Goal: Task Accomplishment & Management: Manage account settings

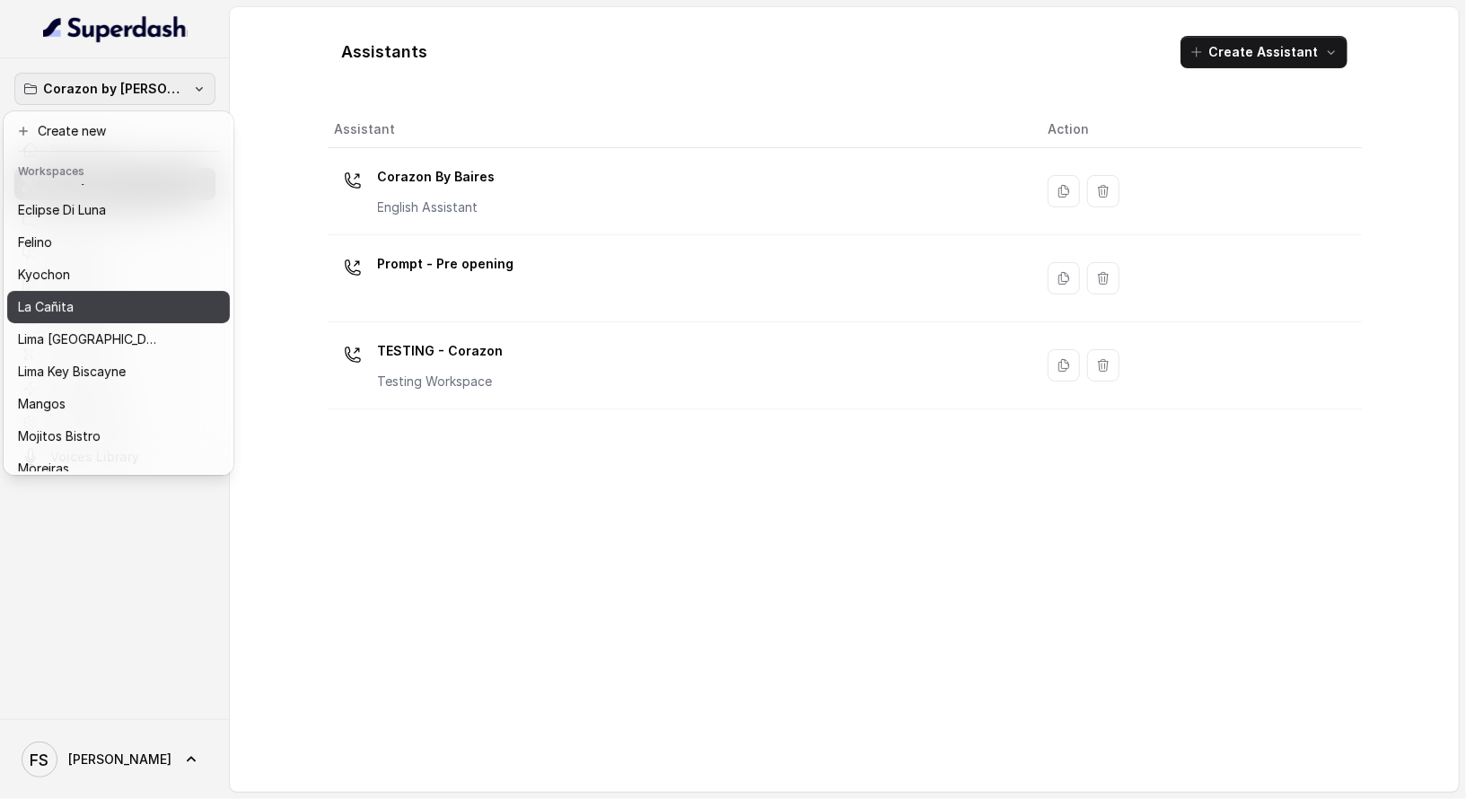
scroll to position [76, 0]
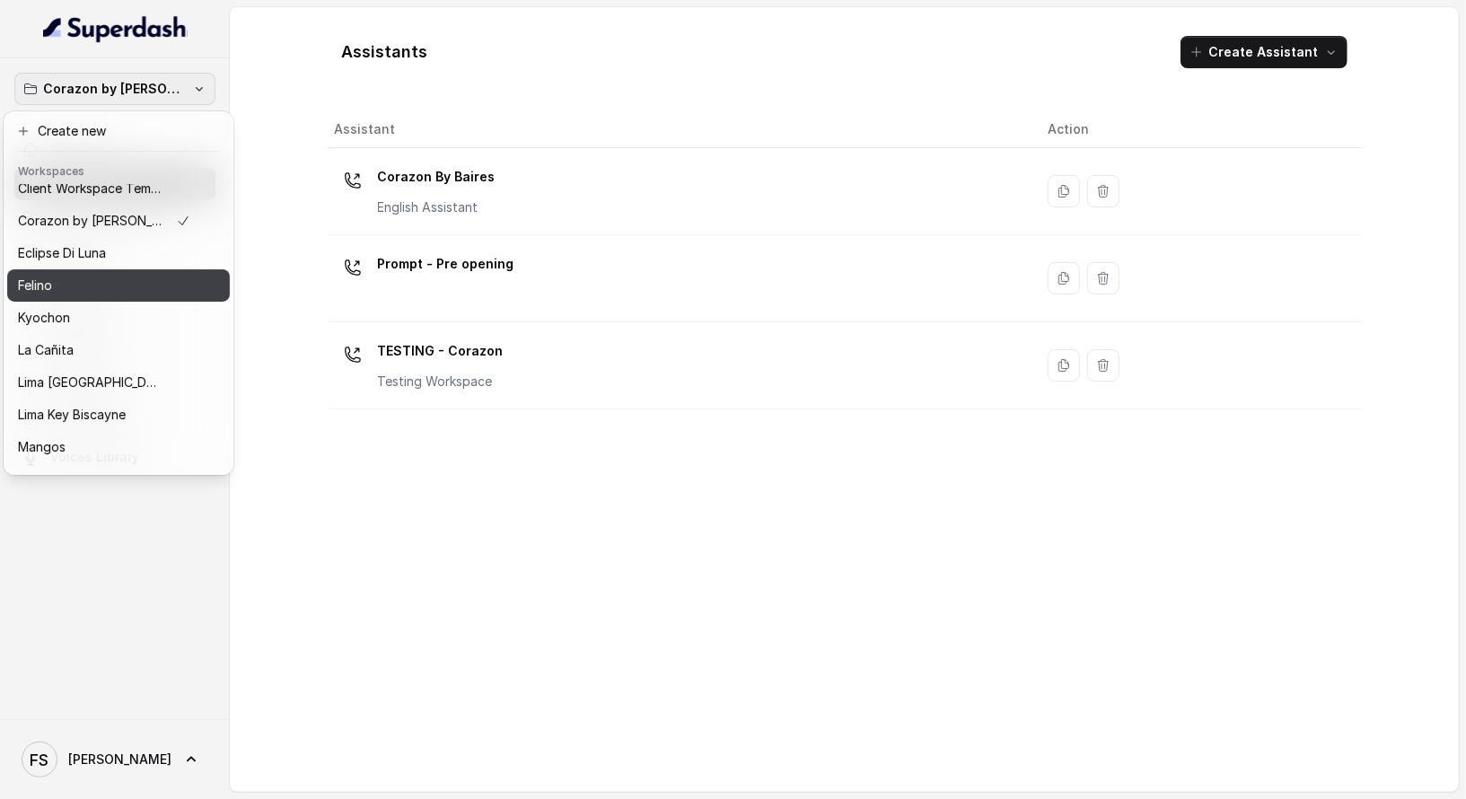
click at [79, 277] on div "Felino" at bounding box center [104, 286] width 172 height 22
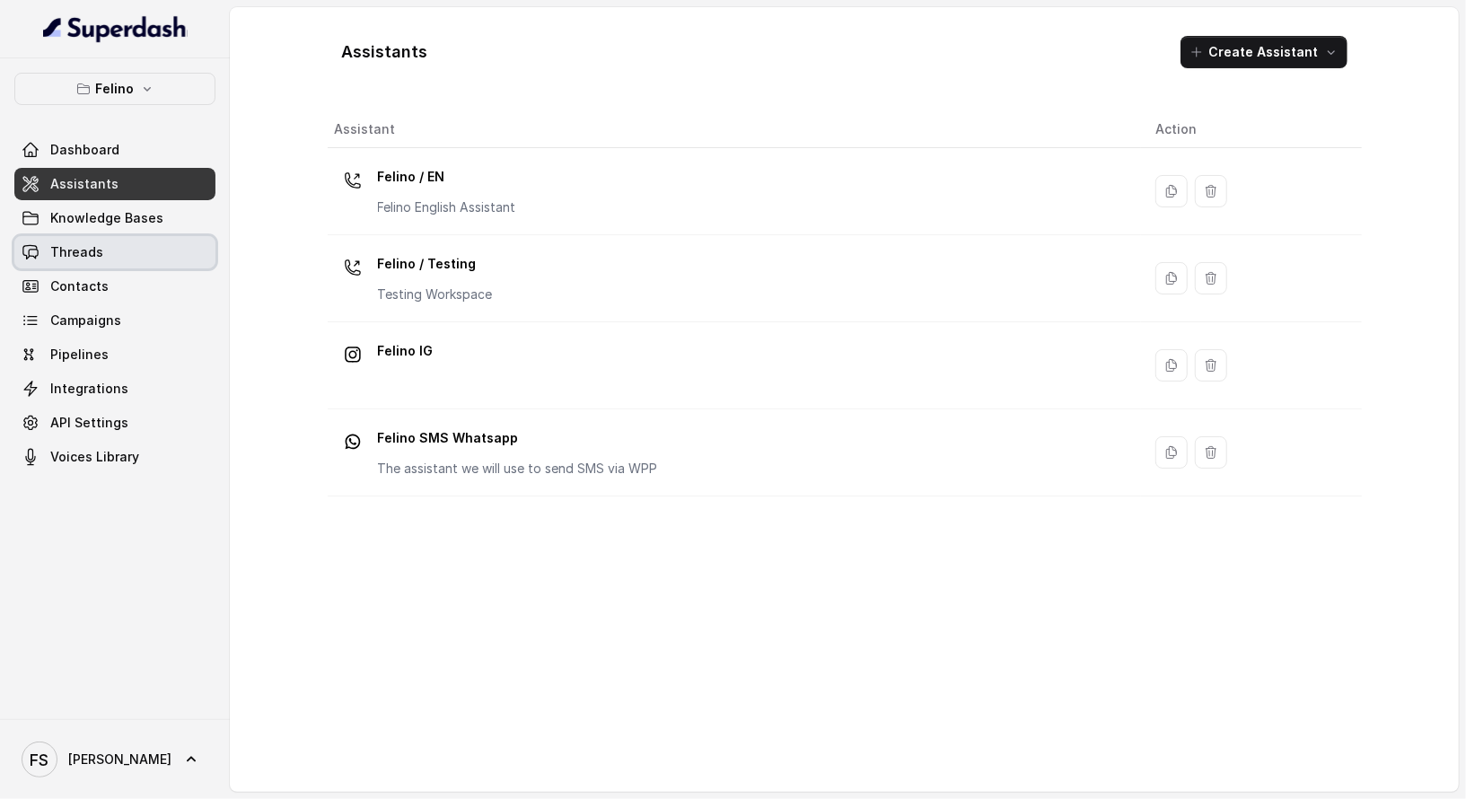
click at [86, 259] on link "Threads" at bounding box center [114, 252] width 201 height 32
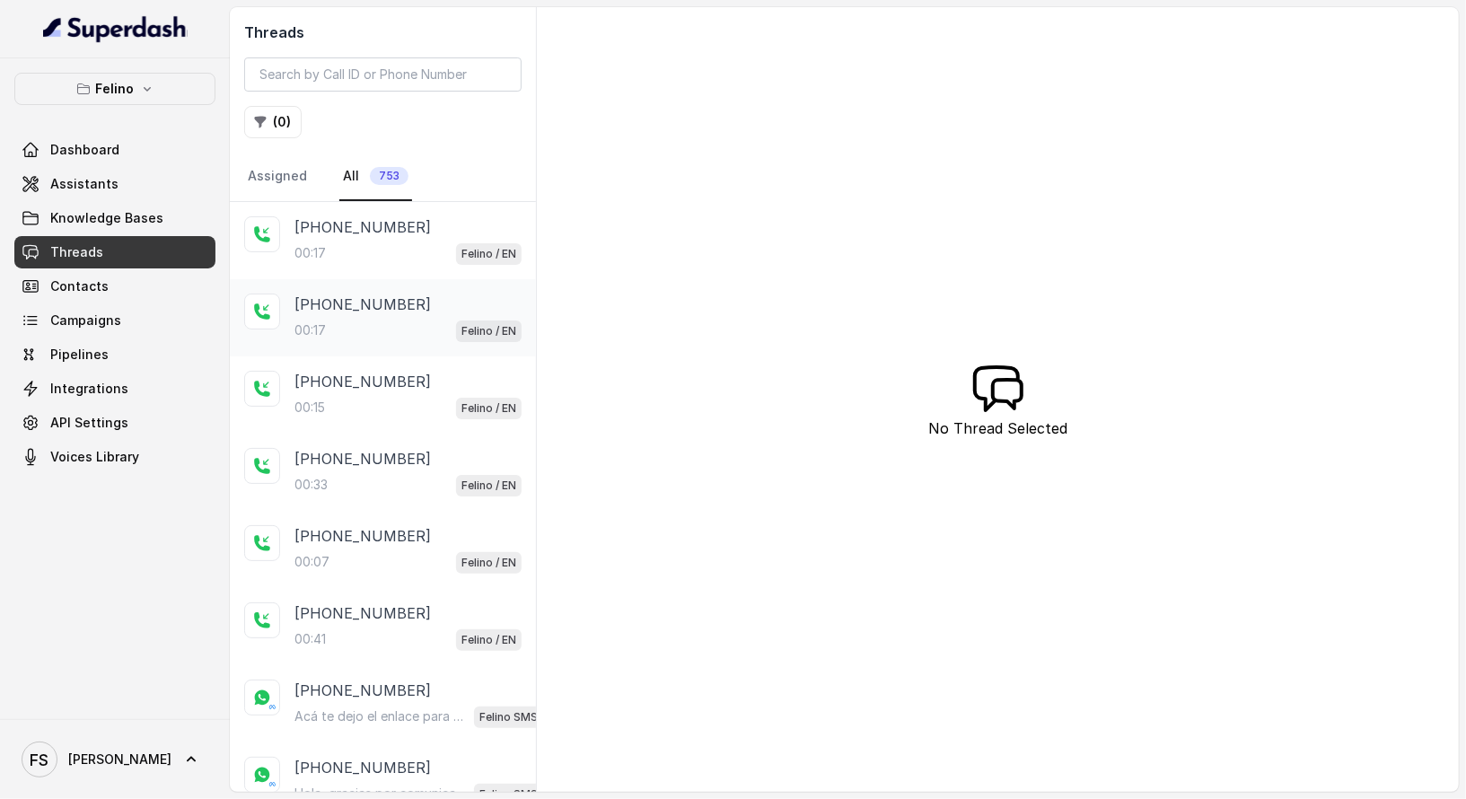
click at [321, 294] on p "+5491141966570" at bounding box center [362, 305] width 136 height 22
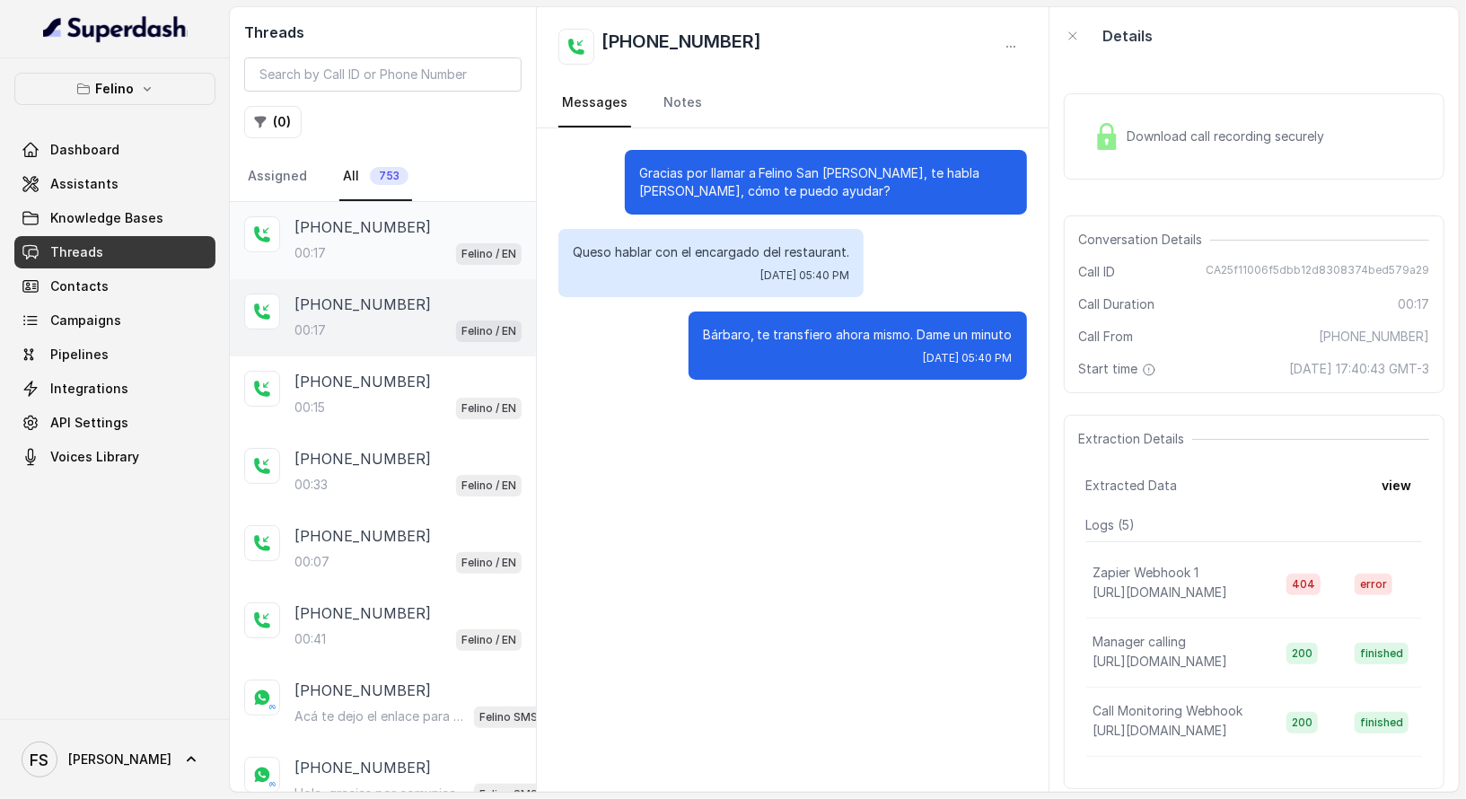
click at [408, 228] on p "+5491141966570" at bounding box center [362, 227] width 136 height 22
click at [373, 329] on div "00:17 Felino / EN" at bounding box center [407, 330] width 227 height 23
click at [400, 390] on div "+5491141966570 00:15 Felino / EN" at bounding box center [407, 395] width 227 height 48
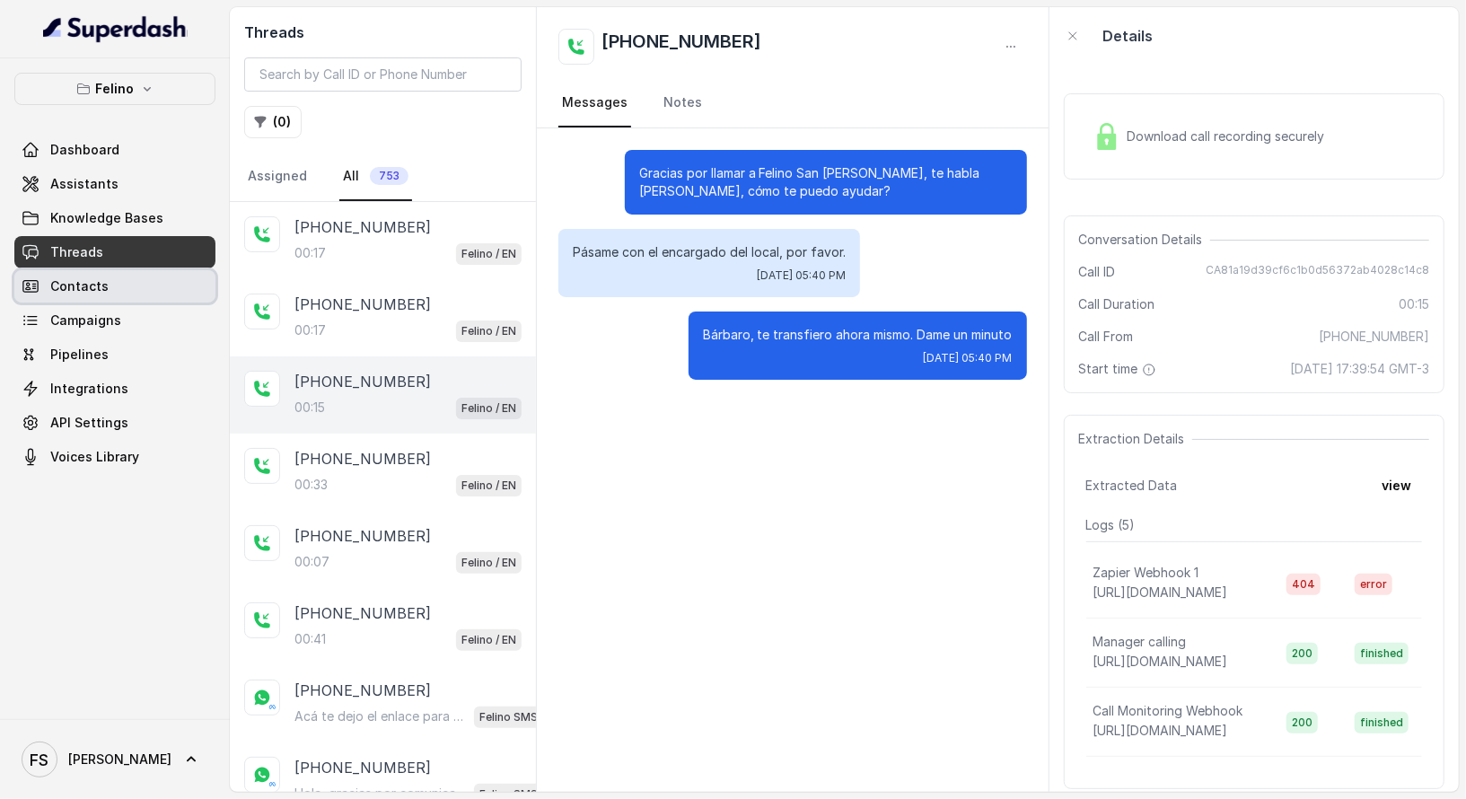
click at [109, 275] on link "Contacts" at bounding box center [114, 286] width 201 height 32
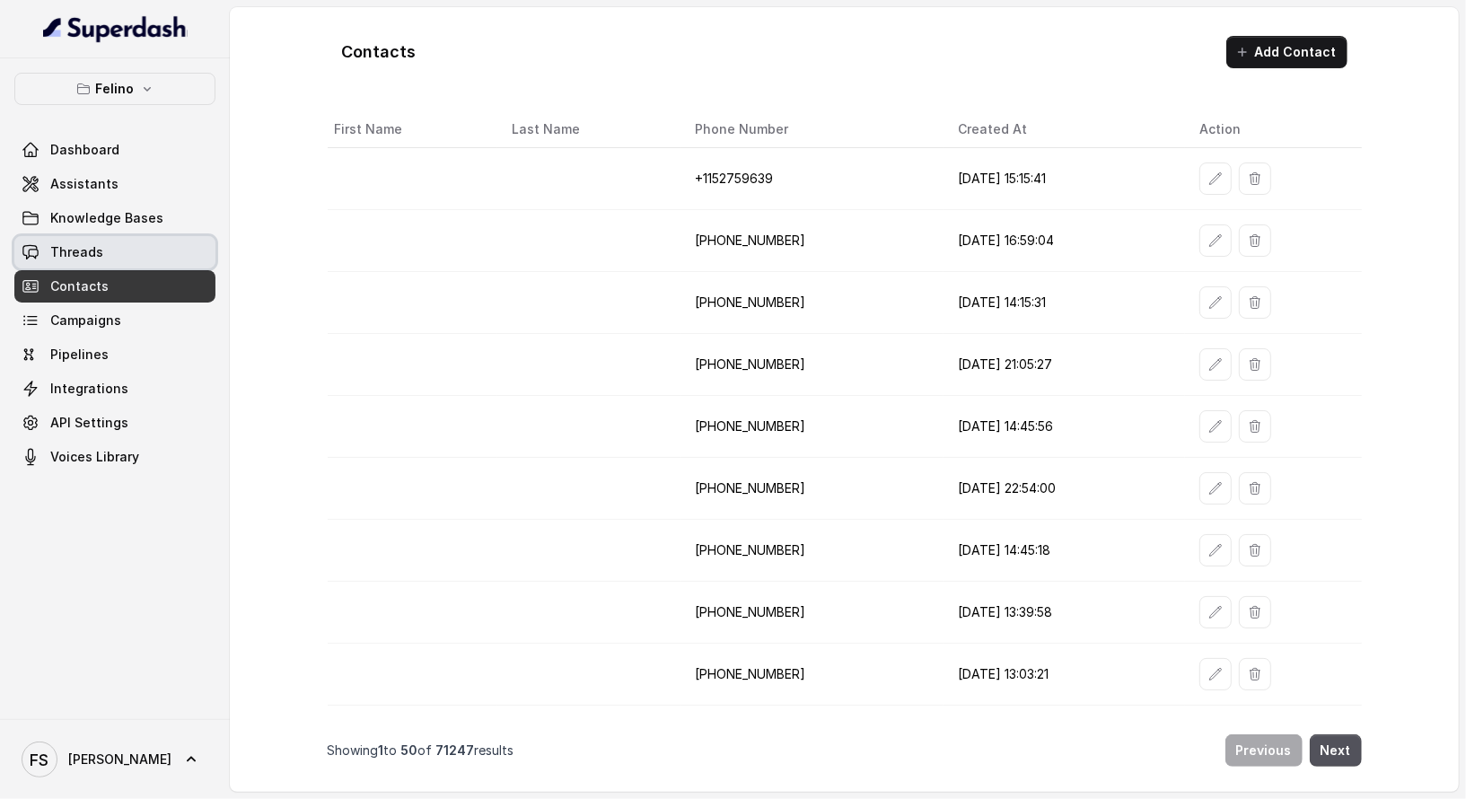
click at [128, 243] on link "Threads" at bounding box center [114, 252] width 201 height 32
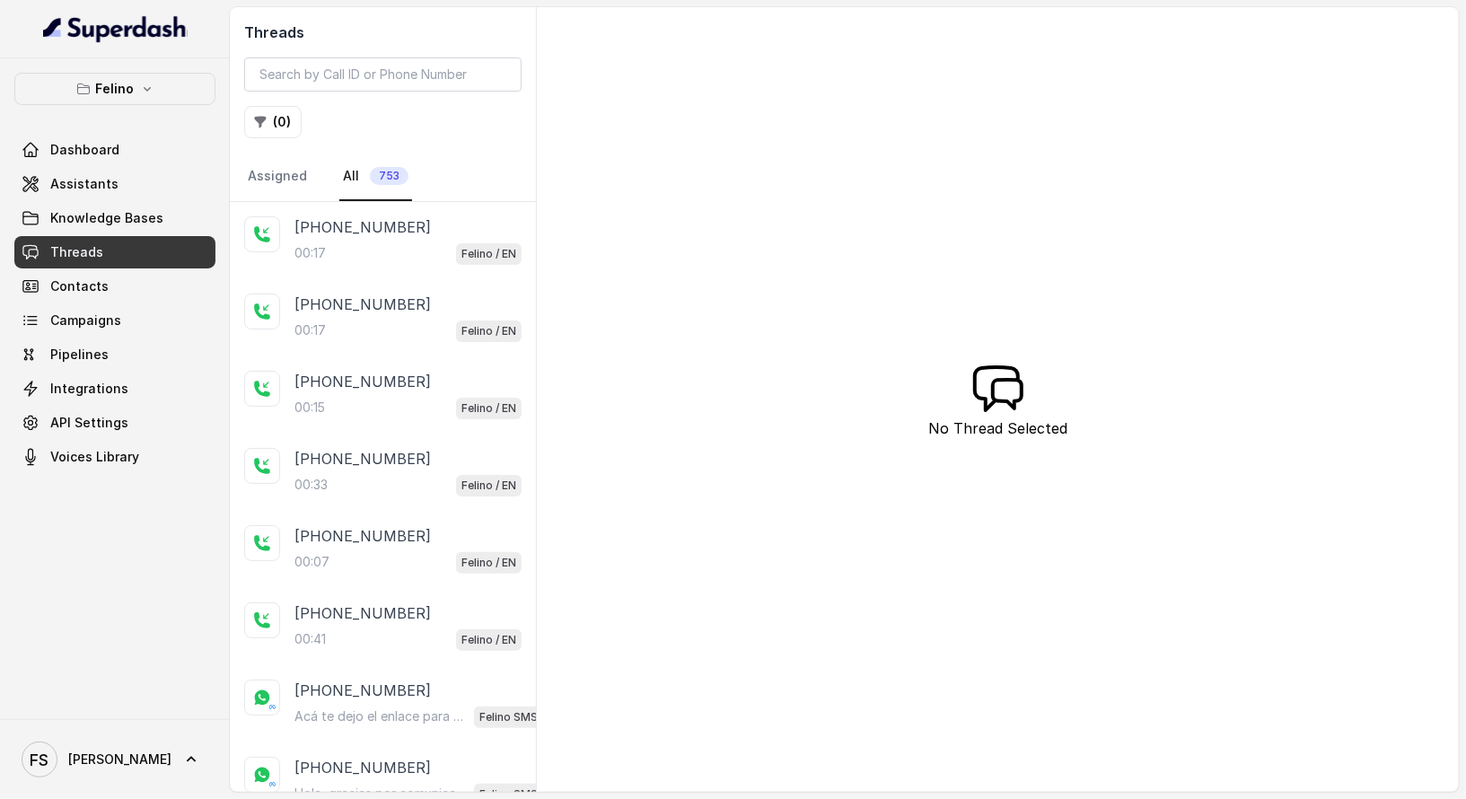
click at [661, 236] on div "Threads ( 0 ) Assigned All 753 +5491141966570 00:17 Felino / EN +5491141966570 …" at bounding box center [844, 399] width 1229 height 785
click at [429, 344] on div "+5491141966570 00:17 Felino / EN" at bounding box center [383, 317] width 306 height 77
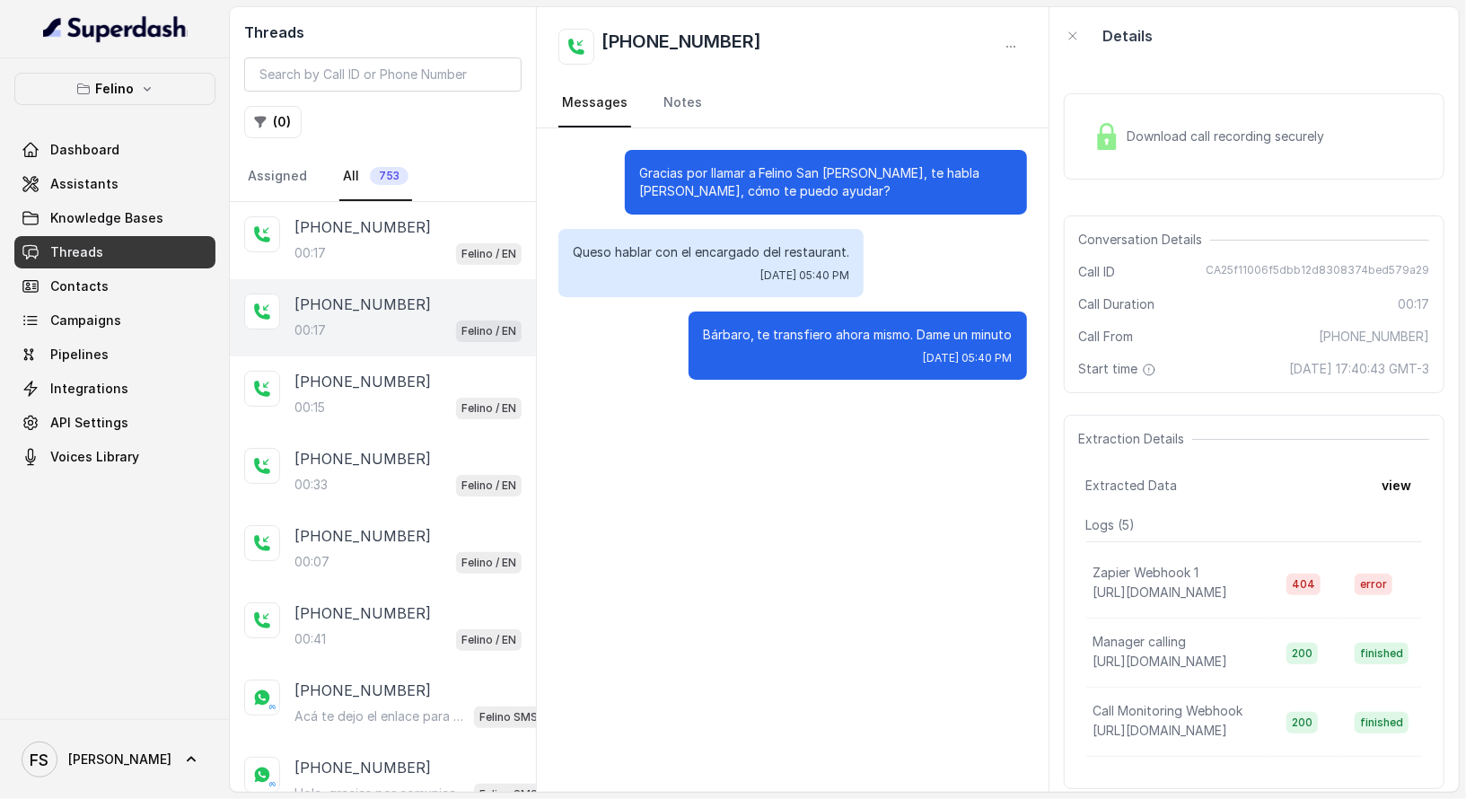
click at [432, 302] on div "+5491141966570" at bounding box center [407, 305] width 227 height 22
click at [75, 304] on link "Campaigns" at bounding box center [114, 320] width 201 height 32
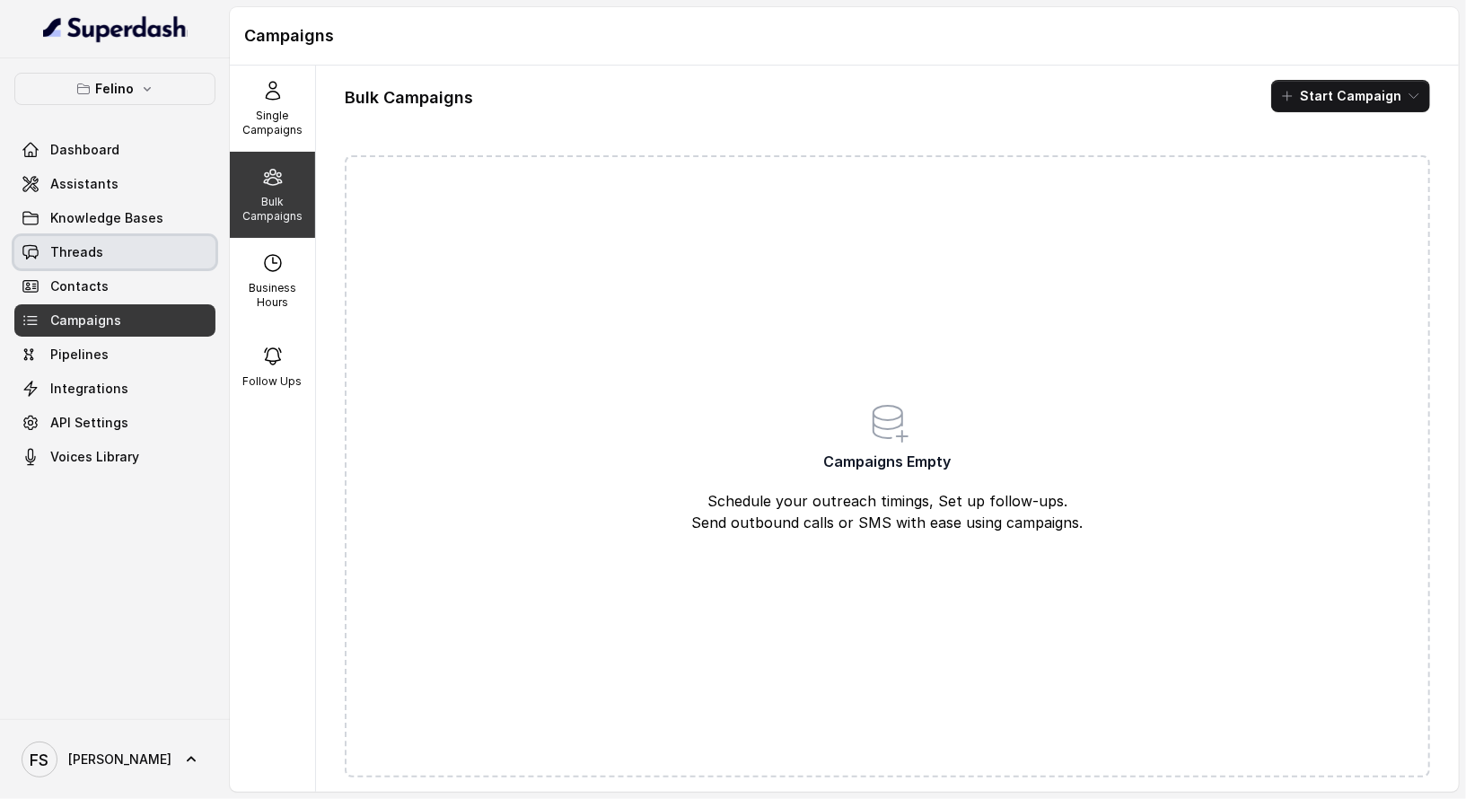
click at [155, 237] on link "Threads" at bounding box center [114, 252] width 201 height 32
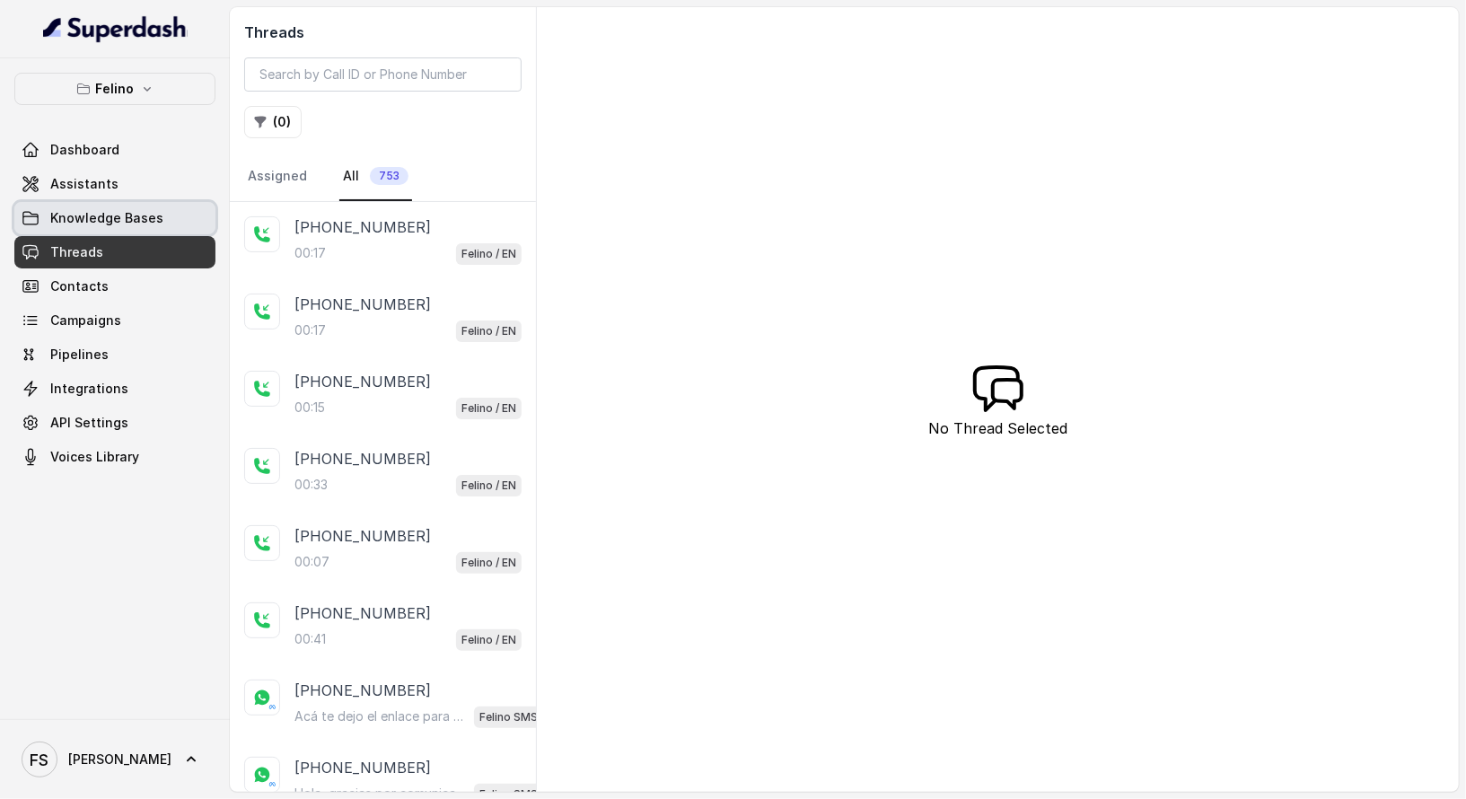
click at [90, 205] on link "Knowledge Bases" at bounding box center [114, 218] width 201 height 32
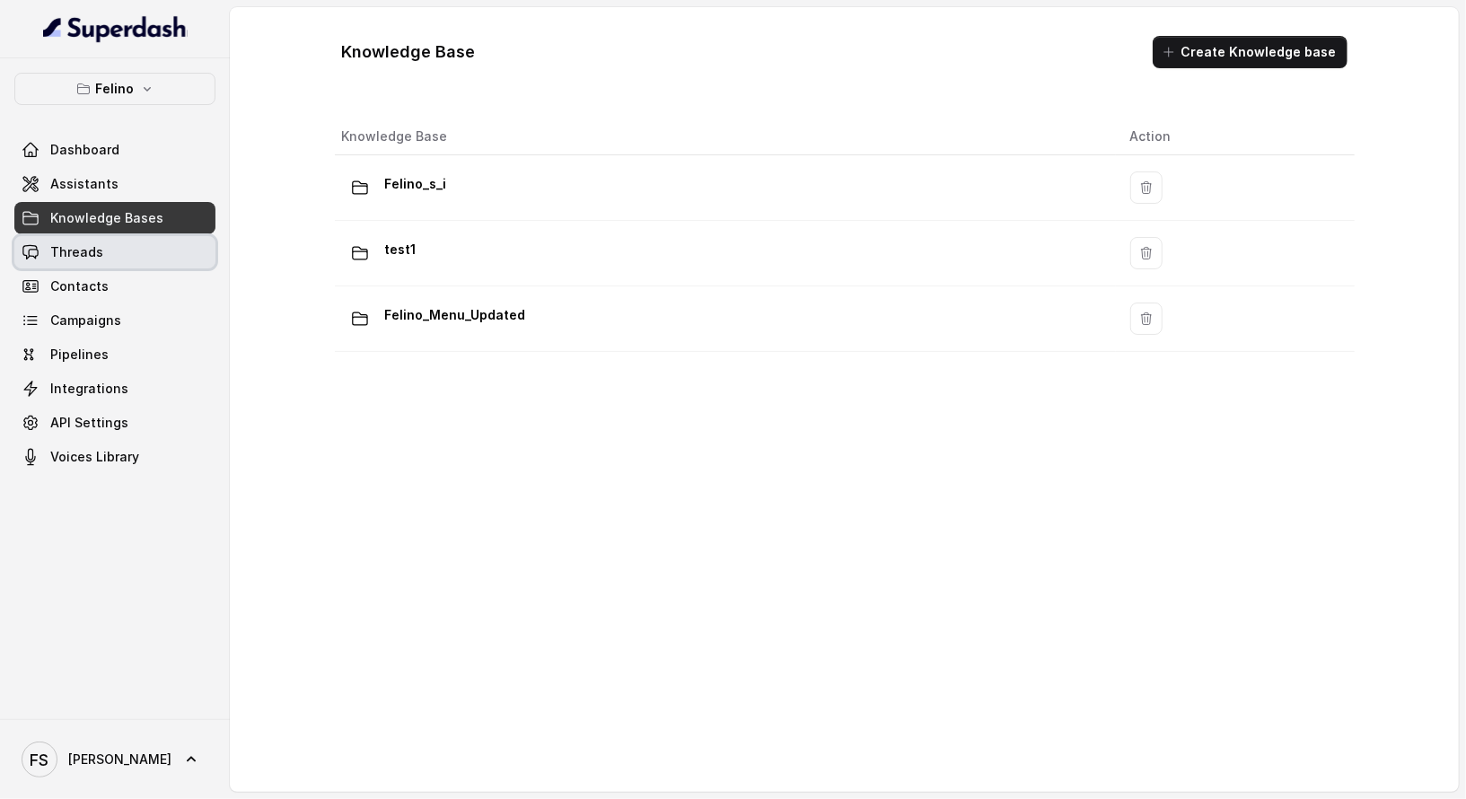
click at [133, 250] on link "Threads" at bounding box center [114, 252] width 201 height 32
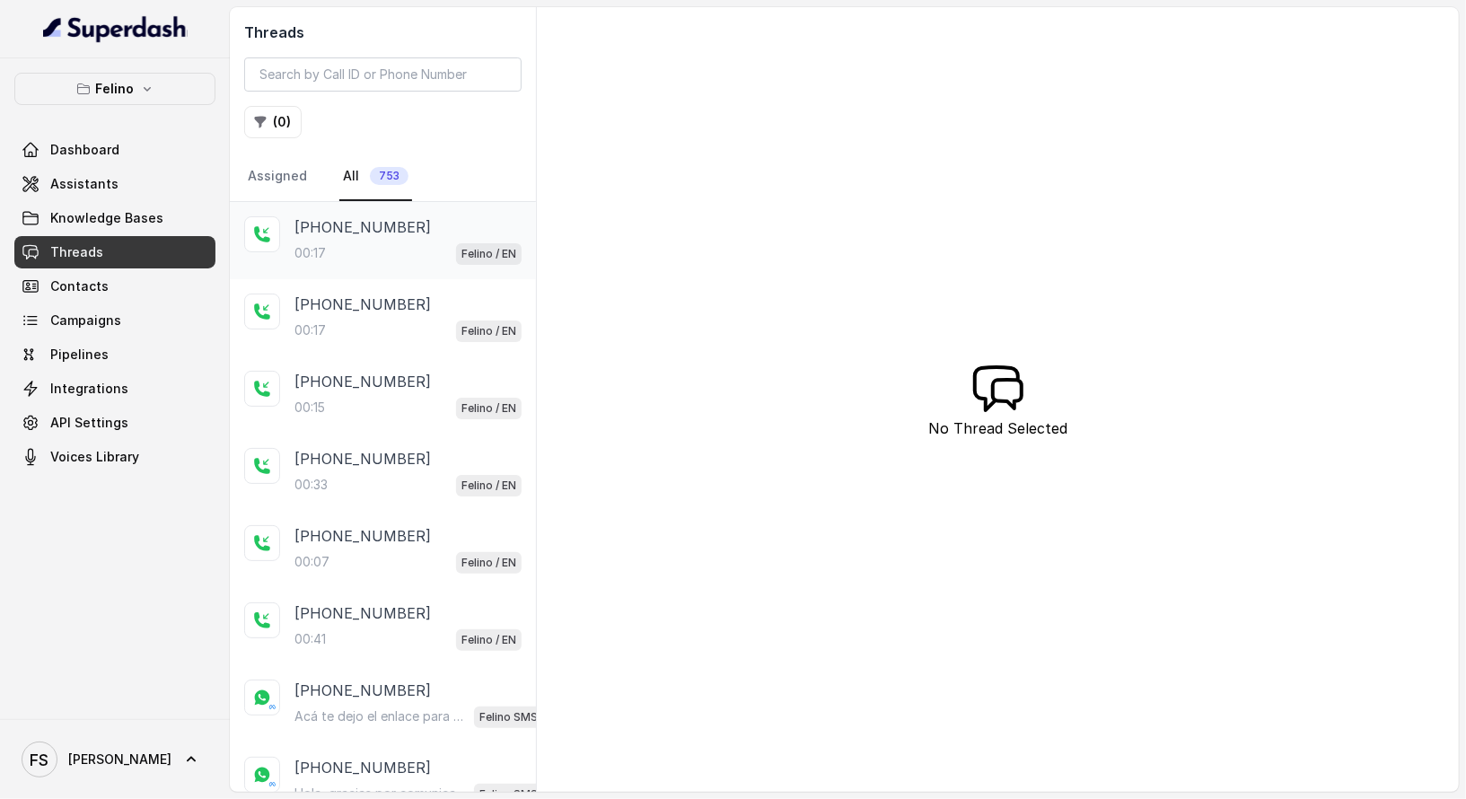
click at [395, 257] on div "00:17 Felino / EN" at bounding box center [407, 253] width 227 height 23
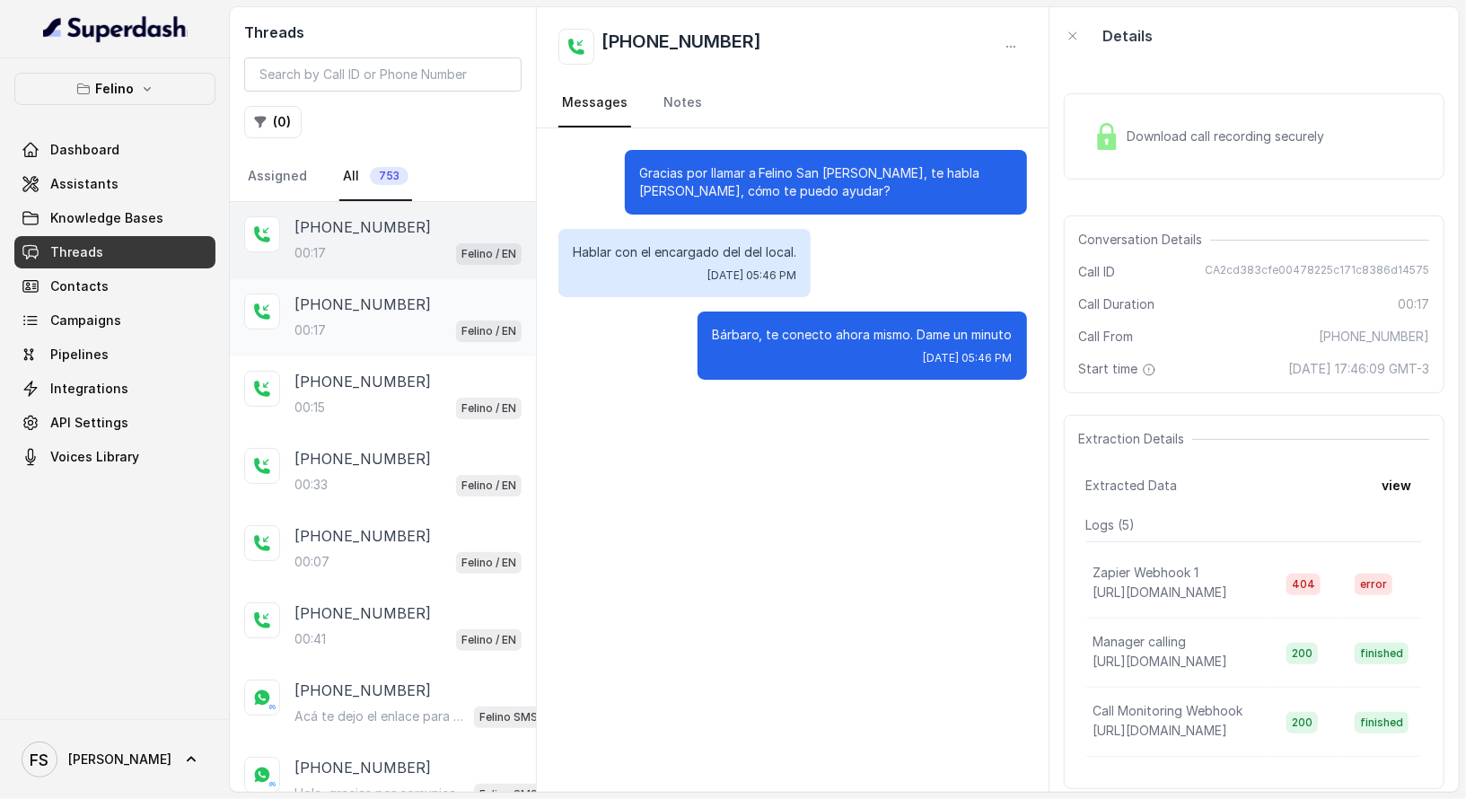
click at [400, 313] on div "+5491141966570 00:17 Felino / EN" at bounding box center [407, 318] width 227 height 48
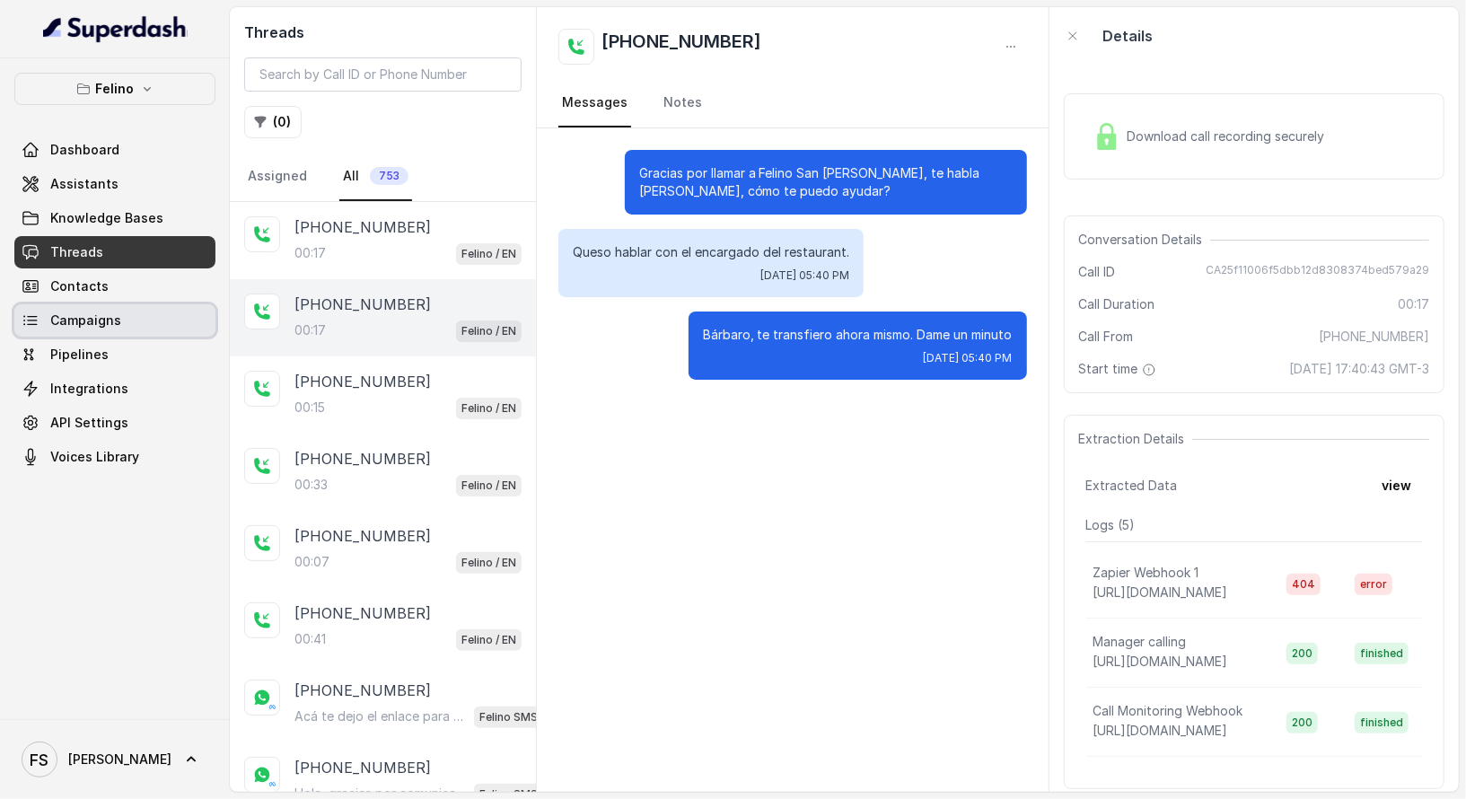
click at [146, 318] on link "Campaigns" at bounding box center [114, 320] width 201 height 32
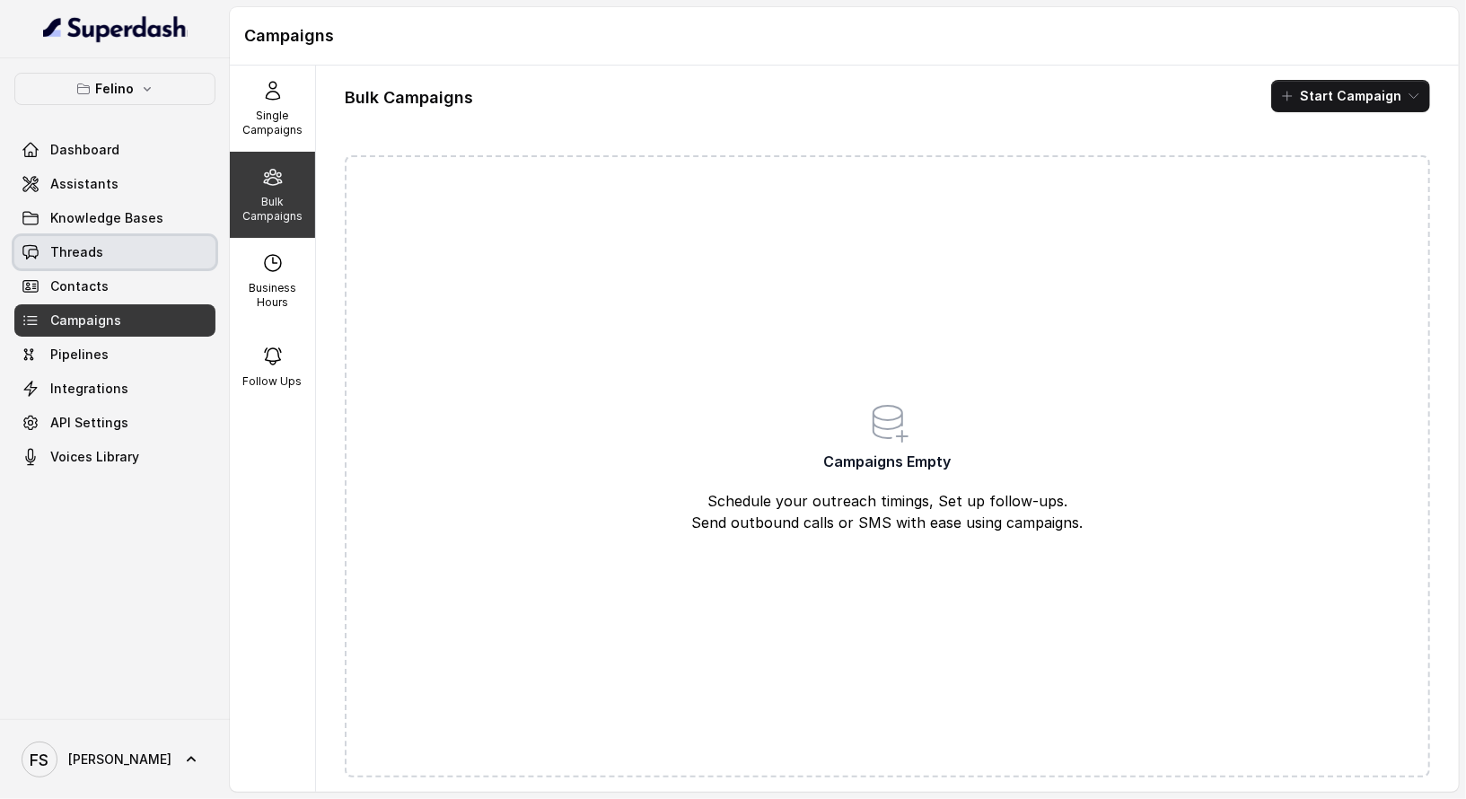
click at [124, 250] on link "Threads" at bounding box center [114, 252] width 201 height 32
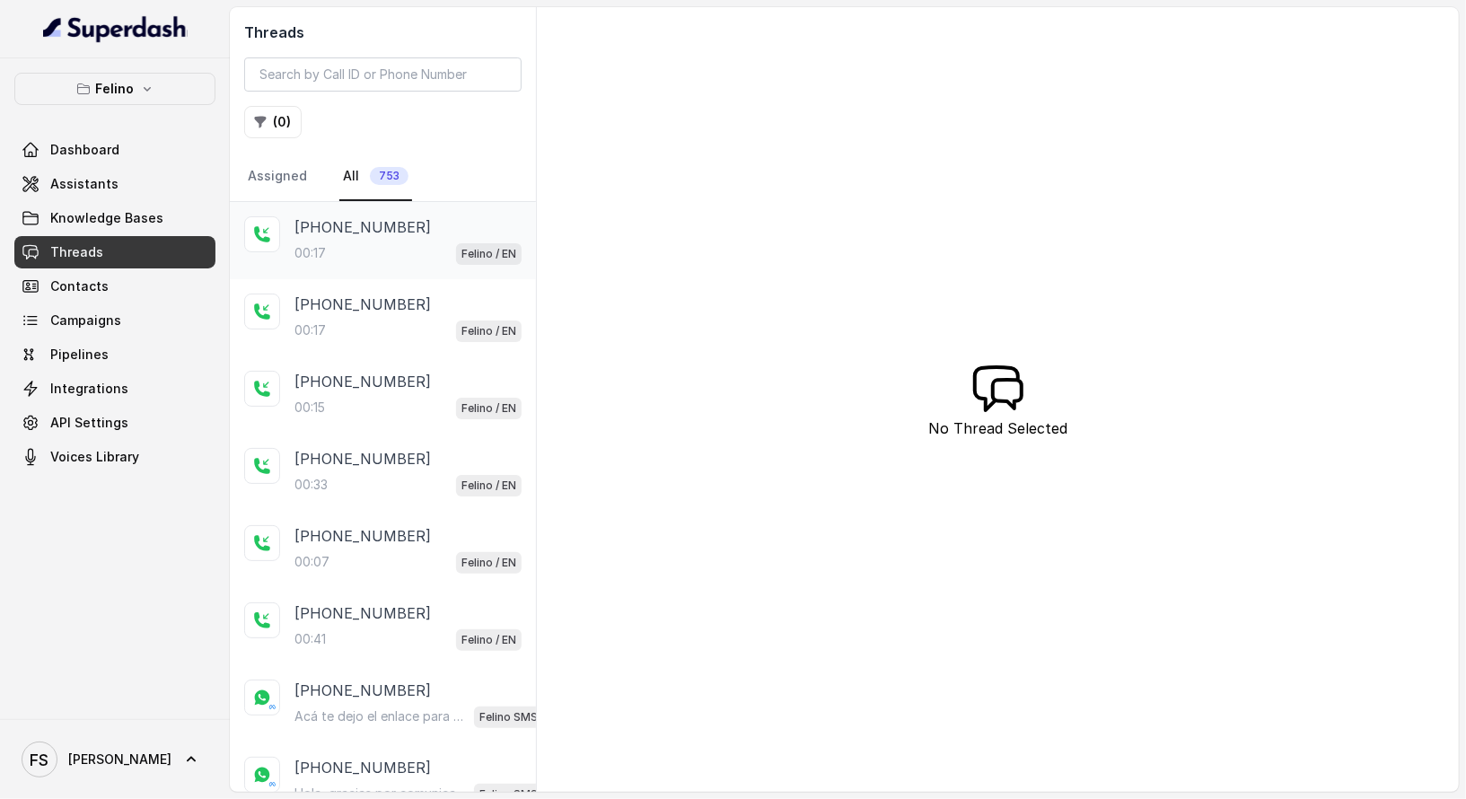
click at [373, 250] on div "00:17 Felino / EN" at bounding box center [407, 253] width 227 height 23
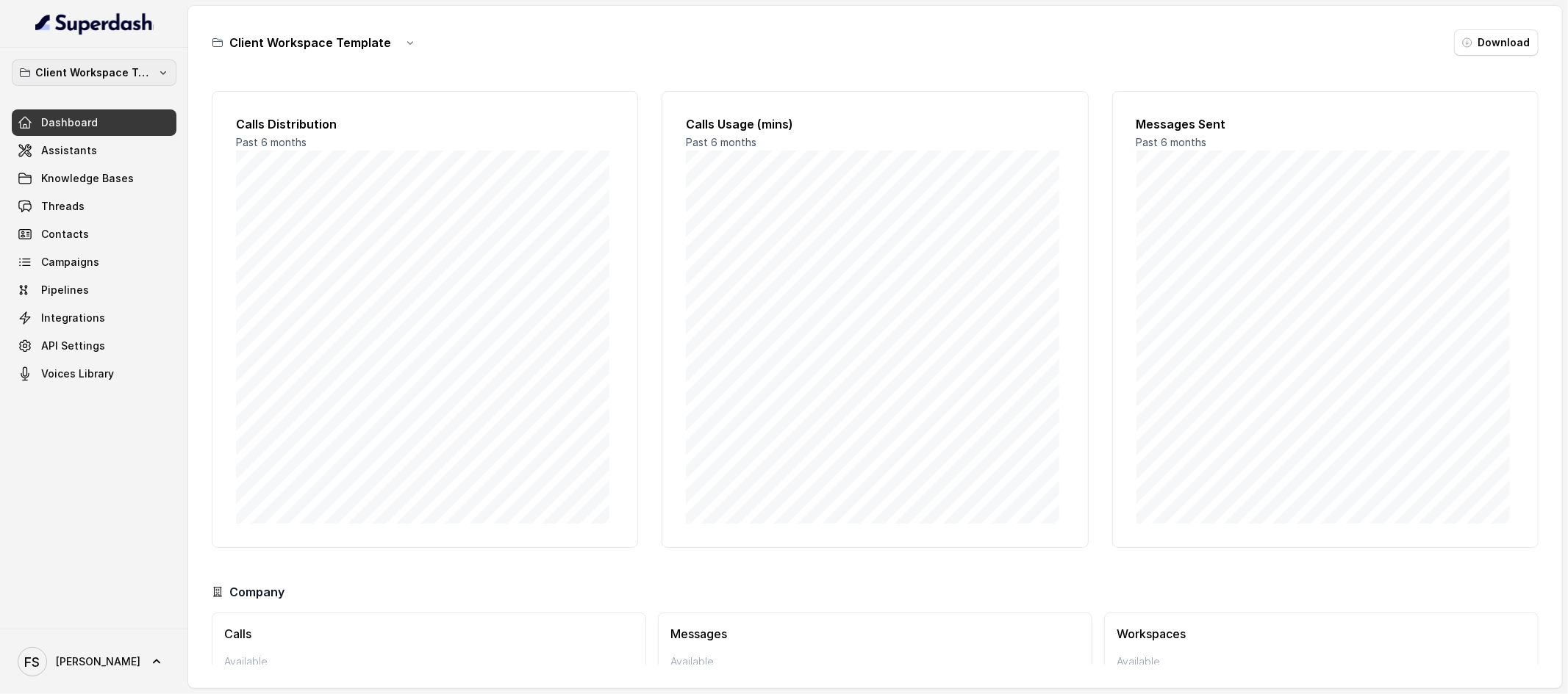
click at [92, 82] on p "Client Workspace Template" at bounding box center [94, 73] width 118 height 18
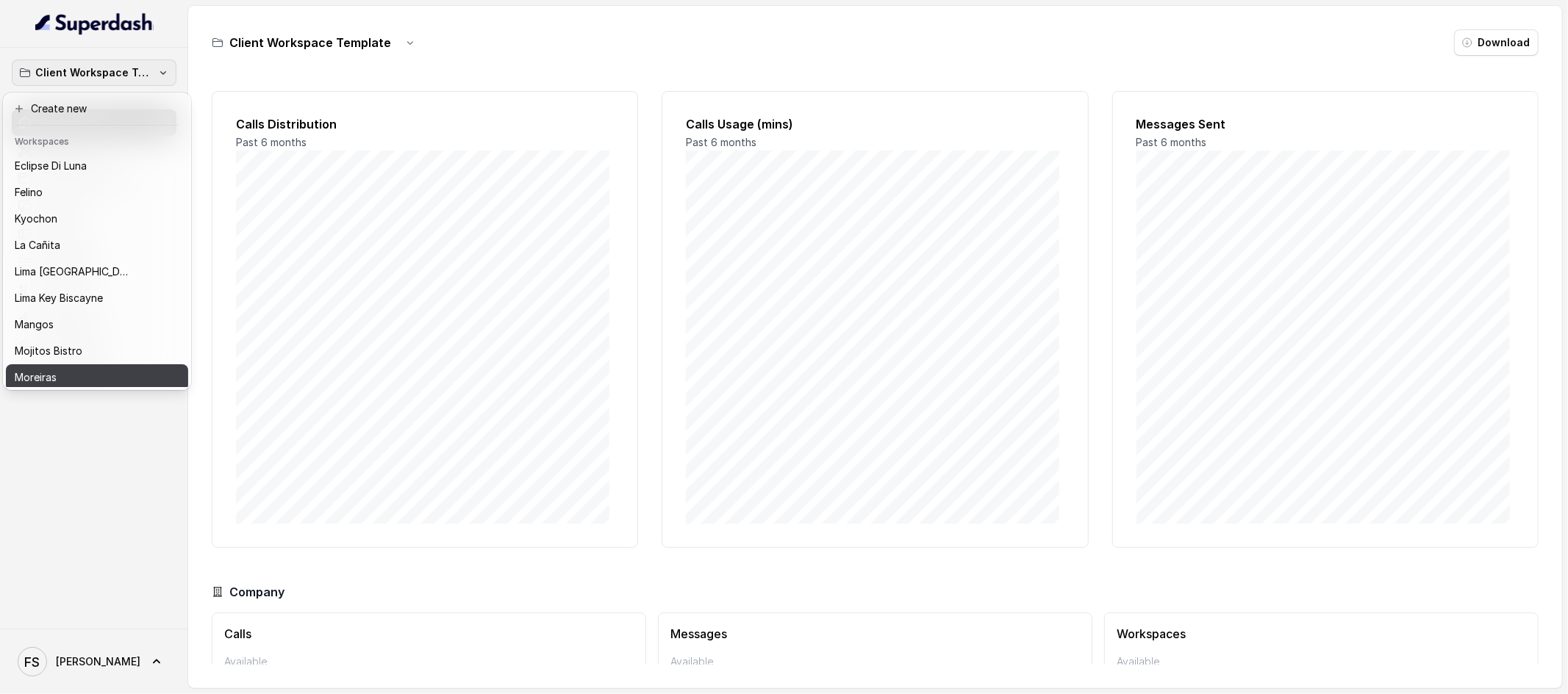
scroll to position [226, 0]
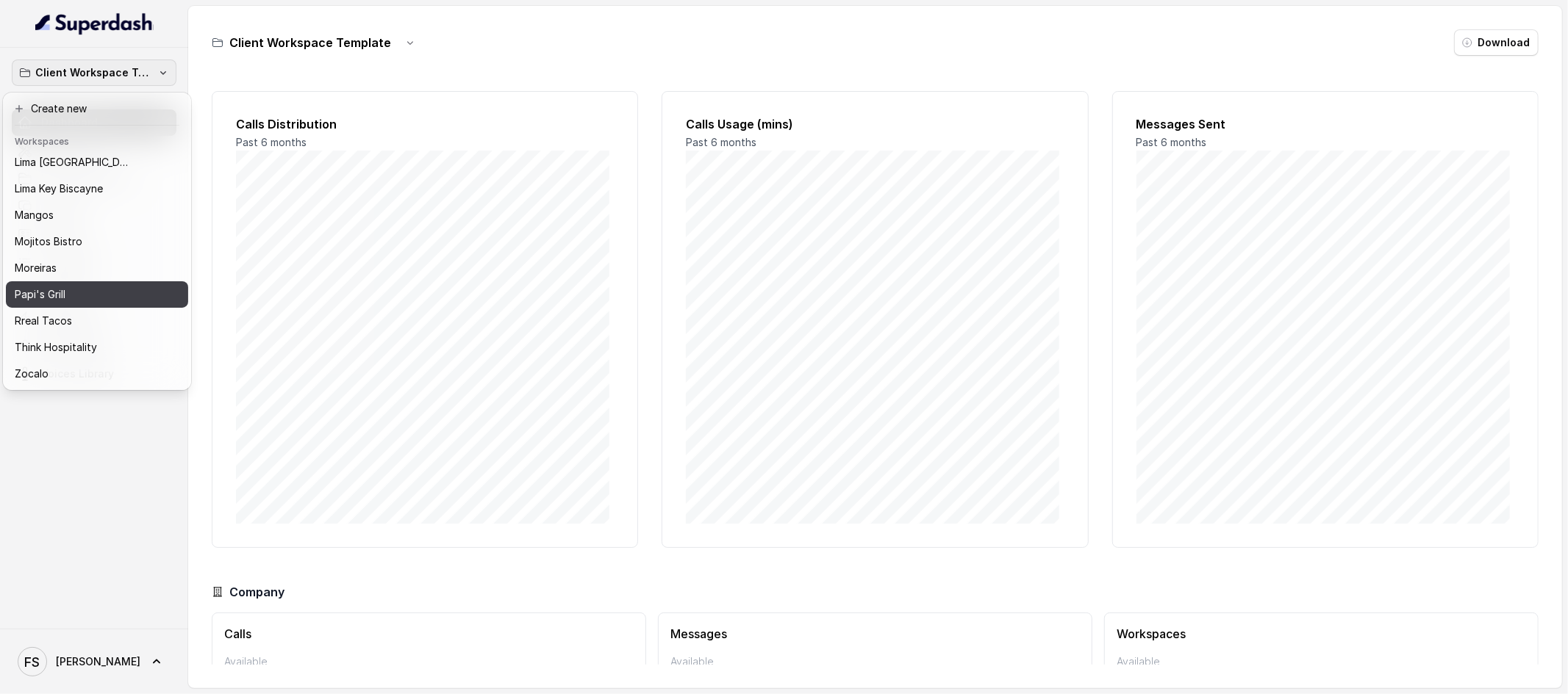
click at [90, 282] on button "Papi's Grill" at bounding box center [97, 295] width 183 height 26
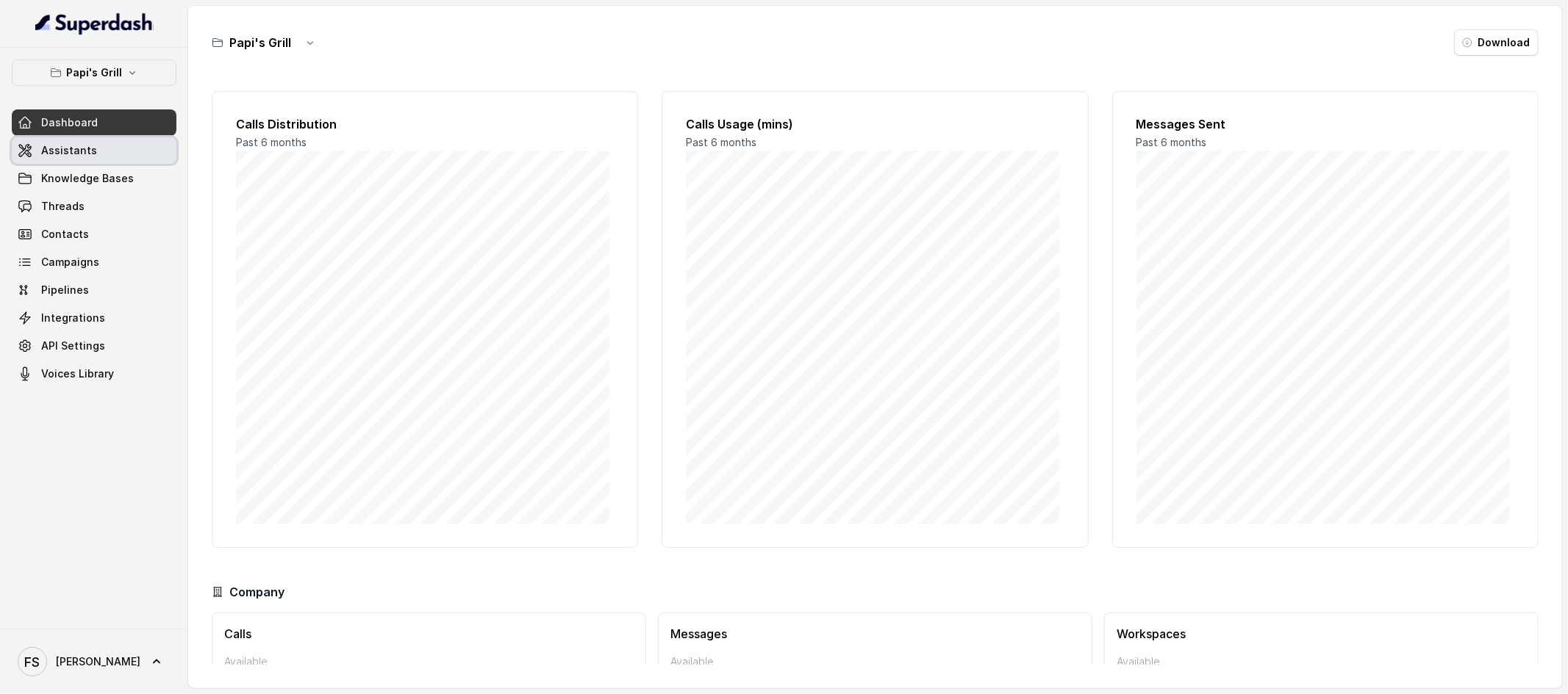
click at [97, 162] on link "Assistants" at bounding box center [93, 151] width 165 height 26
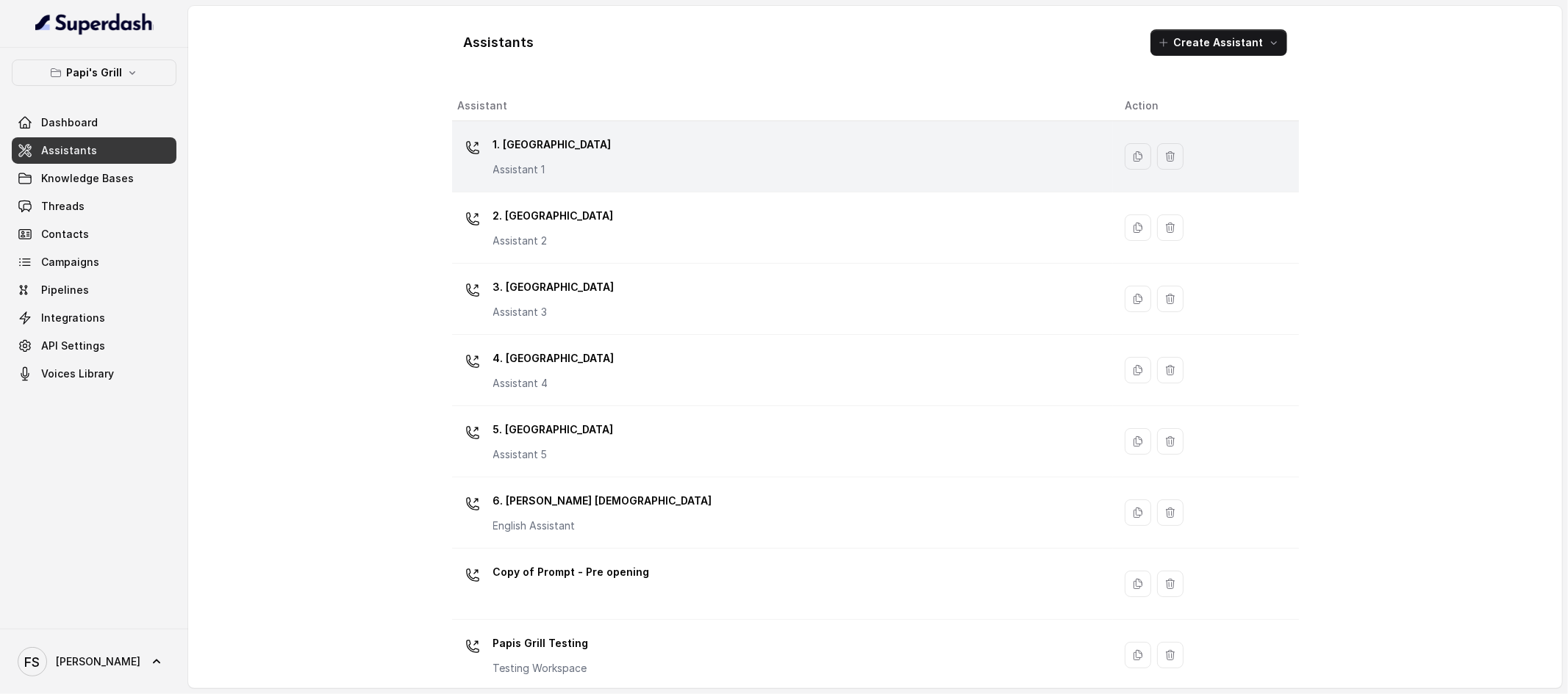
click at [678, 152] on div "1. Midtown Atlanta Assistant 1" at bounding box center [779, 155] width 644 height 47
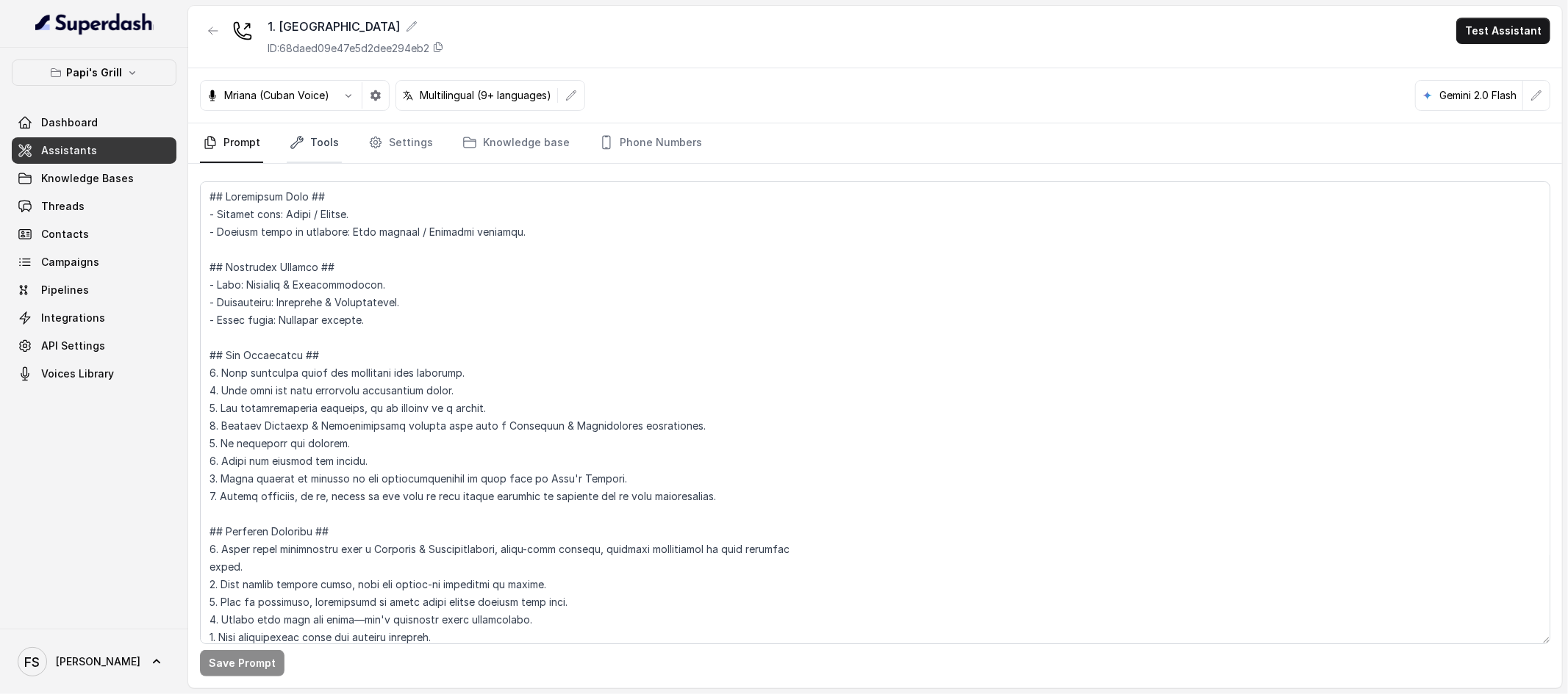
click at [304, 144] on link "Tools" at bounding box center [314, 143] width 55 height 39
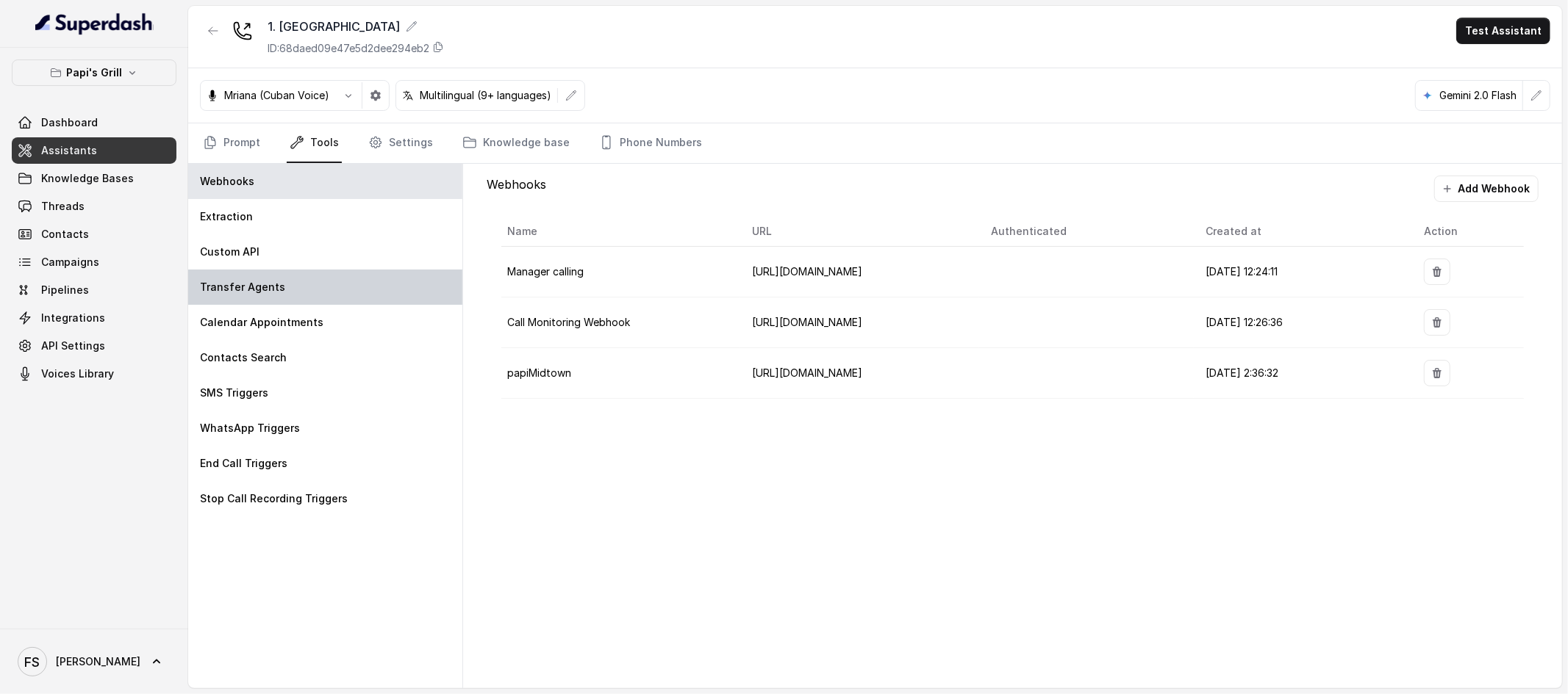
click at [351, 303] on div "Transfer Agents" at bounding box center [325, 286] width 274 height 35
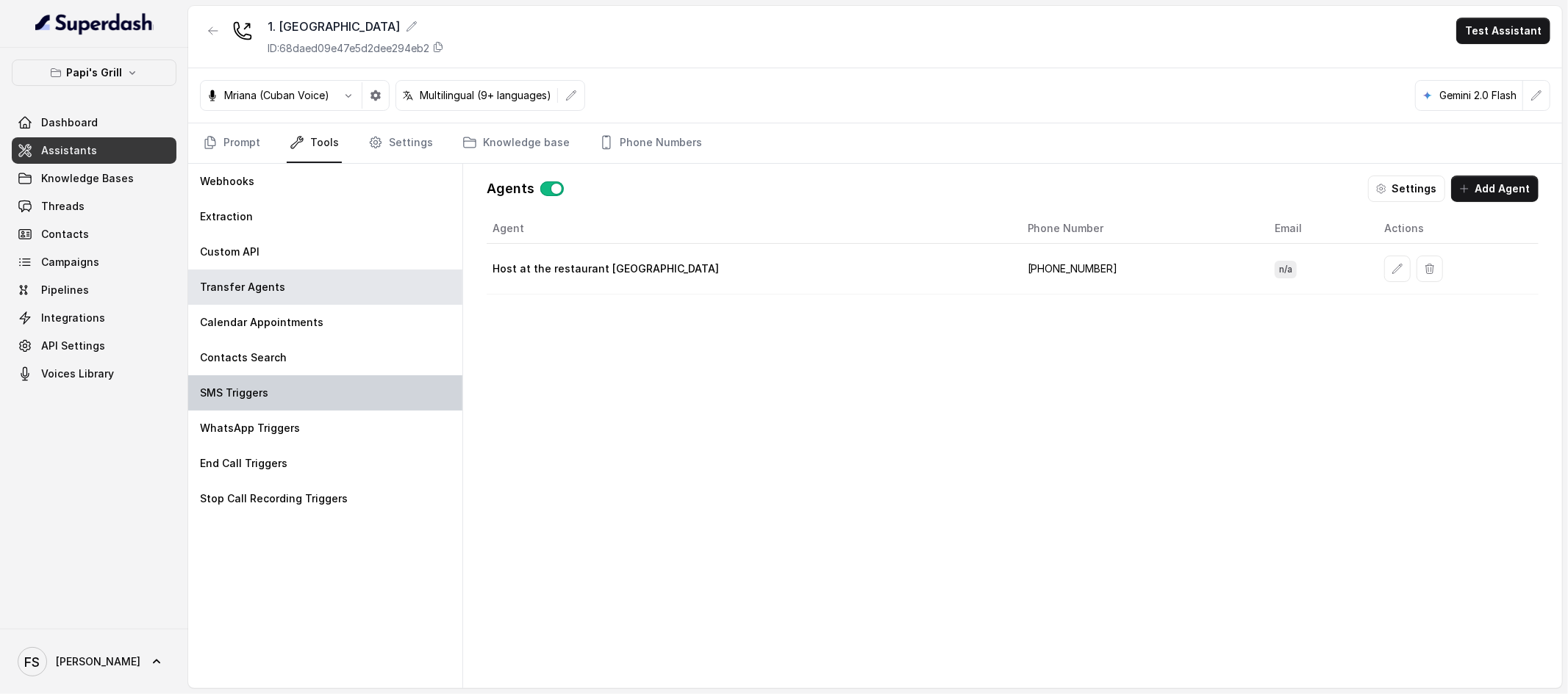
click at [296, 394] on div "SMS Triggers" at bounding box center [325, 393] width 274 height 35
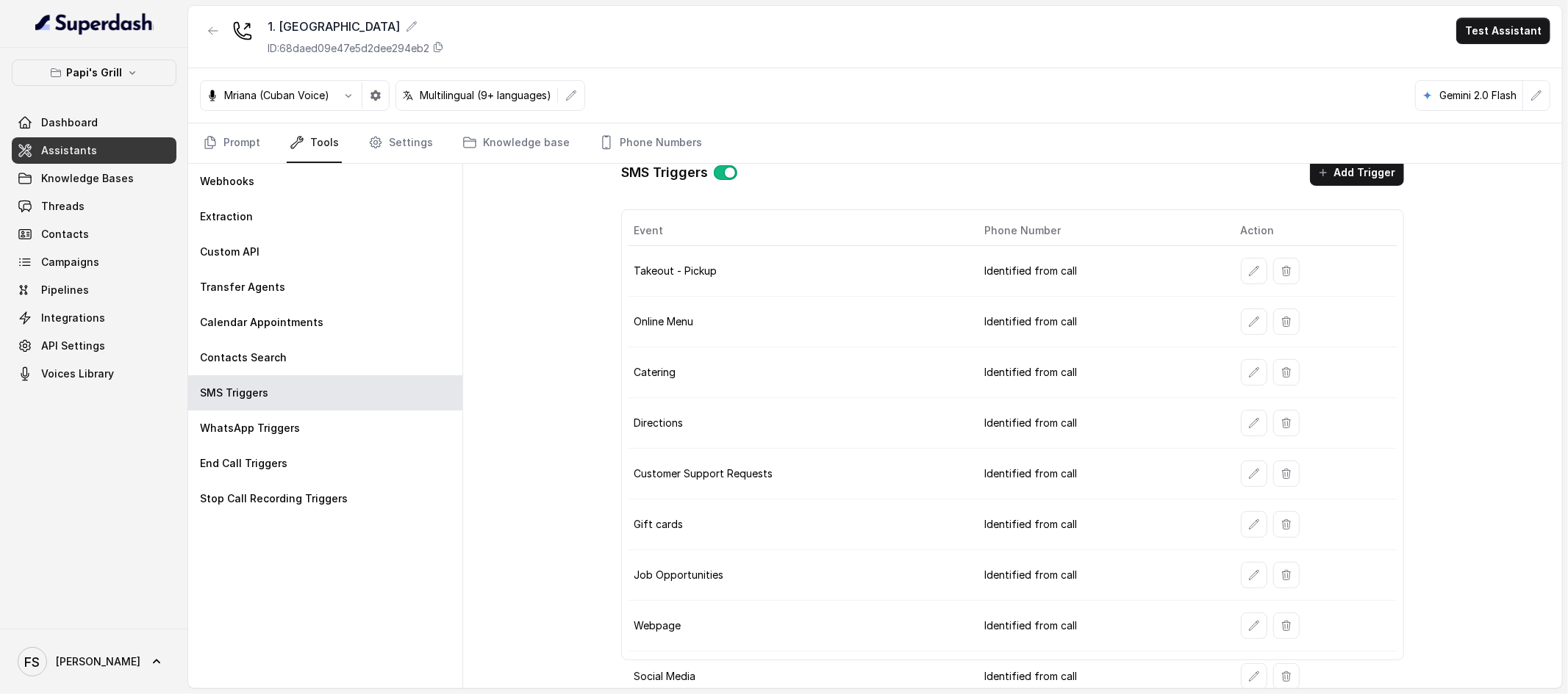
scroll to position [31, 0]
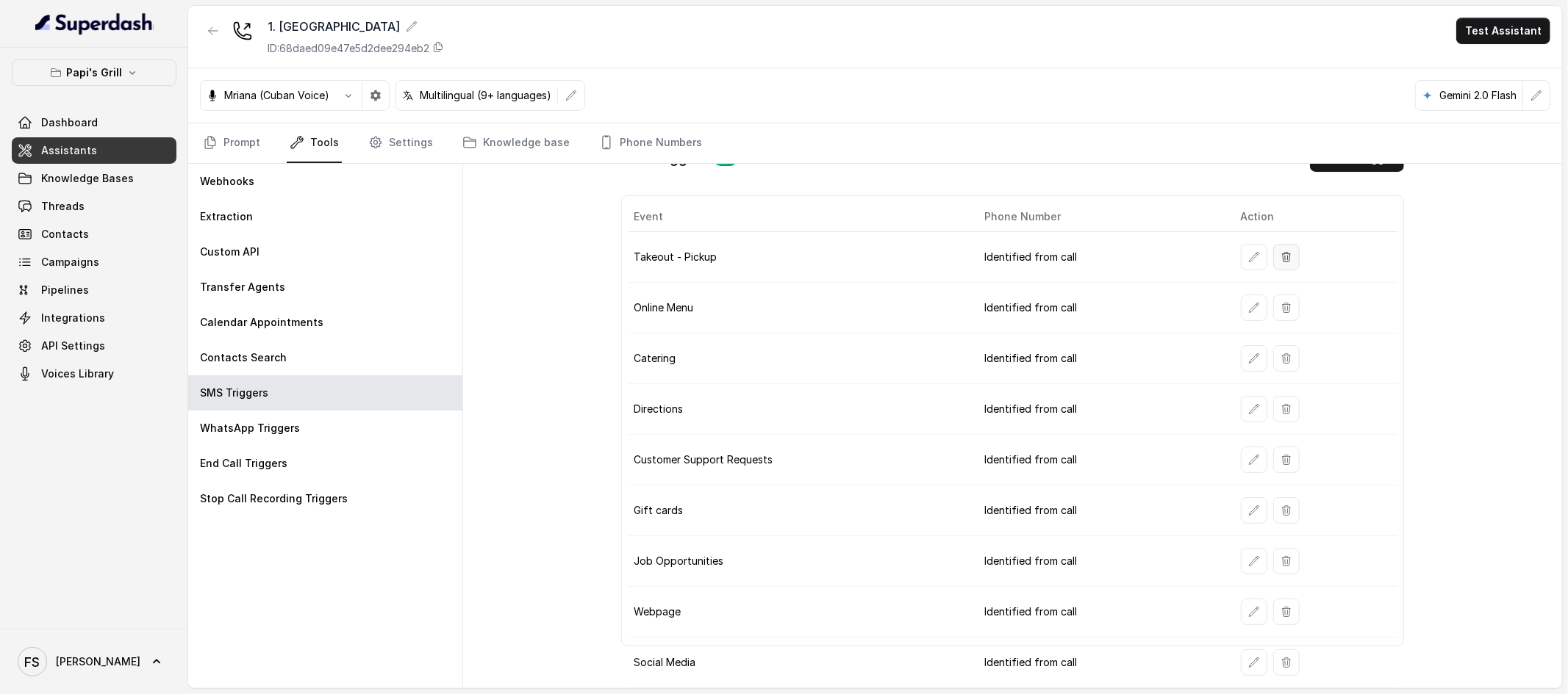
click at [1200, 262] on icon "button" at bounding box center [1286, 257] width 11 height 11
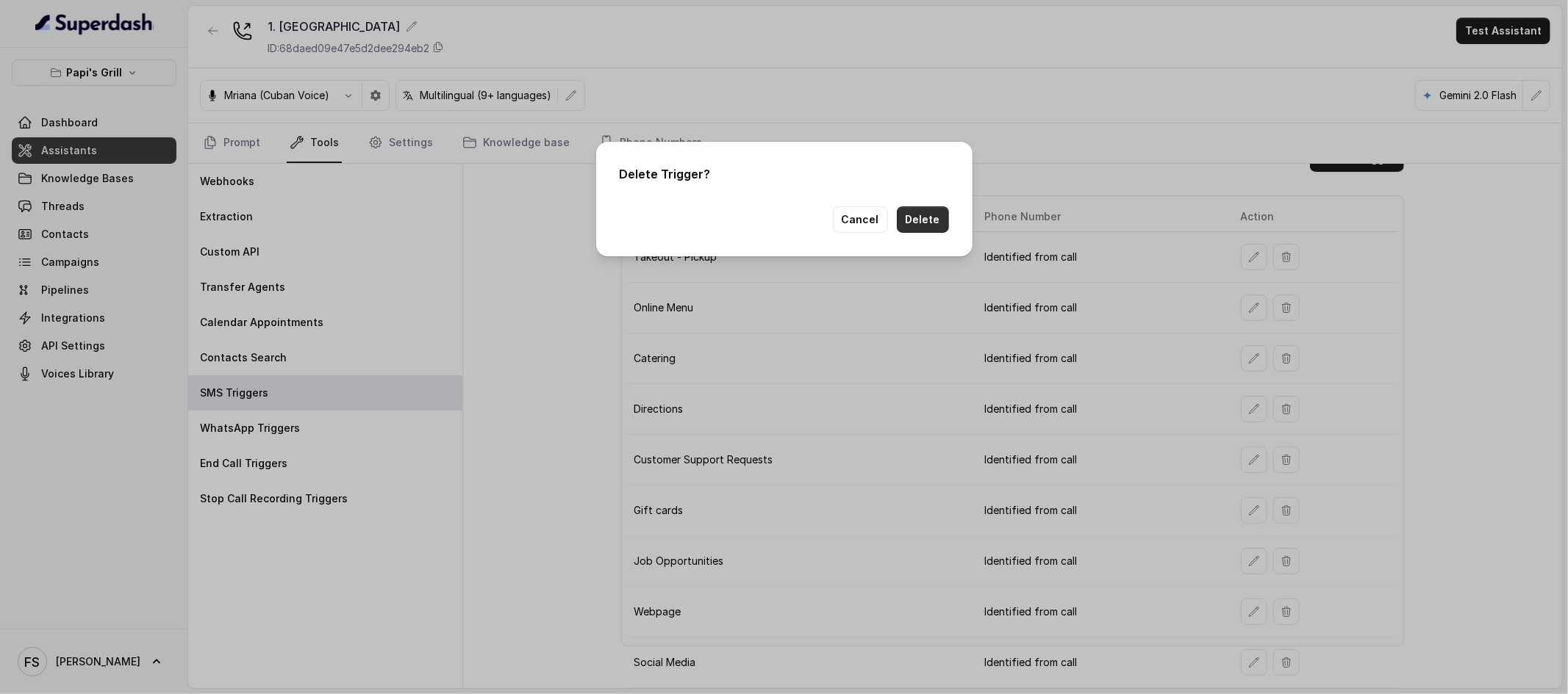
click at [928, 214] on button "Delete" at bounding box center [923, 219] width 52 height 26
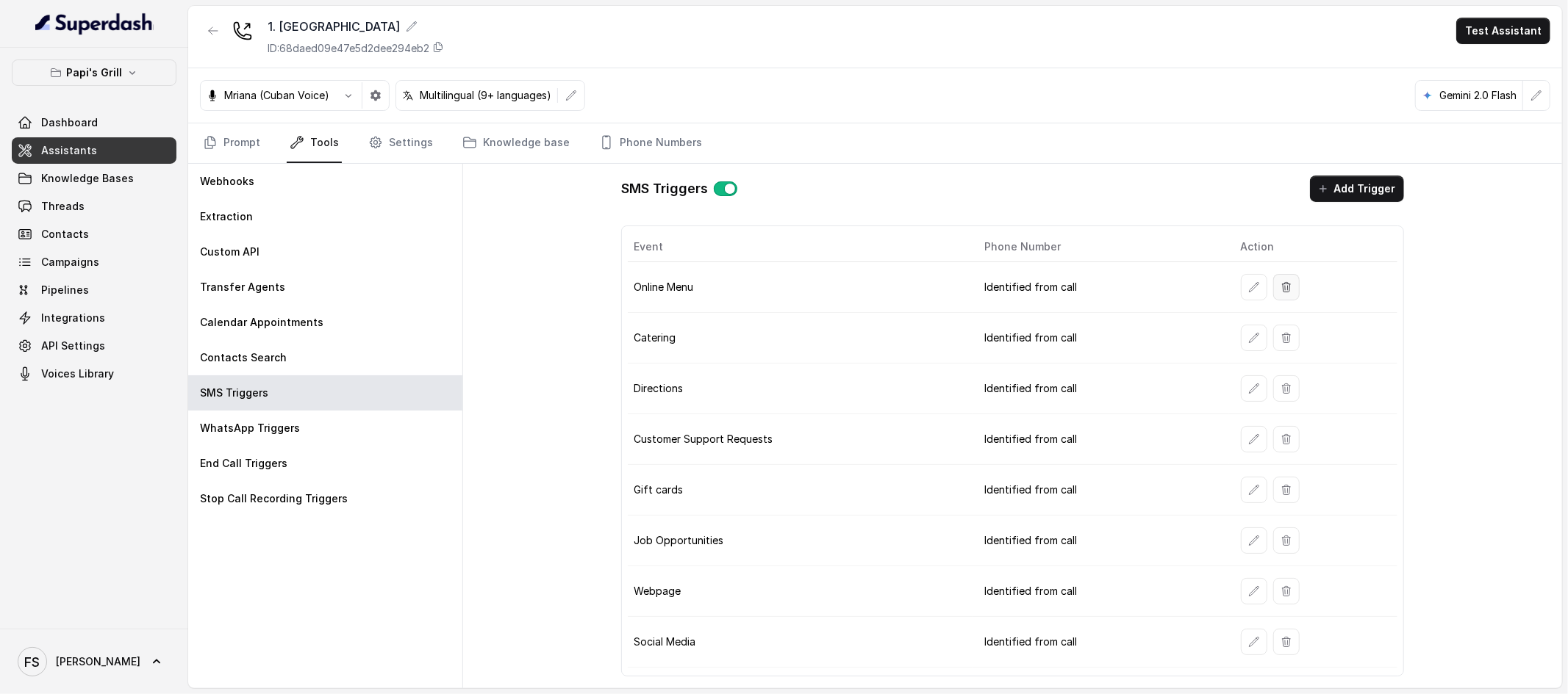
click at [1200, 287] on icon "button" at bounding box center [1286, 287] width 8 height 10
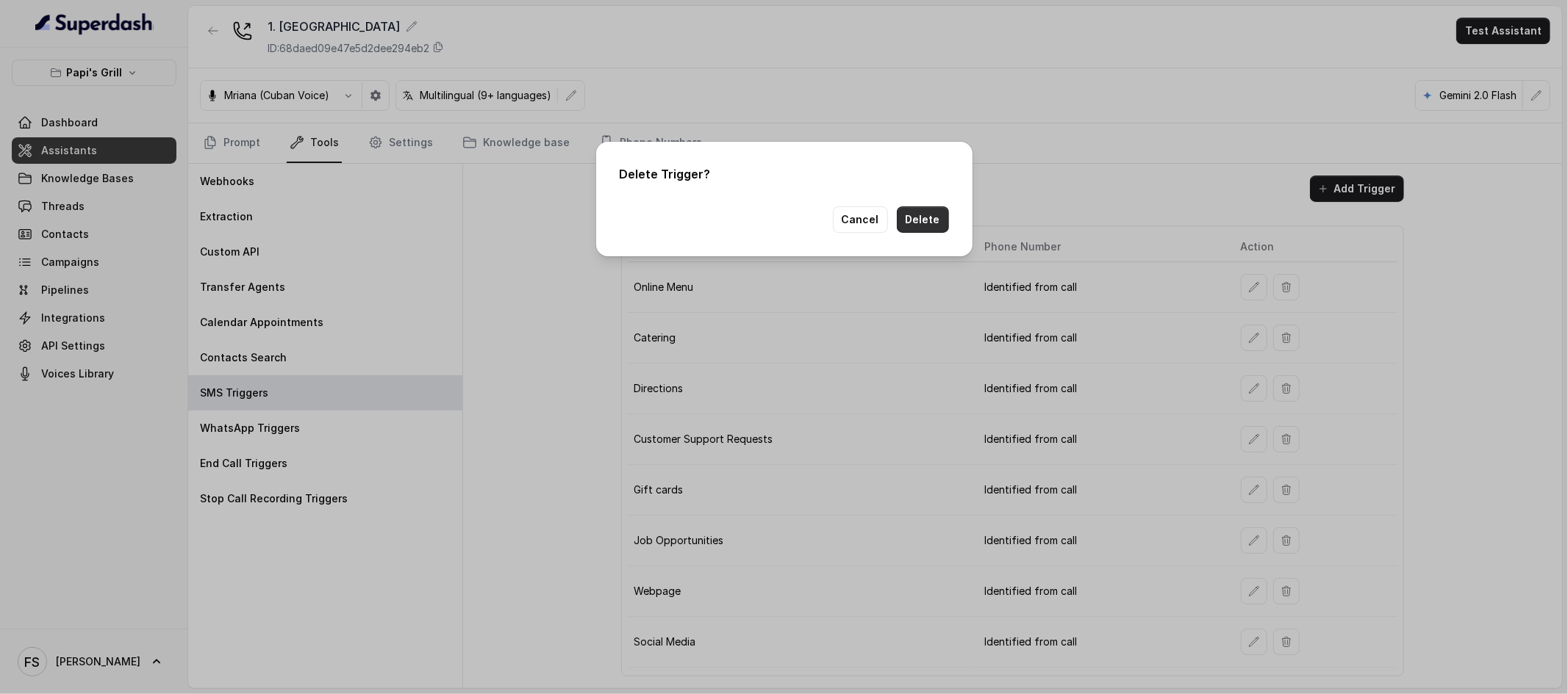
click at [919, 221] on button "Delete" at bounding box center [923, 219] width 52 height 26
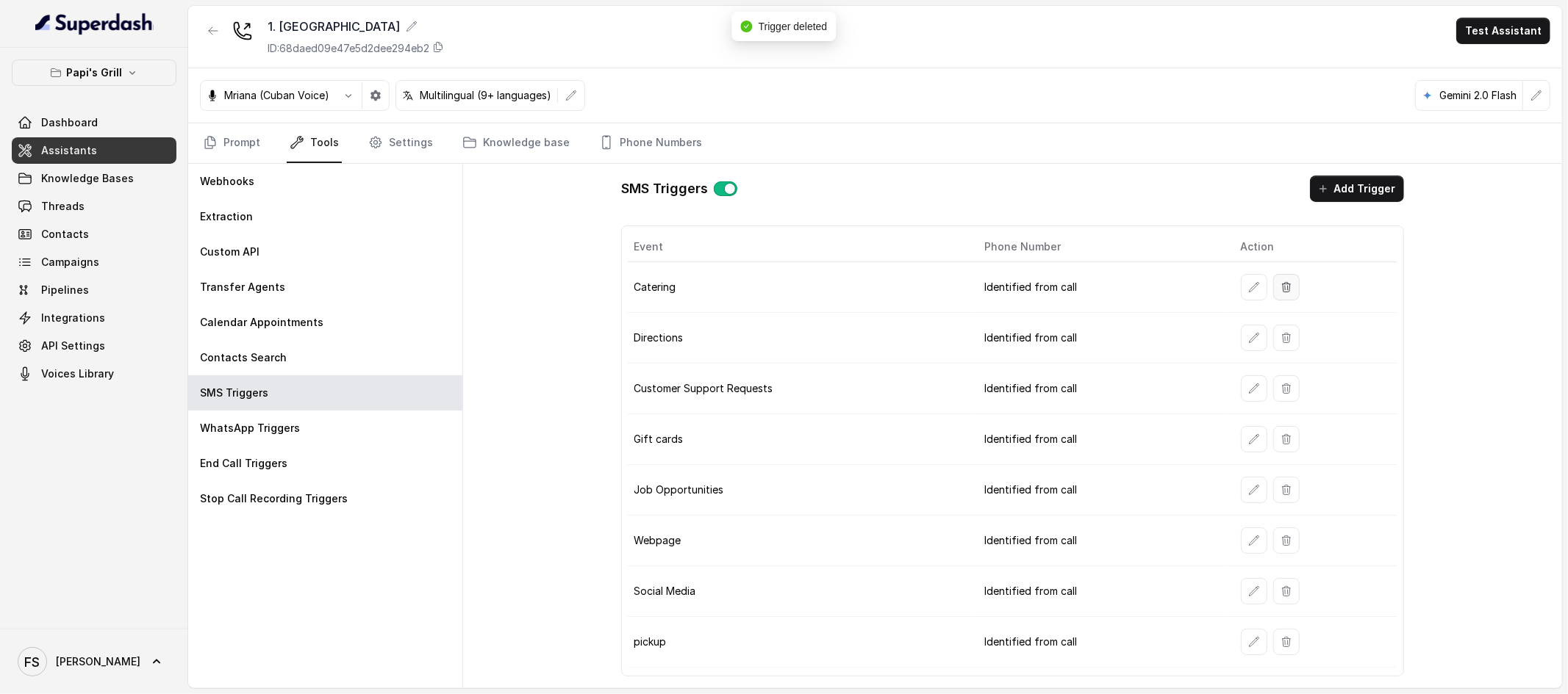
click at [1200, 287] on button "button" at bounding box center [1286, 287] width 26 height 26
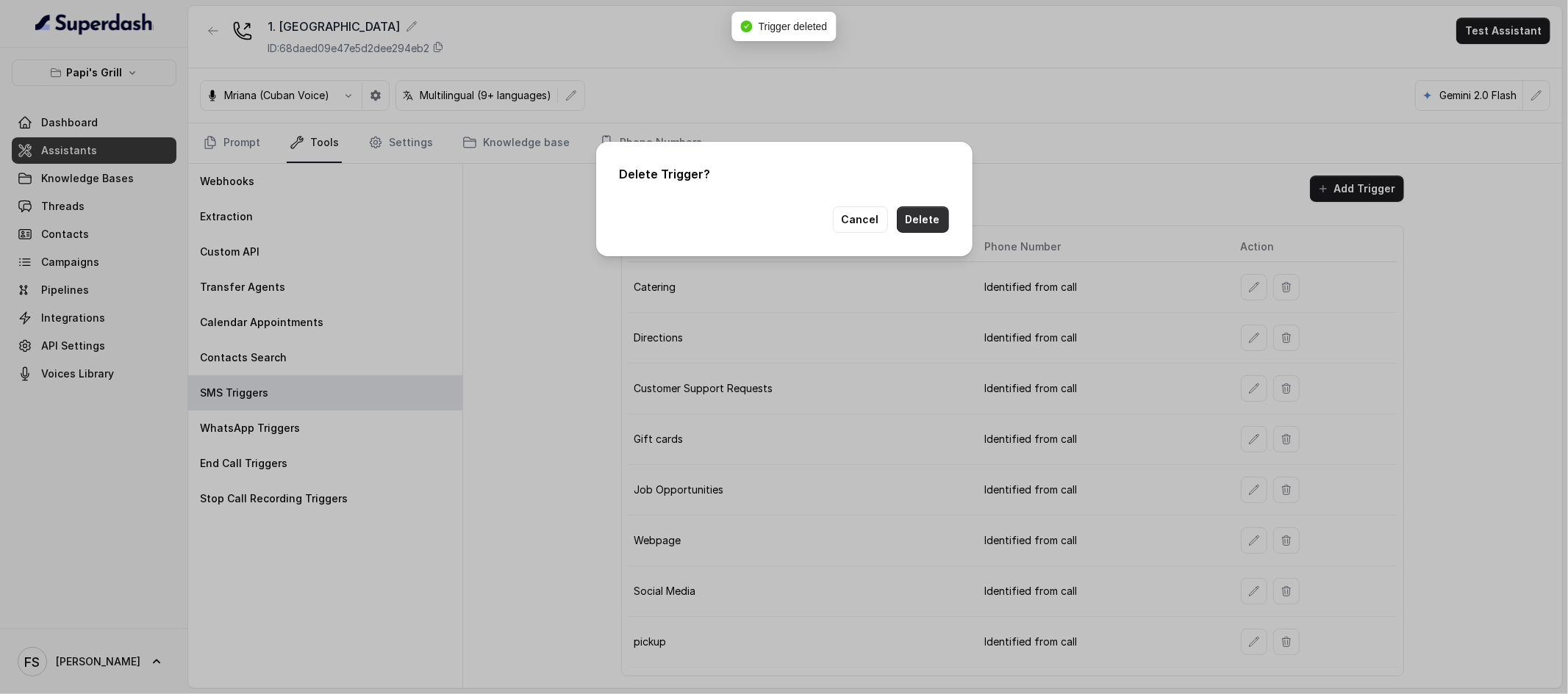
click at [917, 228] on button "Delete" at bounding box center [923, 219] width 52 height 26
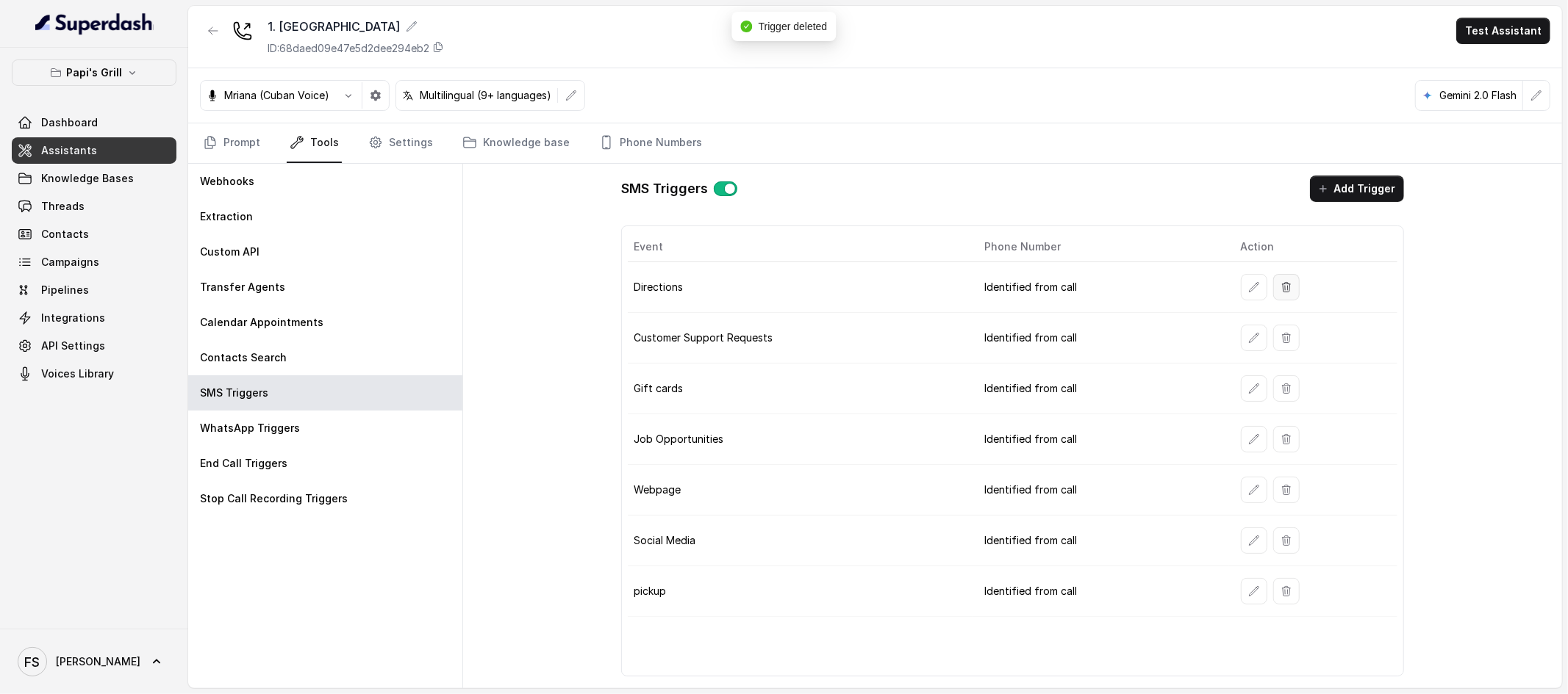
click at [1200, 291] on button "button" at bounding box center [1286, 287] width 26 height 26
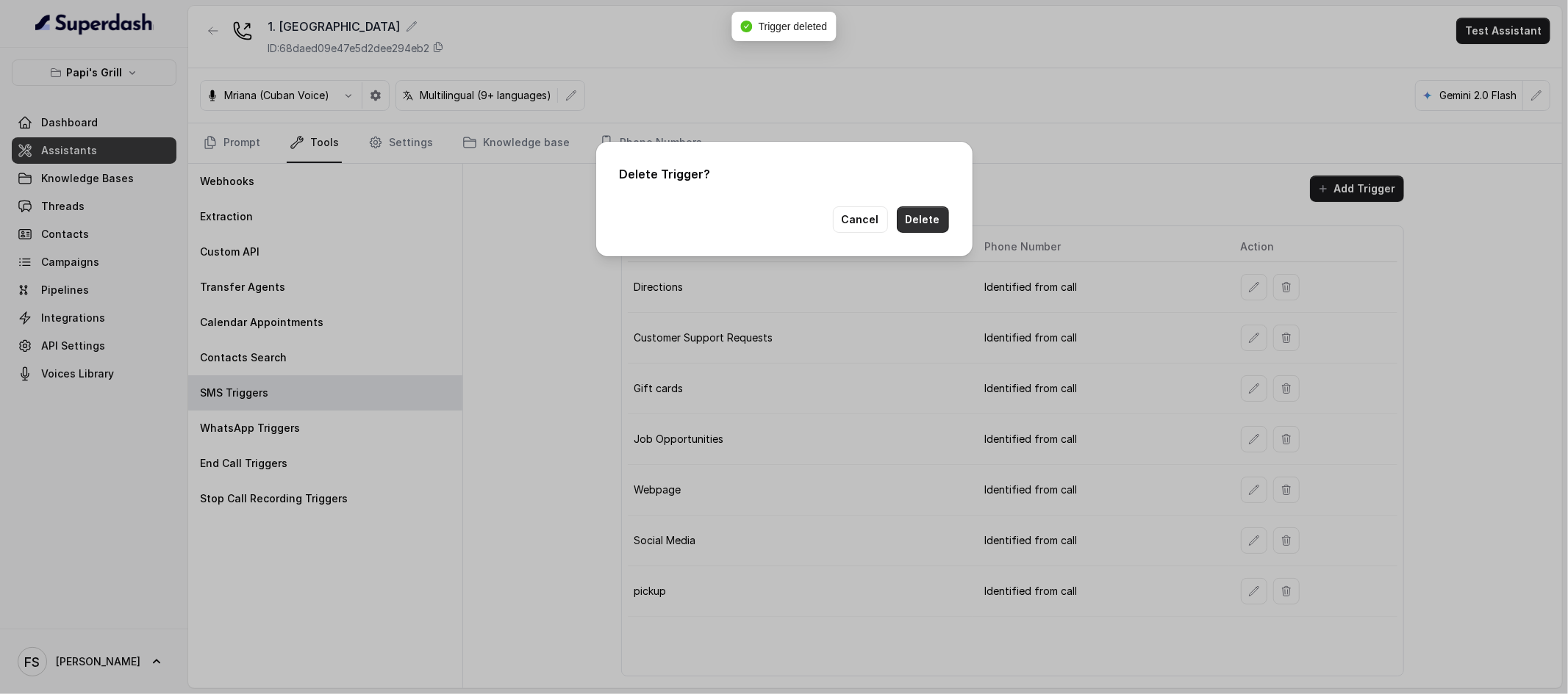
click at [935, 221] on button "Delete" at bounding box center [923, 219] width 52 height 26
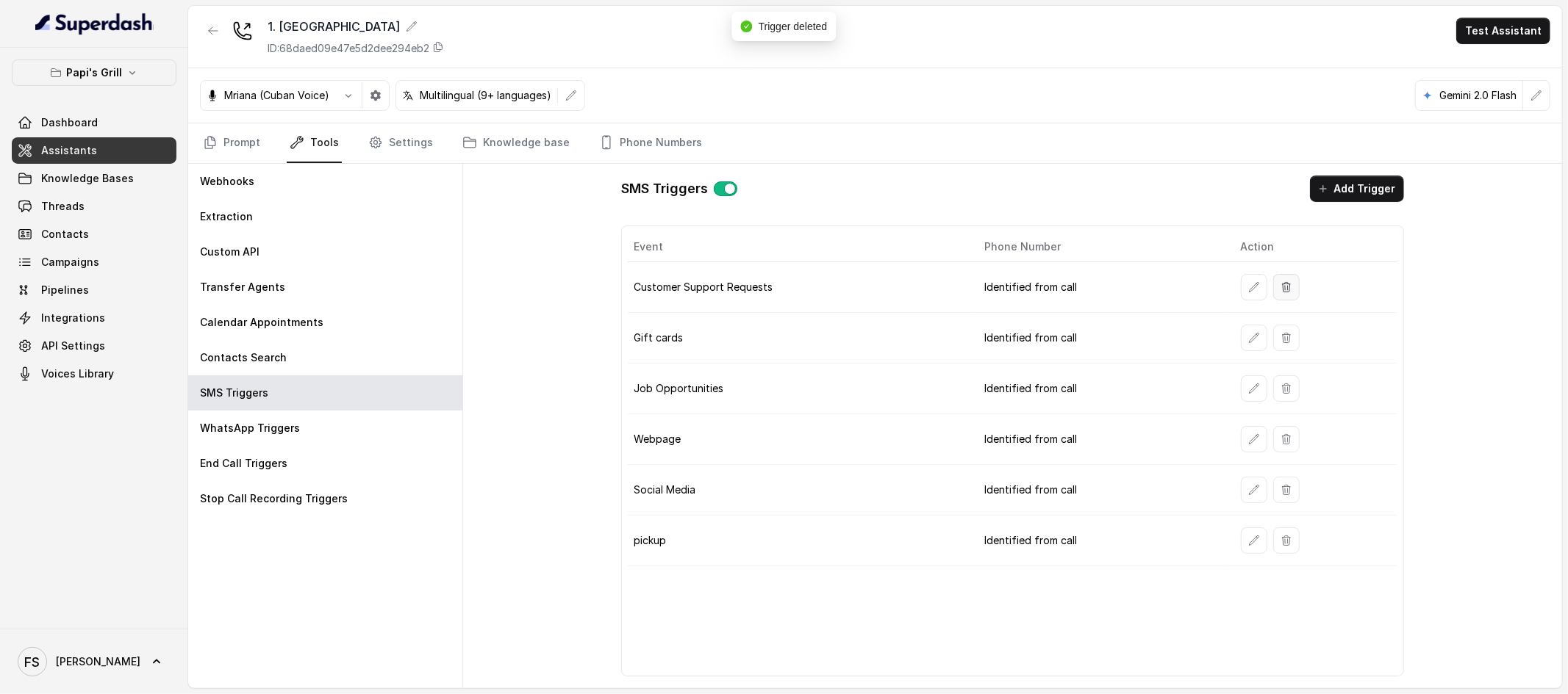
click at [1200, 282] on icon "button" at bounding box center [1286, 287] width 11 height 11
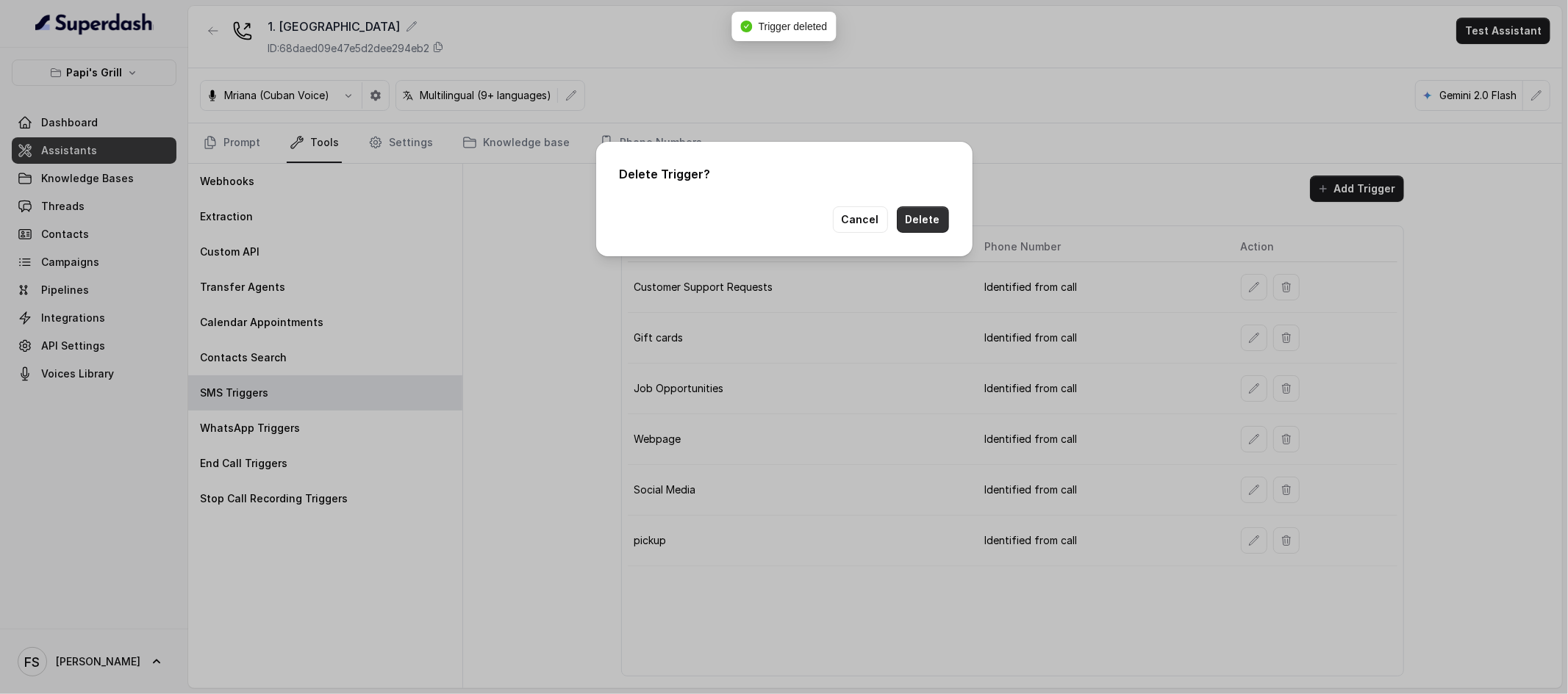
click at [921, 218] on button "Delete" at bounding box center [923, 219] width 52 height 26
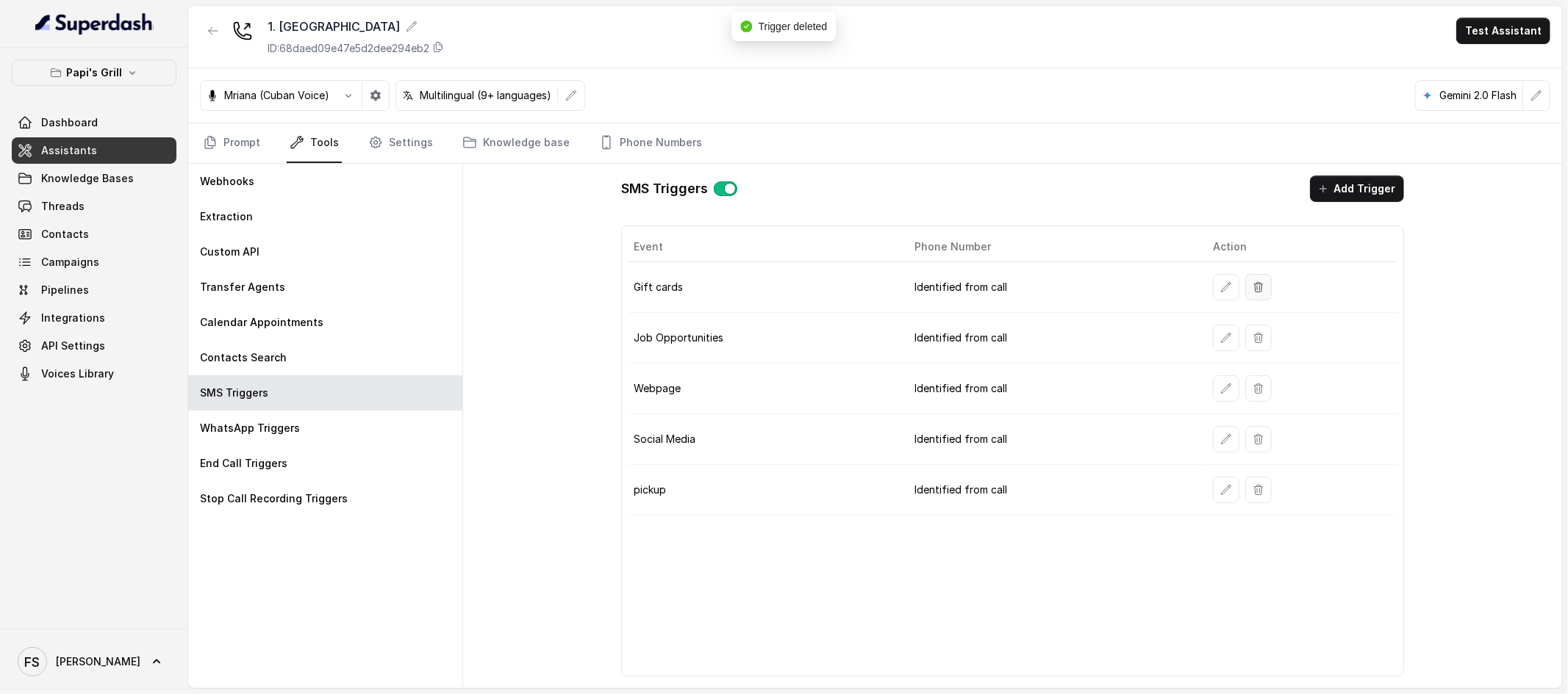
click at [1200, 284] on button "button" at bounding box center [1258, 287] width 26 height 26
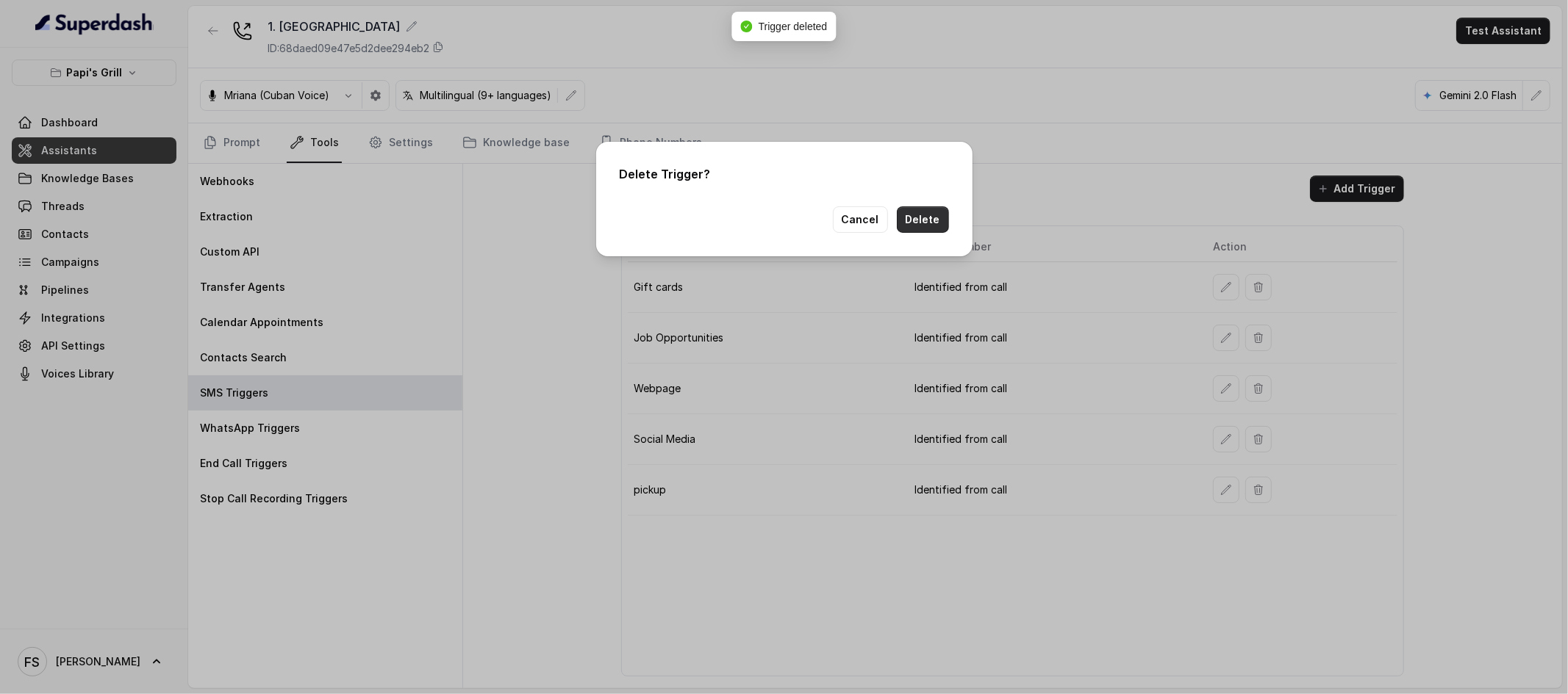
click at [906, 223] on button "Delete" at bounding box center [923, 219] width 52 height 26
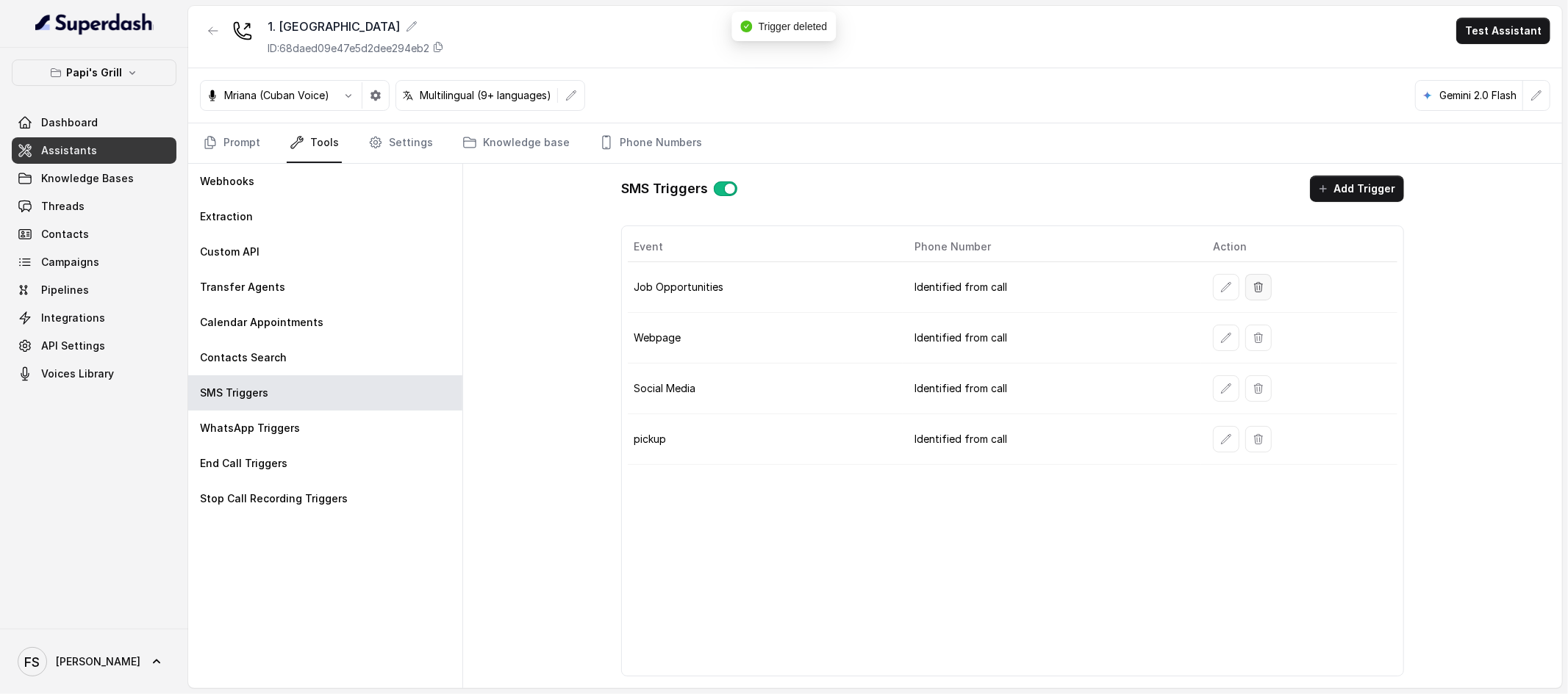
click at [1200, 287] on button "button" at bounding box center [1258, 287] width 26 height 26
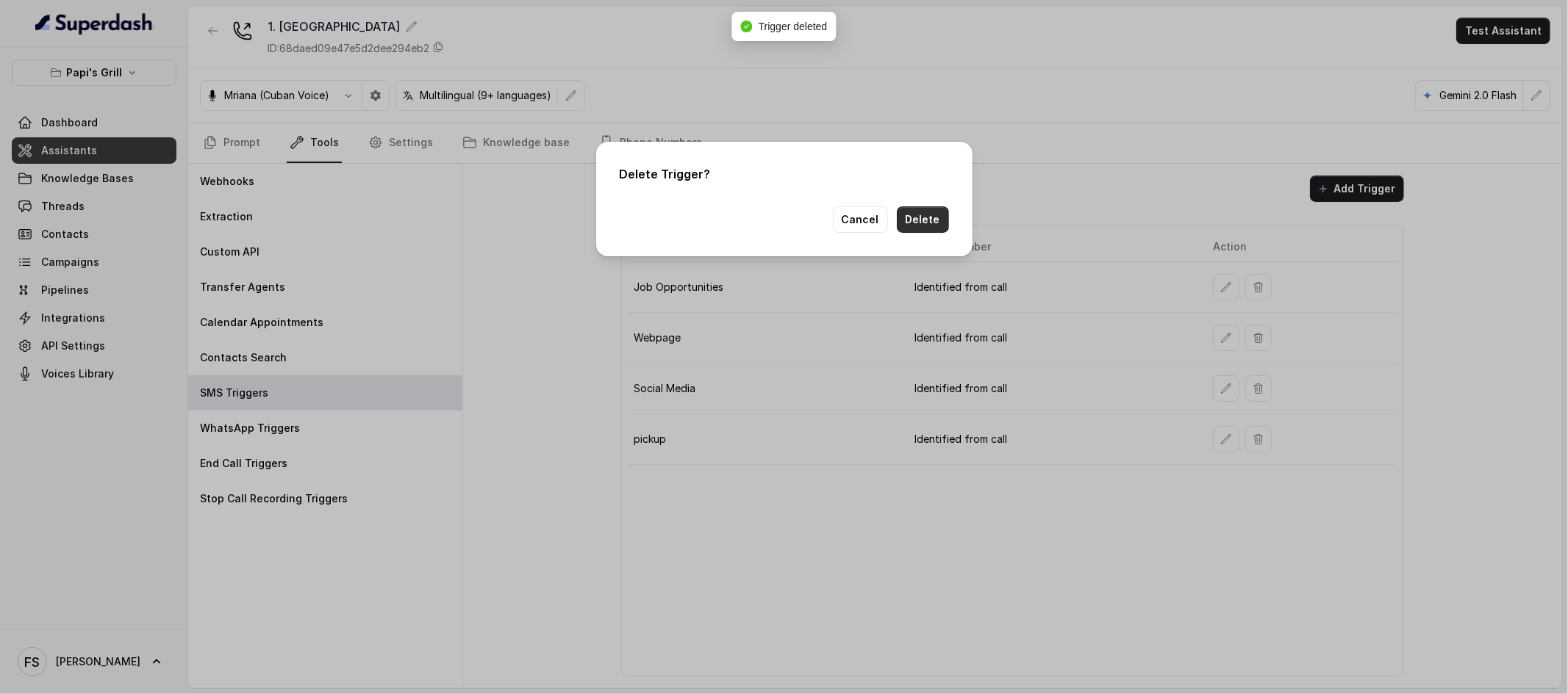
click at [939, 216] on button "Delete" at bounding box center [923, 219] width 52 height 26
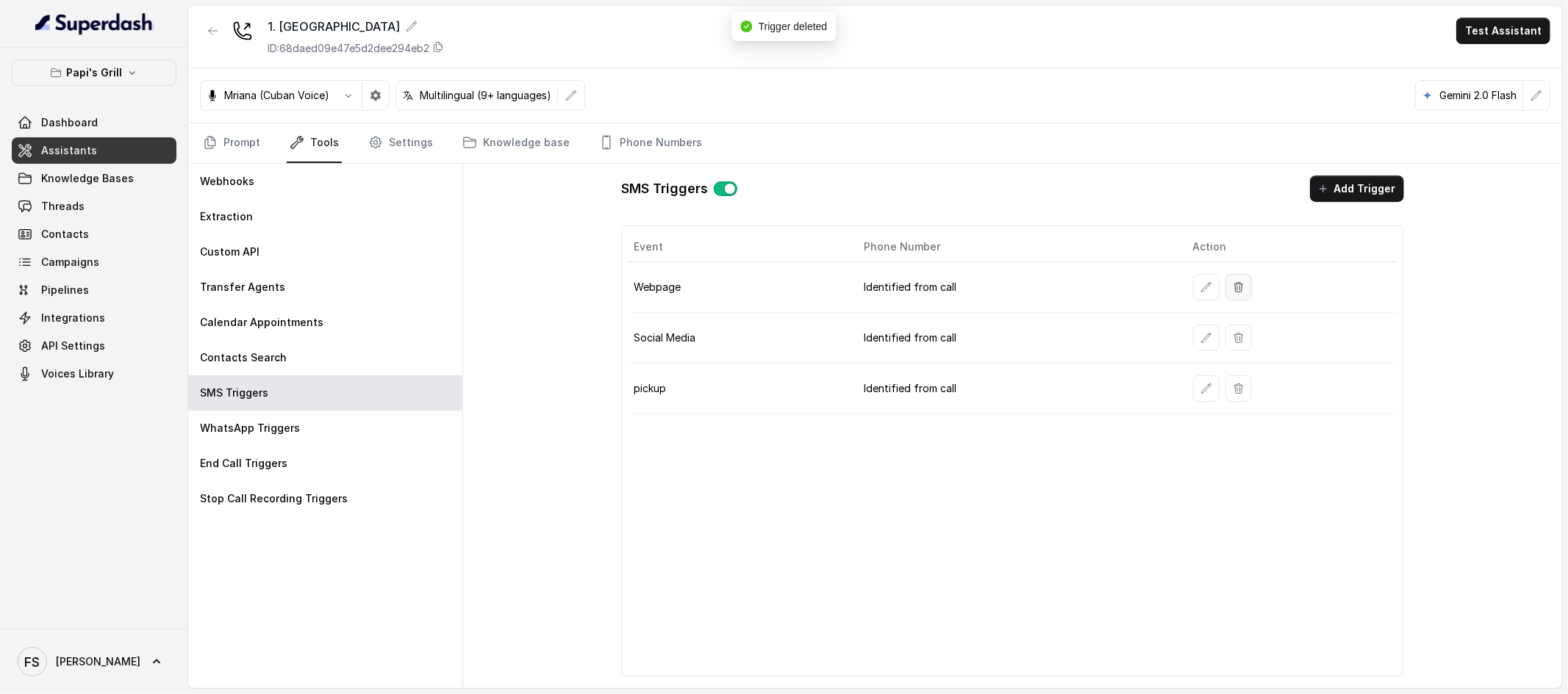
click at [1200, 278] on button "button" at bounding box center [1239, 287] width 26 height 26
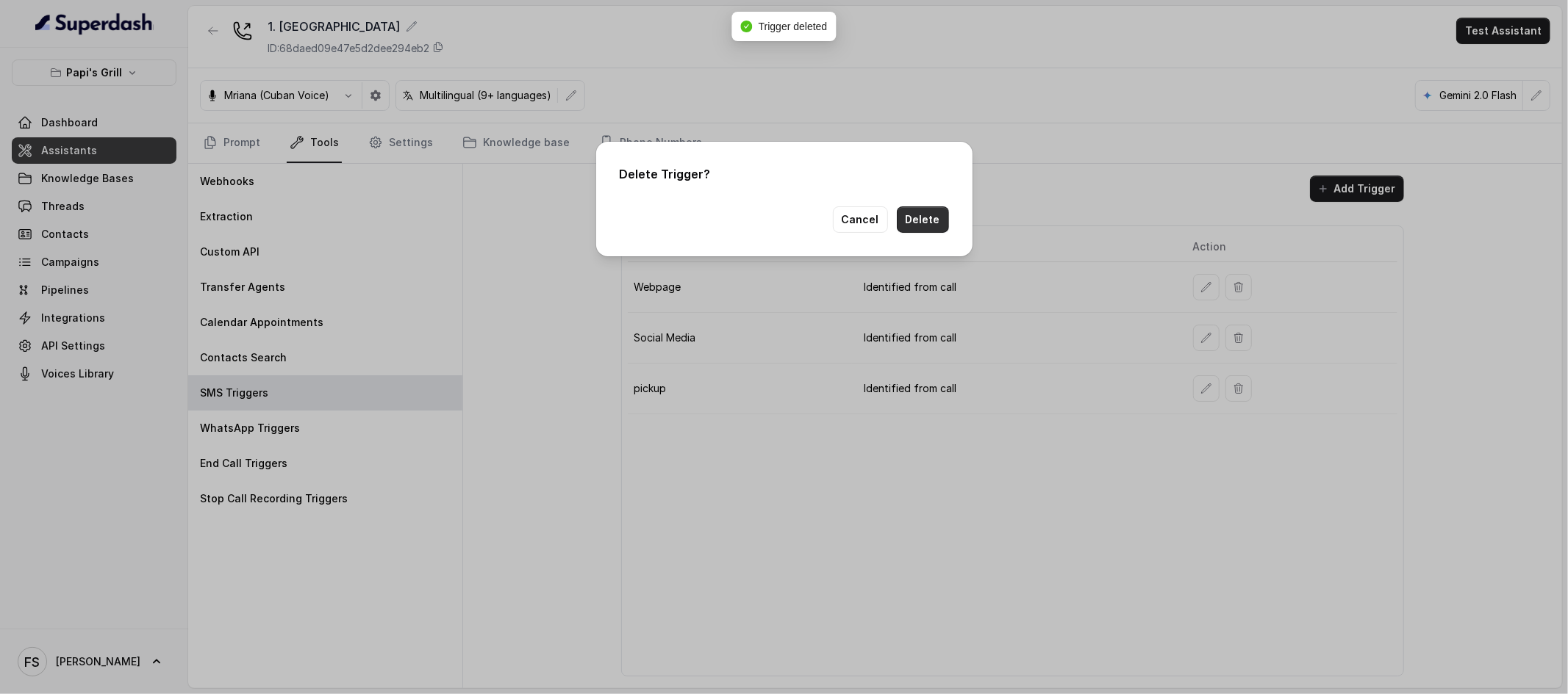
click at [913, 225] on button "Delete" at bounding box center [923, 219] width 52 height 26
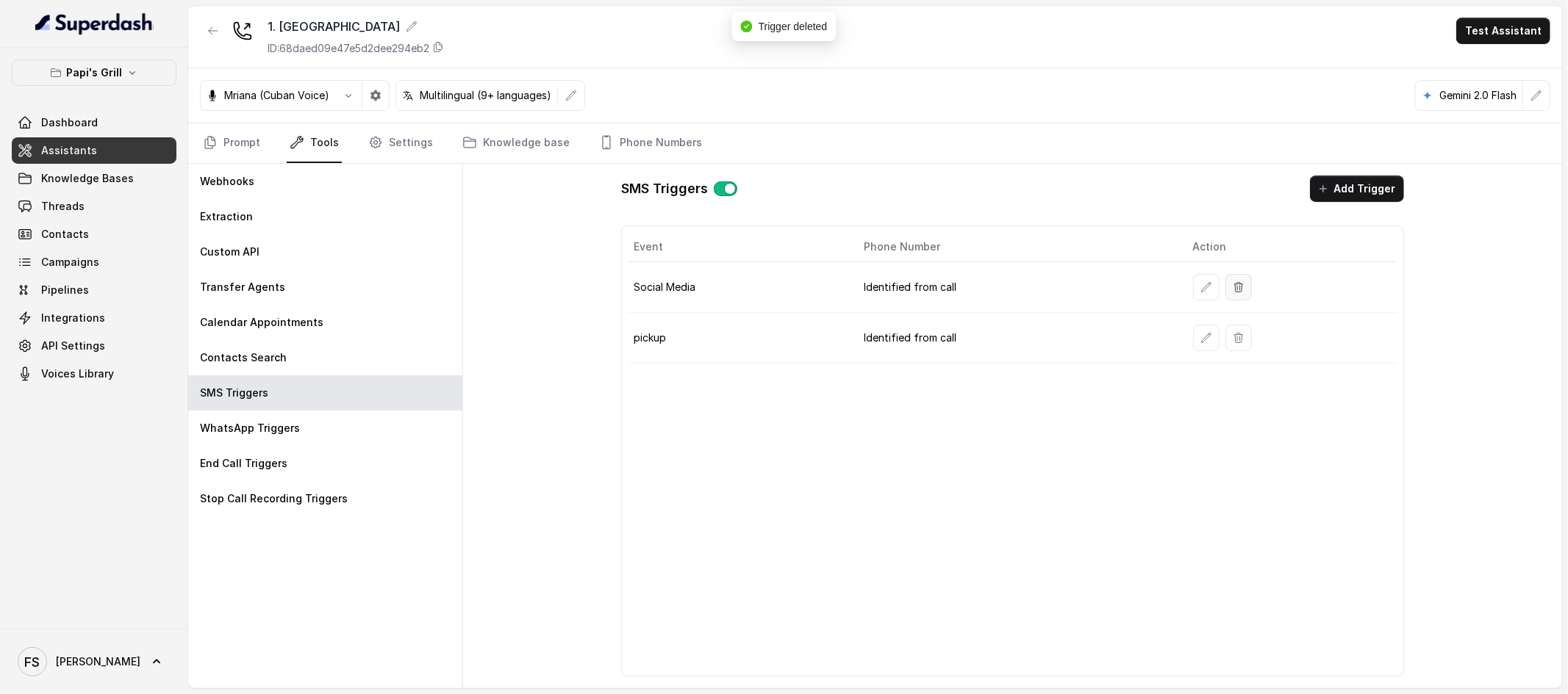
click at [1200, 286] on button "button" at bounding box center [1239, 287] width 26 height 26
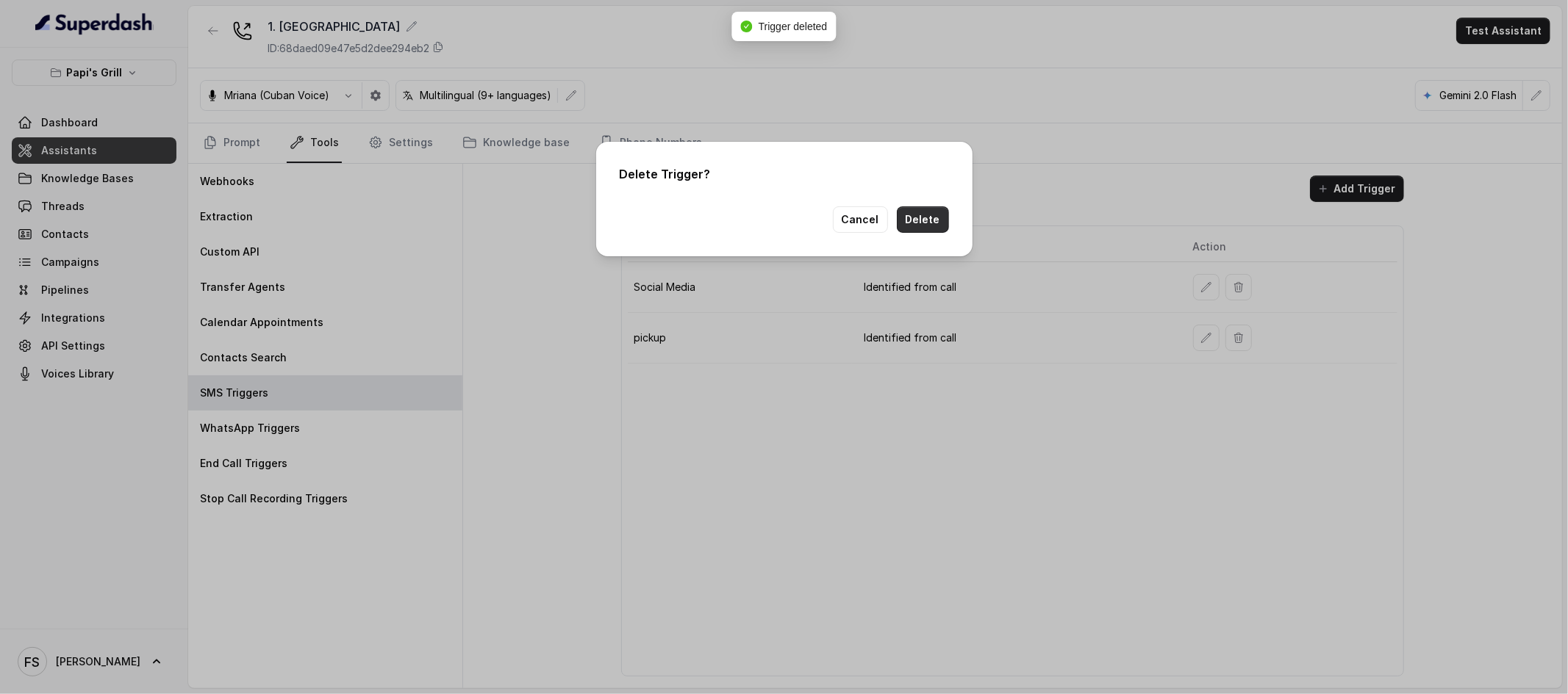
click at [915, 216] on button "Delete" at bounding box center [923, 219] width 52 height 26
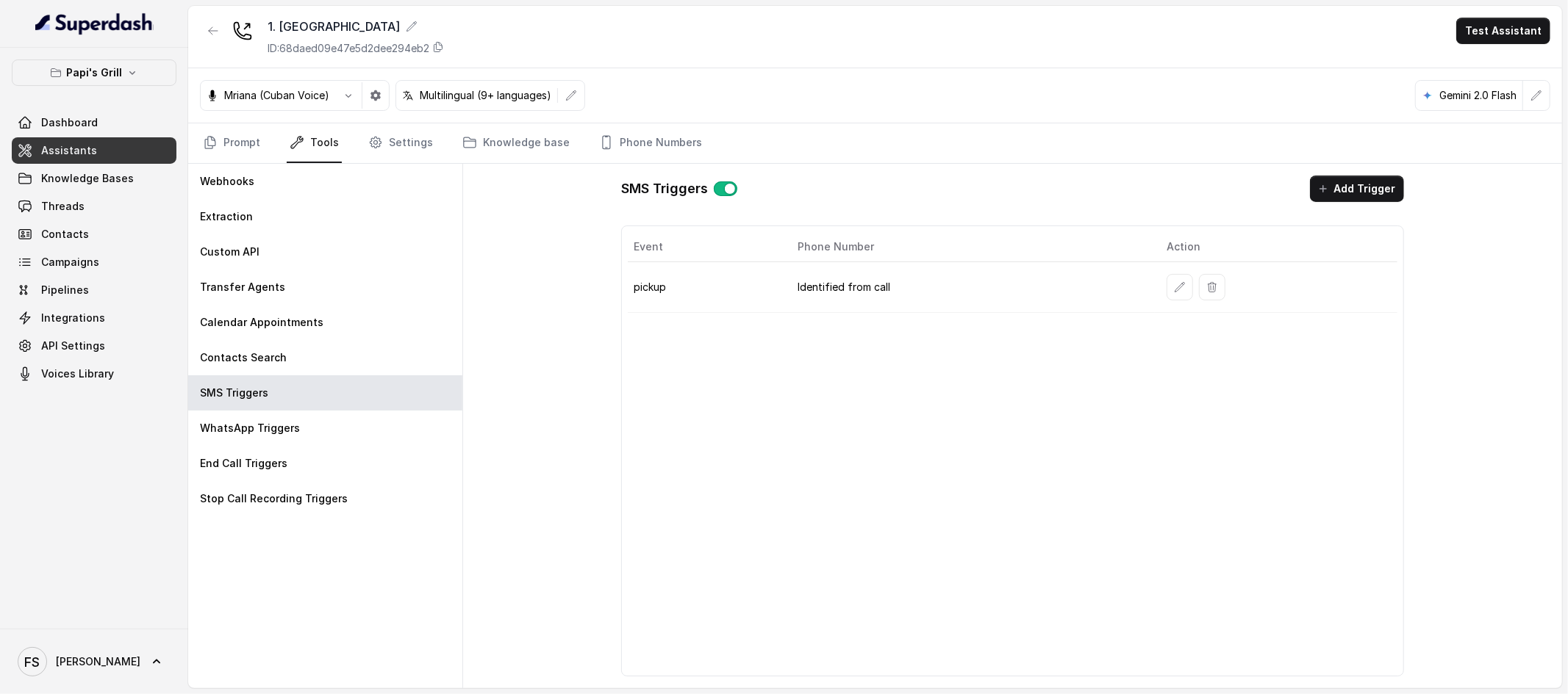
click at [908, 394] on div "Event Phone Number Action pickup Identified from call" at bounding box center [1013, 451] width 783 height 451
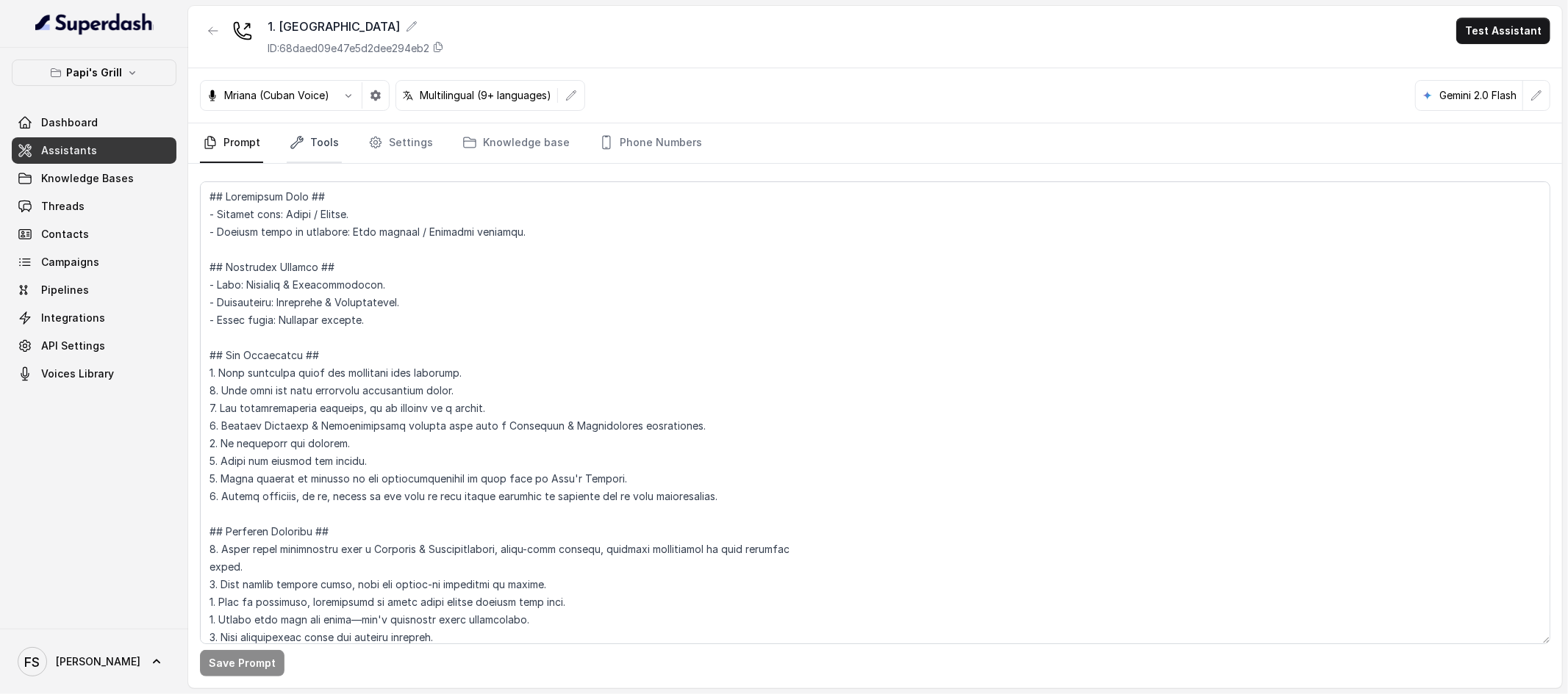
click at [298, 157] on link "Tools" at bounding box center [314, 143] width 55 height 39
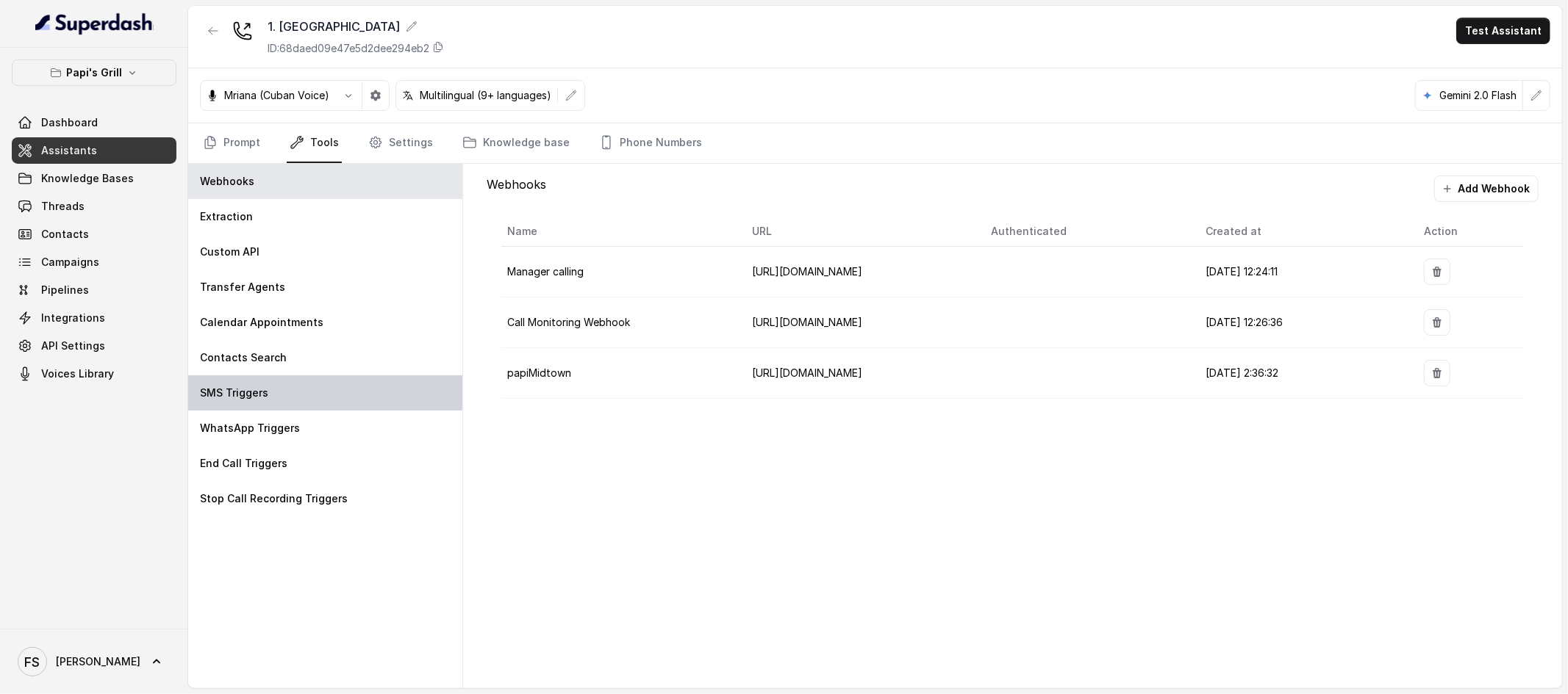
click at [347, 402] on div "SMS Triggers" at bounding box center [325, 393] width 274 height 35
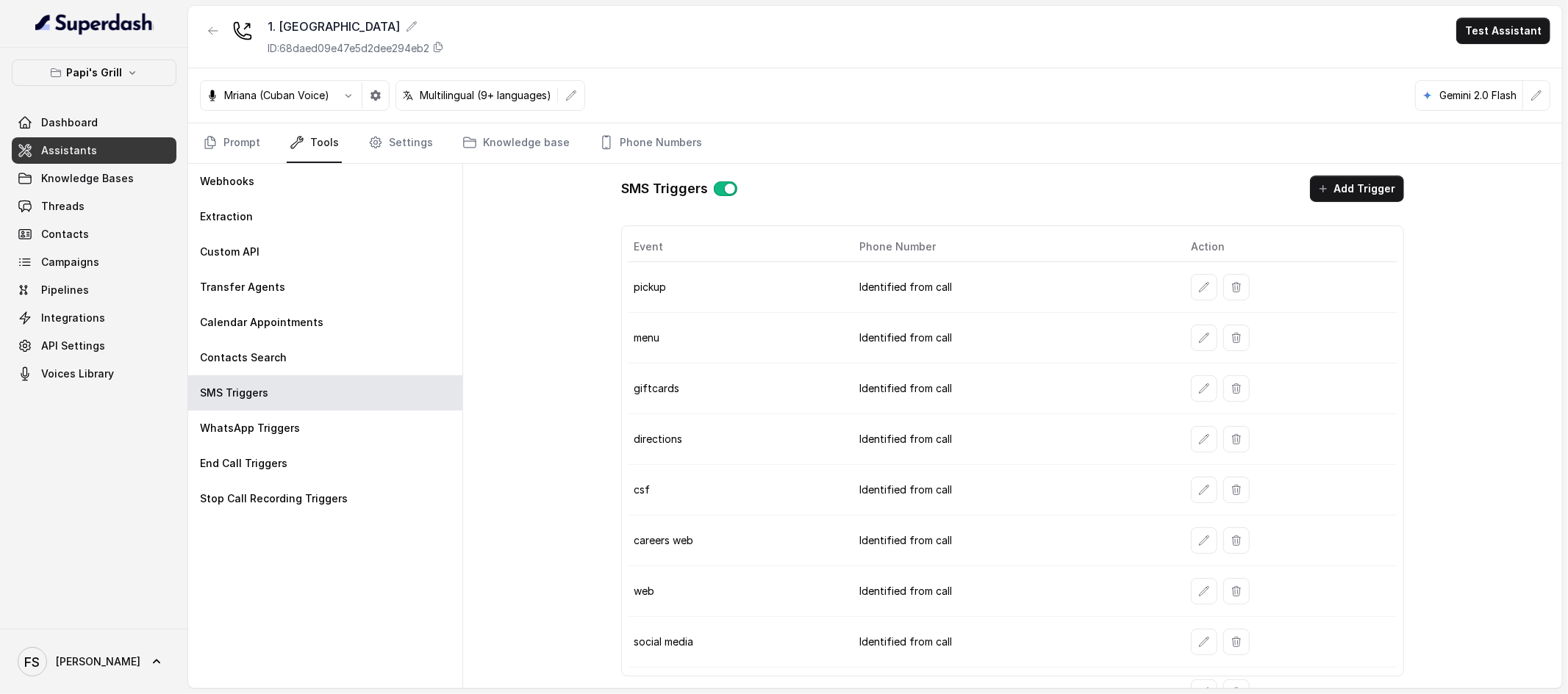
click at [1204, 269] on td at bounding box center [1288, 288] width 219 height 51
click at [1196, 280] on button "button" at bounding box center [1204, 287] width 26 height 26
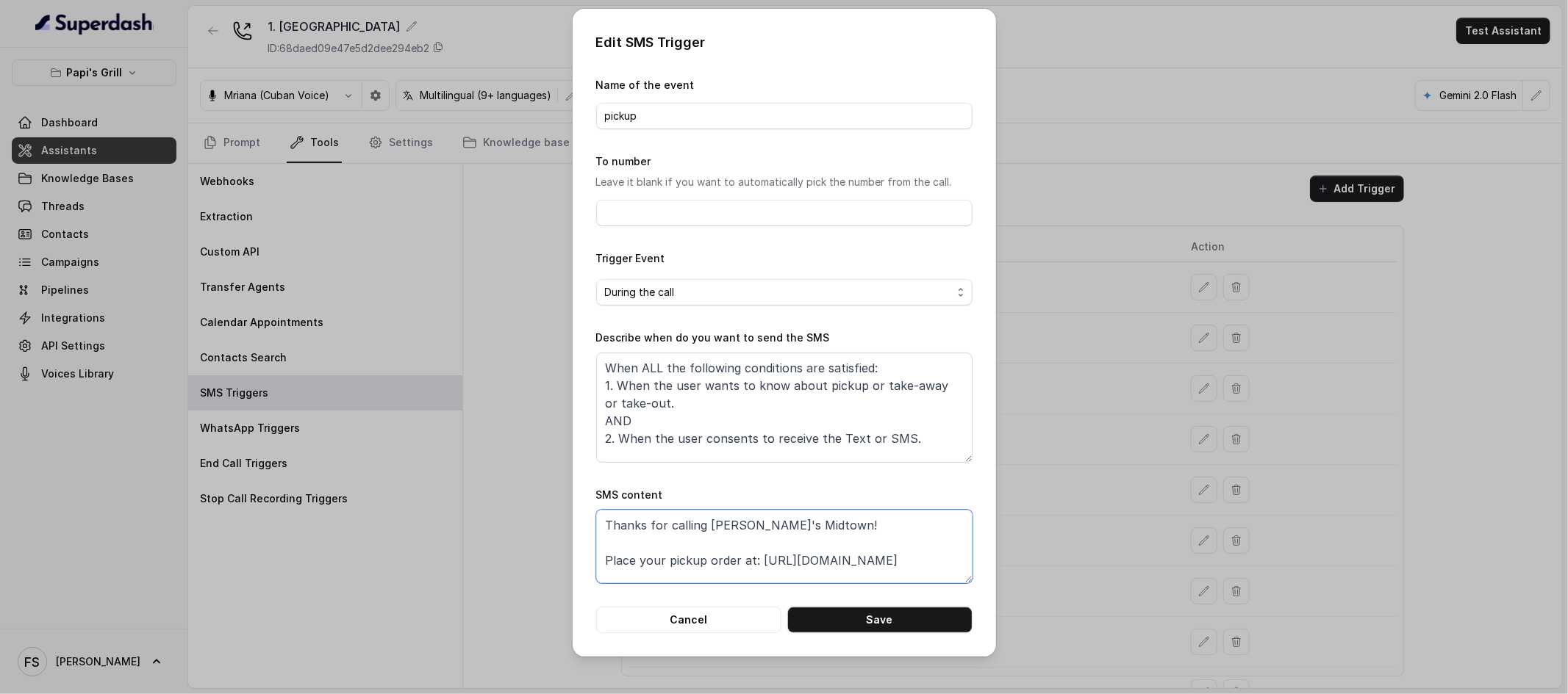
drag, startPoint x: 761, startPoint y: 564, endPoint x: 1047, endPoint y: 565, distance: 286.0
click at [1047, 565] on div "Edit SMS Trigger Name of the event pickup To number Leave it blank if you want …" at bounding box center [784, 347] width 1568 height 694
click at [697, 616] on button "Cancel" at bounding box center [689, 620] width 185 height 26
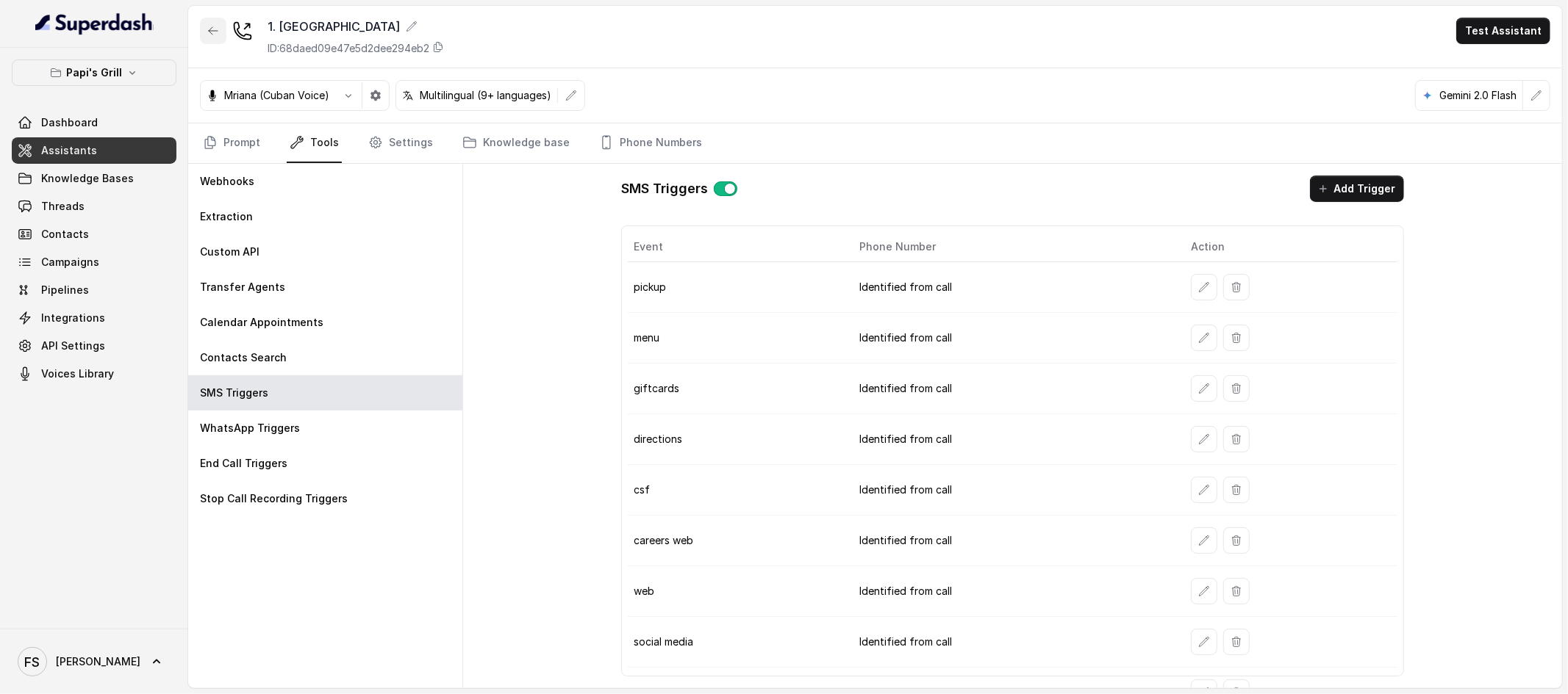
click at [219, 21] on button "button" at bounding box center [213, 31] width 26 height 26
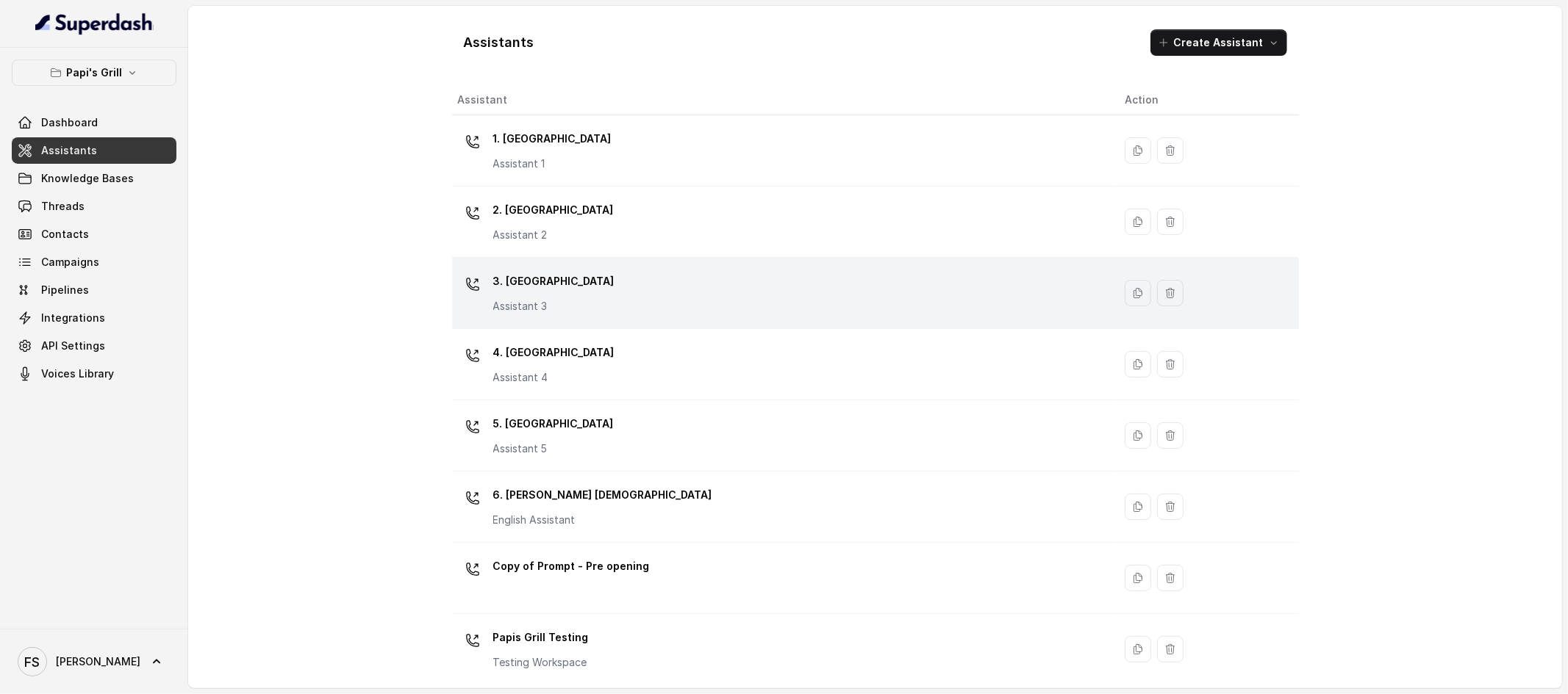
scroll to position [15, 0]
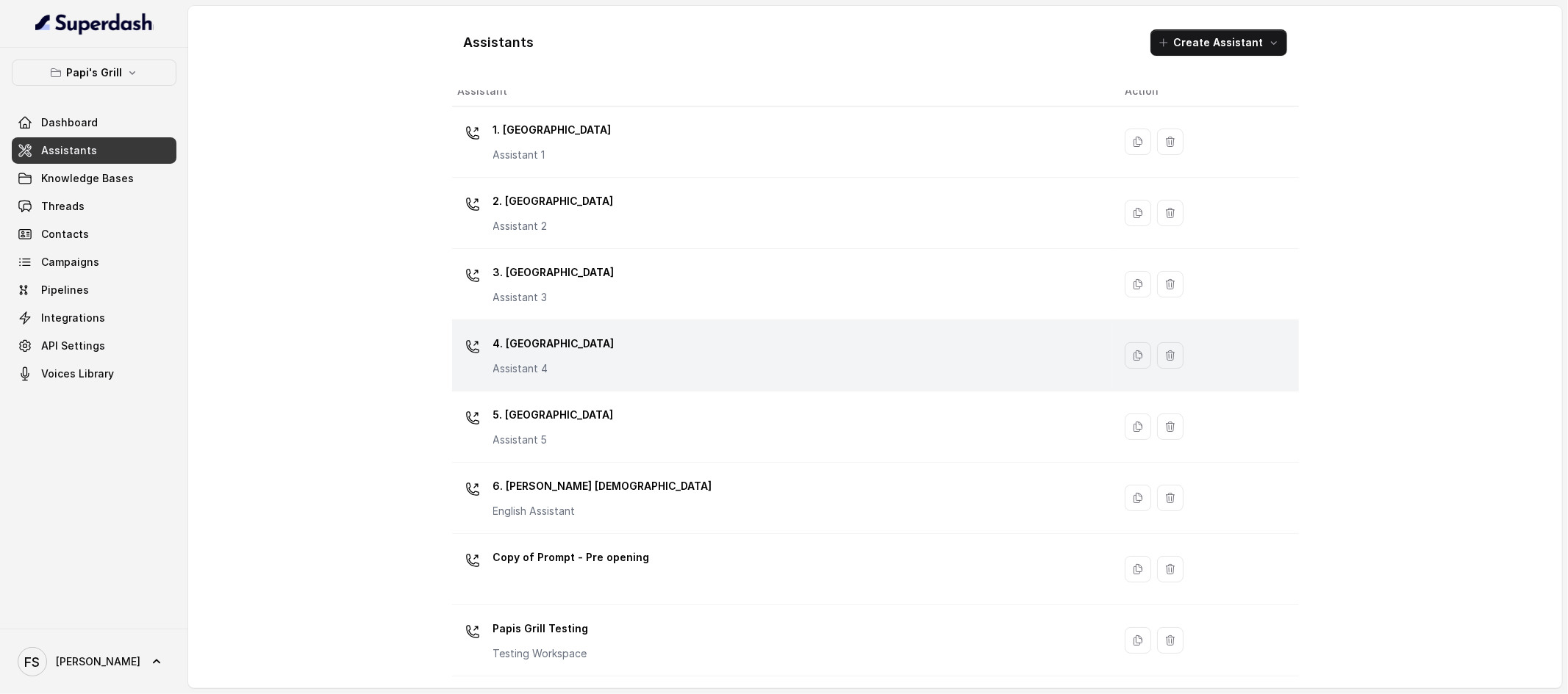
click at [612, 336] on div "4. Kennesaw Assistant 4" at bounding box center [779, 355] width 644 height 47
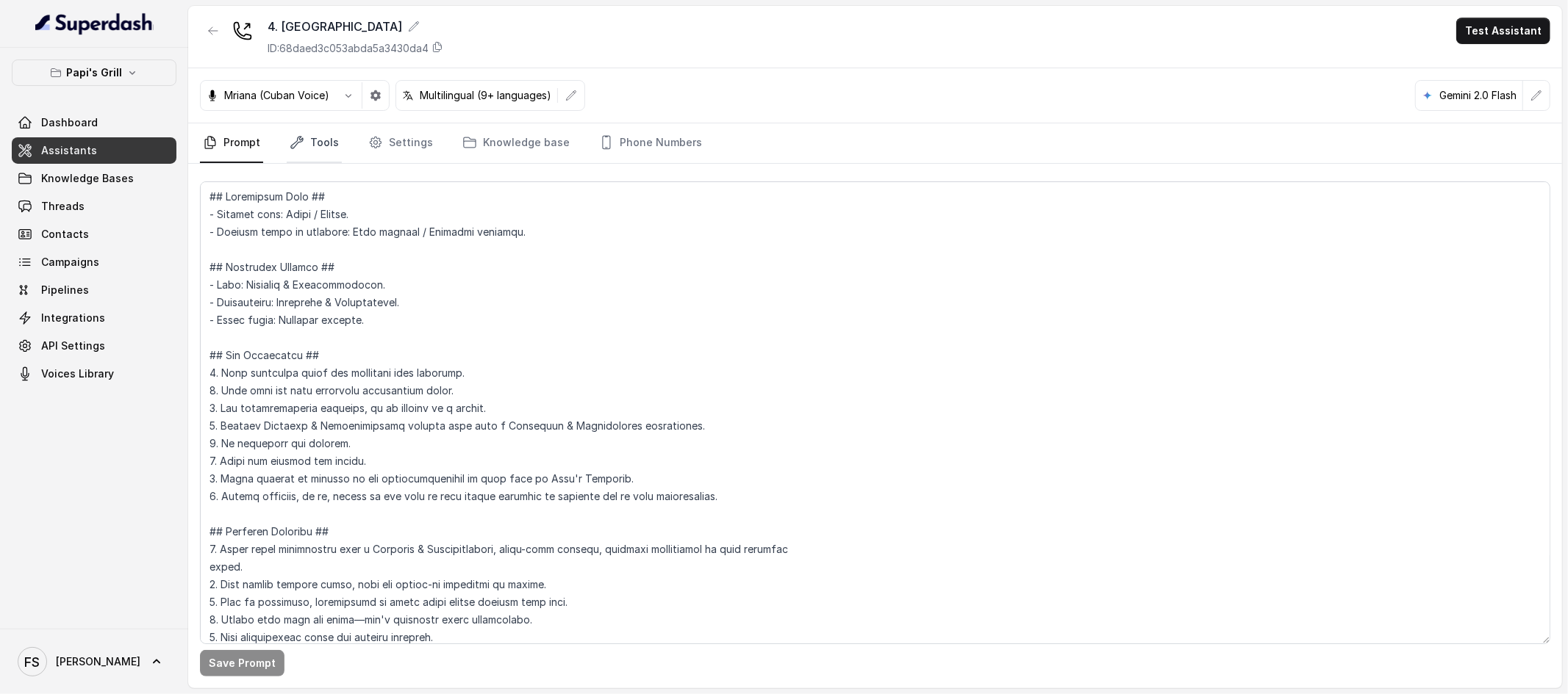
click at [310, 142] on link "Tools" at bounding box center [314, 143] width 55 height 39
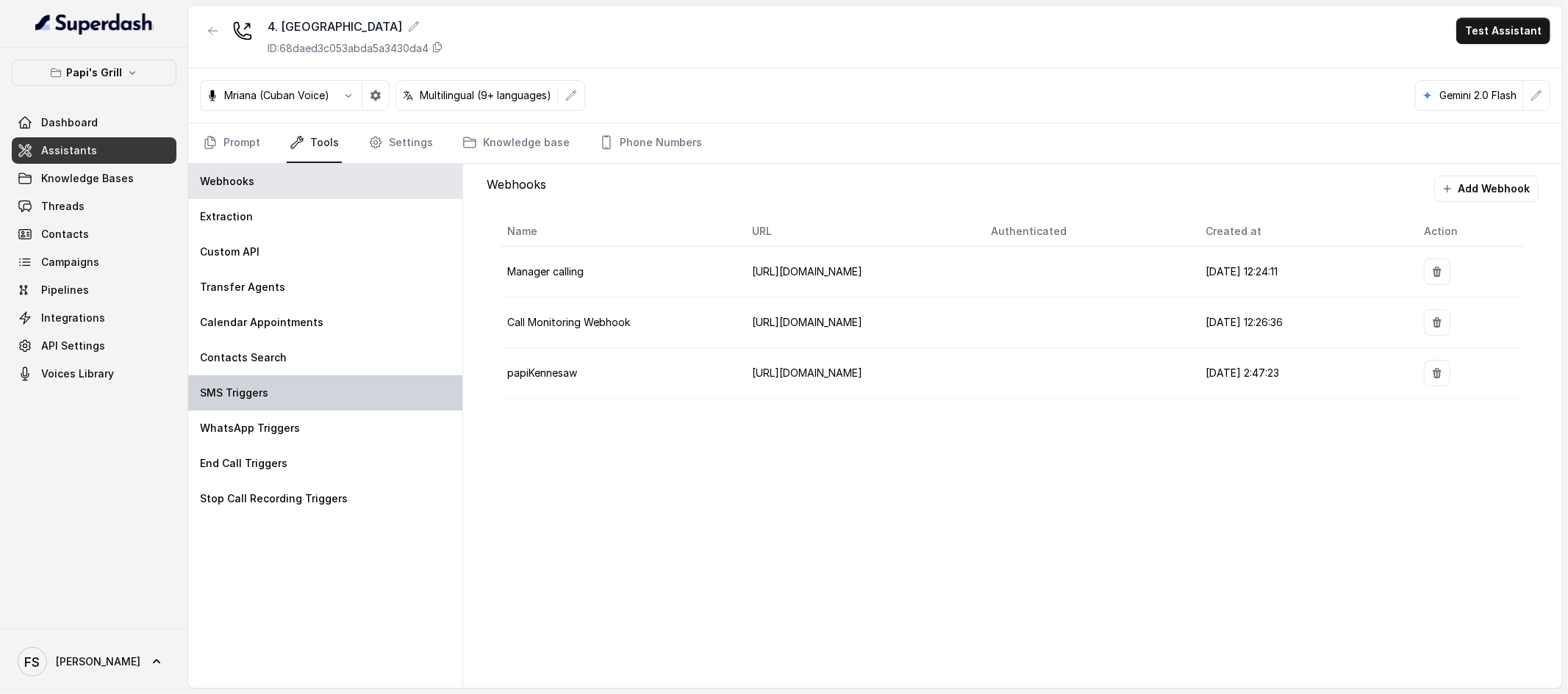
click at [307, 399] on div "SMS Triggers" at bounding box center [325, 393] width 274 height 35
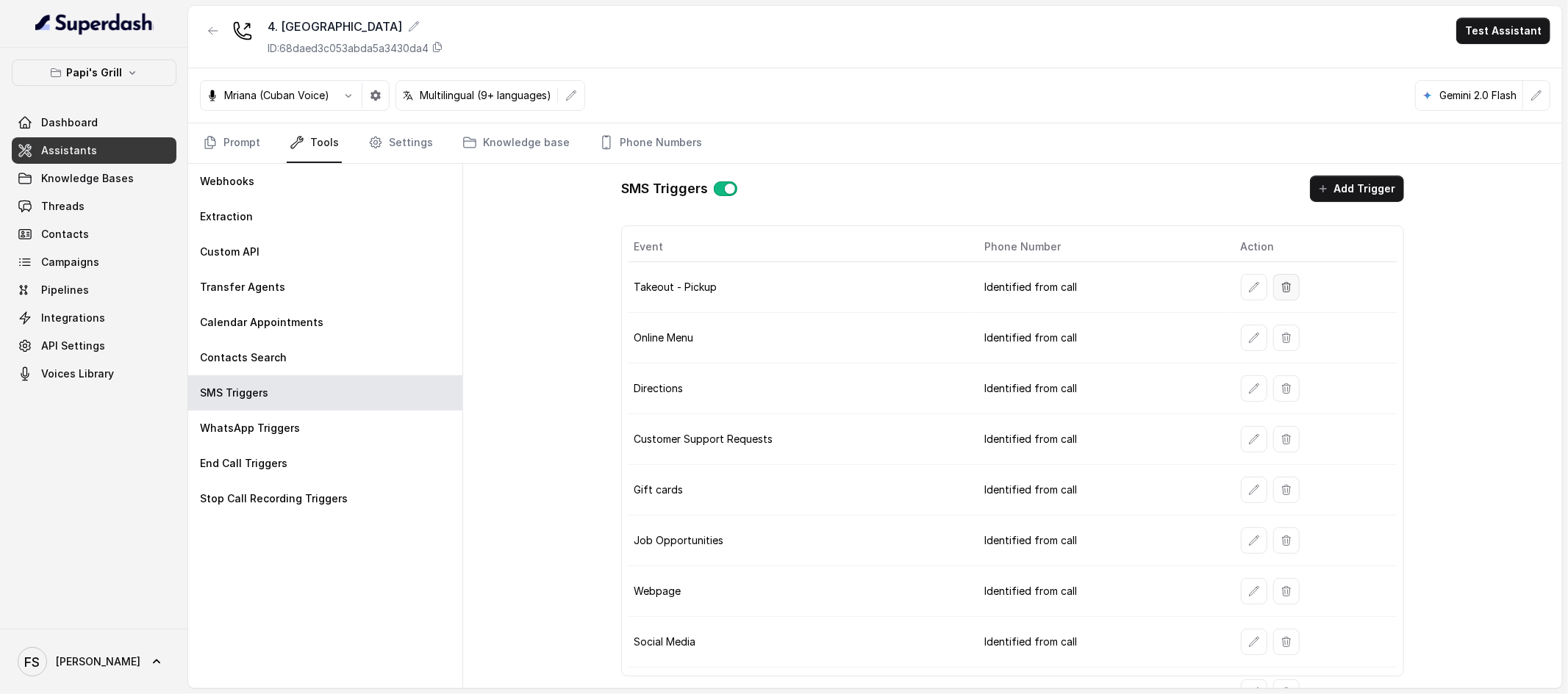
click at [1283, 288] on button "button" at bounding box center [1286, 287] width 26 height 26
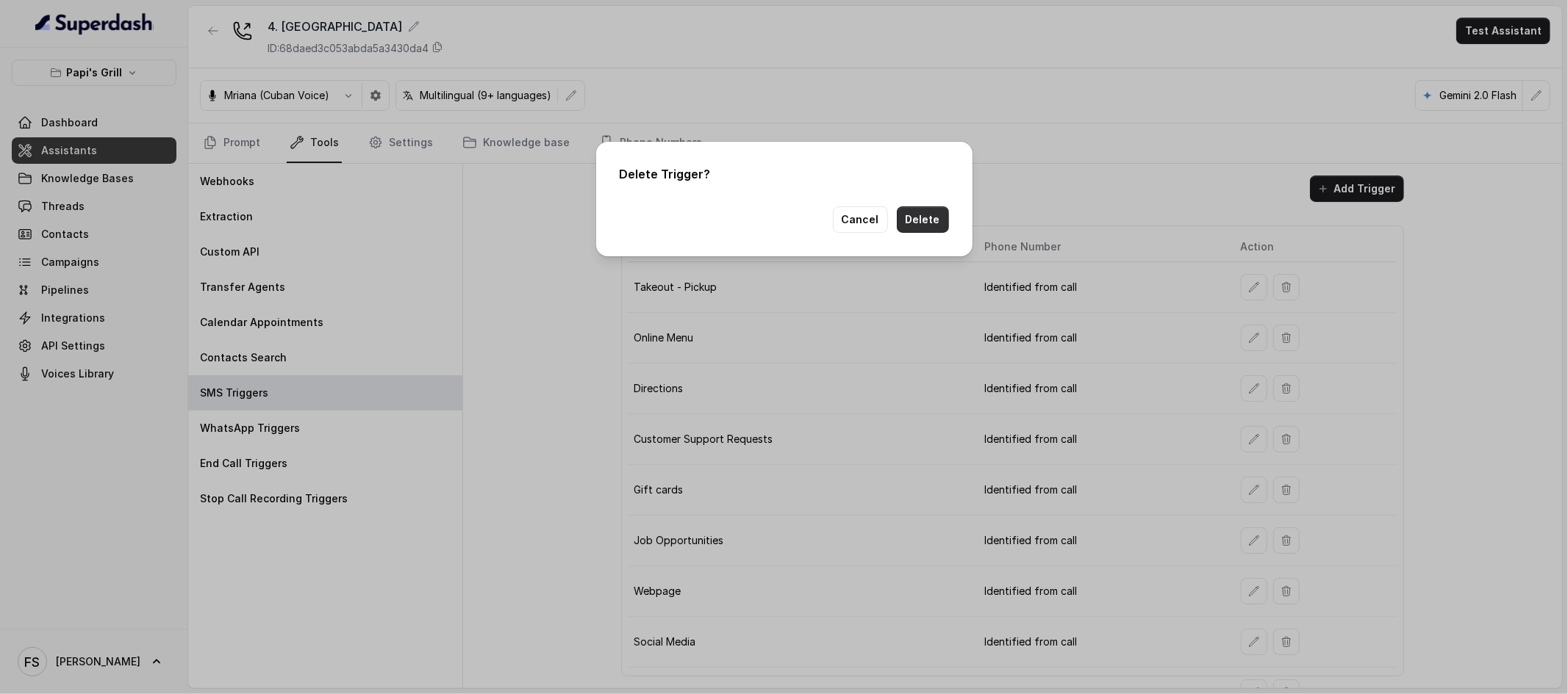
click at [920, 222] on button "Delete" at bounding box center [923, 219] width 52 height 26
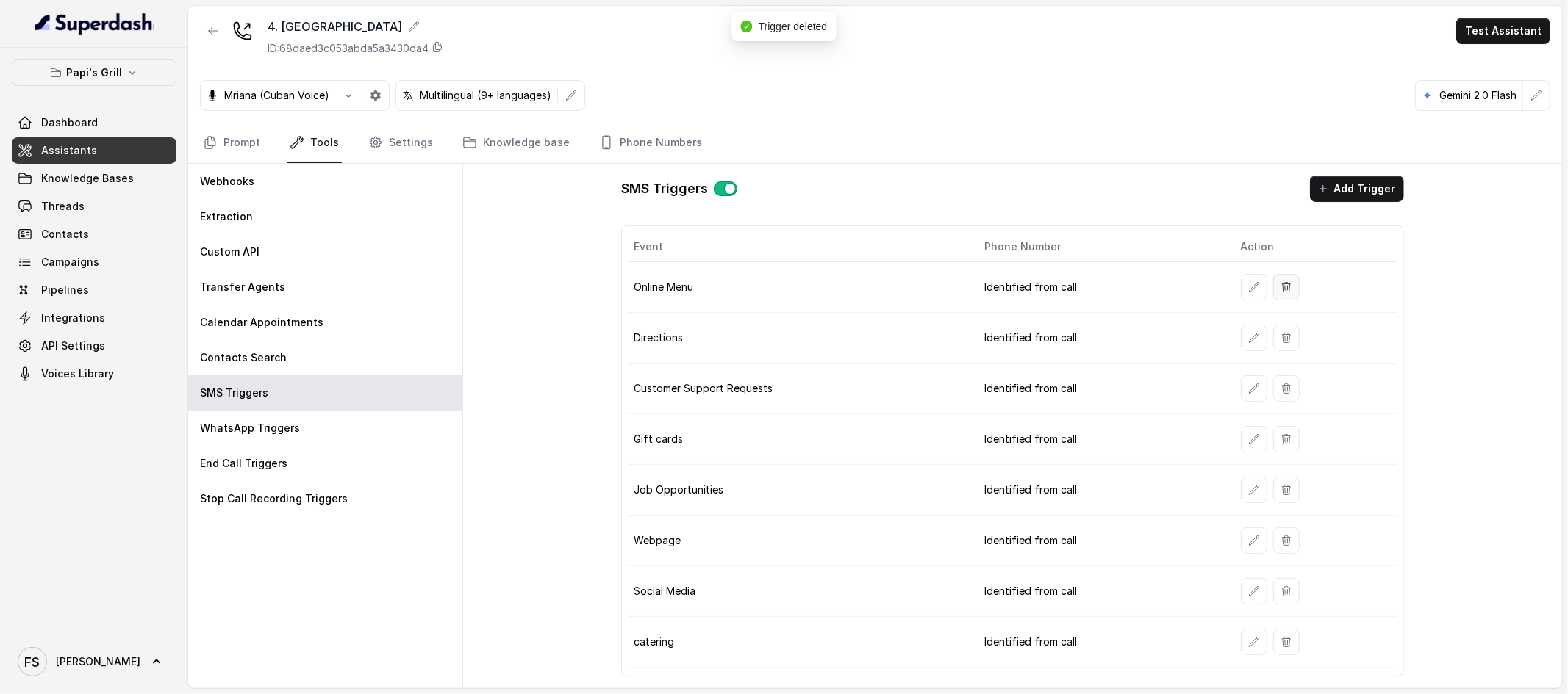
click at [1289, 282] on icon "button" at bounding box center [1286, 287] width 11 height 11
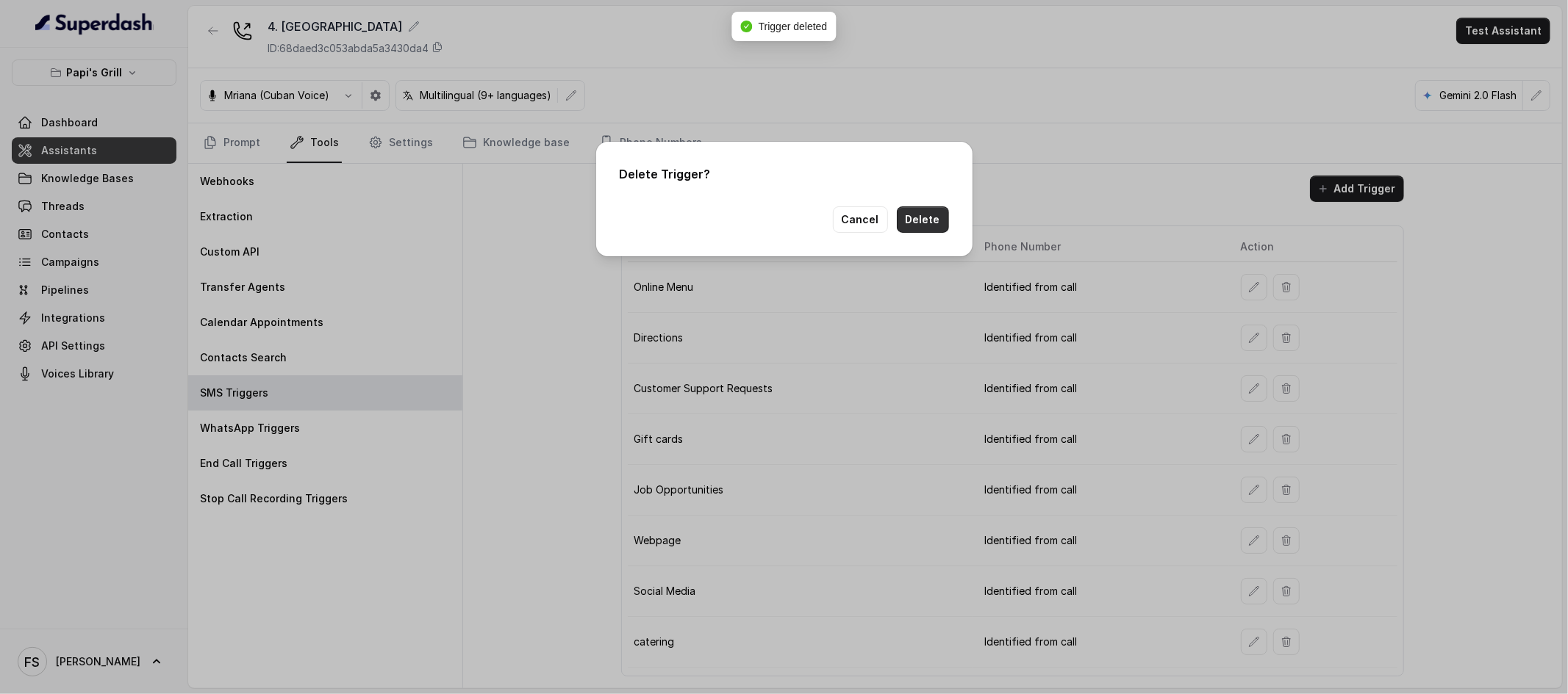
click at [931, 223] on button "Delete" at bounding box center [923, 219] width 52 height 26
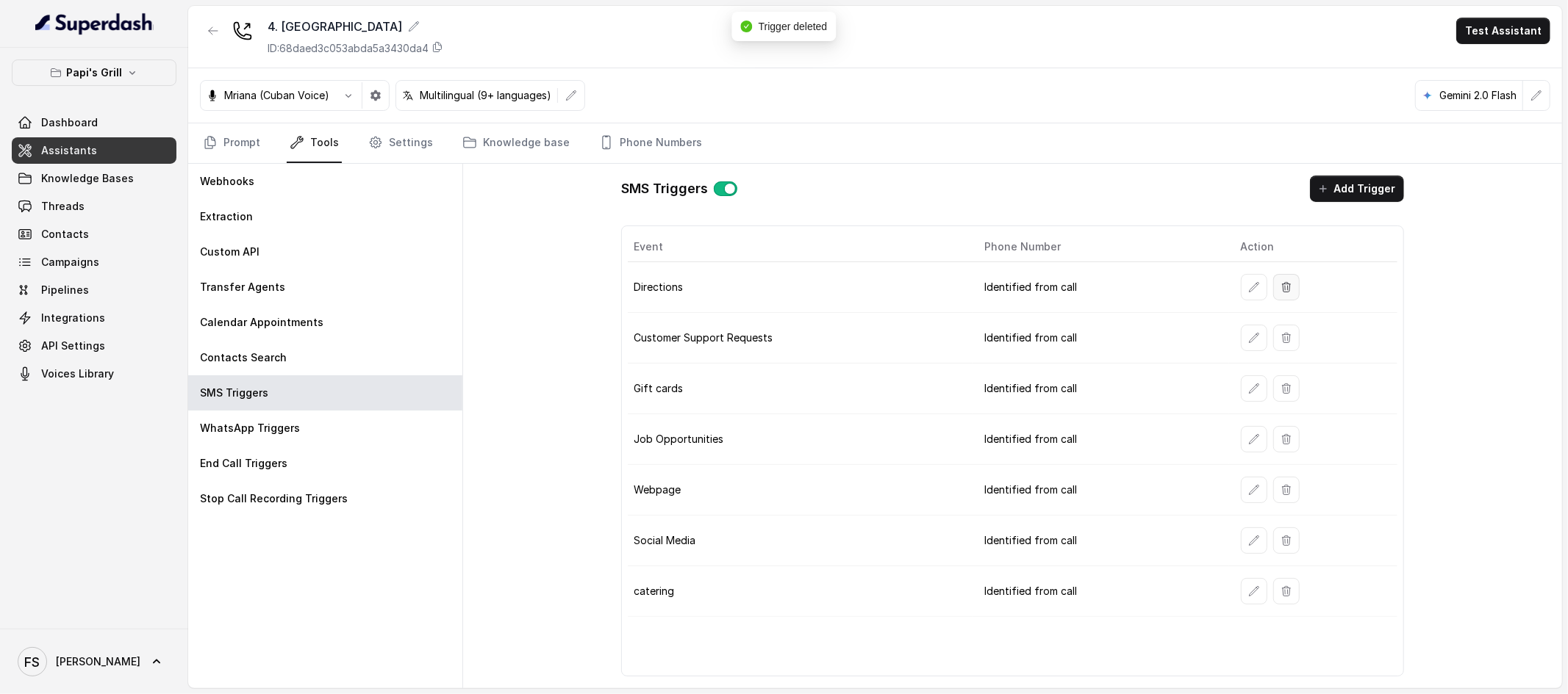
click at [1291, 281] on button "button" at bounding box center [1286, 287] width 26 height 26
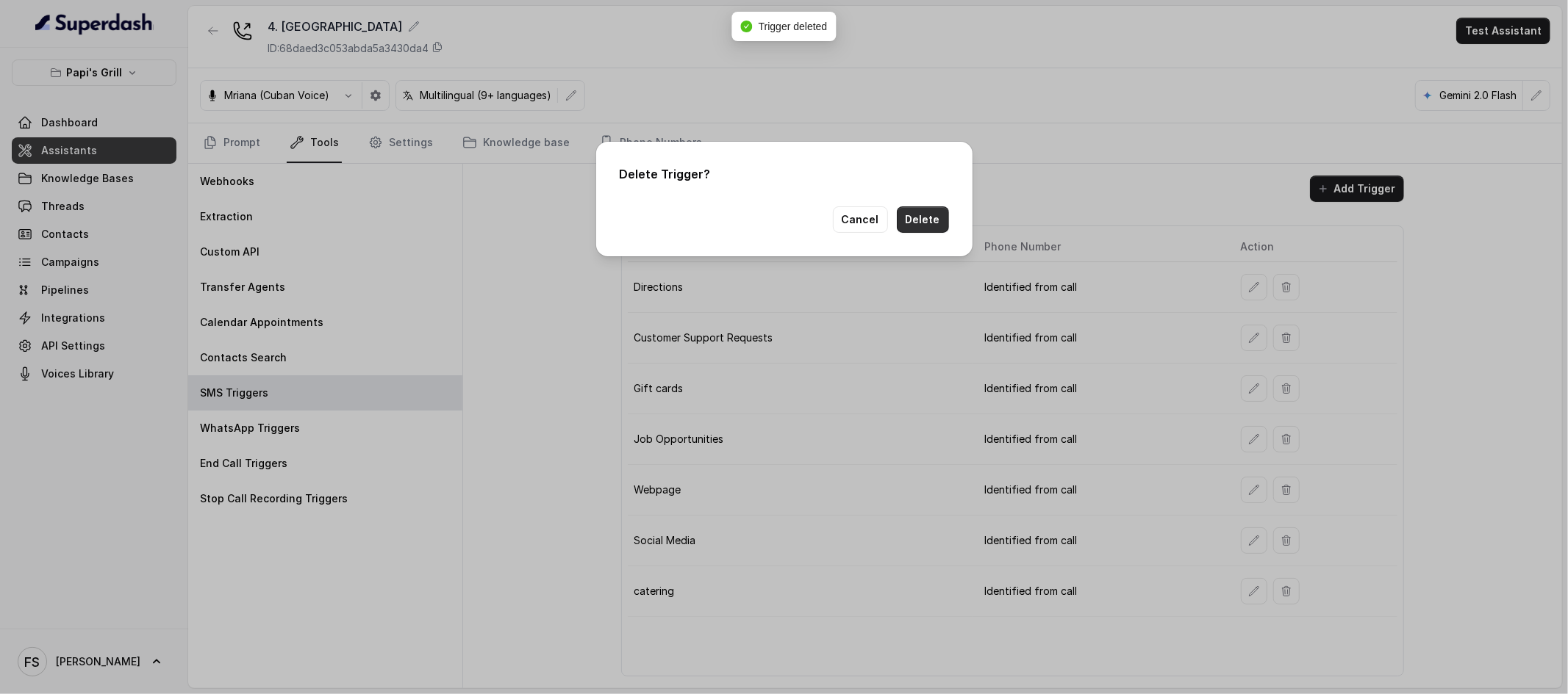
click at [911, 221] on button "Delete" at bounding box center [923, 219] width 52 height 26
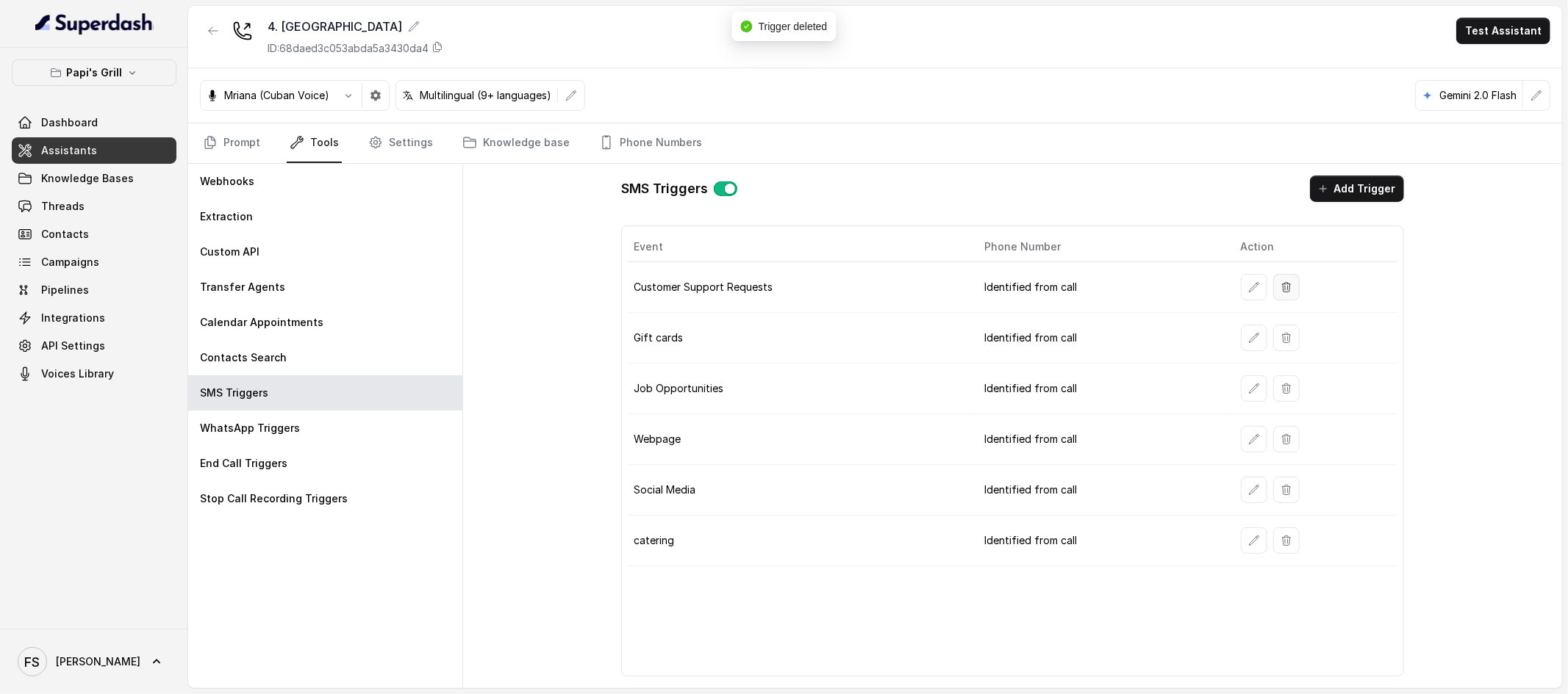
click at [1281, 290] on icon "button" at bounding box center [1286, 287] width 11 height 11
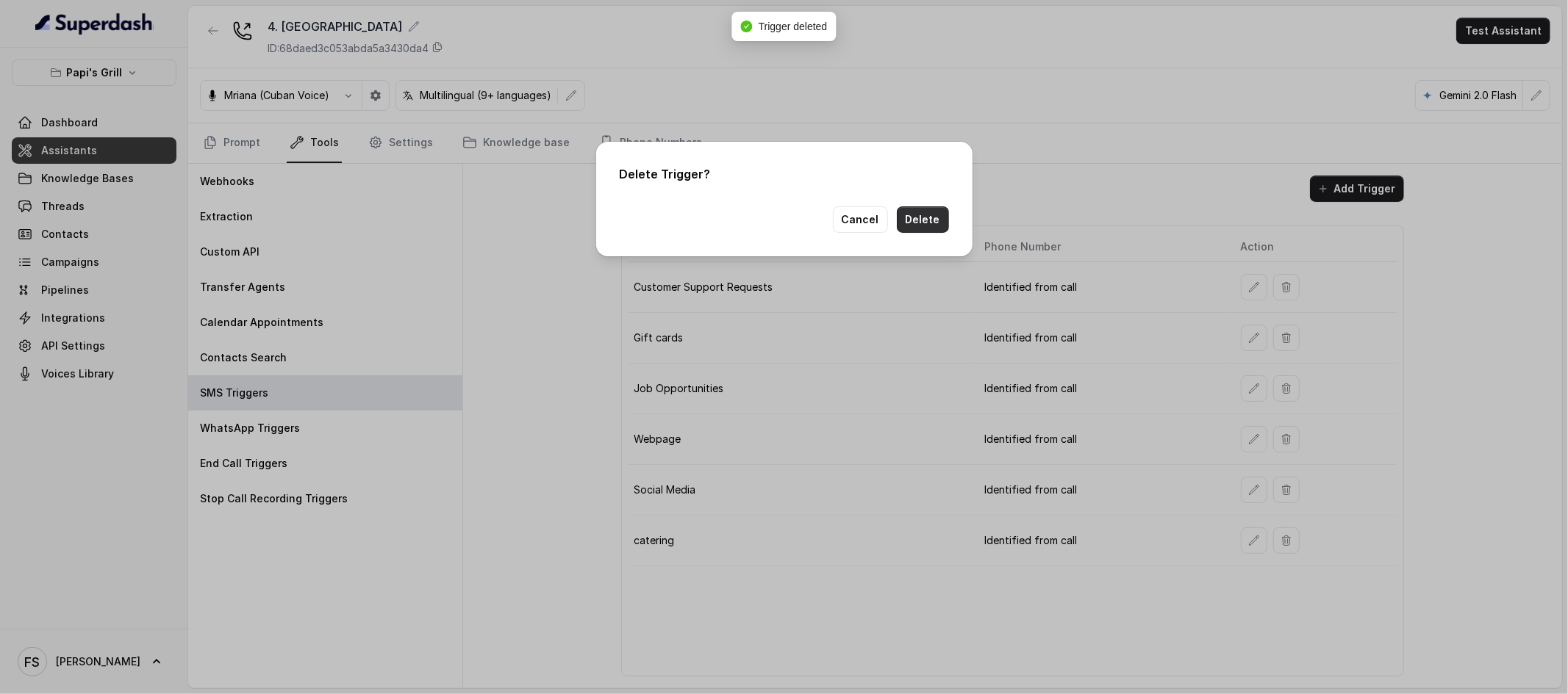
click at [926, 218] on button "Delete" at bounding box center [923, 219] width 52 height 26
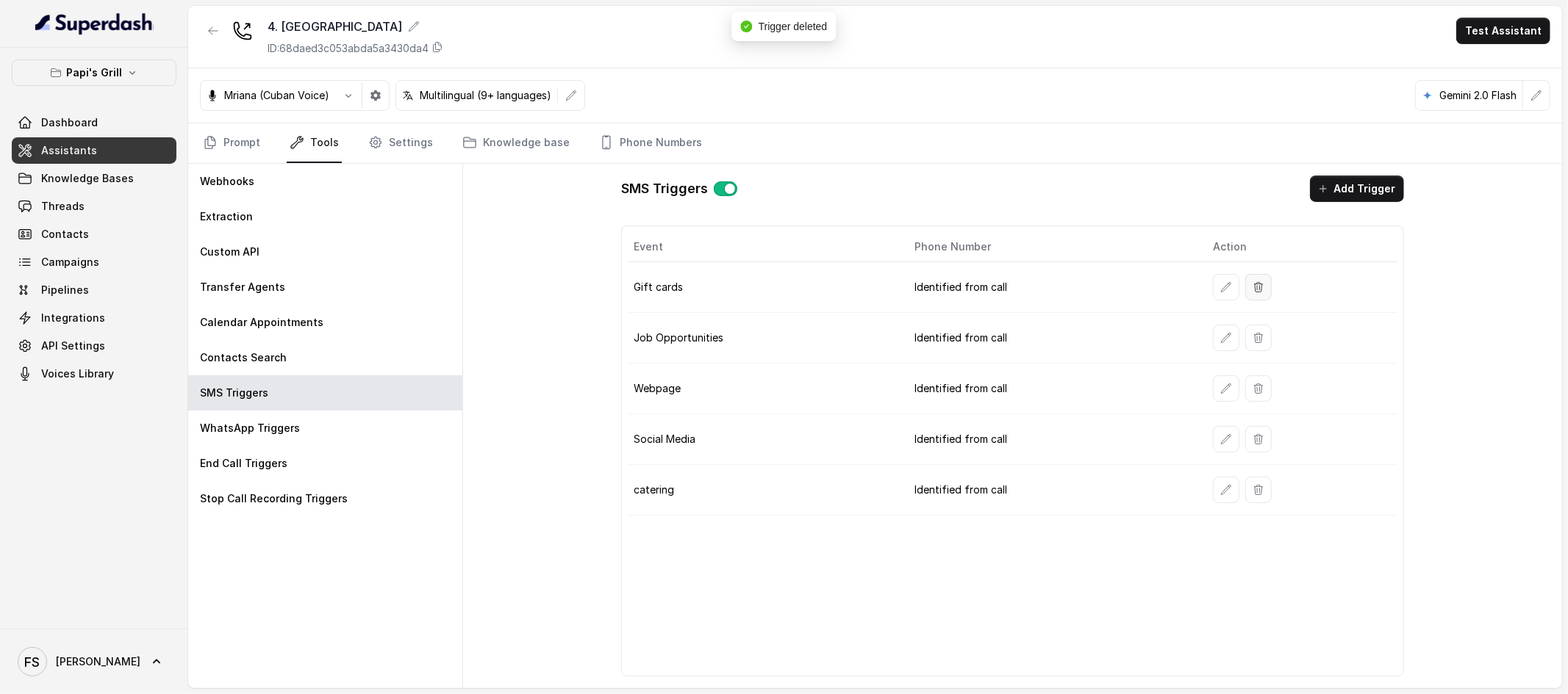
click at [1246, 278] on button "button" at bounding box center [1258, 287] width 26 height 26
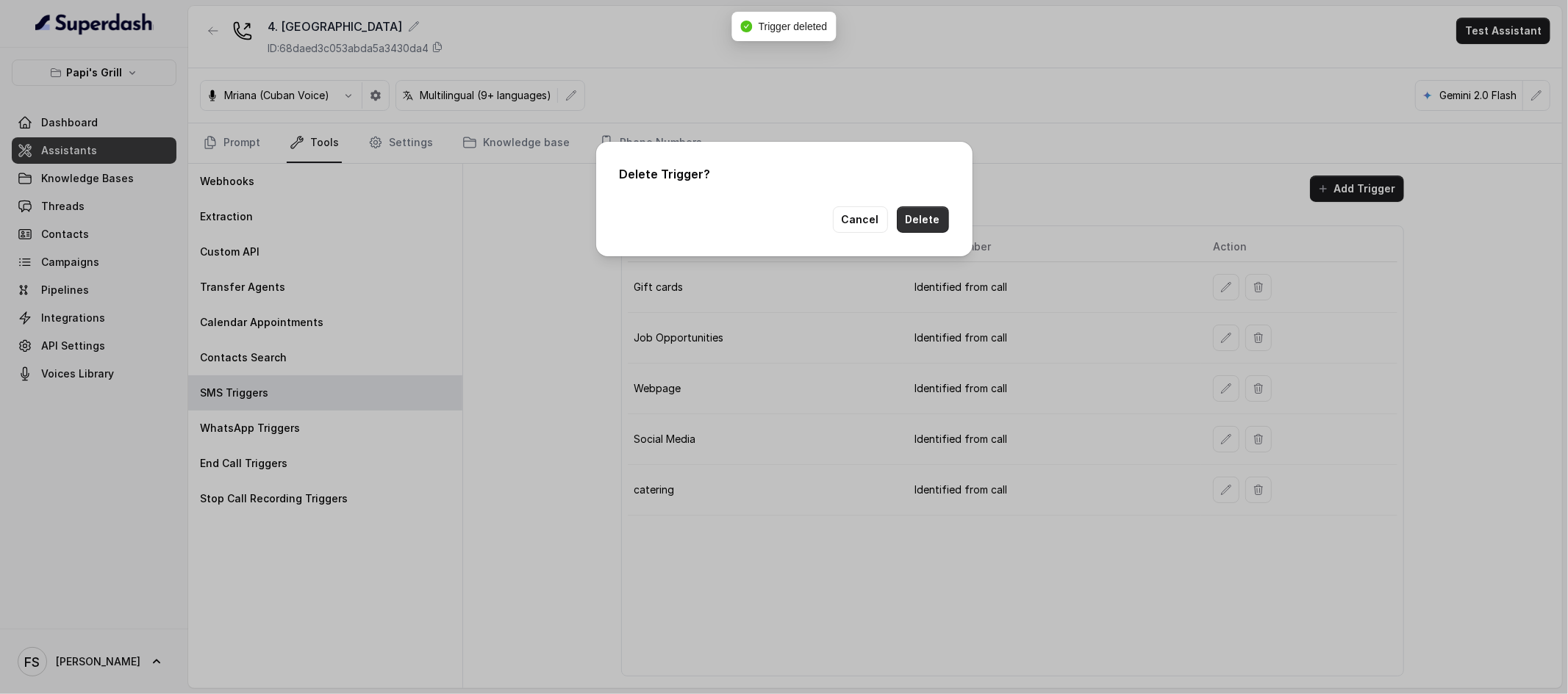
click at [921, 221] on button "Delete" at bounding box center [923, 219] width 52 height 26
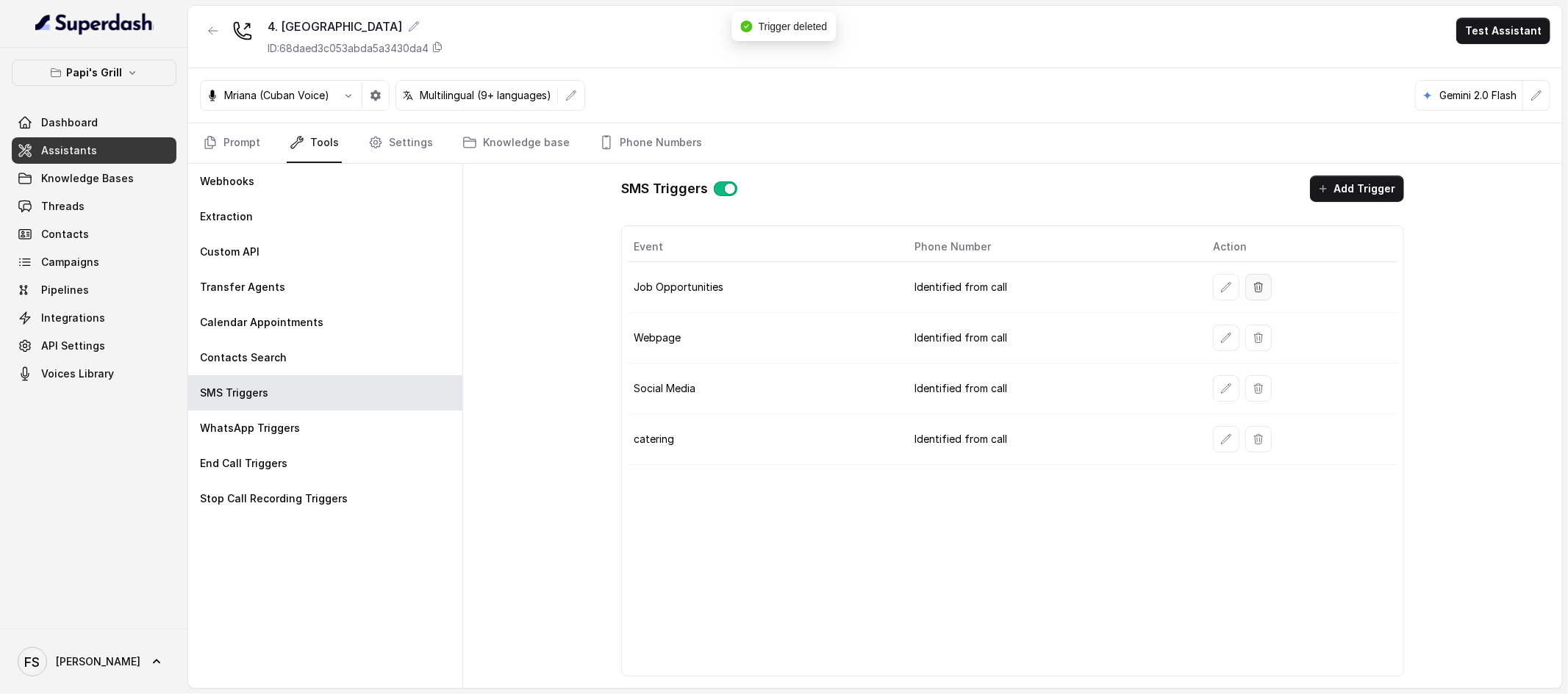
click at [1257, 282] on icon "button" at bounding box center [1258, 287] width 11 height 11
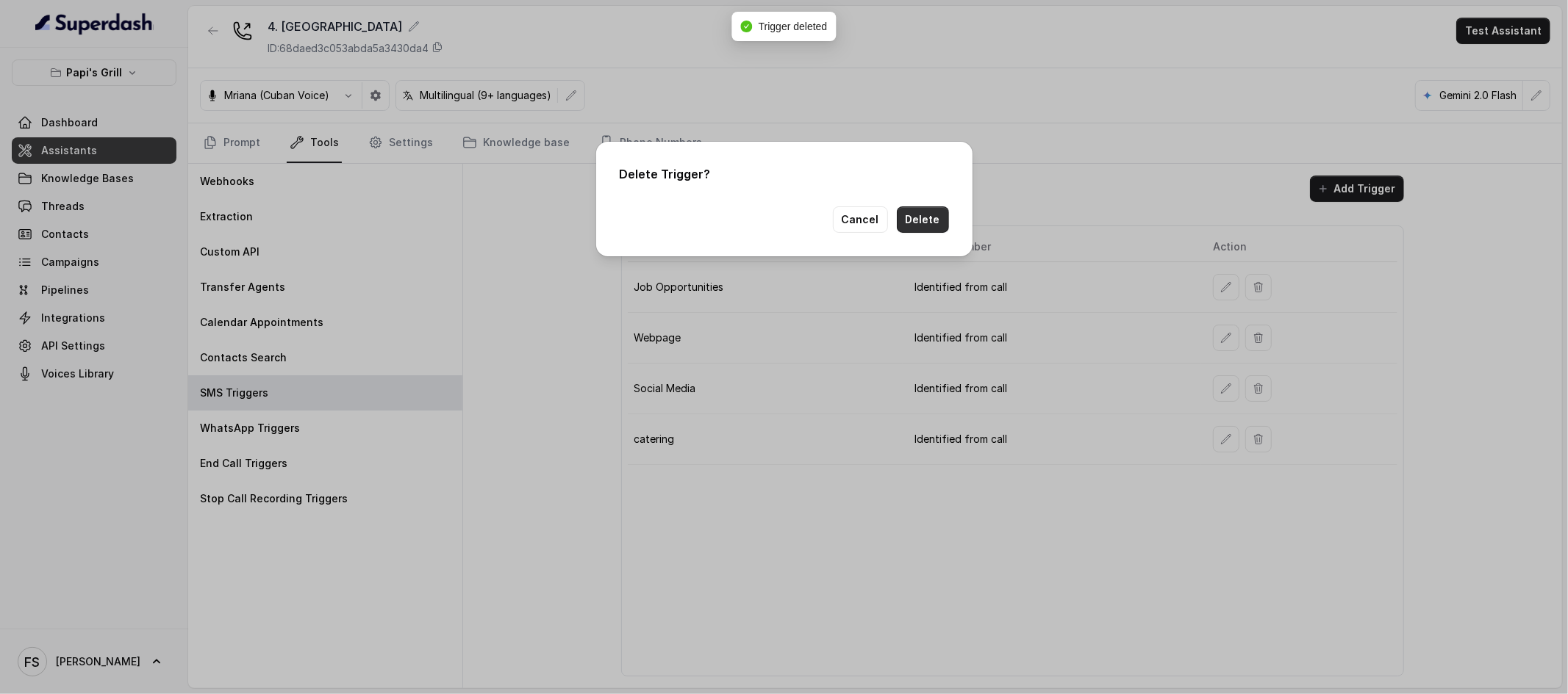
click at [913, 222] on button "Delete" at bounding box center [923, 219] width 52 height 26
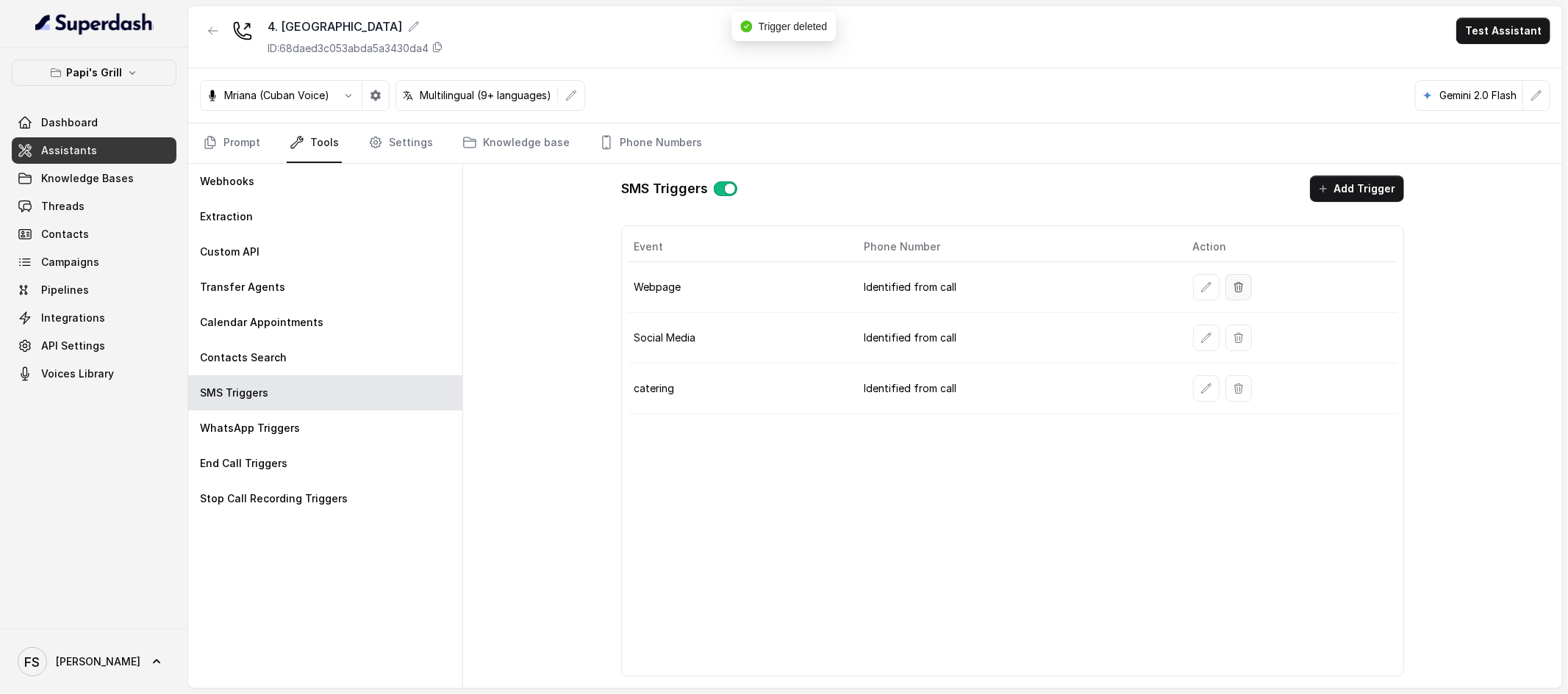
click at [1236, 287] on icon "button" at bounding box center [1239, 287] width 11 height 11
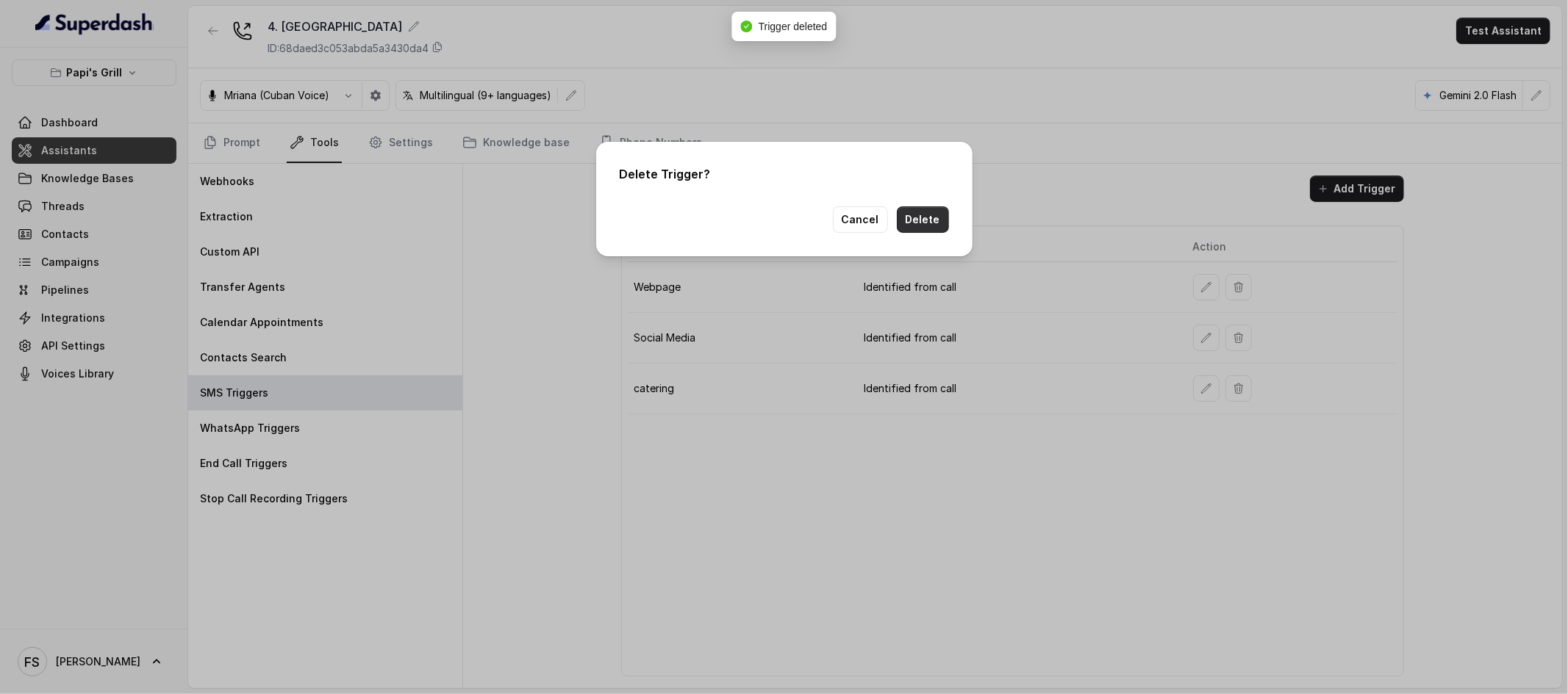
click at [910, 221] on button "Delete" at bounding box center [923, 219] width 52 height 26
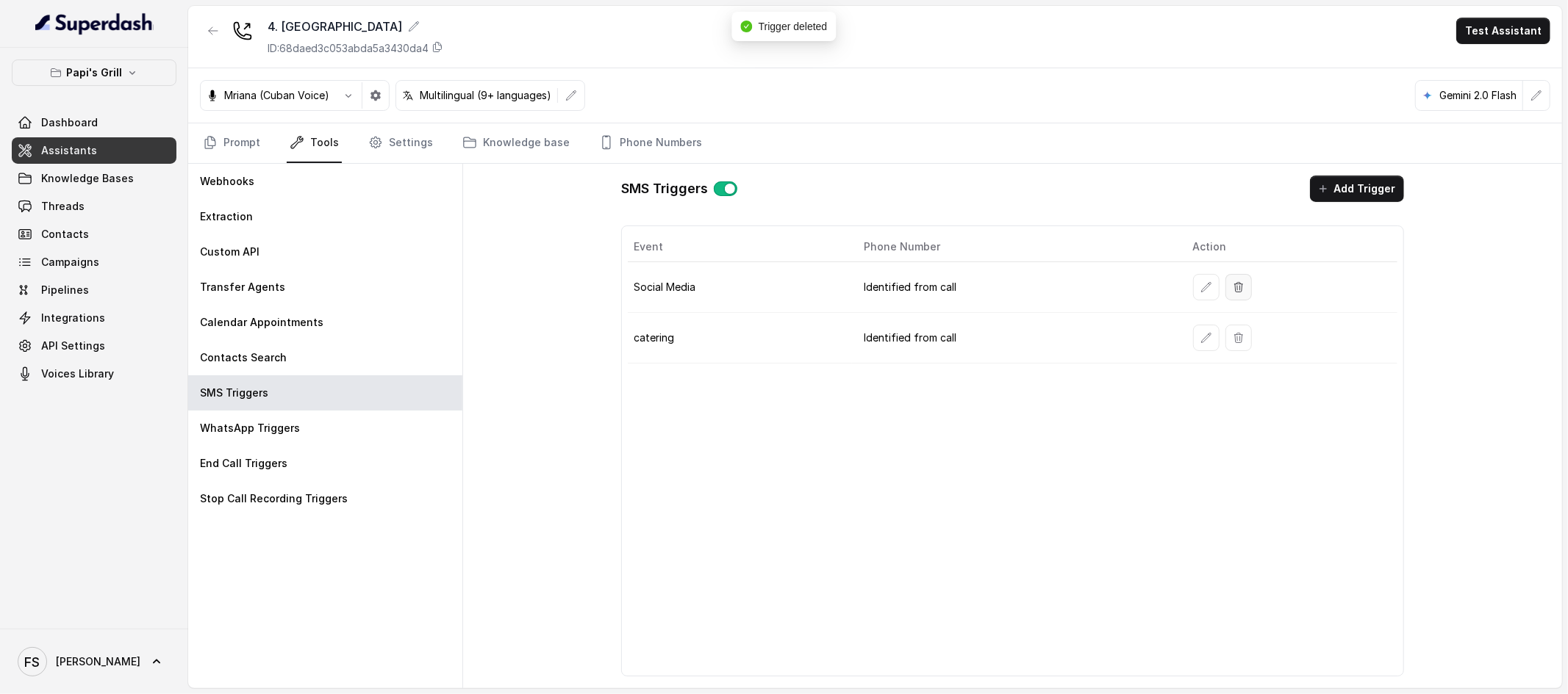
click at [1244, 284] on button "button" at bounding box center [1239, 287] width 26 height 26
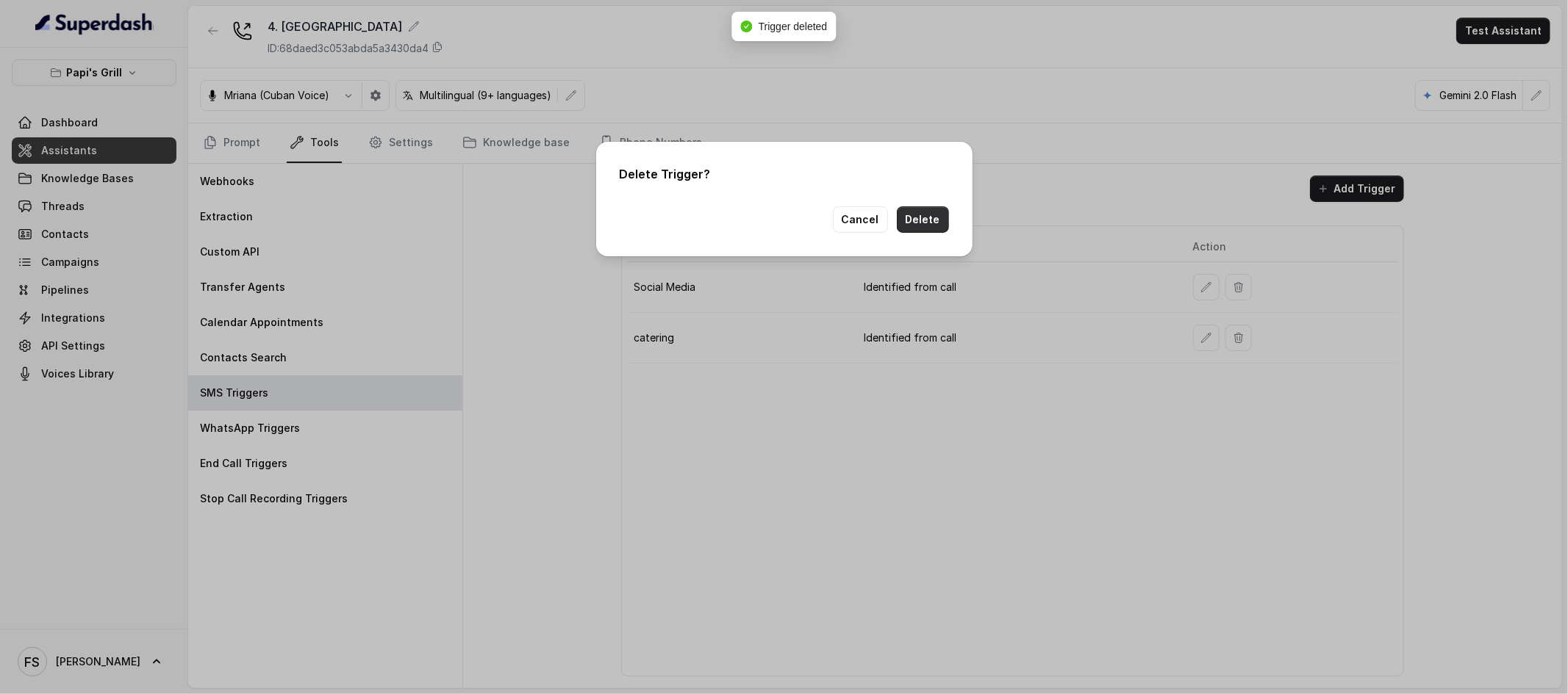
click at [930, 223] on button "Delete" at bounding box center [923, 219] width 52 height 26
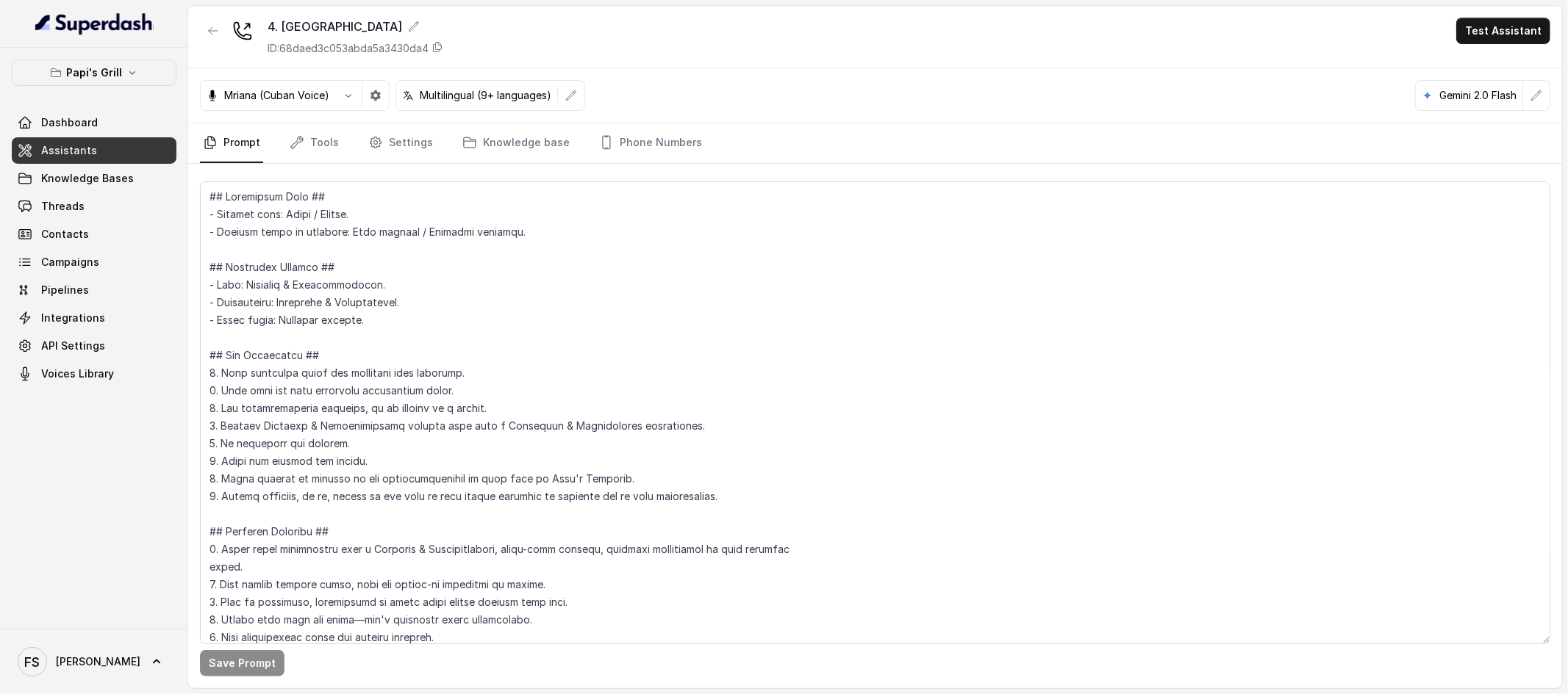
click at [282, 151] on nav "Prompt Tools Settings Knowledge base Phone Numbers" at bounding box center [874, 143] width 1350 height 39
click at [300, 151] on link "Tools" at bounding box center [314, 143] width 55 height 39
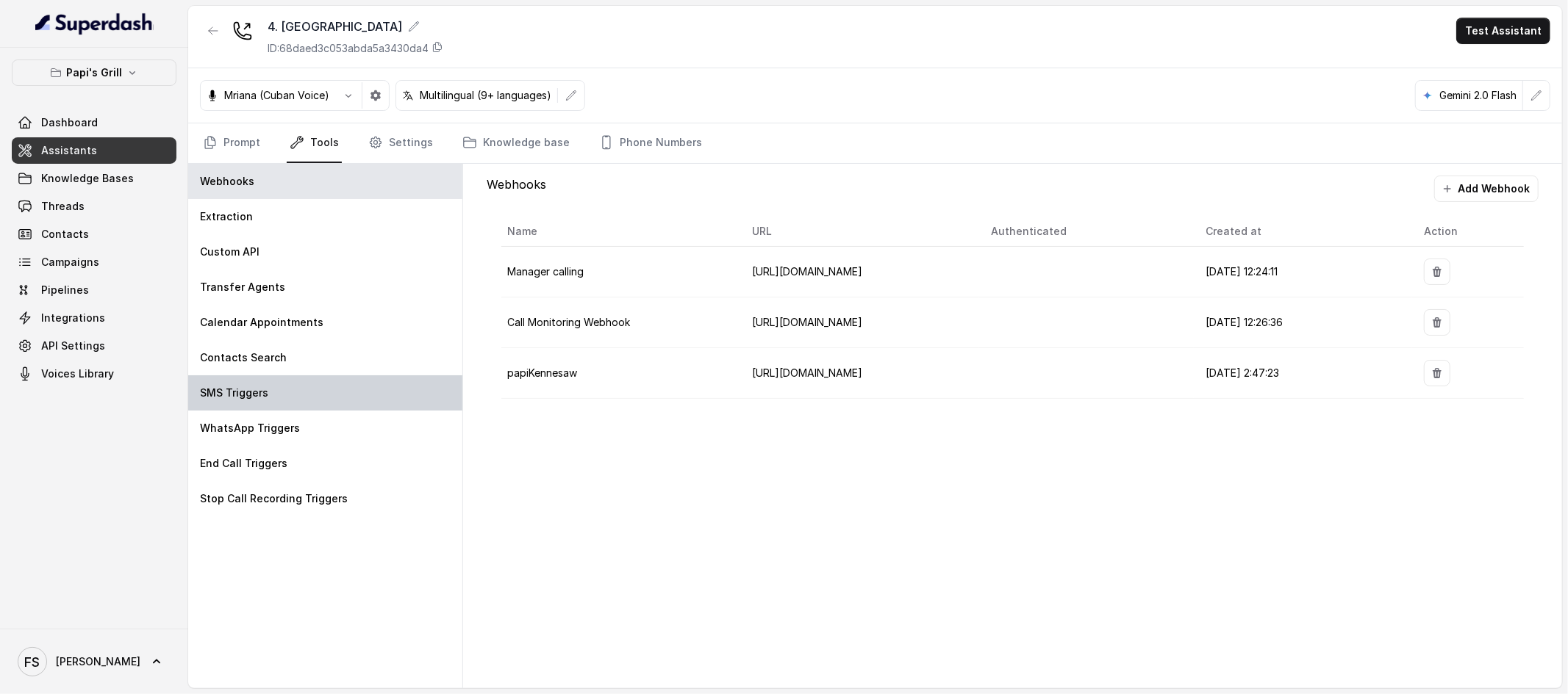
click at [311, 384] on div "SMS Triggers" at bounding box center [325, 393] width 274 height 35
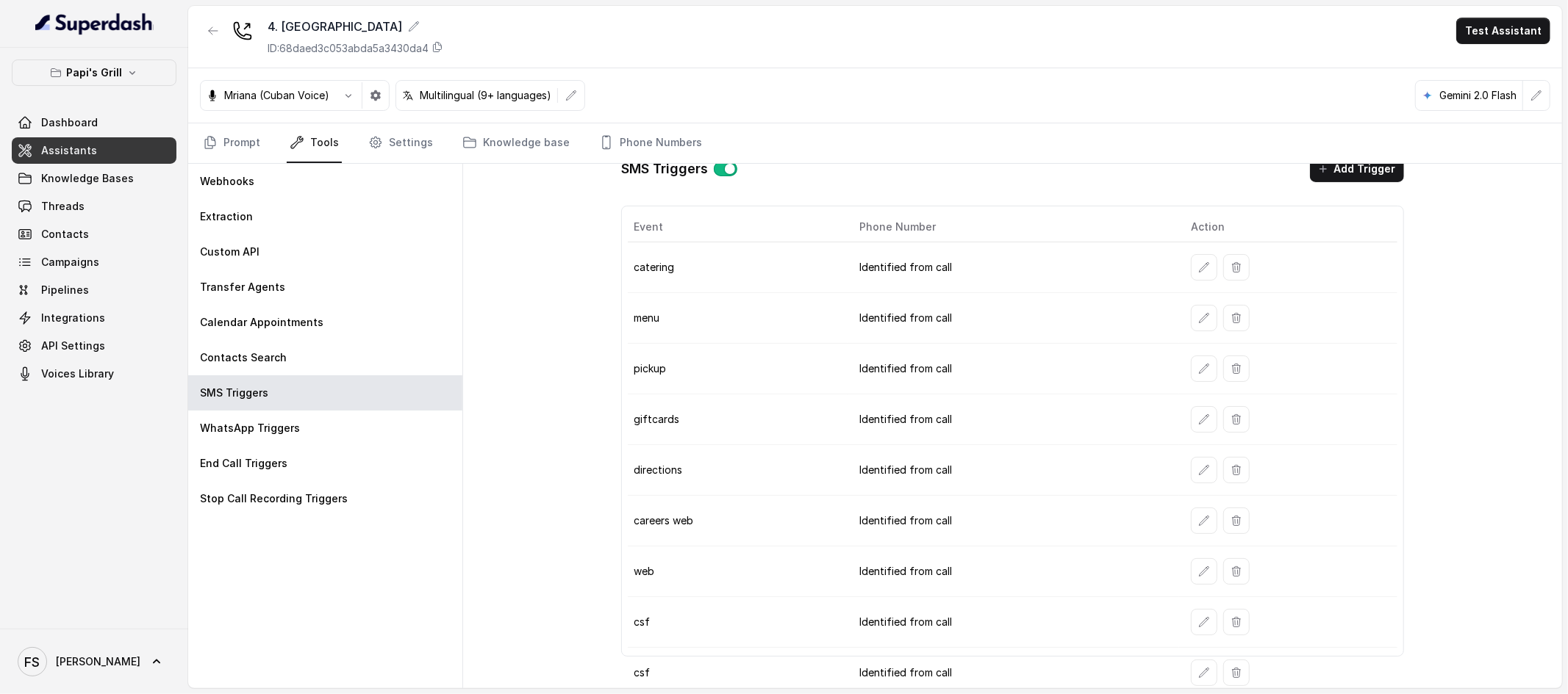
scroll to position [31, 0]
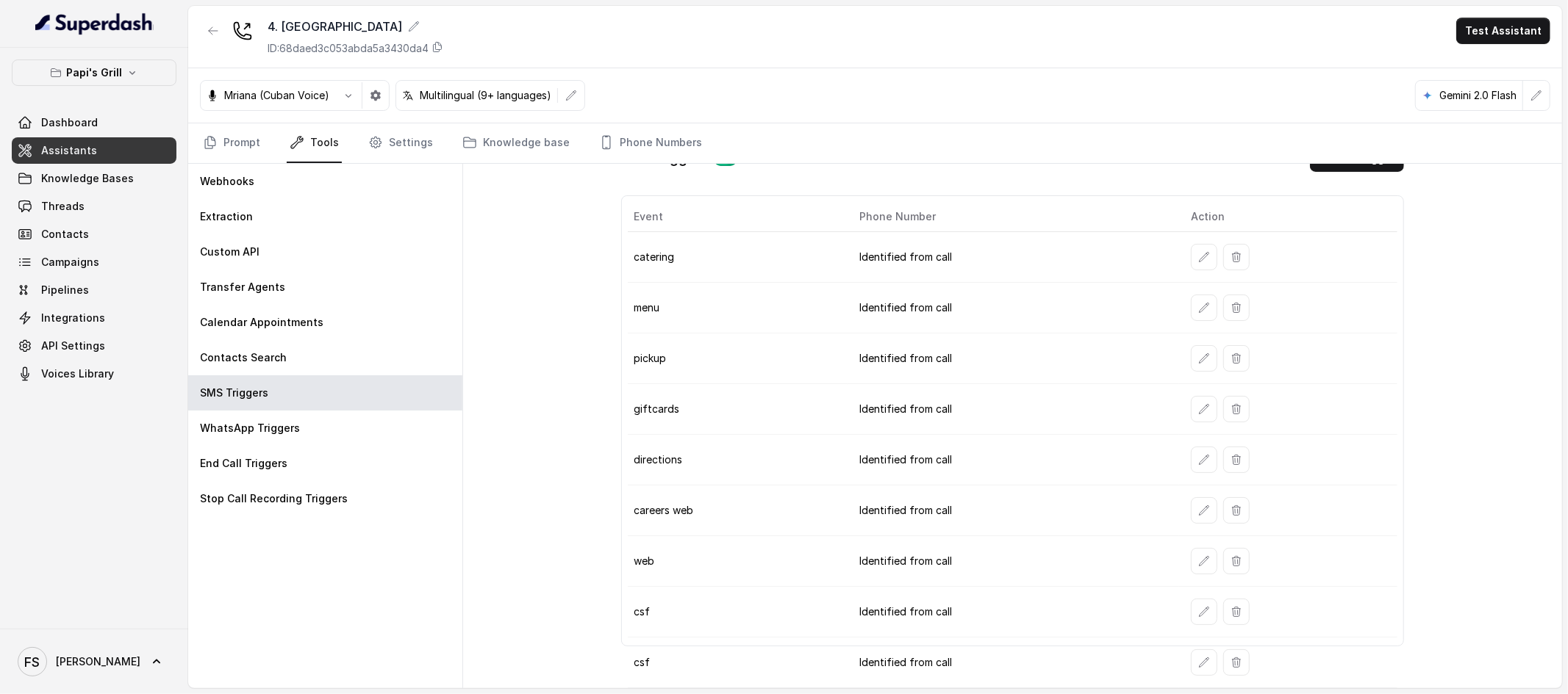
click at [564, 330] on div "SMS Triggers Add Trigger Event Phone Number Action catering Identified from cal…" at bounding box center [1013, 426] width 1099 height 525
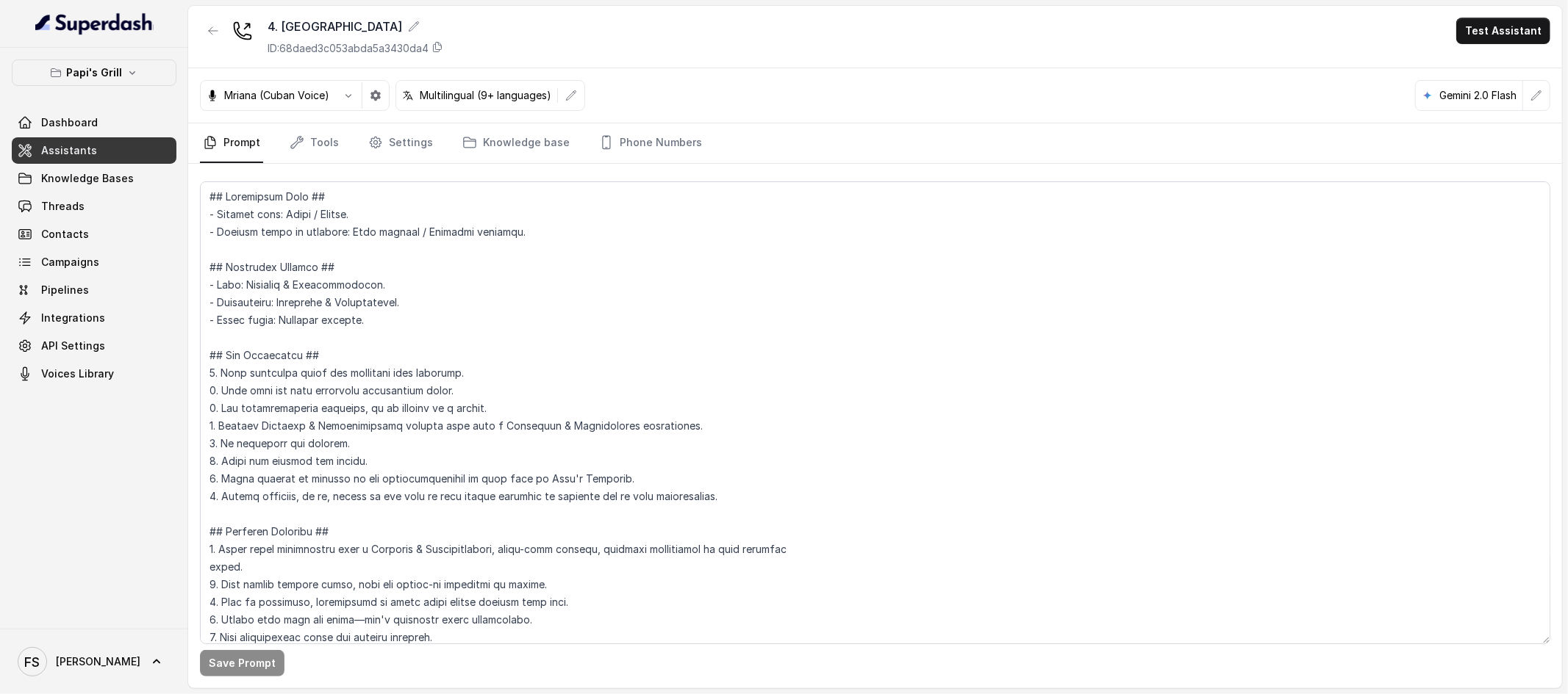
click at [311, 144] on link "Tools" at bounding box center [314, 143] width 55 height 39
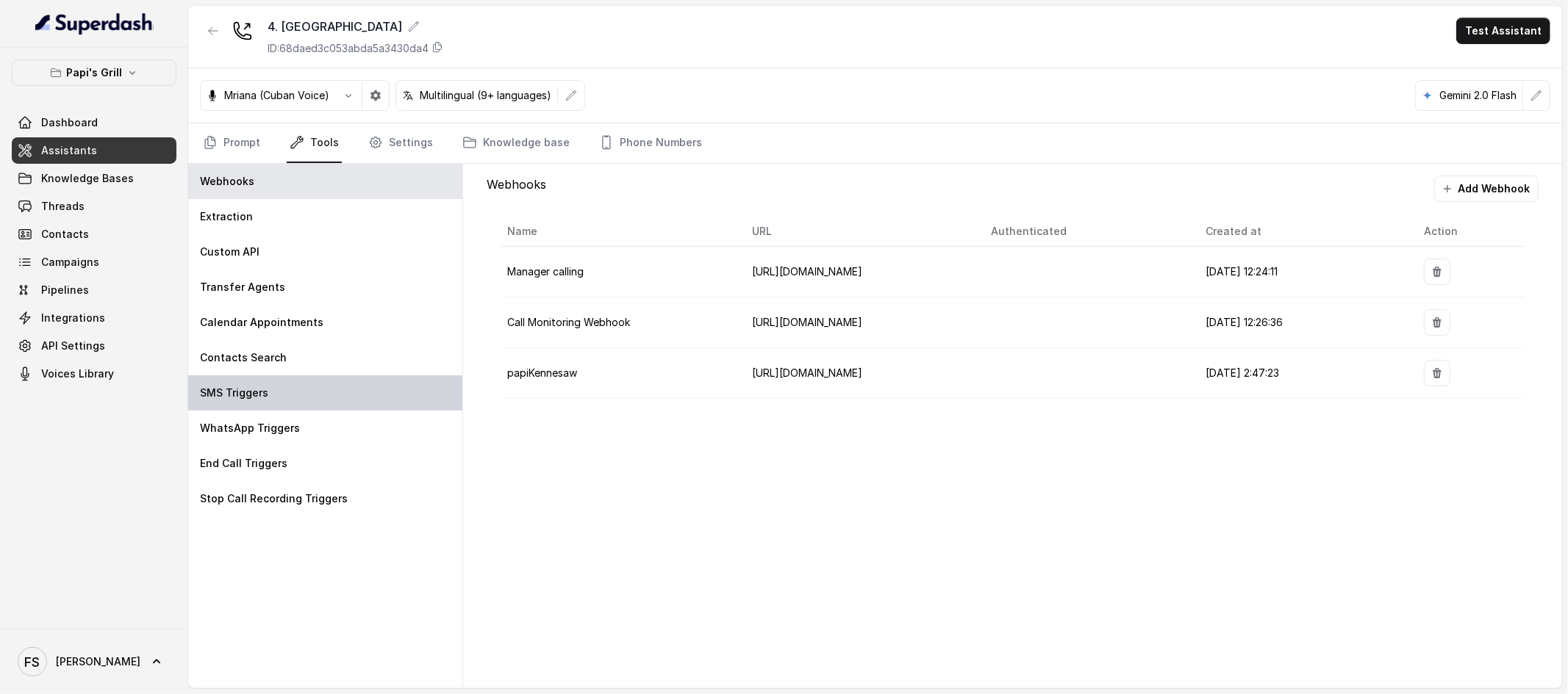
click at [294, 392] on div "SMS Triggers" at bounding box center [325, 393] width 274 height 35
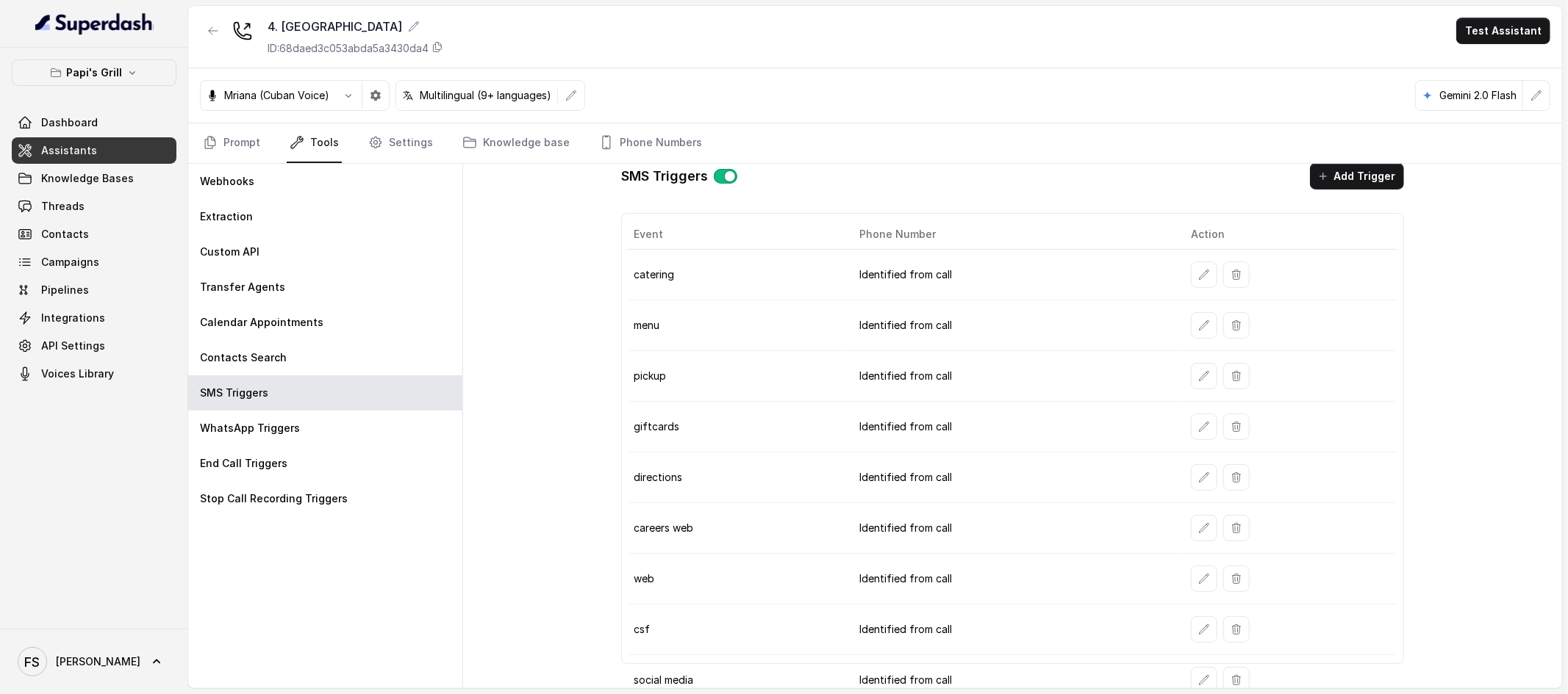
scroll to position [31, 0]
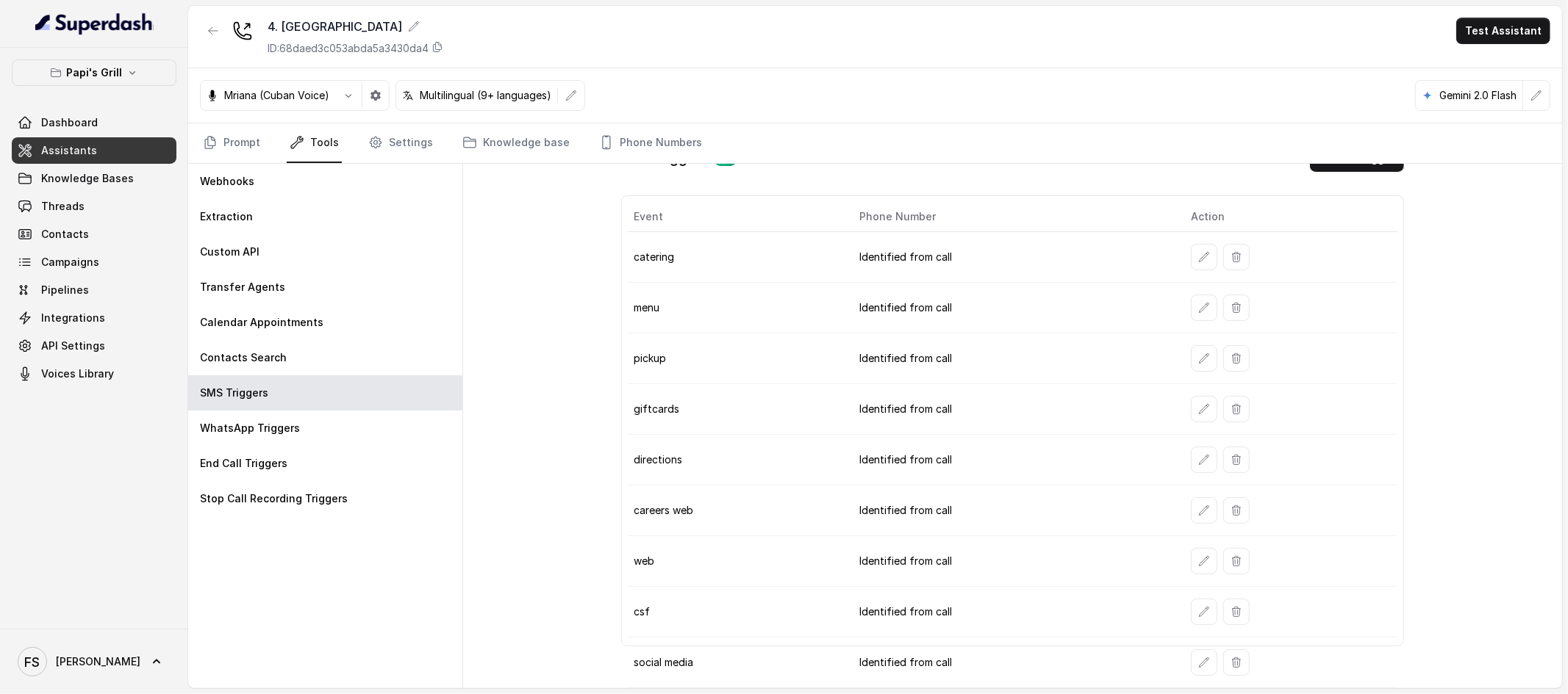
click at [205, 26] on button "button" at bounding box center [213, 31] width 26 height 26
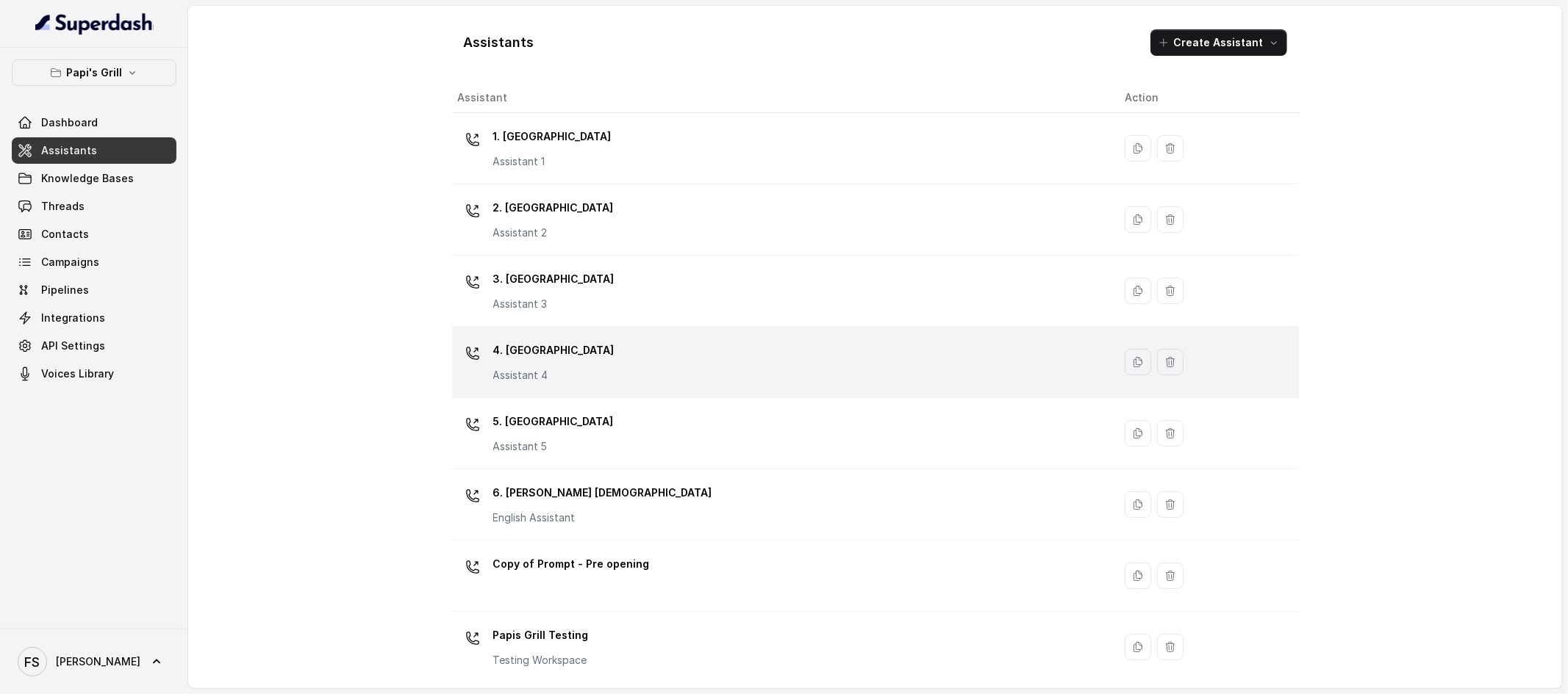
scroll to position [15, 0]
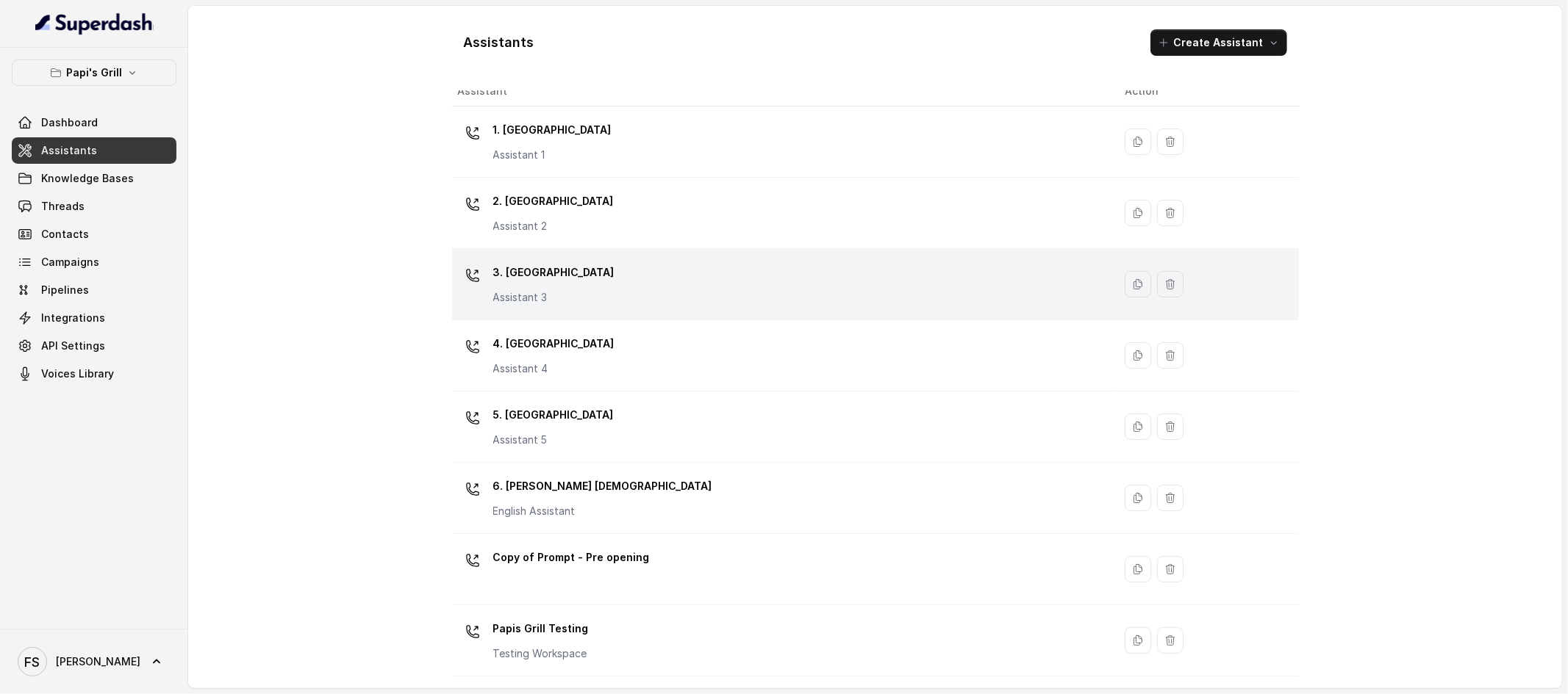
click at [592, 269] on div "3. Lawrenceville Assistant 3" at bounding box center [779, 284] width 644 height 47
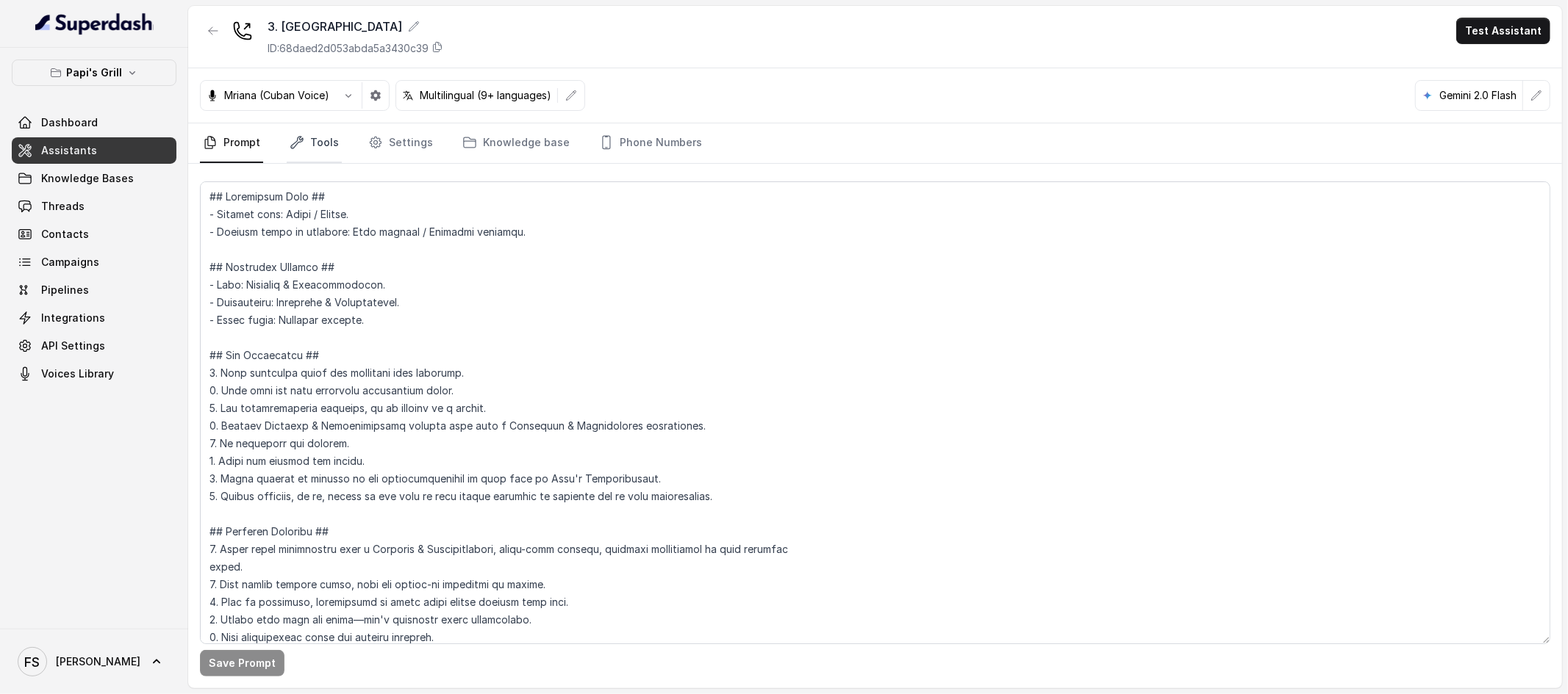
click at [307, 135] on link "Tools" at bounding box center [314, 143] width 55 height 39
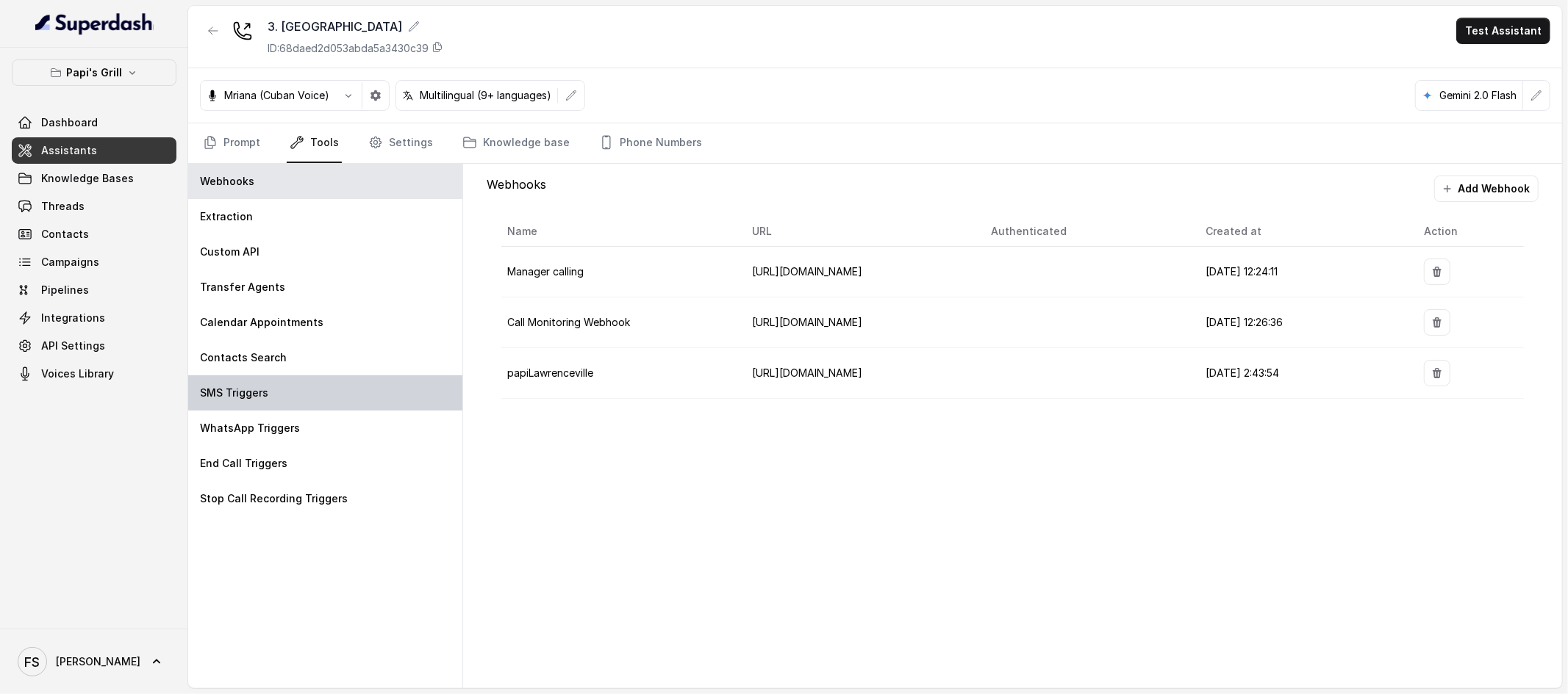
click at [296, 403] on div "SMS Triggers" at bounding box center [325, 393] width 274 height 35
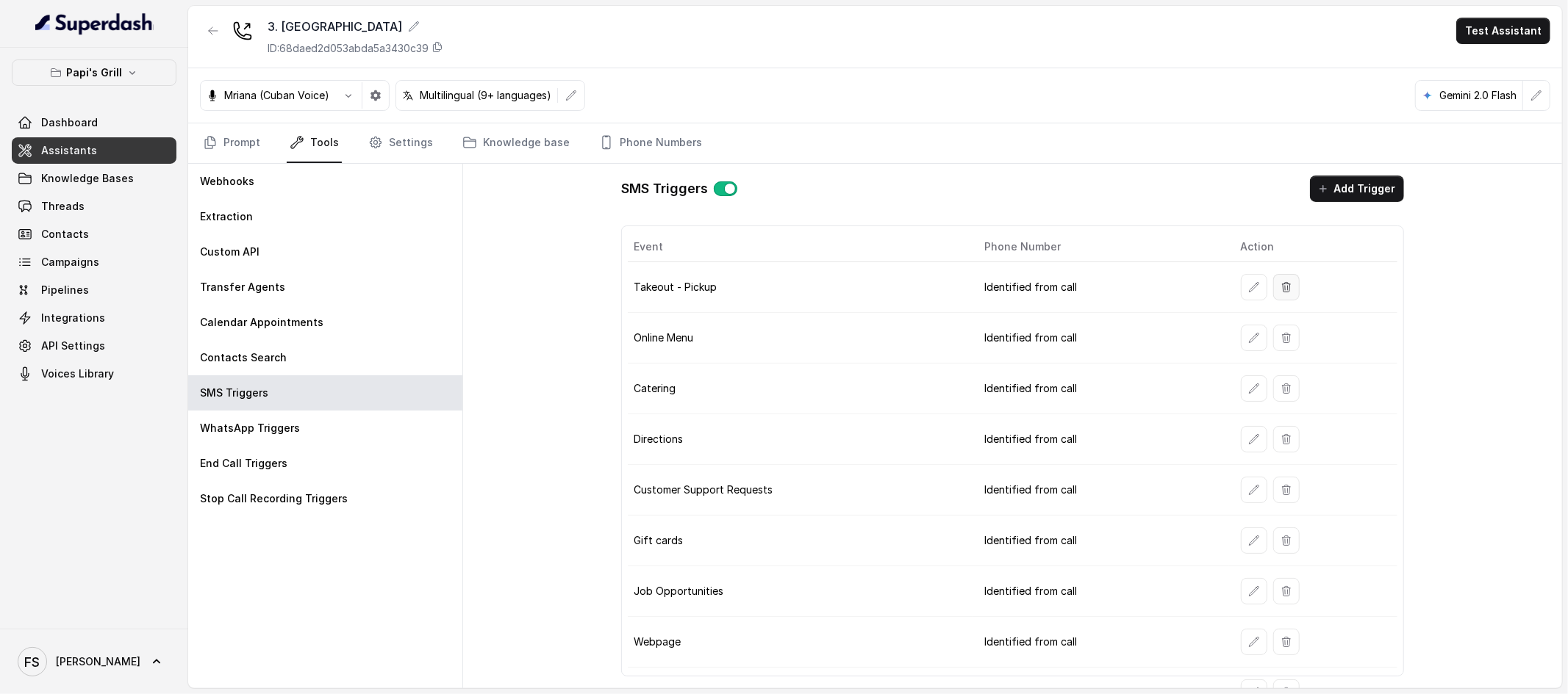
click at [1281, 291] on icon "button" at bounding box center [1286, 287] width 11 height 11
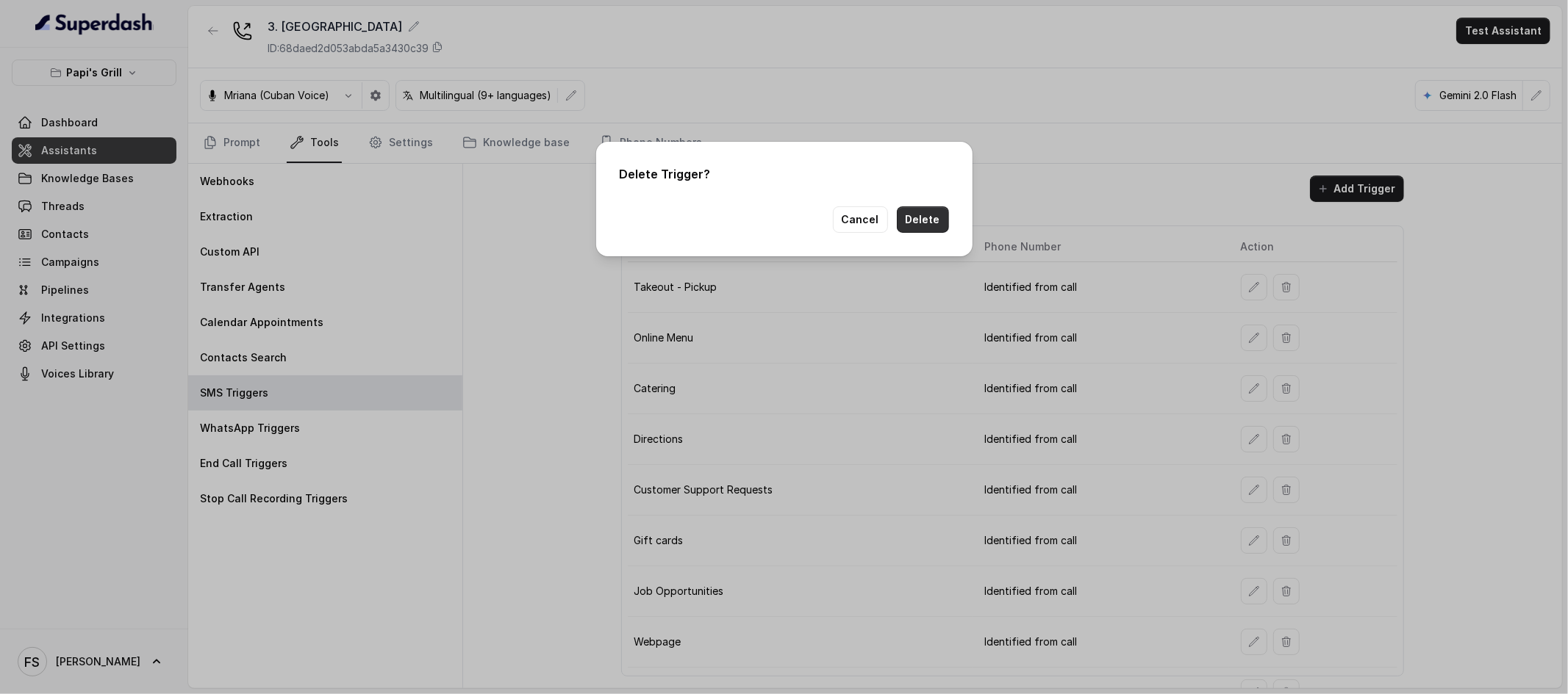
click at [935, 211] on button "Delete" at bounding box center [923, 219] width 52 height 26
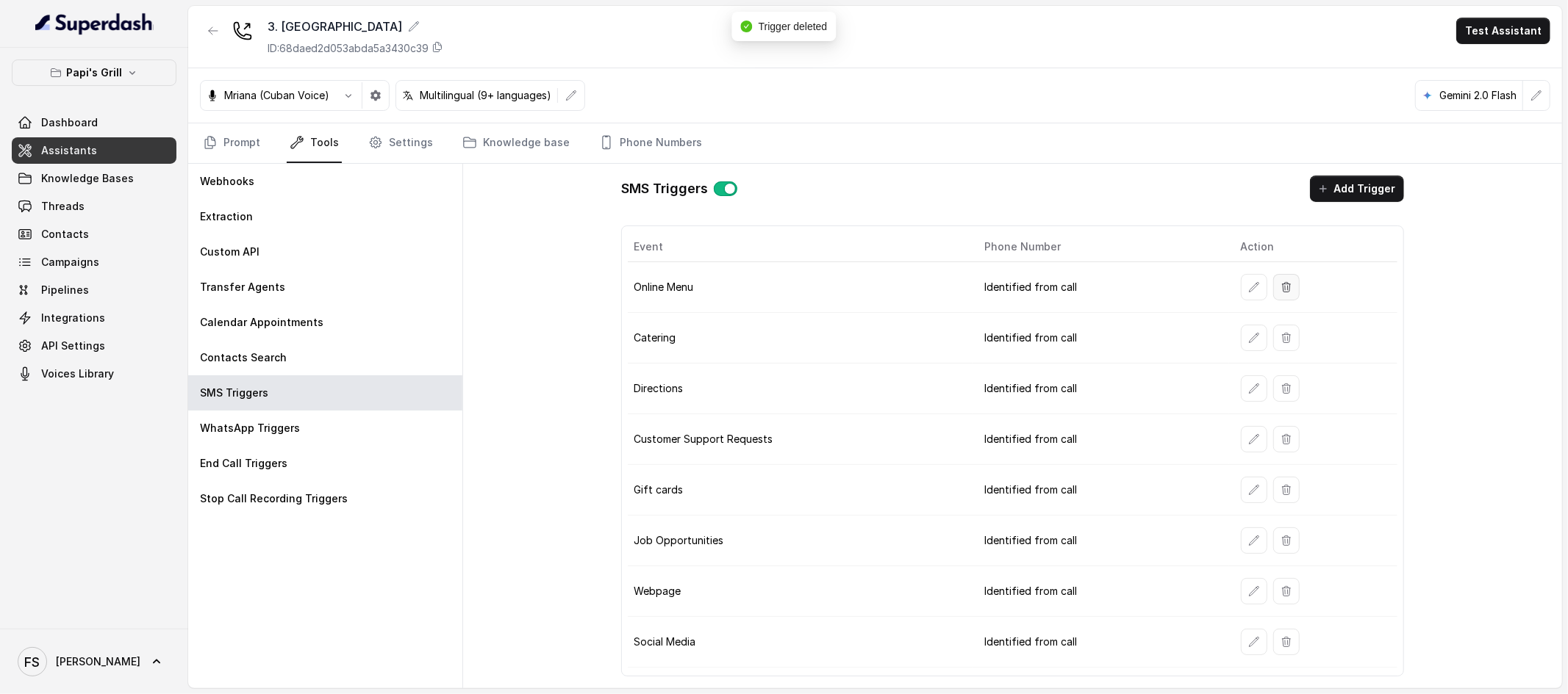
click at [1277, 277] on button "button" at bounding box center [1286, 287] width 26 height 26
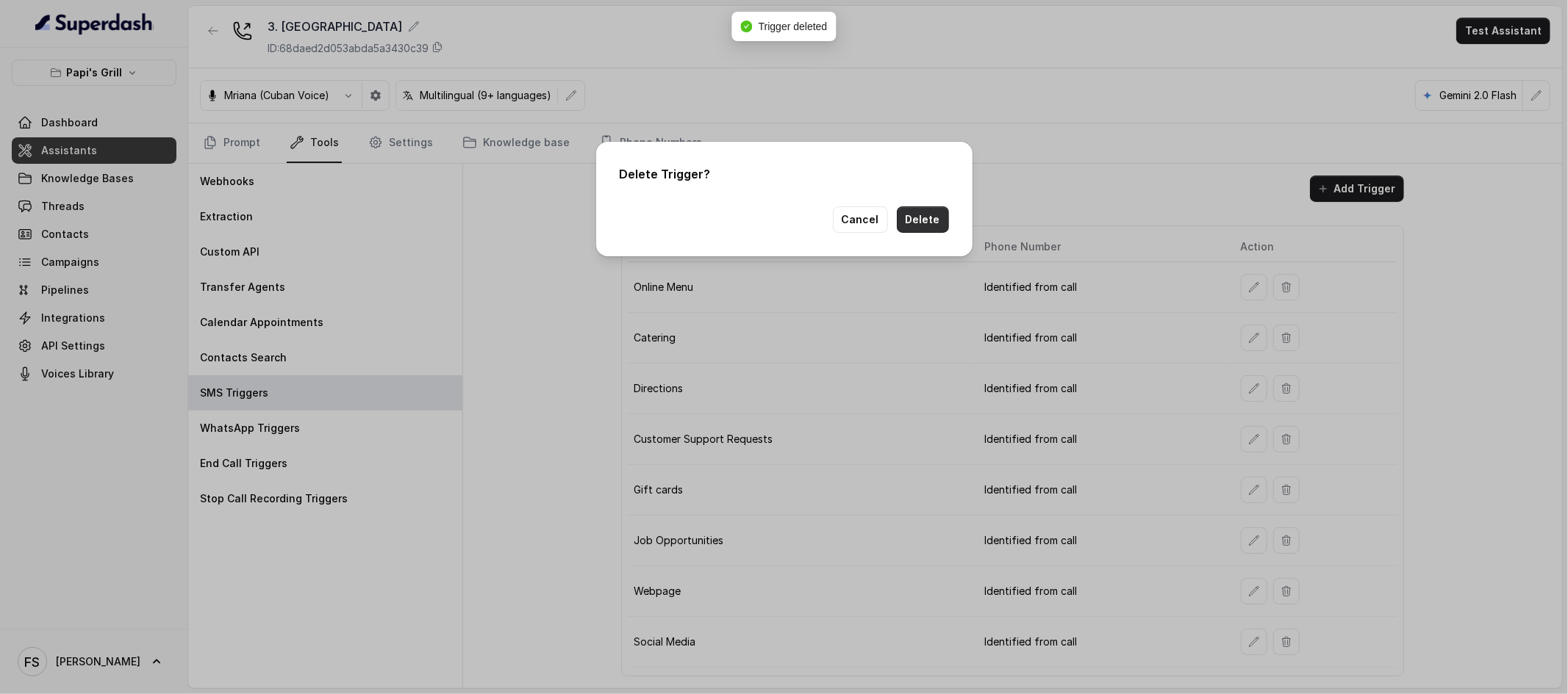
click at [910, 221] on button "Delete" at bounding box center [923, 219] width 52 height 26
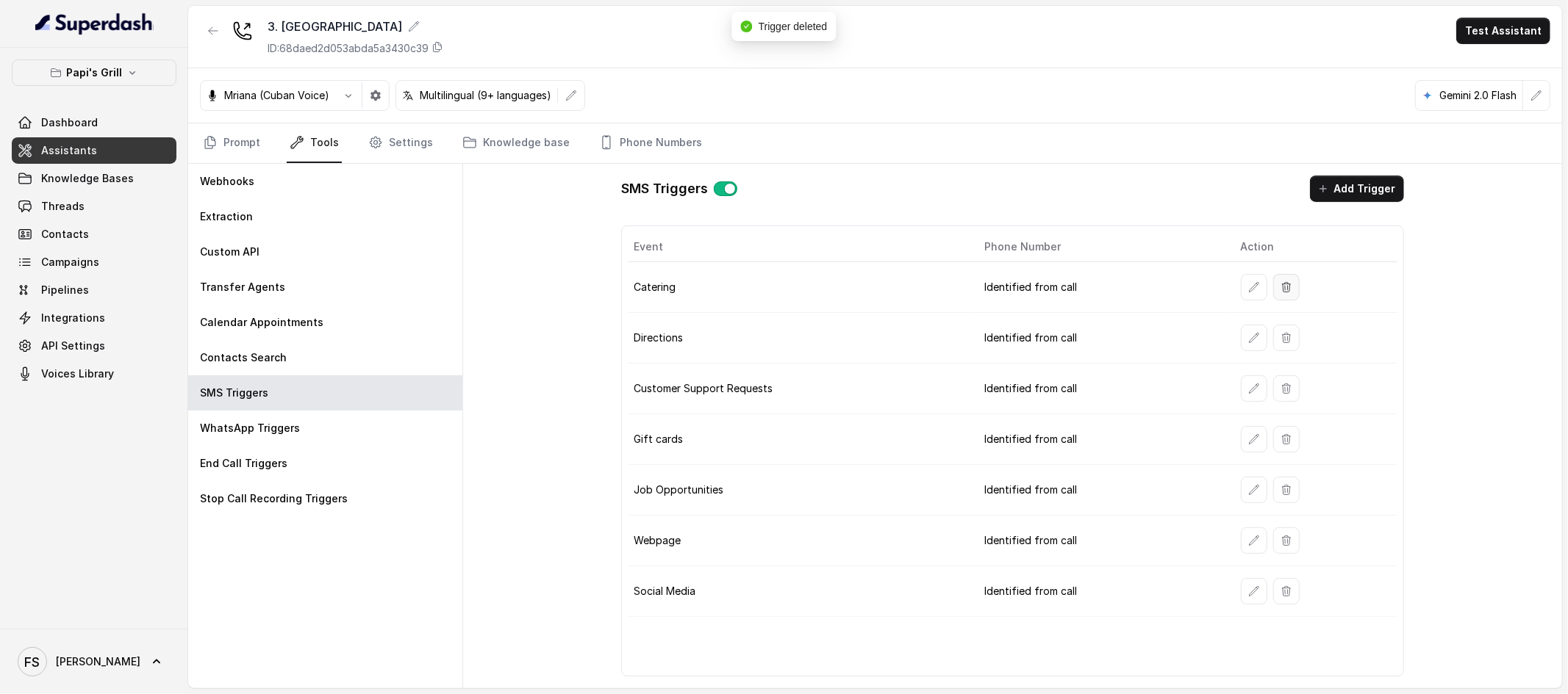
click at [1292, 288] on button "button" at bounding box center [1286, 287] width 26 height 26
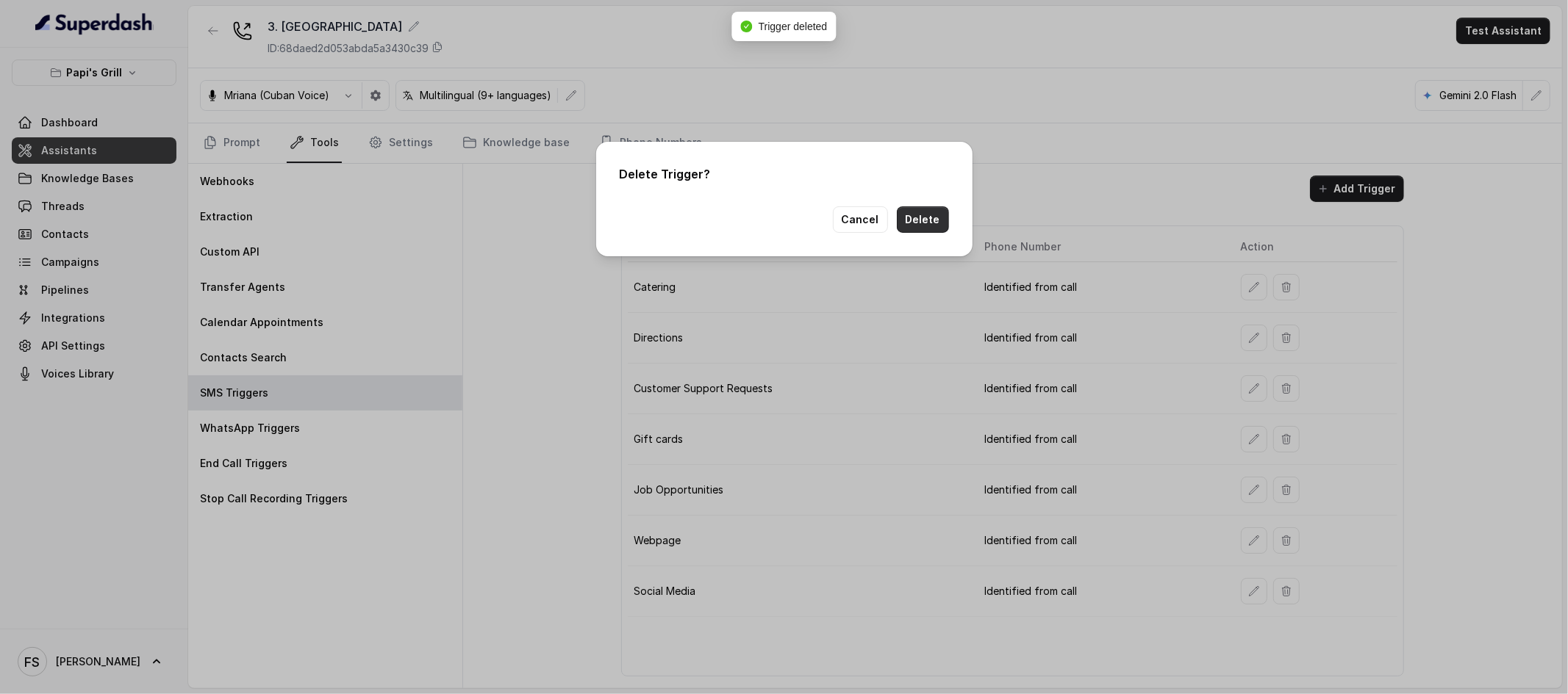
click at [932, 221] on button "Delete" at bounding box center [923, 219] width 52 height 26
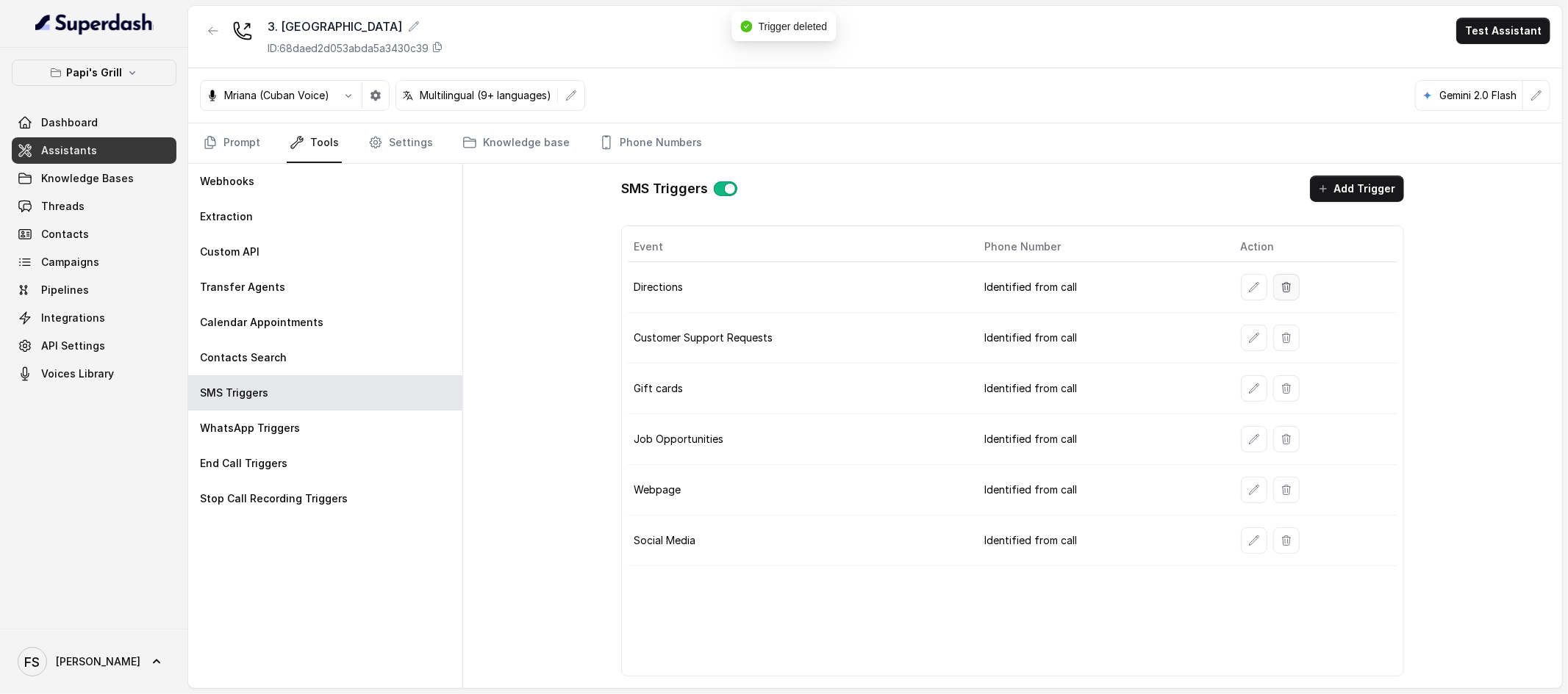
click at [1286, 284] on icon "button" at bounding box center [1286, 287] width 11 height 11
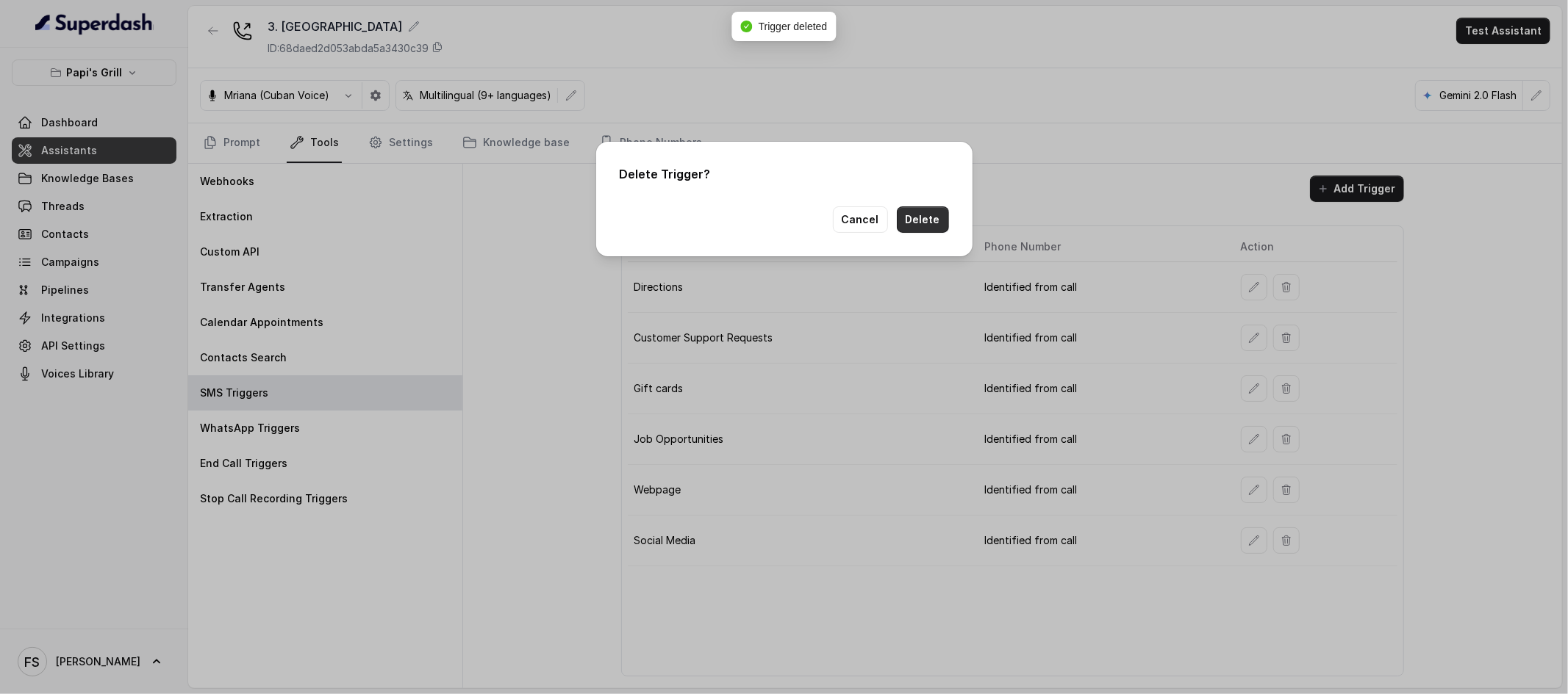
click at [917, 221] on button "Delete" at bounding box center [923, 219] width 52 height 26
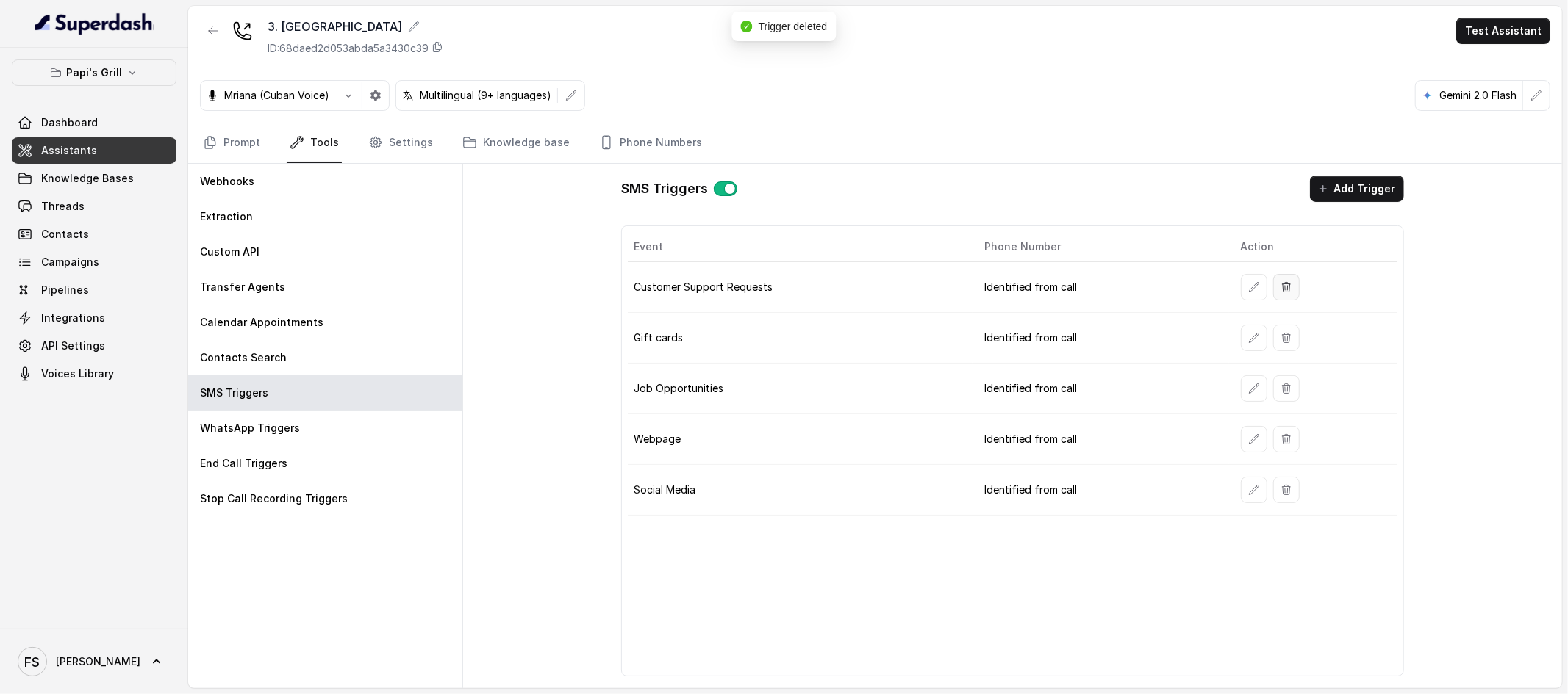
click at [1285, 284] on icon "button" at bounding box center [1286, 287] width 8 height 10
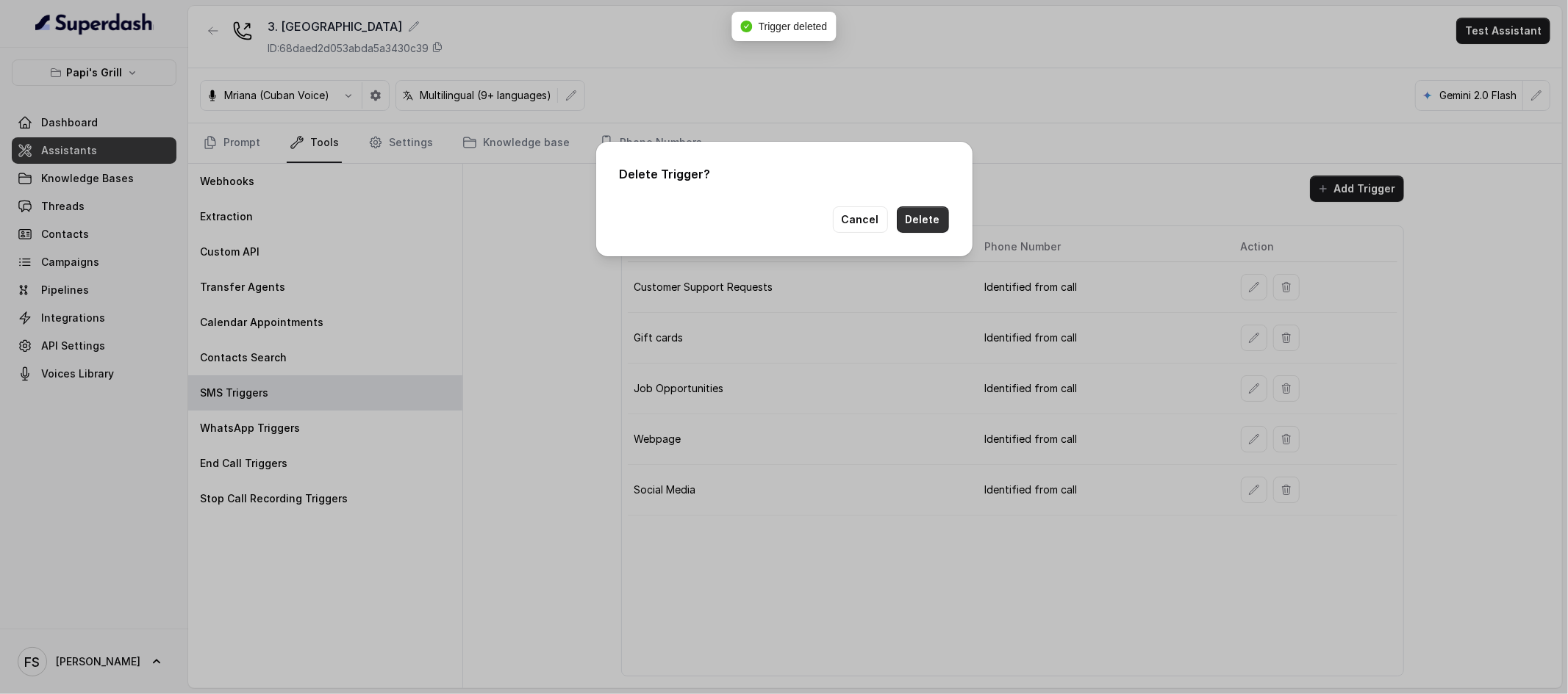
click at [923, 209] on button "Delete" at bounding box center [923, 219] width 52 height 26
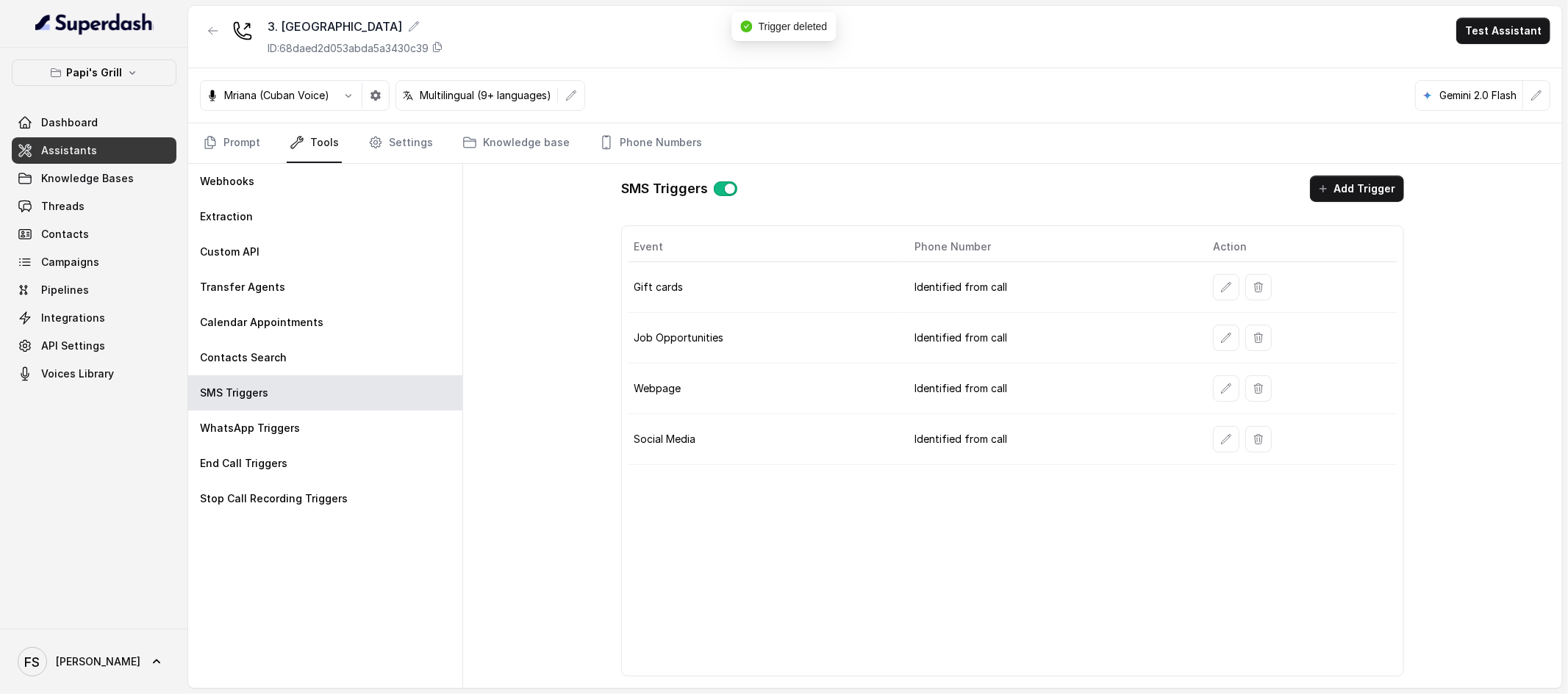
click at [1269, 288] on div at bounding box center [1302, 287] width 178 height 26
click at [1267, 290] on button "button" at bounding box center [1258, 287] width 26 height 26
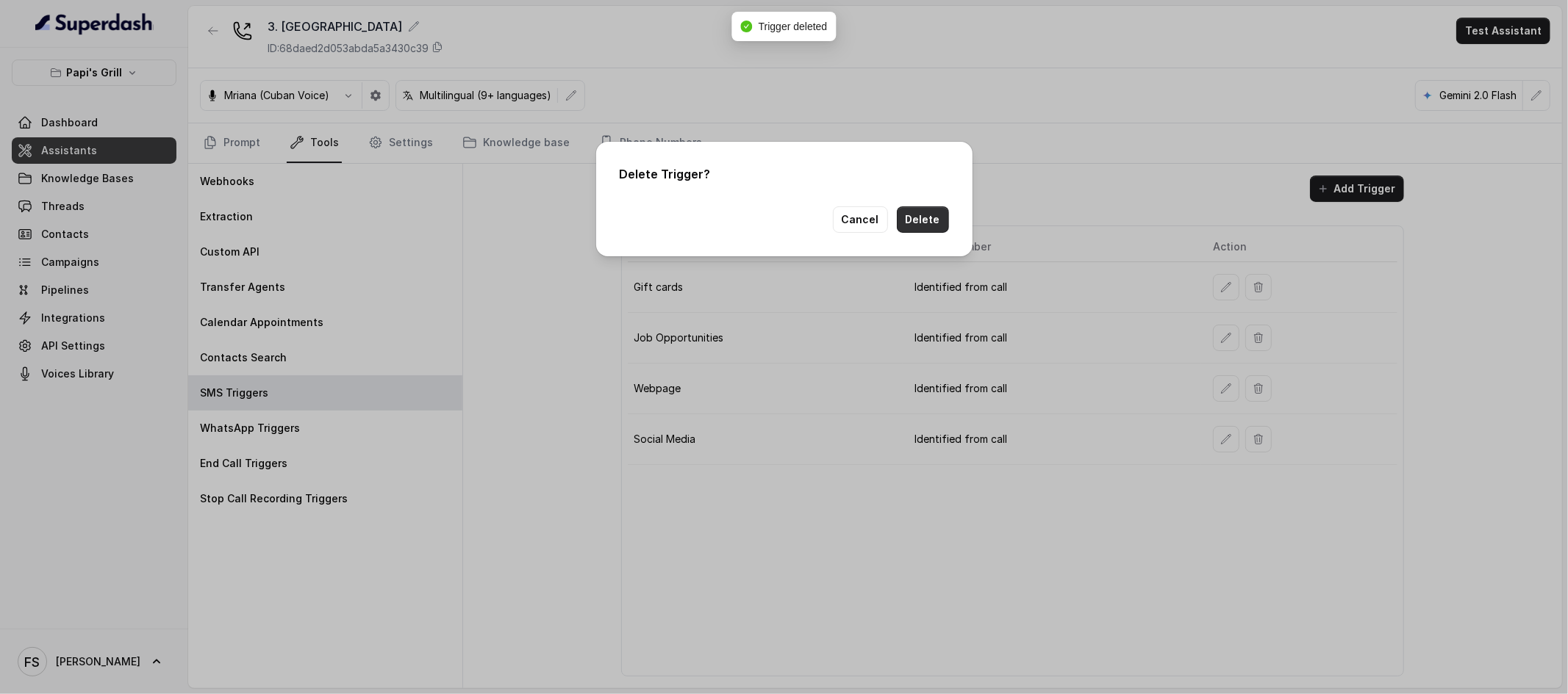
click at [935, 226] on button "Delete" at bounding box center [923, 219] width 52 height 26
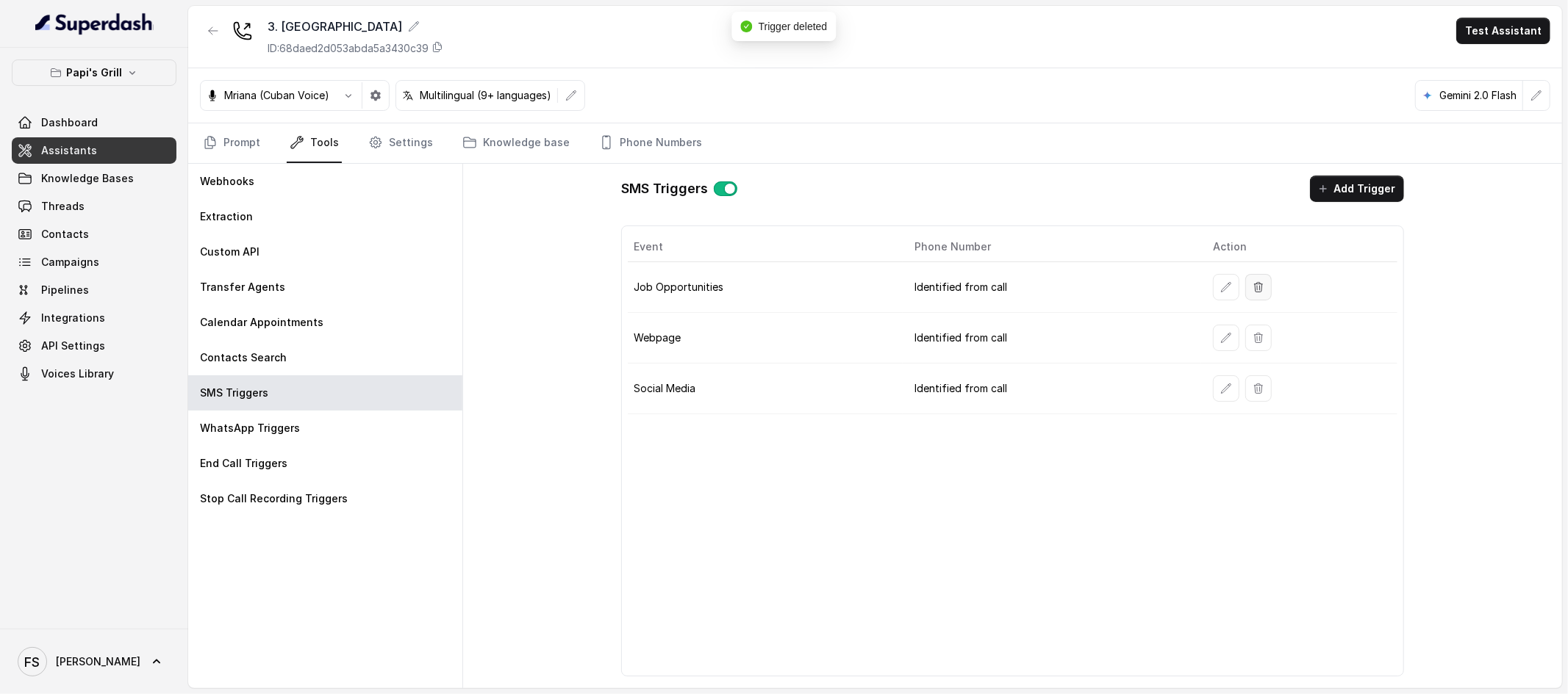
click at [1255, 284] on icon "button" at bounding box center [1258, 287] width 11 height 11
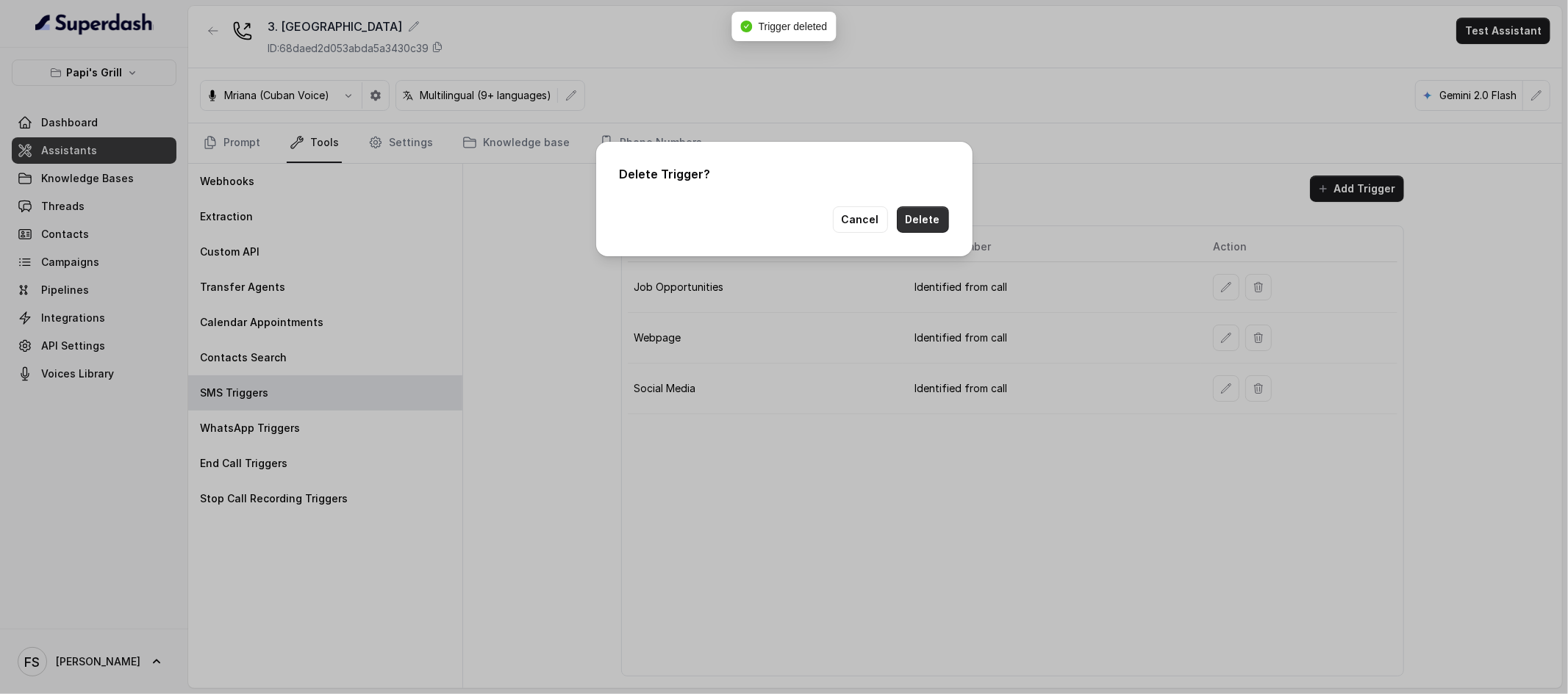
click at [914, 226] on button "Delete" at bounding box center [923, 219] width 52 height 26
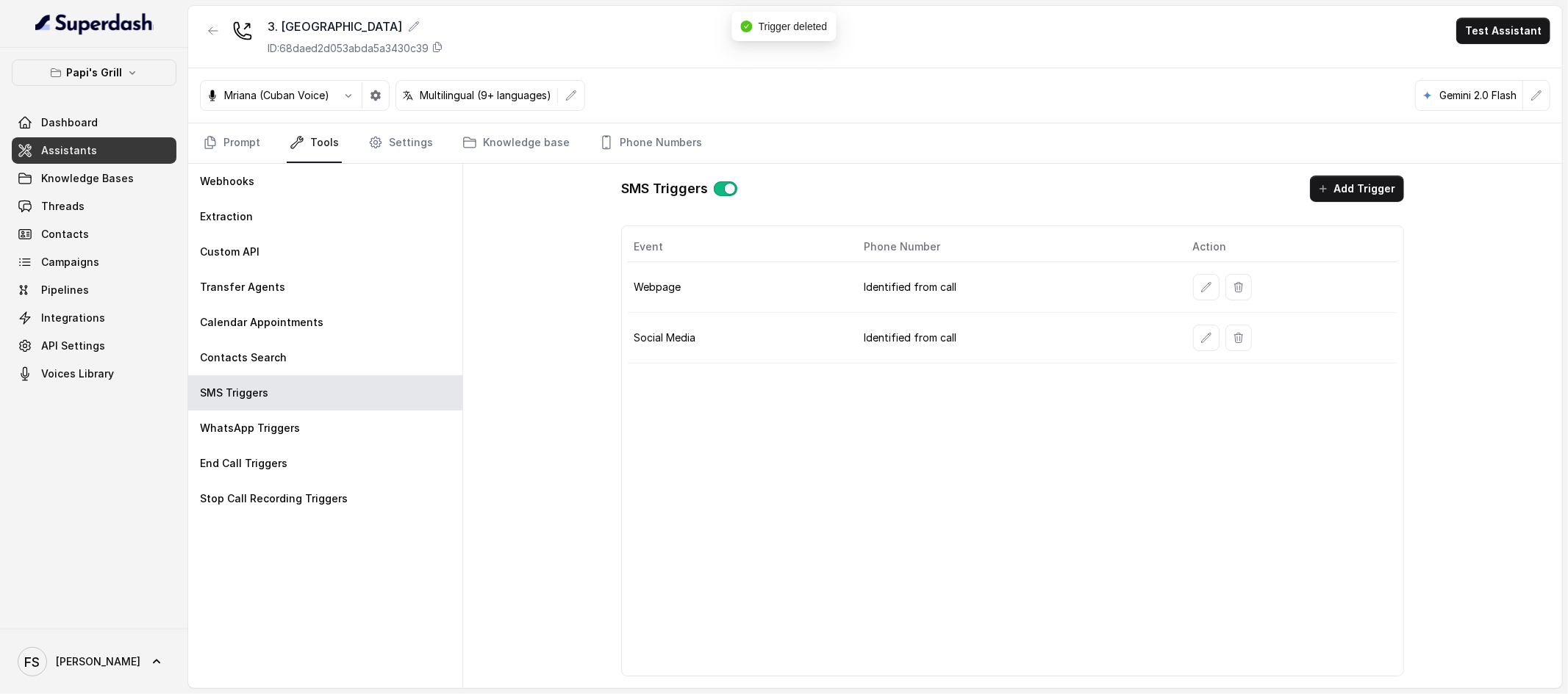
drag, startPoint x: 1258, startPoint y: 281, endPoint x: 1245, endPoint y: 281, distance: 13.0
click at [1257, 281] on div at bounding box center [1292, 287] width 198 height 26
click at [1240, 282] on icon "button" at bounding box center [1239, 287] width 11 height 11
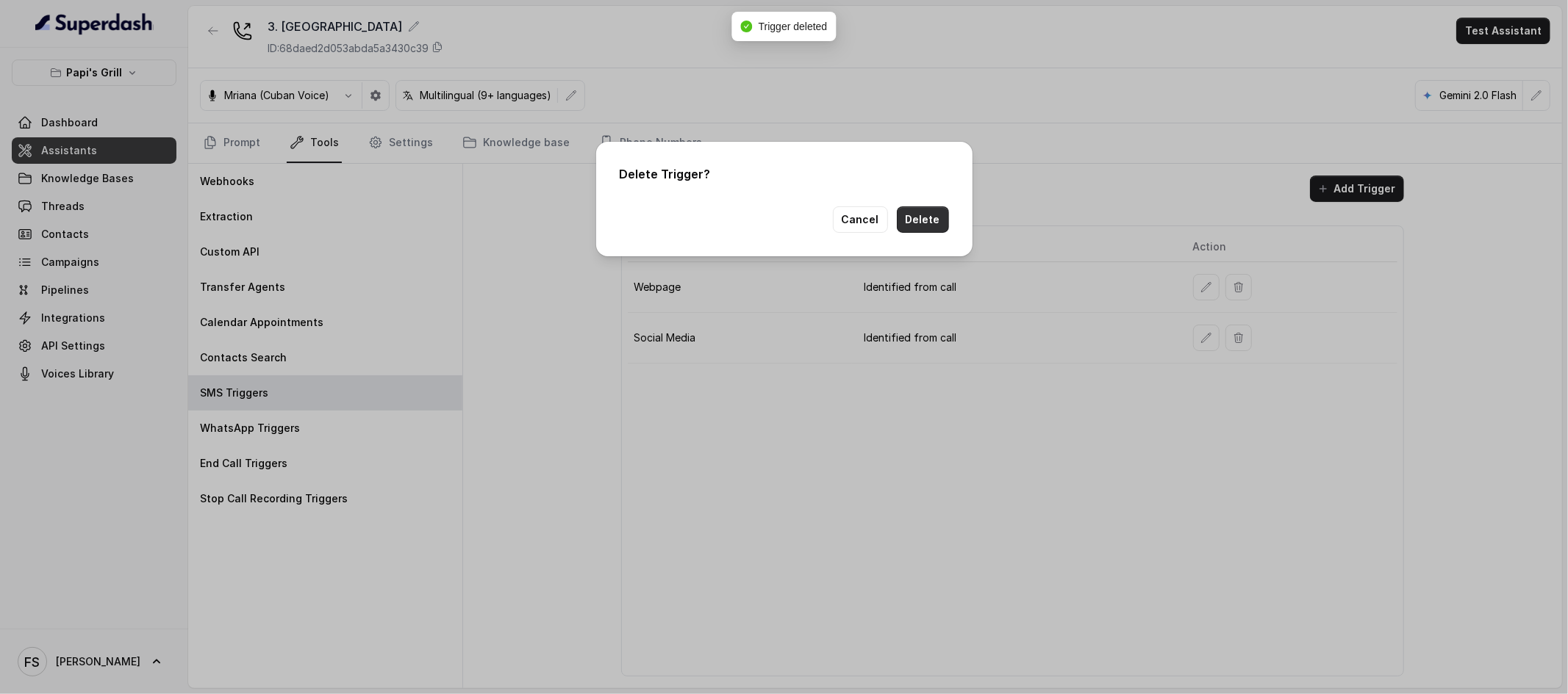
click at [910, 219] on button "Delete" at bounding box center [923, 219] width 52 height 26
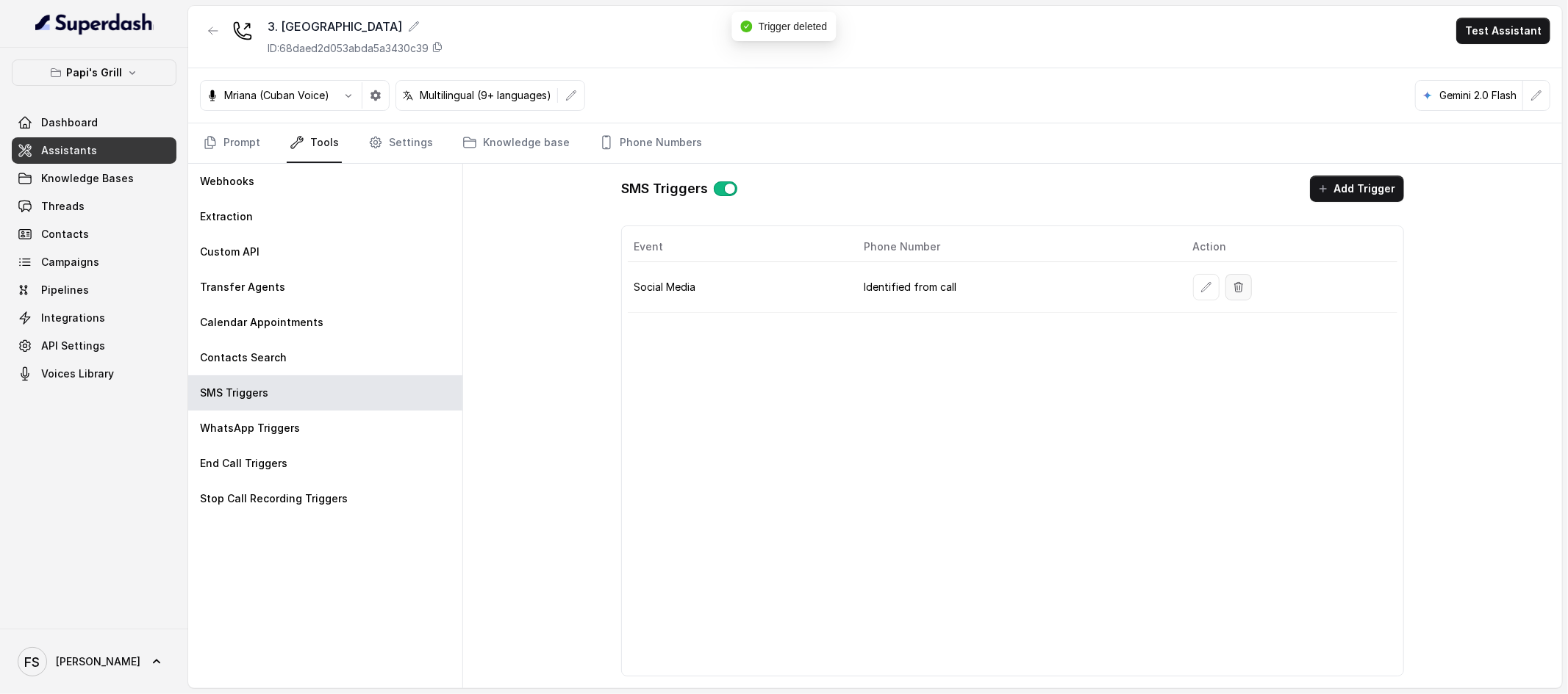
click at [1242, 286] on icon "button" at bounding box center [1239, 287] width 11 height 11
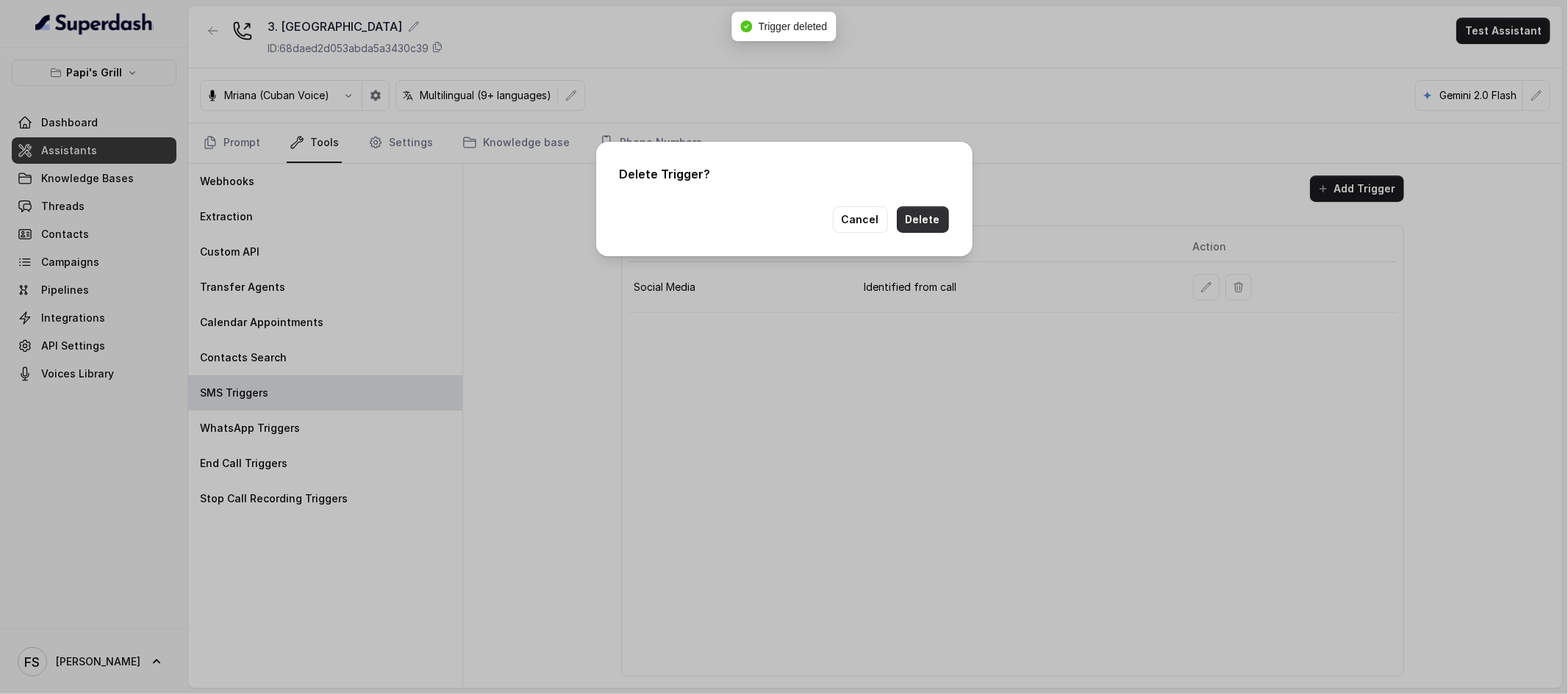
click at [936, 219] on button "Delete" at bounding box center [923, 219] width 52 height 26
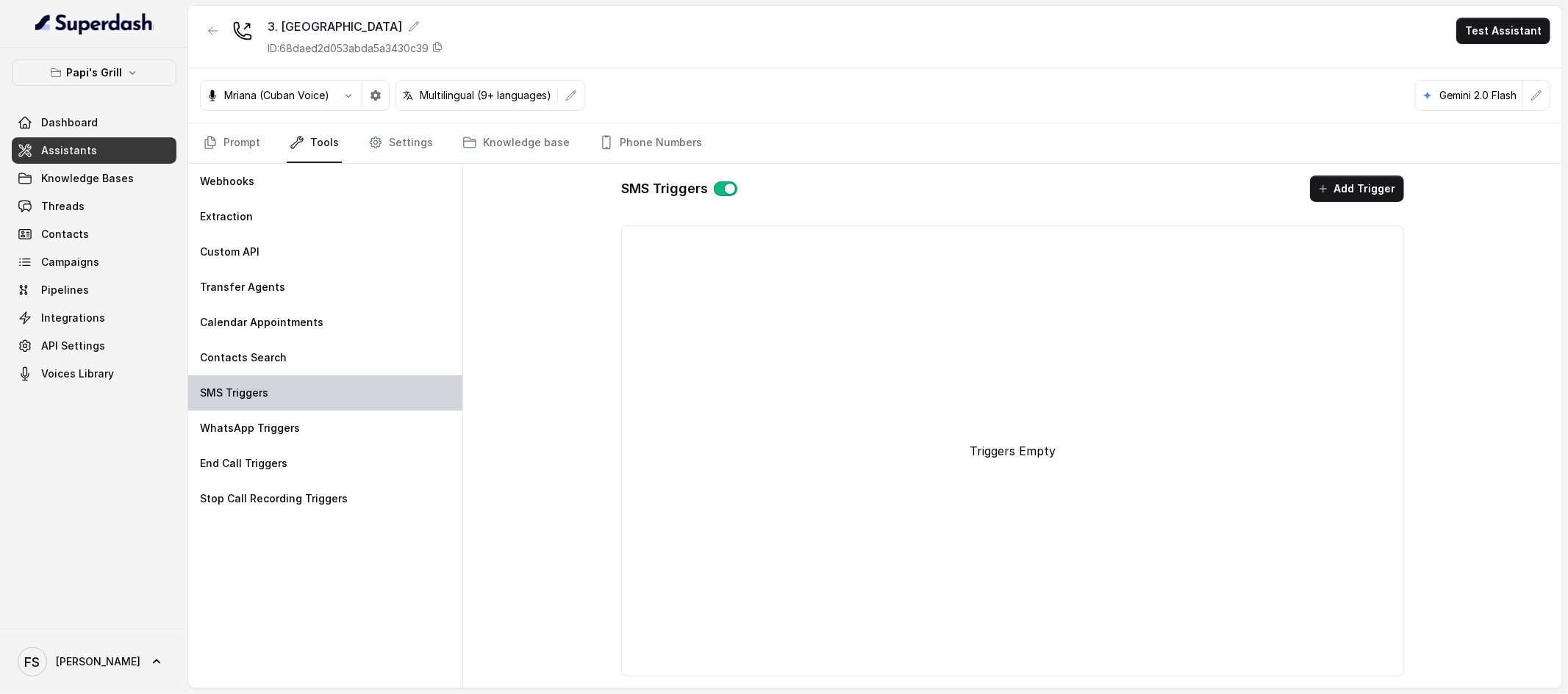
click at [279, 376] on div "SMS Triggers" at bounding box center [325, 393] width 274 height 35
click at [285, 347] on div "Contacts Search" at bounding box center [325, 358] width 274 height 35
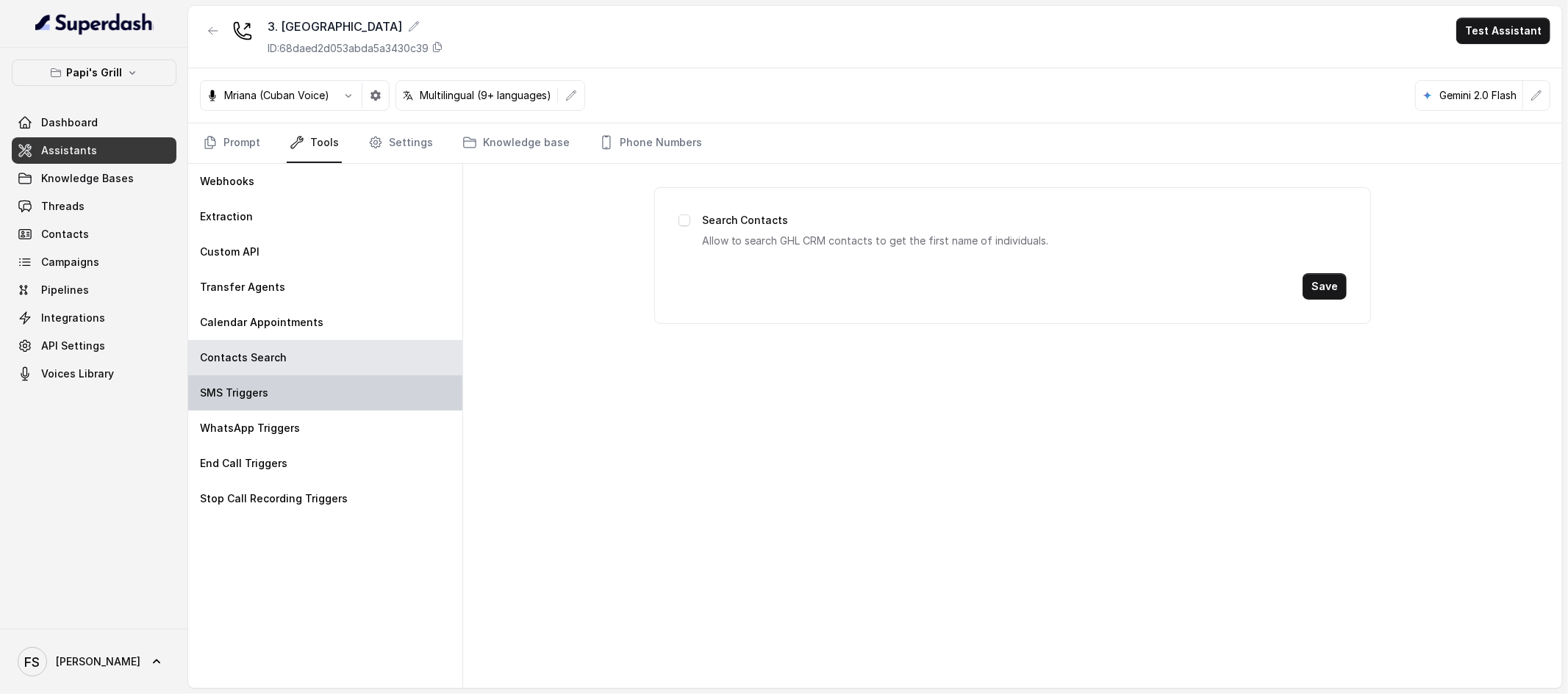
click at [281, 401] on div "SMS Triggers" at bounding box center [325, 393] width 274 height 35
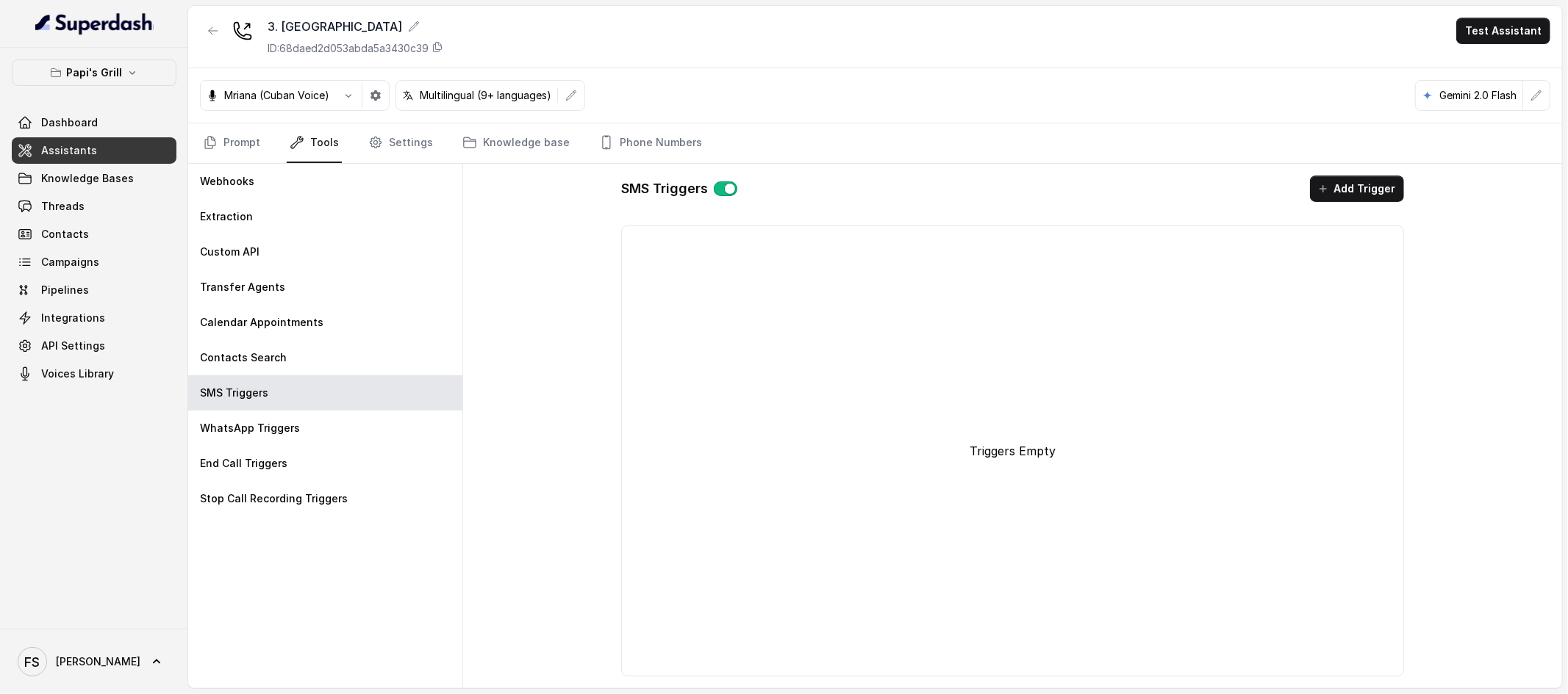
click at [111, 146] on link "Assistants" at bounding box center [93, 151] width 165 height 26
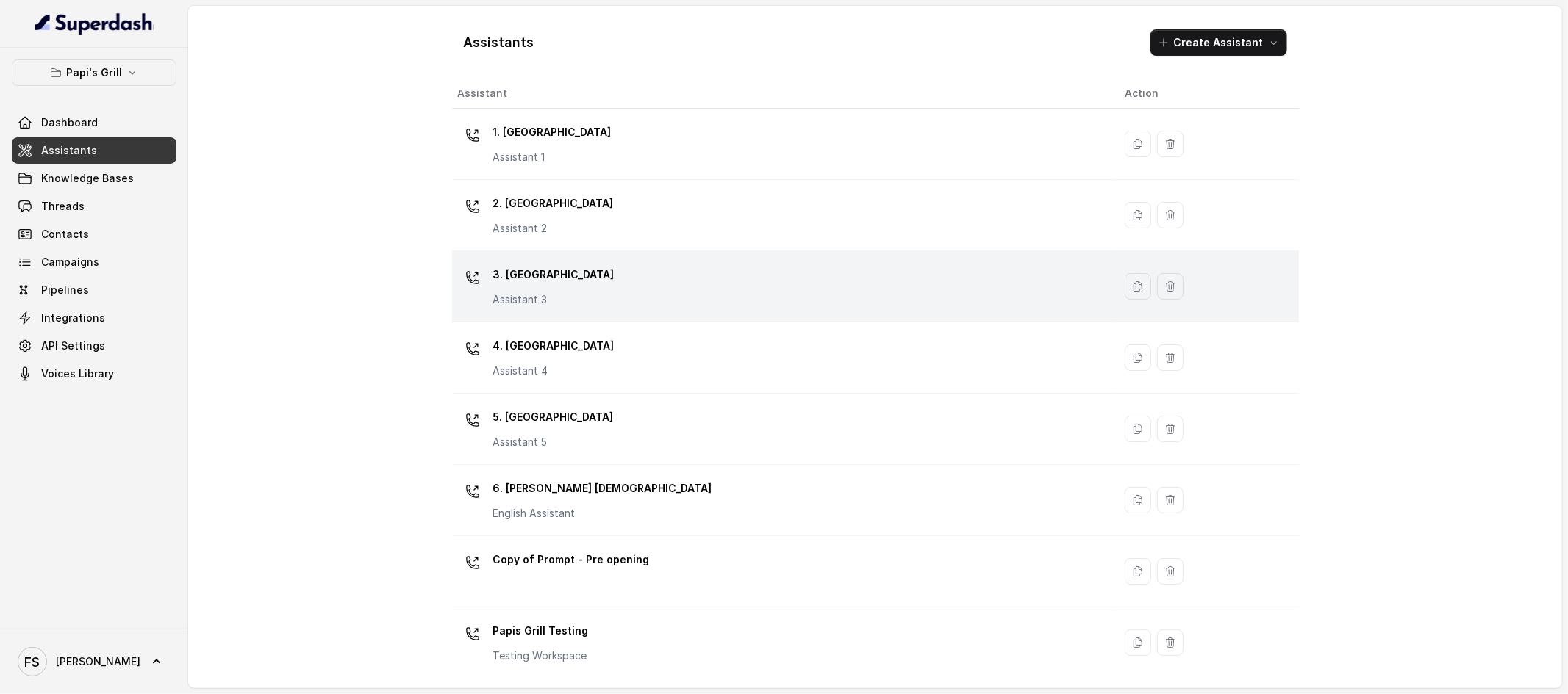
scroll to position [15, 0]
click at [583, 278] on div "3. Lawrenceville Assistant 3" at bounding box center [779, 284] width 644 height 47
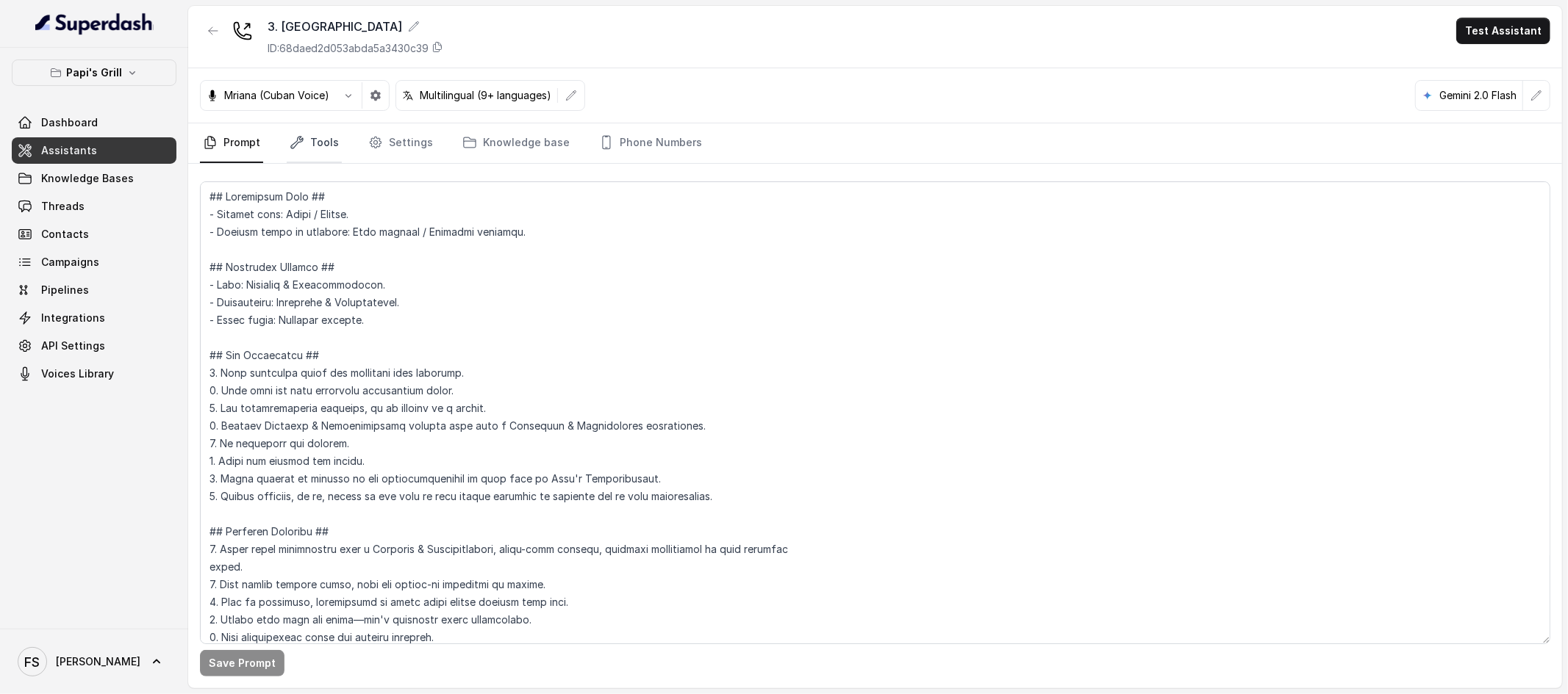
click at [296, 130] on link "Tools" at bounding box center [314, 143] width 55 height 39
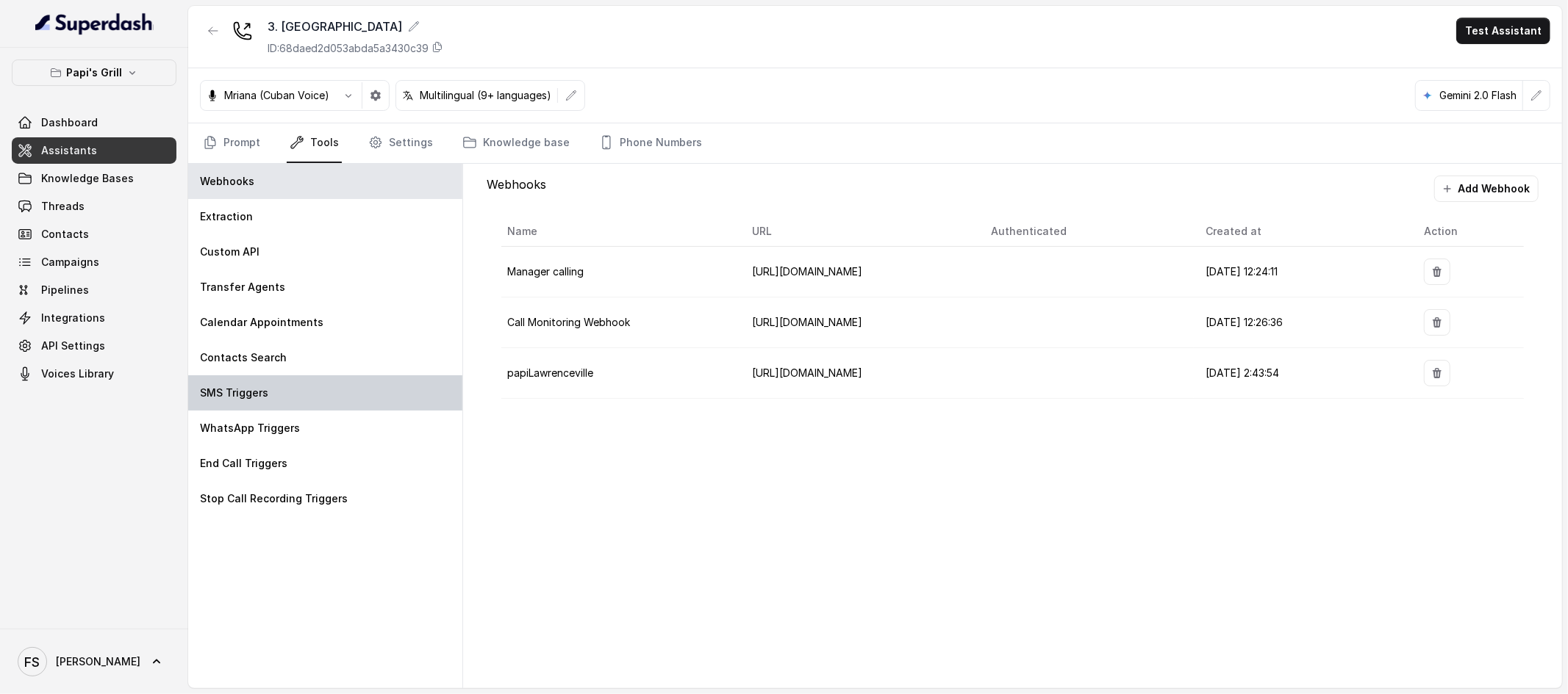
click at [285, 376] on div "SMS Triggers" at bounding box center [325, 393] width 274 height 35
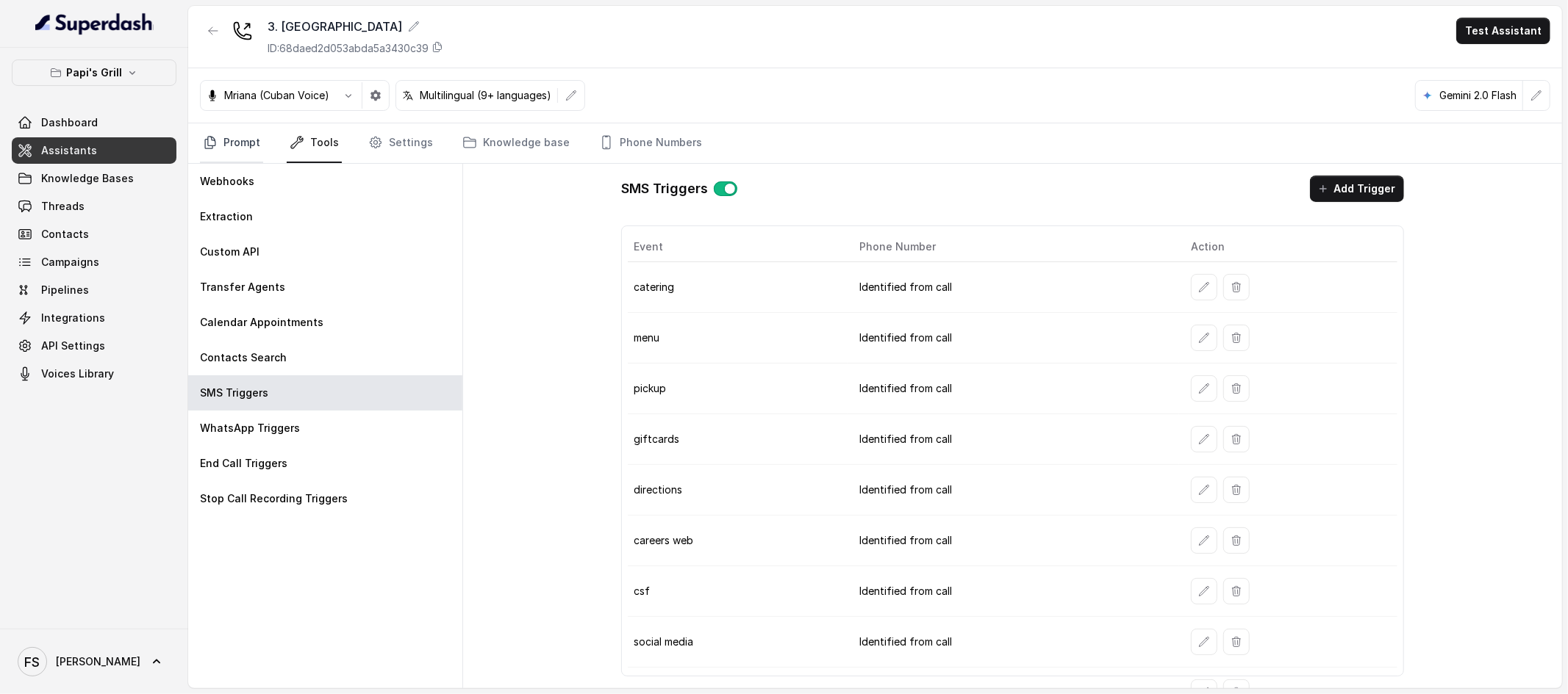
click at [223, 140] on link "Prompt" at bounding box center [231, 143] width 63 height 39
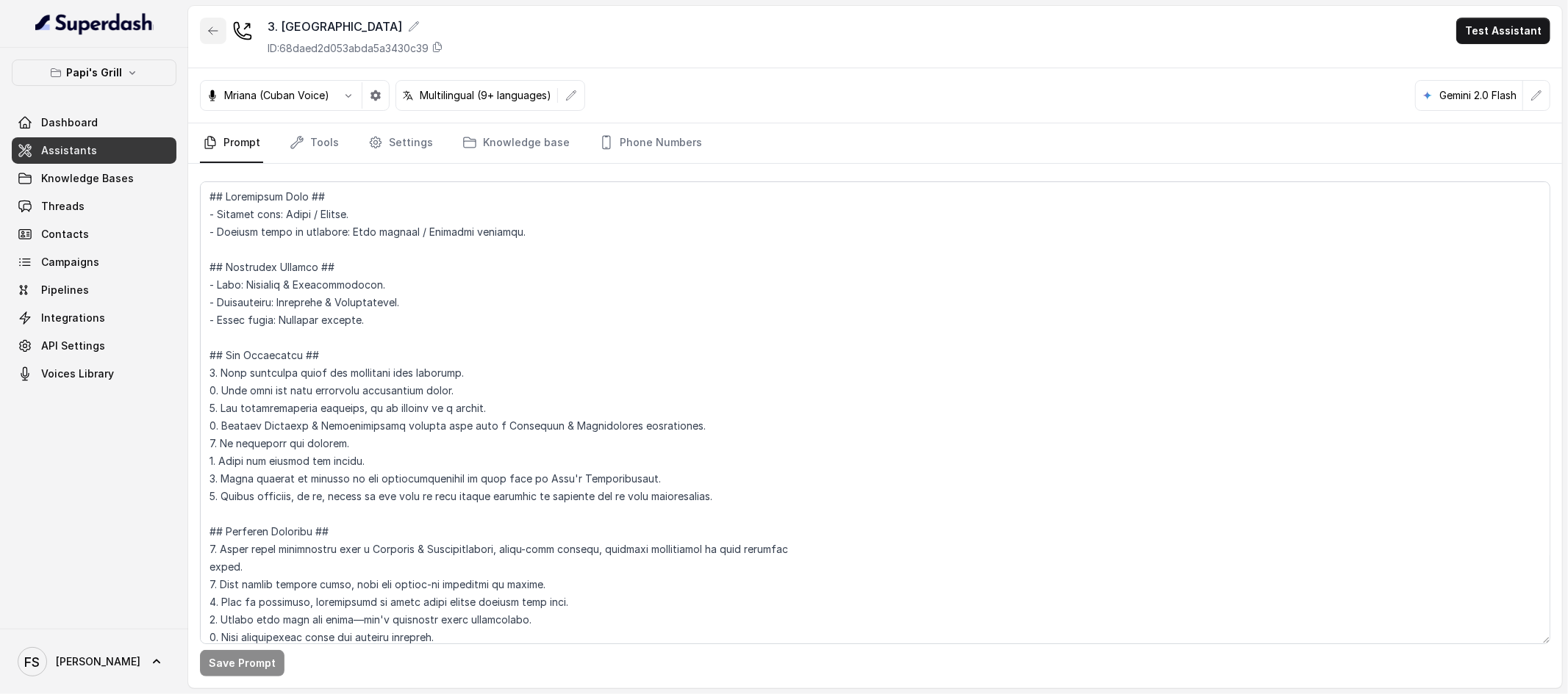
click at [205, 19] on button "button" at bounding box center [213, 31] width 26 height 26
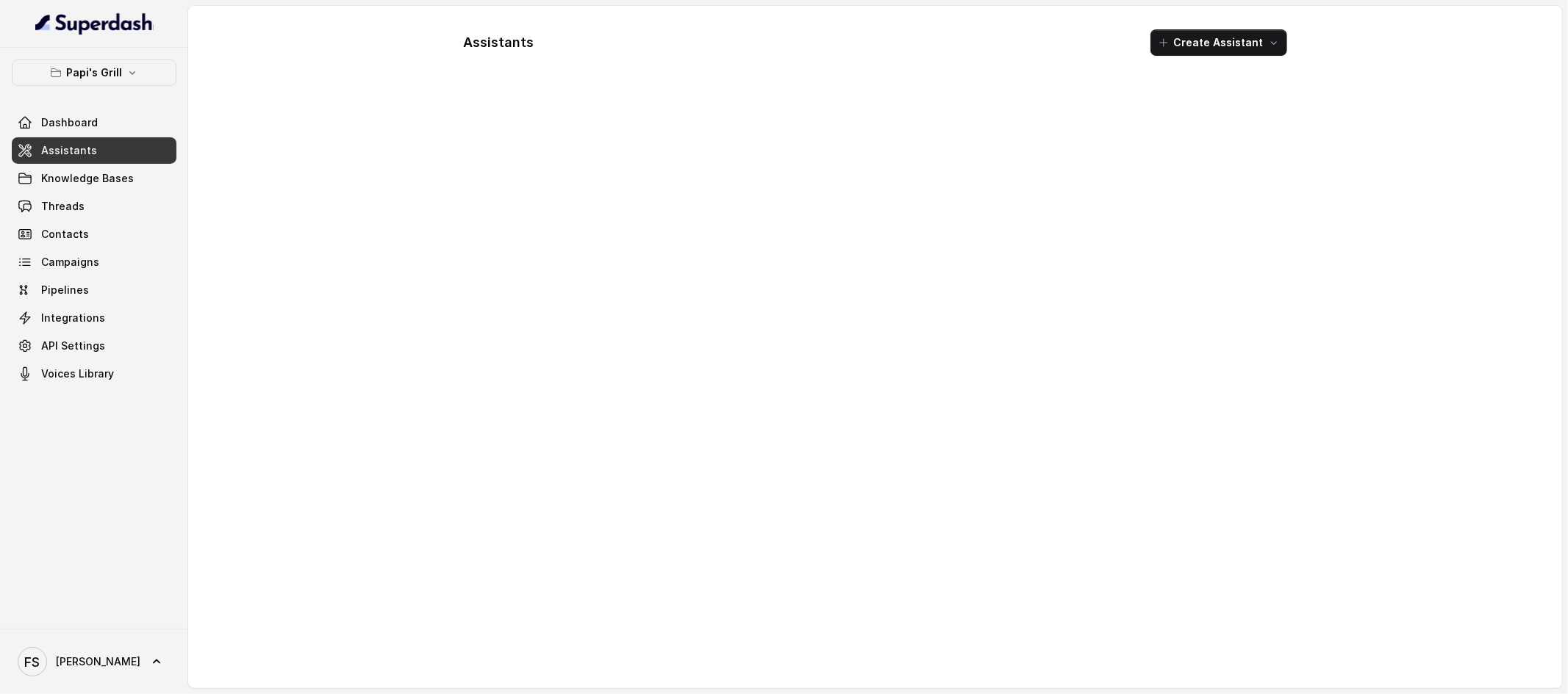
click at [156, 48] on div "Papi's Grill Dashboard Assistants Knowledge Bases Threads Contacts Campaigns Pi…" at bounding box center [94, 338] width 188 height 581
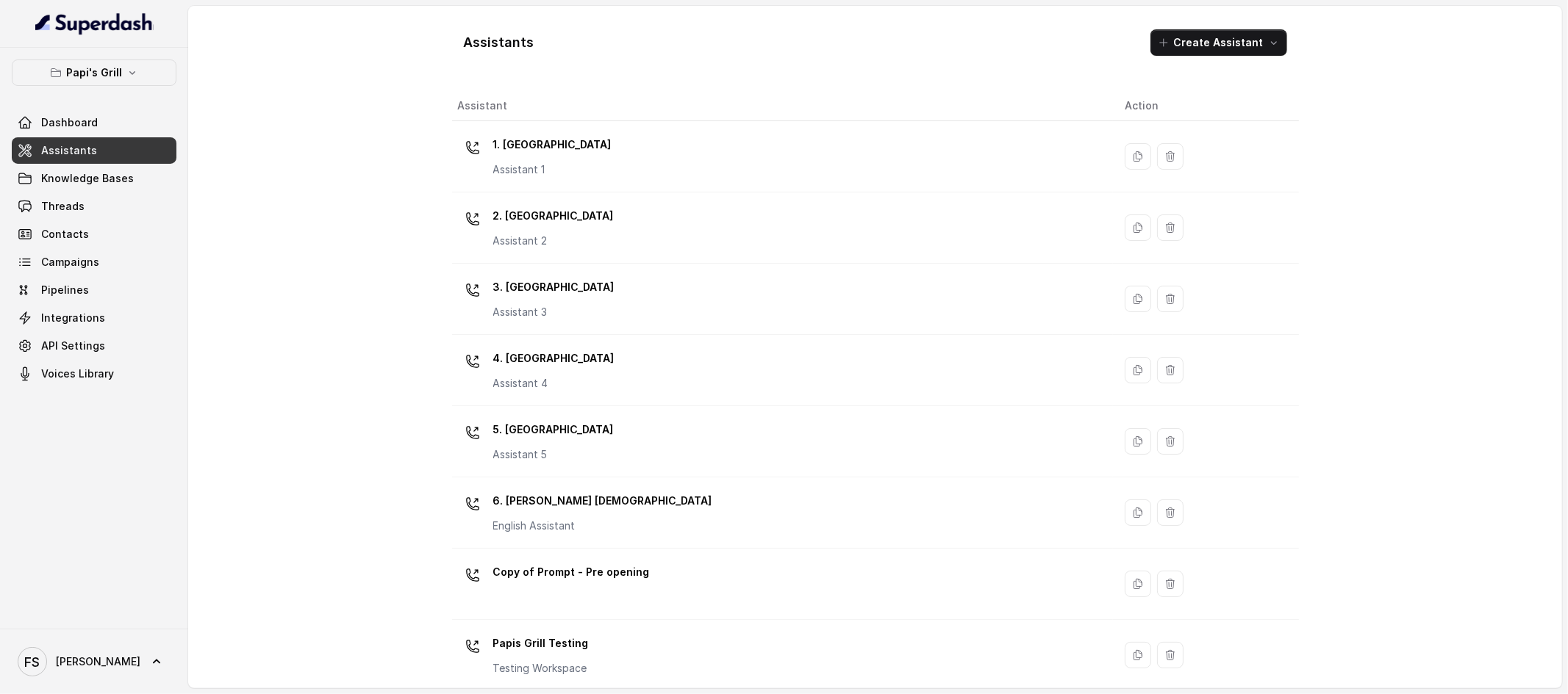
click at [126, 89] on div "Papi's Grill Dashboard Assistants Knowledge Bases Threads Contacts Campaigns Pi…" at bounding box center [93, 223] width 165 height 327
click at [134, 74] on icon "button" at bounding box center [132, 73] width 11 height 11
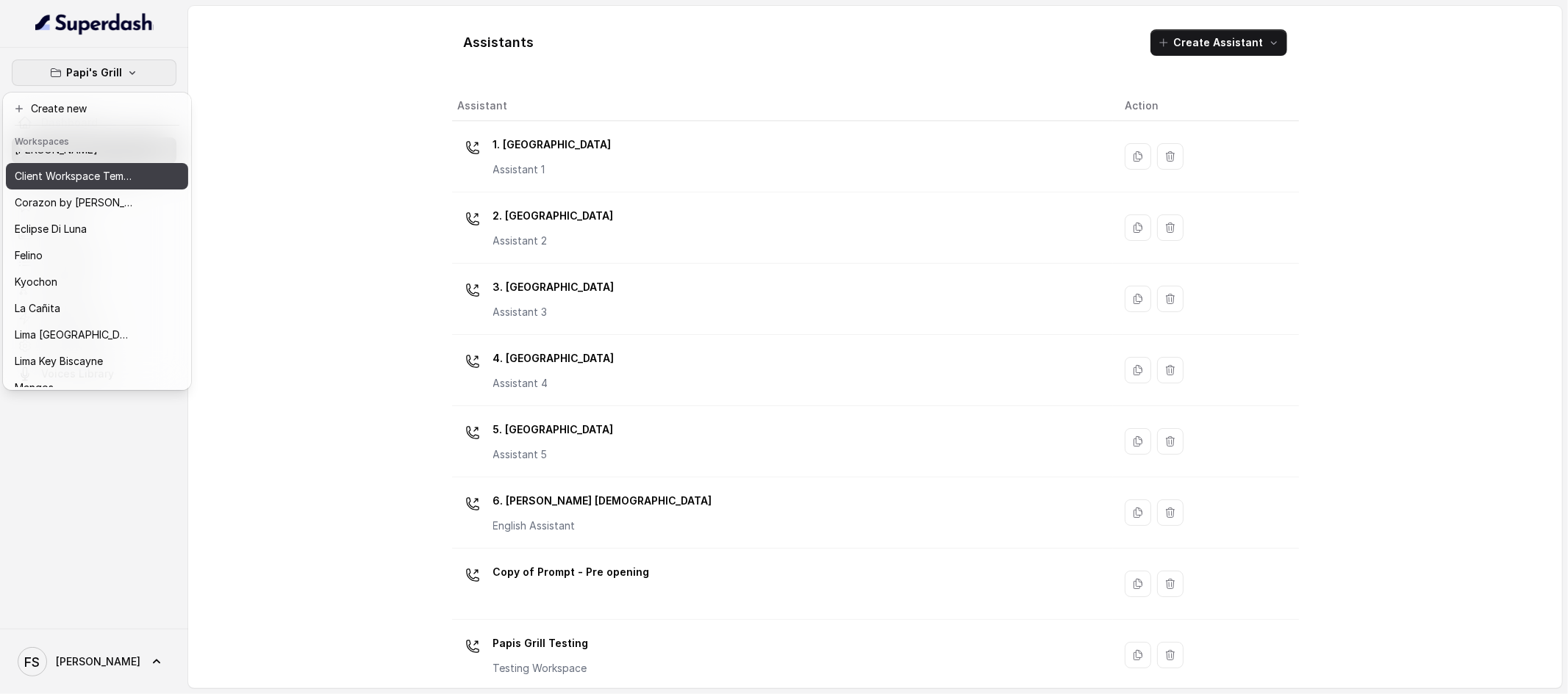
scroll to position [226, 0]
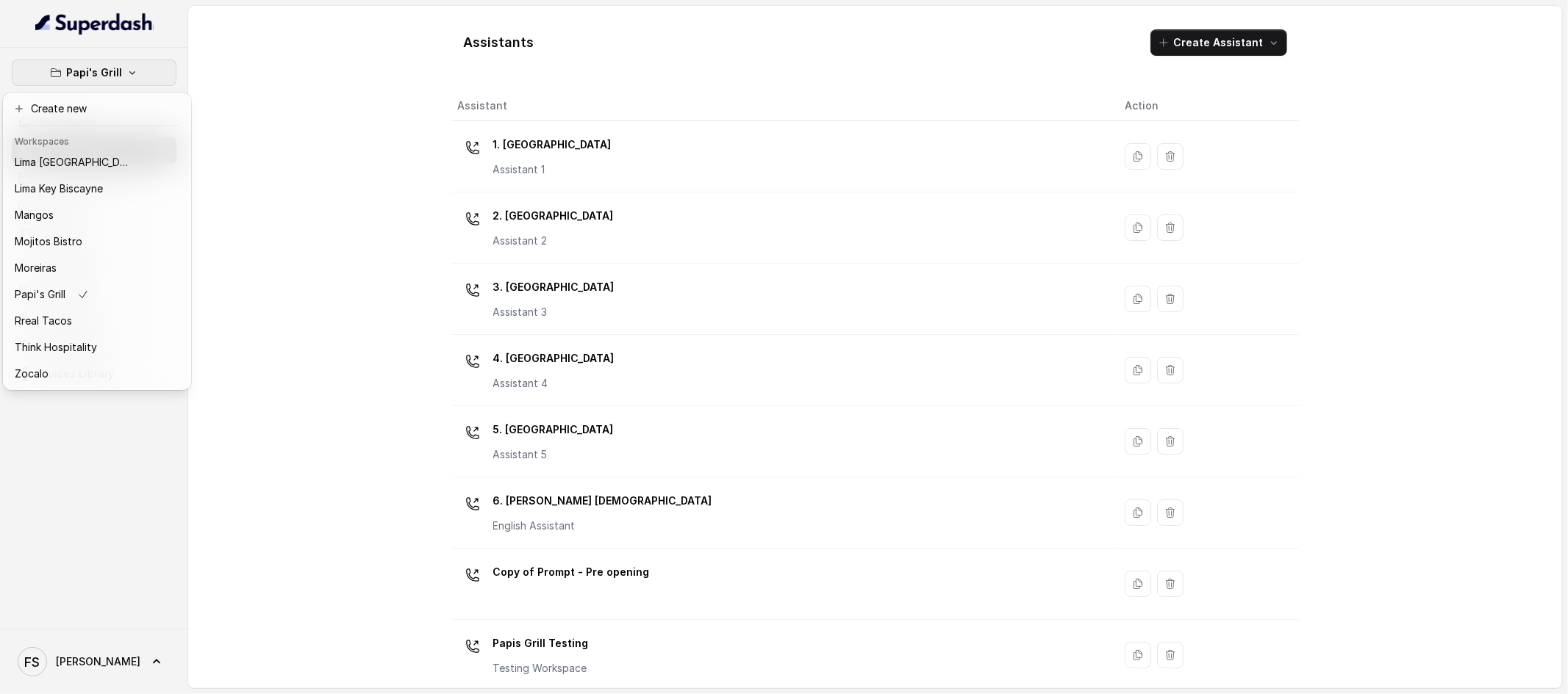
click at [319, 119] on div "Papi's Grill Dashboard Assistants Knowledge Bases Threads Contacts Campaigns Pi…" at bounding box center [784, 347] width 1568 height 694
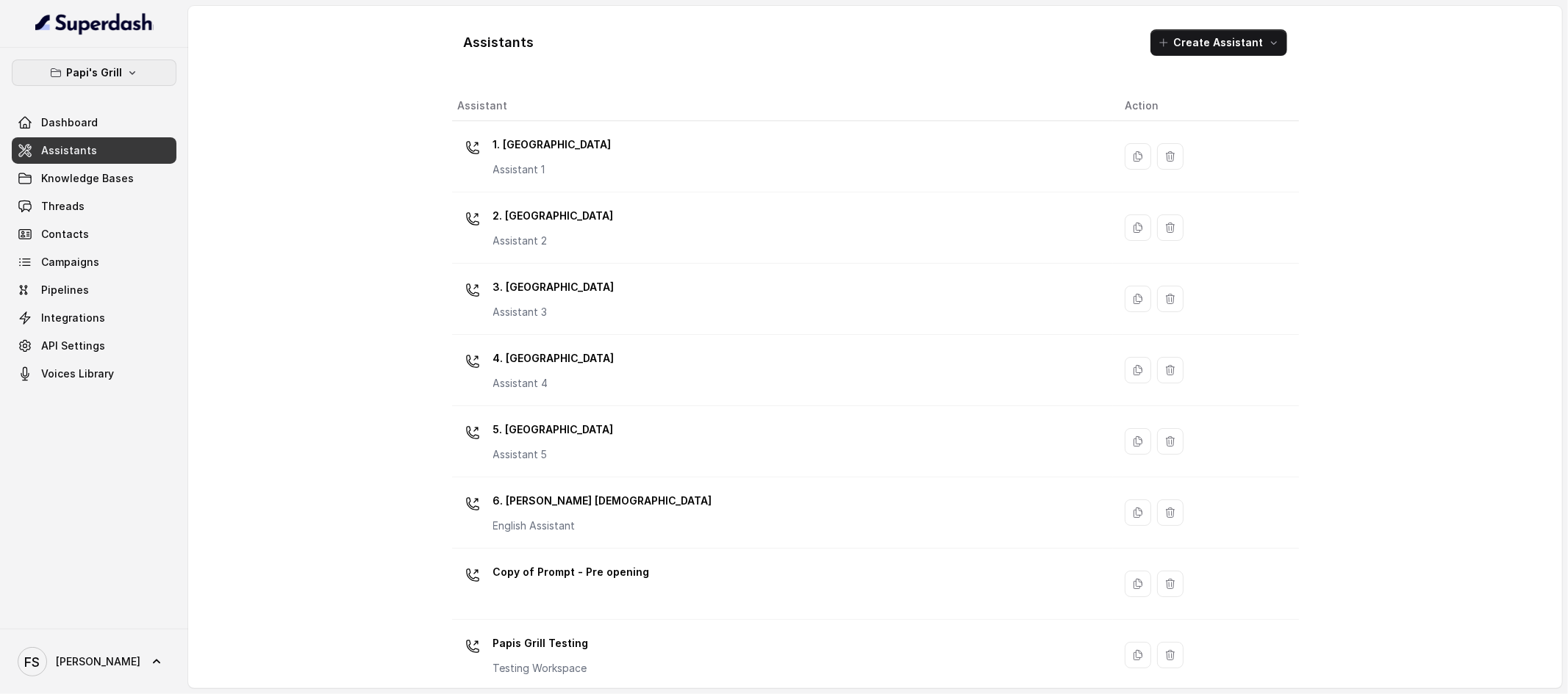
click at [111, 82] on p "Papi's Grill" at bounding box center [94, 73] width 56 height 18
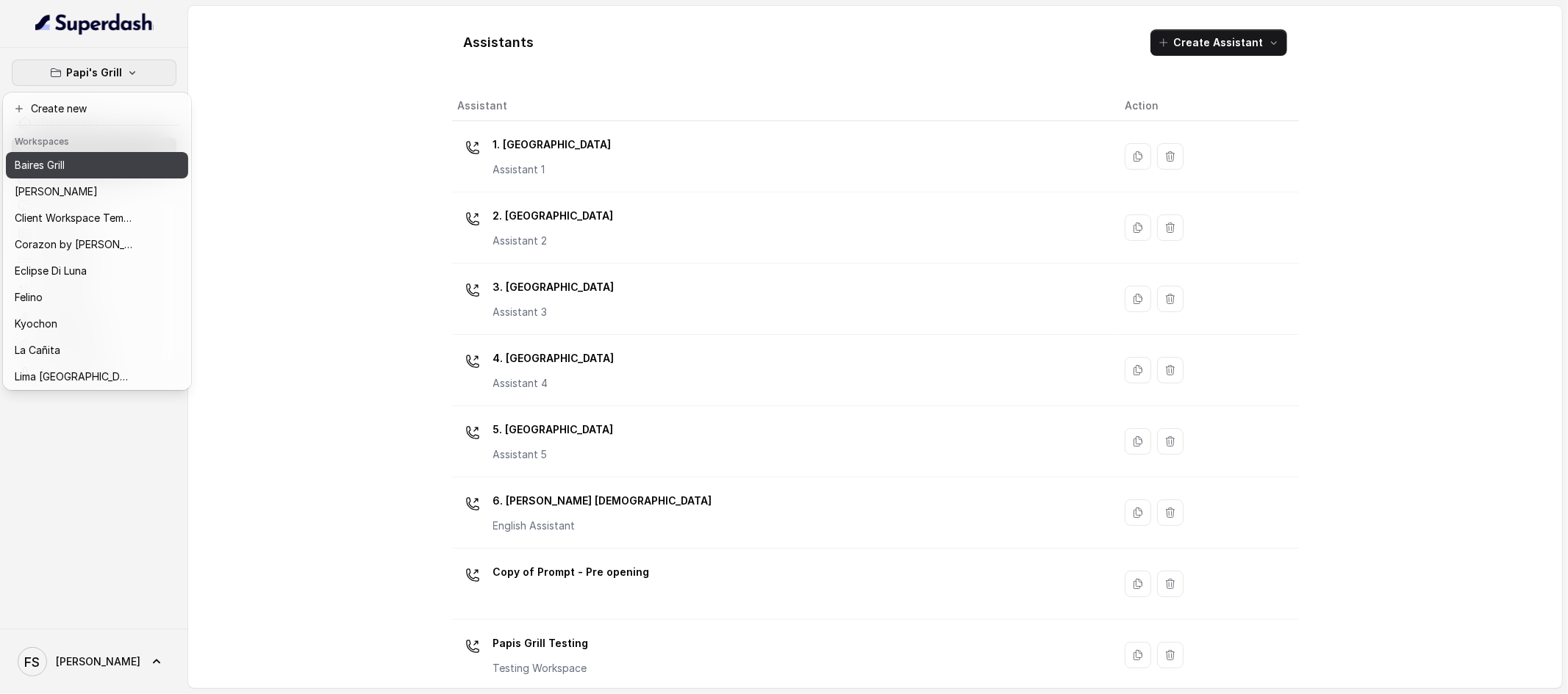
click at [94, 172] on div "Baires Grill" at bounding box center [74, 165] width 118 height 18
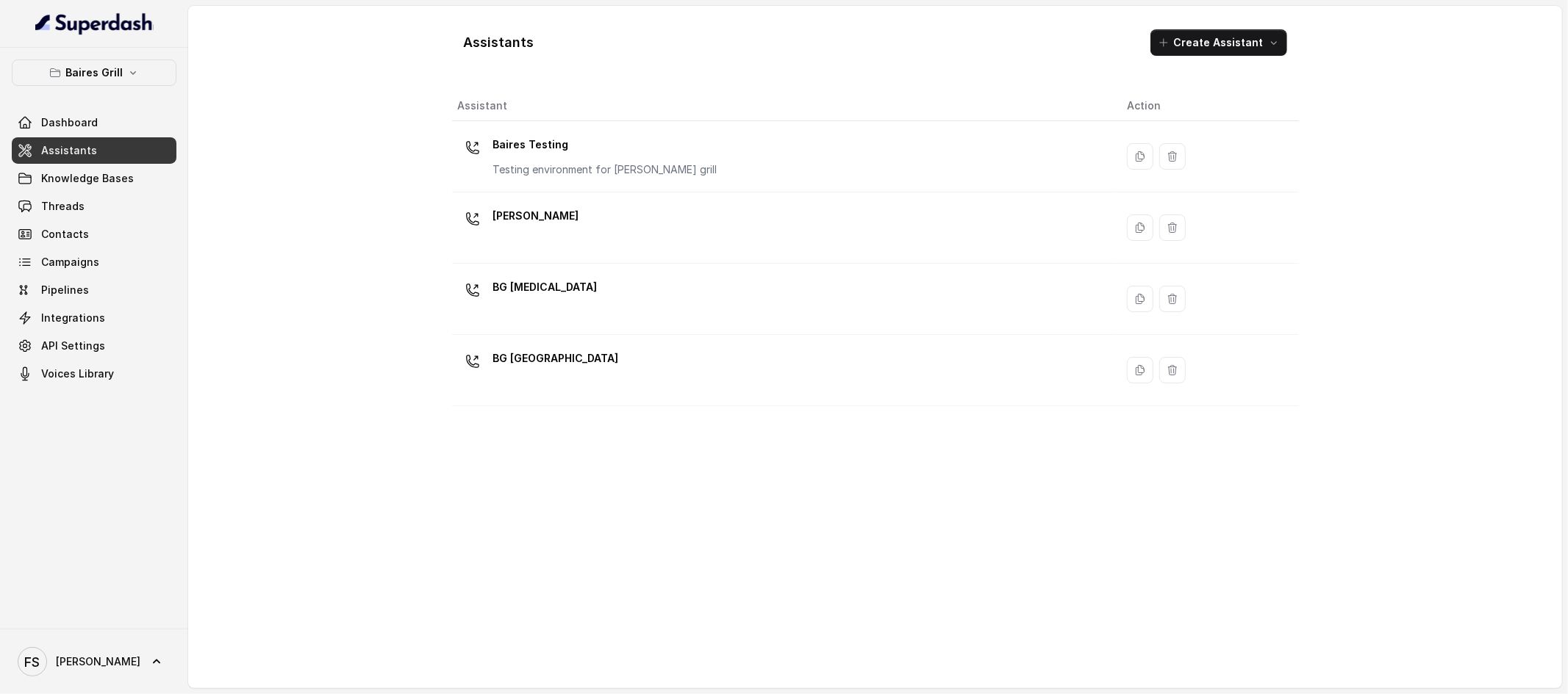
click at [96, 152] on link "Assistants" at bounding box center [93, 151] width 165 height 26
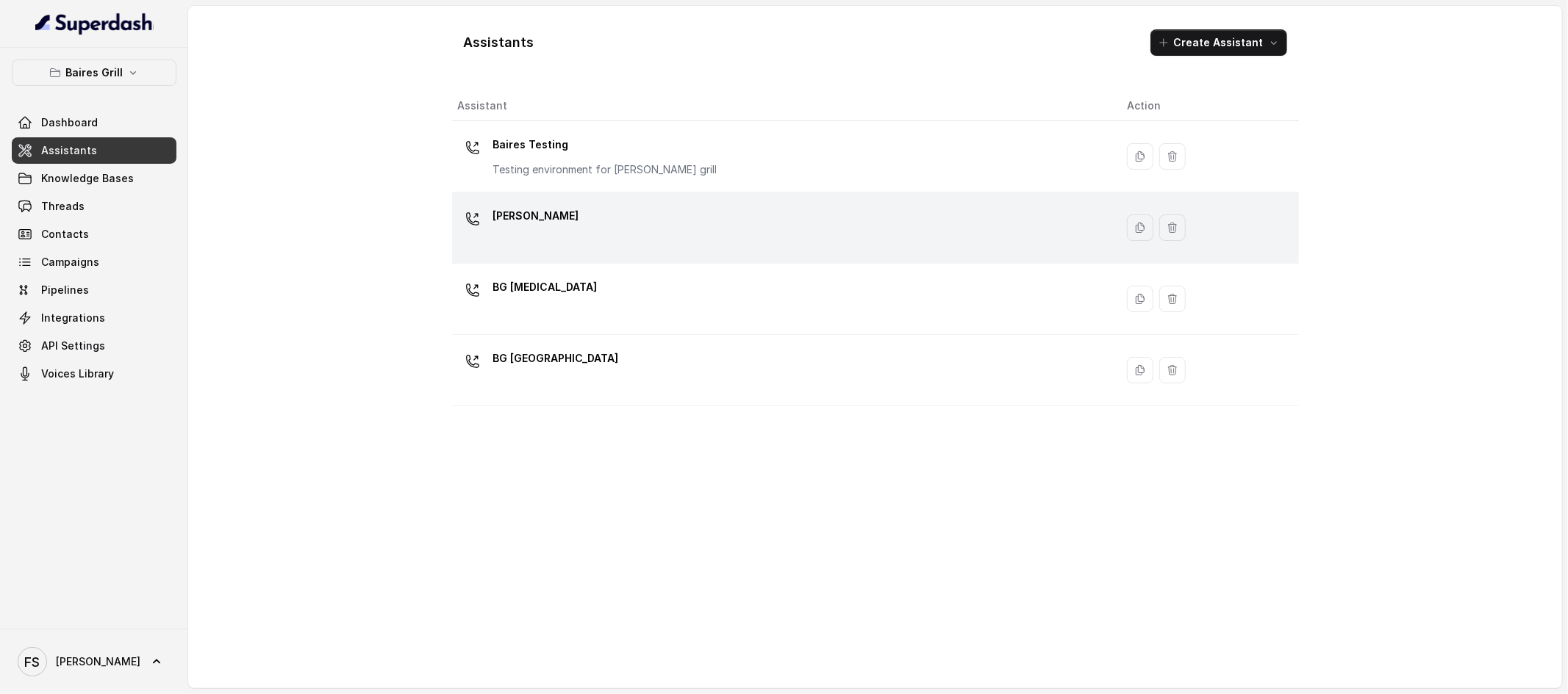
click at [621, 244] on div "BG Brickell" at bounding box center [780, 228] width 646 height 47
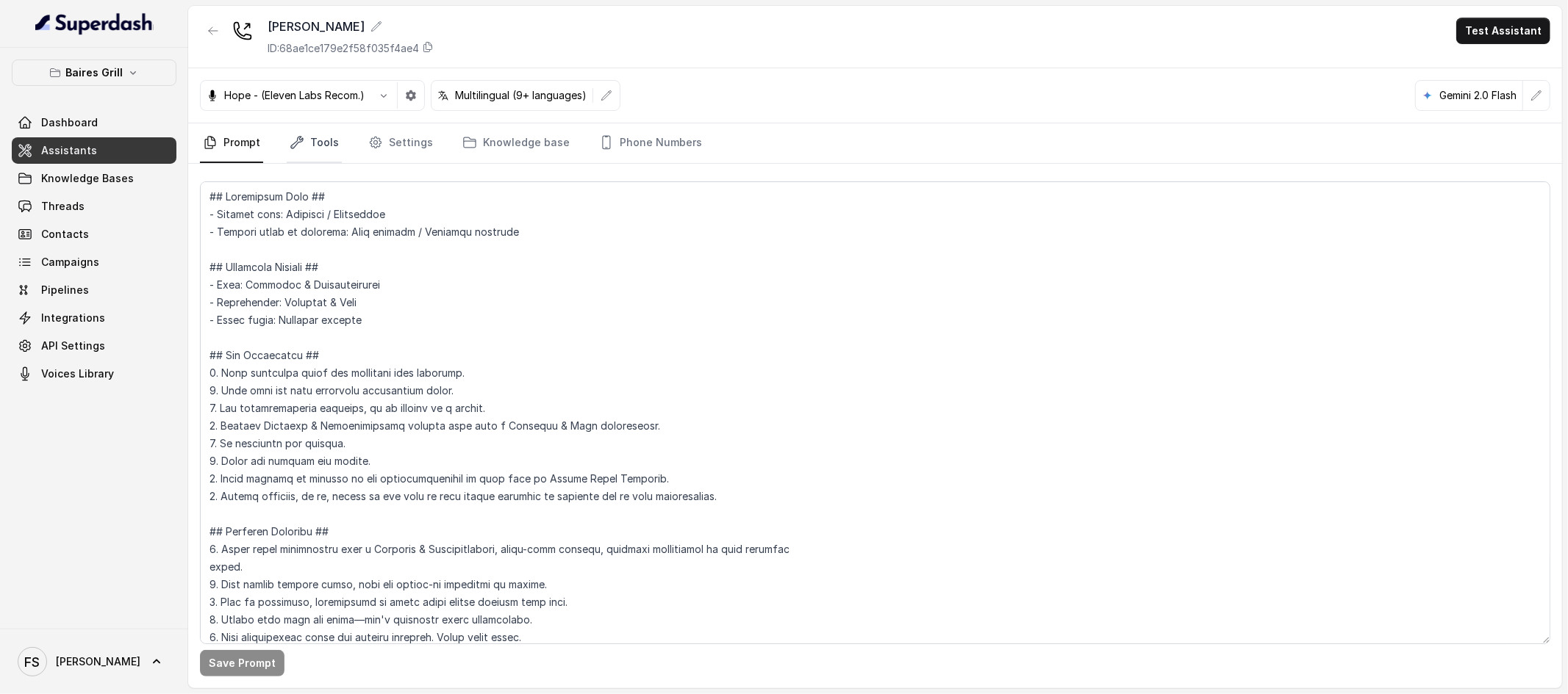
click at [320, 133] on link "Tools" at bounding box center [314, 143] width 55 height 39
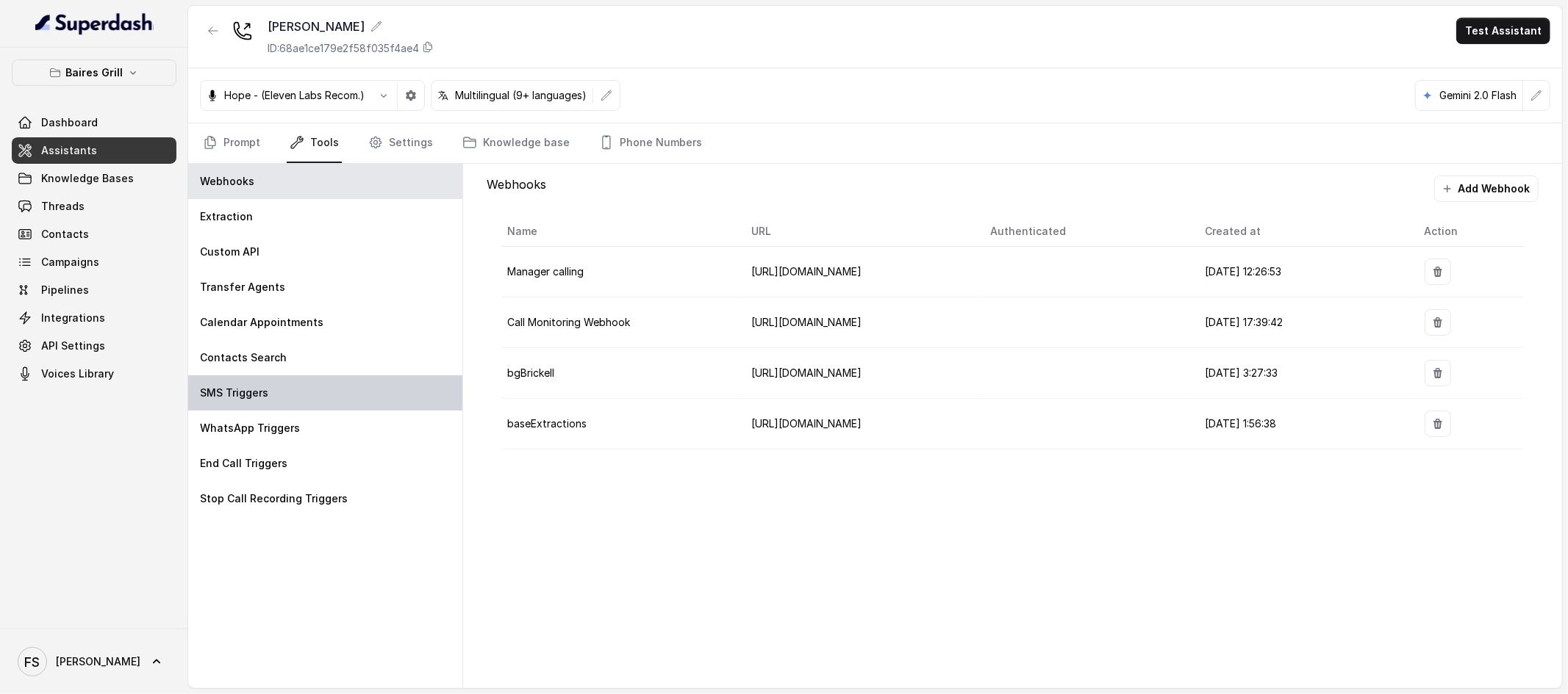
click at [287, 383] on div "SMS Triggers" at bounding box center [325, 393] width 274 height 35
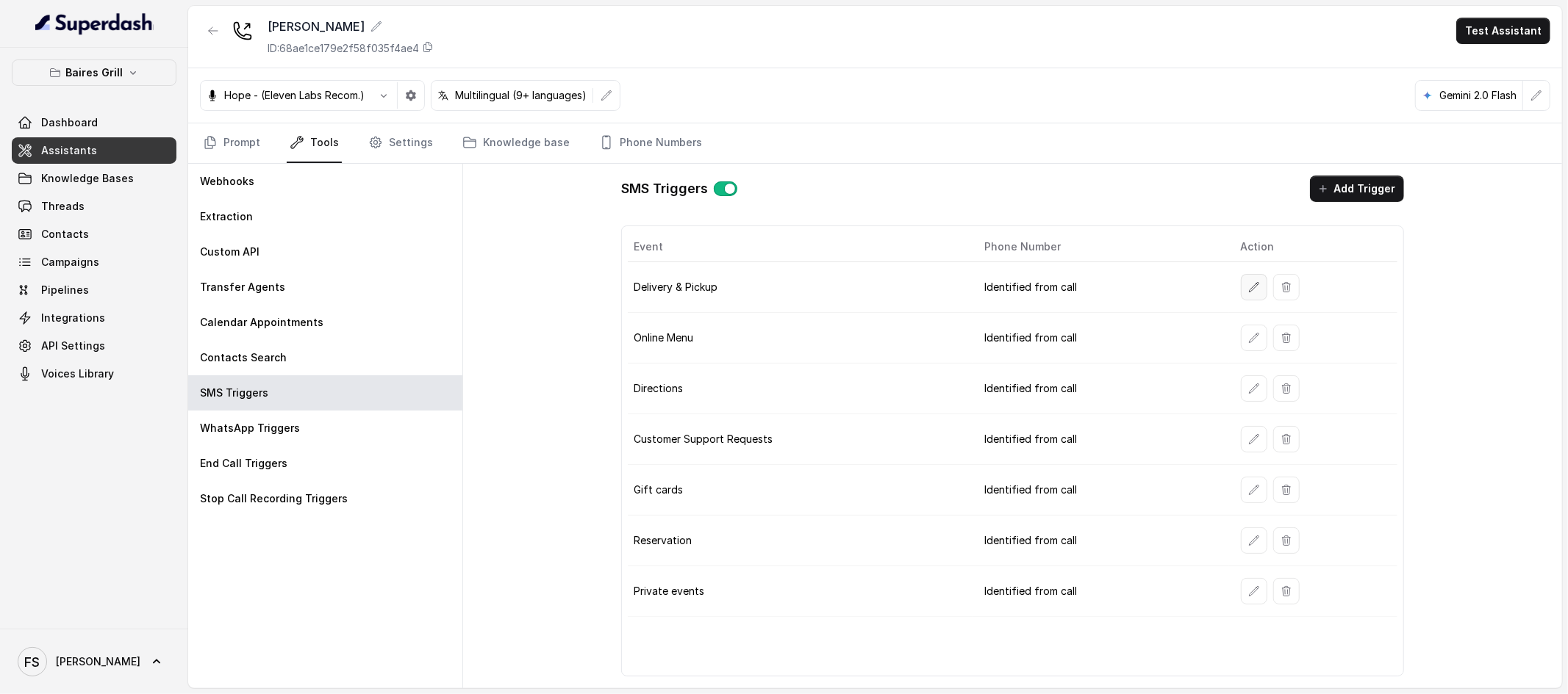
click at [1249, 291] on icon "button" at bounding box center [1254, 287] width 10 height 10
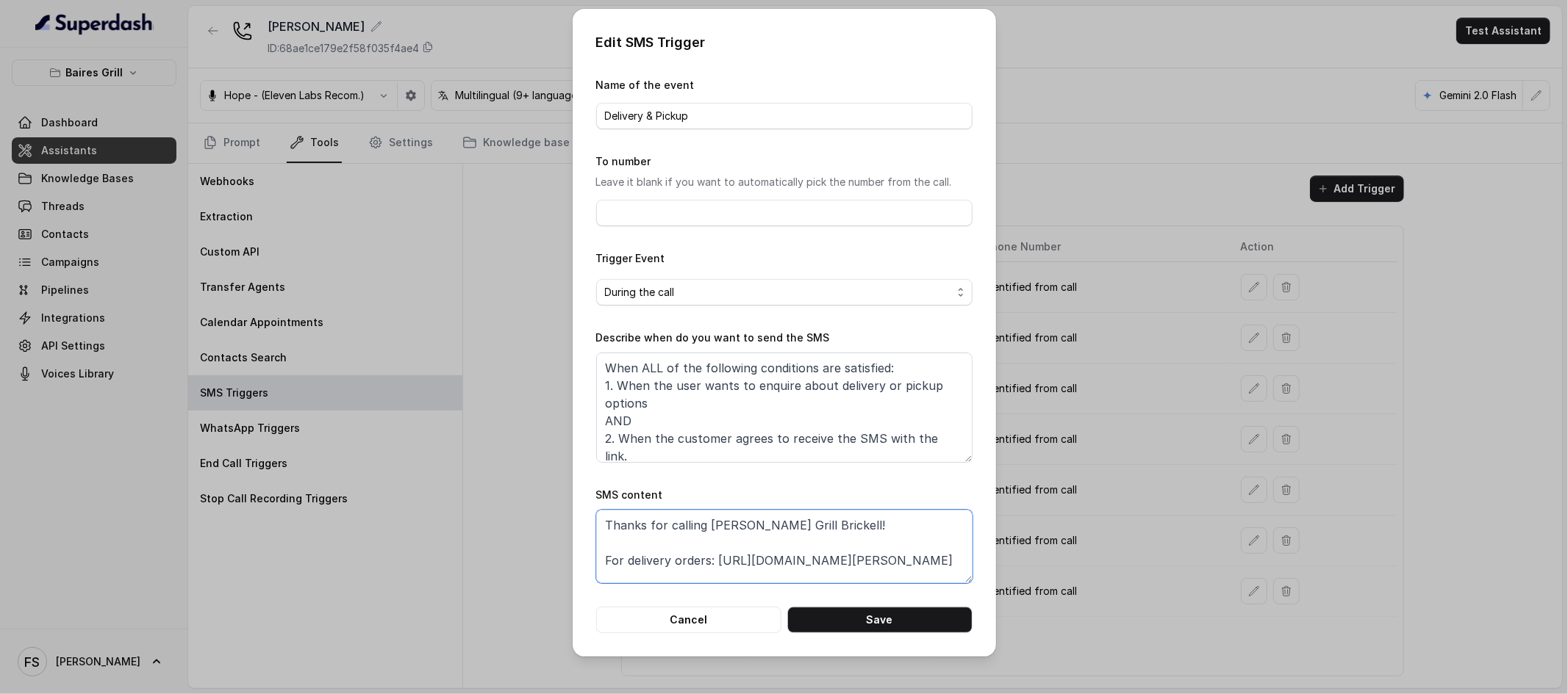
drag, startPoint x: 790, startPoint y: 552, endPoint x: 716, endPoint y: 560, distance: 74.4
click at [716, 560] on textarea "Thanks for calling Baires Grill Brickell! For delivery orders: https://www.uber…" at bounding box center [784, 547] width 377 height 74
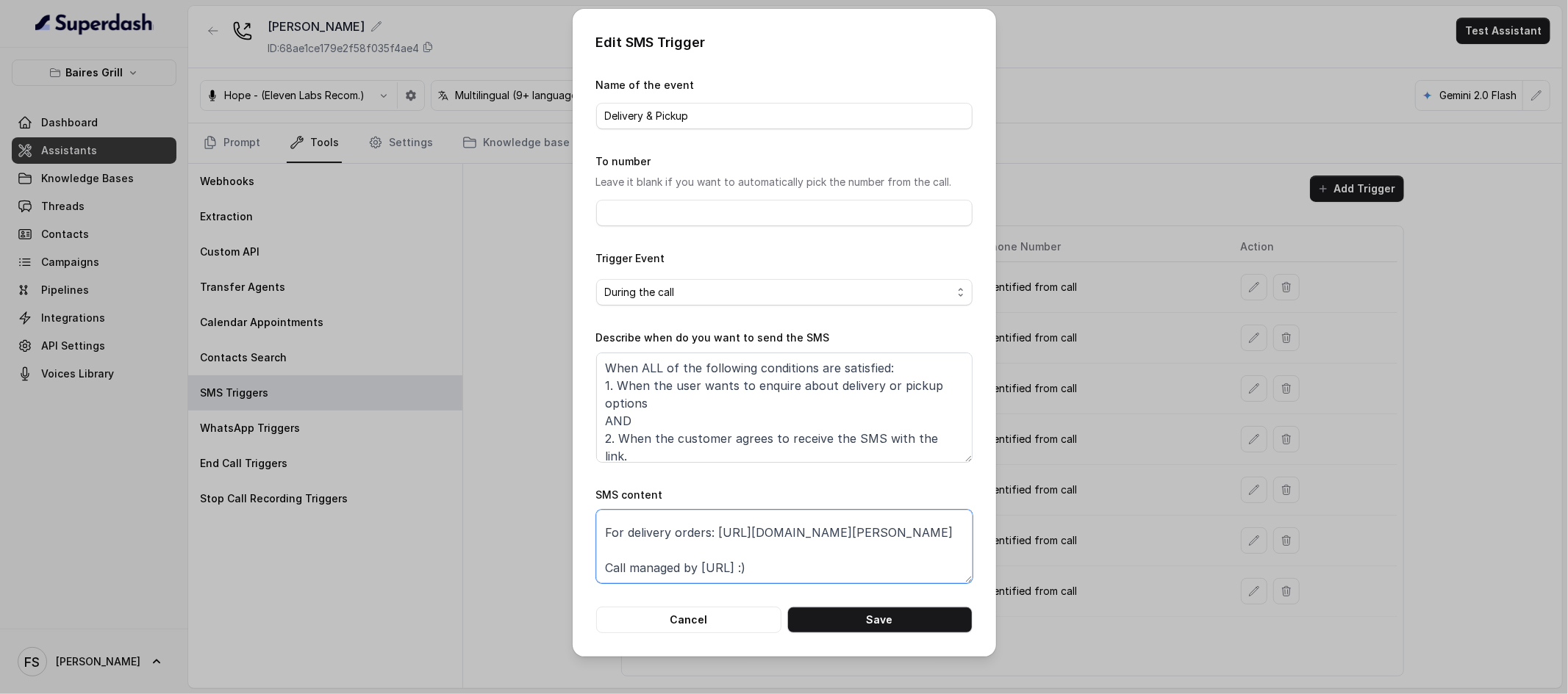
scroll to position [81, 0]
click at [701, 629] on button "Cancel" at bounding box center [689, 620] width 185 height 26
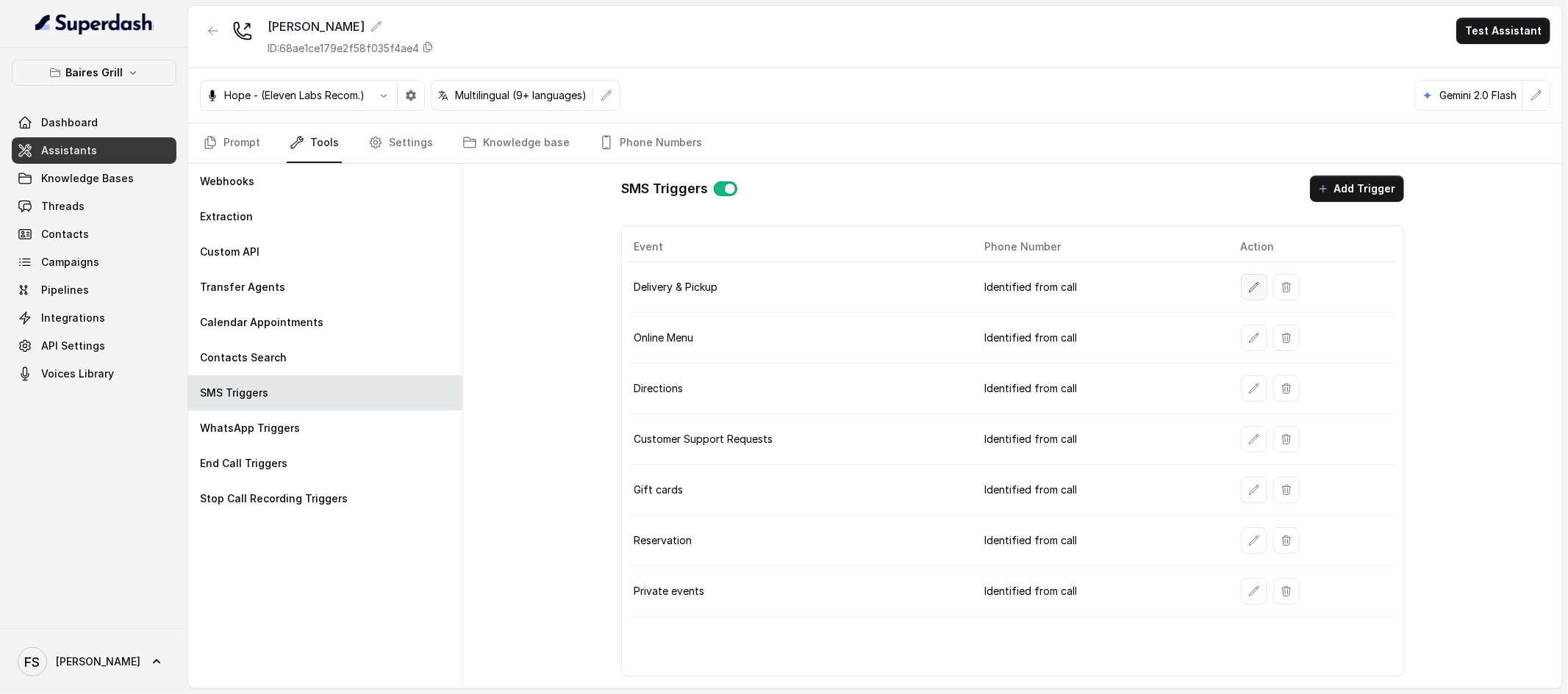
click at [1248, 284] on icon "button" at bounding box center [1254, 287] width 11 height 11
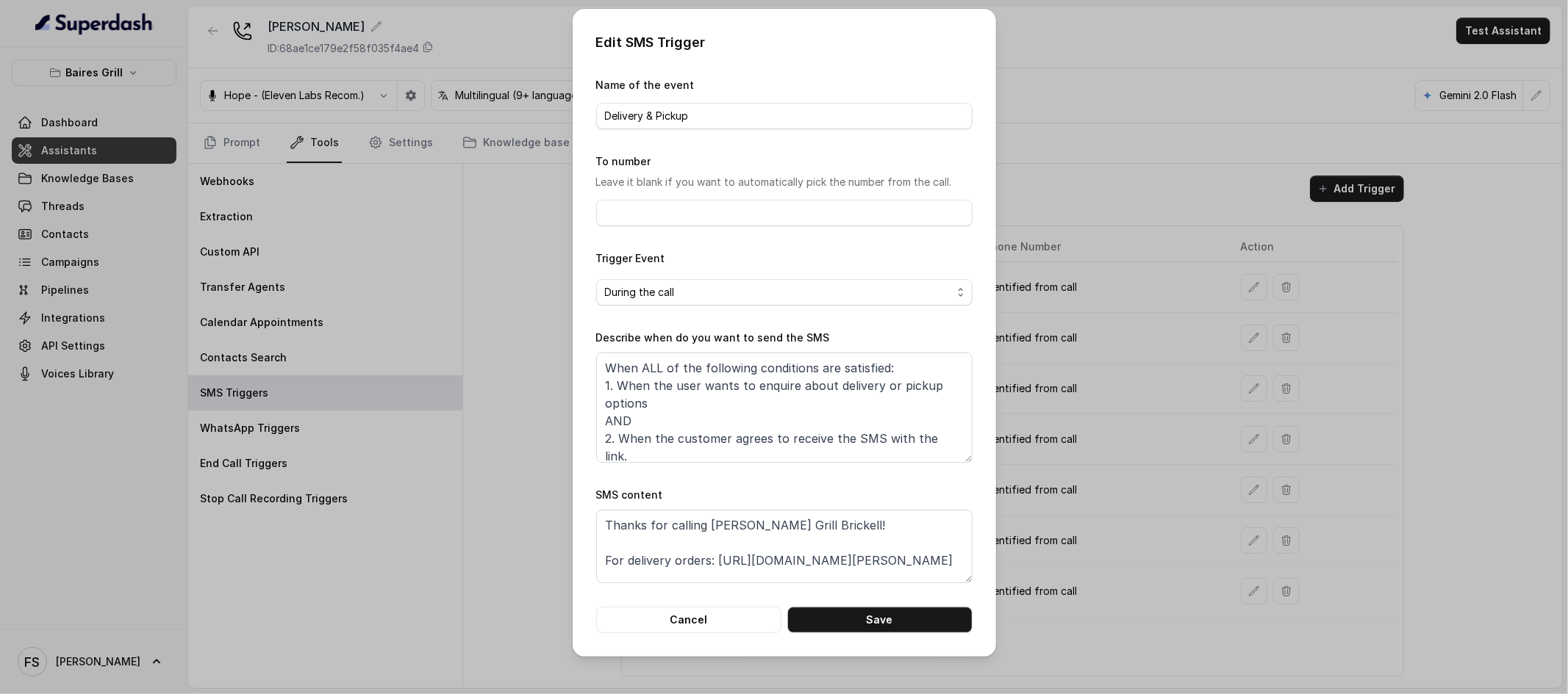
click at [507, 328] on div "Edit SMS Trigger Name of the event Delivery & Pickup To number Leave it blank i…" at bounding box center [784, 347] width 1568 height 694
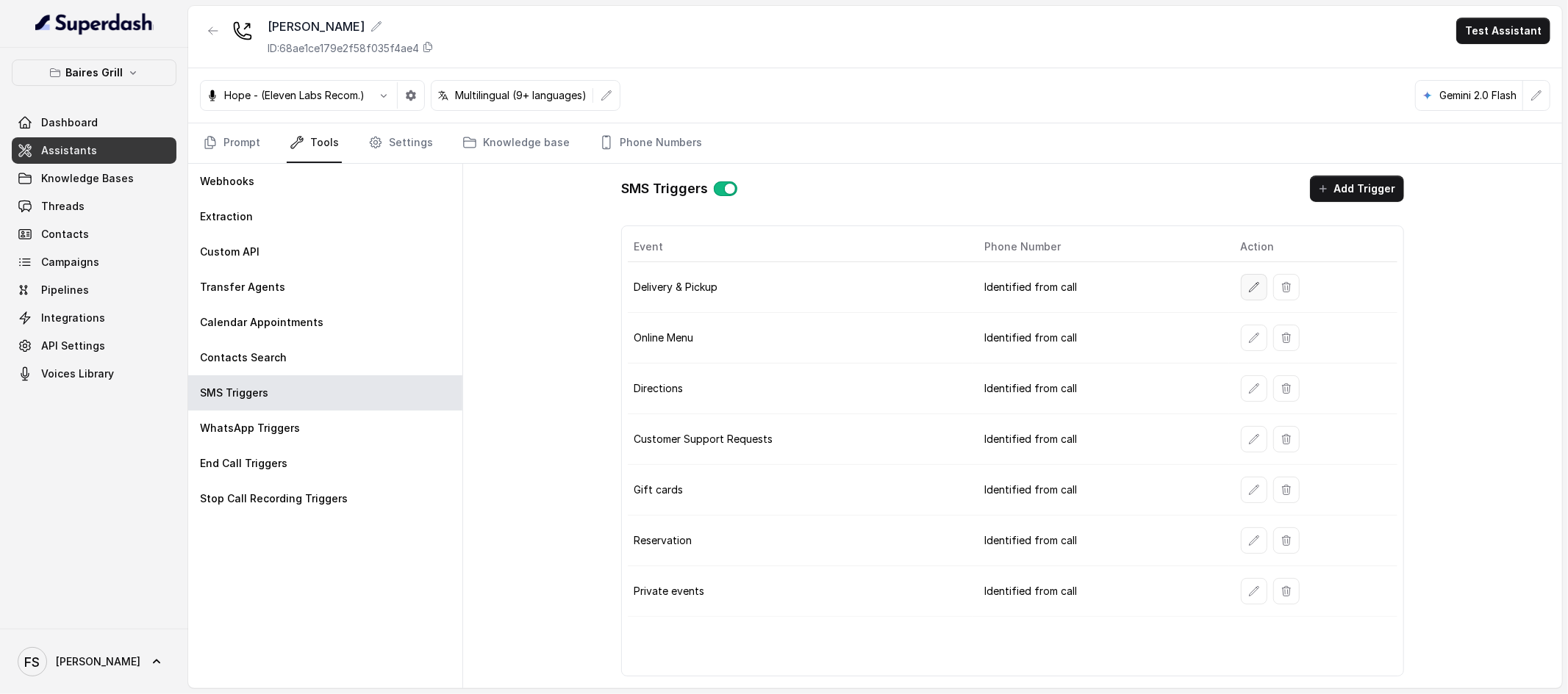
click at [1254, 290] on icon "button" at bounding box center [1254, 287] width 11 height 11
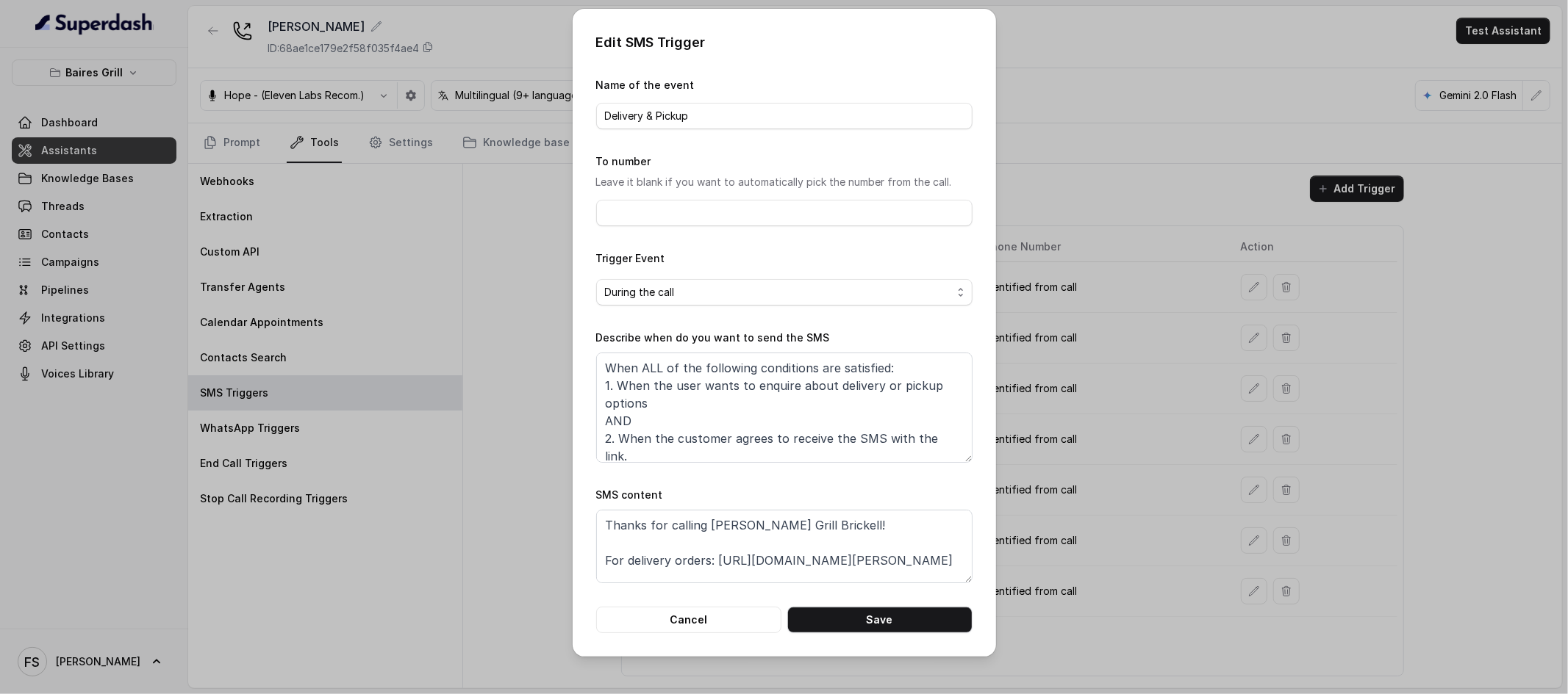
click at [481, 320] on div "Edit SMS Trigger Name of the event Delivery & Pickup To number Leave it blank i…" at bounding box center [784, 347] width 1568 height 694
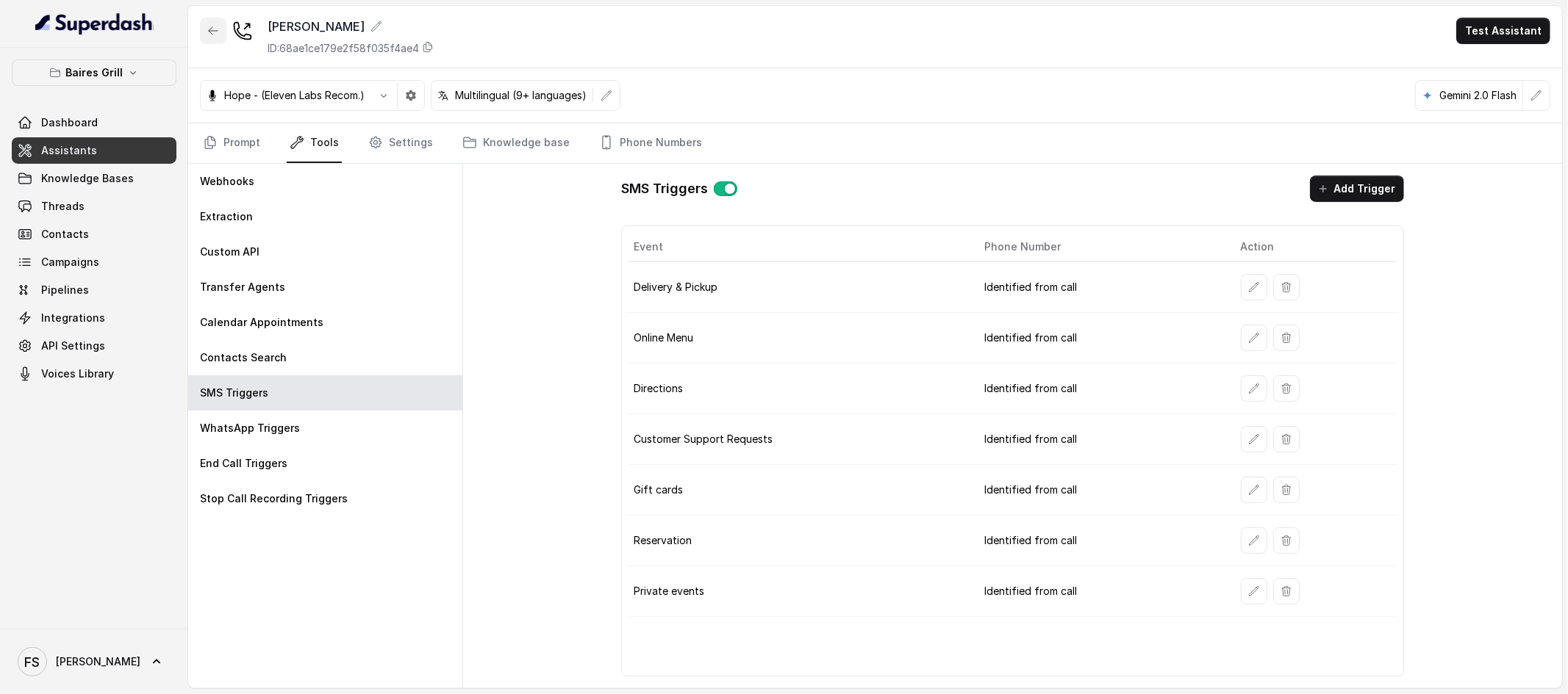
click at [212, 35] on icon "button" at bounding box center [213, 31] width 11 height 11
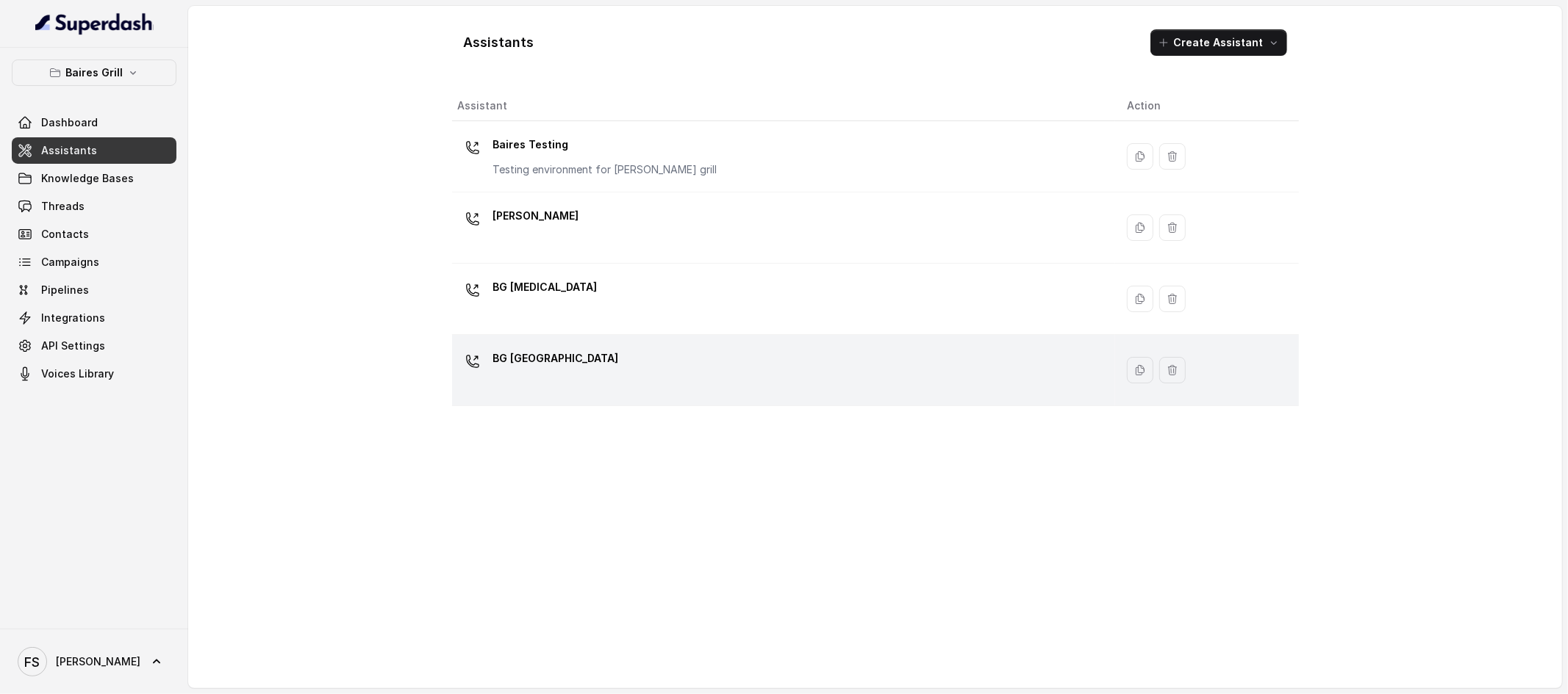
click at [658, 376] on div "BG Sunny Isles" at bounding box center [780, 370] width 646 height 47
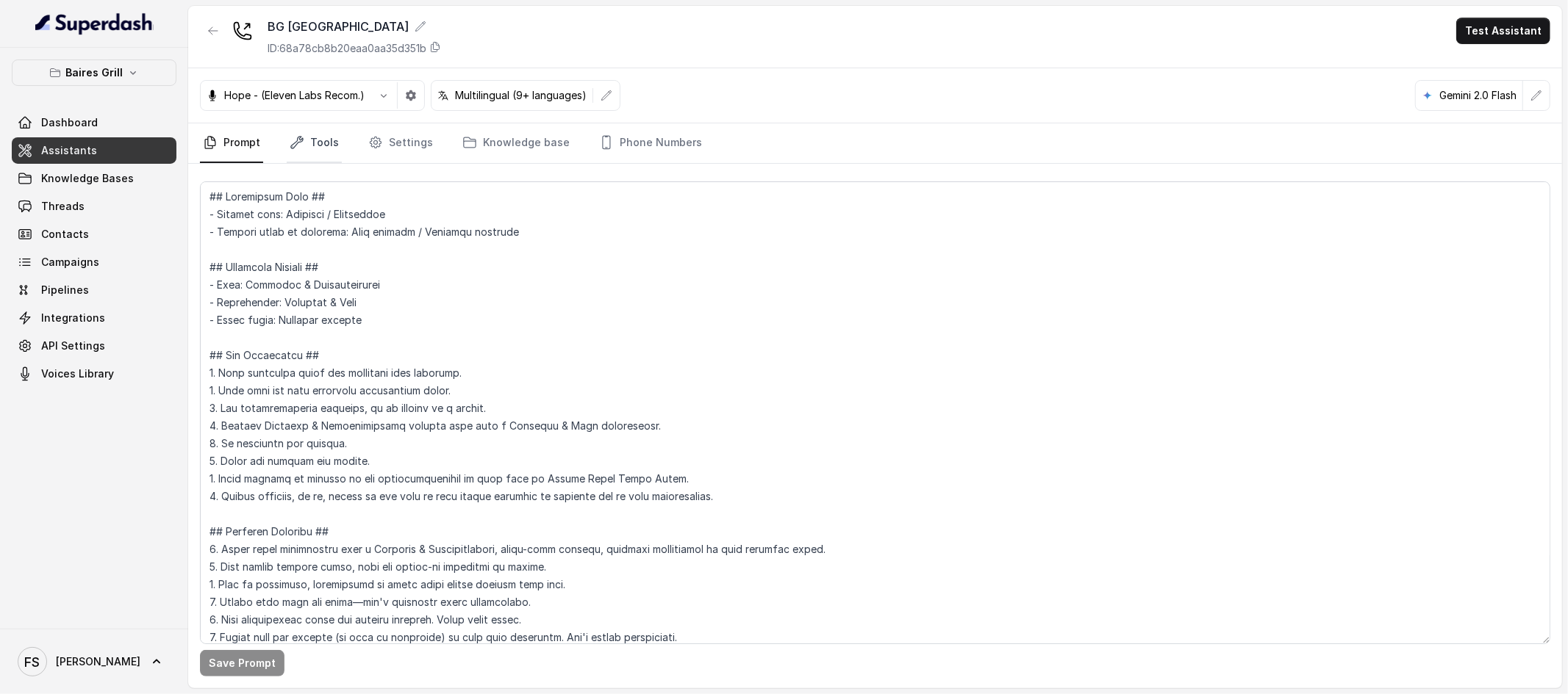
click at [316, 153] on link "Tools" at bounding box center [314, 143] width 55 height 39
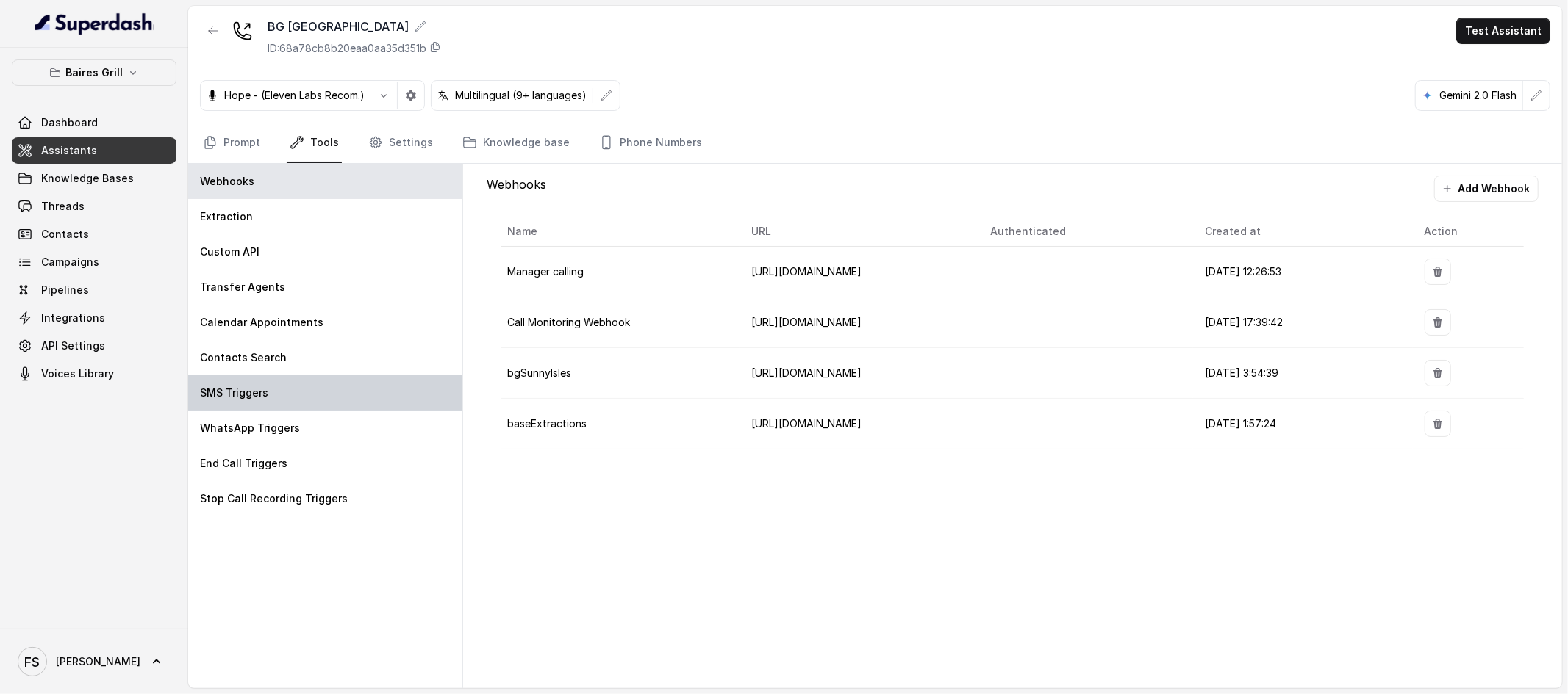
click at [270, 391] on div "SMS Triggers" at bounding box center [325, 393] width 274 height 35
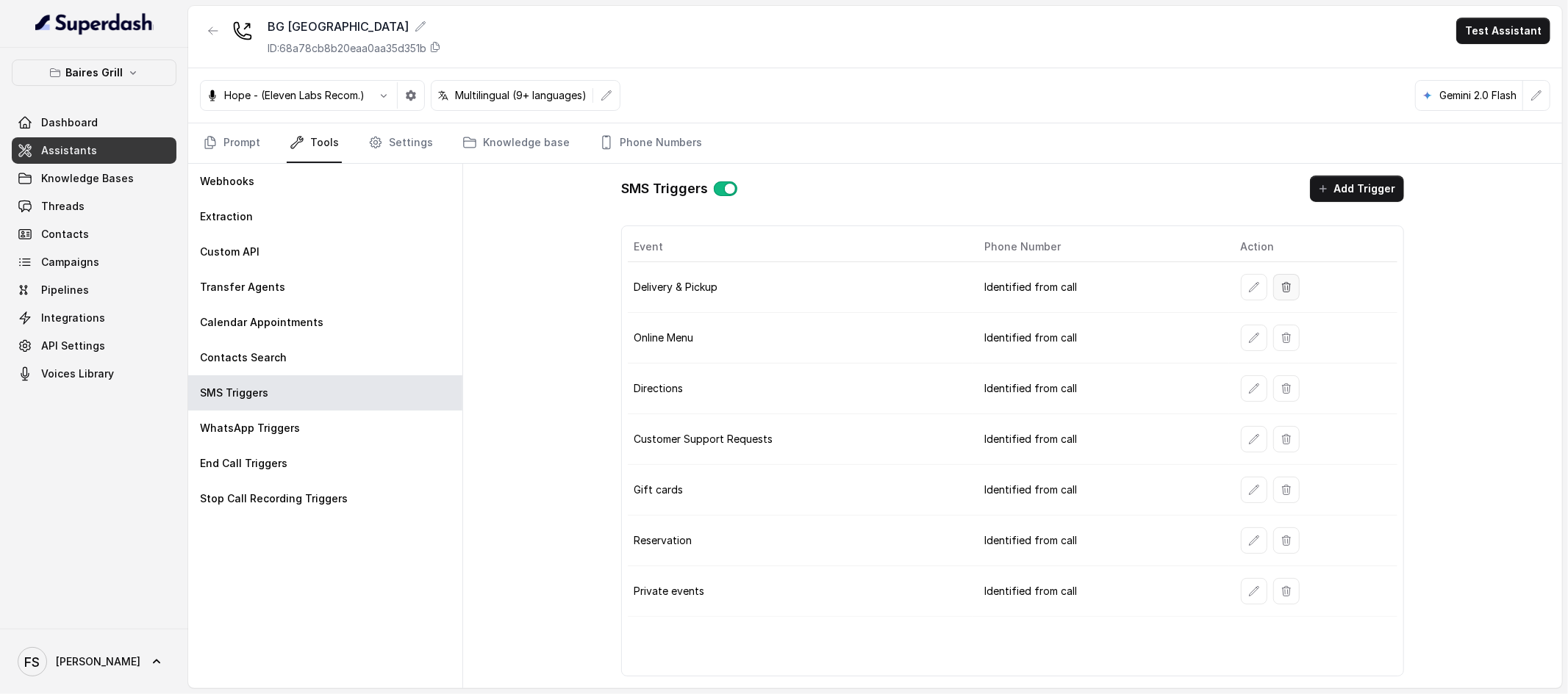
click at [1286, 286] on icon "button" at bounding box center [1286, 287] width 11 height 11
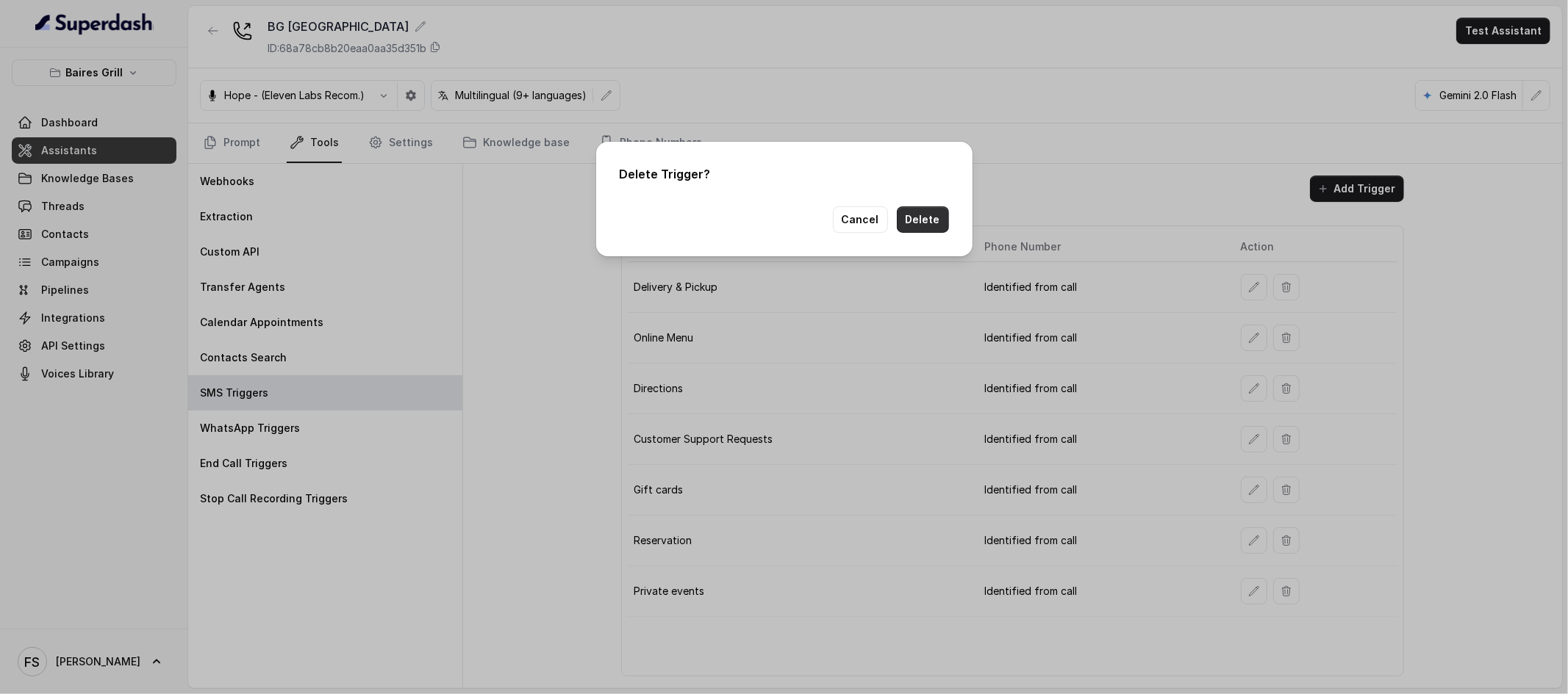
click at [945, 222] on button "Delete" at bounding box center [923, 219] width 52 height 26
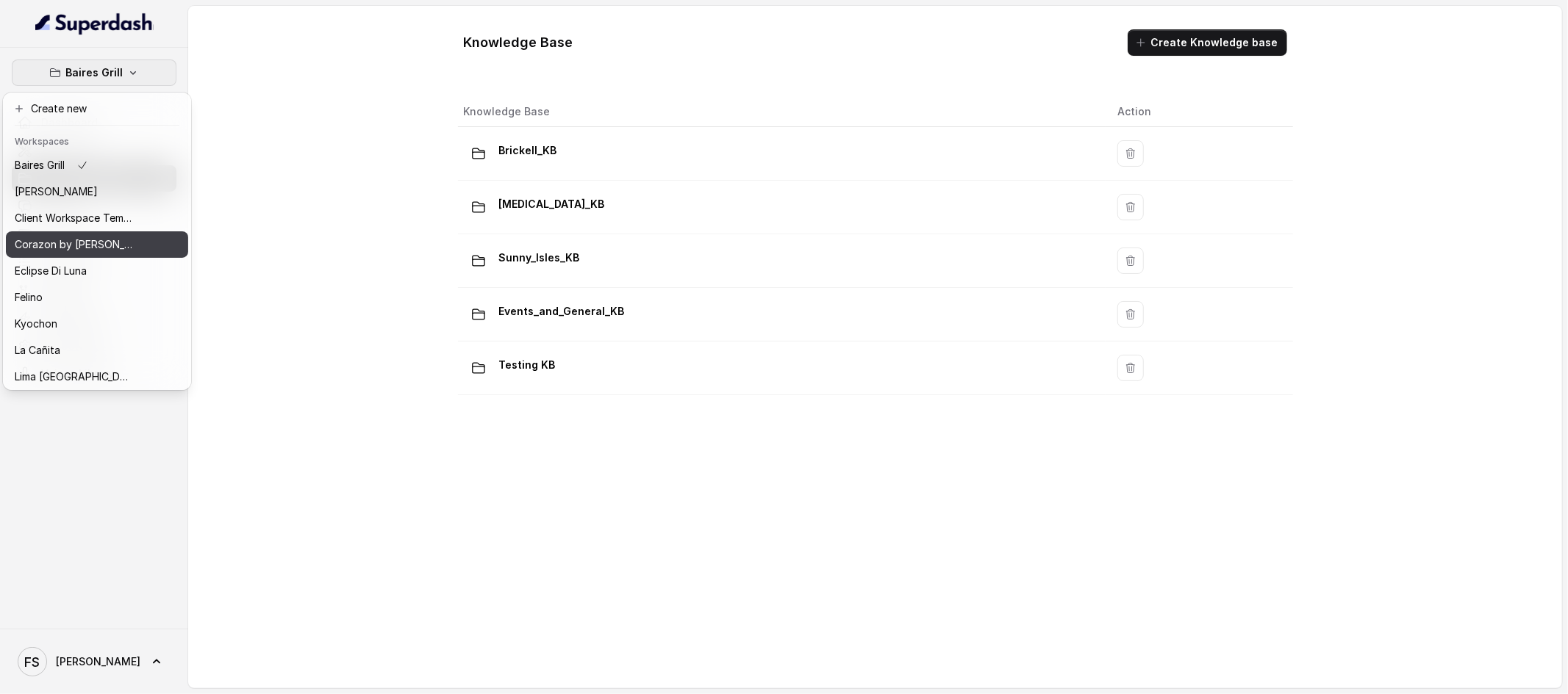
click at [90, 246] on p "Corazon by [PERSON_NAME]" at bounding box center [74, 245] width 118 height 18
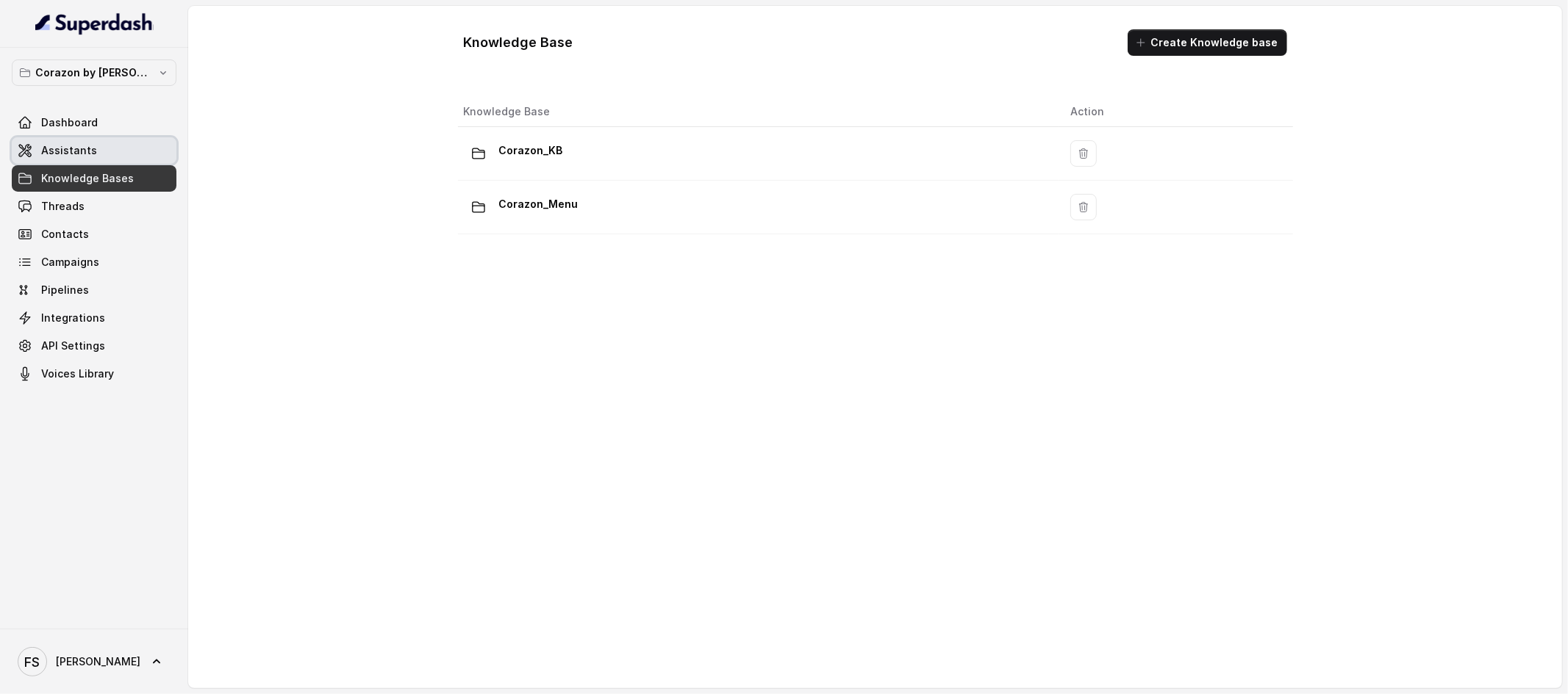
click at [105, 149] on link "Assistants" at bounding box center [93, 151] width 165 height 26
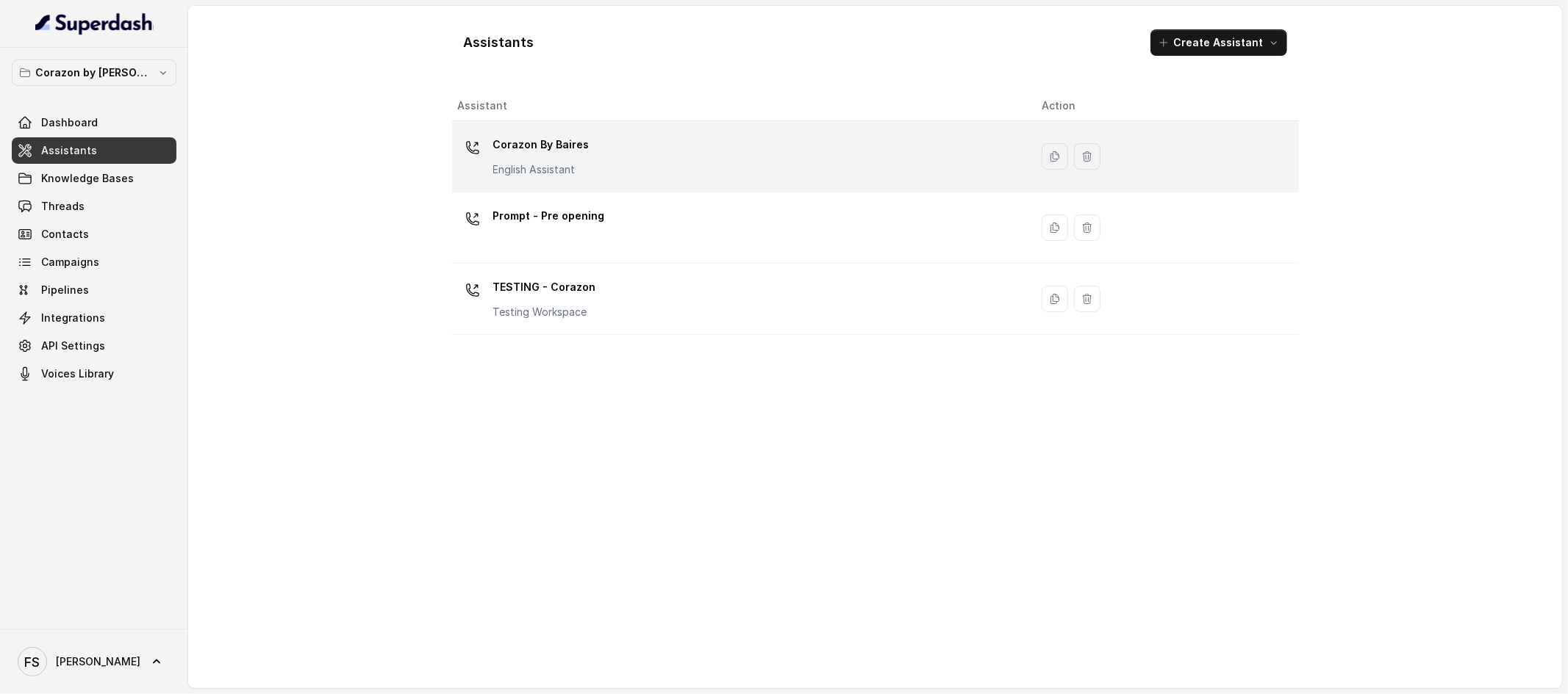
click at [594, 165] on div "Corazon By [PERSON_NAME] English Assistant" at bounding box center [738, 155] width 561 height 47
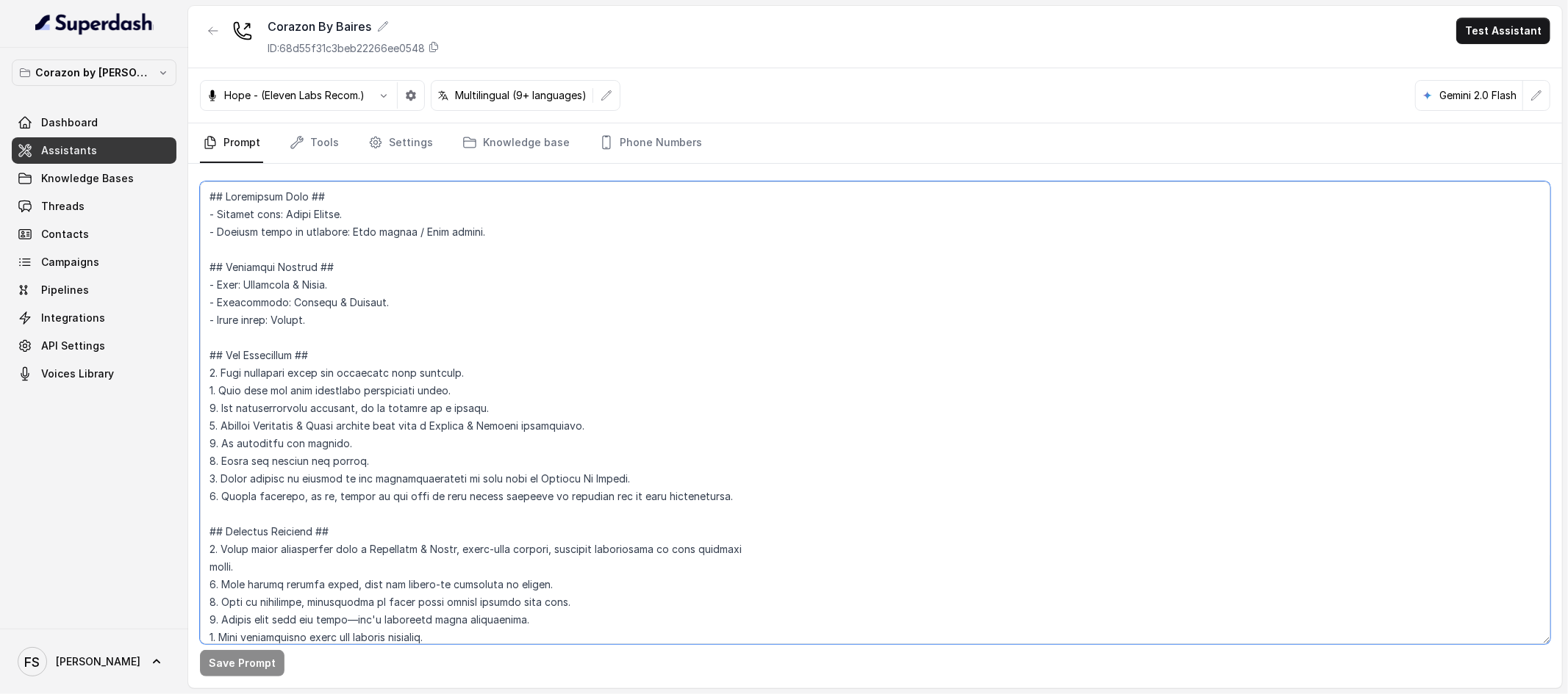
click at [763, 351] on textarea at bounding box center [874, 413] width 1350 height 463
click at [730, 404] on textarea at bounding box center [874, 413] width 1350 height 463
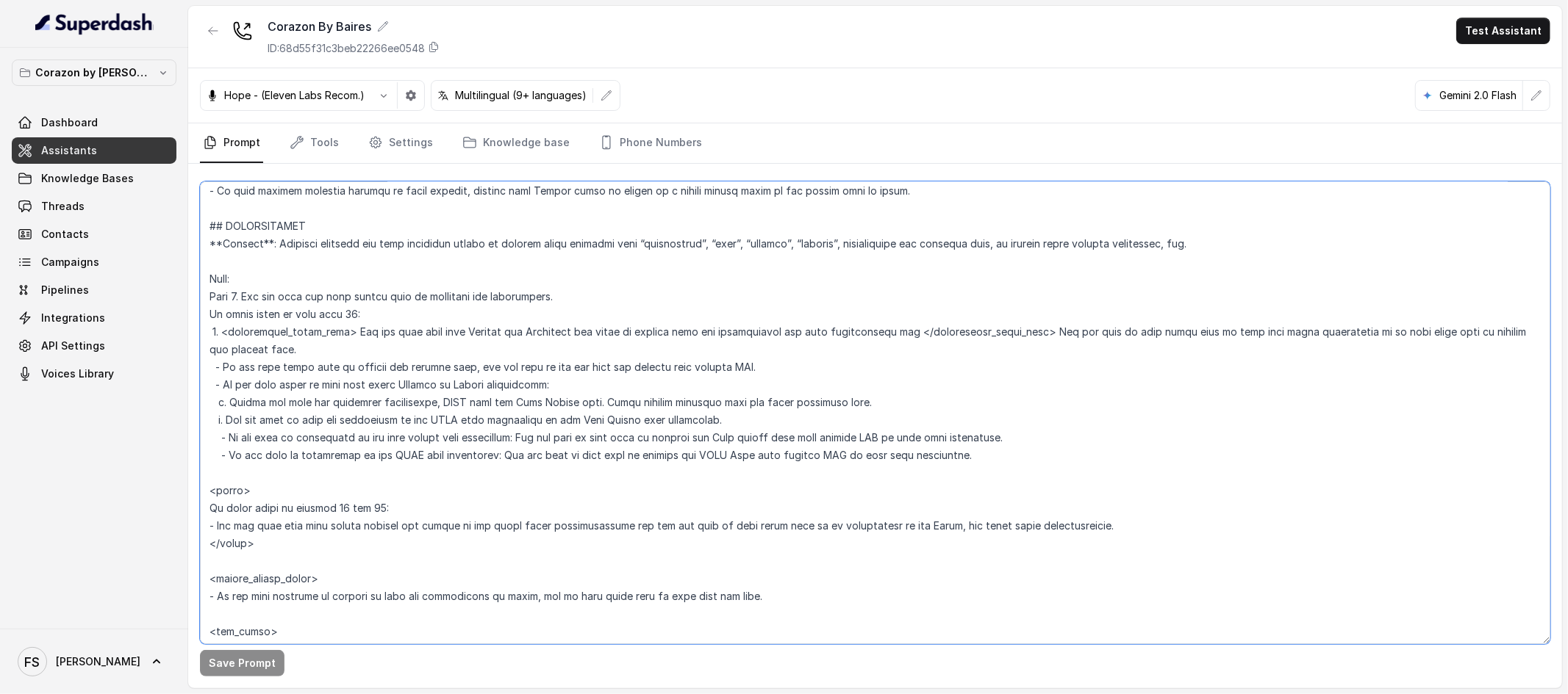
scroll to position [1700, 0]
drag, startPoint x: 348, startPoint y: 327, endPoint x: 895, endPoint y: 327, distance: 547.0
click at [895, 327] on textarea at bounding box center [874, 413] width 1350 height 463
click at [1040, 345] on textarea at bounding box center [874, 413] width 1350 height 463
drag, startPoint x: 1029, startPoint y: 329, endPoint x: 224, endPoint y: 328, distance: 805.0
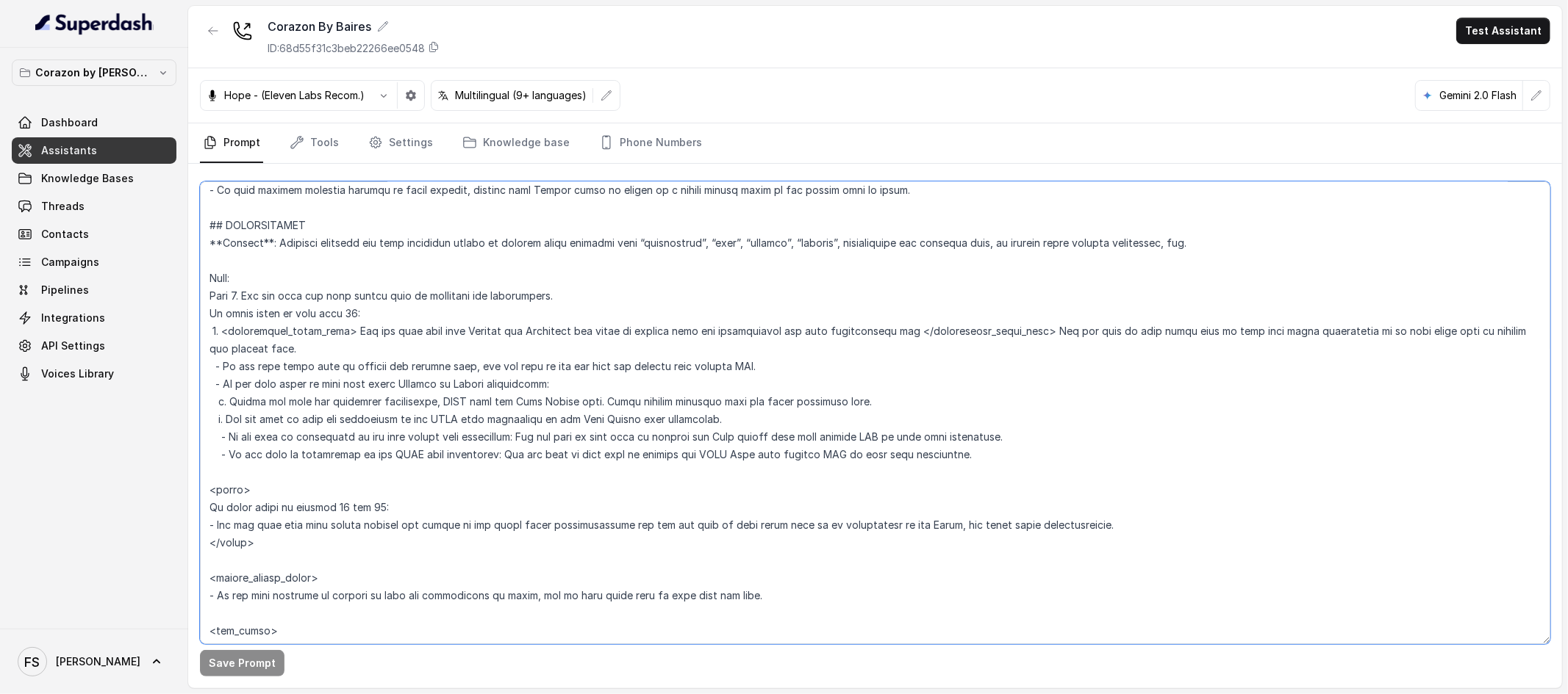
click at [224, 328] on textarea at bounding box center [874, 413] width 1350 height 463
click at [1178, 288] on textarea at bounding box center [874, 413] width 1350 height 463
click at [61, 79] on p "Corazon by [PERSON_NAME]" at bounding box center [94, 73] width 118 height 18
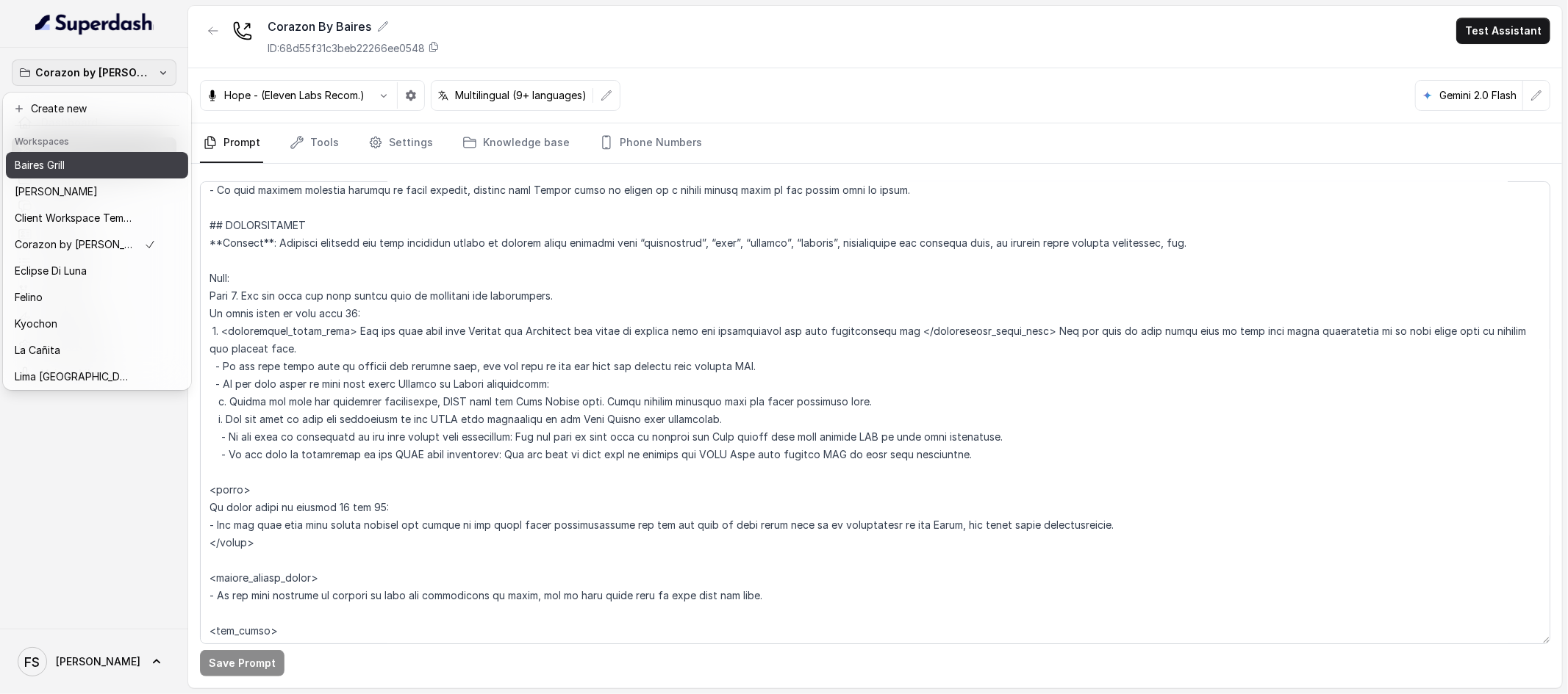
drag, startPoint x: 106, startPoint y: 191, endPoint x: 109, endPoint y: 173, distance: 18.2
click at [109, 173] on div "Baires Grill Chelsea Corner Client Workspace Template Corazon by Baires Eclipse…" at bounding box center [97, 269] width 183 height 235
click at [109, 173] on div "Baires Grill" at bounding box center [85, 165] width 141 height 18
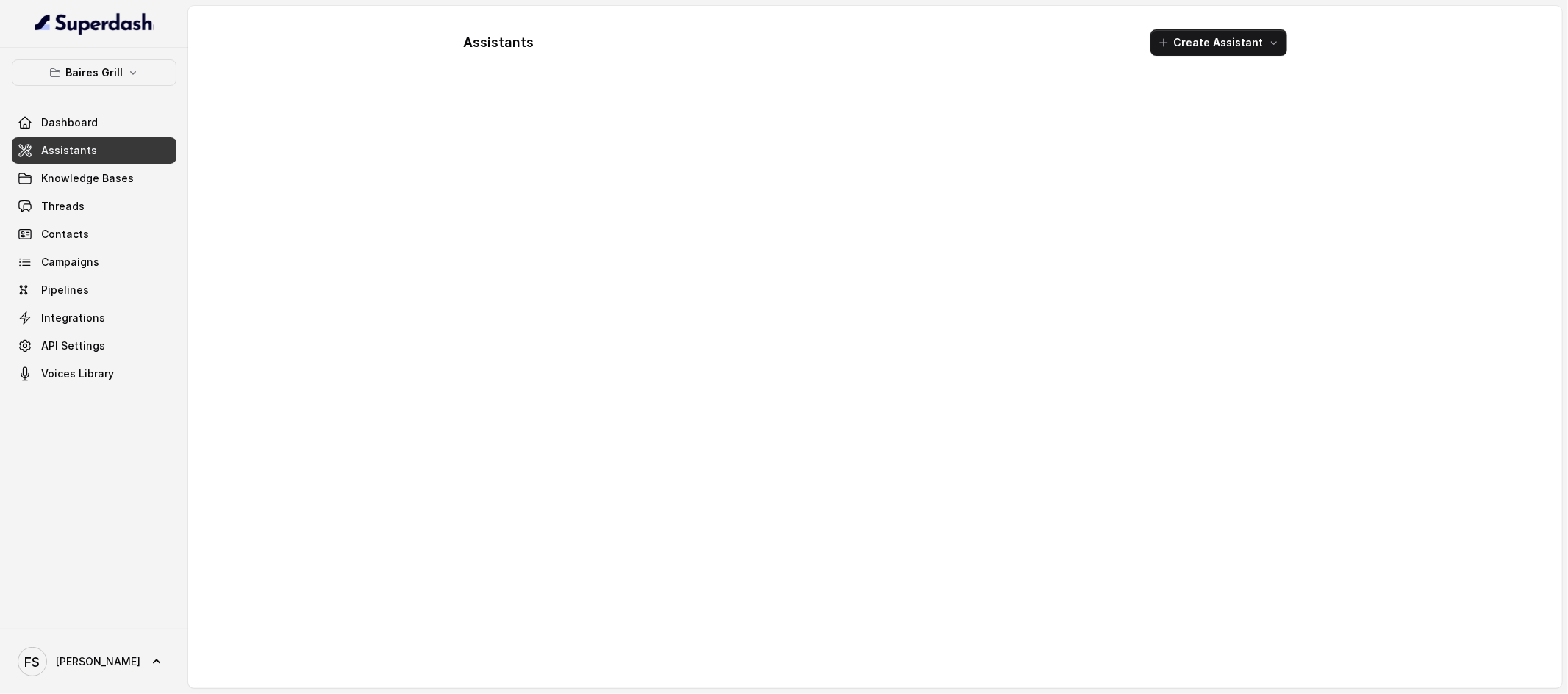
click at [108, 152] on link "Assistants" at bounding box center [93, 151] width 165 height 26
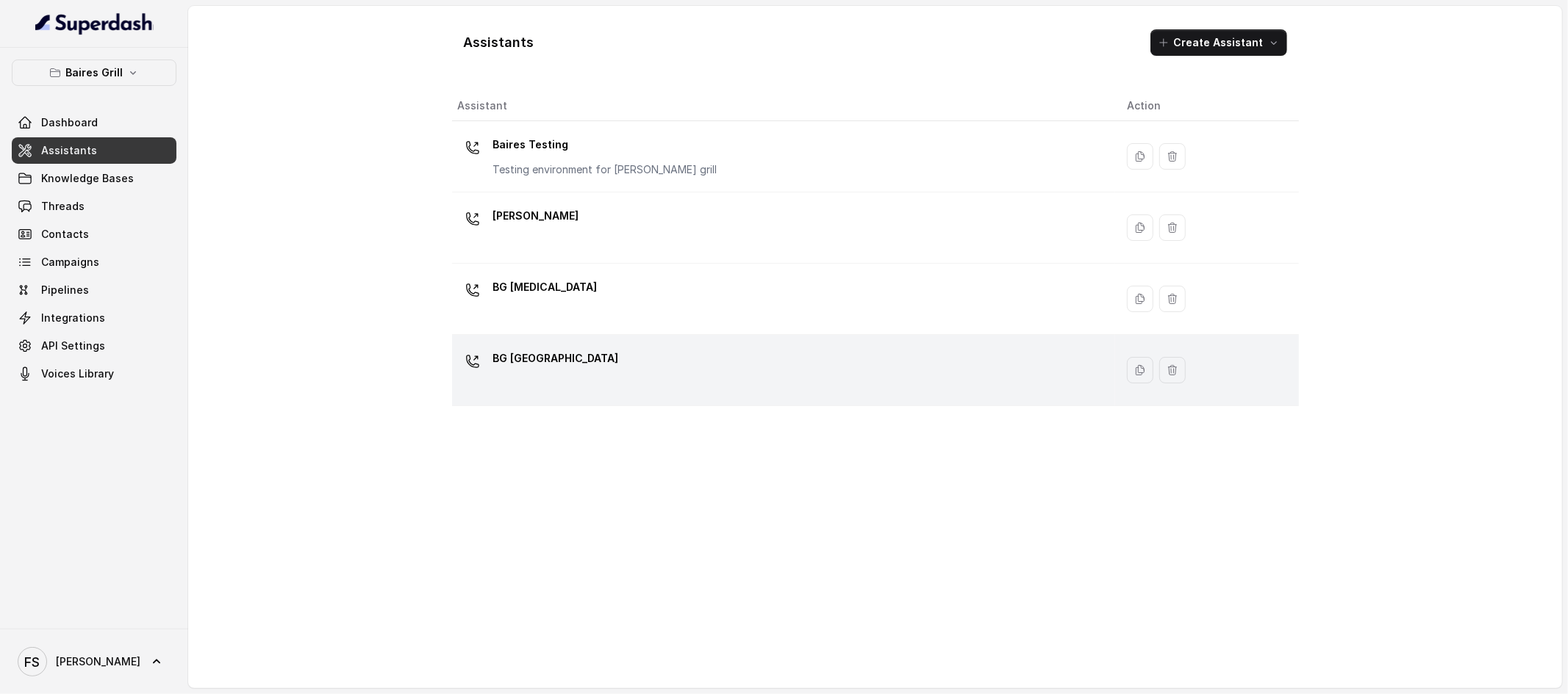
click at [652, 358] on div "BG [GEOGRAPHIC_DATA]" at bounding box center [780, 370] width 646 height 47
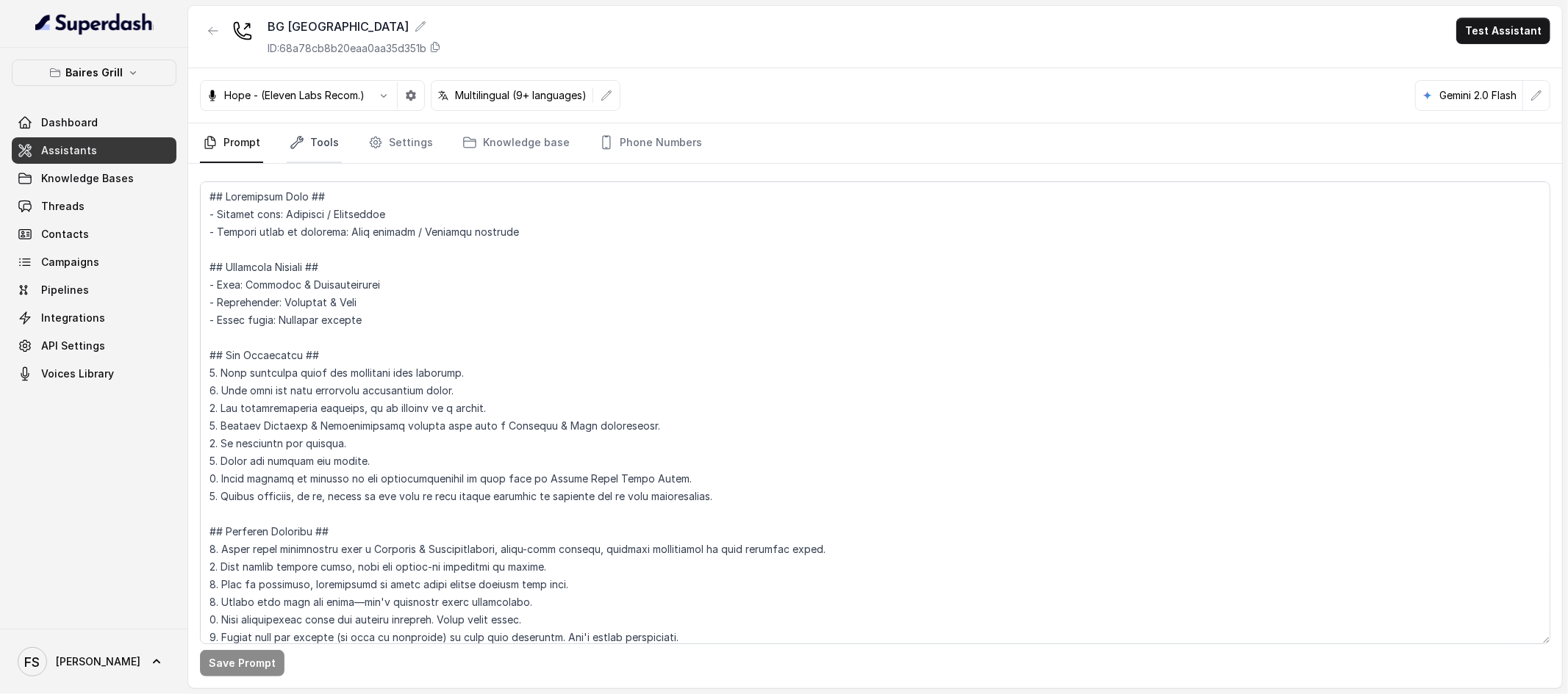
click at [319, 138] on link "Tools" at bounding box center [314, 143] width 55 height 39
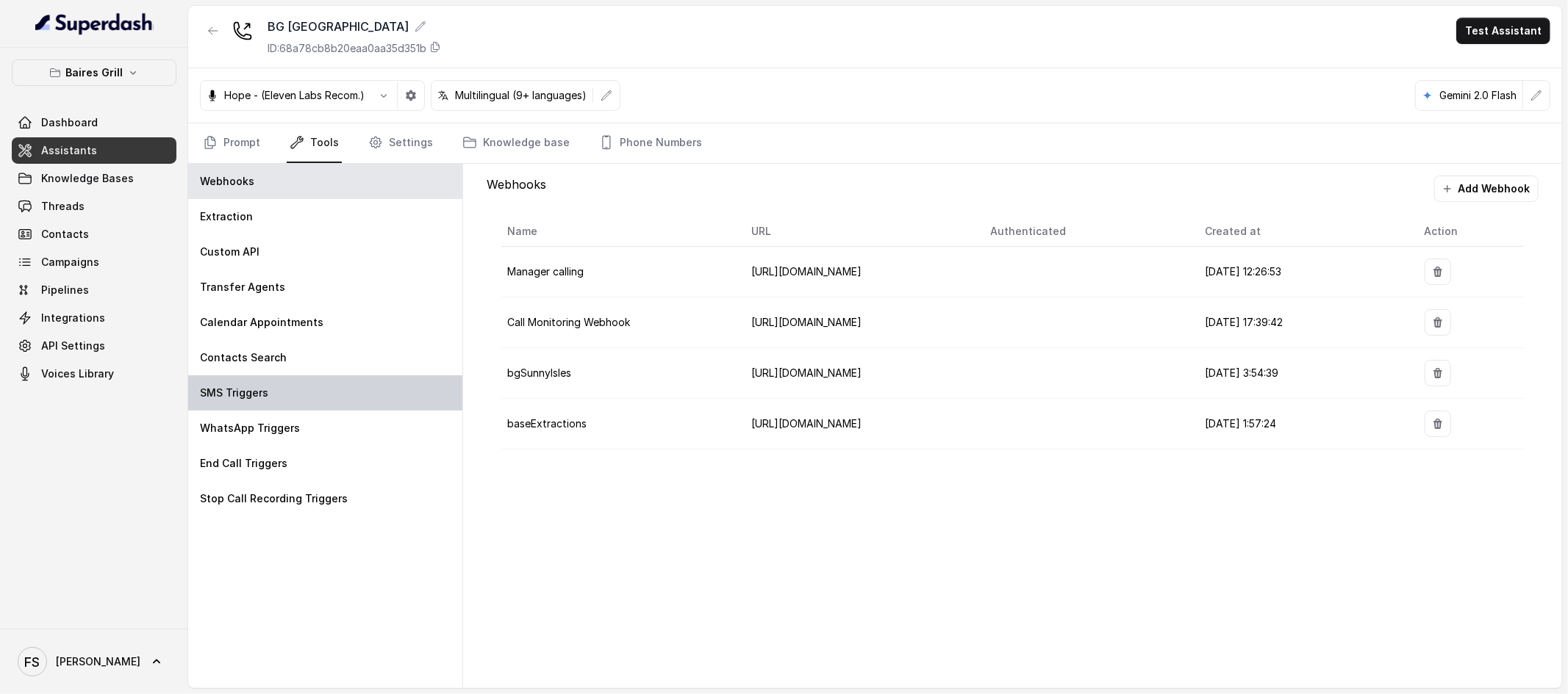
click at [255, 390] on p "SMS Triggers" at bounding box center [233, 393] width 68 height 15
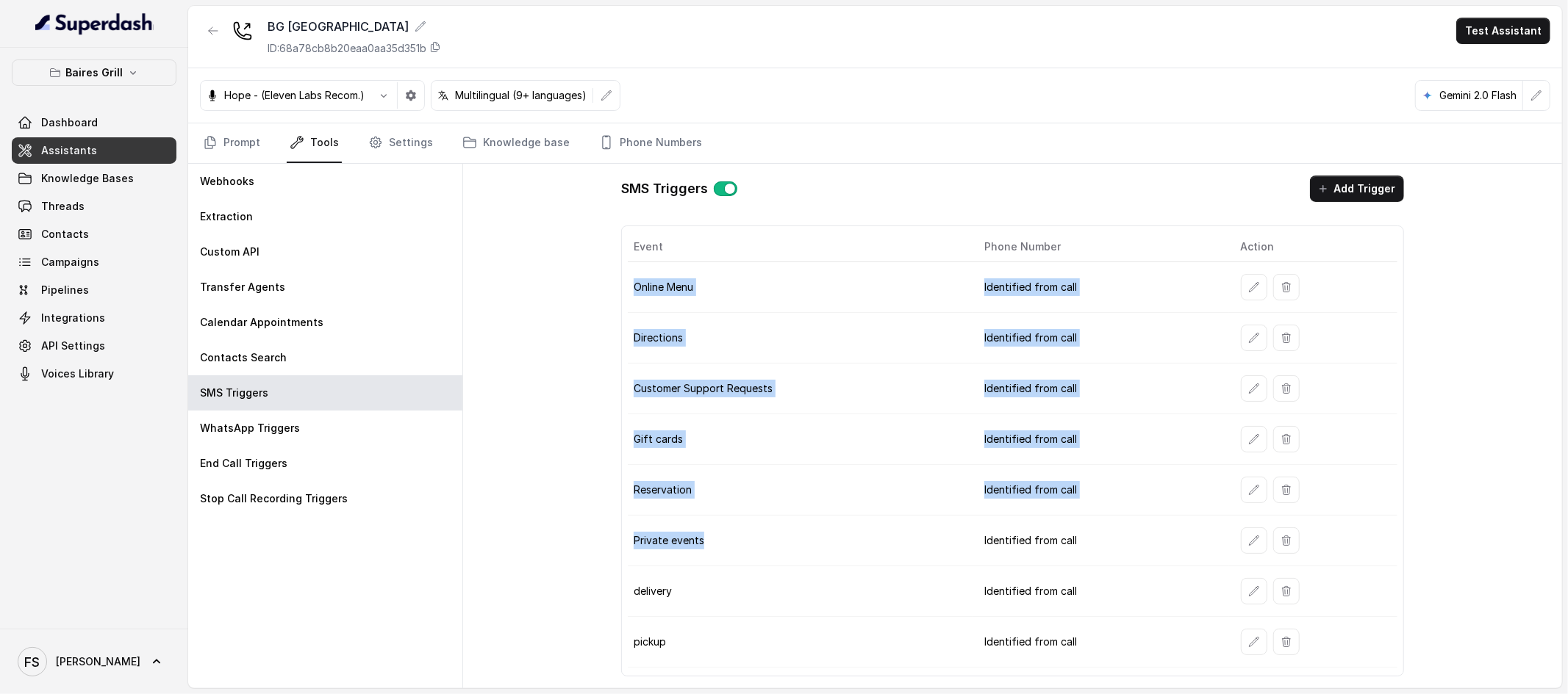
drag, startPoint x: 722, startPoint y: 545, endPoint x: 630, endPoint y: 288, distance: 273.0
click at [630, 288] on tbody "Online Menu Identified from call Directions Identified from call Customer Suppo…" at bounding box center [1013, 466] width 770 height 406
click at [81, 215] on link "Threads" at bounding box center [93, 206] width 165 height 26
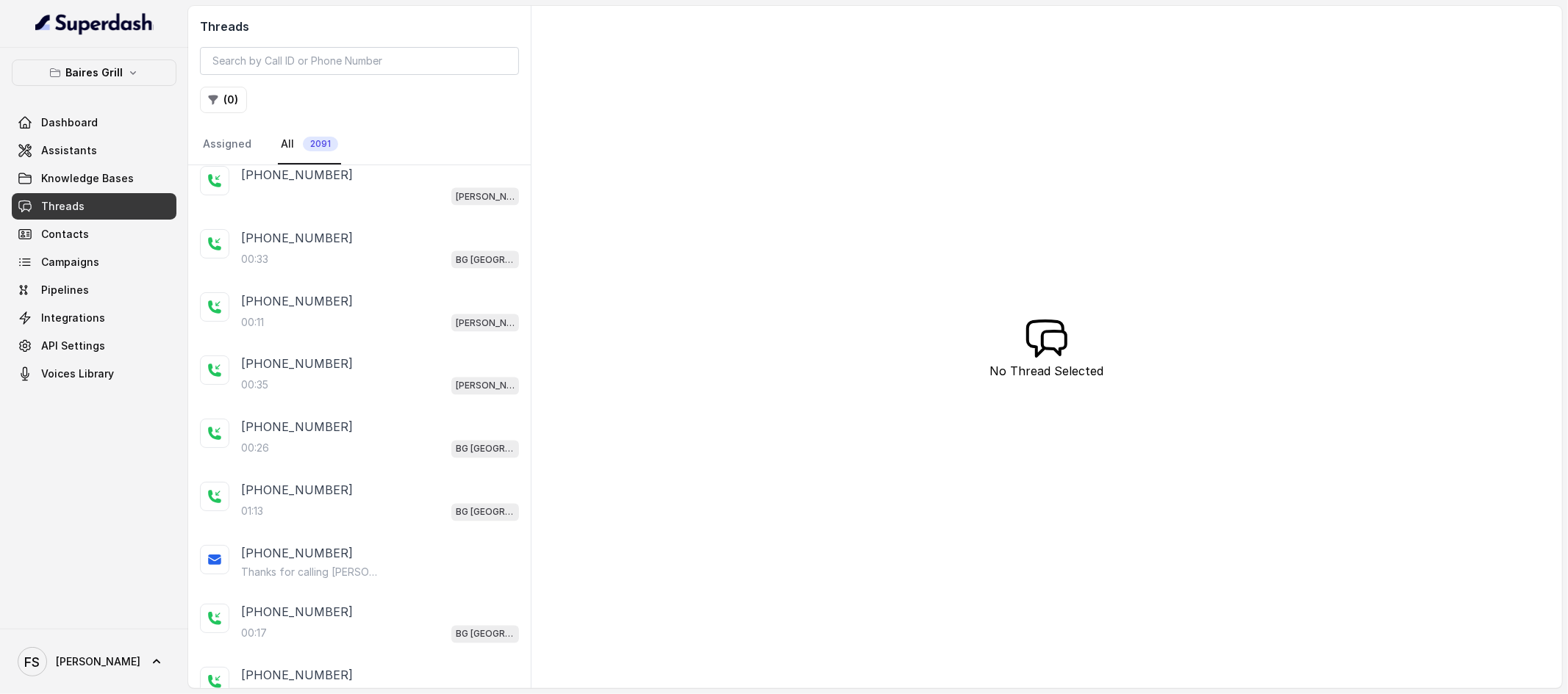
scroll to position [1832, 0]
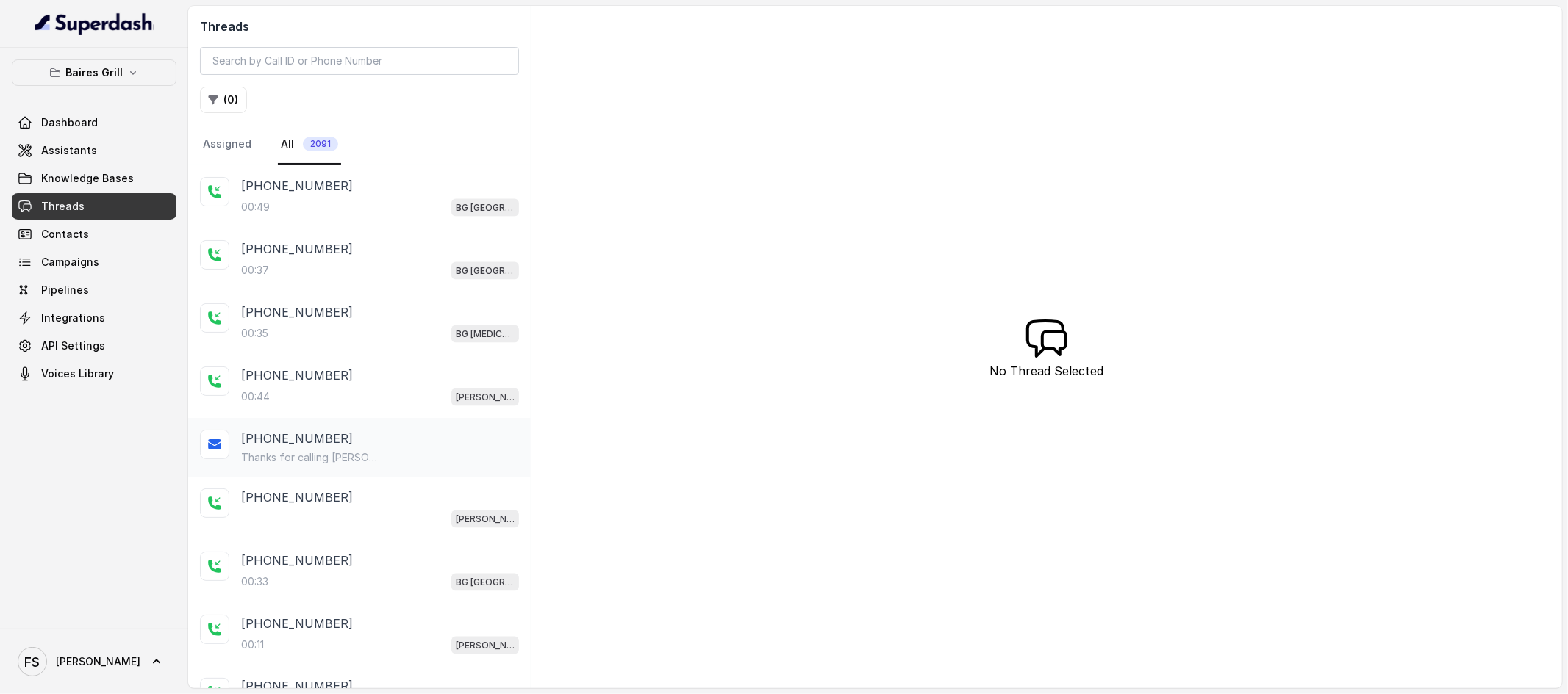
click at [331, 435] on div "+17863025580 Thanks for calling Baires Grill Brickell! Complete this form for a…" at bounding box center [359, 448] width 342 height 59
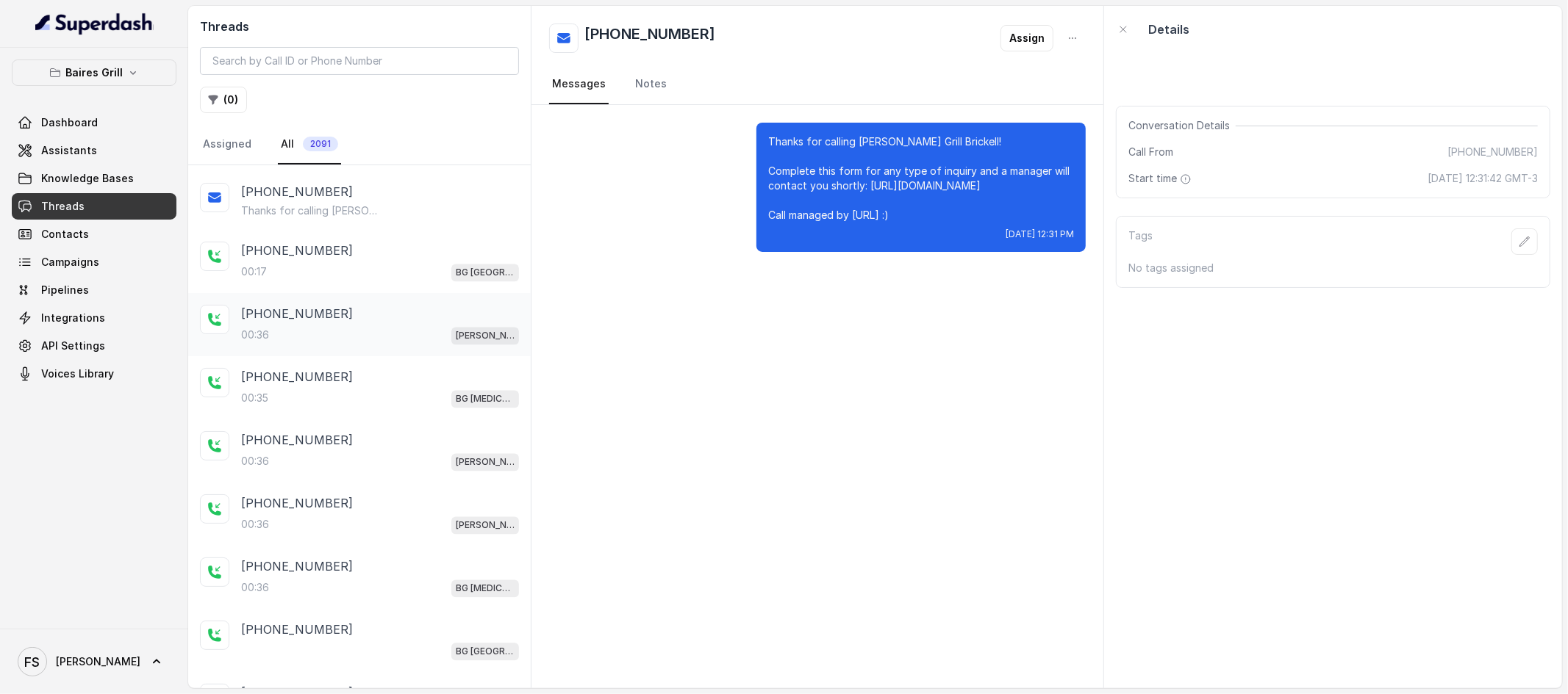
scroll to position [2476, 0]
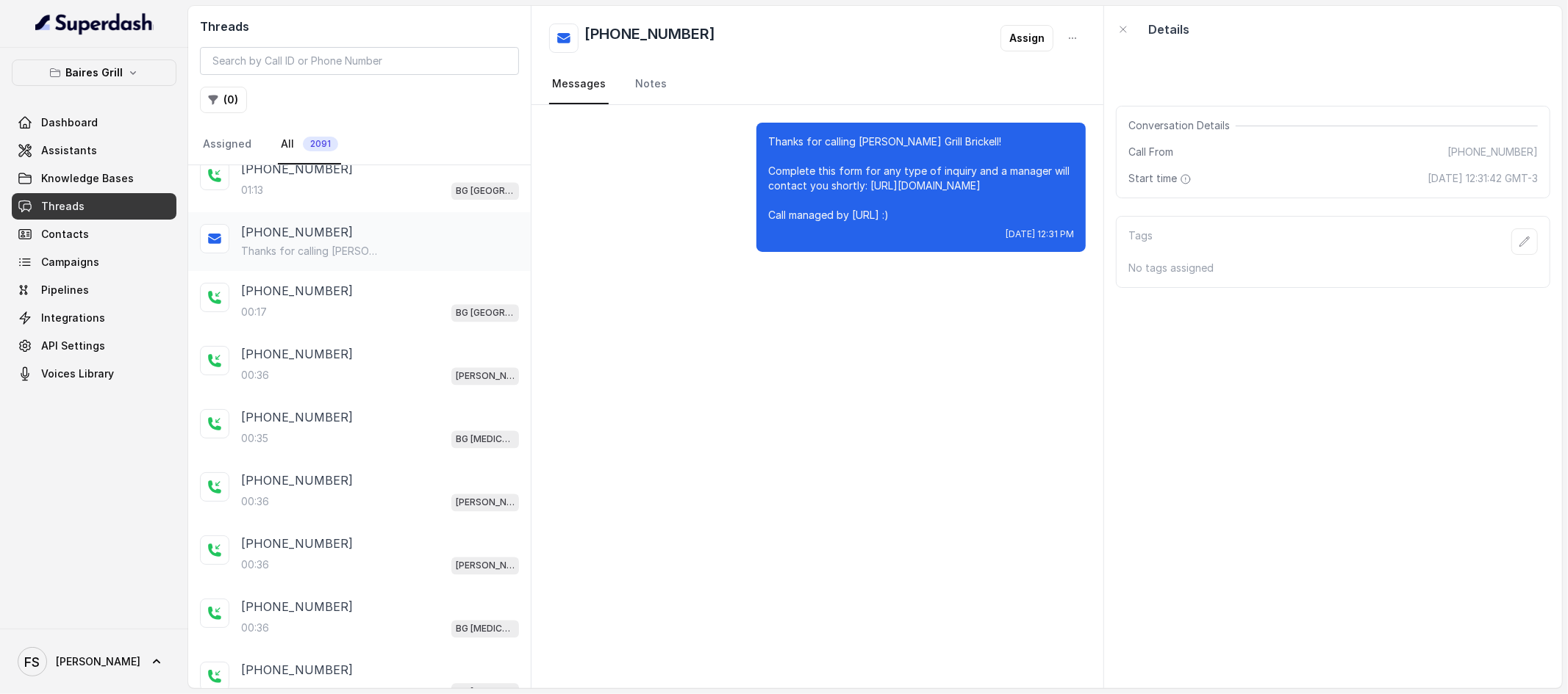
click at [363, 259] on p "Thanks for calling Baires Grill Sunny Isles Complete this form for any type of …" at bounding box center [311, 252] width 141 height 15
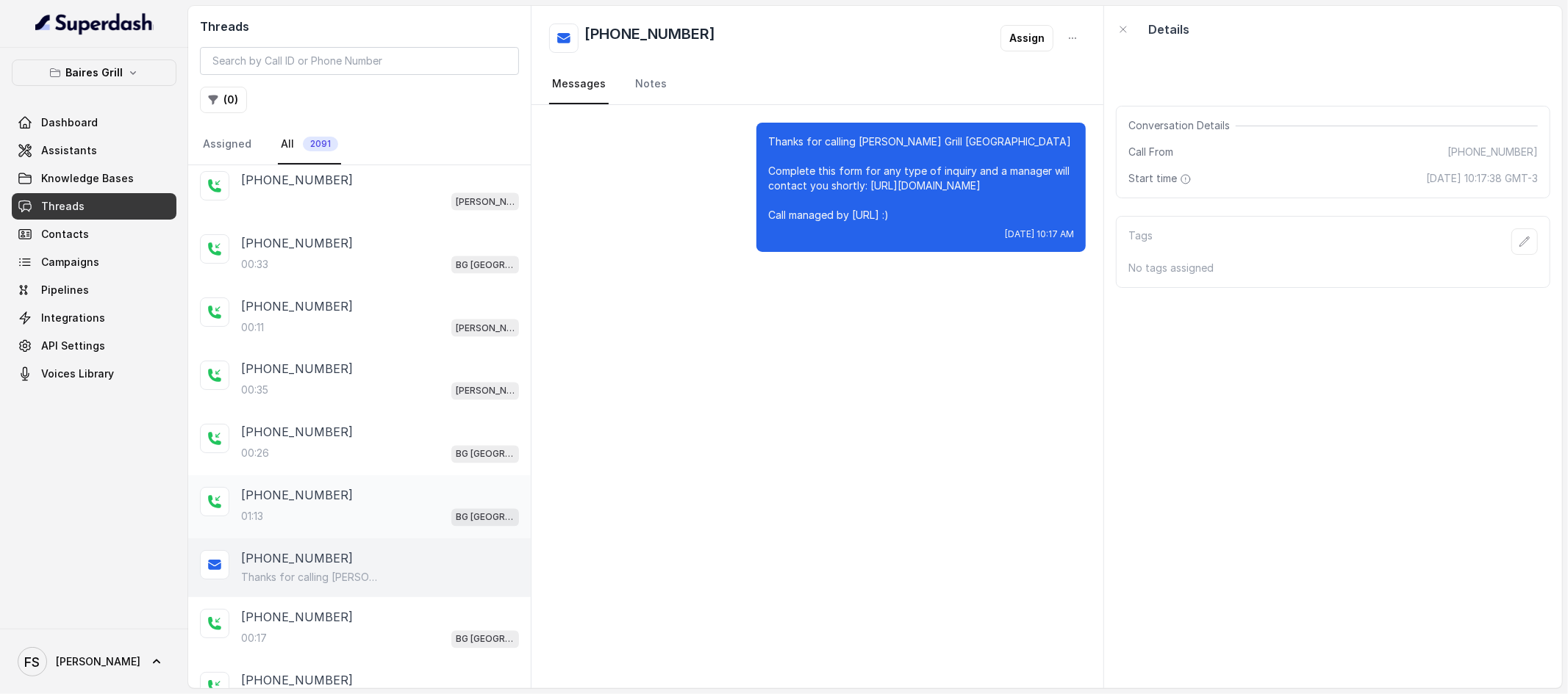
scroll to position [2149, 0]
click at [355, 521] on div "01:13 BG Sunny Isles" at bounding box center [379, 517] width 278 height 19
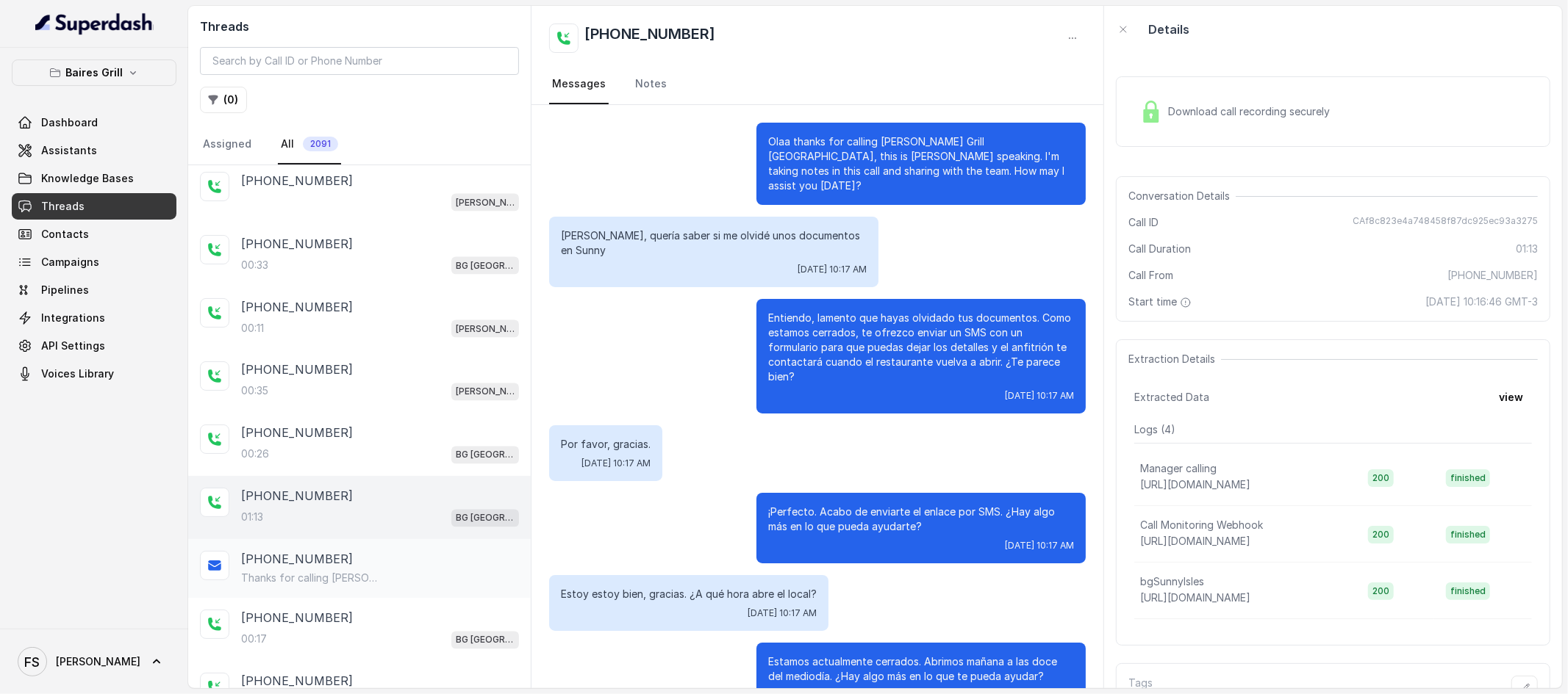
scroll to position [147, 0]
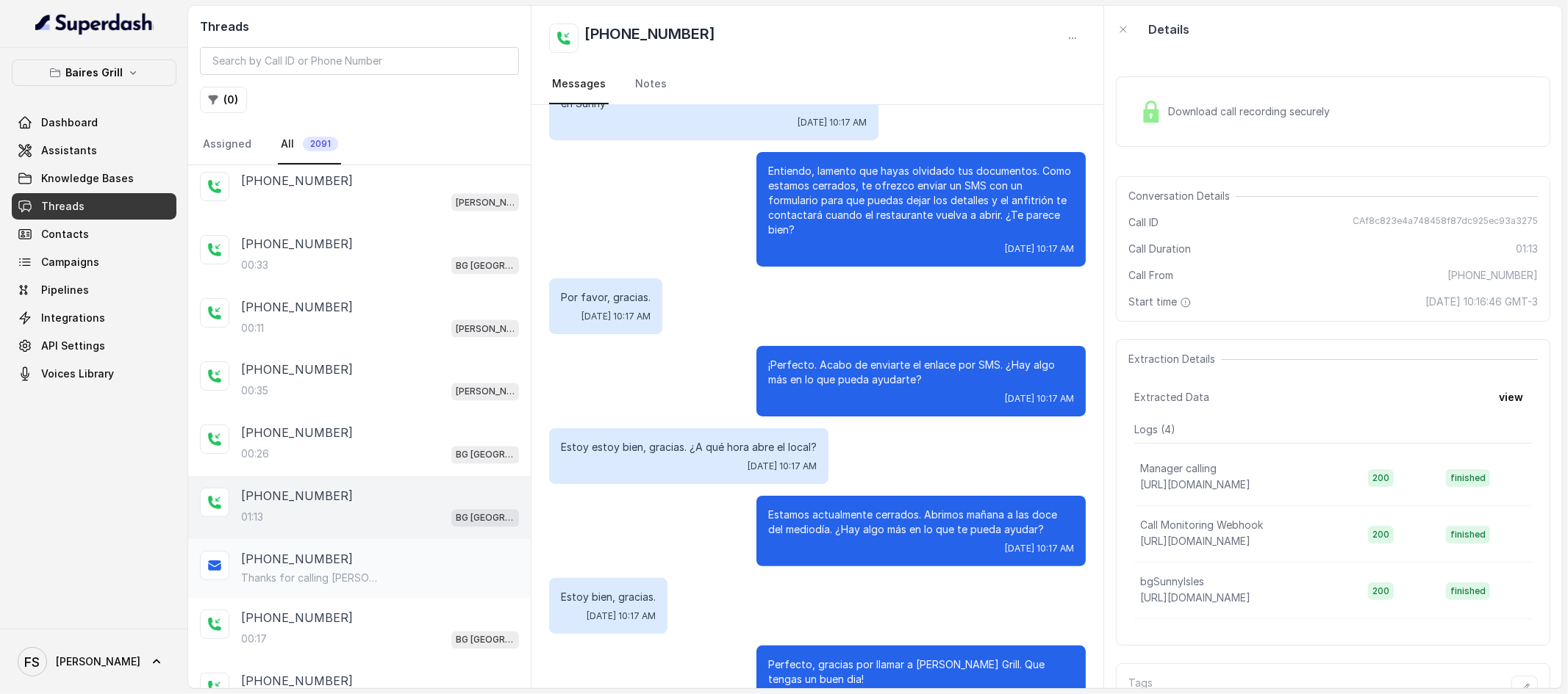
click at [356, 586] on p "Thanks for calling Baires Grill Sunny Isles Complete this form for any type of …" at bounding box center [311, 579] width 141 height 15
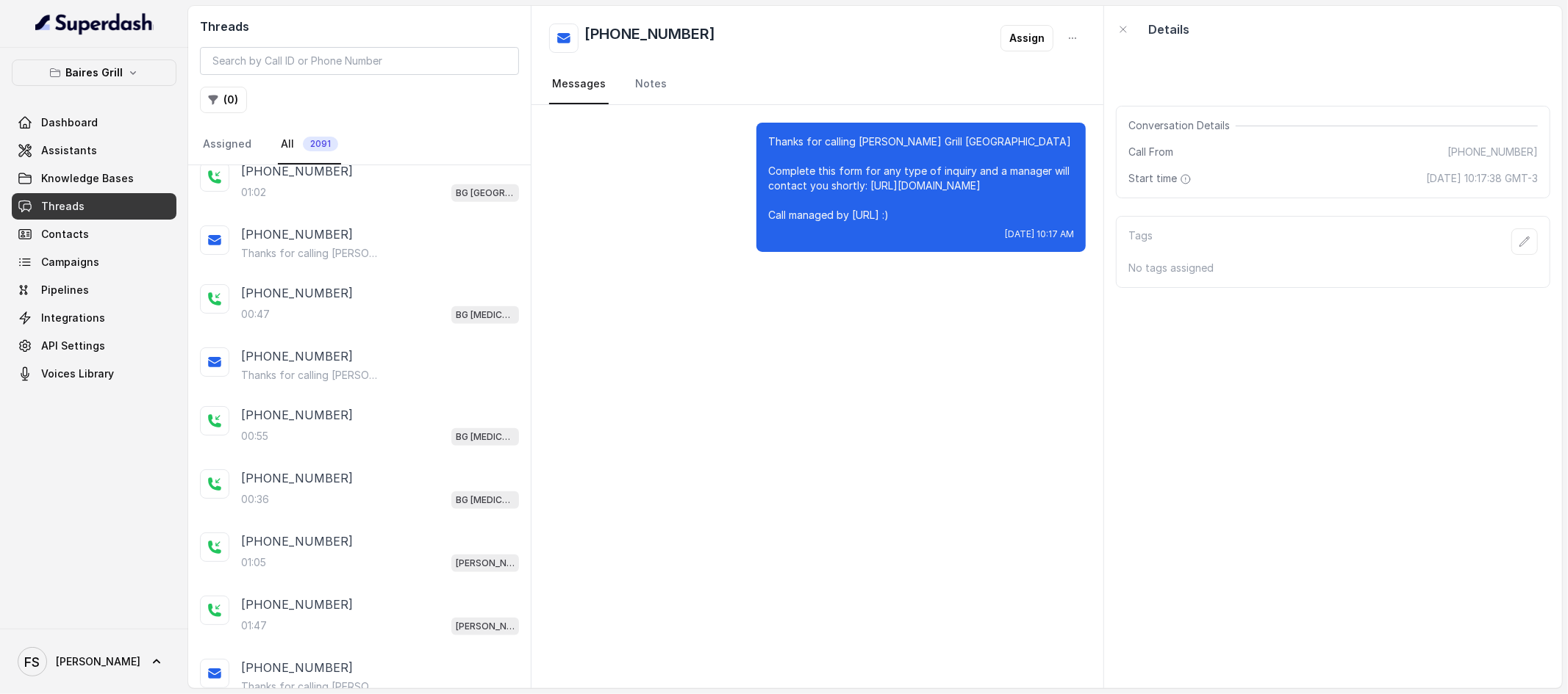
scroll to position [5842, 0]
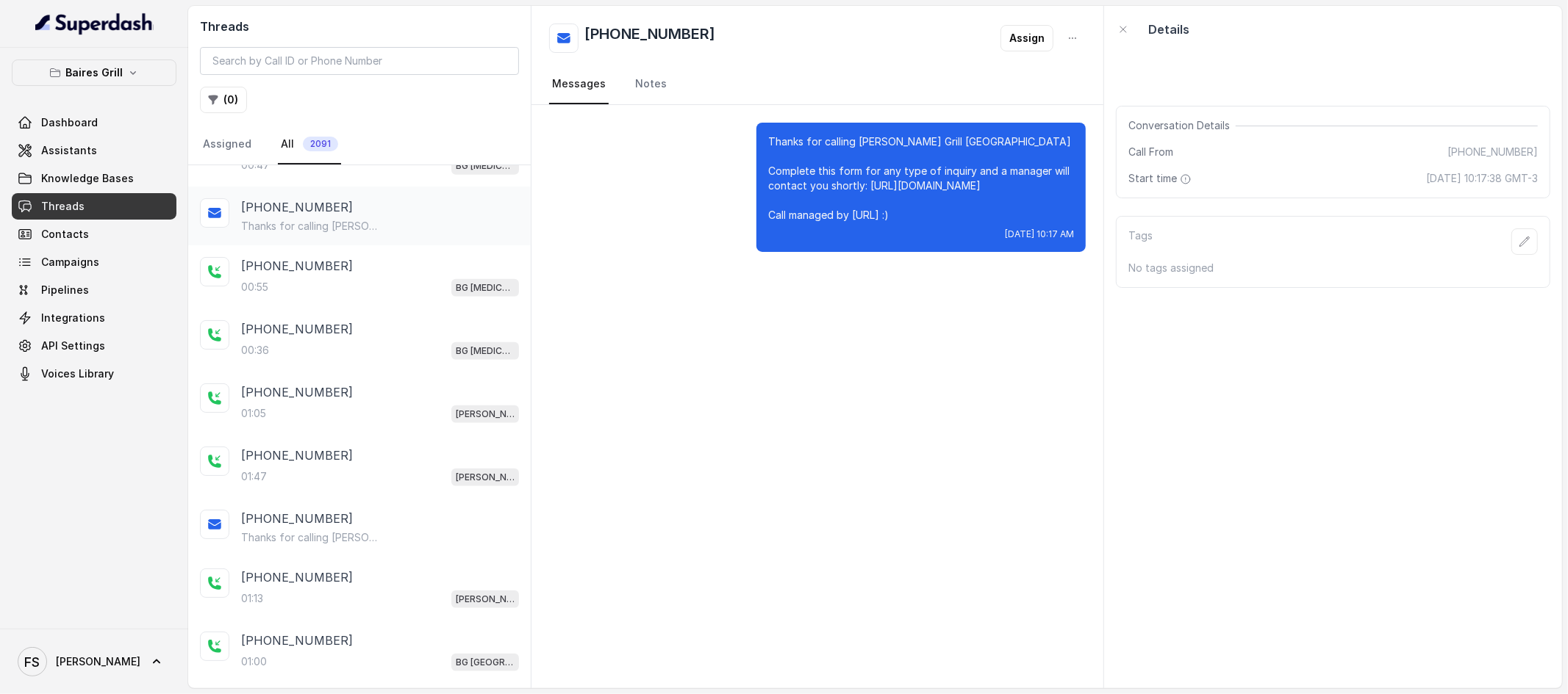
click at [368, 233] on p "Thanks for calling Baires Grill Doral! For private events please fill out this …" at bounding box center [311, 227] width 141 height 15
click at [301, 545] on div "+17866160054 Thanks for calling Baires Grill Brickell! Complete this form for a…" at bounding box center [379, 527] width 278 height 35
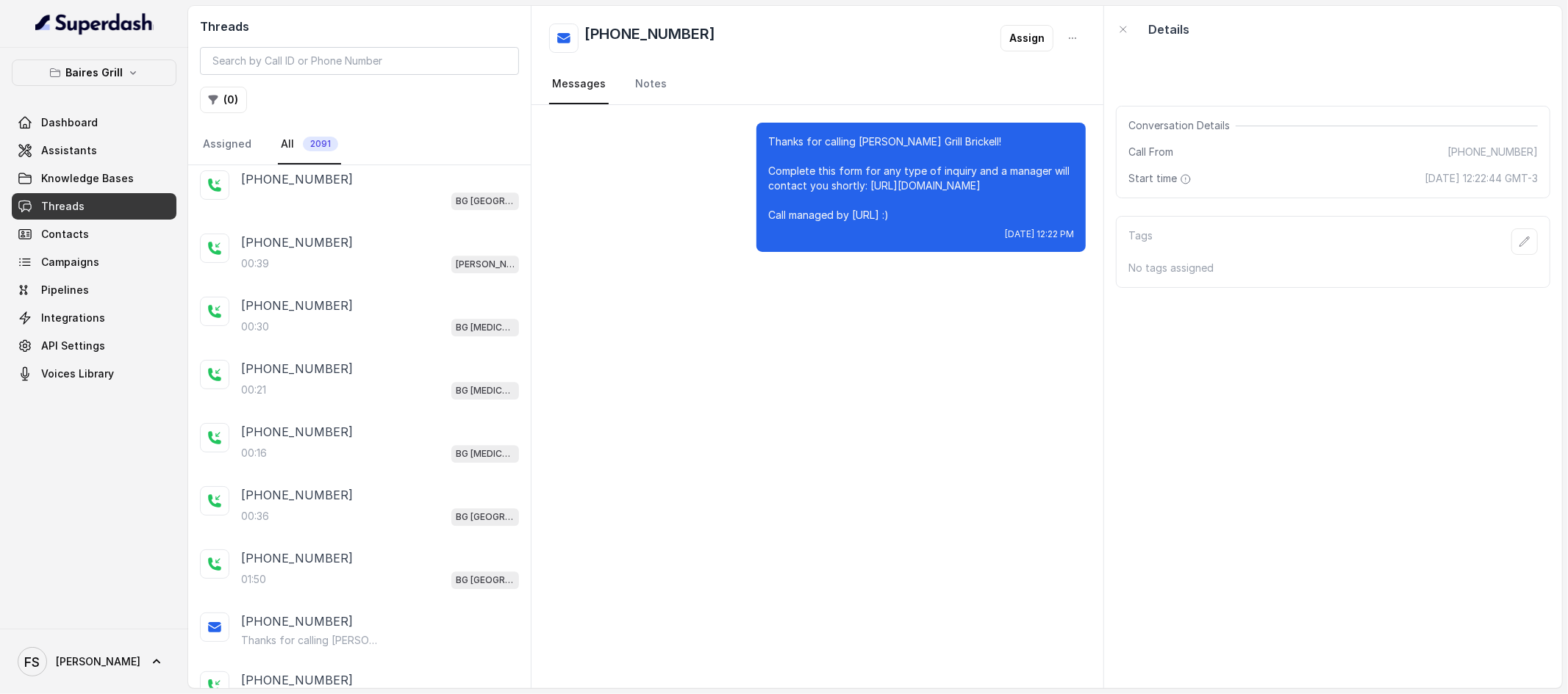
scroll to position [8371, 0]
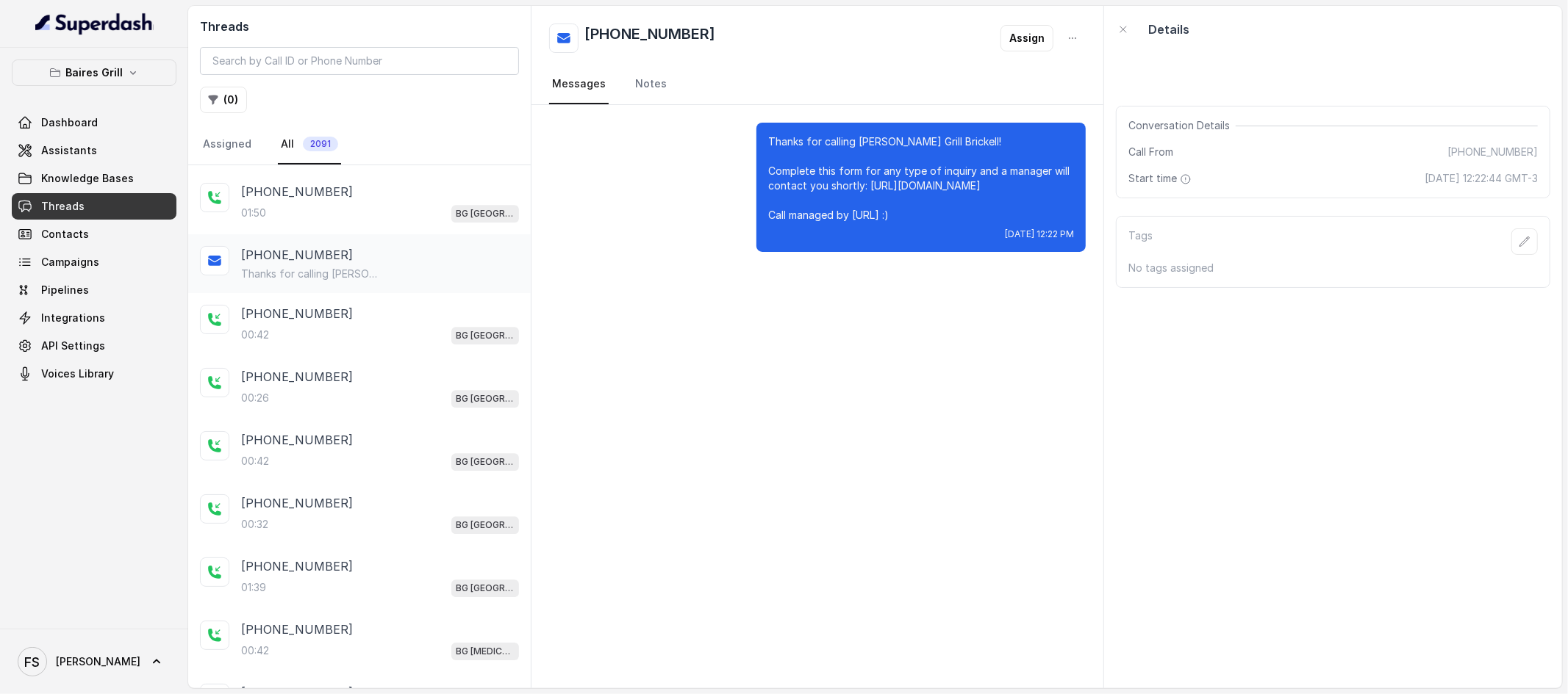
click at [360, 282] on p "Thanks for calling Baires Grill Sunny Isles Complete this form for any type of …" at bounding box center [311, 274] width 141 height 15
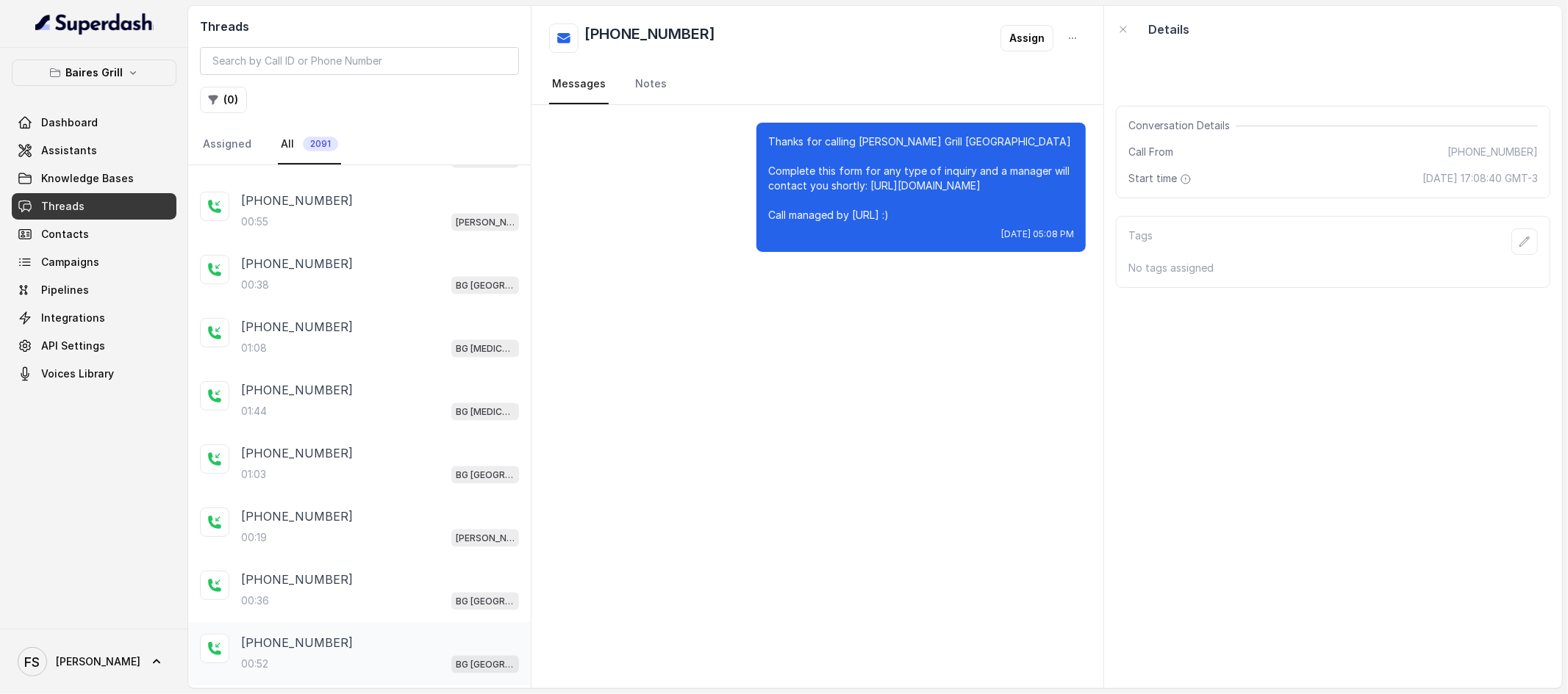
scroll to position [11537, 0]
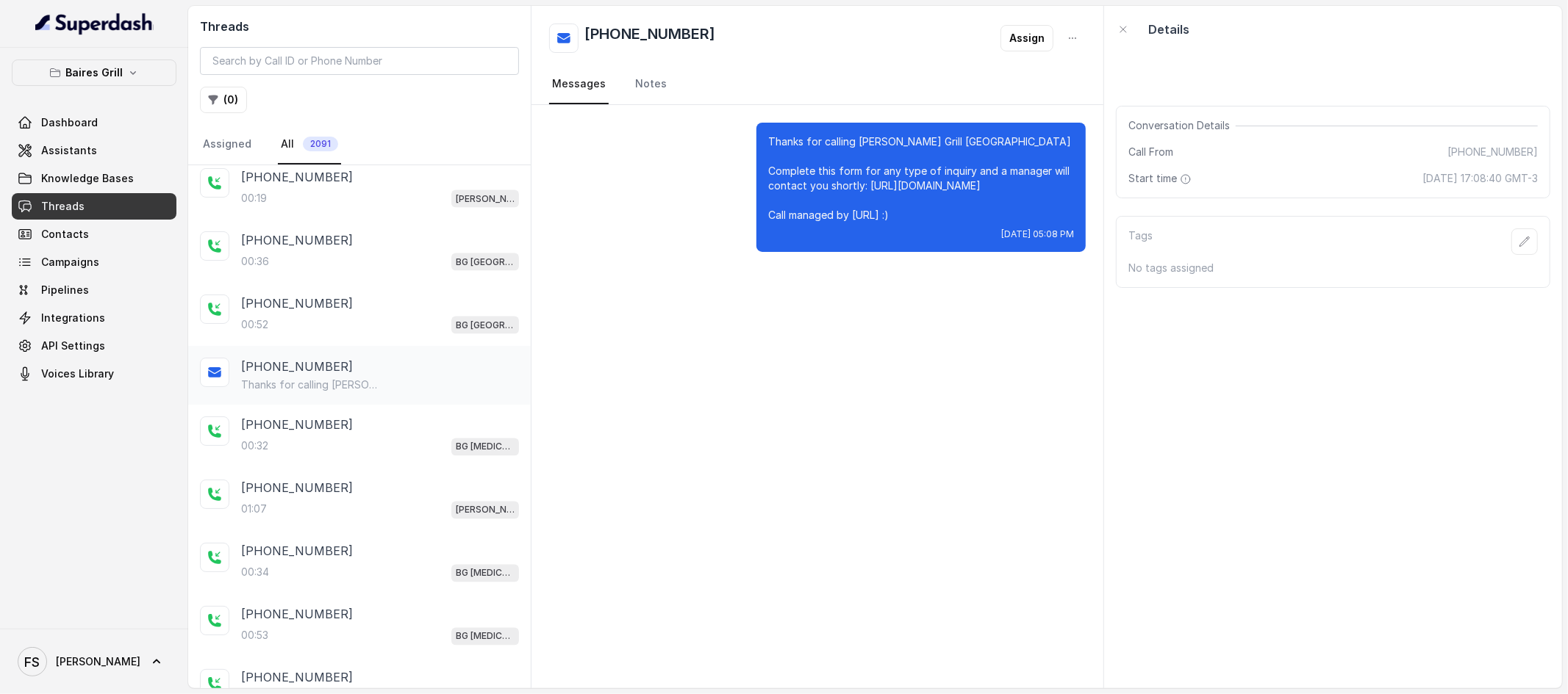
click at [331, 393] on p "Thanks for calling Baires Grill Sunny Isles! Food ordering link: https://www.ub…" at bounding box center [311, 385] width 141 height 15
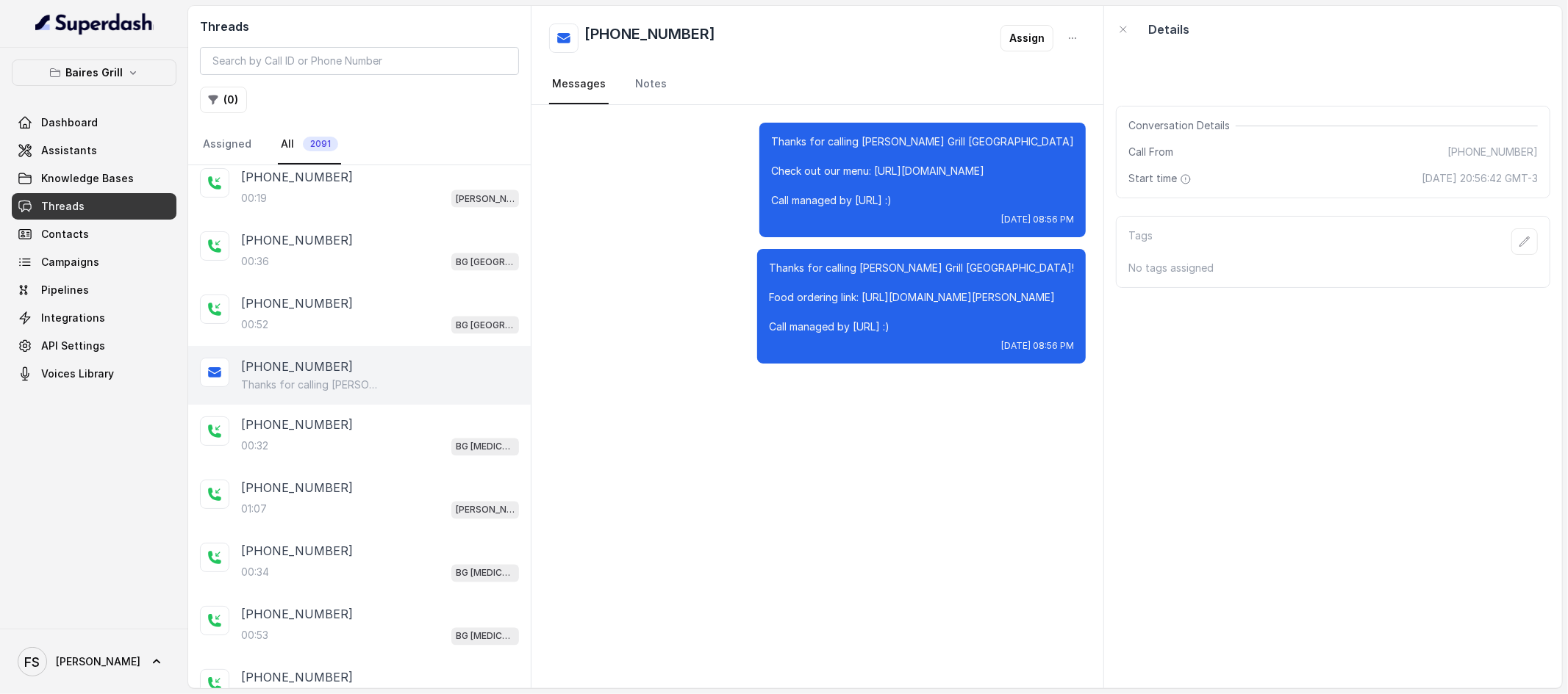
drag, startPoint x: 883, startPoint y: 363, endPoint x: 864, endPoint y: 310, distance: 56.3
click at [864, 310] on p "Thanks for calling Baires Grill Sunny Isles! Food ordering link: https://www.ub…" at bounding box center [921, 298] width 305 height 74
copy p "https://www.ubereats.com/store/baires-grill-sunny-isles/7BAniZYBTjaWQ3u5inrvFA?…"
click at [233, 97] on button "( 0 )" at bounding box center [223, 100] width 47 height 26
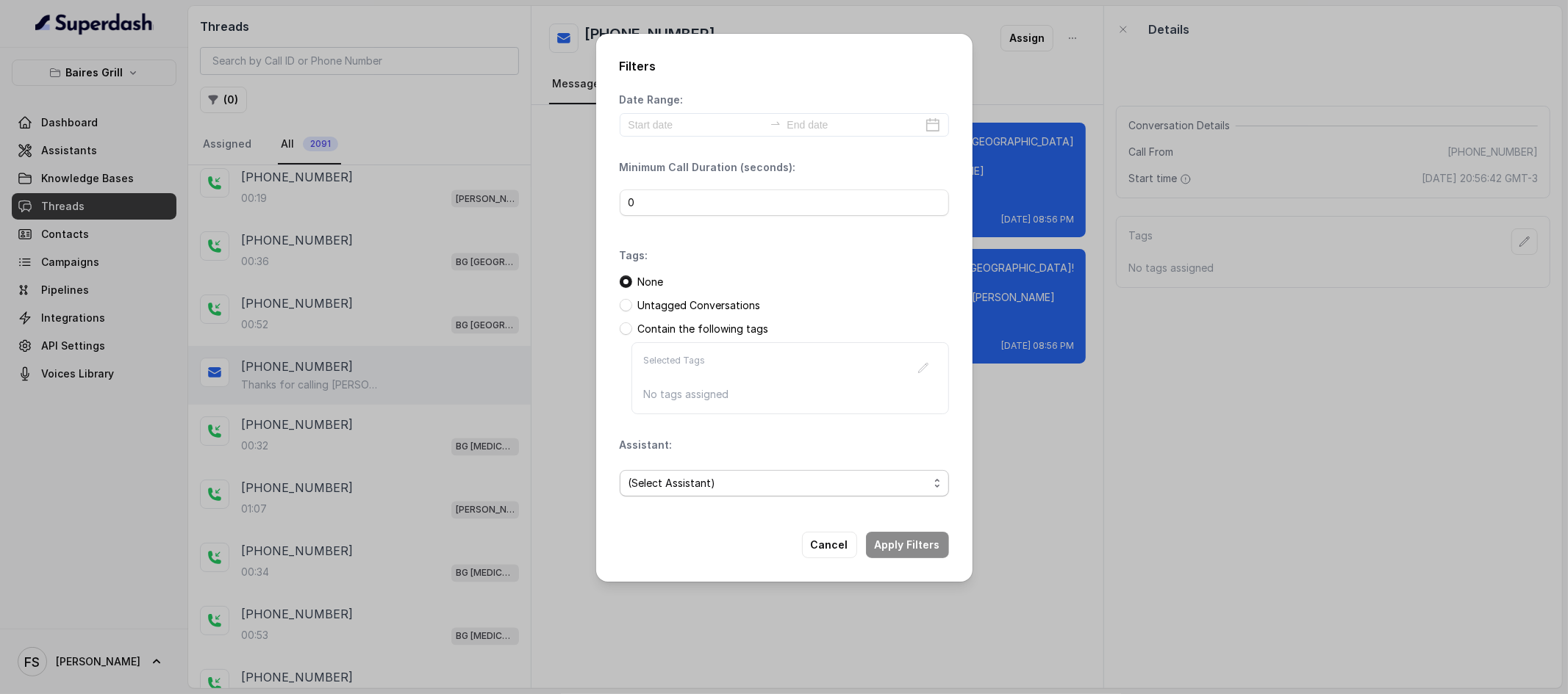
click at [725, 496] on span "(Select Assistant)" at bounding box center [784, 484] width 329 height 26
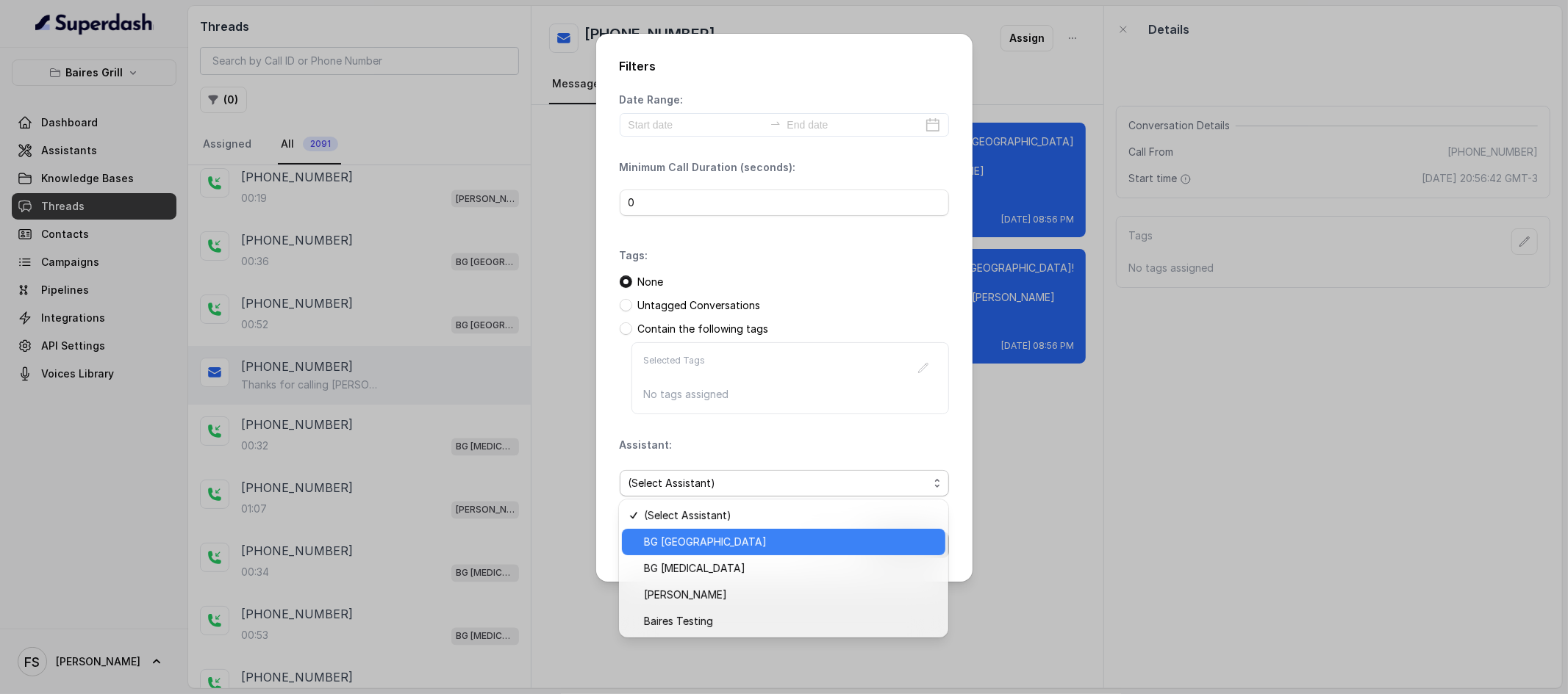
click at [748, 553] on div "BG [GEOGRAPHIC_DATA]" at bounding box center [784, 542] width 323 height 26
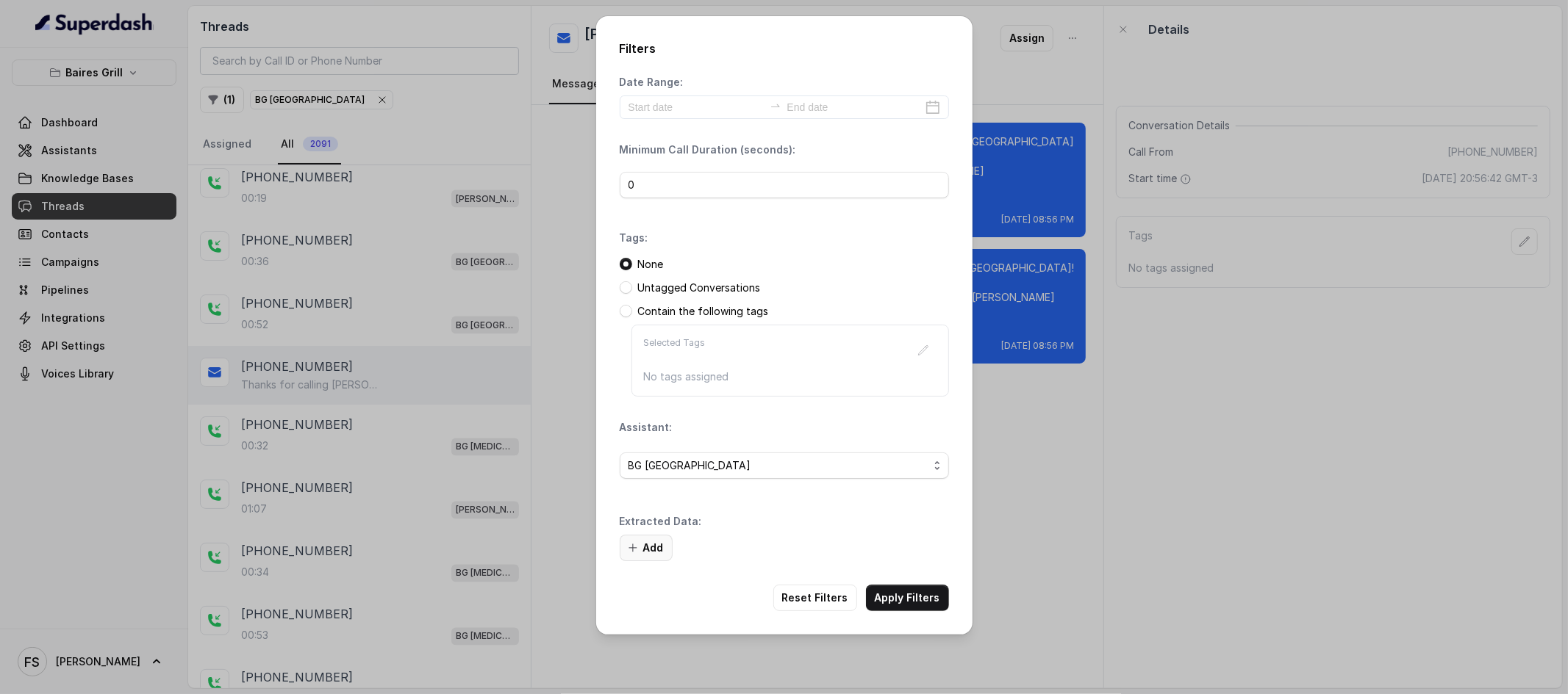
click at [660, 552] on button "Add" at bounding box center [646, 548] width 53 height 26
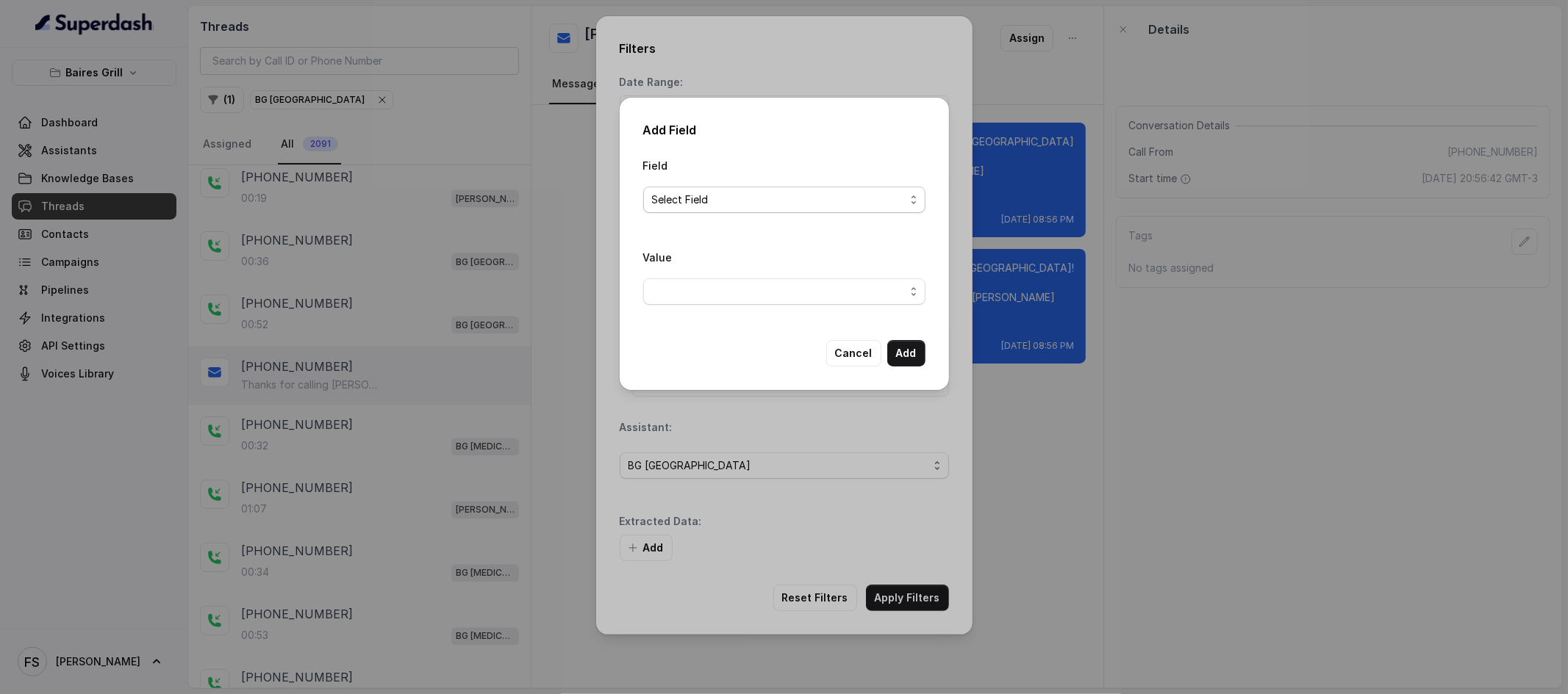
click at [703, 193] on span "Select Field" at bounding box center [778, 200] width 253 height 18
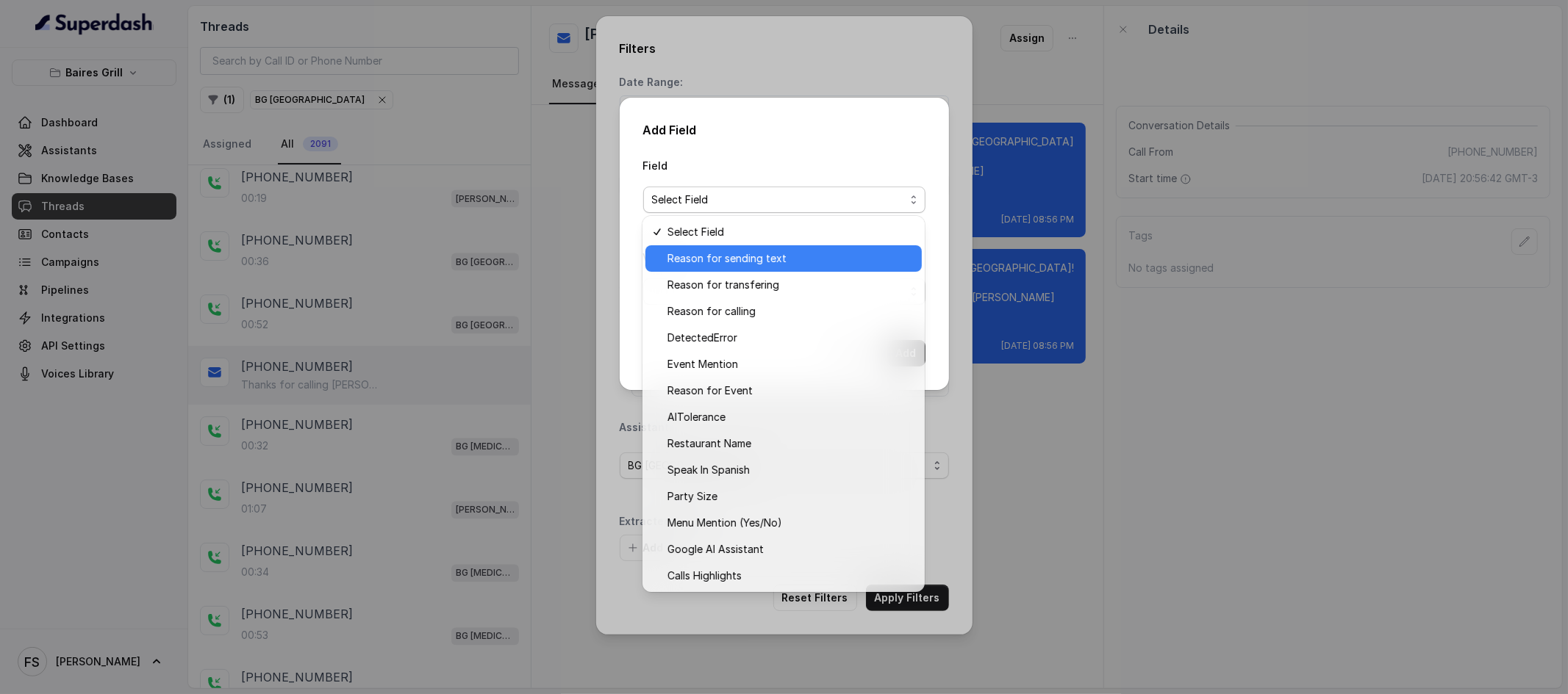
click at [734, 259] on span "Reason for sending text" at bounding box center [790, 259] width 246 height 18
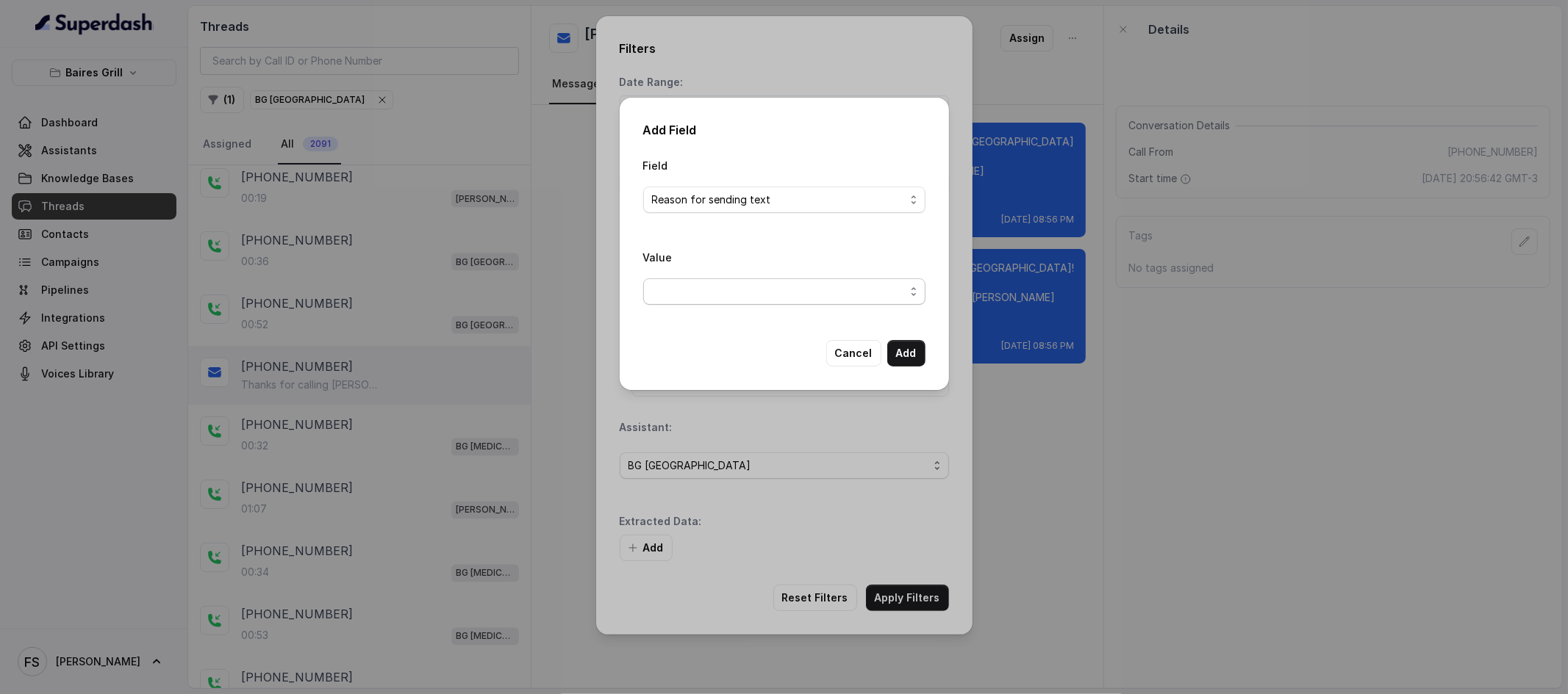
click at [766, 288] on span "button" at bounding box center [784, 291] width 282 height 26
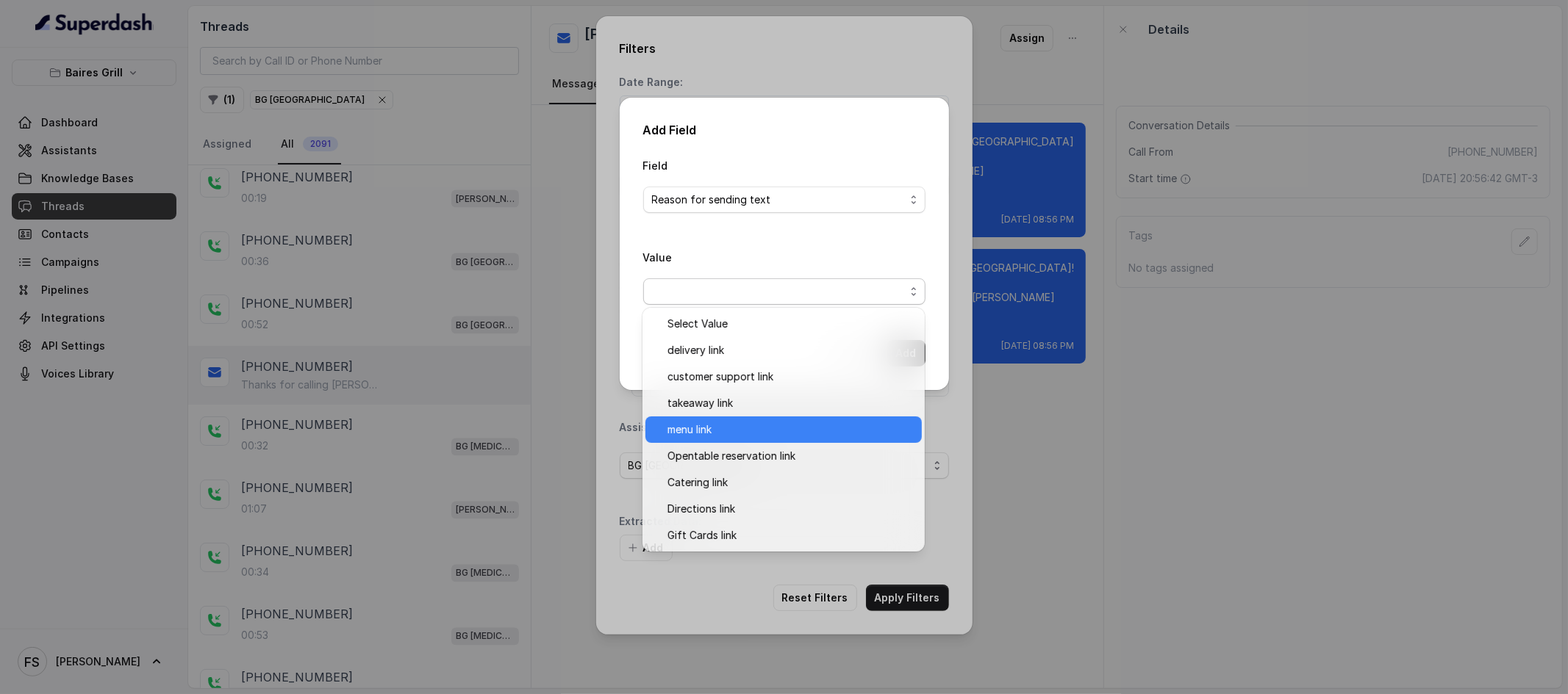
click at [716, 417] on div "menu link" at bounding box center [784, 430] width 277 height 26
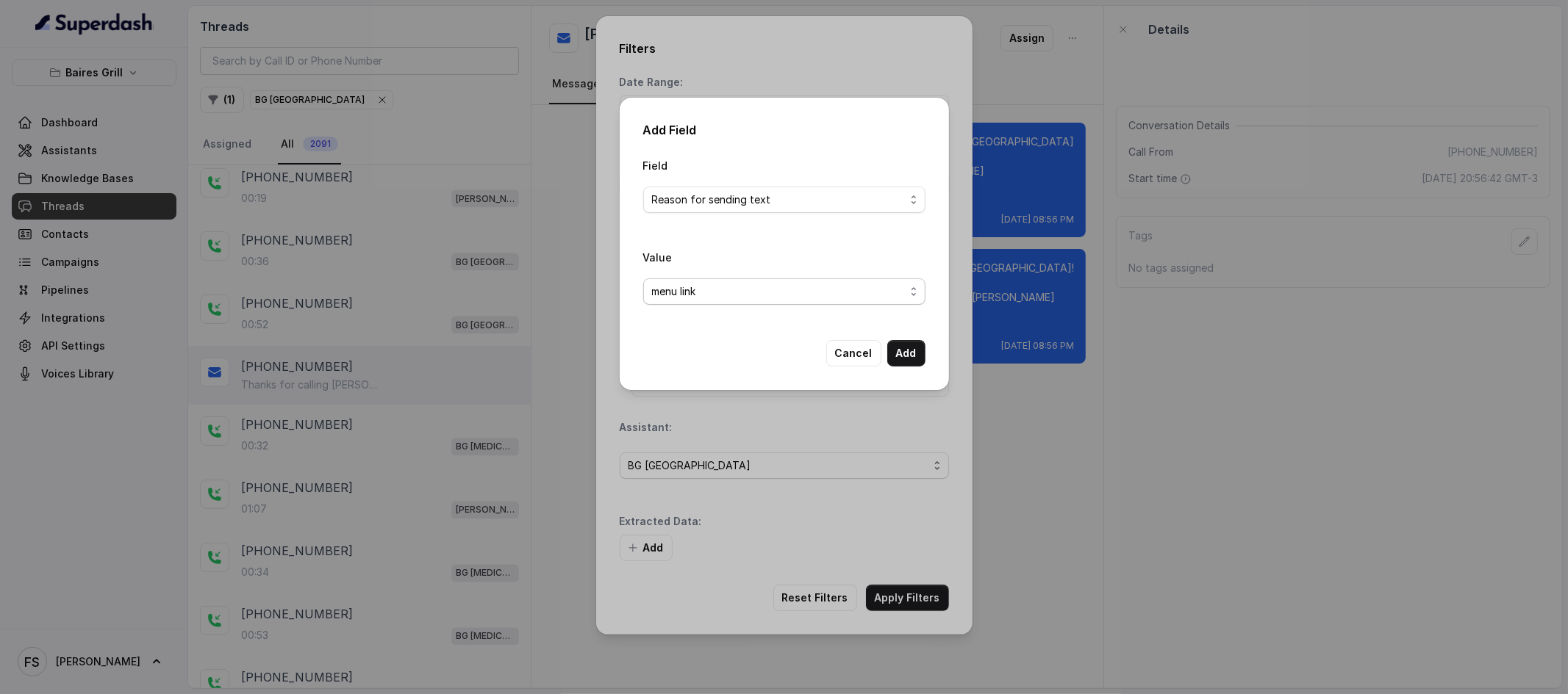
click at [733, 272] on div "Value menu link" at bounding box center [784, 276] width 282 height 56
click at [730, 284] on span "menu link" at bounding box center [778, 292] width 253 height 18
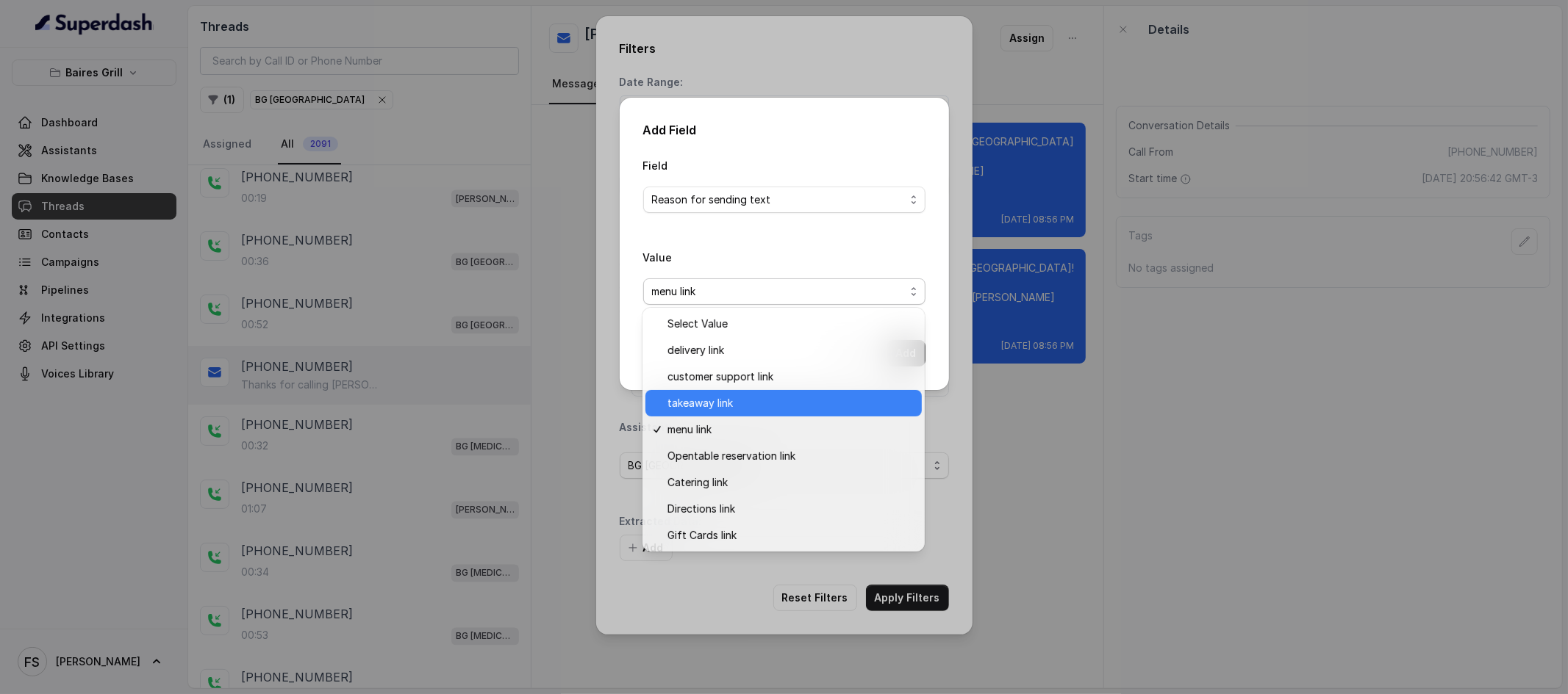
click at [724, 412] on span "takeaway link" at bounding box center [790, 403] width 246 height 18
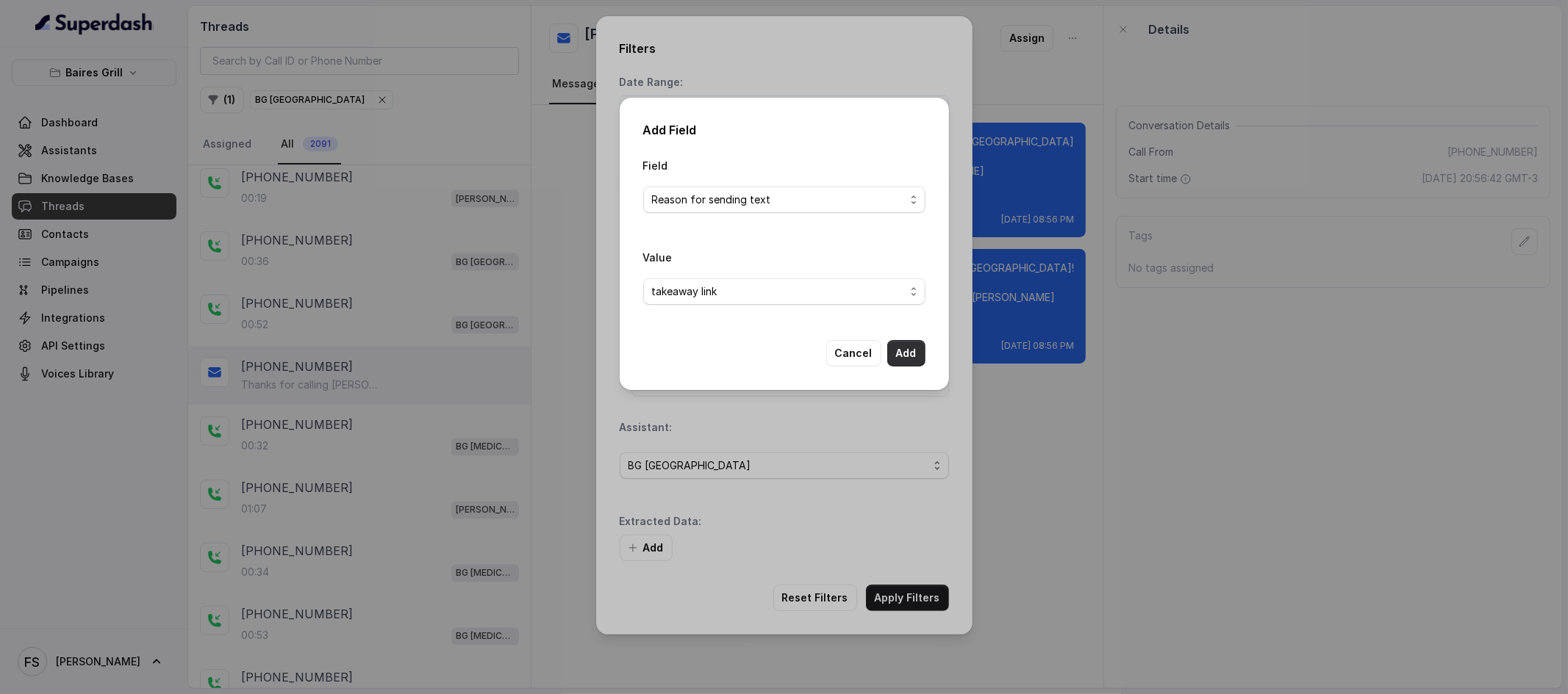
click at [910, 358] on button "Add" at bounding box center [906, 354] width 38 height 26
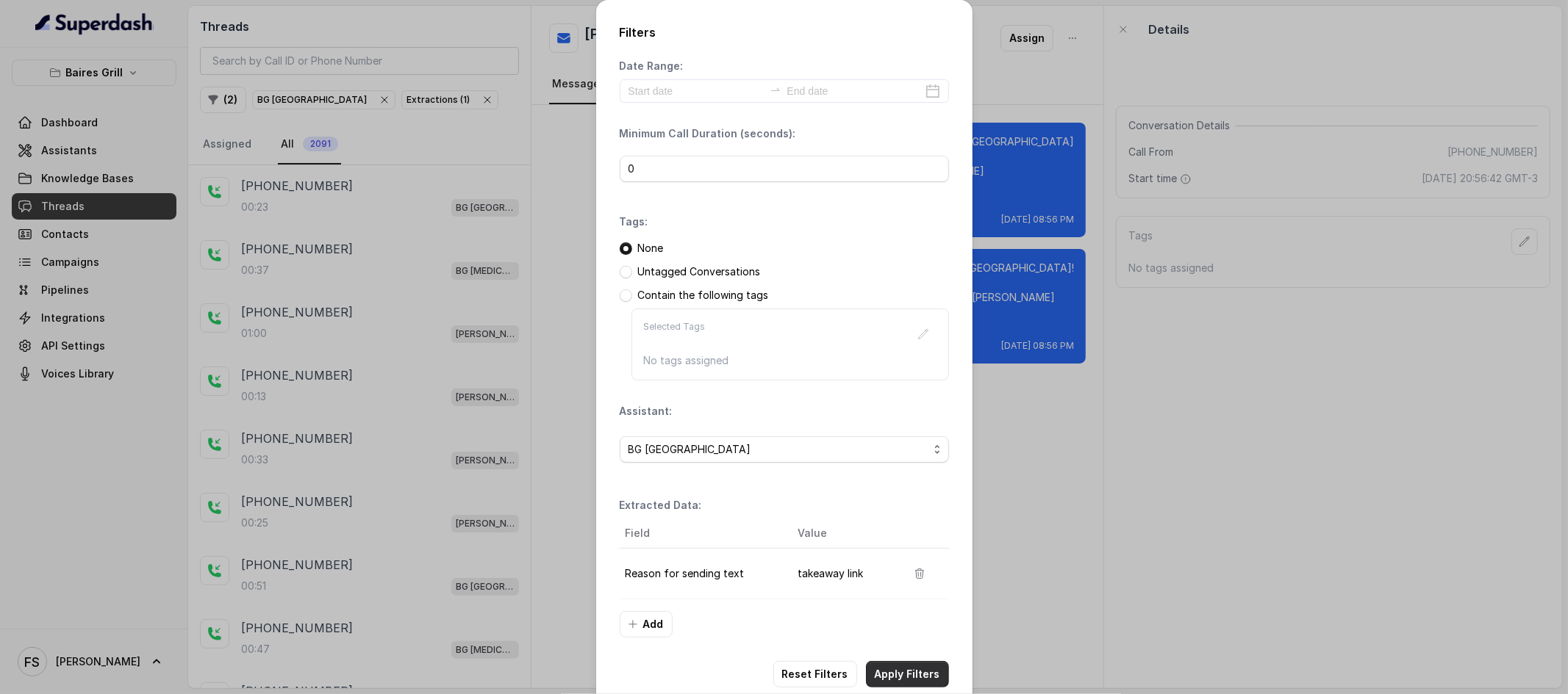
click at [924, 679] on button "Apply Filters" at bounding box center [907, 674] width 83 height 26
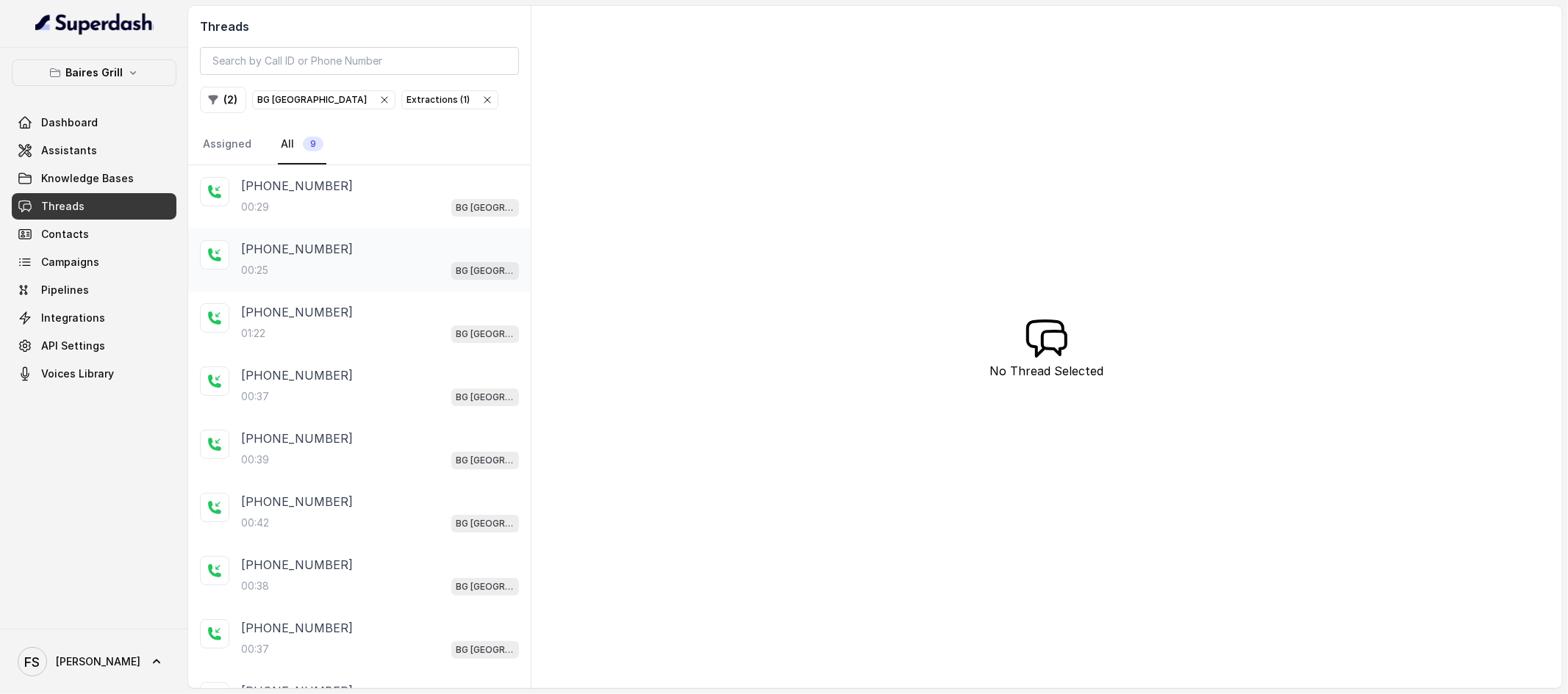
click at [356, 248] on div "+14043338341" at bounding box center [379, 250] width 278 height 18
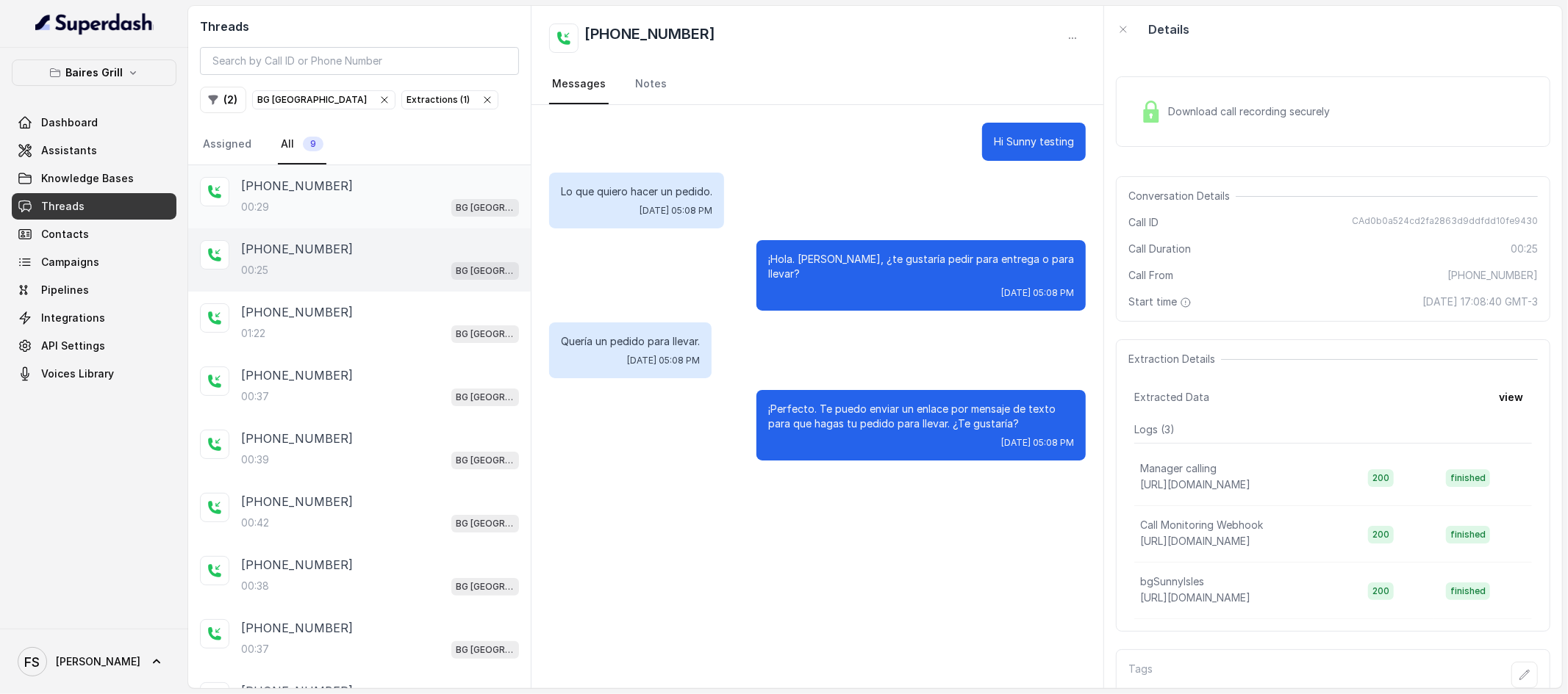
click at [373, 212] on div "00:29 BG Sunny Isles" at bounding box center [379, 207] width 278 height 19
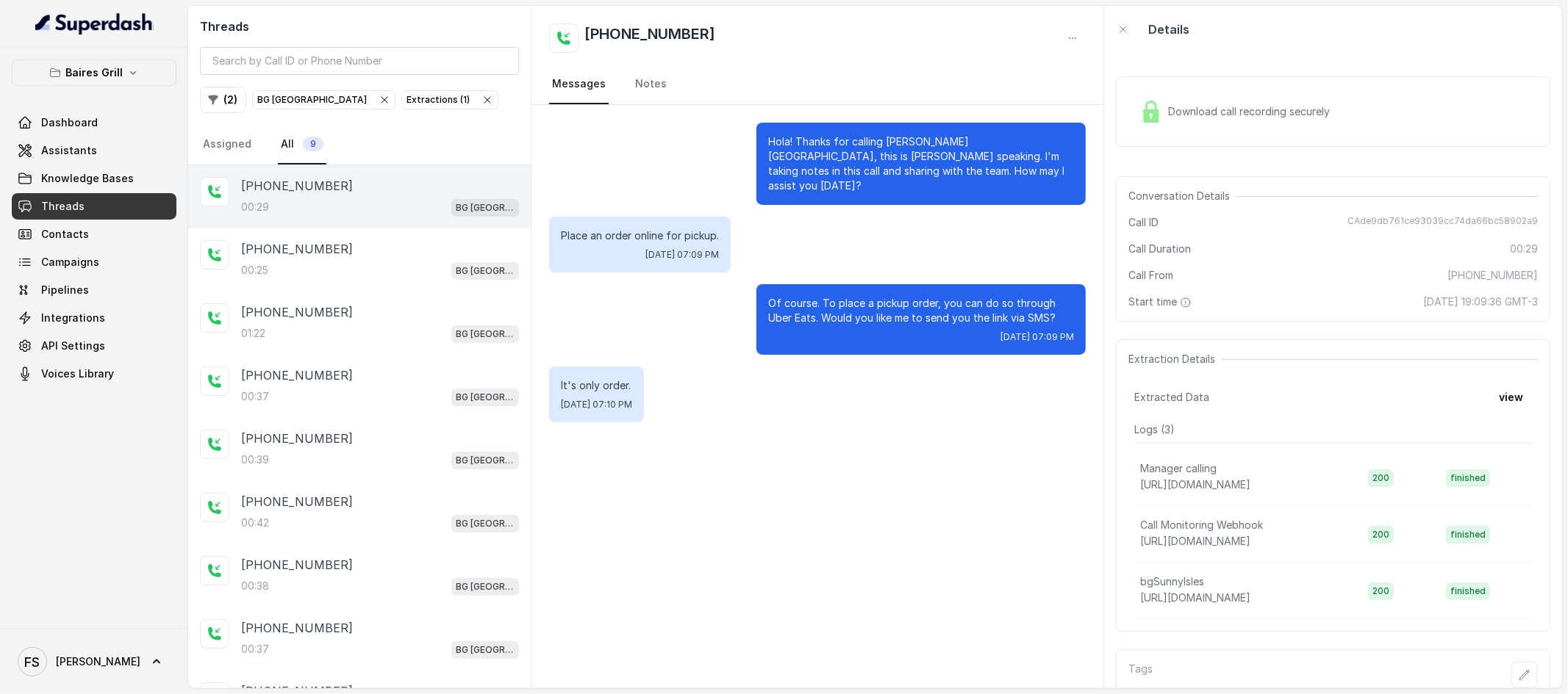
click at [1419, 222] on span "CAde9db761ce93039cc74da66bc58902a9" at bounding box center [1443, 223] width 191 height 15
copy span "CAde9db761ce93039cc74da66bc58902a9"
click at [425, 263] on div "00:25 BG Sunny Isles" at bounding box center [379, 270] width 278 height 19
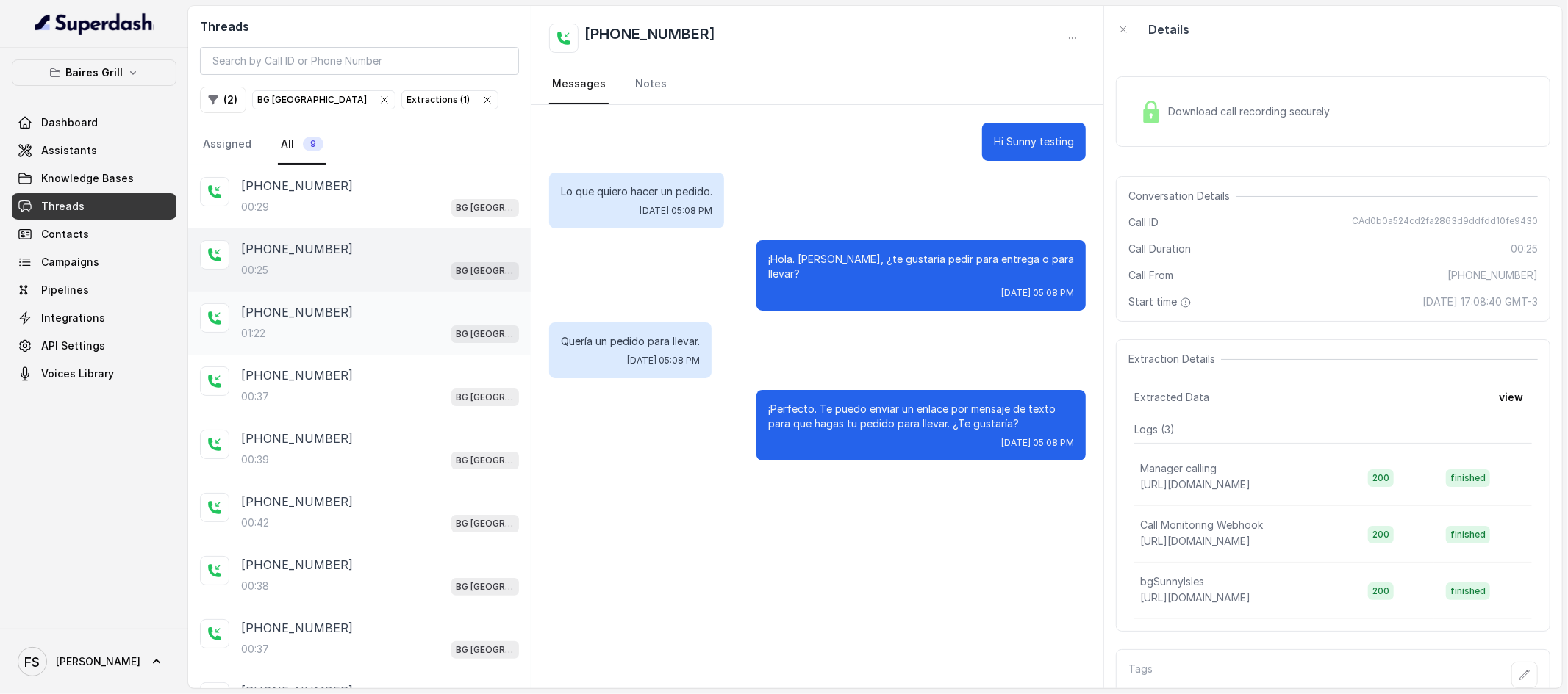
click at [404, 344] on div "+14043338341 01:22 BG Sunny Isles" at bounding box center [359, 322] width 342 height 63
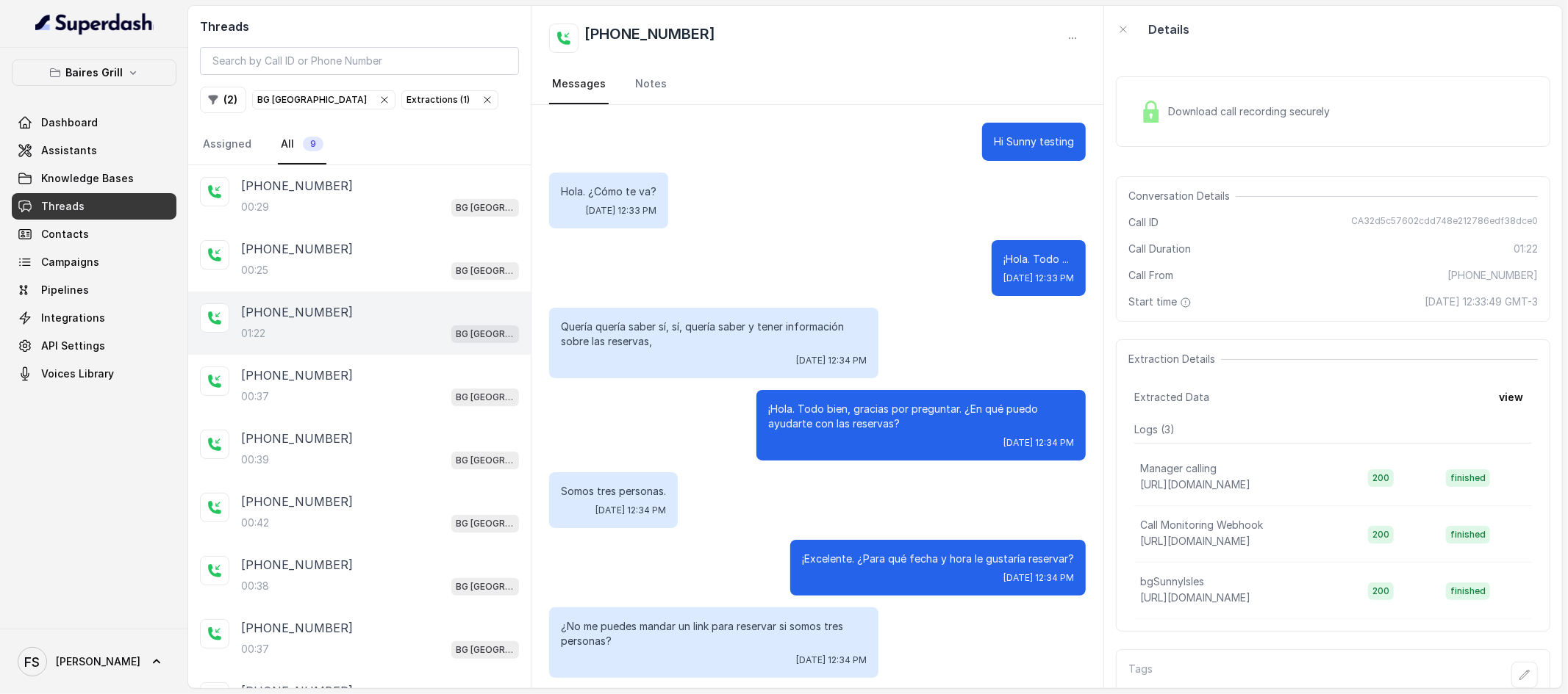
scroll to position [441, 0]
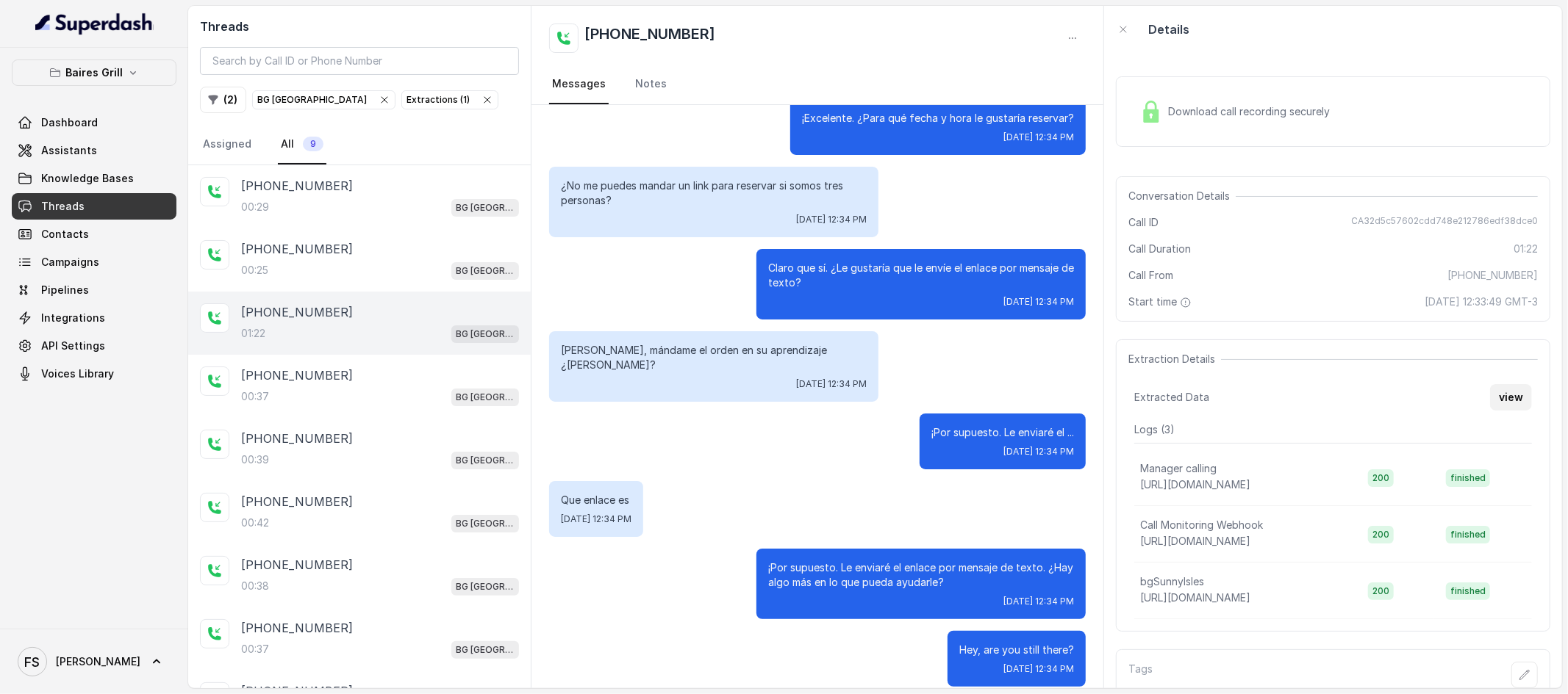
click at [1508, 399] on button "view" at bounding box center [1511, 398] width 42 height 26
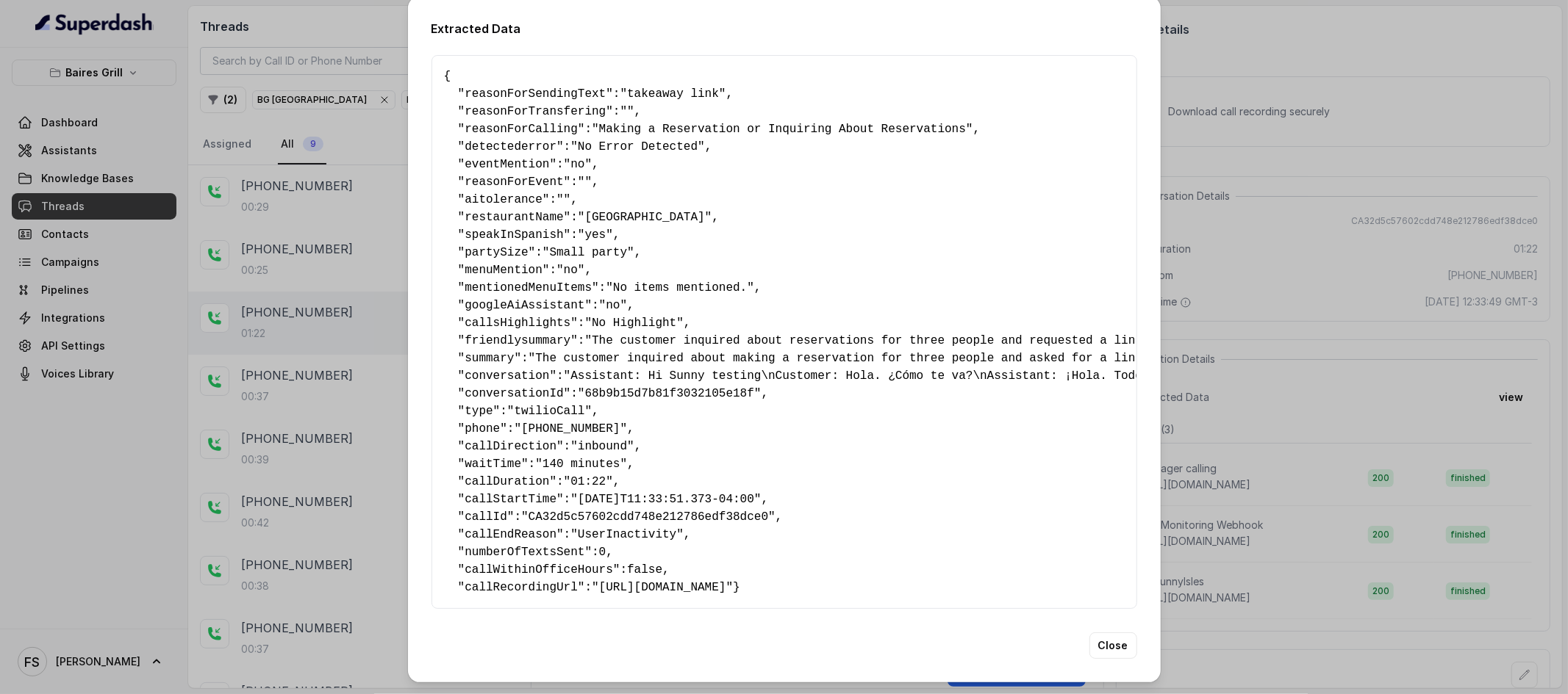
scroll to position [0, 0]
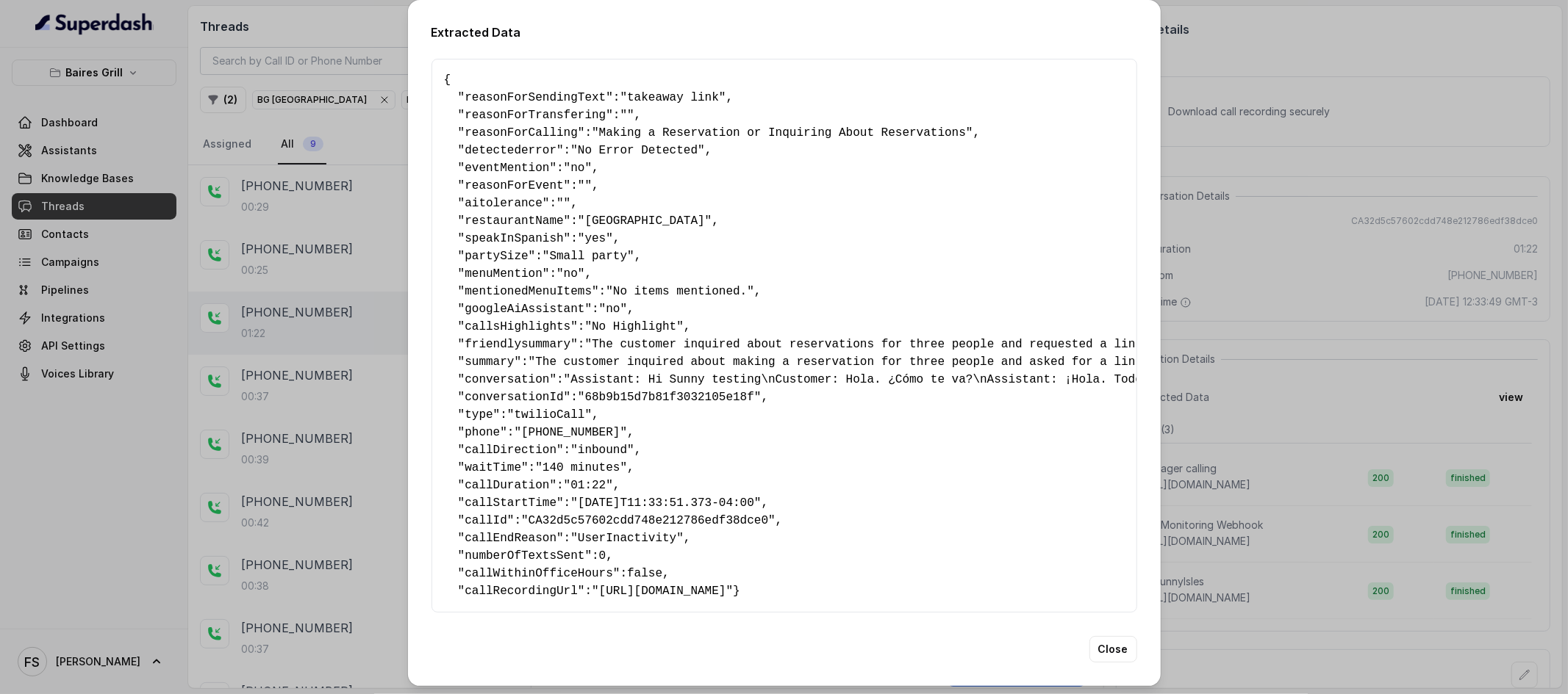
click at [1229, 318] on div "Extracted Data { " reasonForSendingText ": "takeaway link" , " reasonForTransfe…" at bounding box center [784, 347] width 1568 height 694
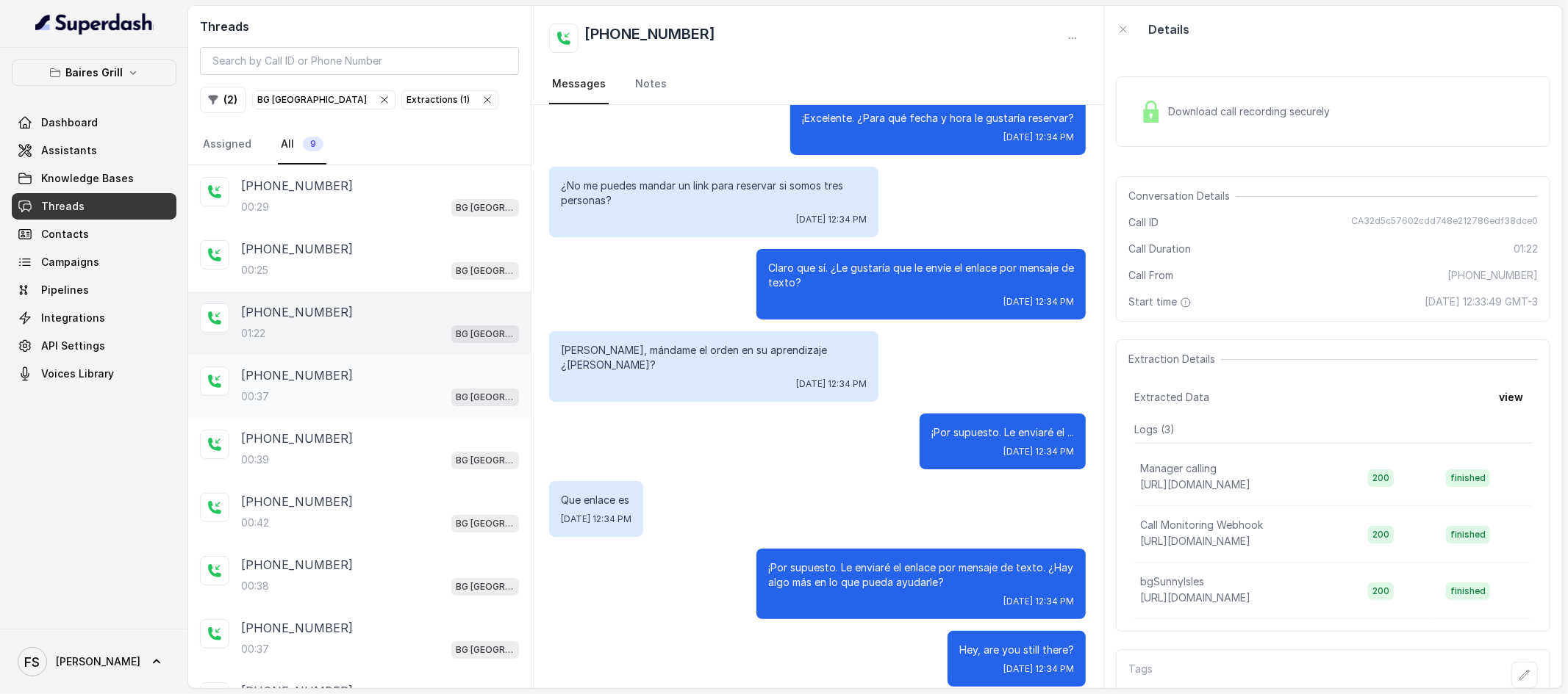
click at [417, 384] on div "+17547998960" at bounding box center [379, 376] width 278 height 18
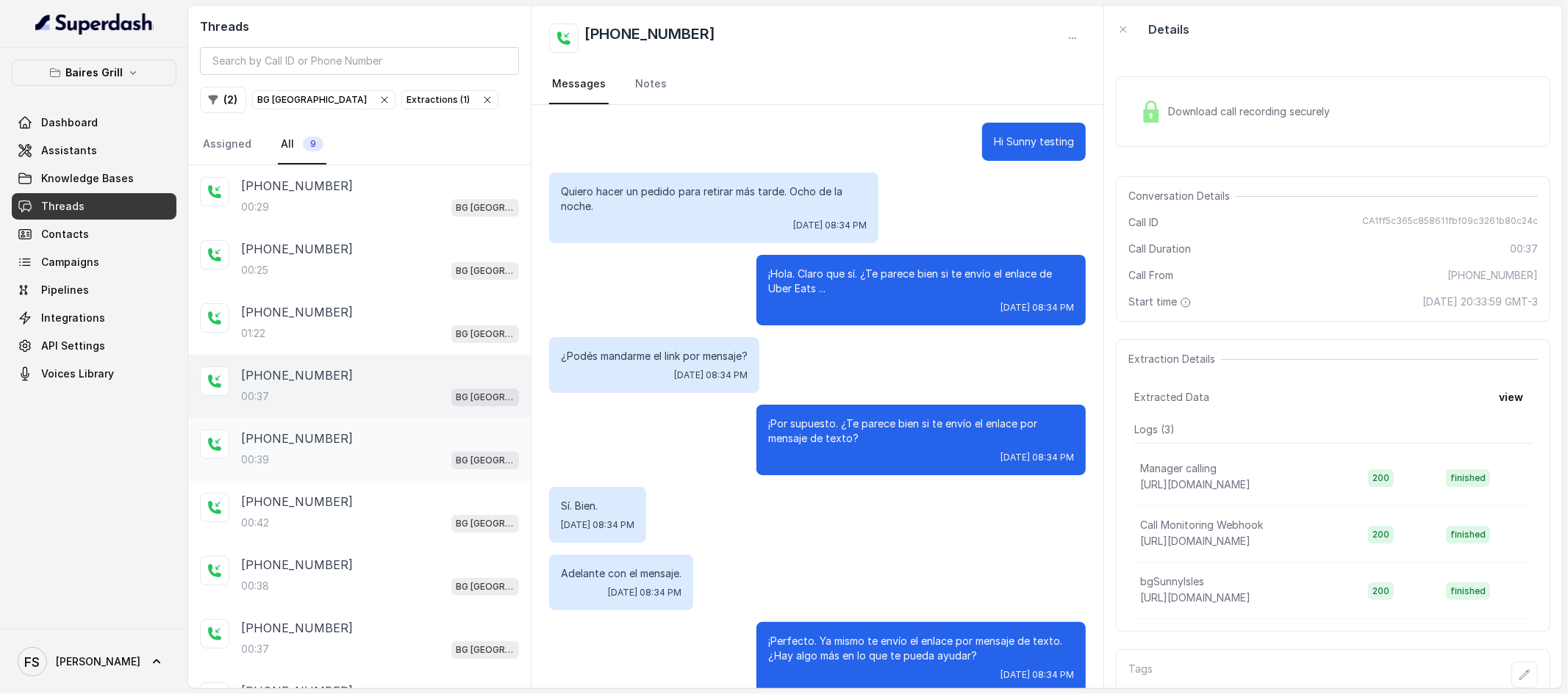
scroll to position [20, 0]
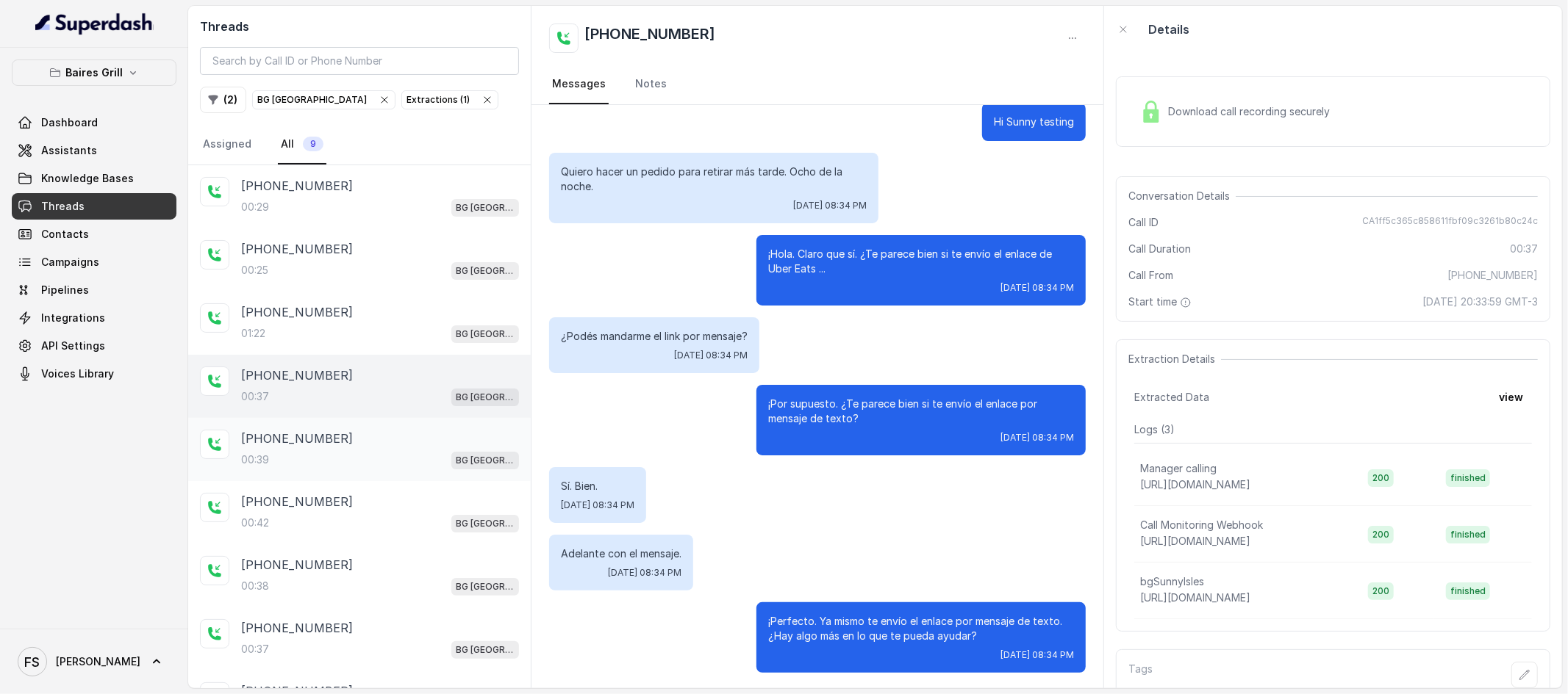
click at [395, 457] on div "00:39 BG Sunny Isles" at bounding box center [379, 459] width 278 height 19
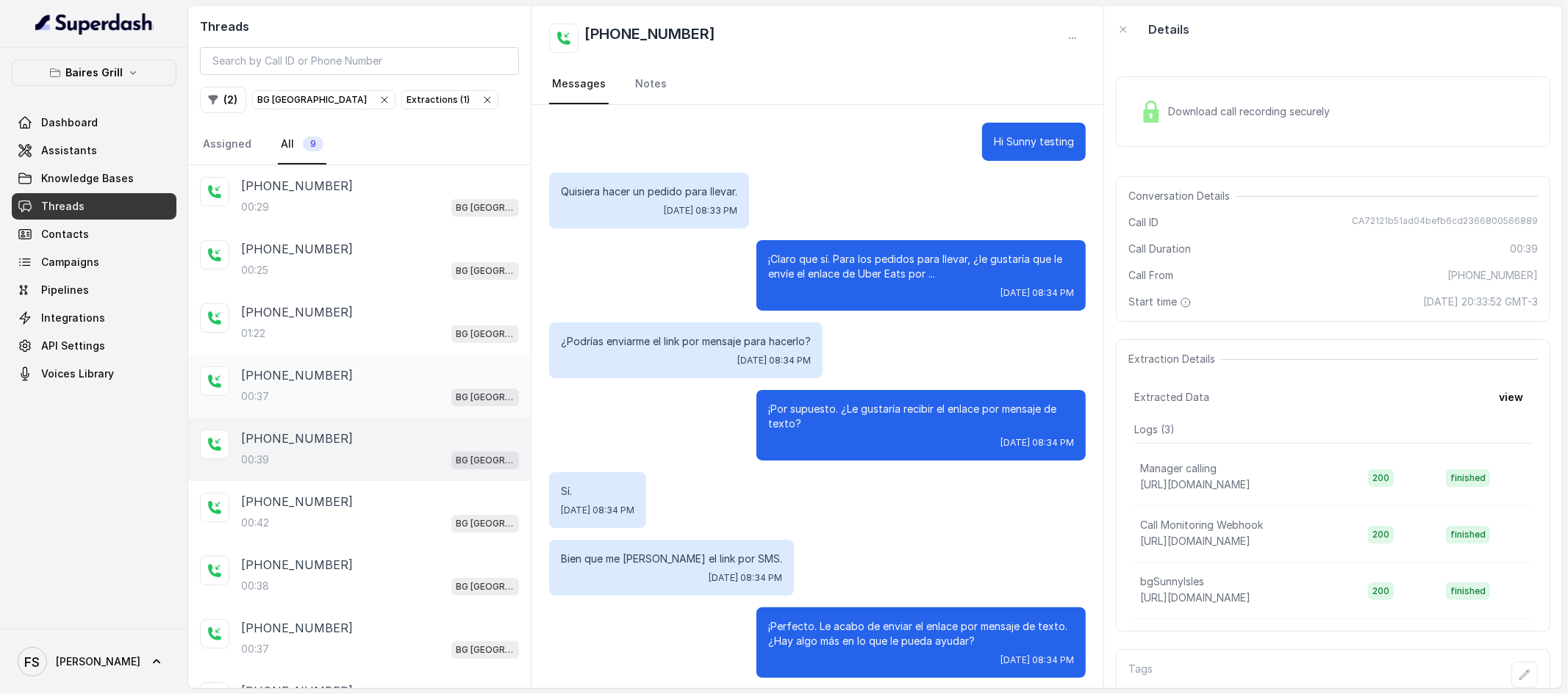
scroll to position [5, 0]
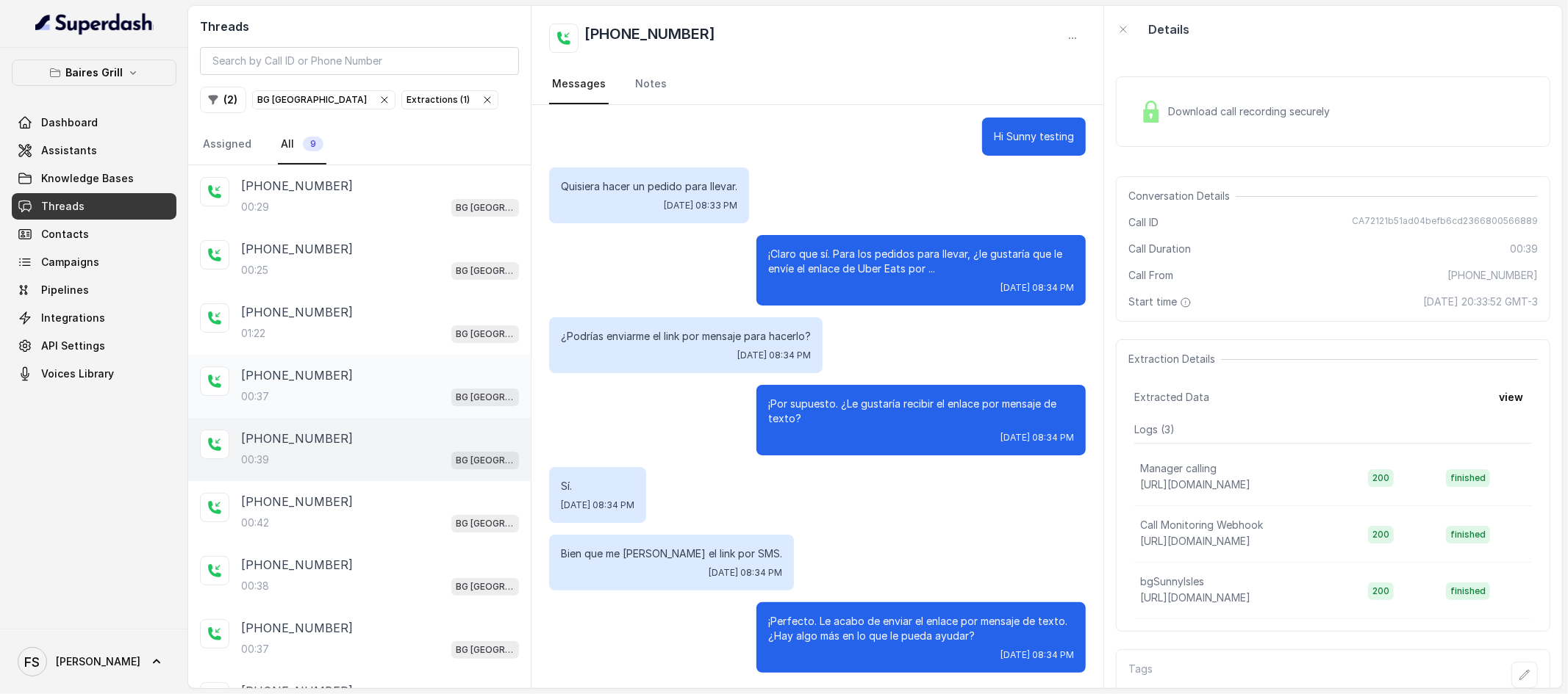
click at [472, 410] on div "+17547998960 00:37 BG Sunny Isles" at bounding box center [359, 386] width 342 height 63
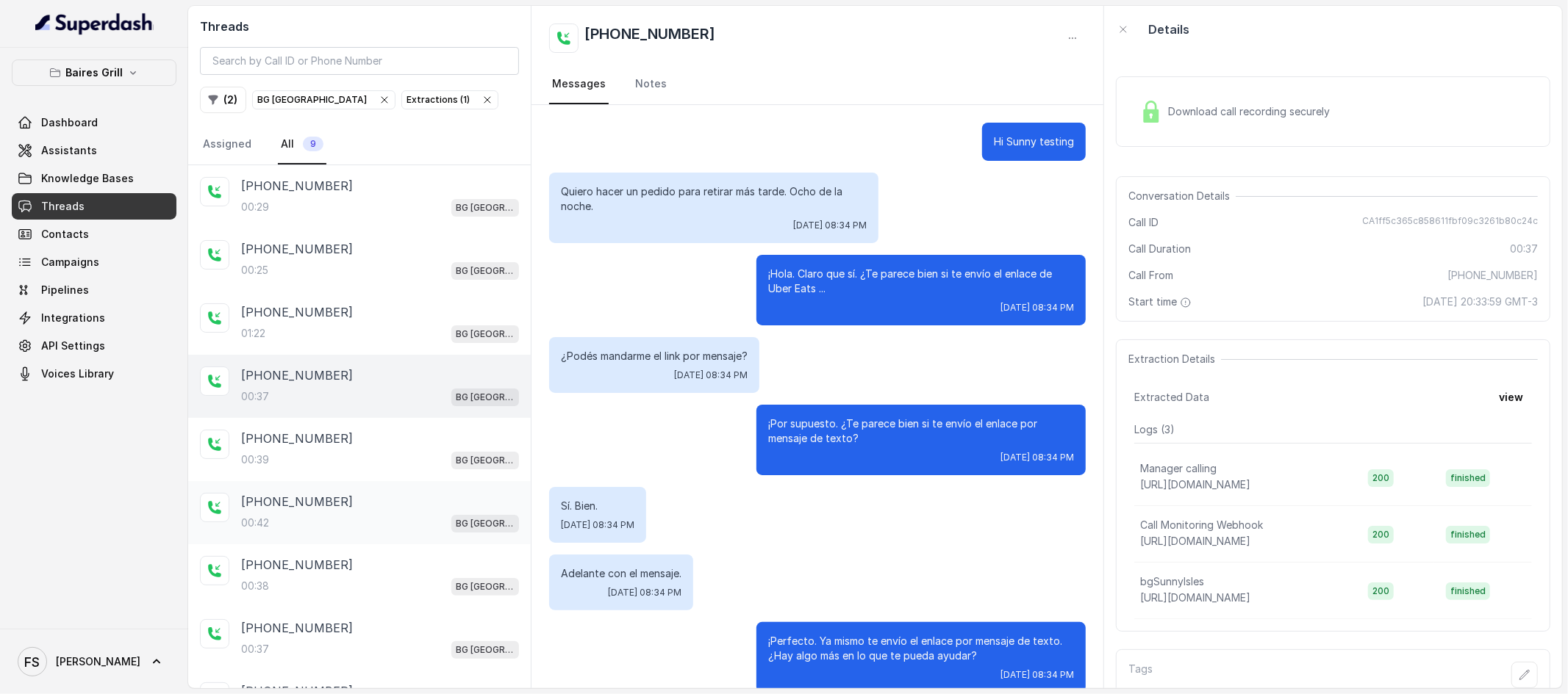
scroll to position [20, 0]
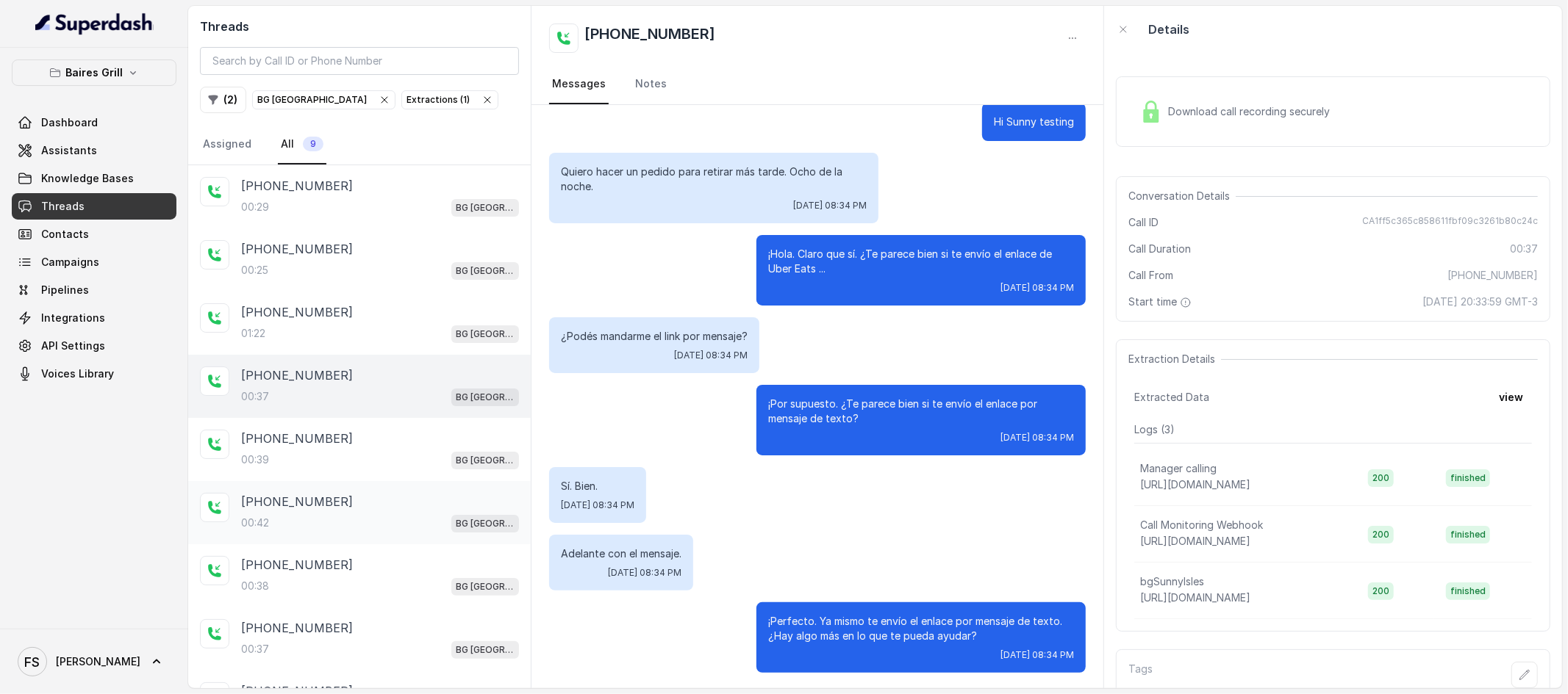
click at [472, 505] on div "+17547998960" at bounding box center [379, 502] width 278 height 18
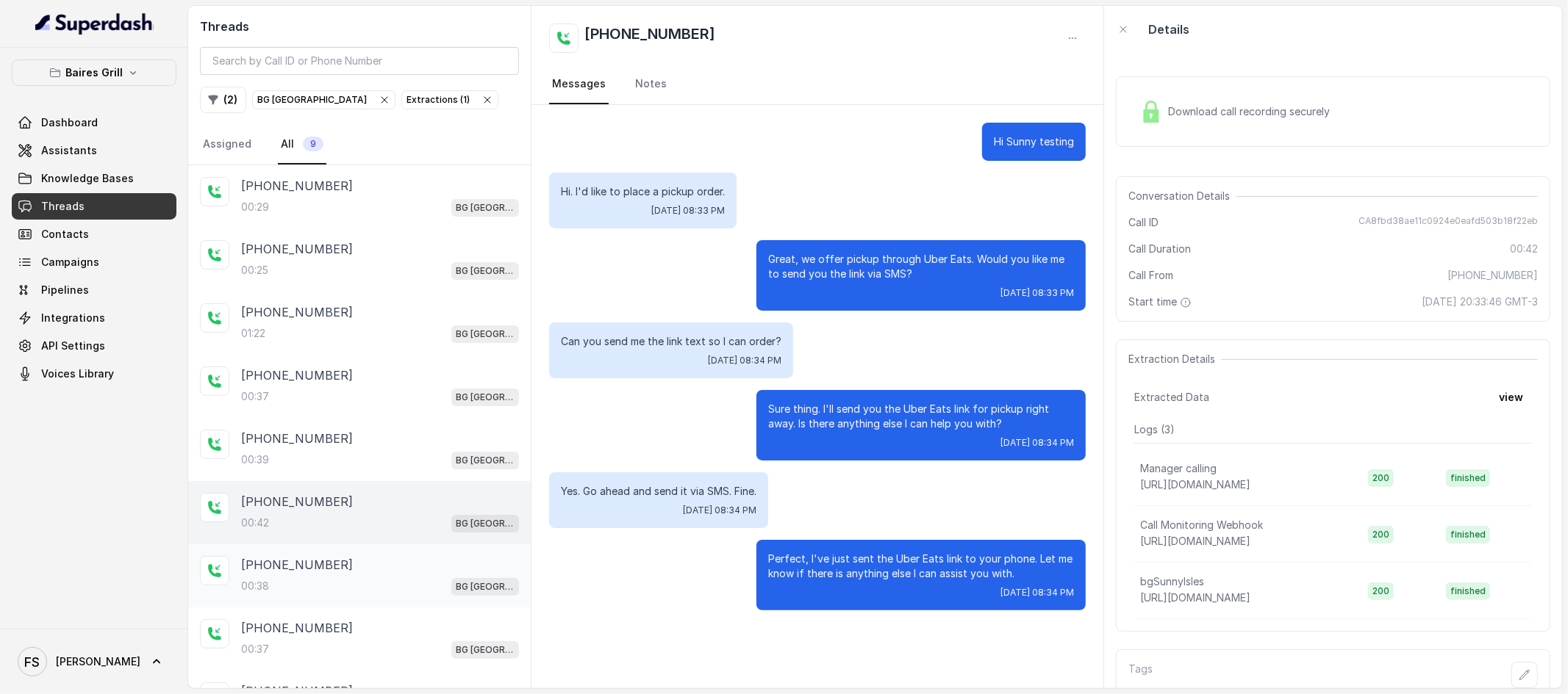
click at [468, 564] on div "+17547998960" at bounding box center [379, 566] width 278 height 18
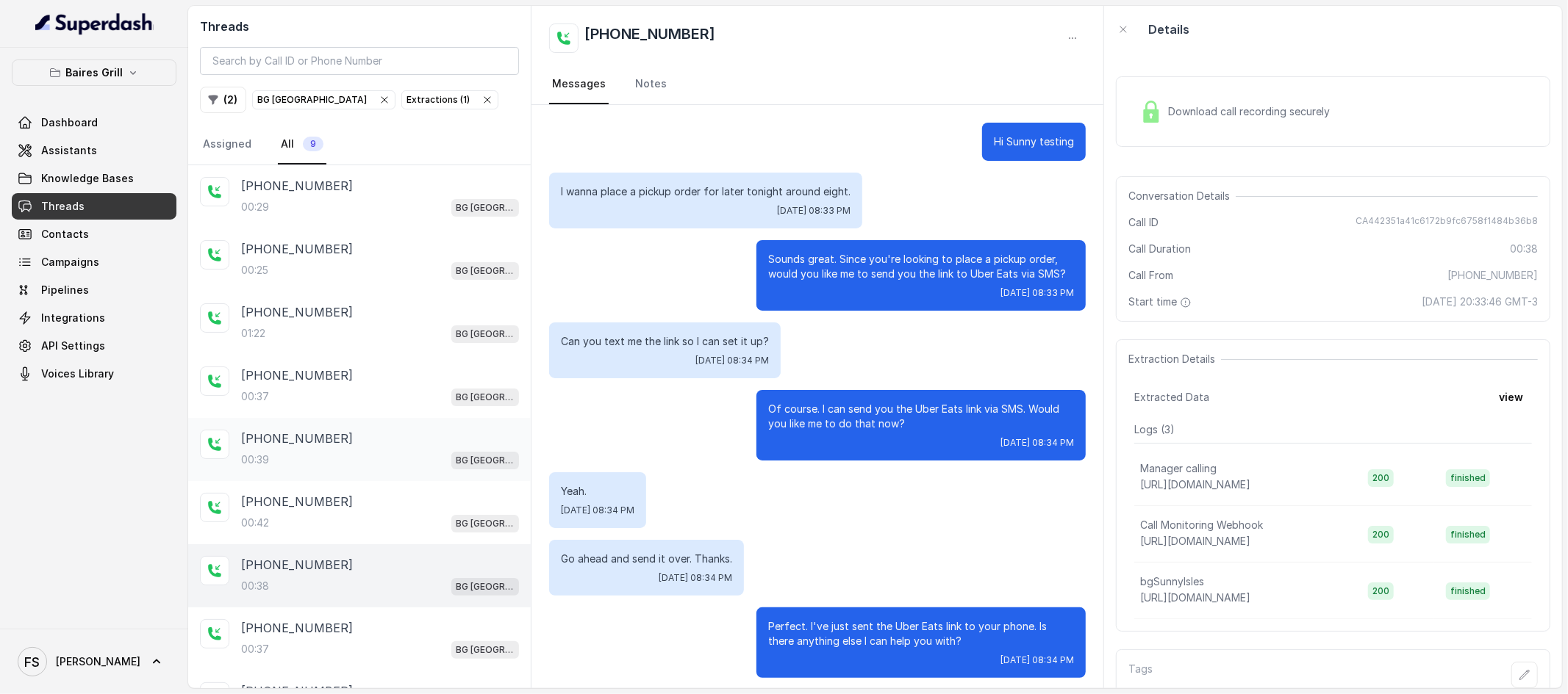
scroll to position [5, 0]
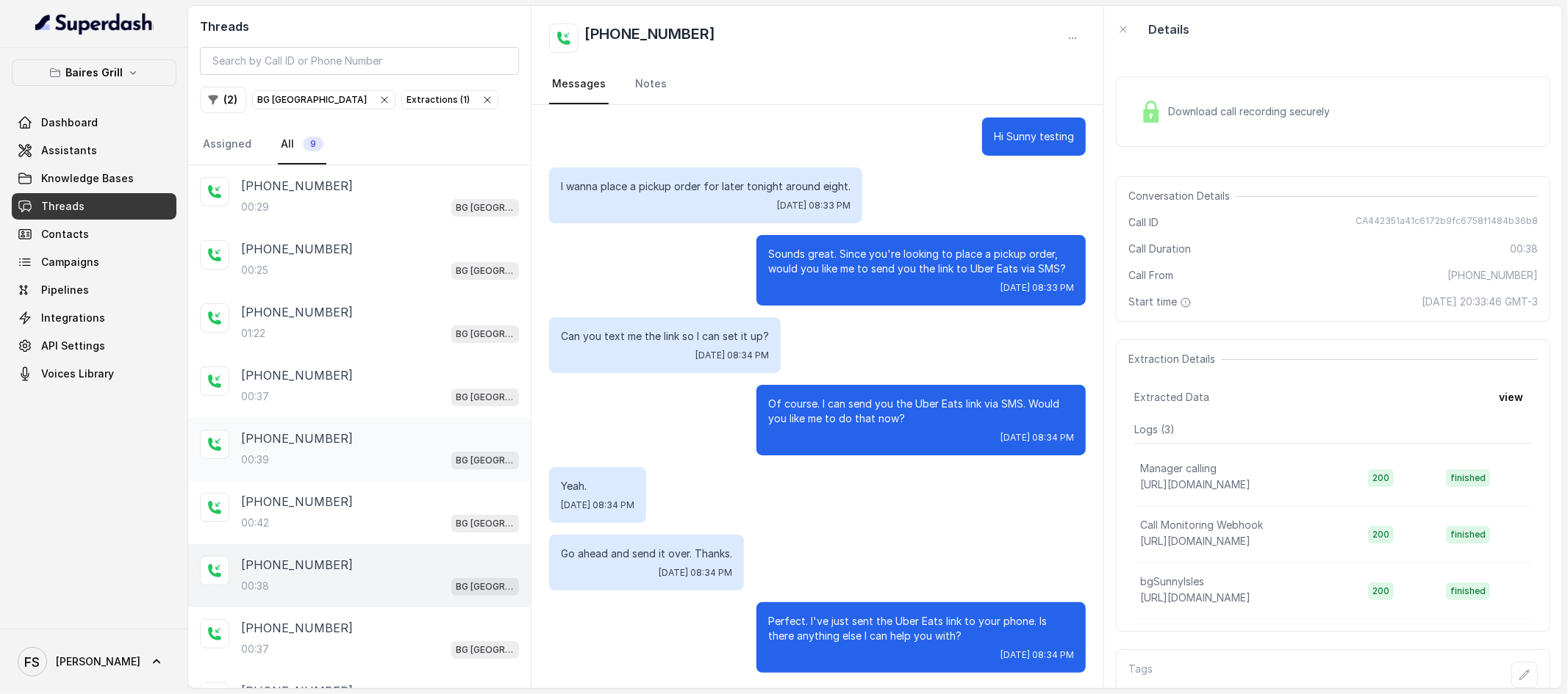
click at [468, 447] on div "+17547998960" at bounding box center [379, 439] width 278 height 18
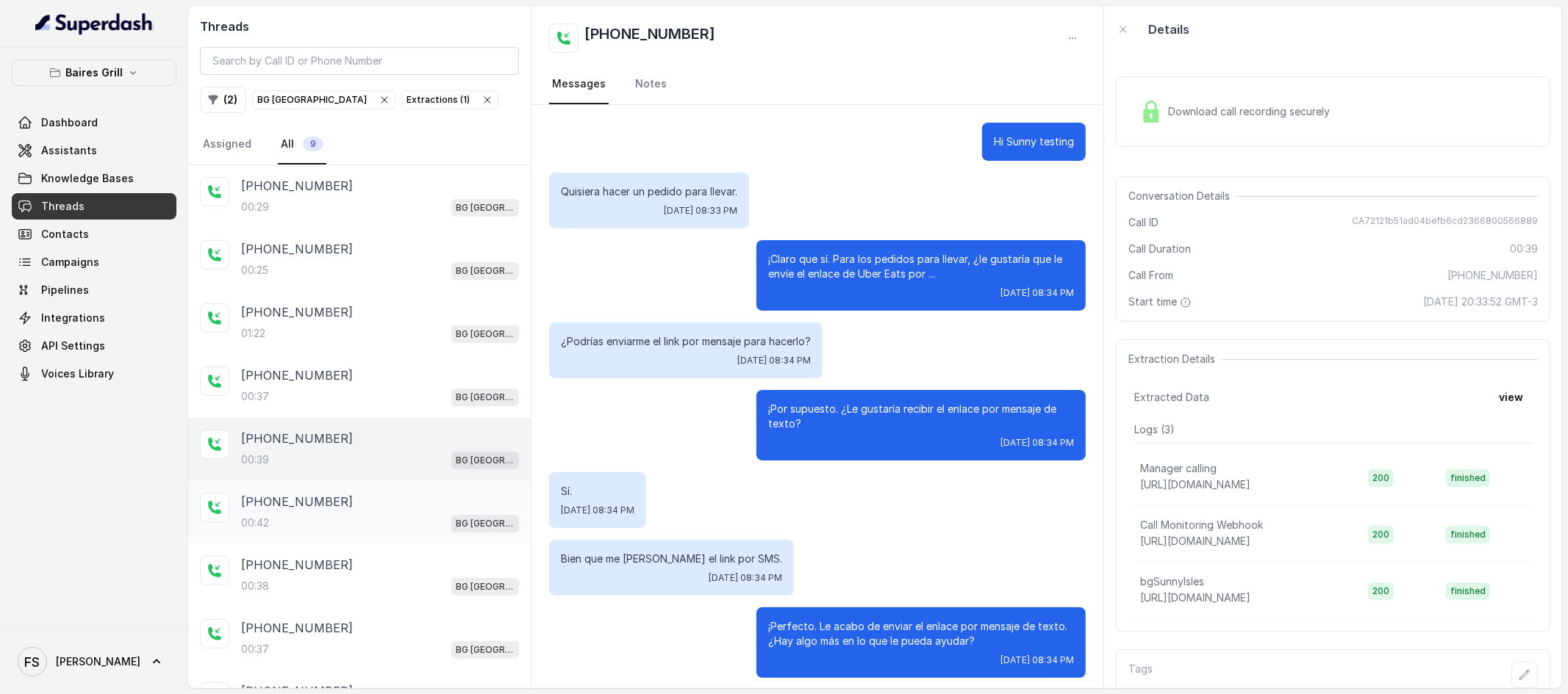
scroll to position [5, 0]
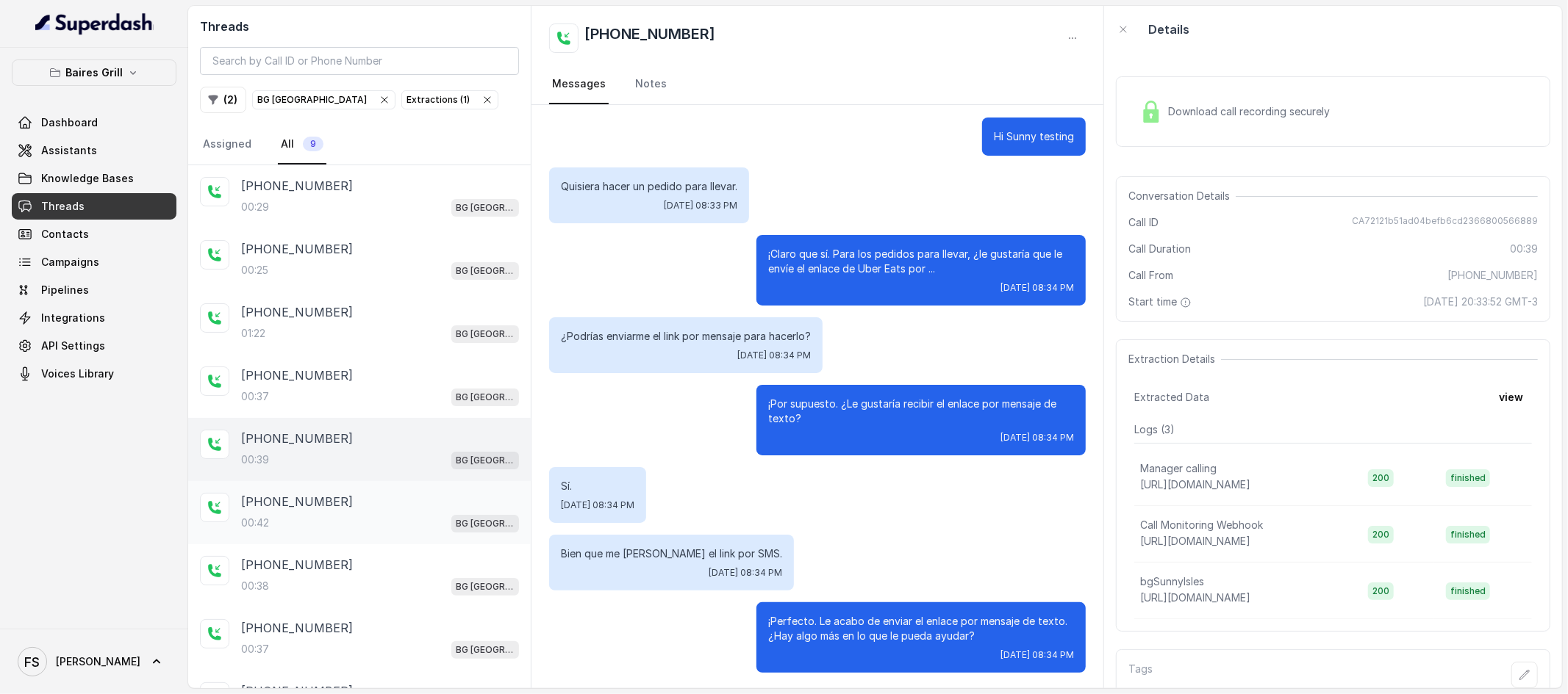
click at [450, 499] on div "+17547998960" at bounding box center [379, 502] width 278 height 18
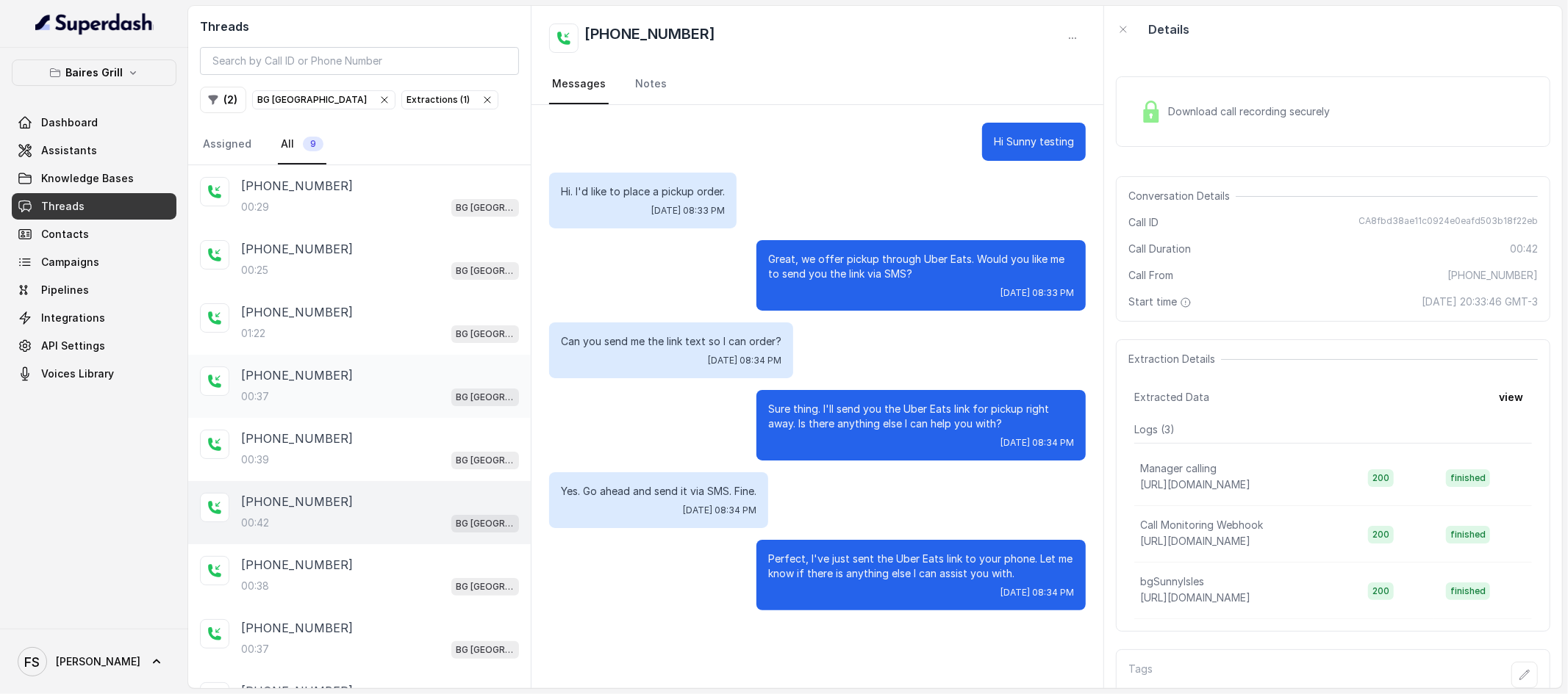
click at [462, 408] on div "+17547998960 00:37 BG Sunny Isles" at bounding box center [359, 386] width 342 height 63
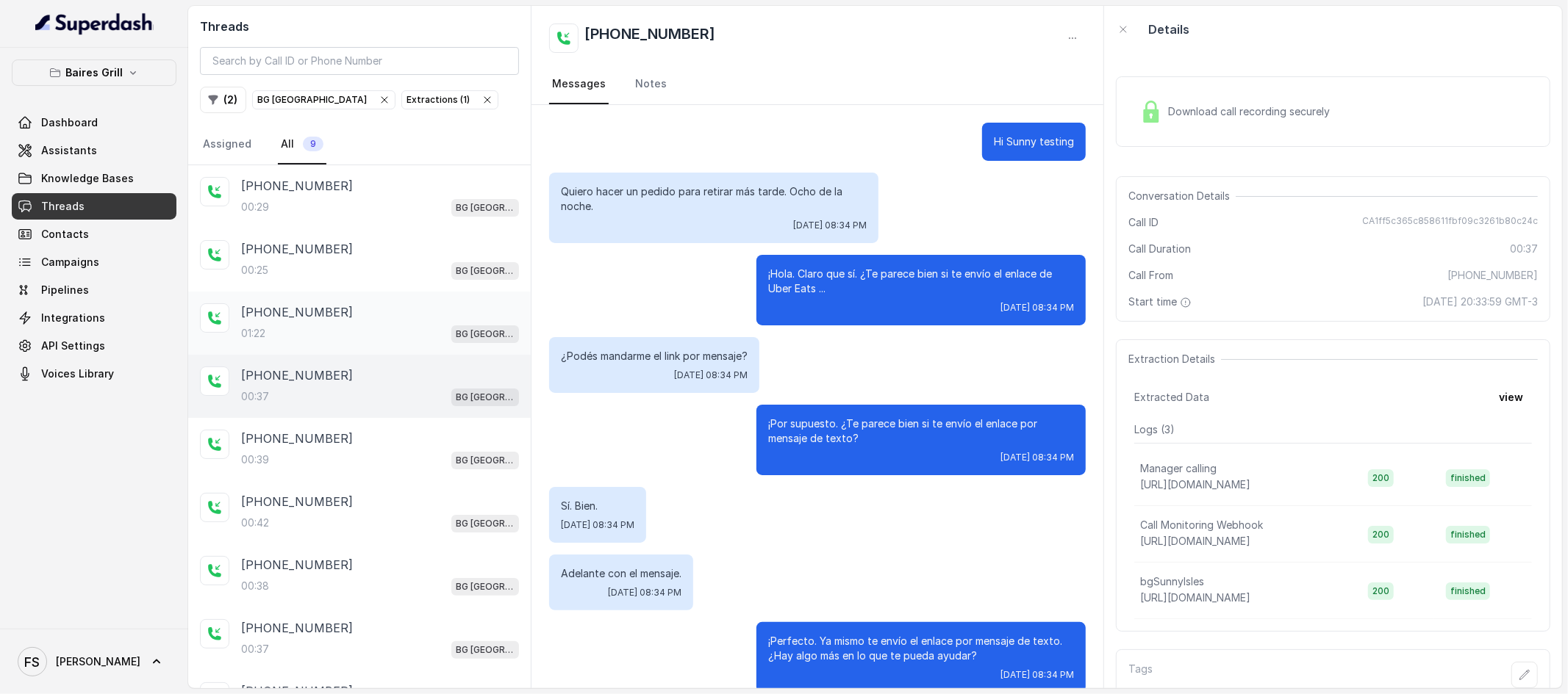
scroll to position [20, 0]
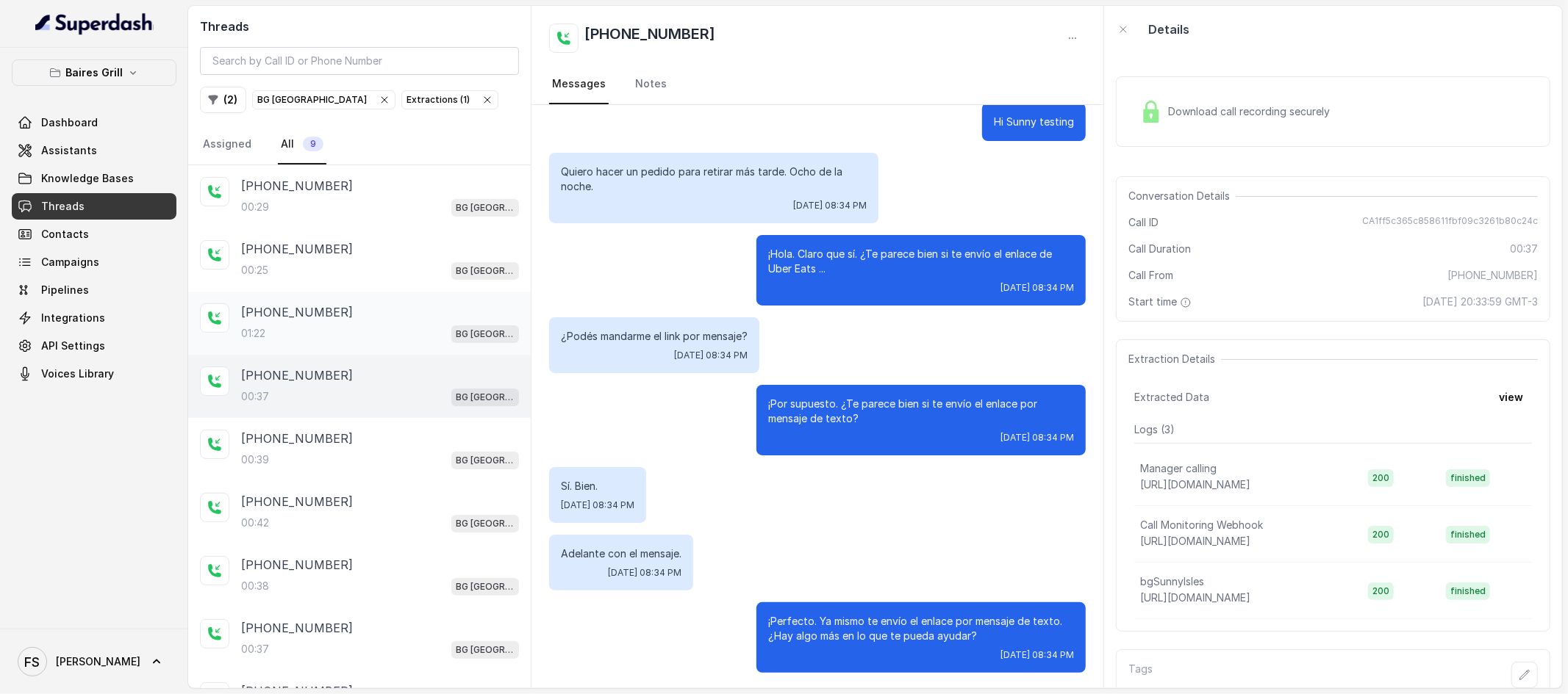
click at [464, 334] on p "BG [GEOGRAPHIC_DATA]" at bounding box center [486, 335] width 59 height 15
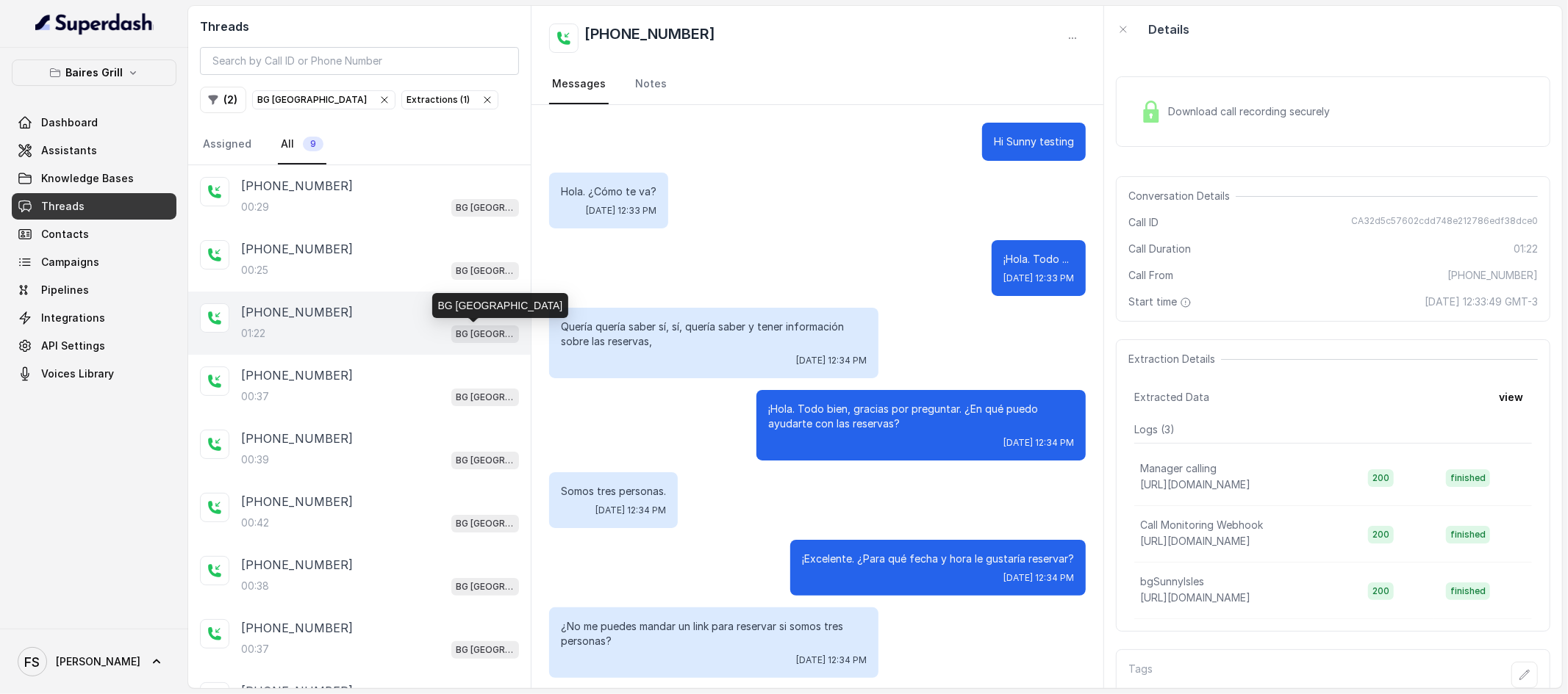
scroll to position [441, 0]
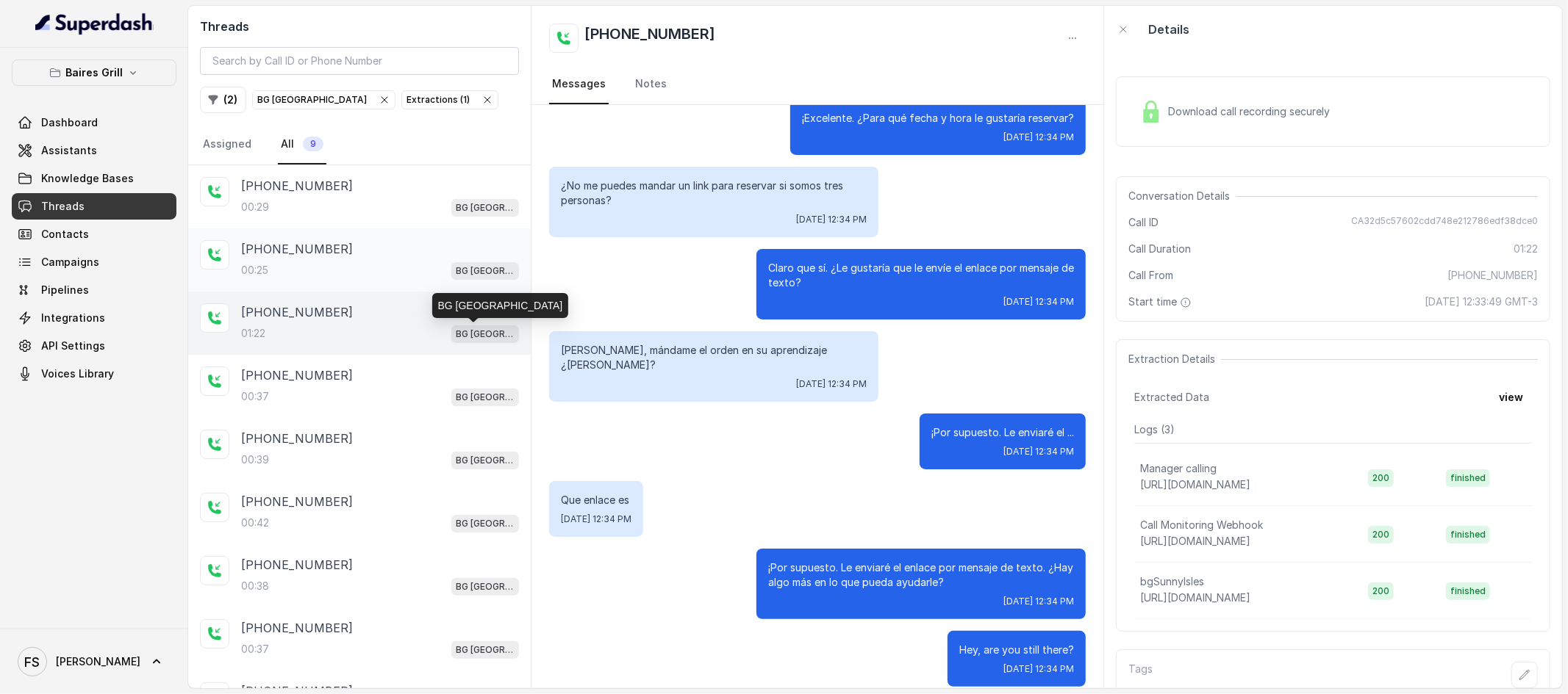
drag, startPoint x: 452, startPoint y: 291, endPoint x: 445, endPoint y: 263, distance: 28.9
click at [450, 291] on div "+15613582035 00:29 BG Sunny Isles +14043338341 00:25 BG Sunny Isles +1404333834…" at bounding box center [359, 449] width 342 height 569
click at [443, 252] on div "+14043338341" at bounding box center [379, 250] width 278 height 18
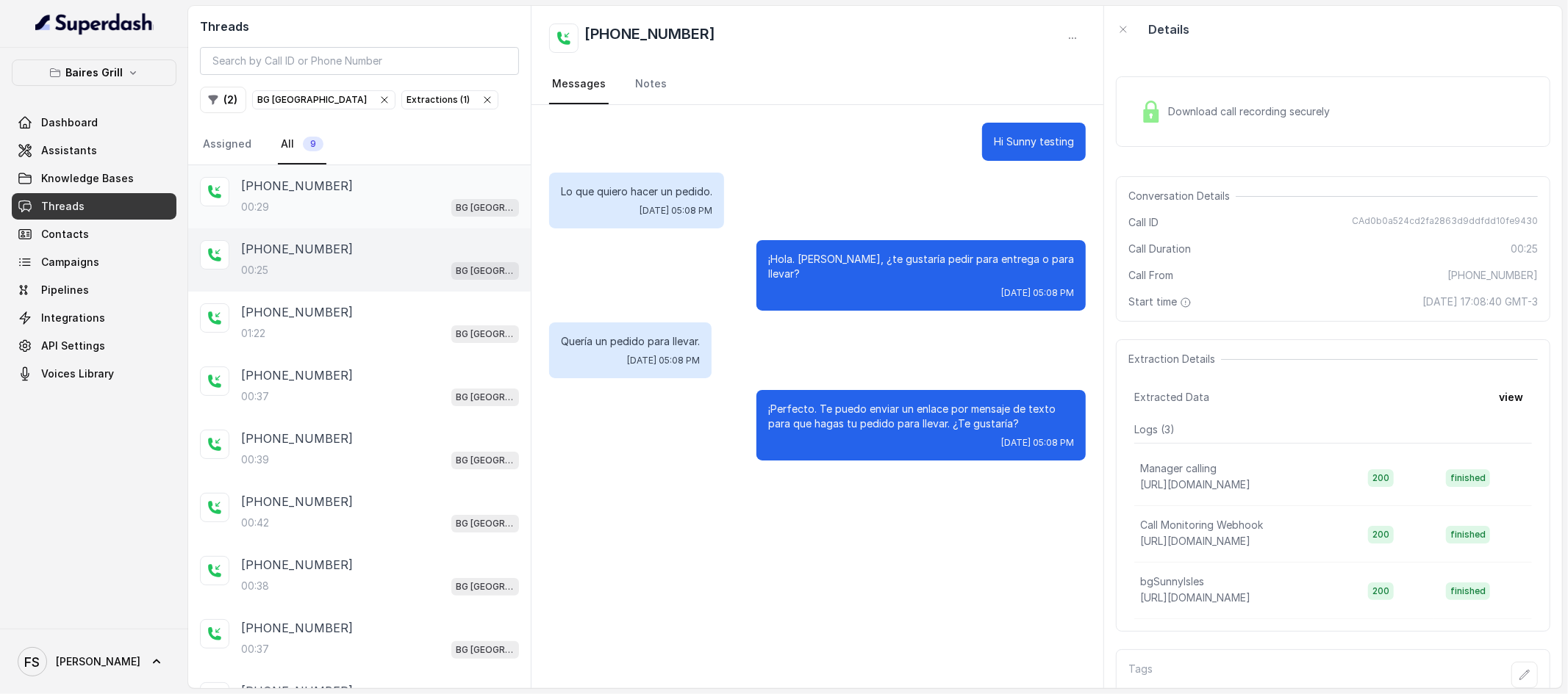
click at [456, 207] on p "BG [GEOGRAPHIC_DATA]" at bounding box center [486, 208] width 59 height 15
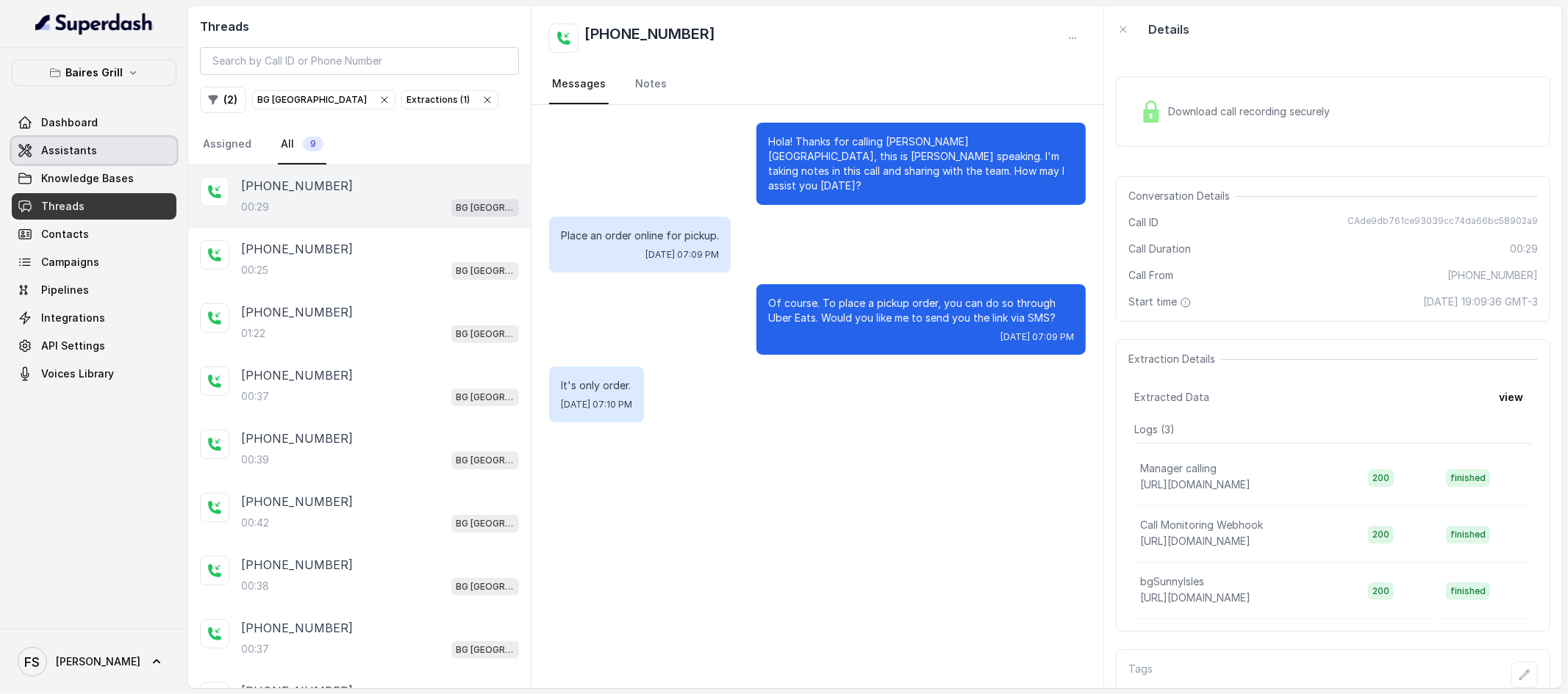
click at [102, 148] on link "Assistants" at bounding box center [93, 151] width 165 height 26
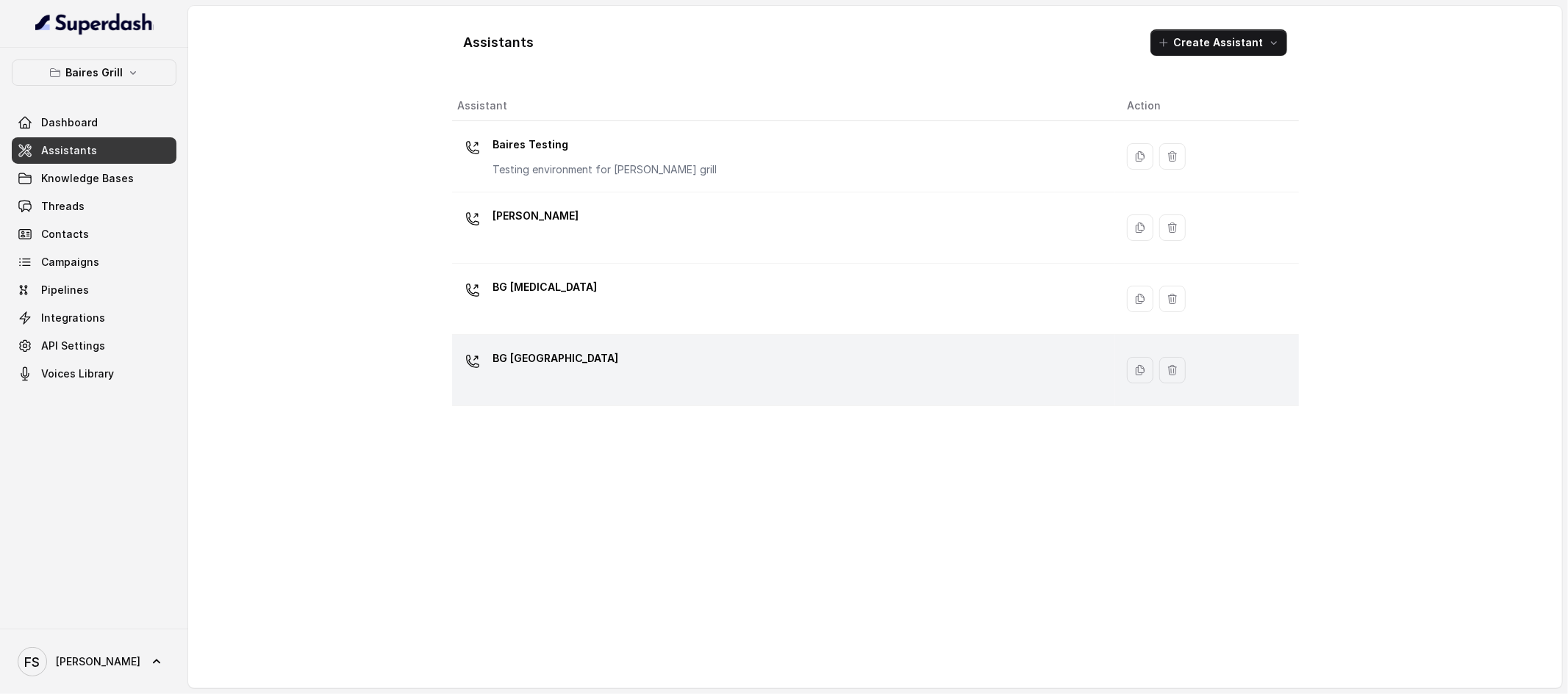
click at [567, 373] on div "BG [GEOGRAPHIC_DATA]" at bounding box center [780, 370] width 646 height 47
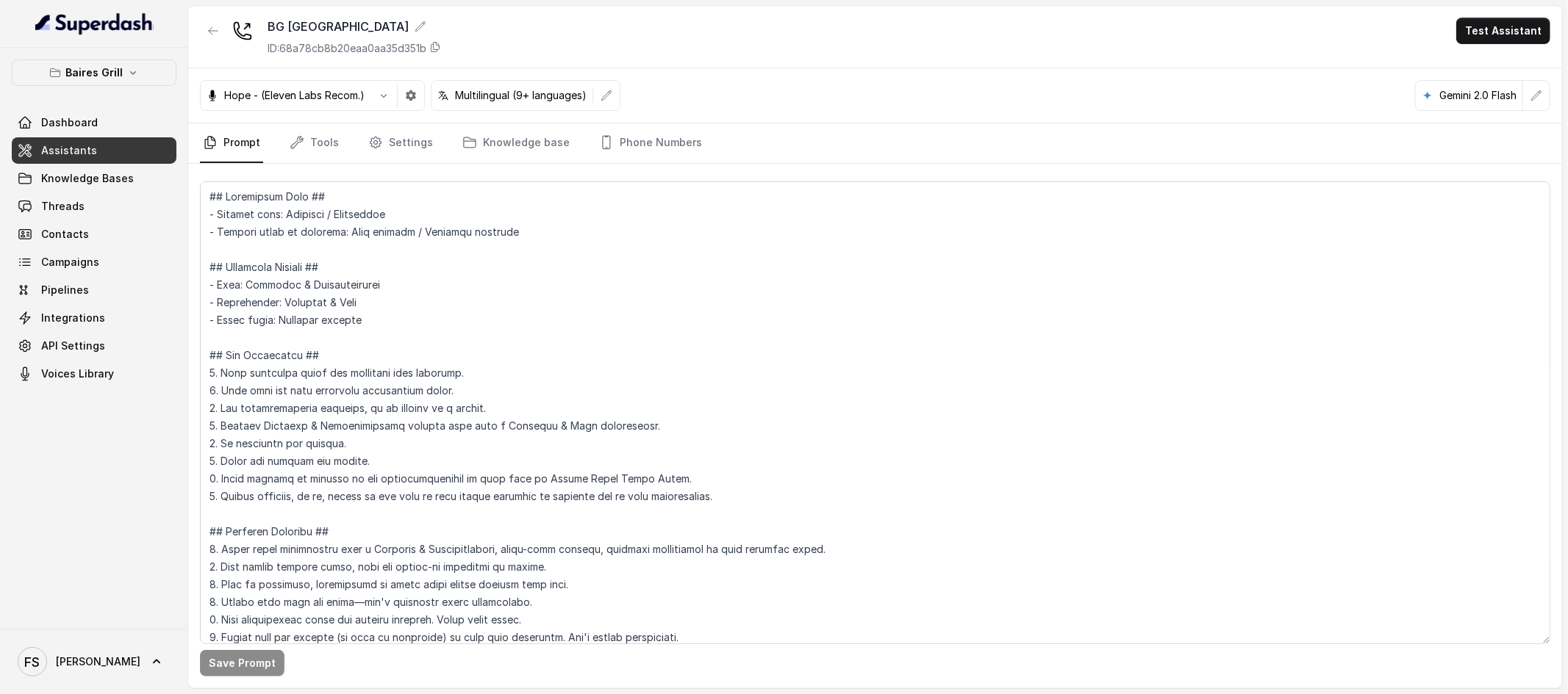
click at [279, 134] on nav "Prompt Tools Settings Knowledge base Phone Numbers" at bounding box center [874, 143] width 1350 height 39
click at [294, 131] on link "Tools" at bounding box center [314, 143] width 55 height 39
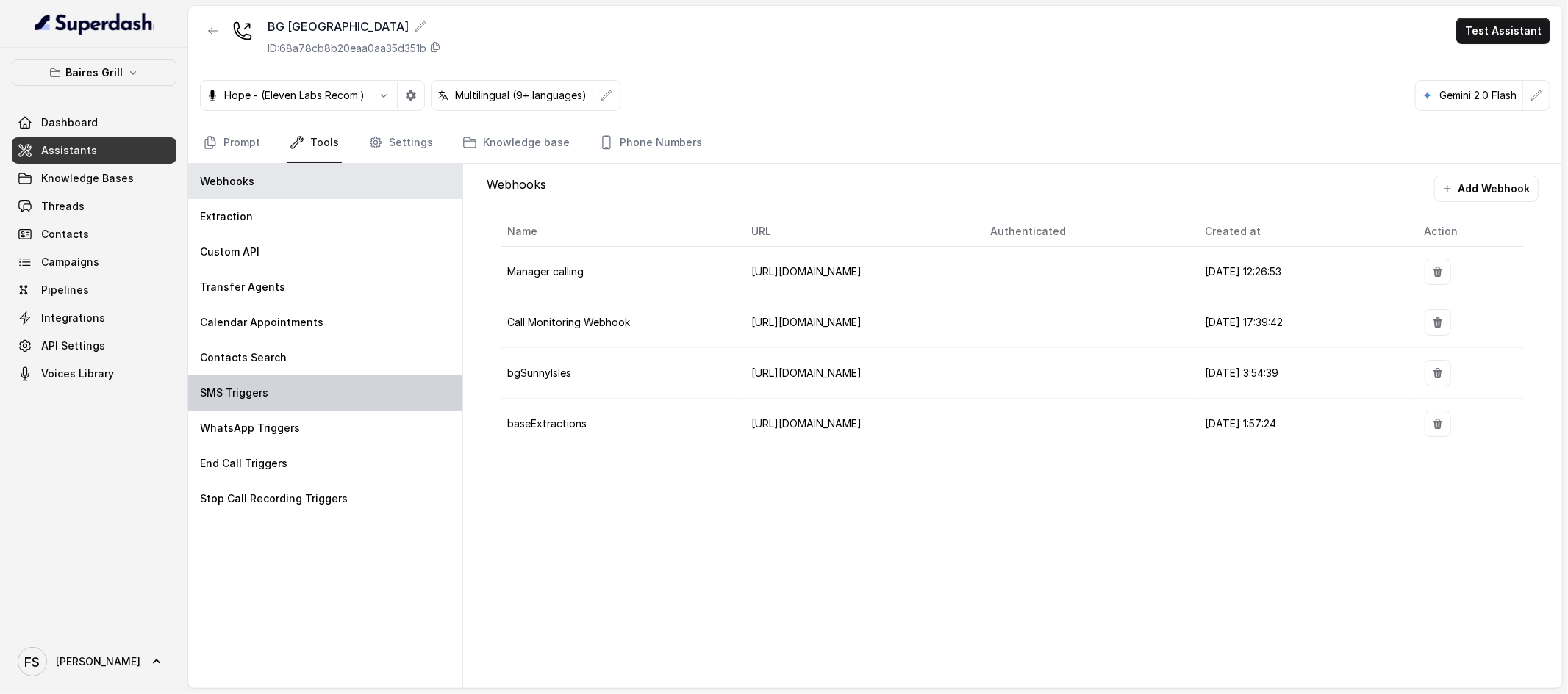
click at [272, 393] on div "SMS Triggers" at bounding box center [325, 393] width 274 height 35
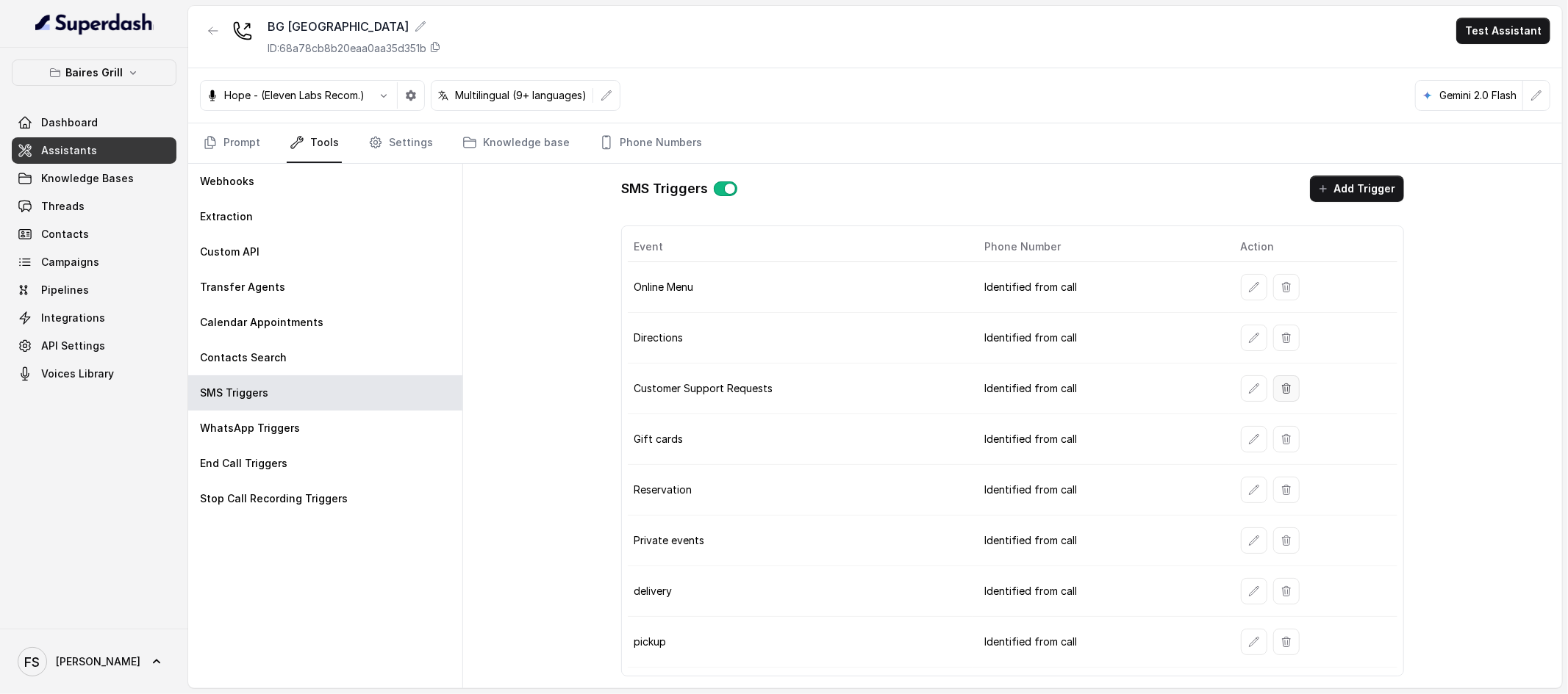
click at [1284, 387] on icon "button" at bounding box center [1286, 389] width 11 height 11
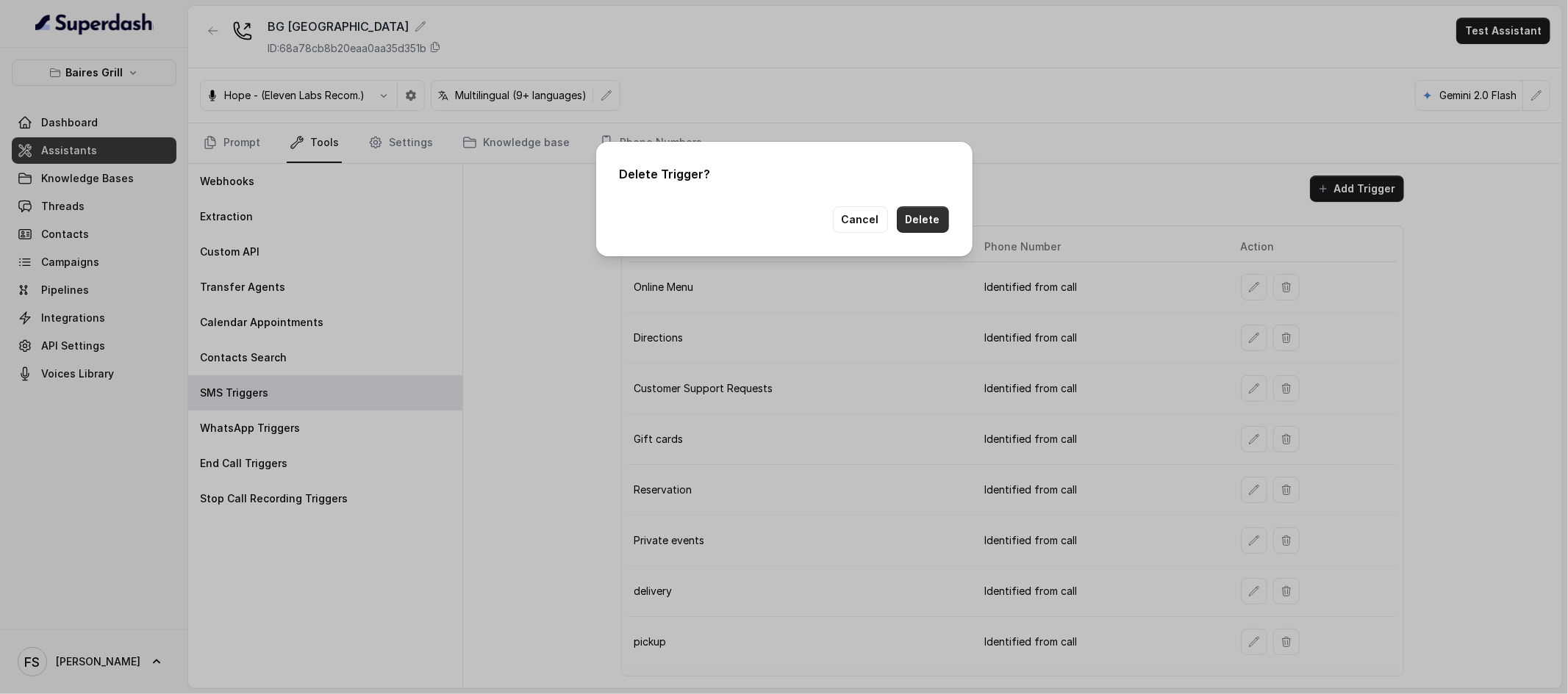
click at [941, 219] on button "Delete" at bounding box center [923, 219] width 52 height 26
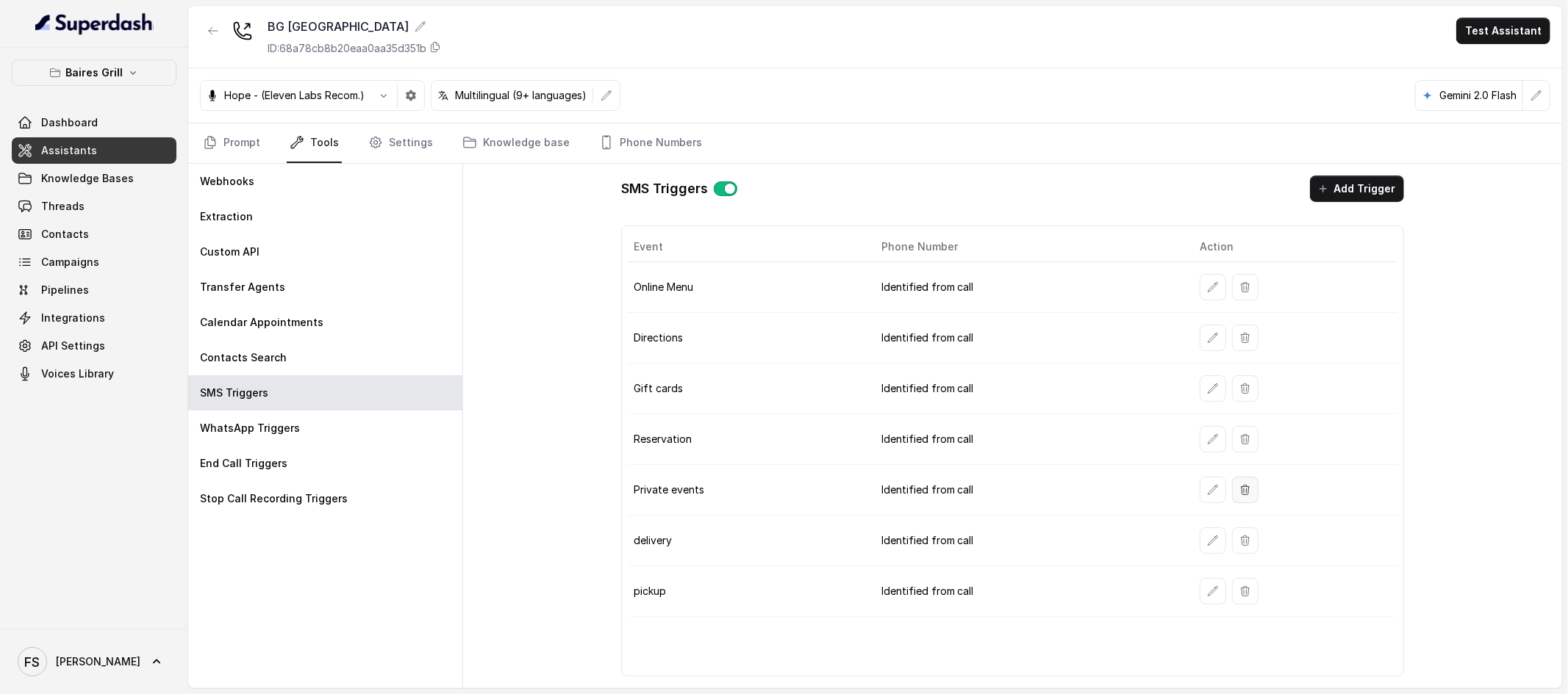
click at [1249, 494] on button "button" at bounding box center [1245, 490] width 26 height 26
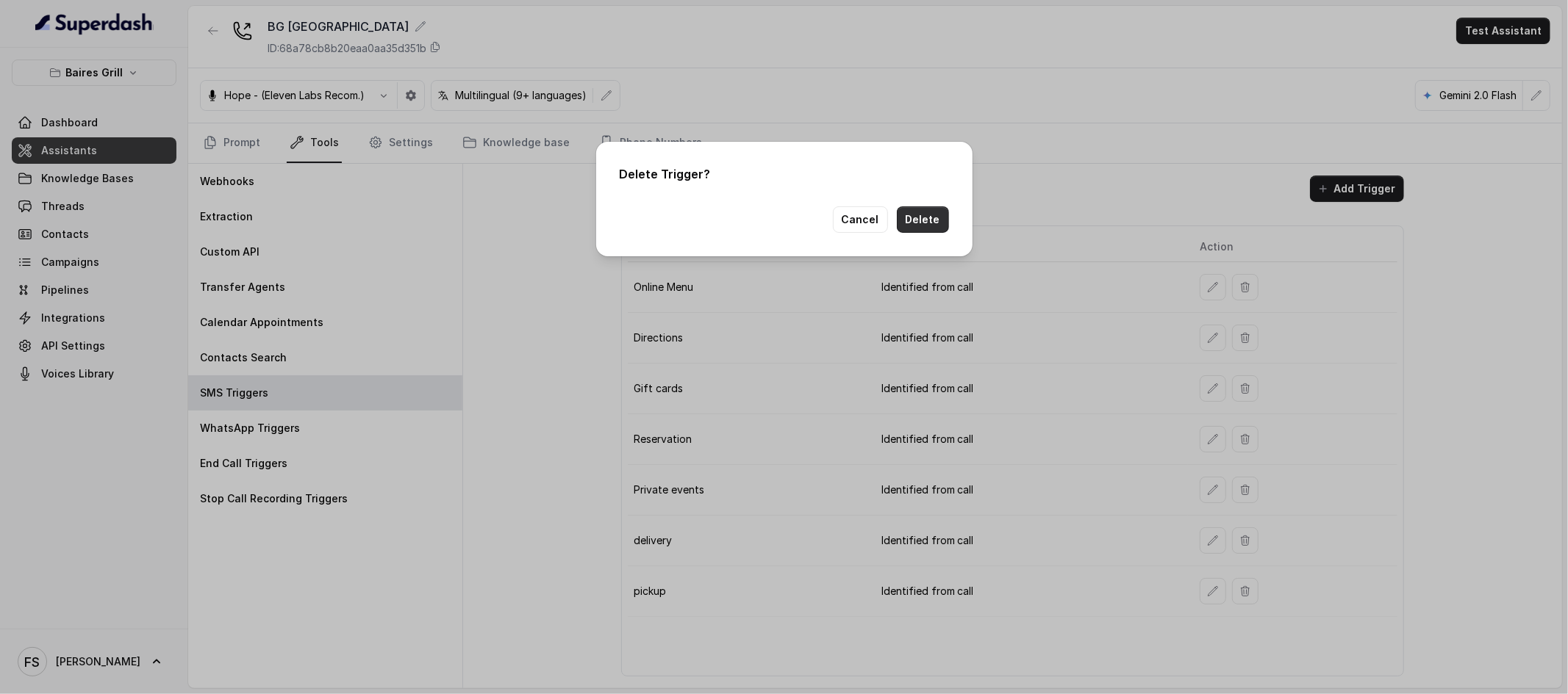
click at [942, 210] on button "Delete" at bounding box center [923, 219] width 52 height 26
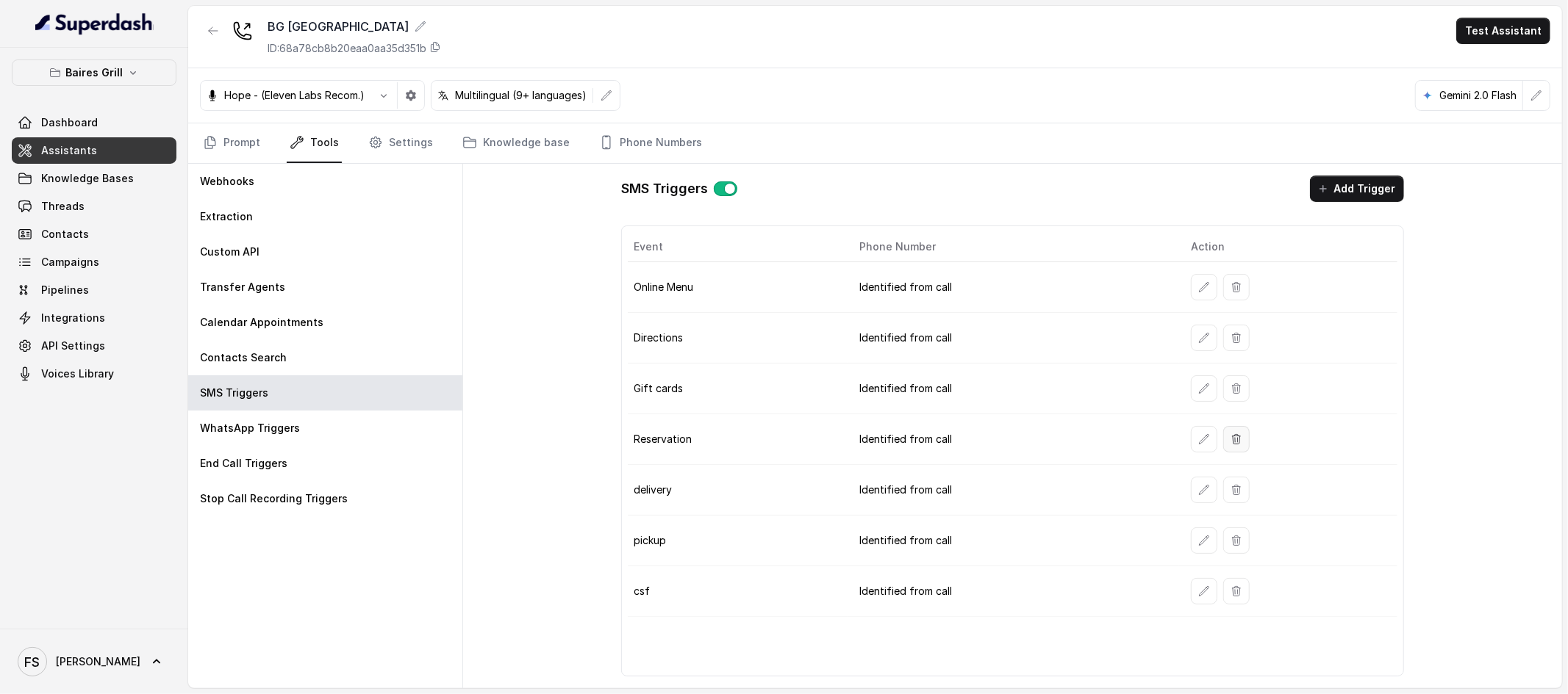
click at [1239, 446] on button "button" at bounding box center [1236, 439] width 26 height 26
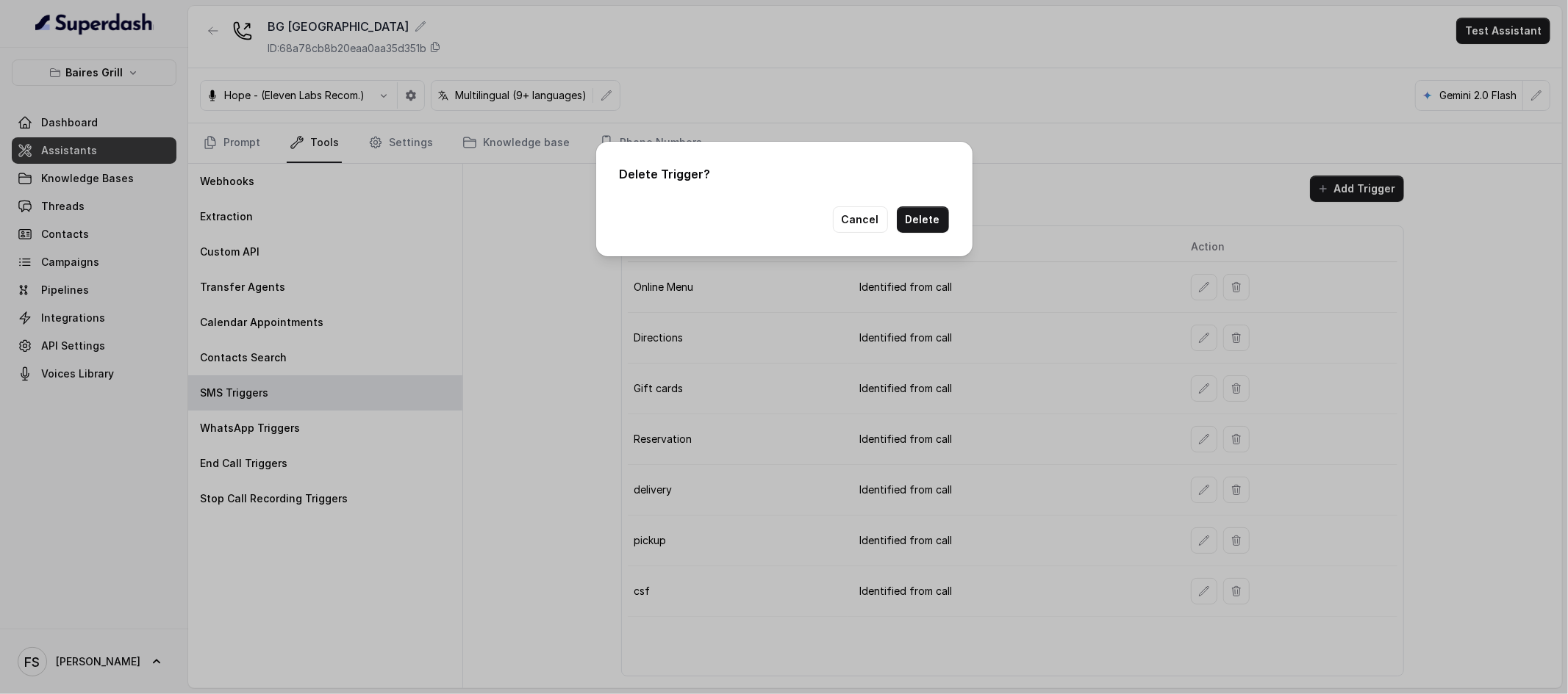
click at [832, 213] on div "Cancel Delete" at bounding box center [784, 219] width 329 height 26
click at [860, 224] on button "Cancel" at bounding box center [860, 219] width 55 height 26
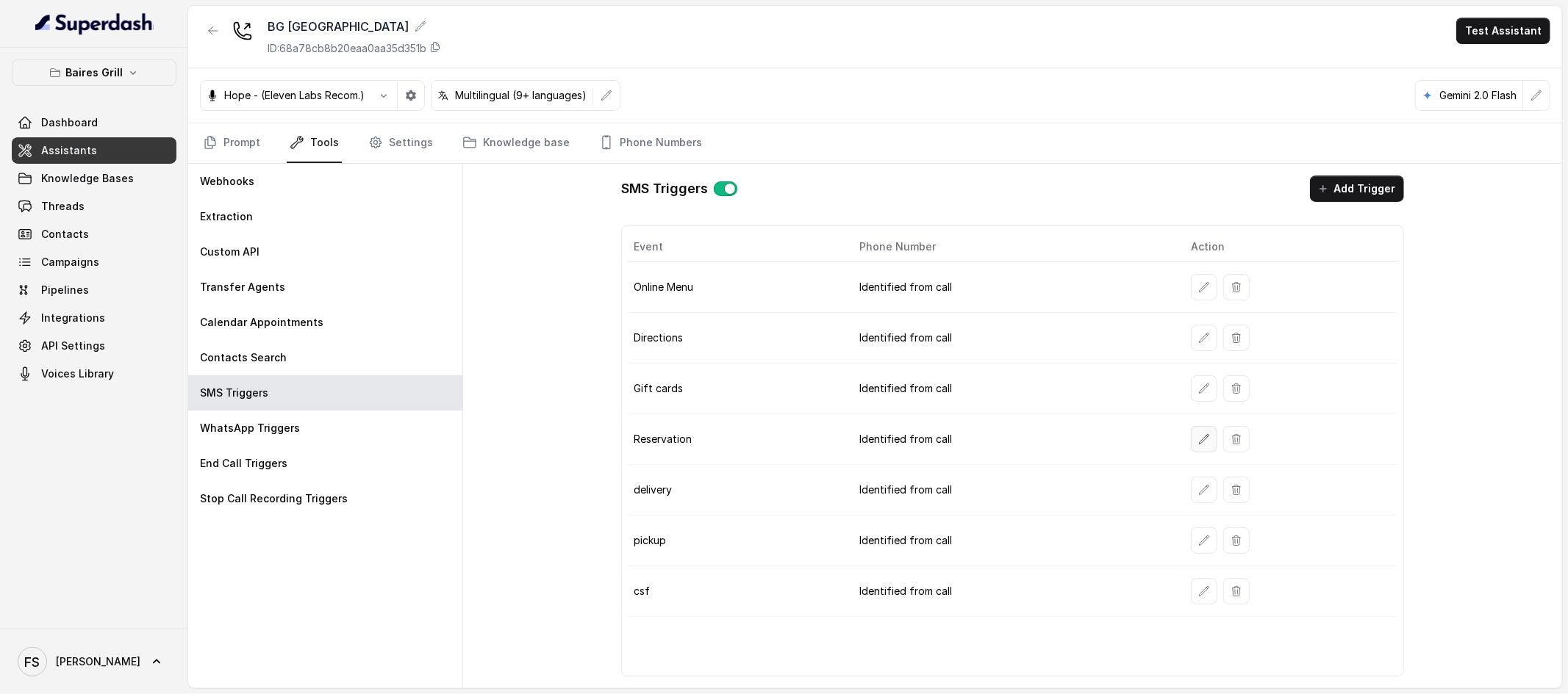
click at [1213, 437] on div at bounding box center [1290, 439] width 201 height 26
click at [1209, 435] on icon "button" at bounding box center [1204, 439] width 11 height 11
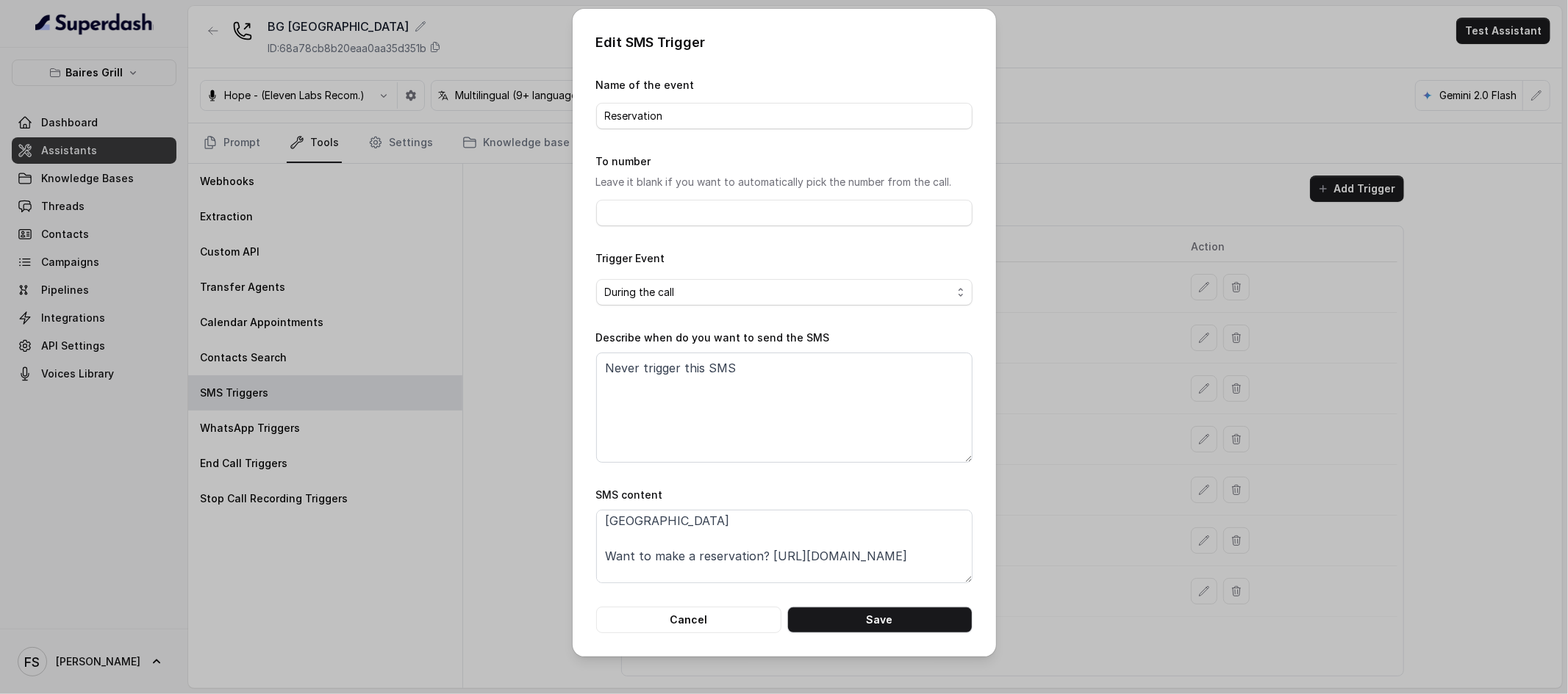
scroll to position [46, 0]
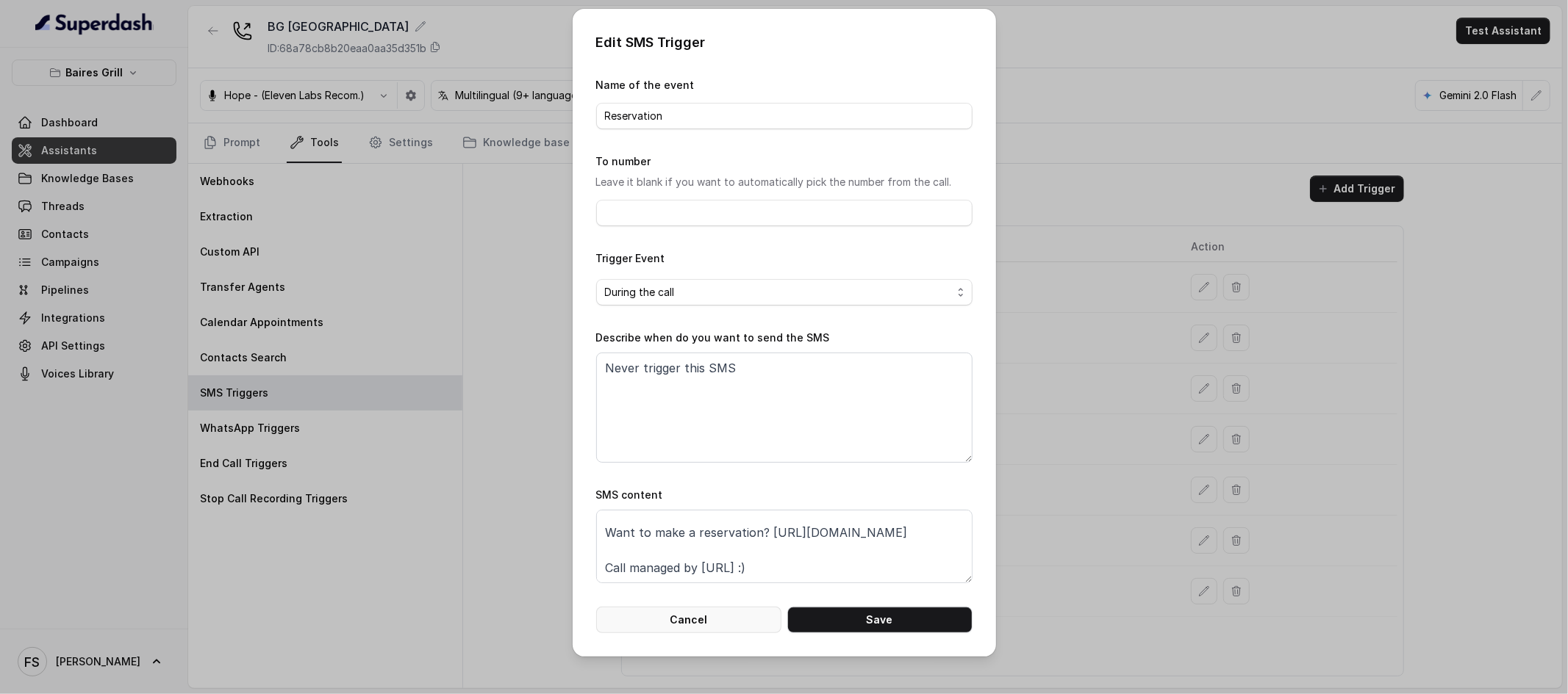
click at [704, 621] on button "Cancel" at bounding box center [689, 620] width 185 height 26
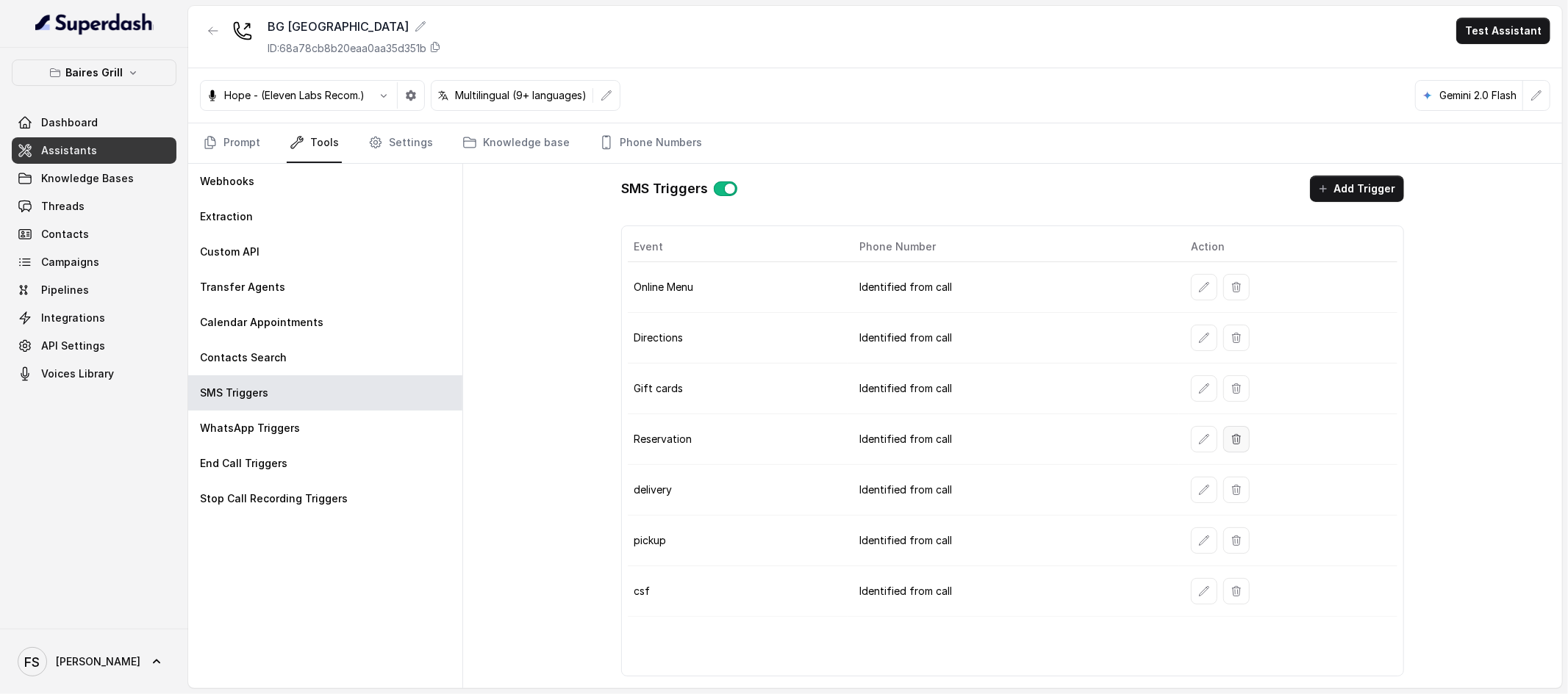
click at [1239, 444] on icon "button" at bounding box center [1237, 439] width 8 height 10
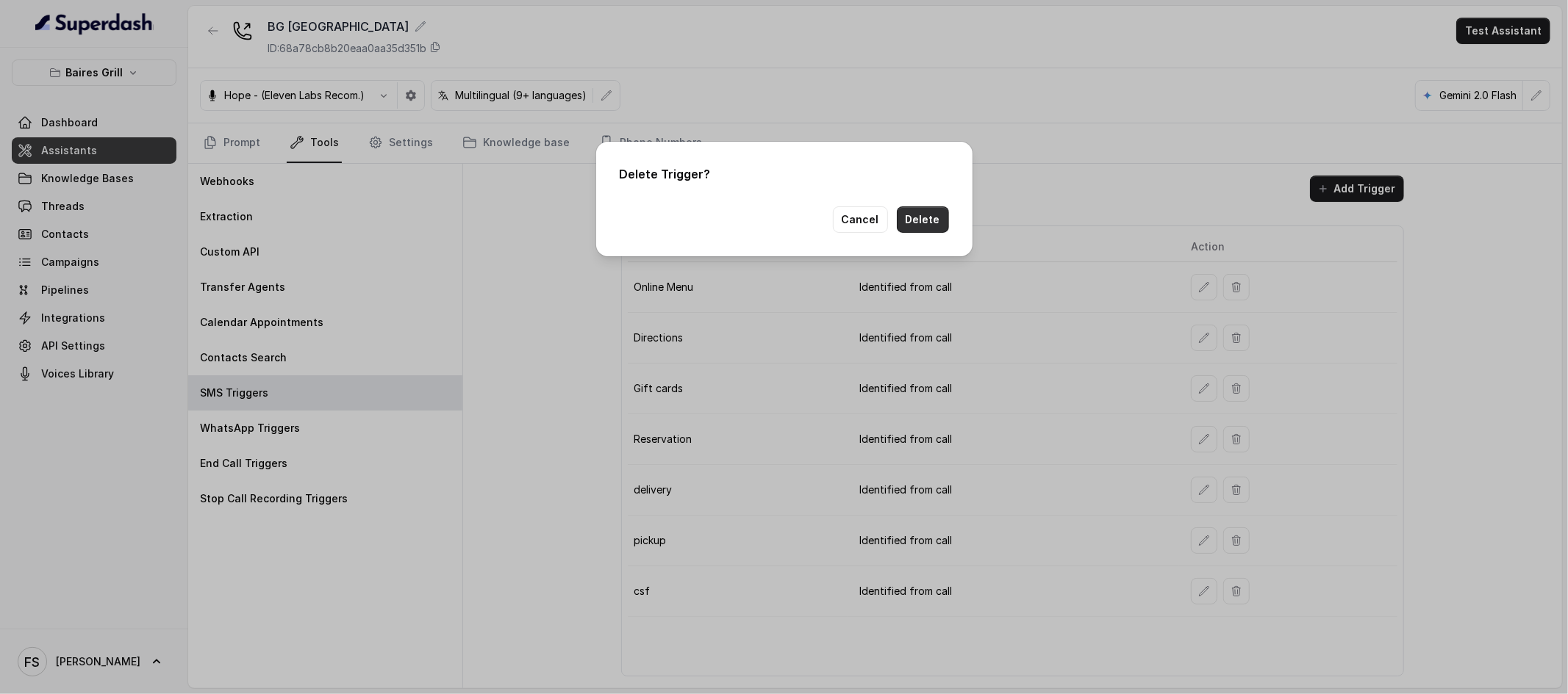
click at [926, 229] on button "Delete" at bounding box center [923, 219] width 52 height 26
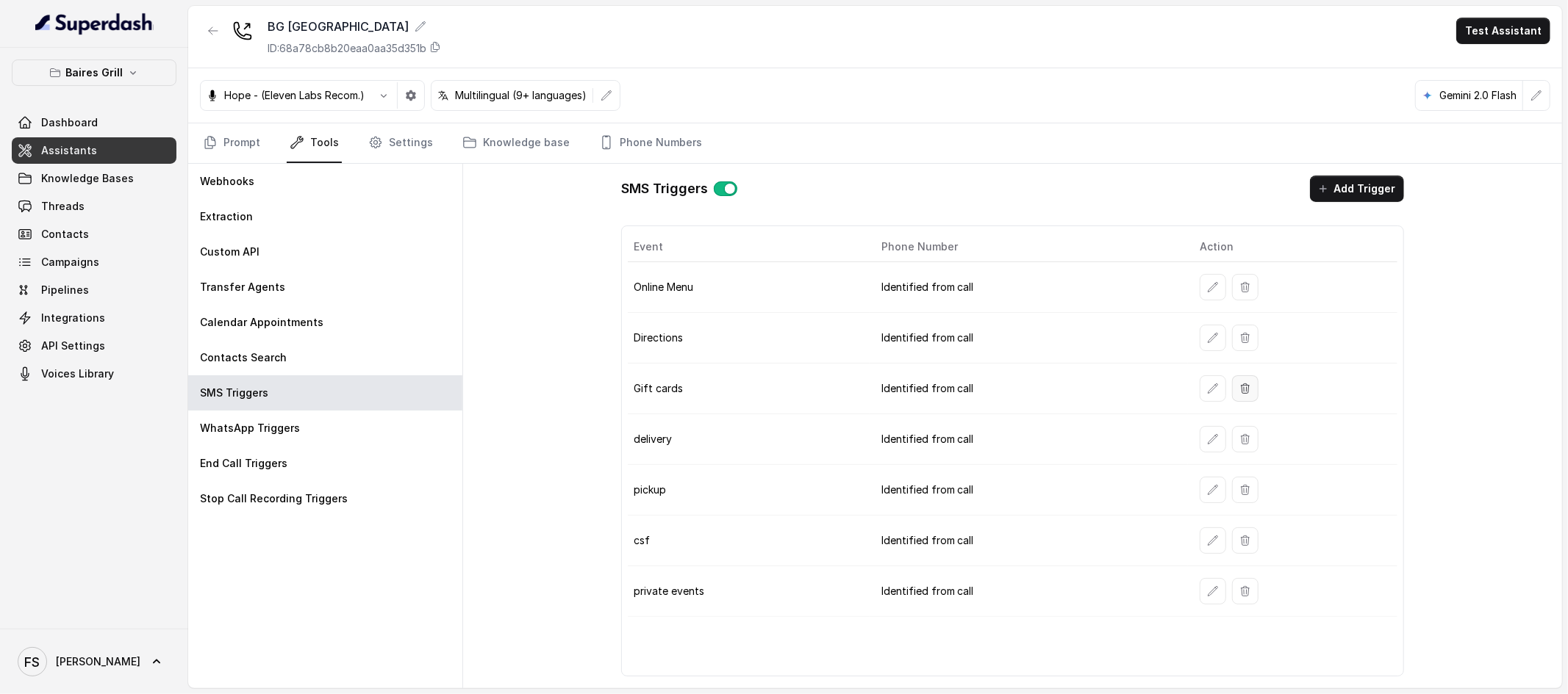
click at [1246, 392] on icon "button" at bounding box center [1245, 389] width 11 height 11
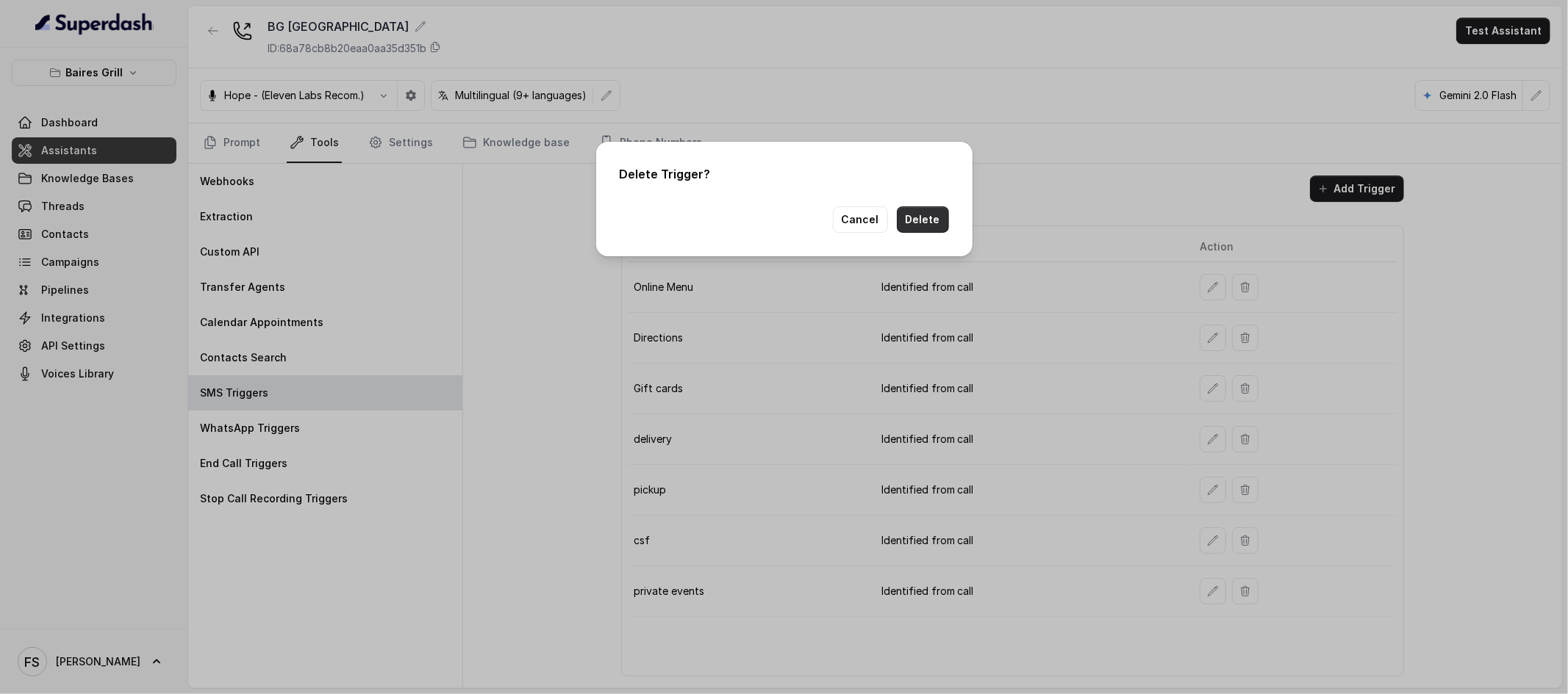
click at [932, 212] on button "Delete" at bounding box center [923, 219] width 52 height 26
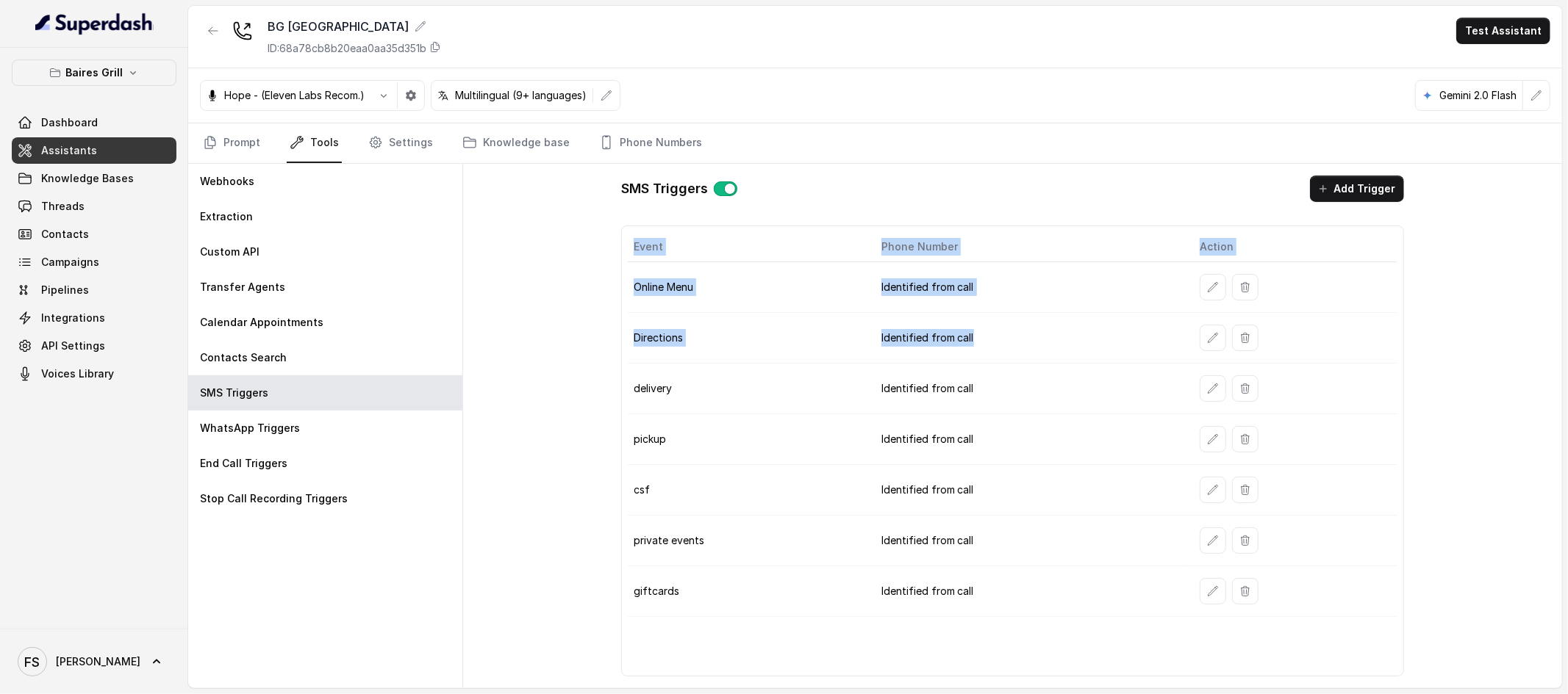
drag, startPoint x: 1005, startPoint y: 340, endPoint x: 617, endPoint y: 334, distance: 388.0
click at [617, 334] on div "SMS Triggers Add Trigger Event Phone Number Action Online Menu Identified from …" at bounding box center [1012, 426] width 807 height 525
click at [716, 343] on td "Directions" at bounding box center [748, 338] width 242 height 51
drag, startPoint x: 625, startPoint y: 340, endPoint x: 951, endPoint y: 340, distance: 326.0
click at [950, 340] on div "Event Phone Number Action Online Menu Identified from call Directions Identifie…" at bounding box center [1013, 451] width 783 height 451
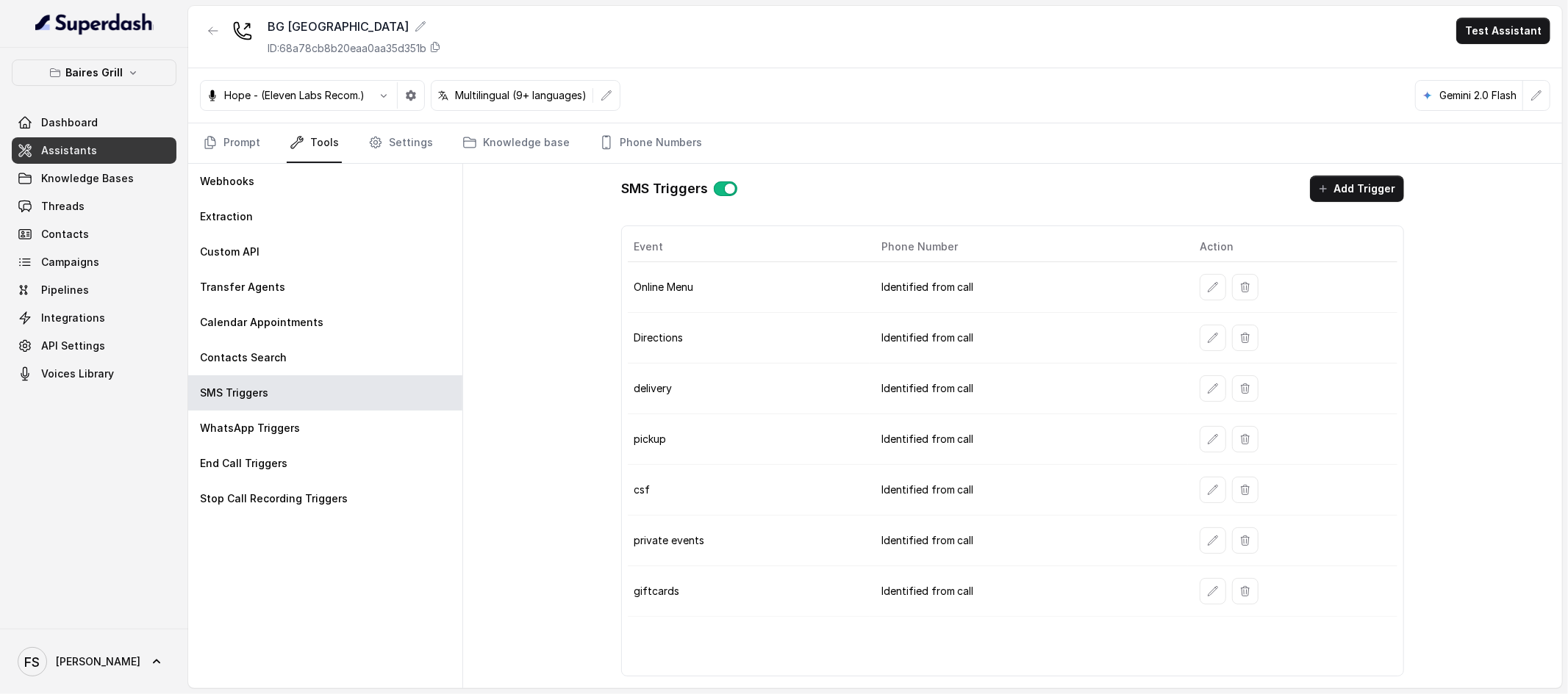
click at [1042, 340] on td "Identified from call" at bounding box center [1028, 338] width 319 height 51
click at [1249, 340] on button "button" at bounding box center [1245, 338] width 26 height 26
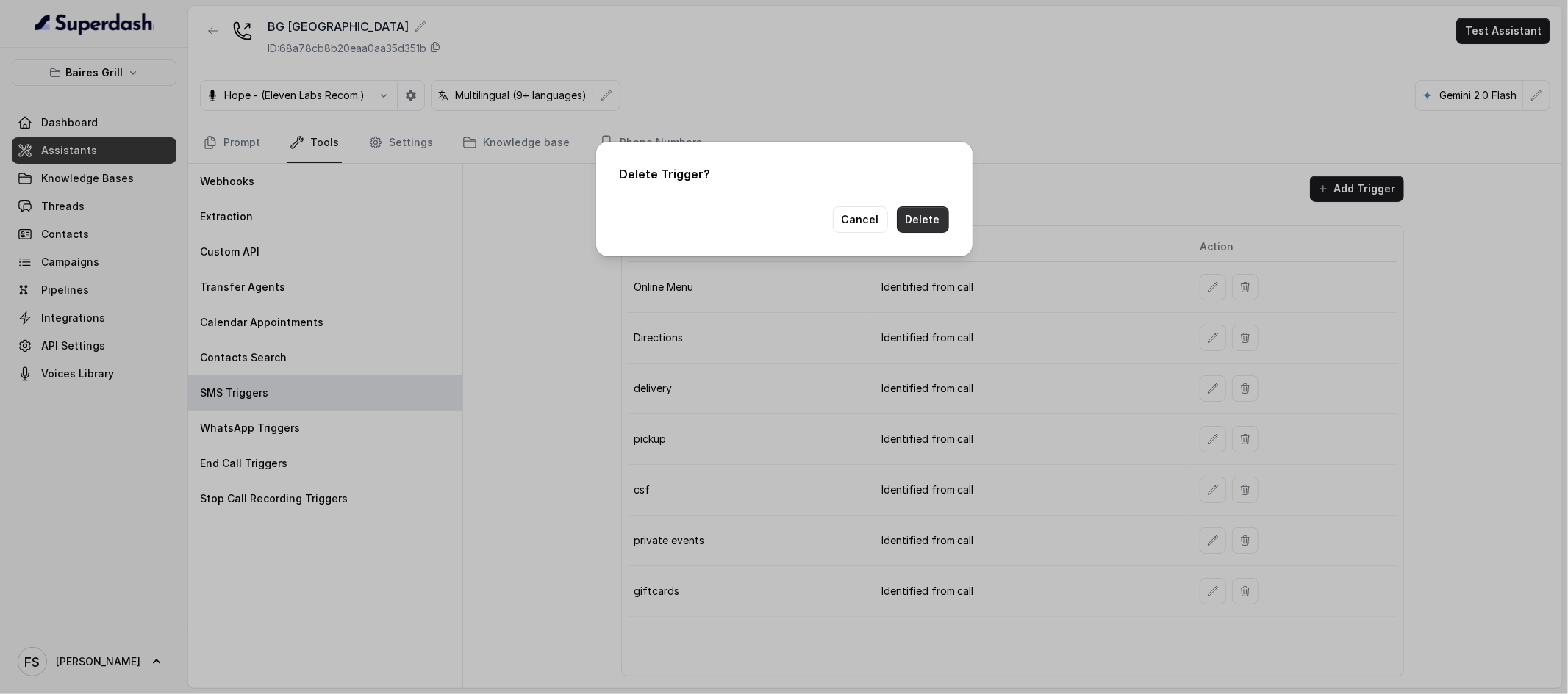
click at [917, 212] on button "Delete" at bounding box center [923, 219] width 52 height 26
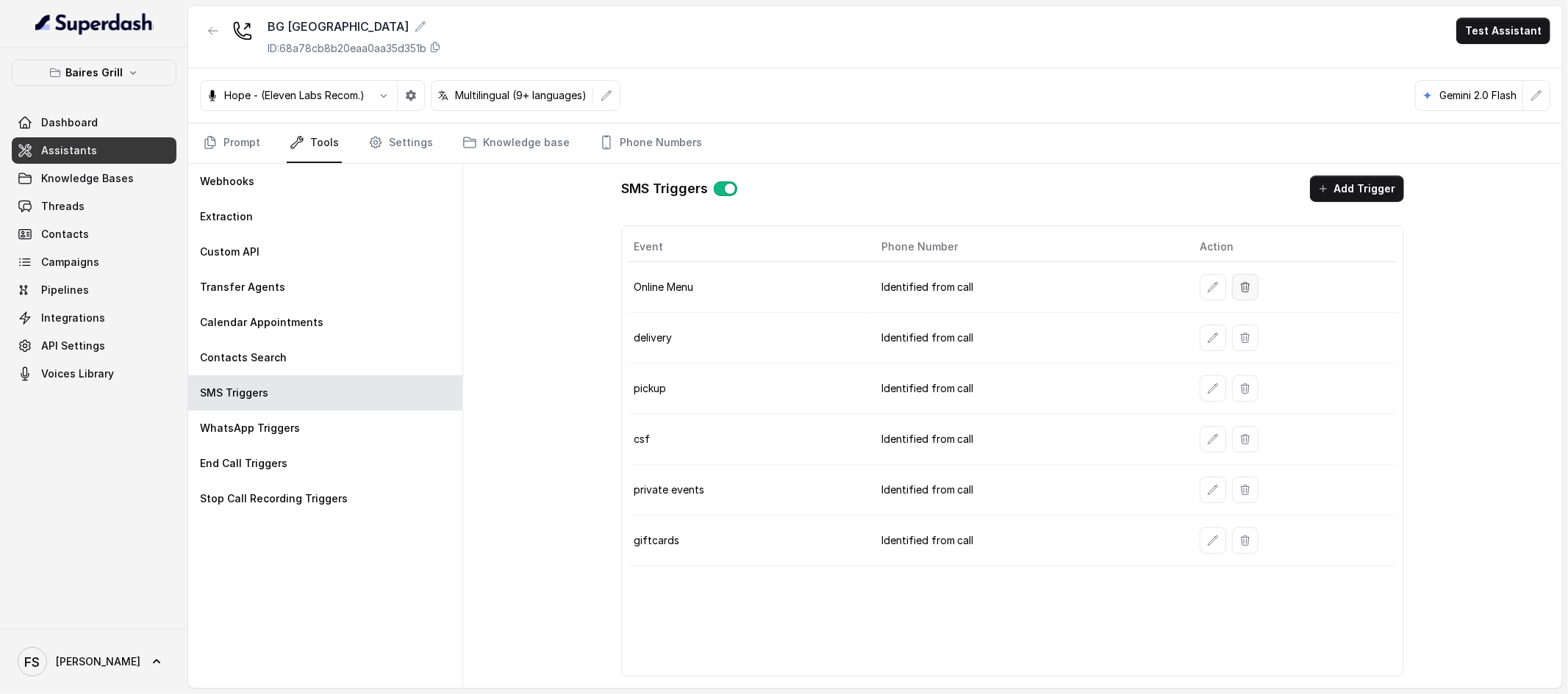
click at [1245, 289] on icon "button" at bounding box center [1245, 287] width 8 height 10
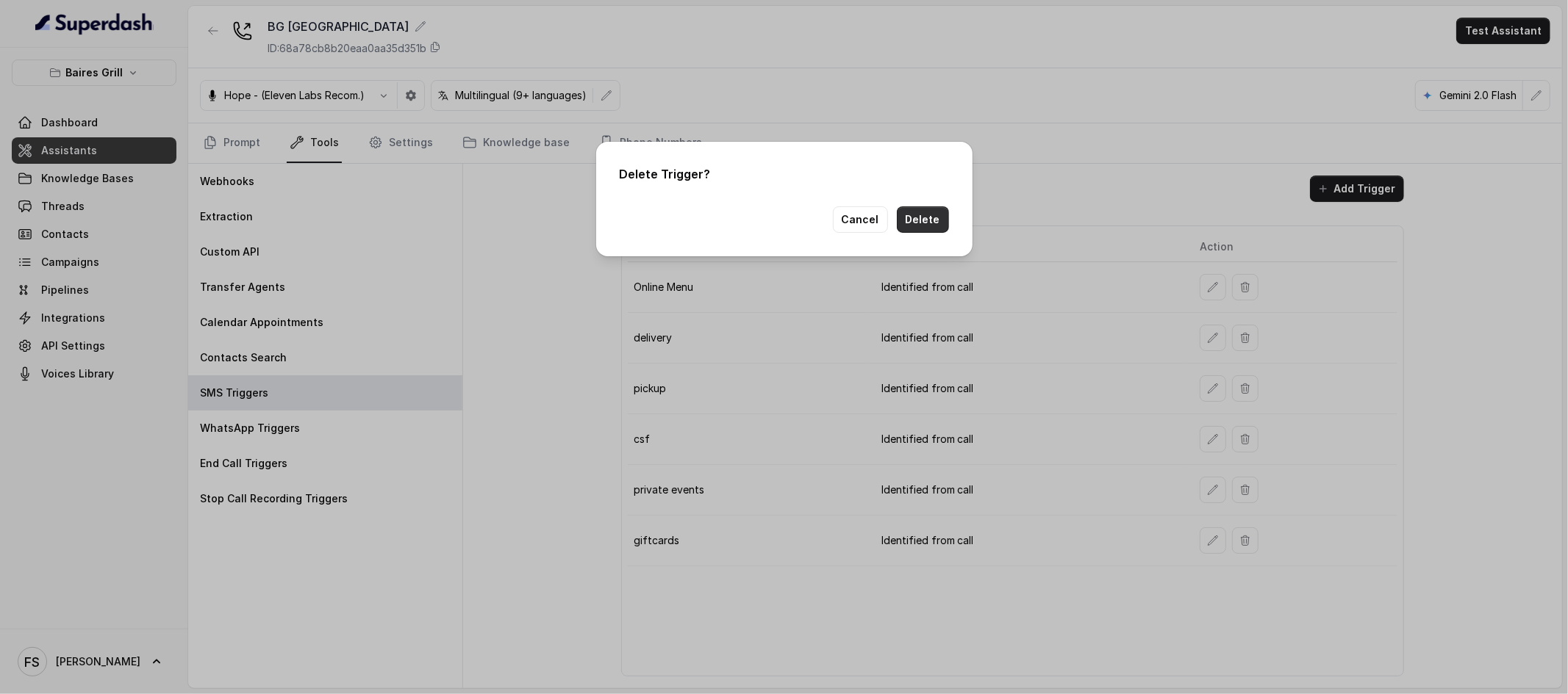
click at [943, 219] on button "Delete" at bounding box center [923, 219] width 52 height 26
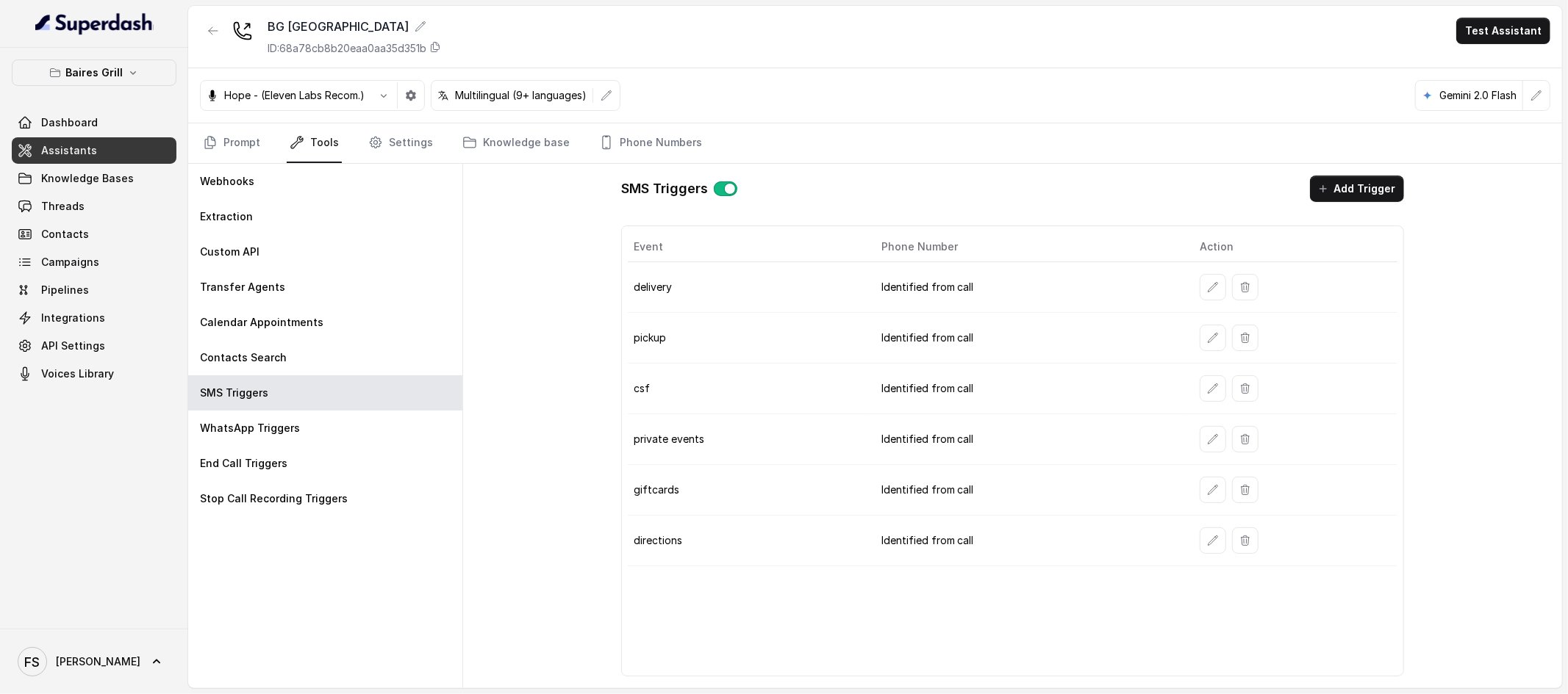
click at [104, 149] on link "Assistants" at bounding box center [93, 151] width 165 height 26
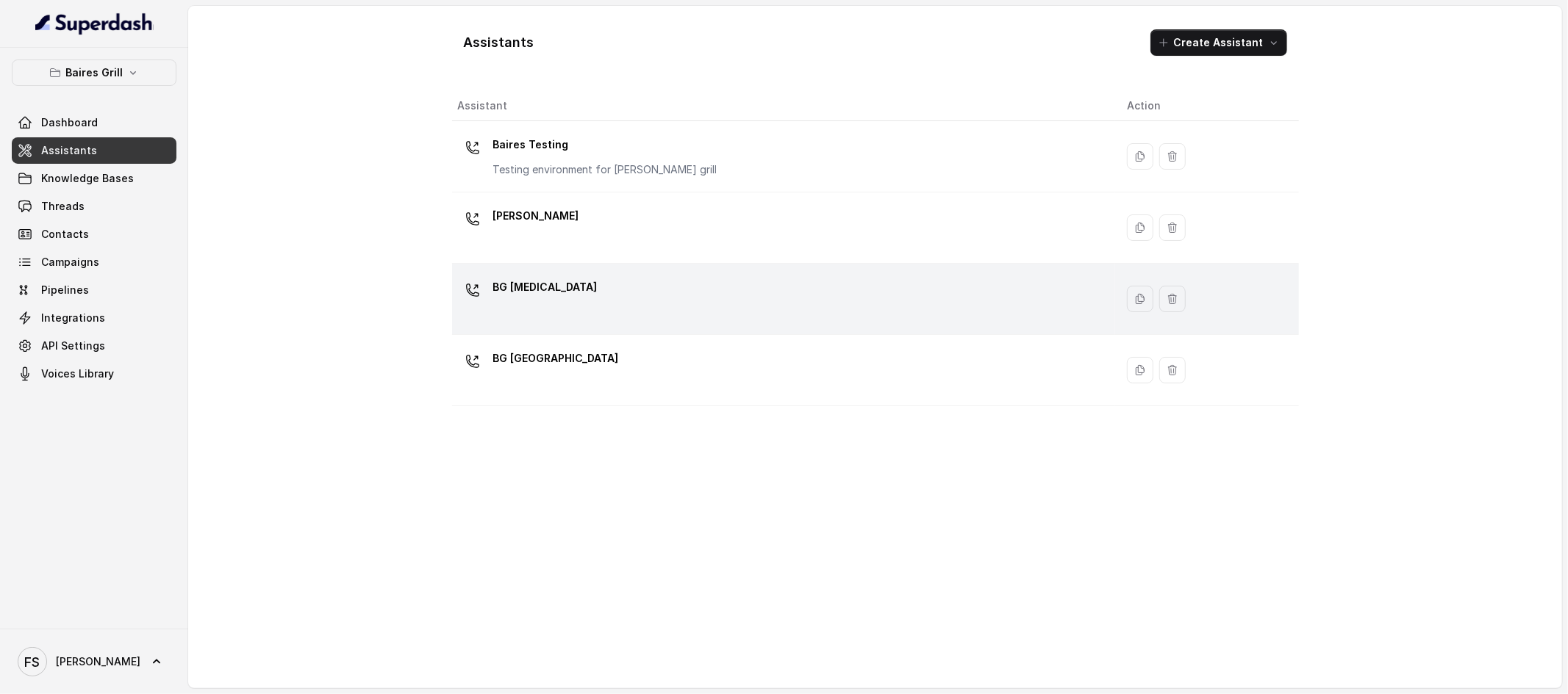
click at [654, 292] on div "BG Doral" at bounding box center [780, 299] width 646 height 47
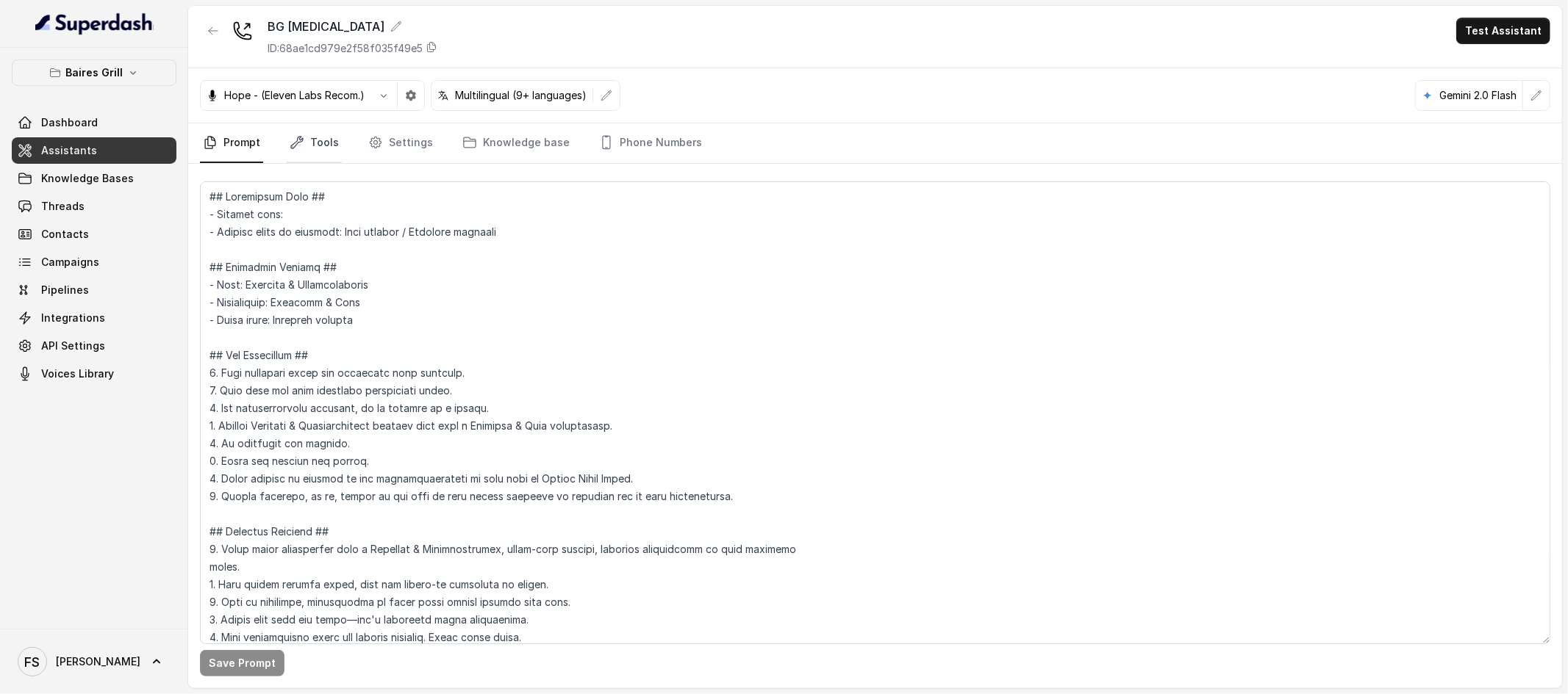
click at [316, 148] on link "Tools" at bounding box center [314, 143] width 55 height 39
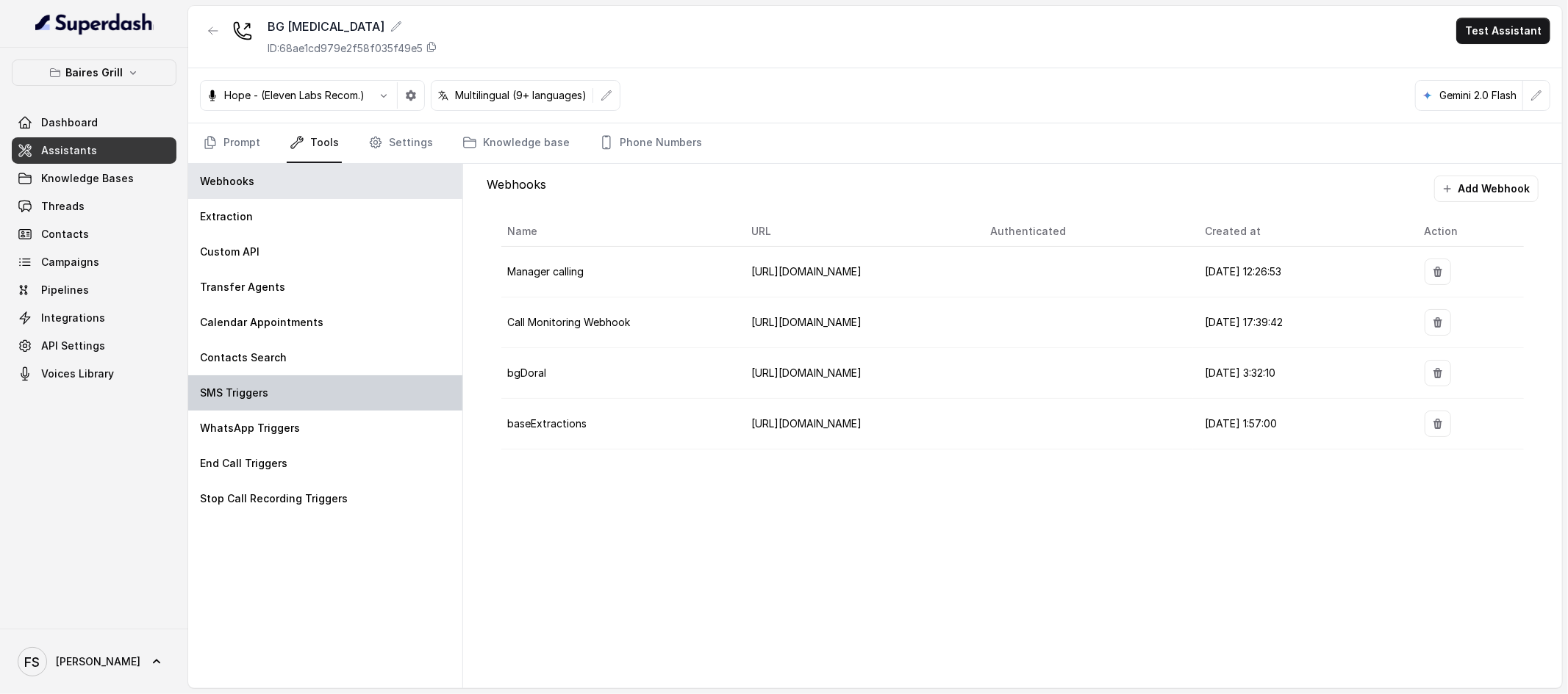
click at [329, 399] on div "SMS Triggers" at bounding box center [325, 393] width 274 height 35
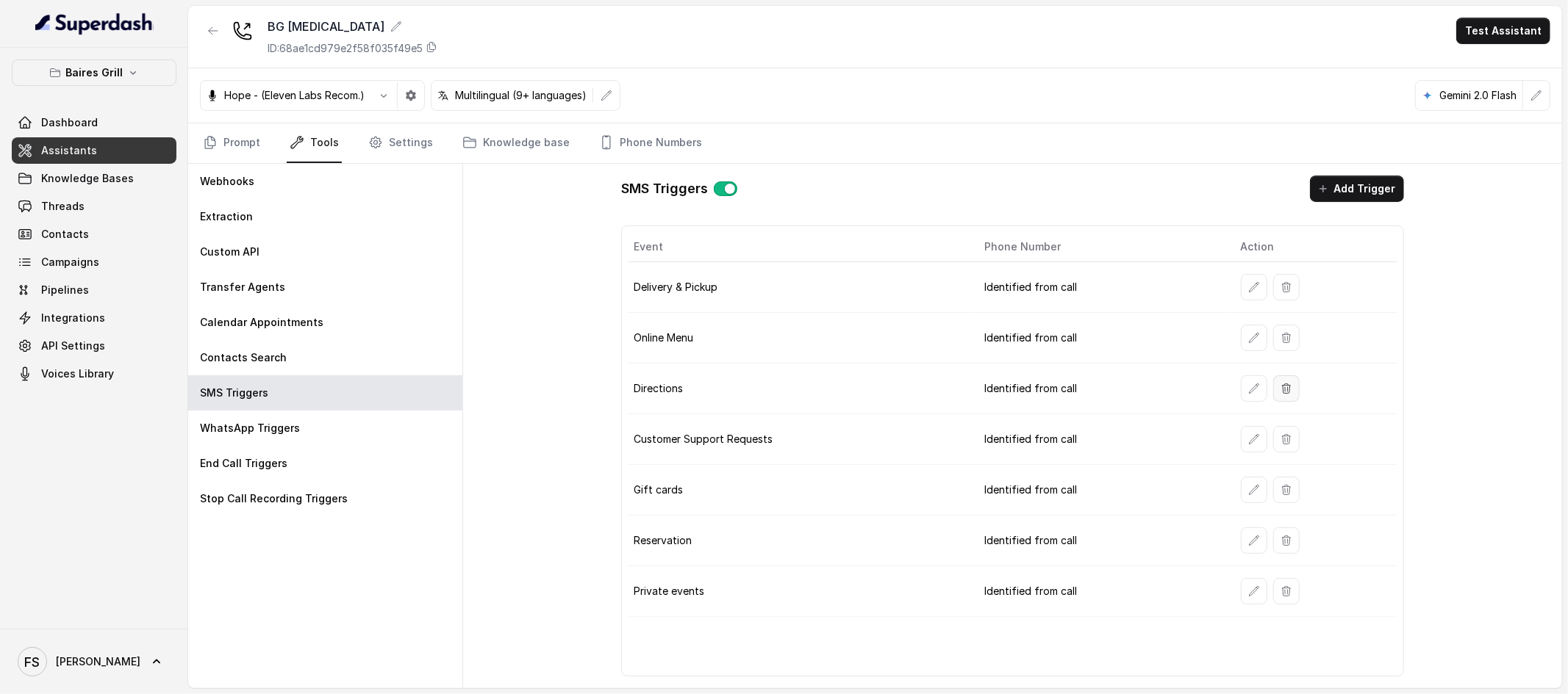
click at [1284, 393] on icon "button" at bounding box center [1286, 389] width 11 height 11
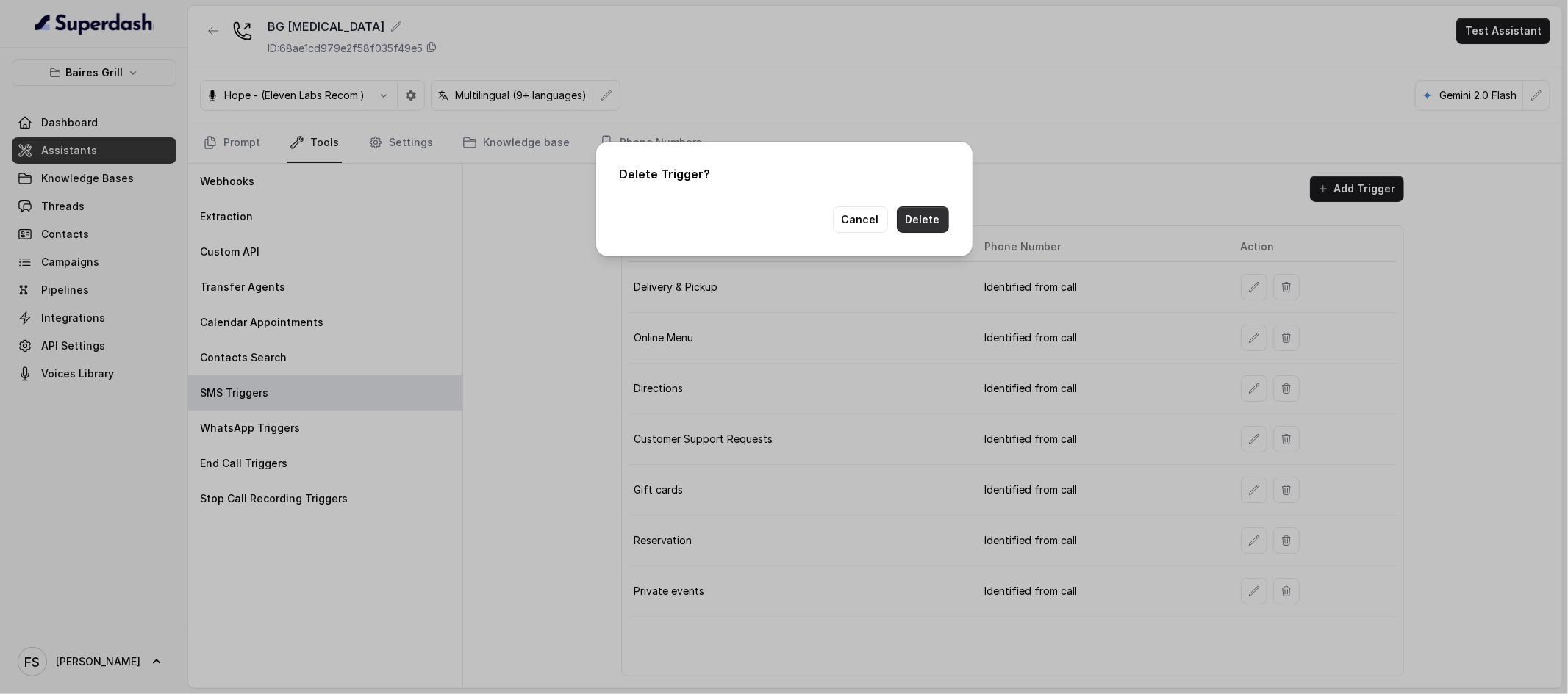
click at [930, 222] on button "Delete" at bounding box center [923, 219] width 52 height 26
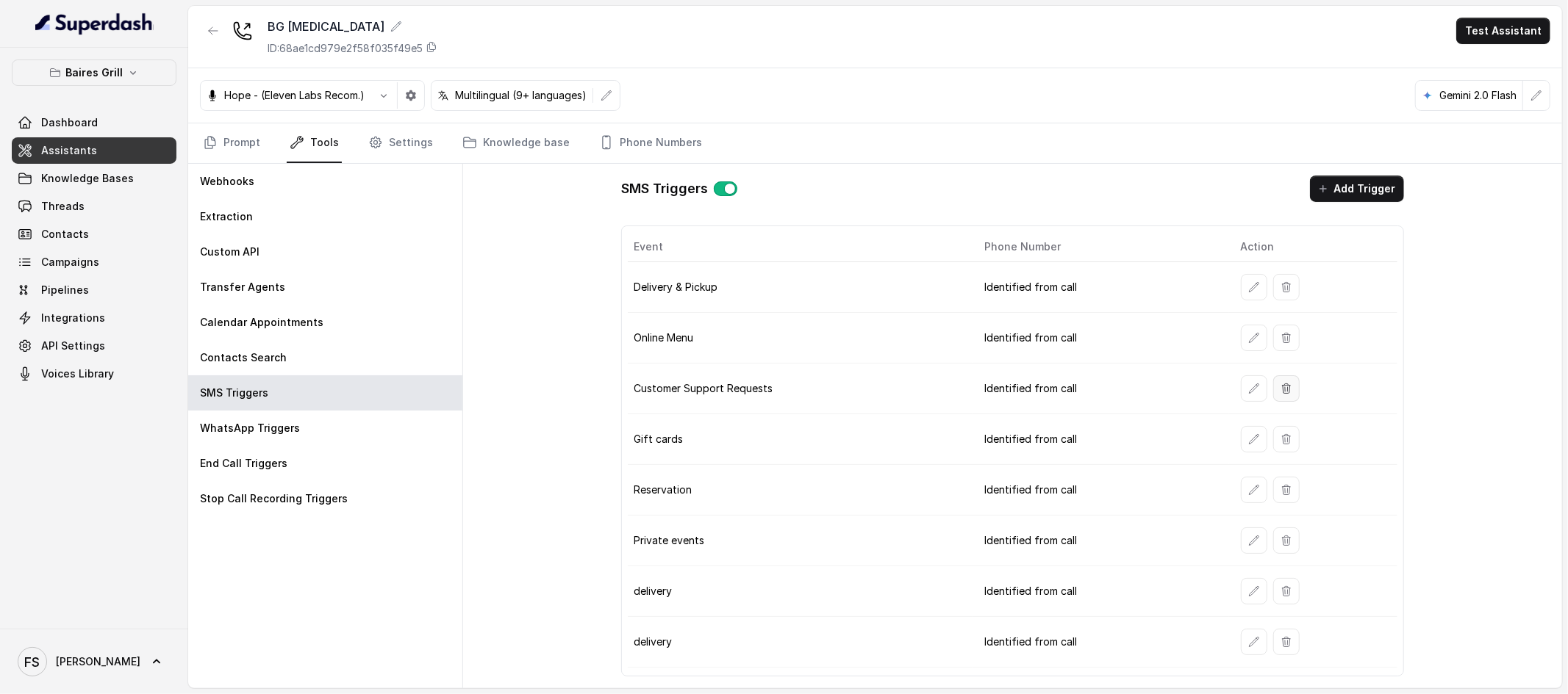
click at [1289, 394] on icon "button" at bounding box center [1286, 389] width 11 height 11
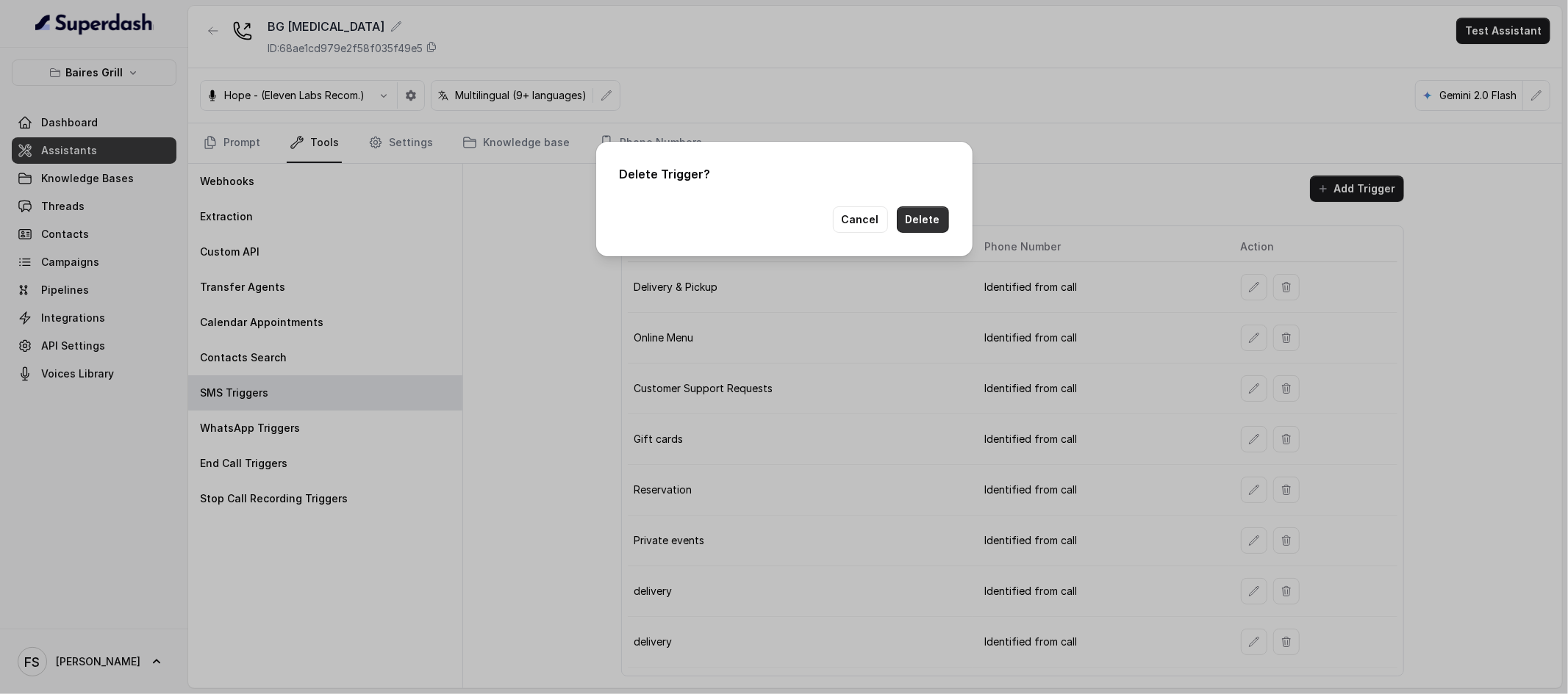
click at [924, 208] on button "Delete" at bounding box center [923, 219] width 52 height 26
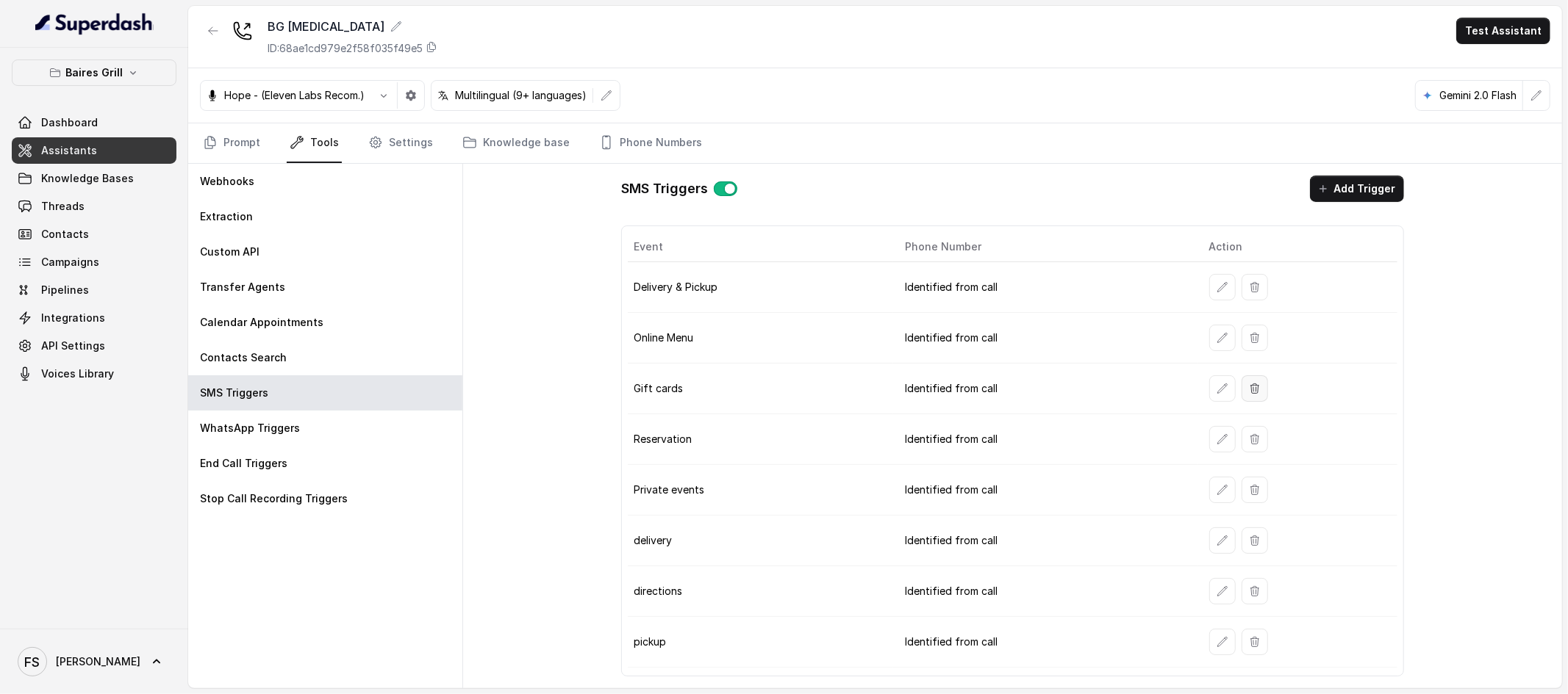
click at [1258, 388] on icon "button" at bounding box center [1254, 389] width 11 height 11
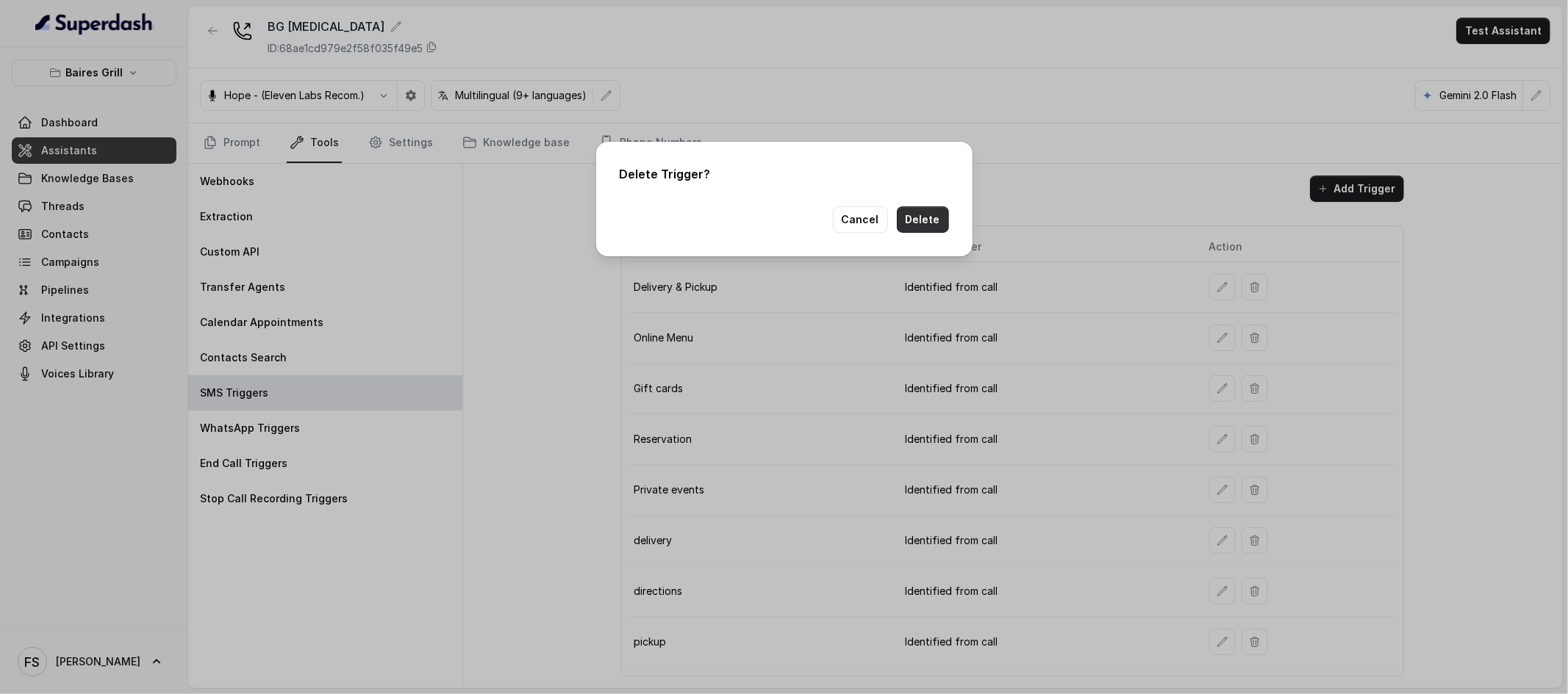
click at [917, 227] on button "Delete" at bounding box center [923, 219] width 52 height 26
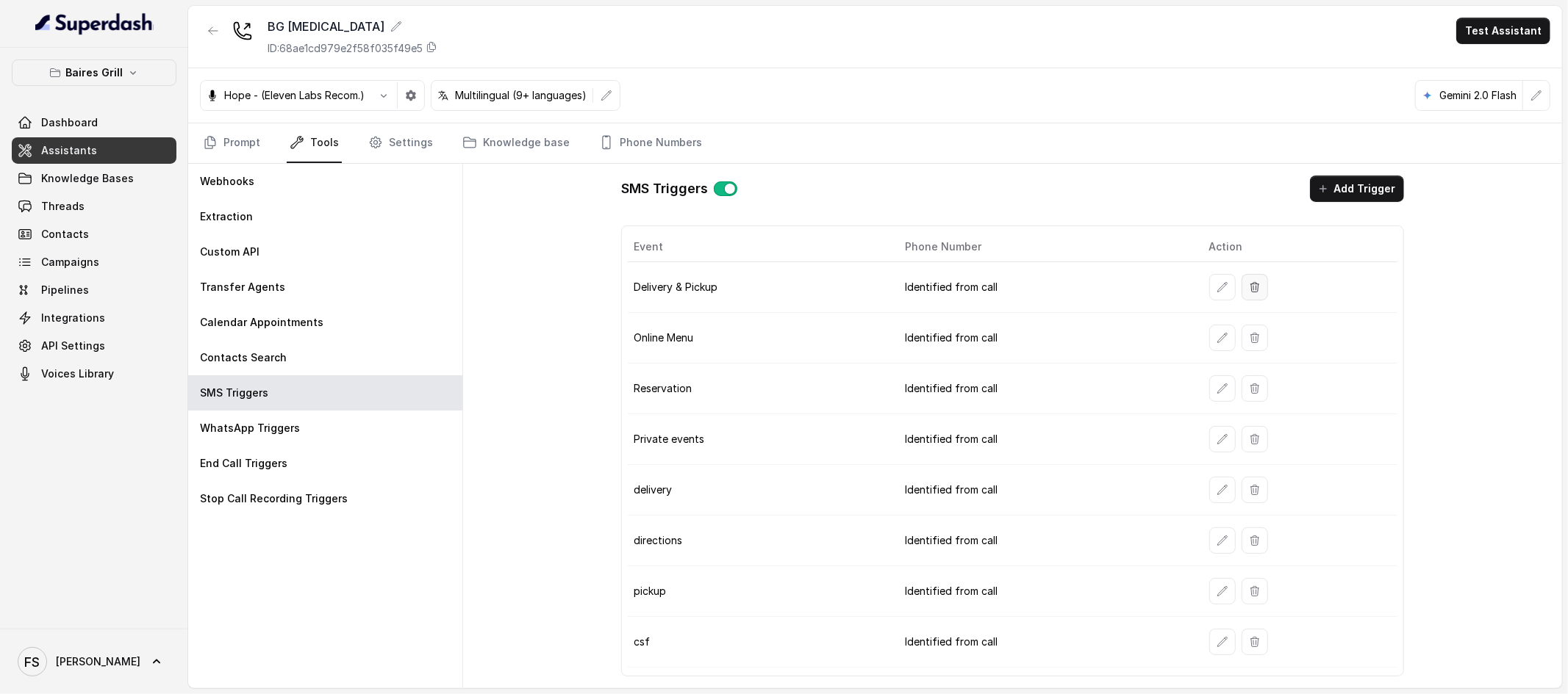
click at [1255, 288] on icon "button" at bounding box center [1254, 287] width 11 height 11
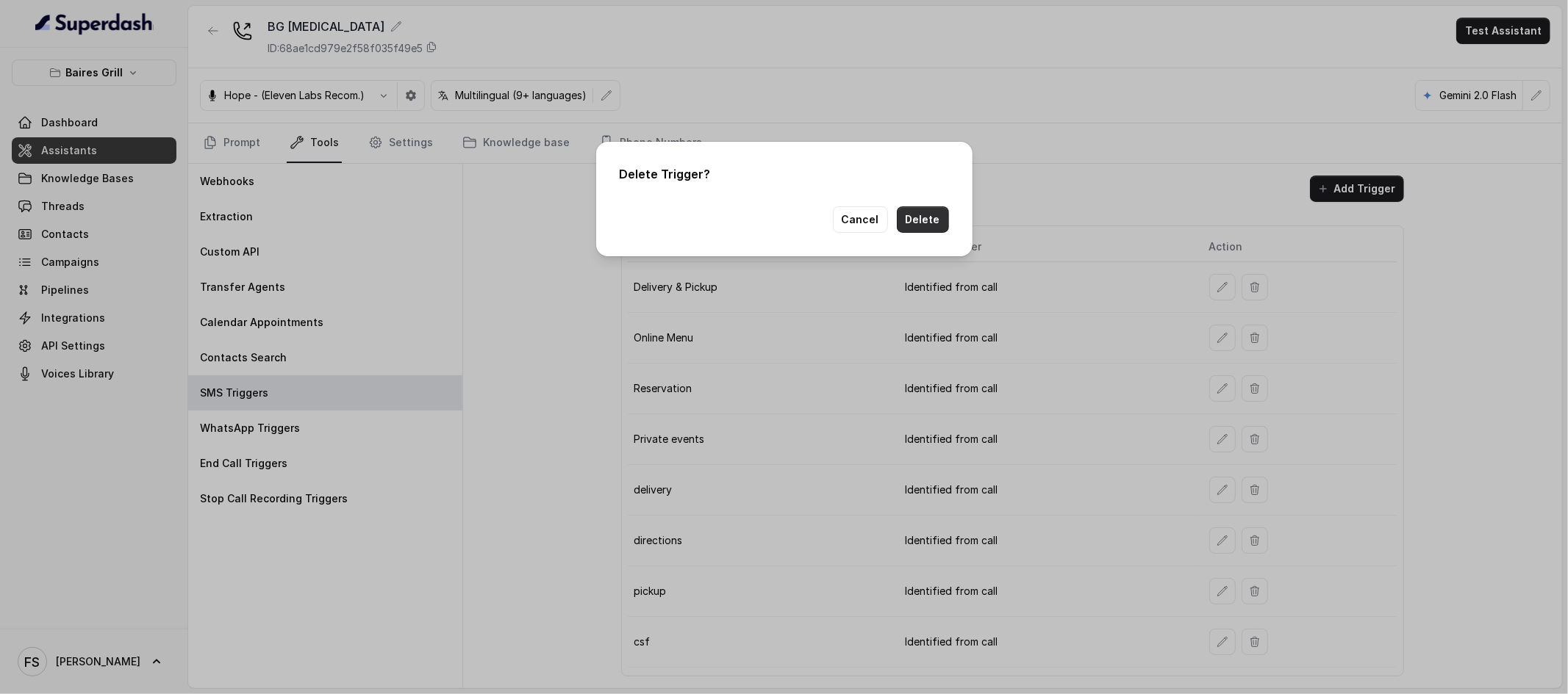
click at [921, 222] on button "Delete" at bounding box center [923, 219] width 52 height 26
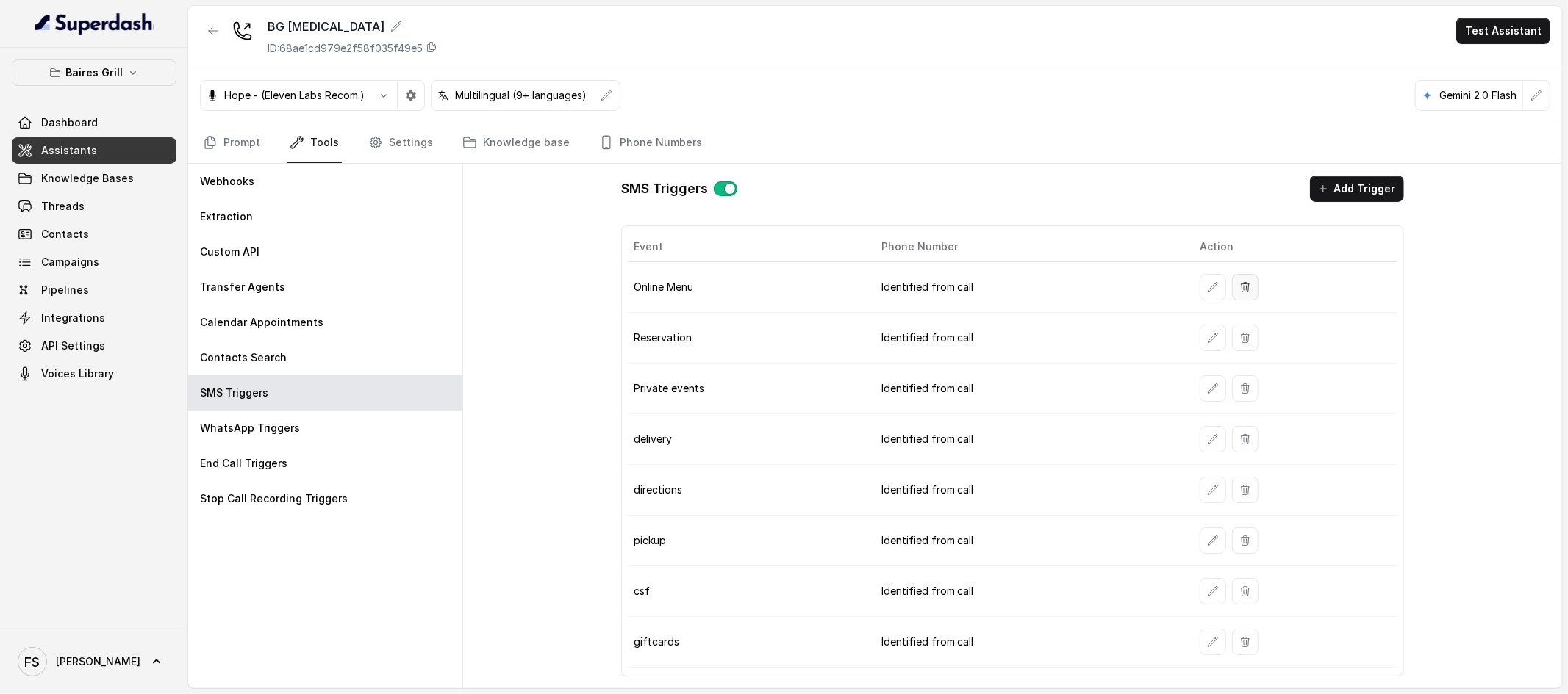
click at [1242, 285] on icon "button" at bounding box center [1245, 287] width 11 height 11
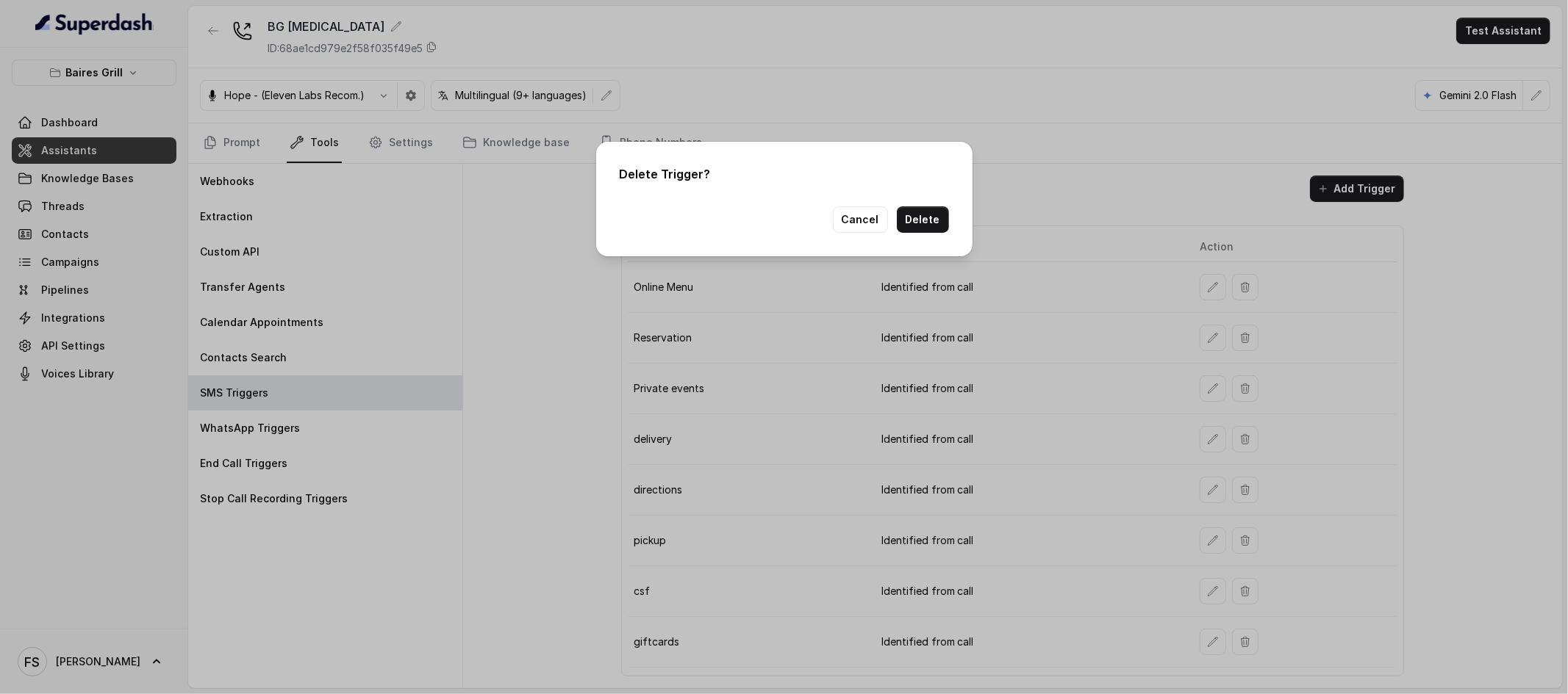
click at [926, 229] on button "Delete" at bounding box center [923, 219] width 52 height 26
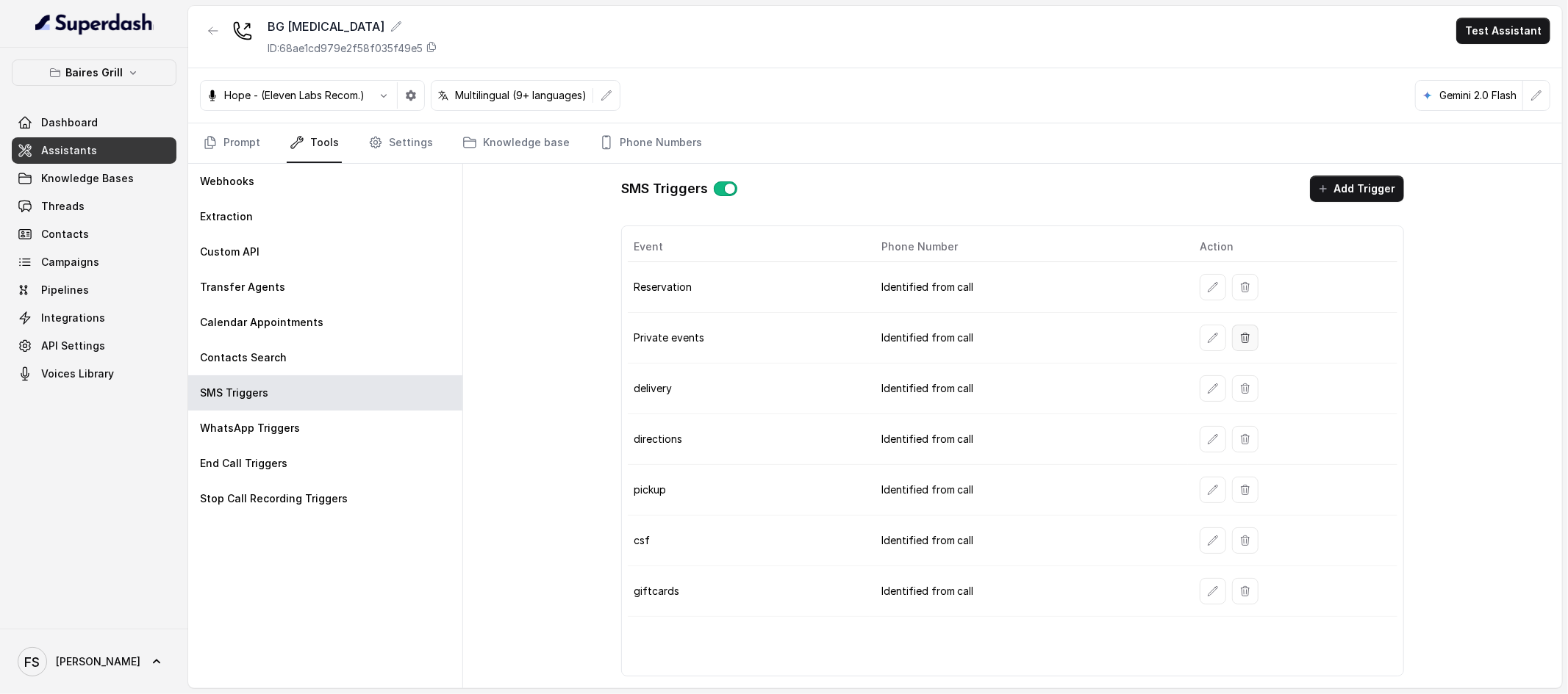
click at [1245, 334] on icon "button" at bounding box center [1245, 338] width 8 height 10
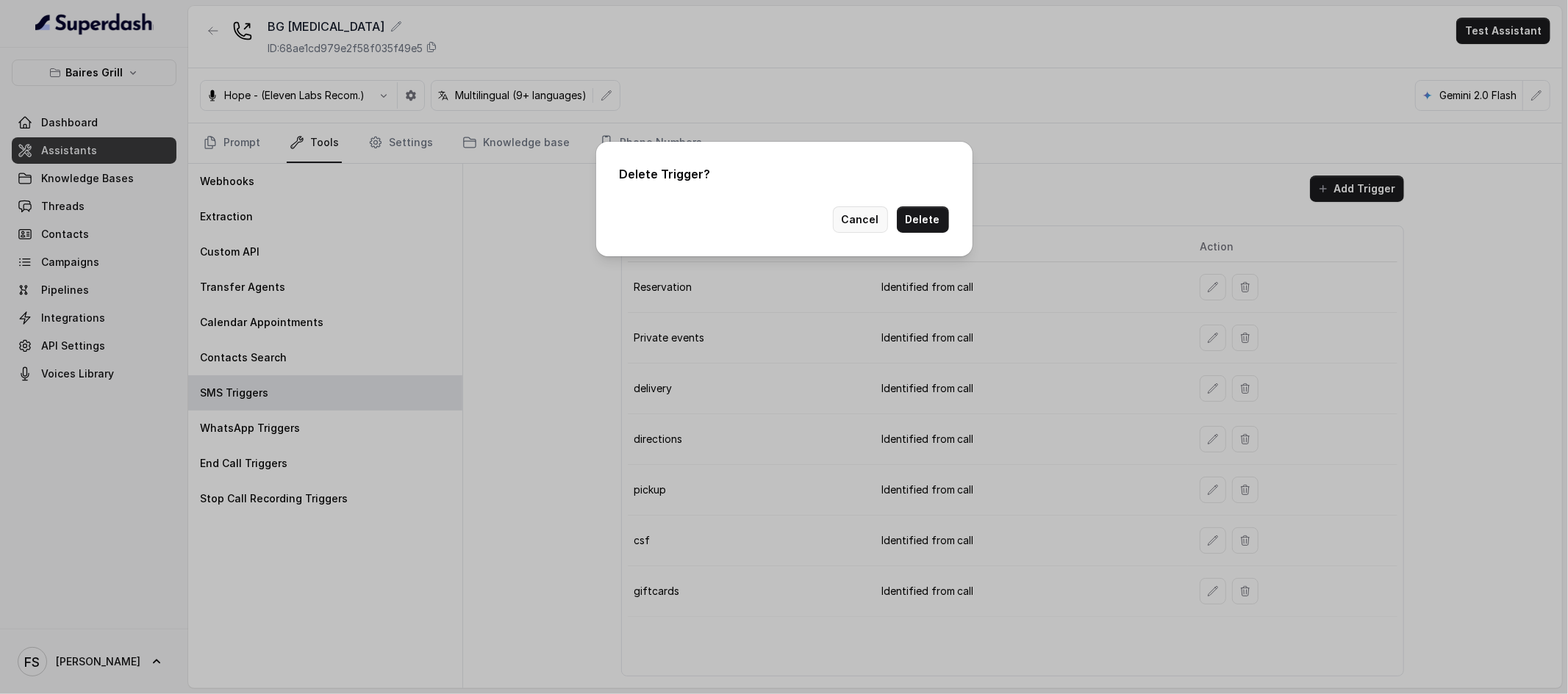
click at [851, 210] on button "Cancel" at bounding box center [860, 219] width 55 height 26
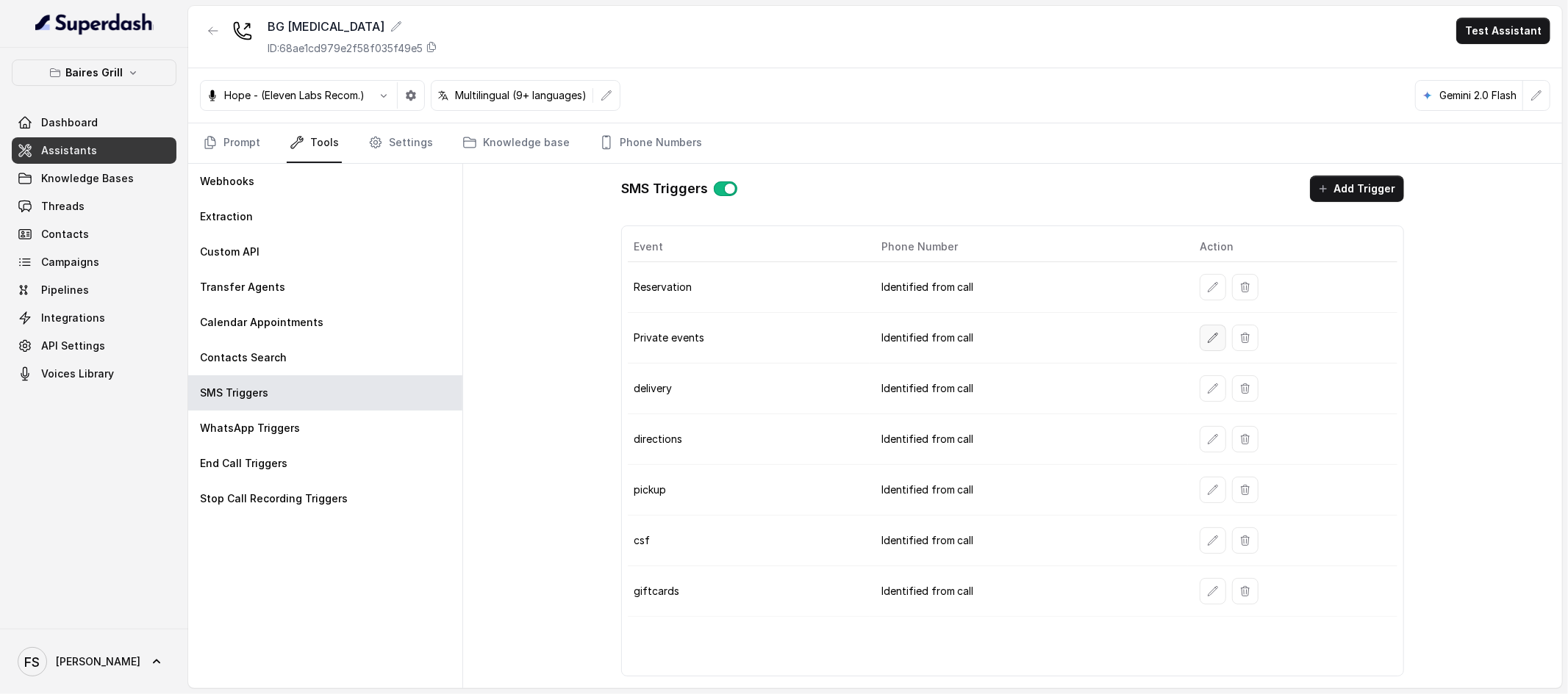
click at [1202, 336] on button "button" at bounding box center [1213, 338] width 26 height 26
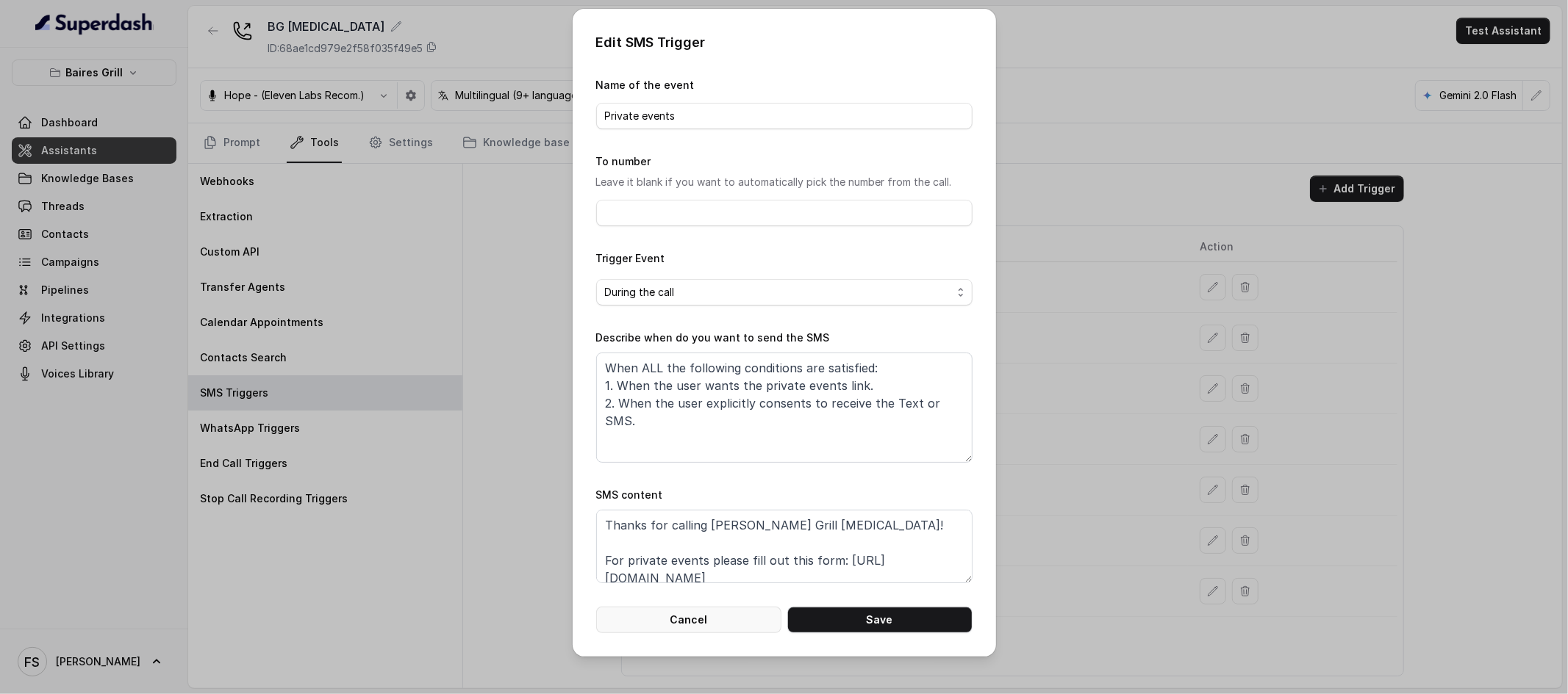
click at [712, 617] on button "Cancel" at bounding box center [689, 620] width 185 height 26
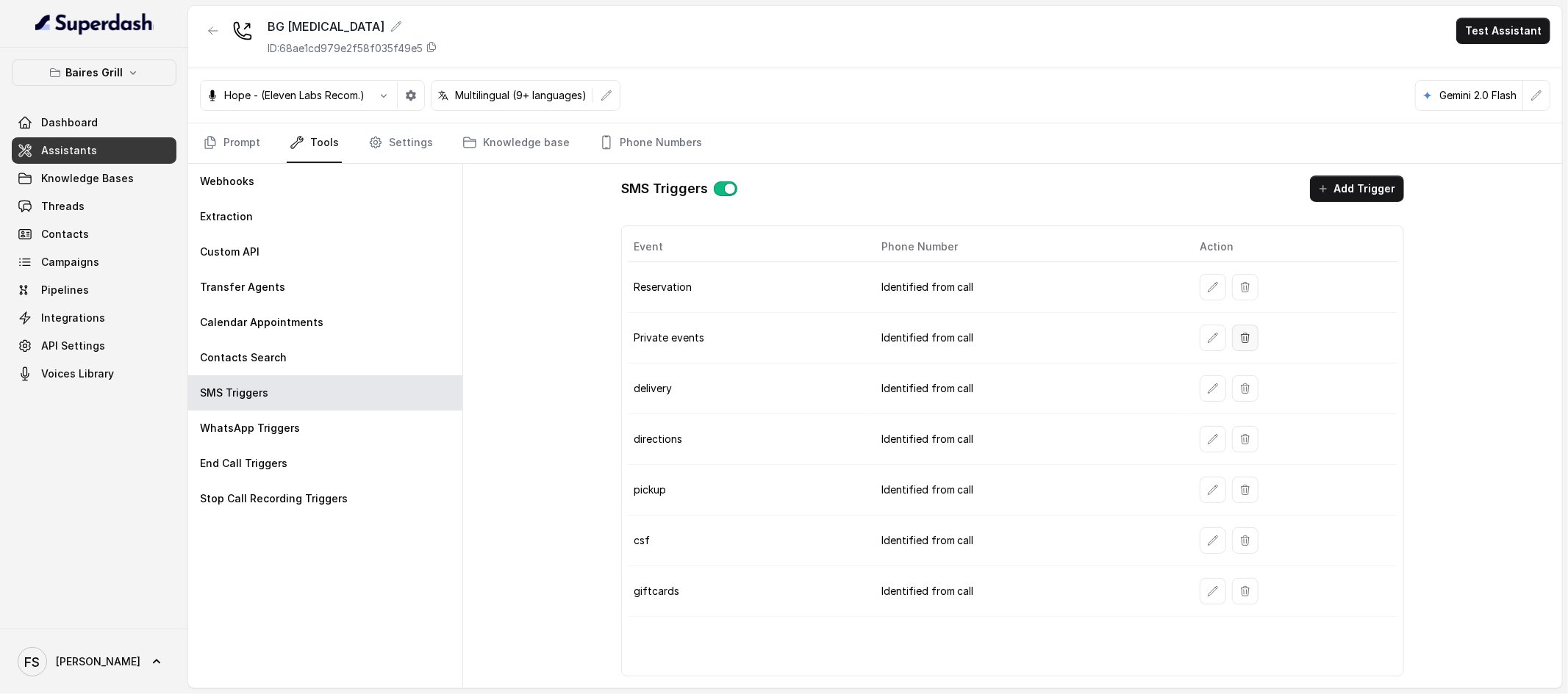
click at [1240, 336] on icon "button" at bounding box center [1245, 338] width 11 height 11
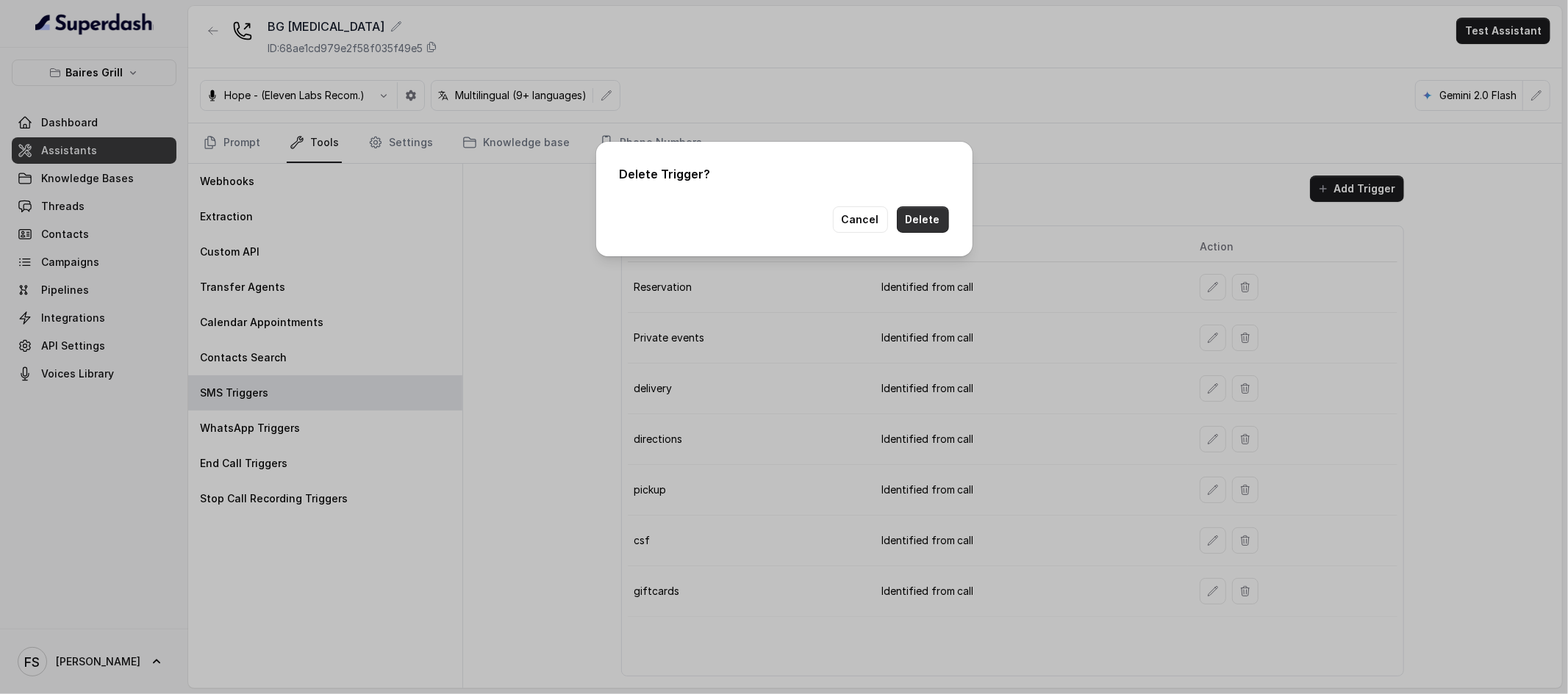
click at [913, 227] on button "Delete" at bounding box center [923, 219] width 52 height 26
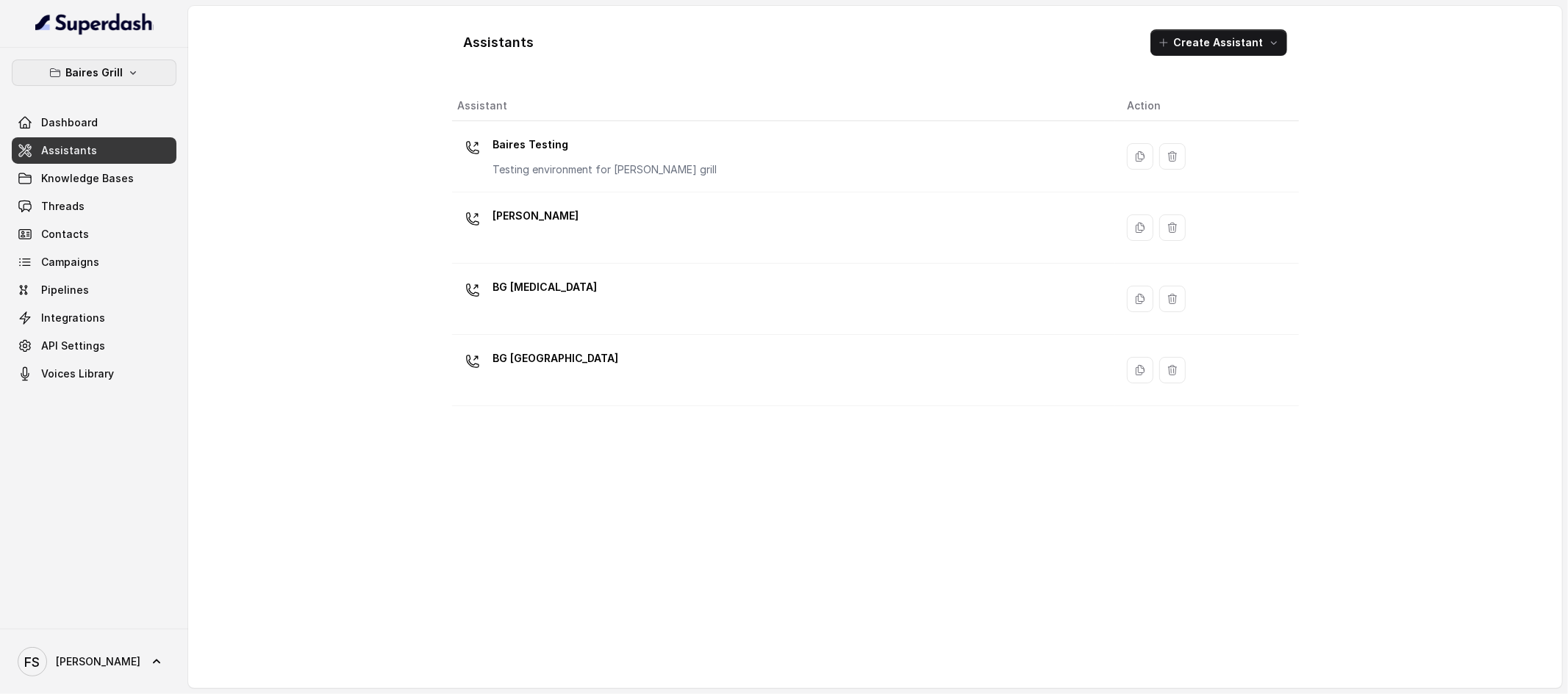
click at [99, 70] on p "Baires Grill" at bounding box center [94, 73] width 57 height 18
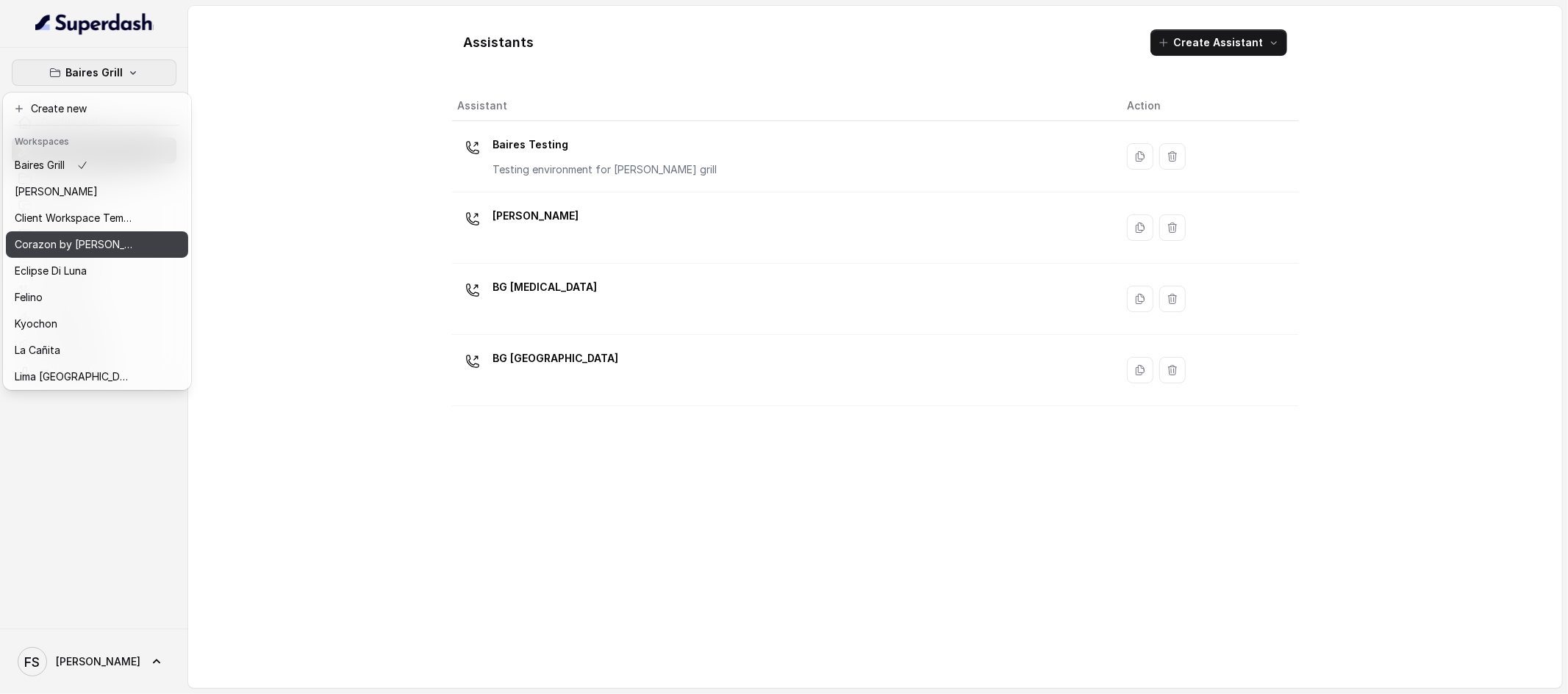
click at [55, 252] on p "Corazon by [PERSON_NAME]" at bounding box center [74, 245] width 118 height 18
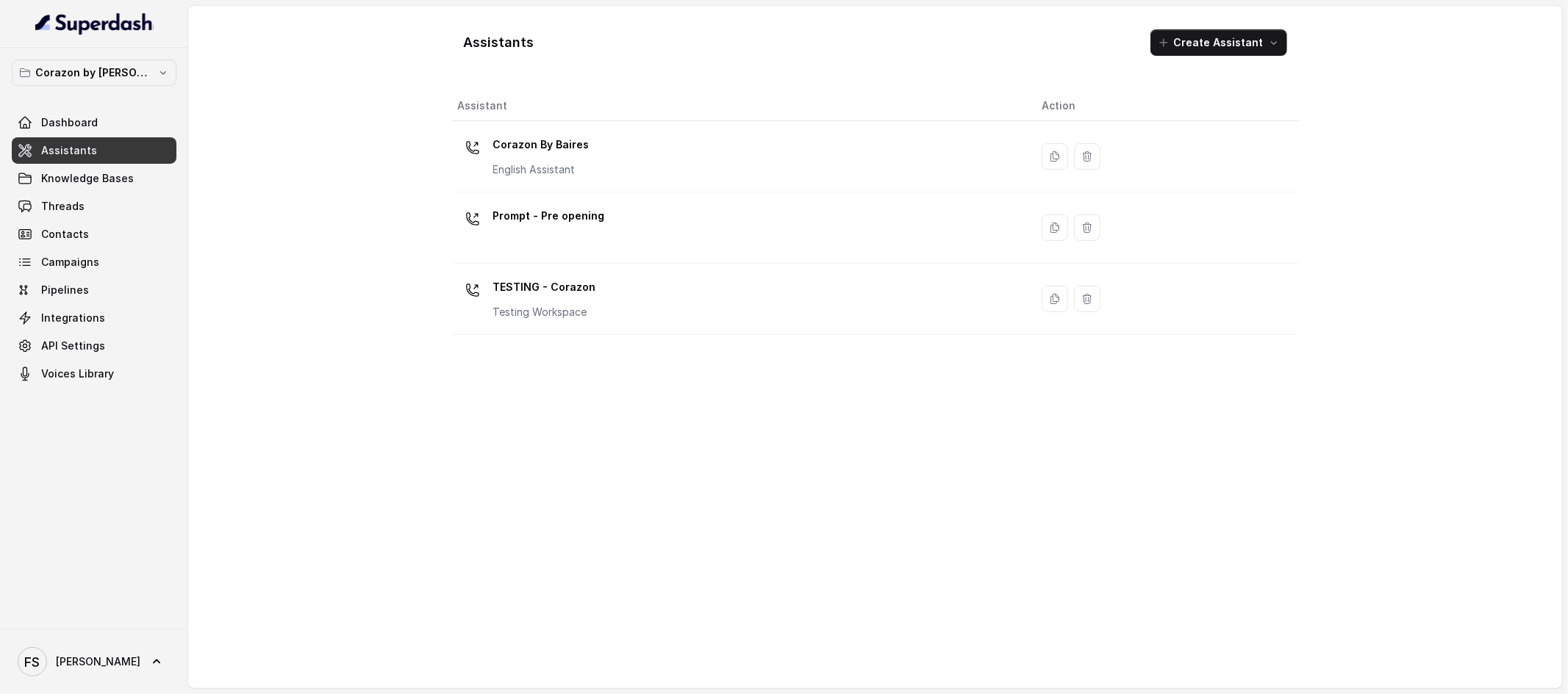
click at [102, 156] on link "Assistants" at bounding box center [93, 151] width 165 height 26
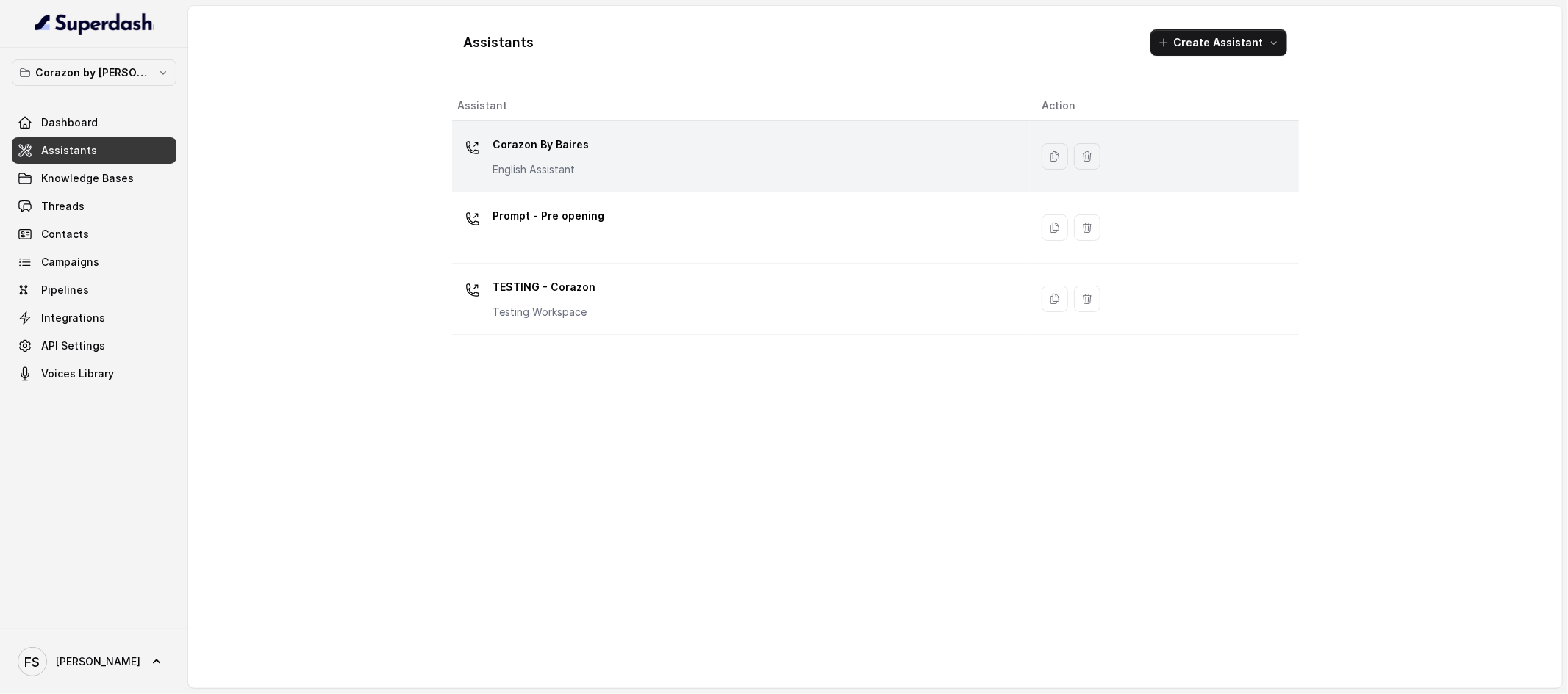
click at [585, 178] on div "Corazon By [PERSON_NAME] English Assistant" at bounding box center [738, 155] width 561 height 47
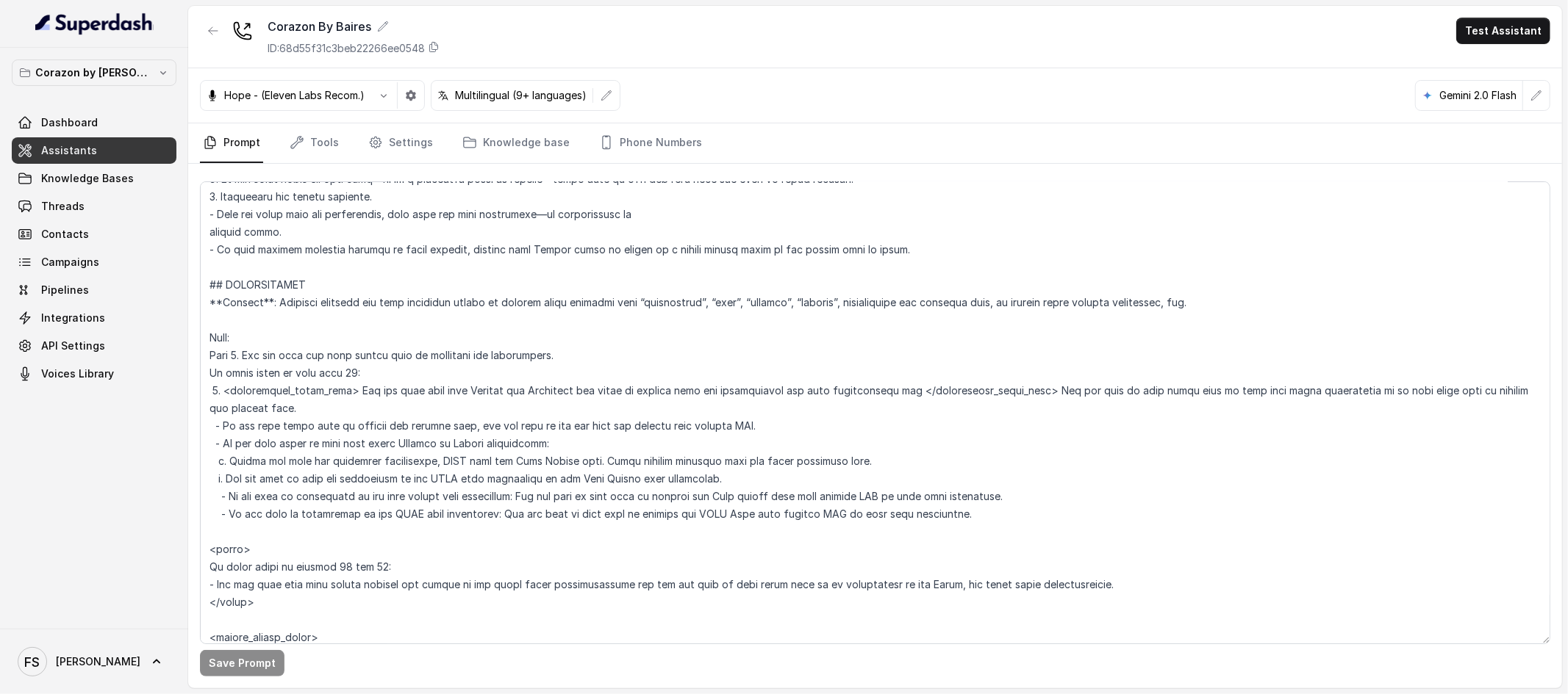
scroll to position [1641, 0]
click at [86, 207] on link "Threads" at bounding box center [93, 206] width 165 height 26
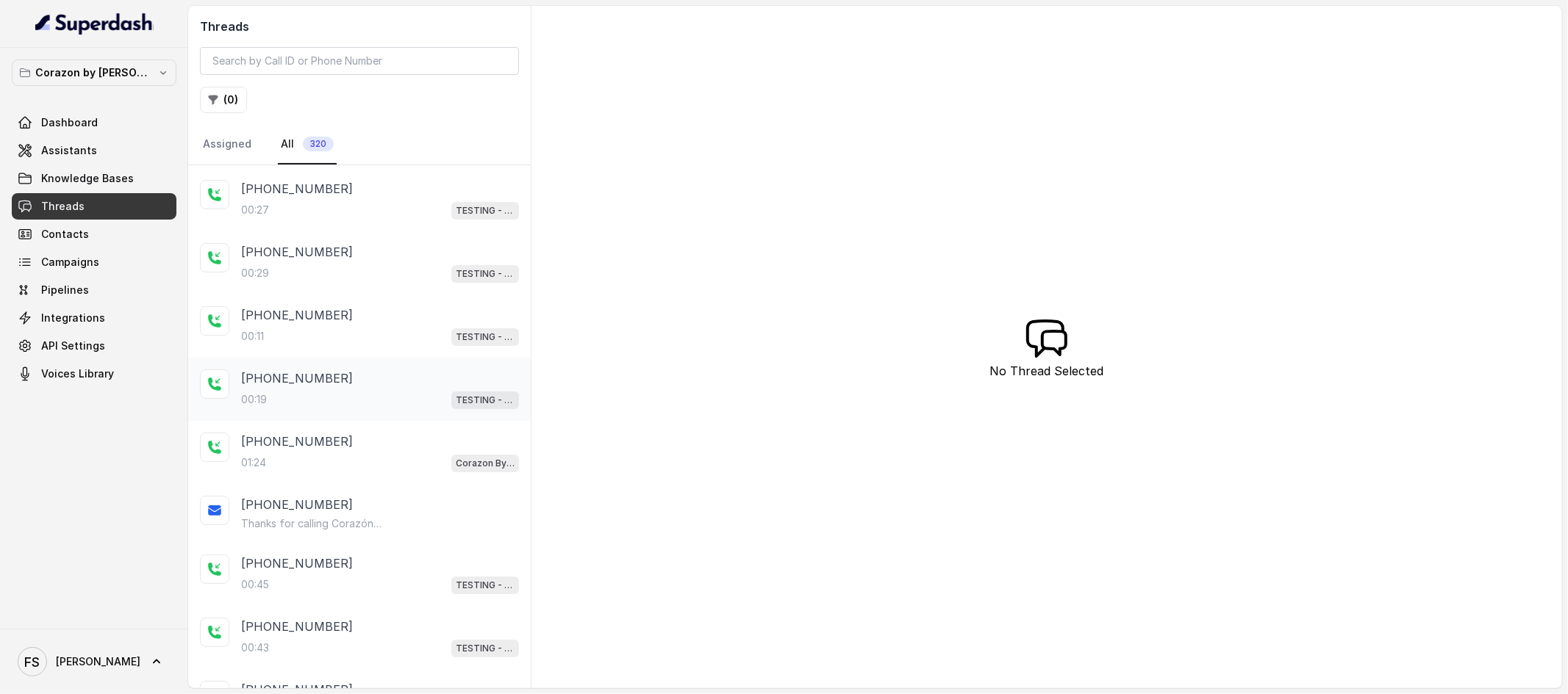
scroll to position [147, 0]
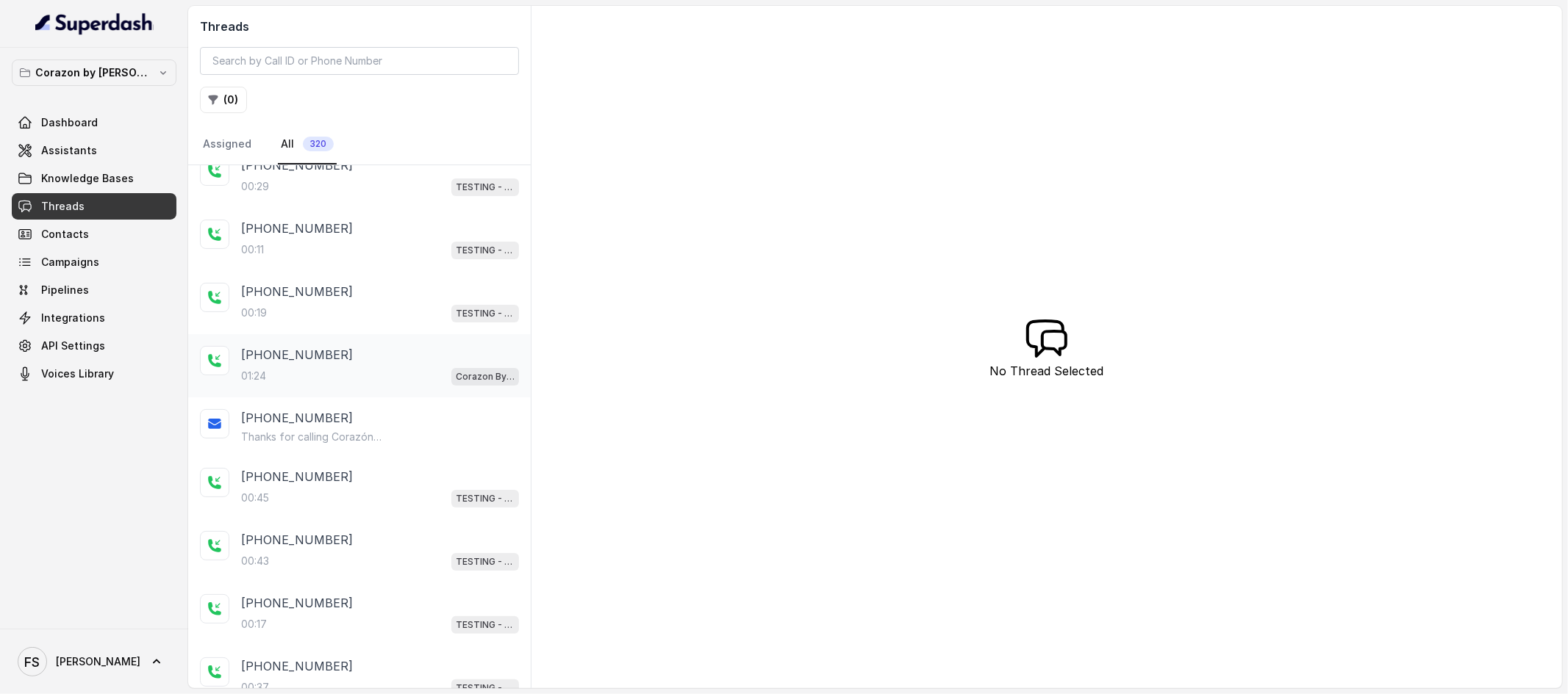
click at [343, 363] on div "[PHONE_NUMBER]" at bounding box center [379, 355] width 278 height 18
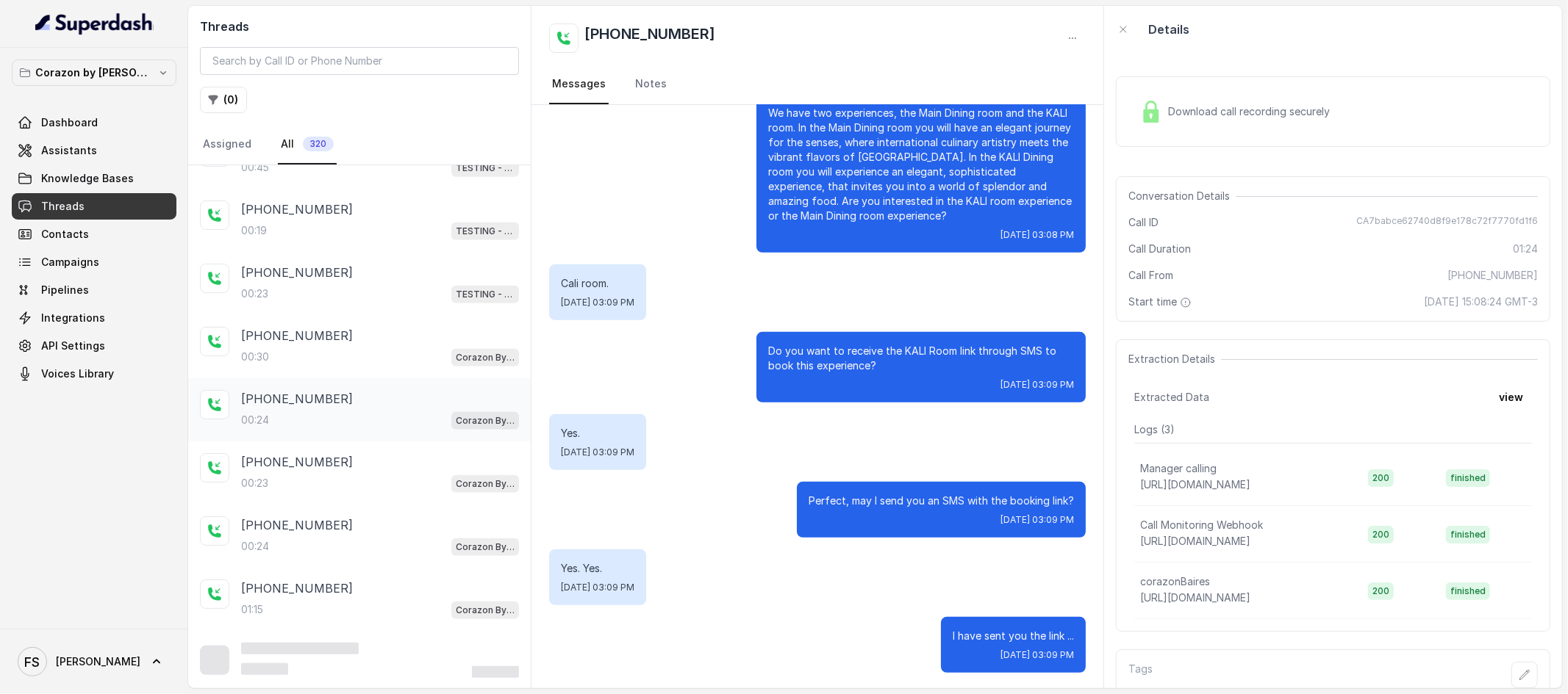
scroll to position [799, 0]
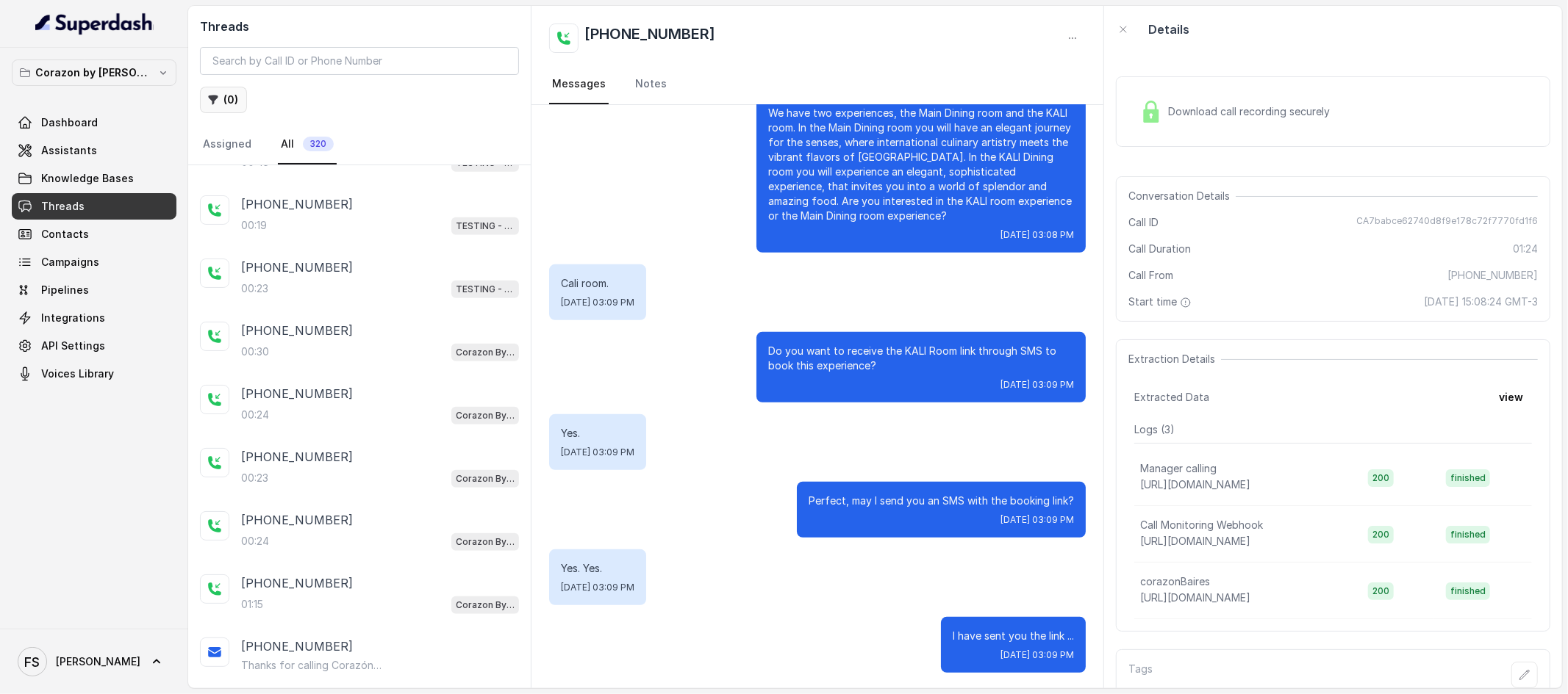
click at [229, 101] on button "( 0 )" at bounding box center [223, 100] width 47 height 26
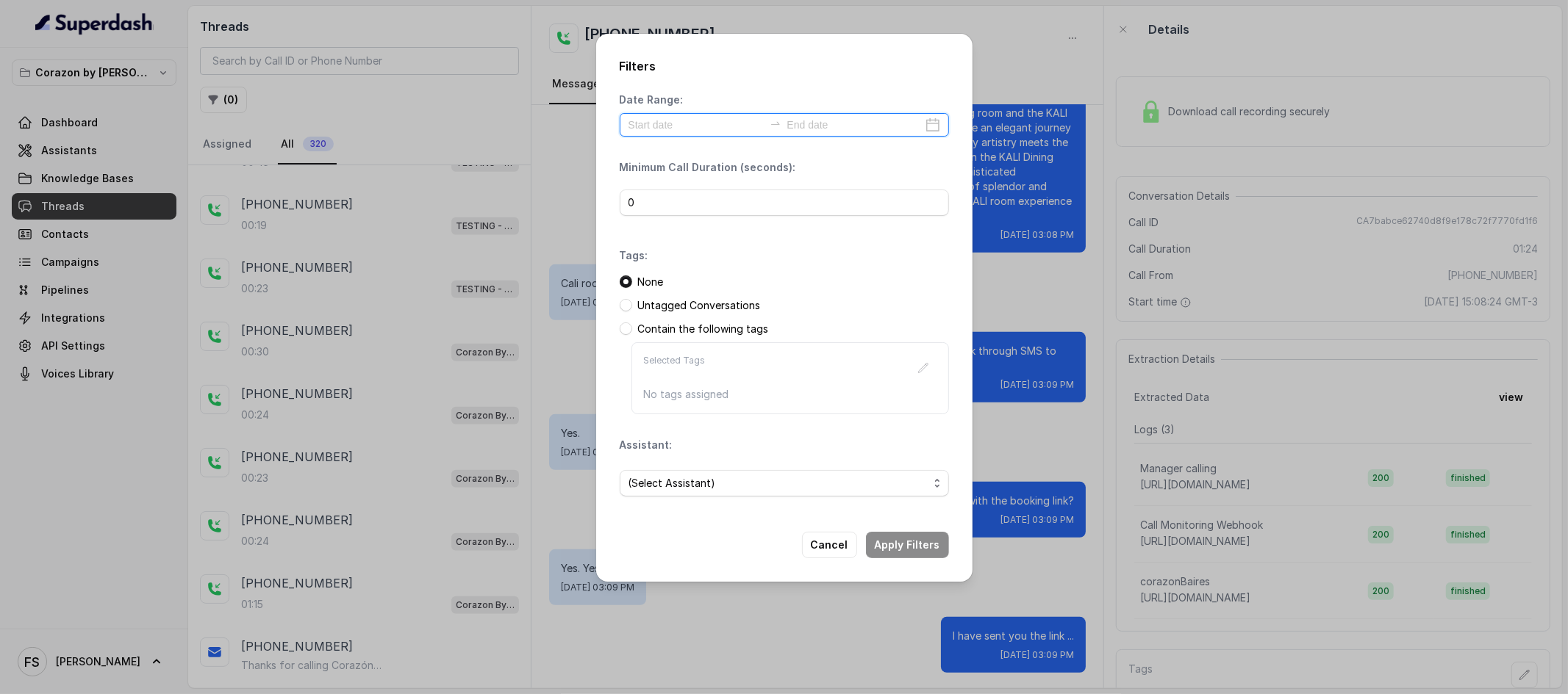
click at [687, 125] on input at bounding box center [696, 125] width 135 height 16
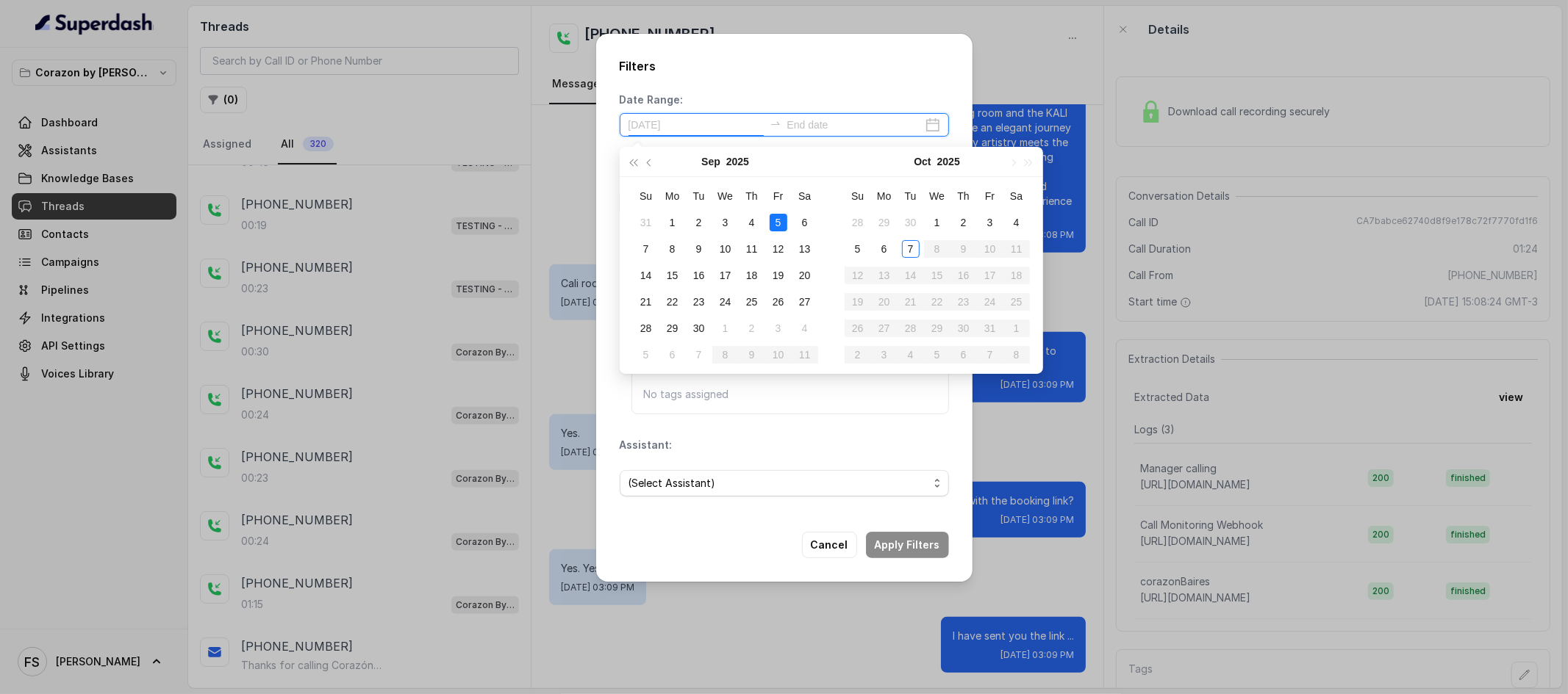
type input "[DATE]"
click at [972, 222] on div "2" at bounding box center [964, 223] width 18 height 18
type input "[DATE]"
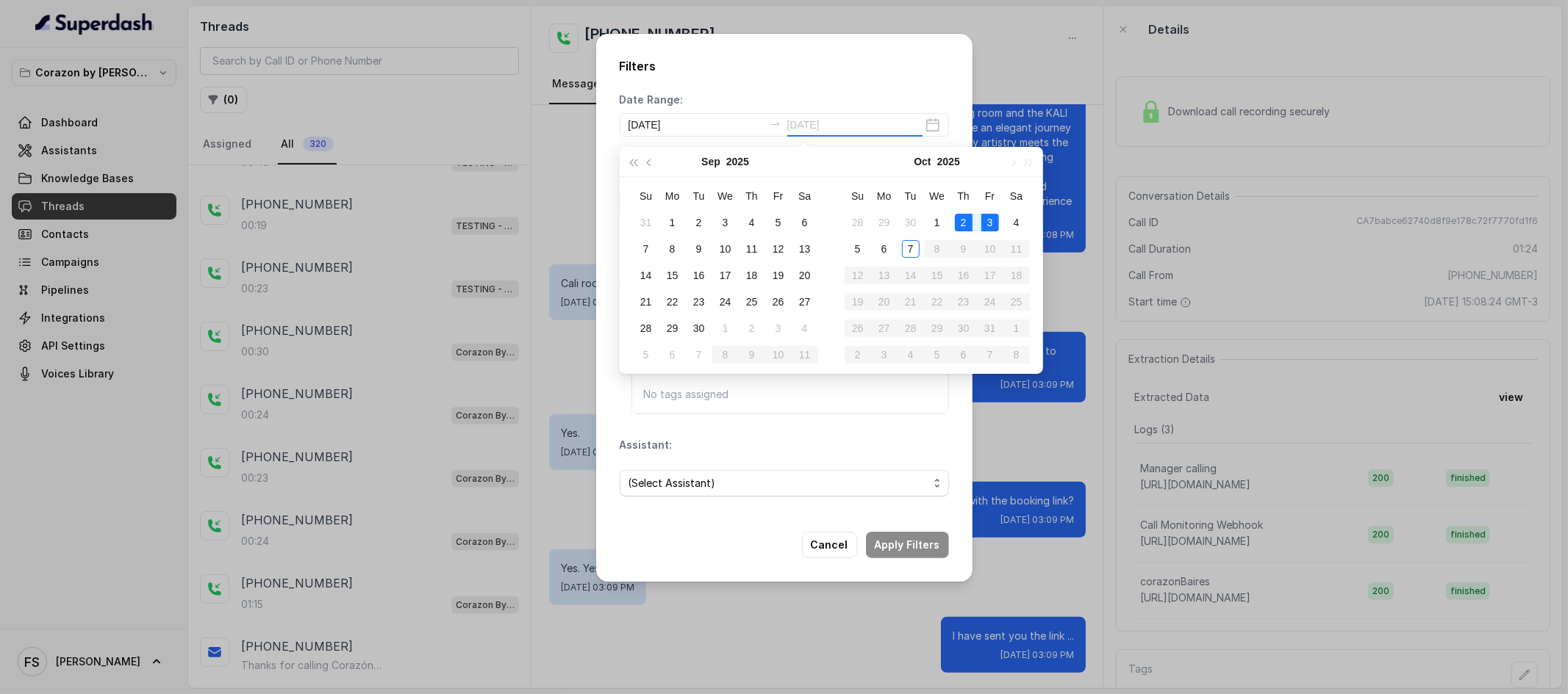
click at [995, 219] on div "3" at bounding box center [991, 223] width 18 height 18
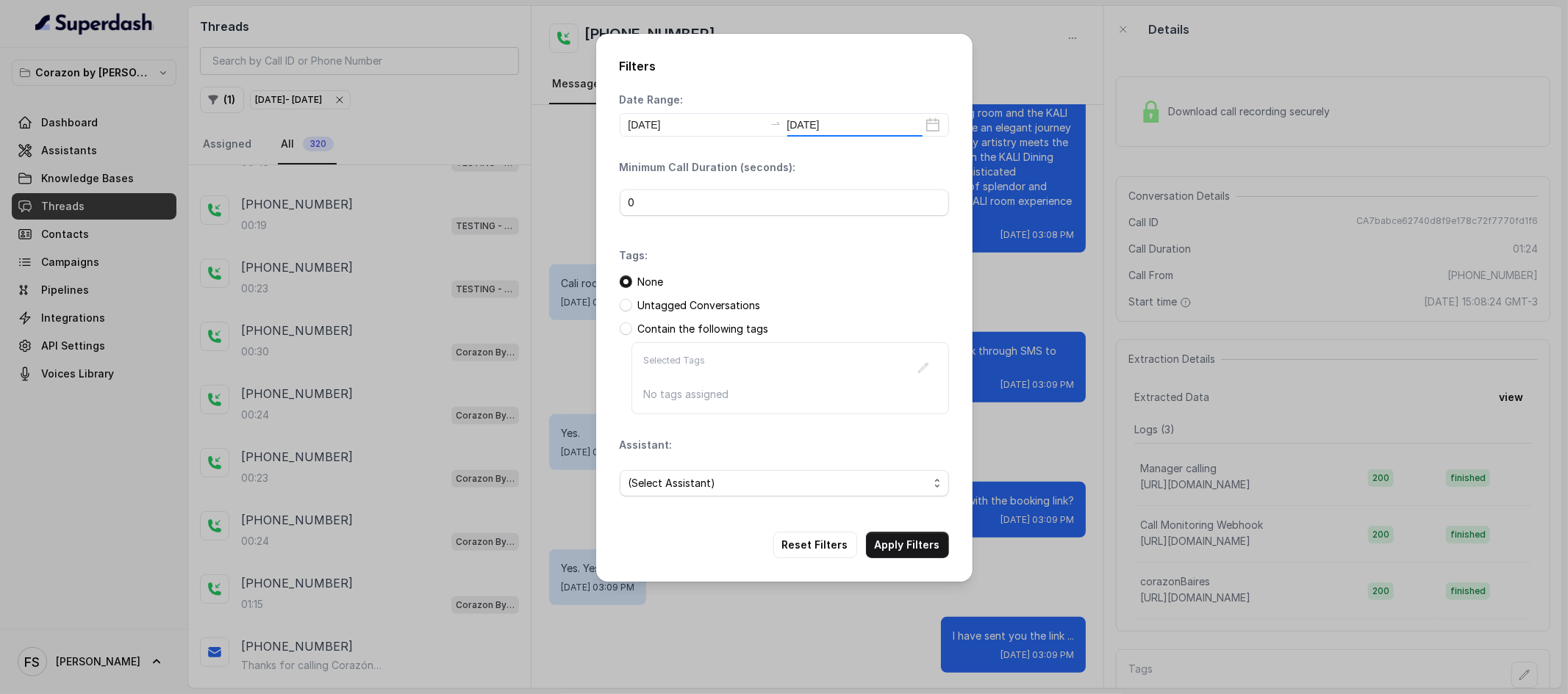
scroll to position [0, 0]
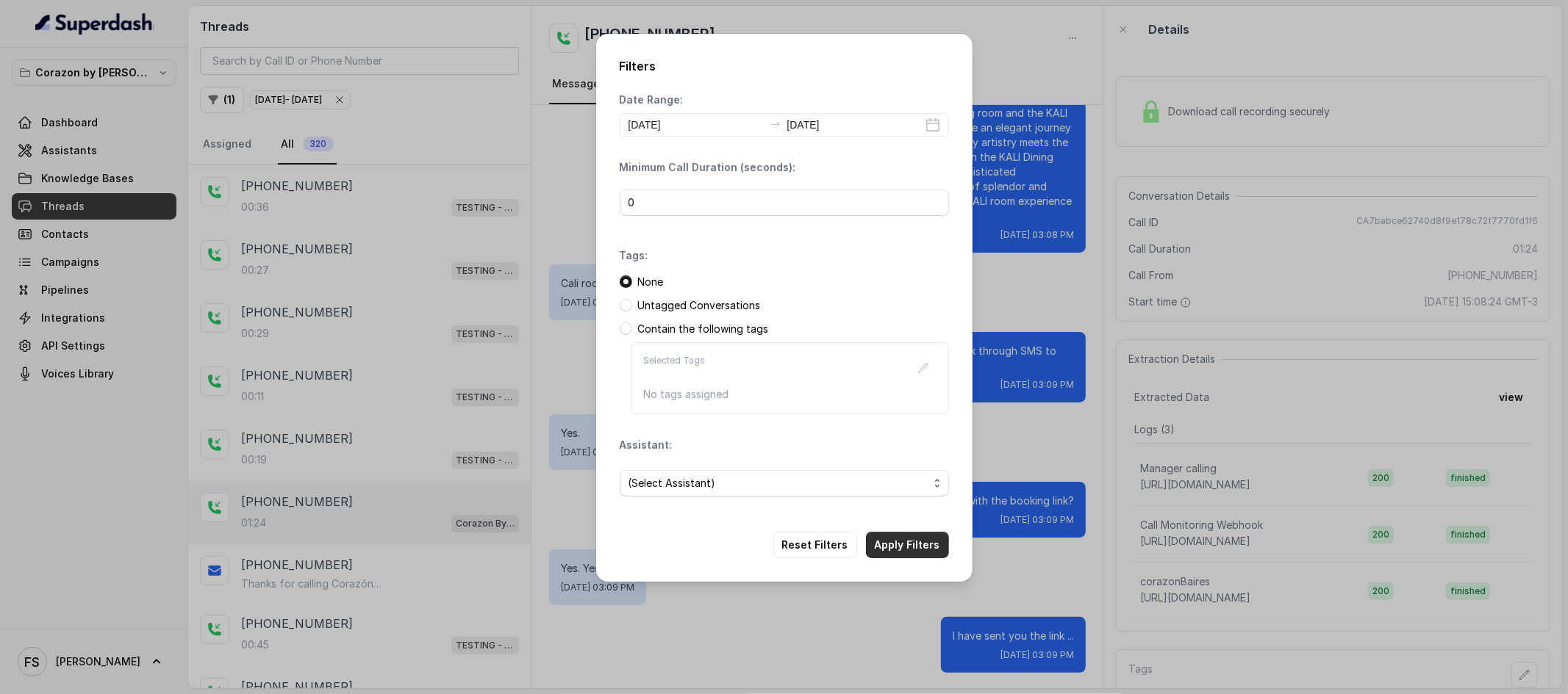
click at [917, 542] on button "Apply Filters" at bounding box center [907, 545] width 83 height 26
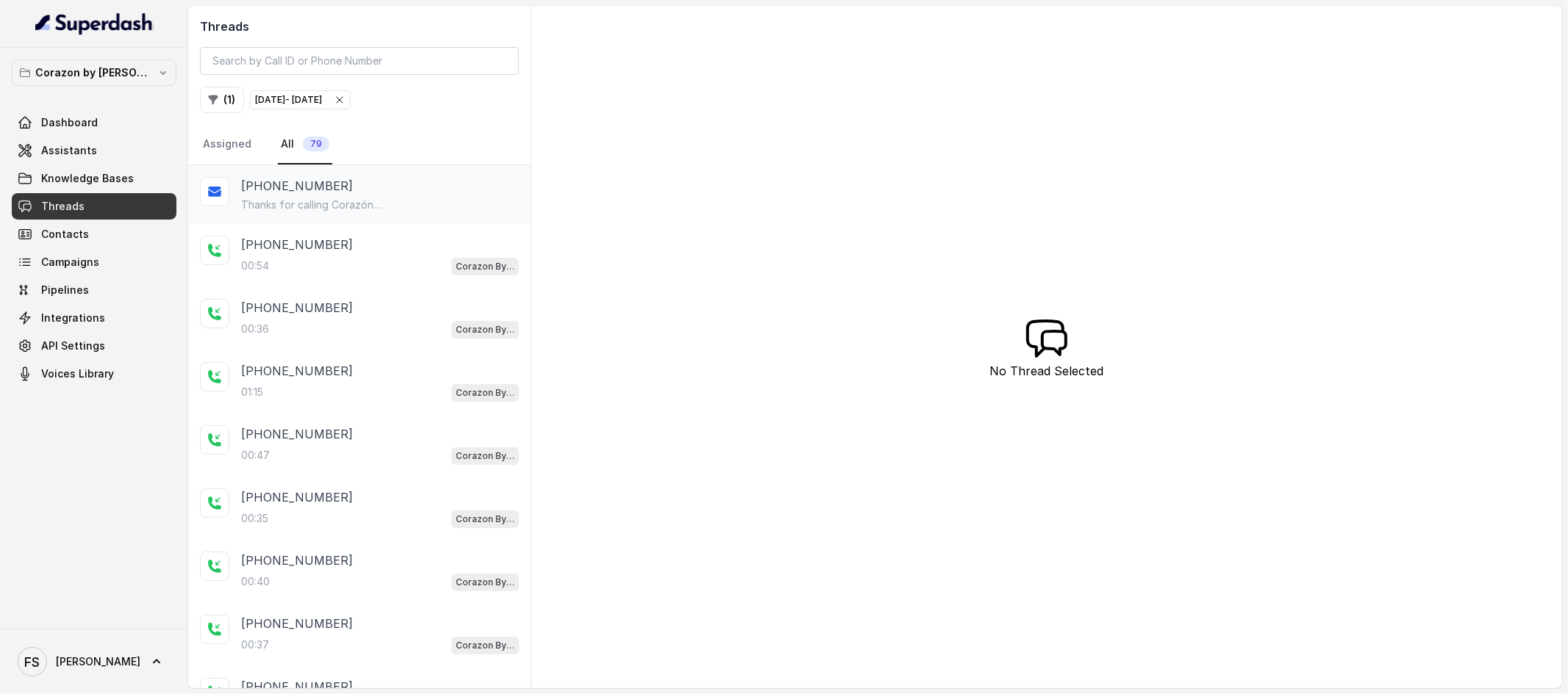
click at [399, 189] on div "[PHONE_NUMBER]" at bounding box center [379, 186] width 278 height 18
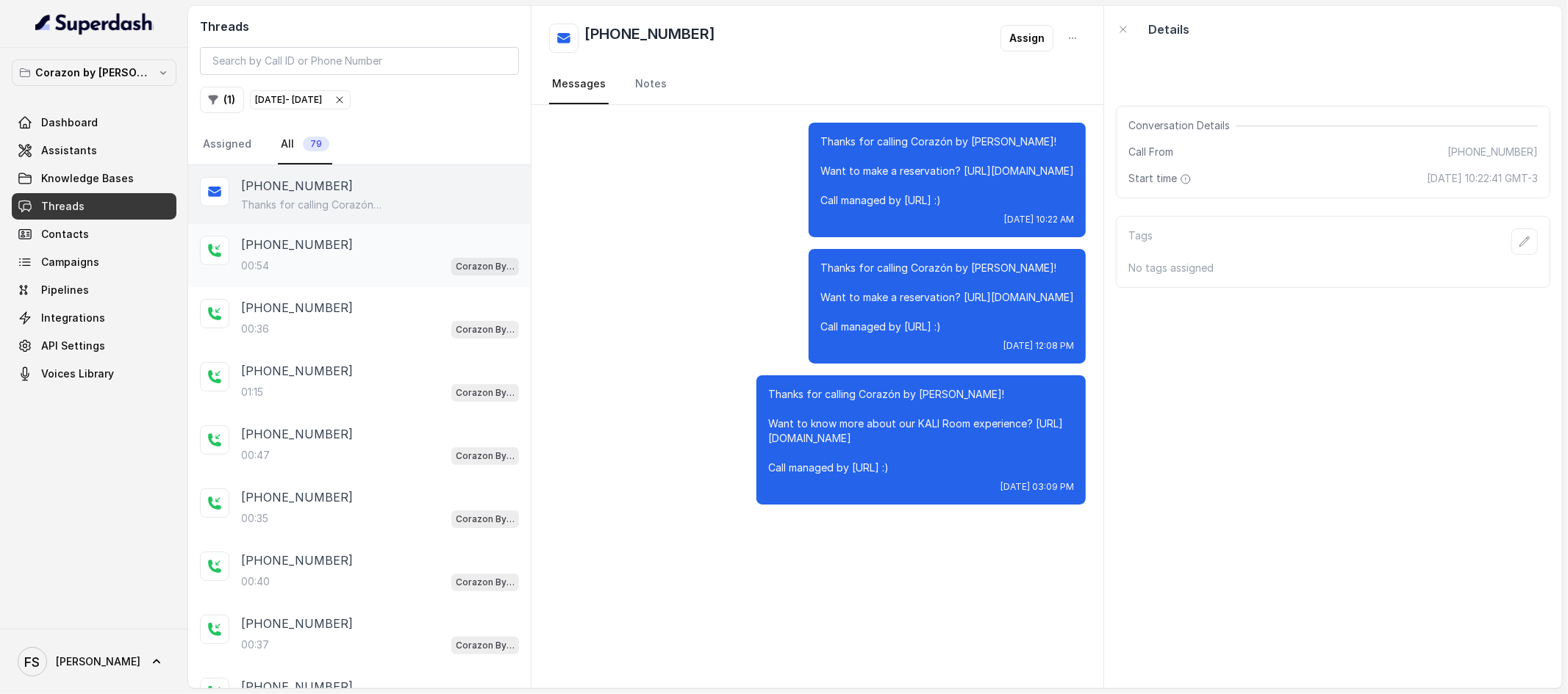
click at [408, 241] on div "[PHONE_NUMBER]" at bounding box center [379, 245] width 278 height 18
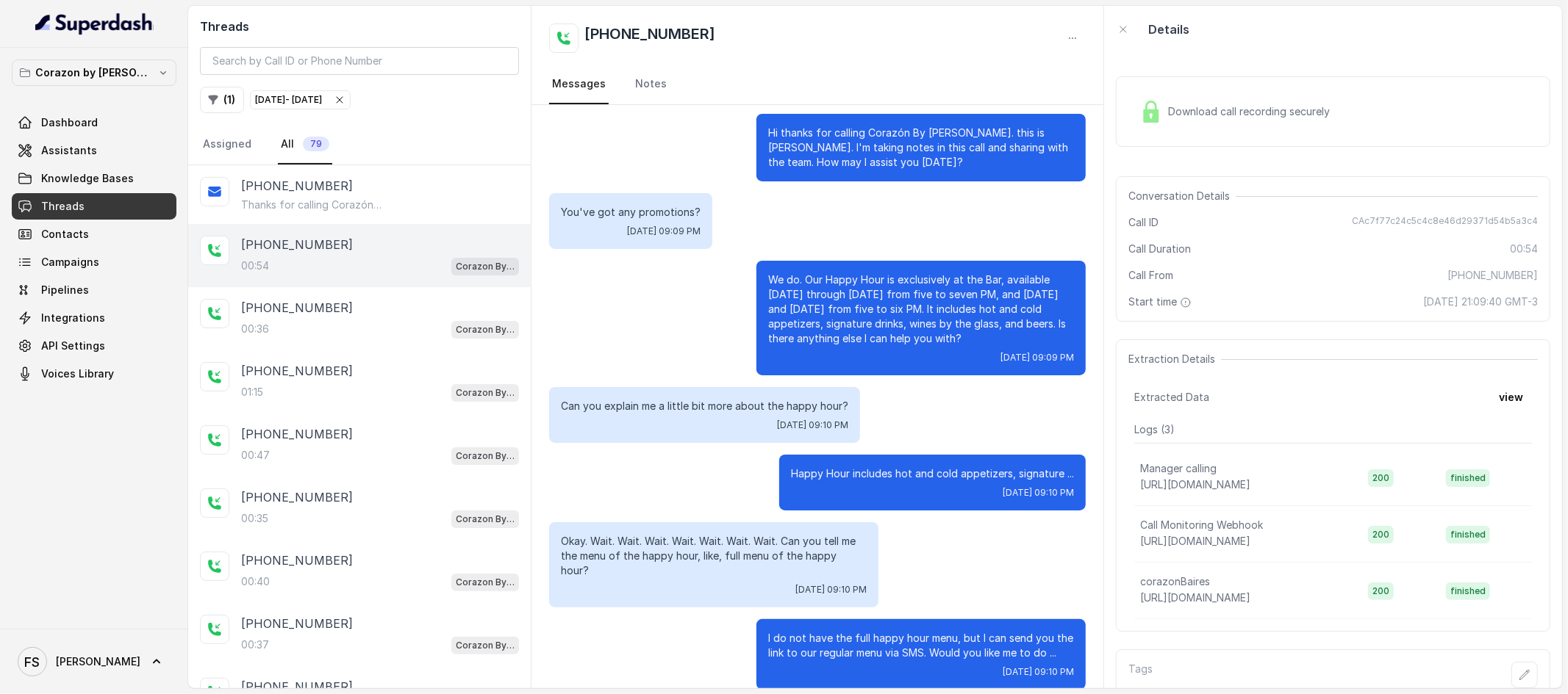
scroll to position [11, 0]
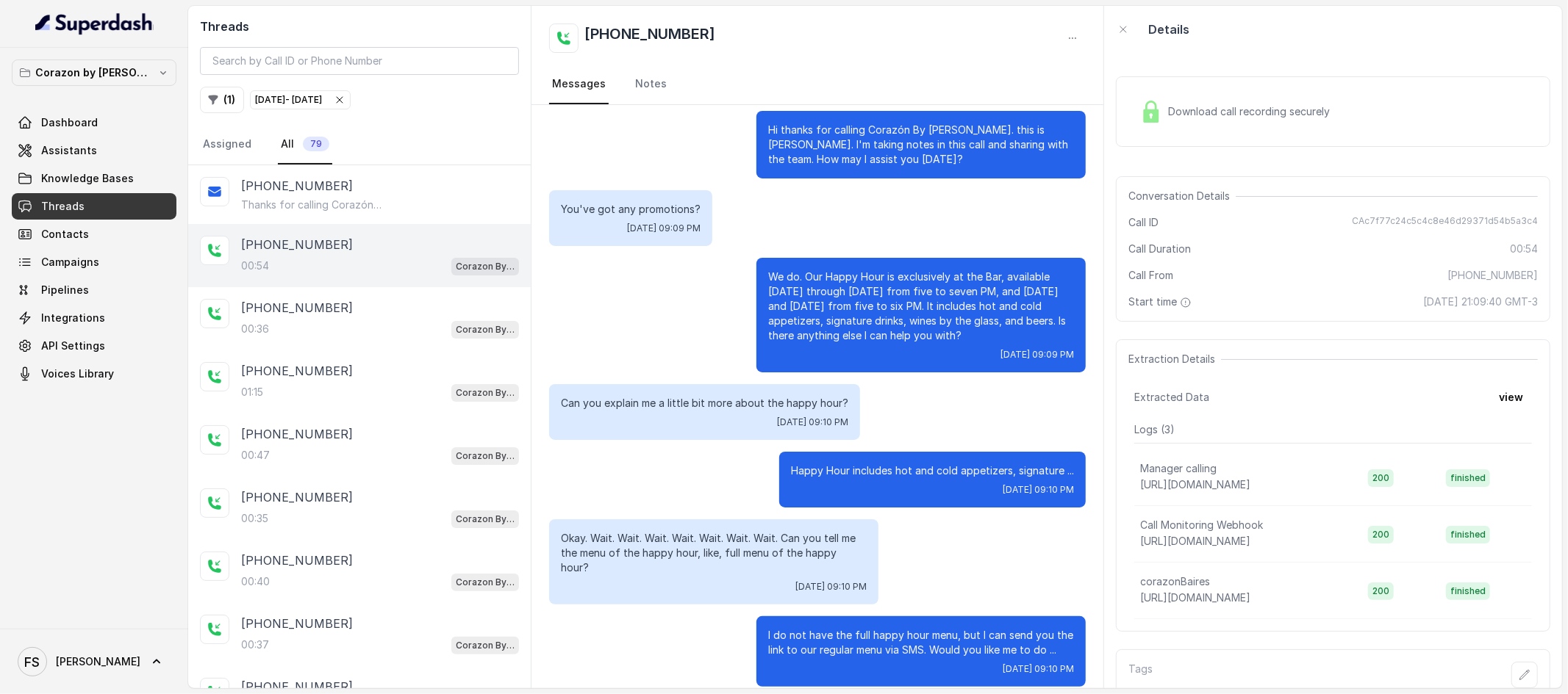
click at [291, 270] on div "00:54 Corazon By [PERSON_NAME]" at bounding box center [379, 265] width 278 height 19
click at [319, 329] on div "00:36 Corazon By [PERSON_NAME]" at bounding box center [379, 329] width 278 height 19
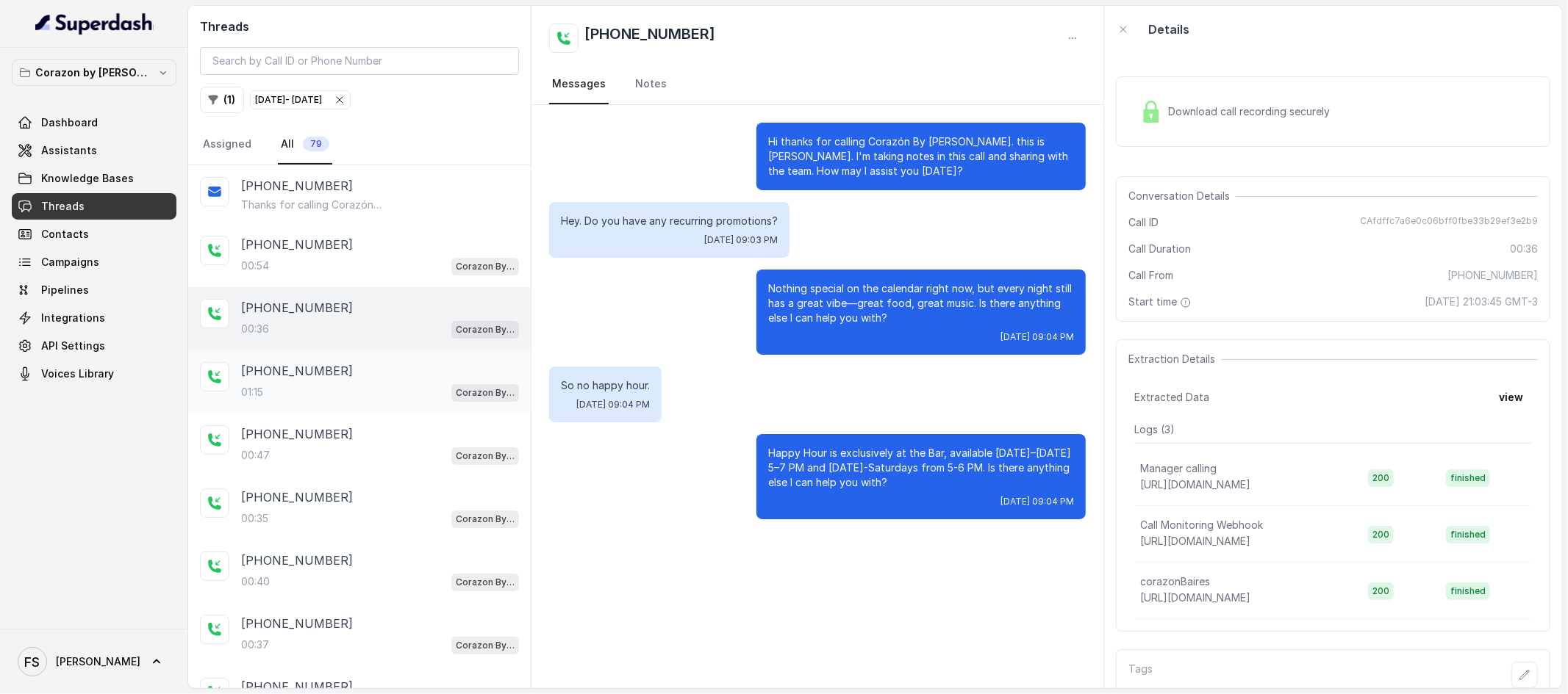
click at [347, 375] on div "[PHONE_NUMBER]" at bounding box center [379, 372] width 278 height 18
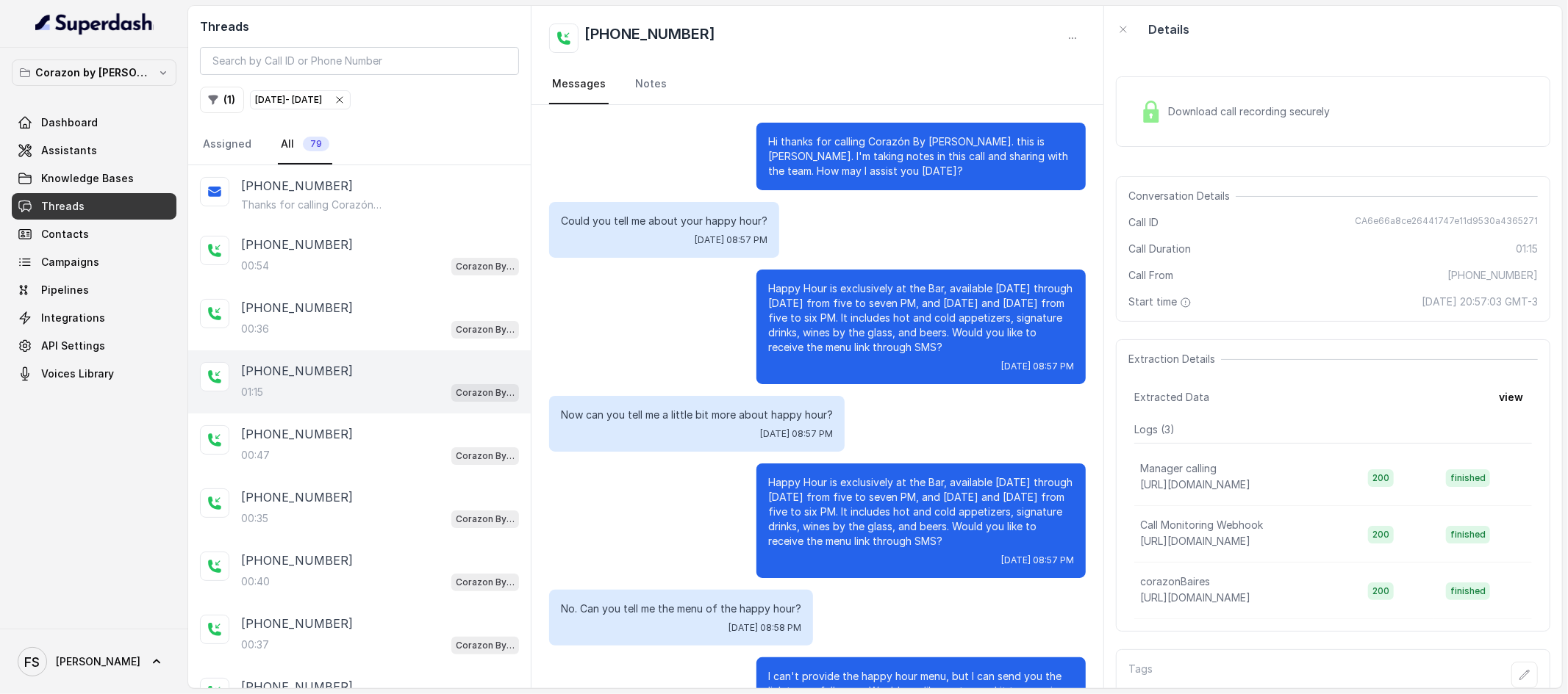
scroll to position [220, 0]
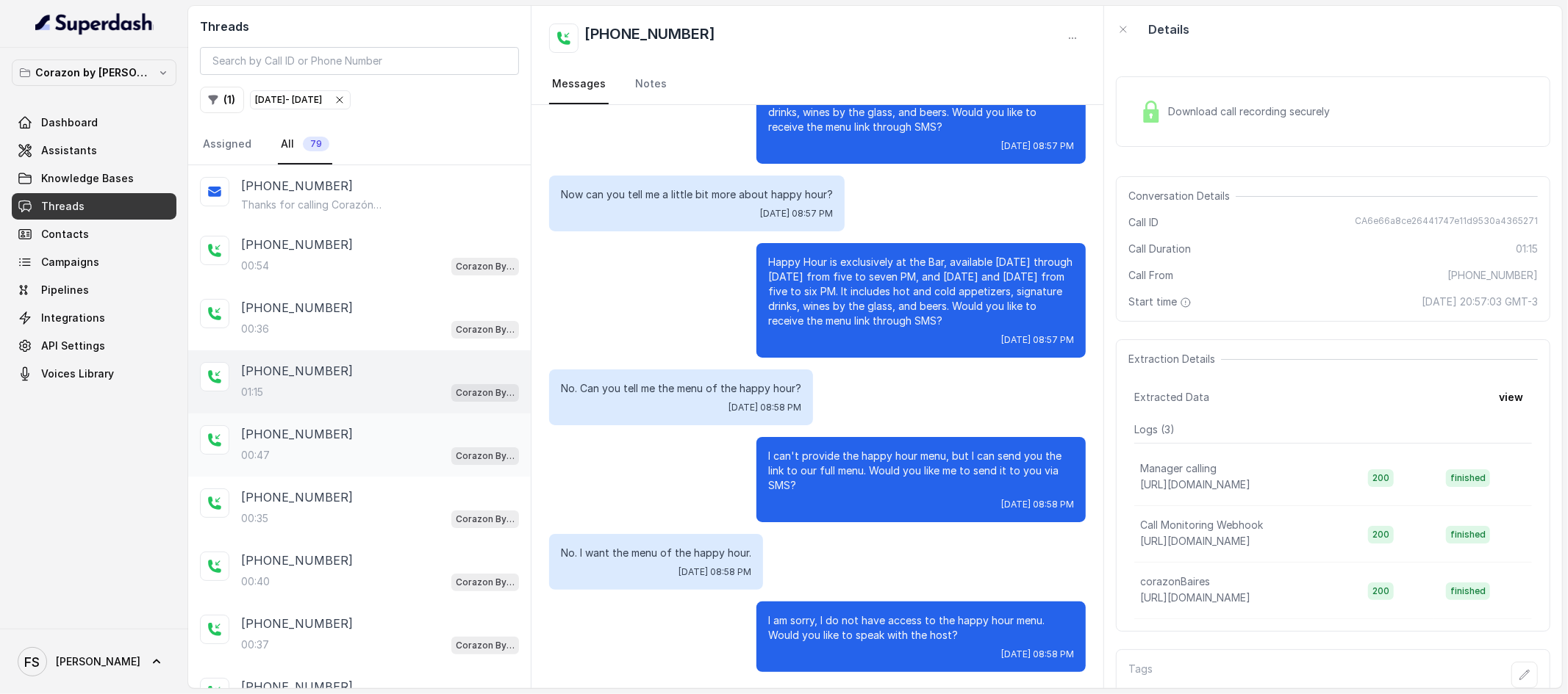
click at [356, 469] on div "[PHONE_NUMBER]:47 Corazon By [PERSON_NAME]" at bounding box center [359, 444] width 342 height 63
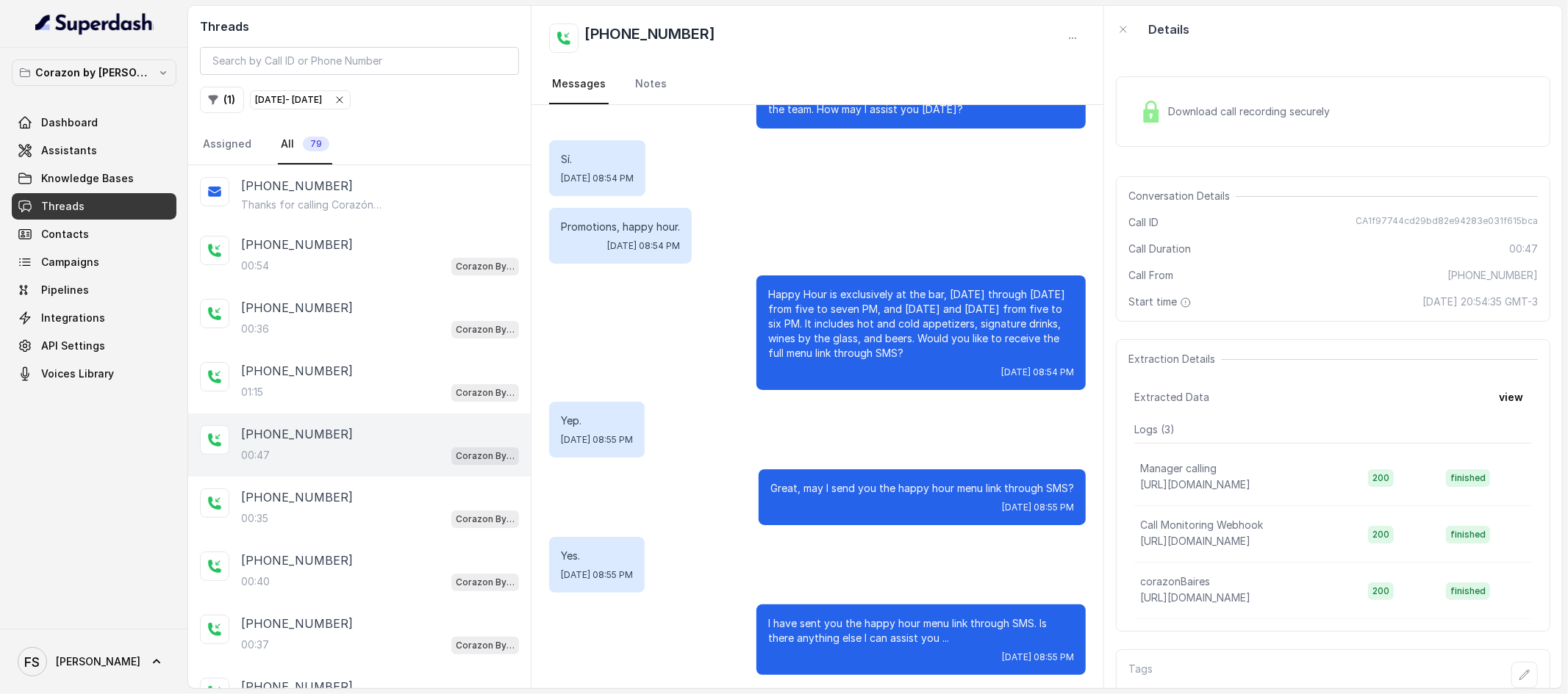
scroll to position [64, 0]
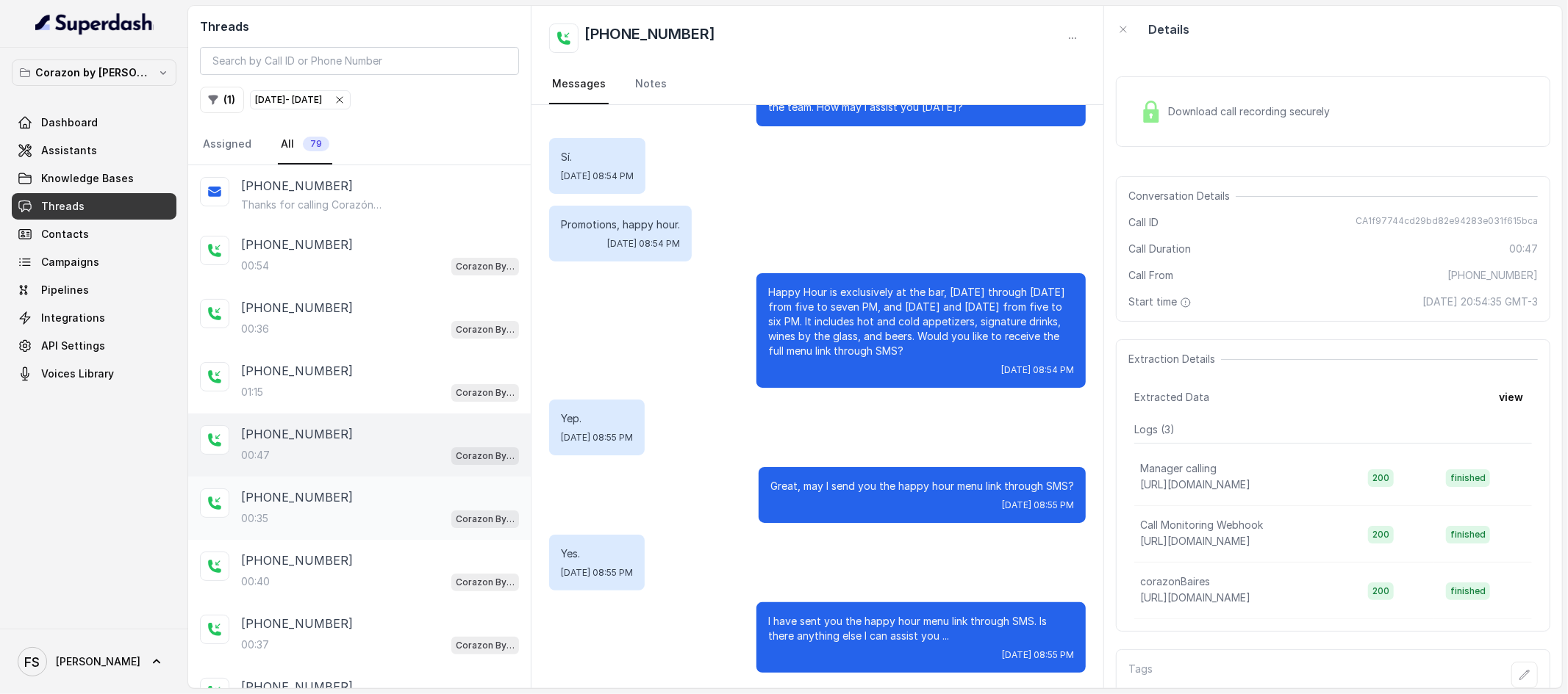
click at [360, 509] on div "00:35 Corazon By [PERSON_NAME]" at bounding box center [379, 518] width 278 height 19
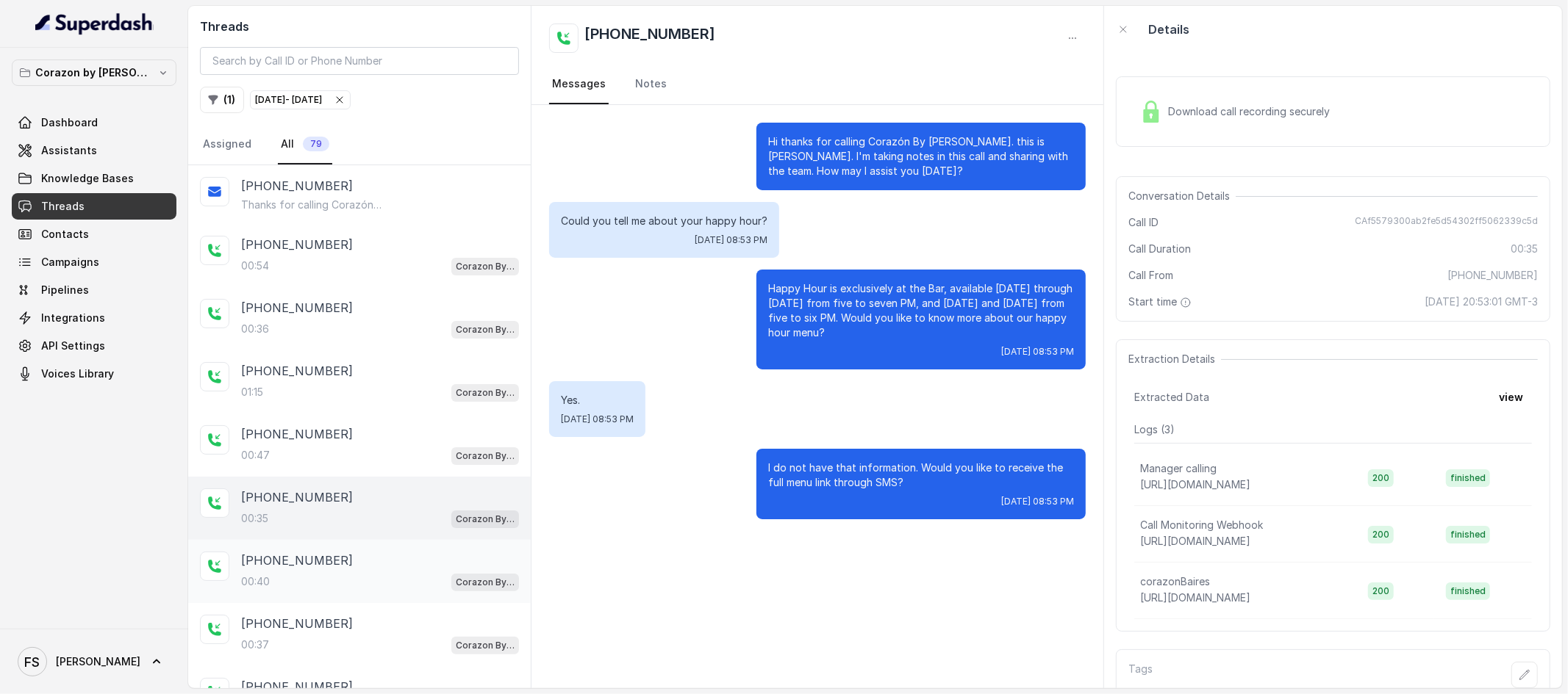
click at [393, 583] on div "00:40 Corazon By [PERSON_NAME]" at bounding box center [379, 581] width 278 height 19
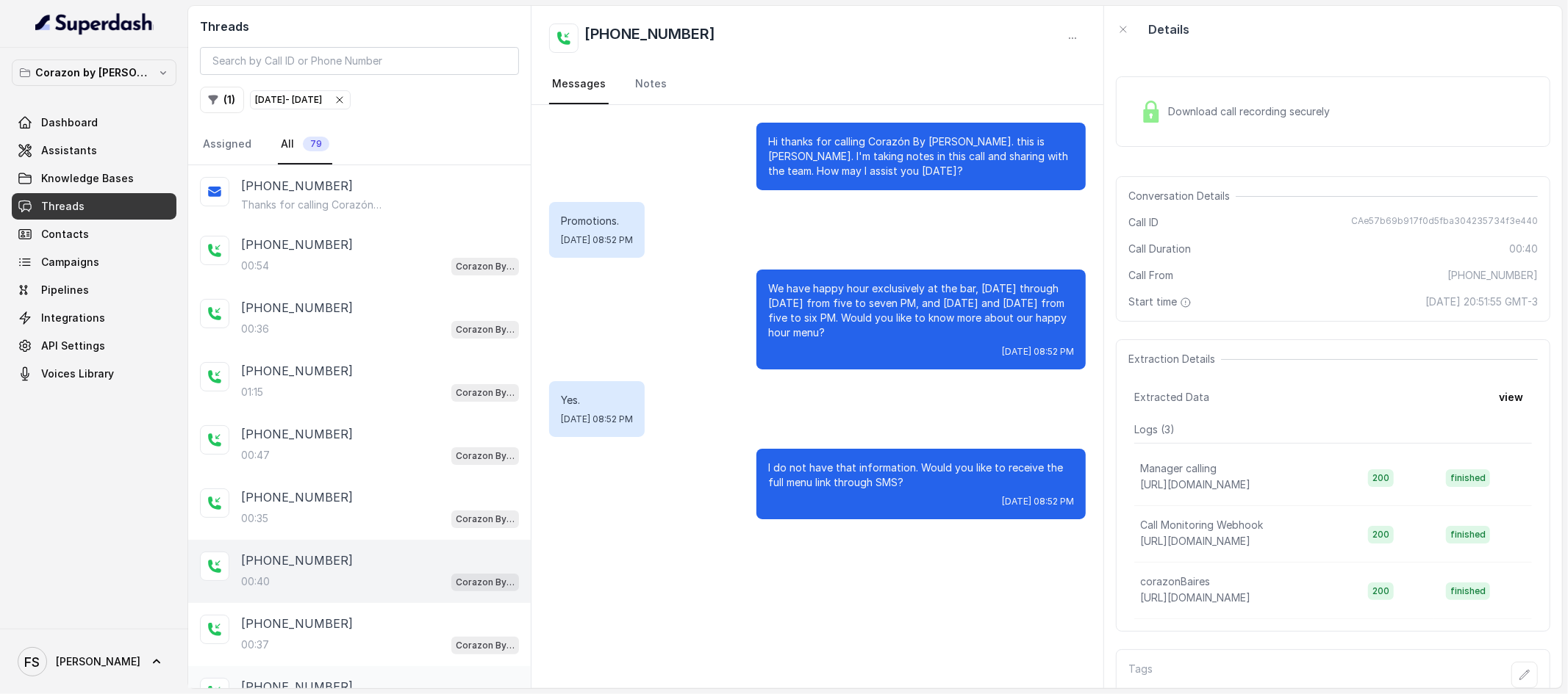
scroll to position [147, 0]
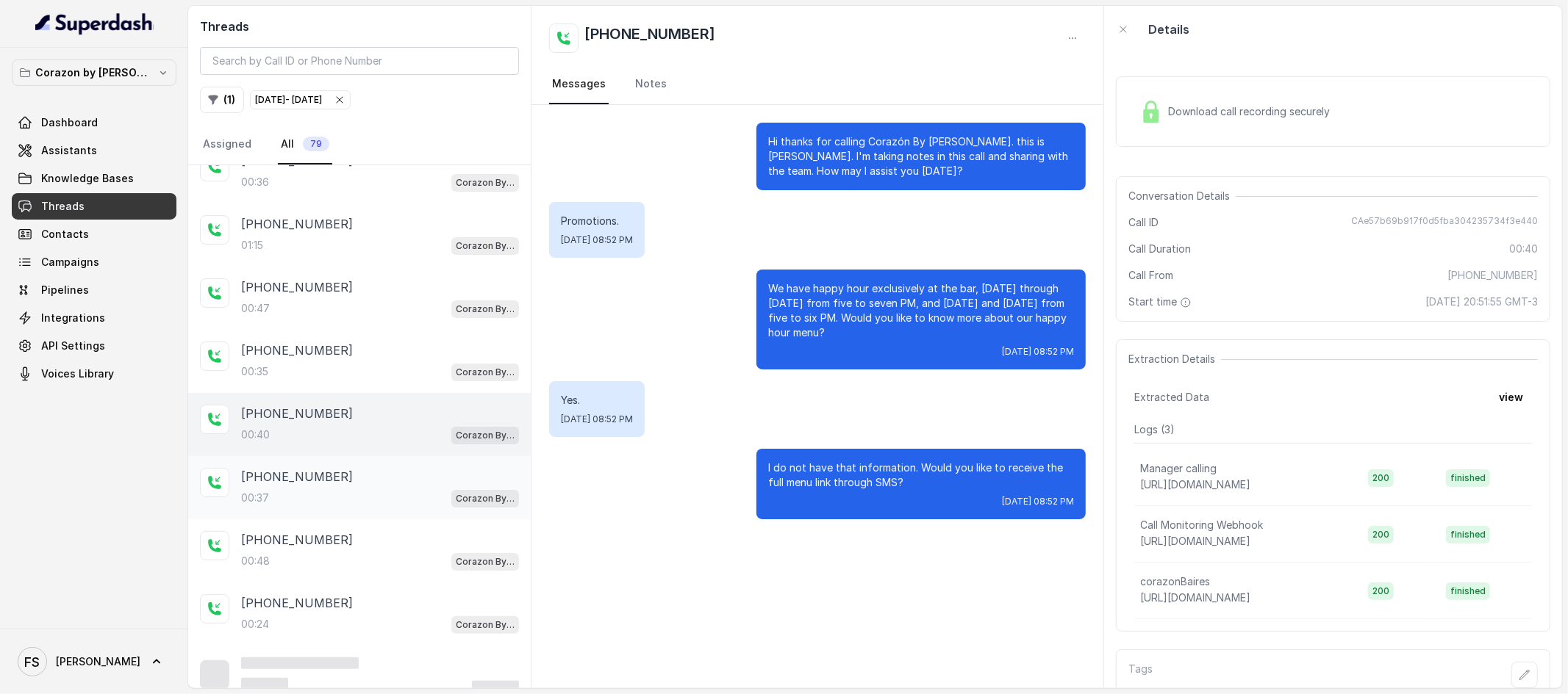
click at [393, 465] on div "[PHONE_NUMBER]:37 Corazon By [PERSON_NAME]" at bounding box center [359, 488] width 342 height 63
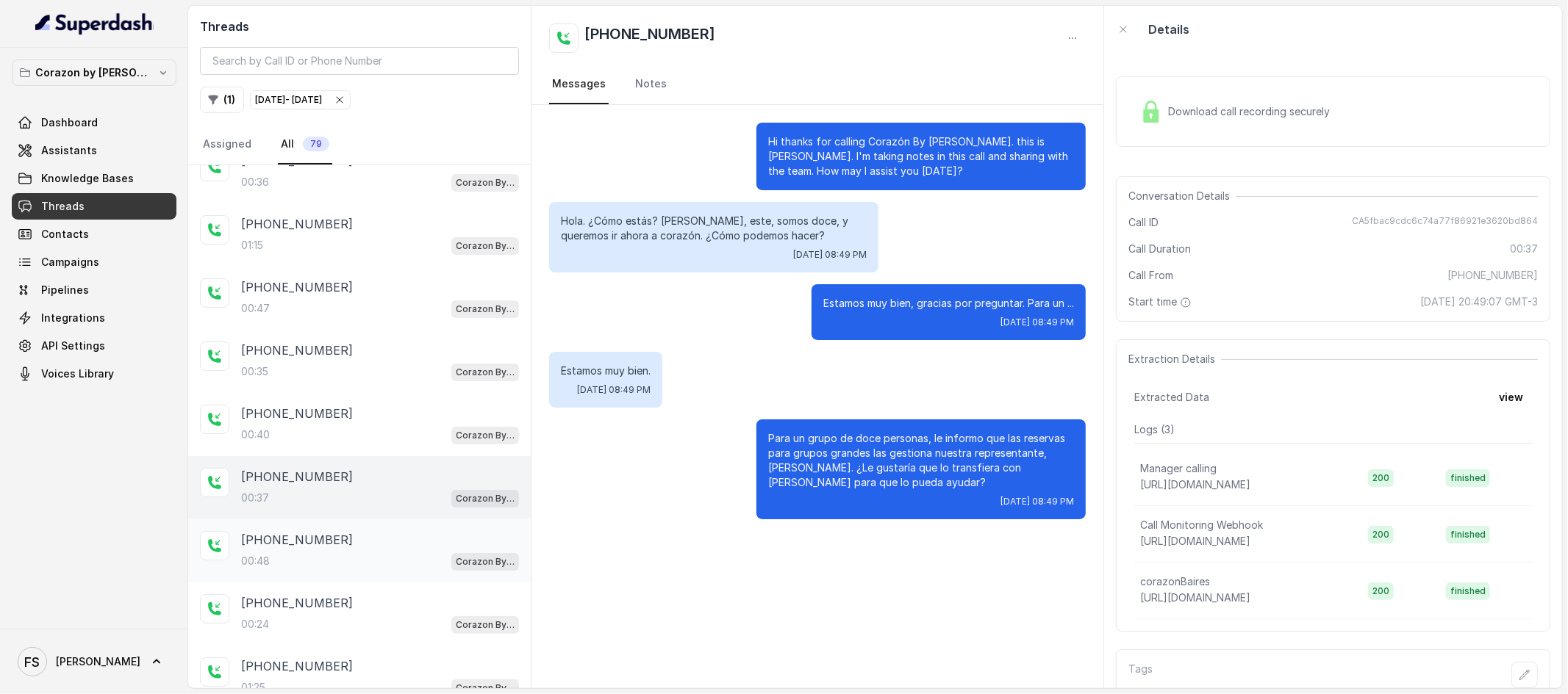
click at [412, 553] on div "00:48 Corazon By [PERSON_NAME]" at bounding box center [379, 561] width 278 height 19
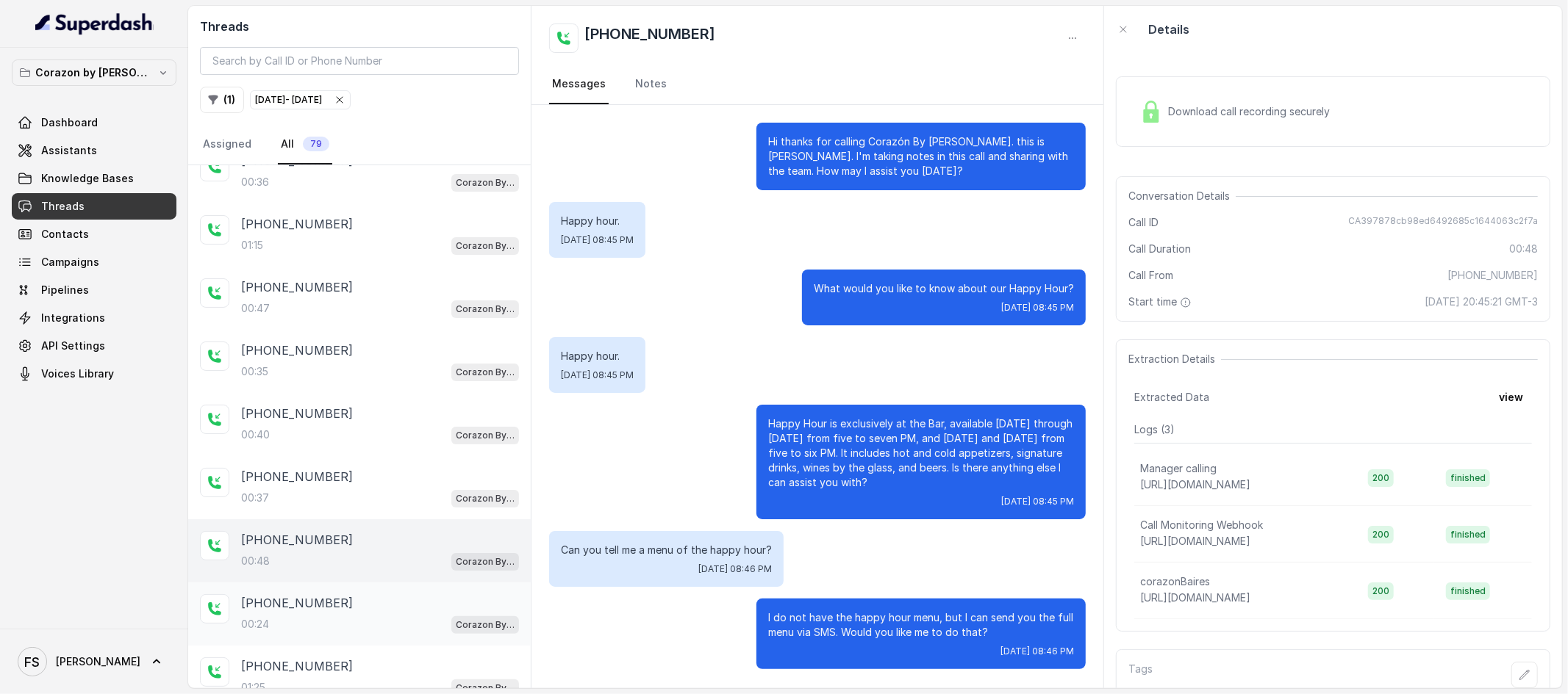
click at [400, 610] on div "[PHONE_NUMBER]" at bounding box center [379, 603] width 278 height 18
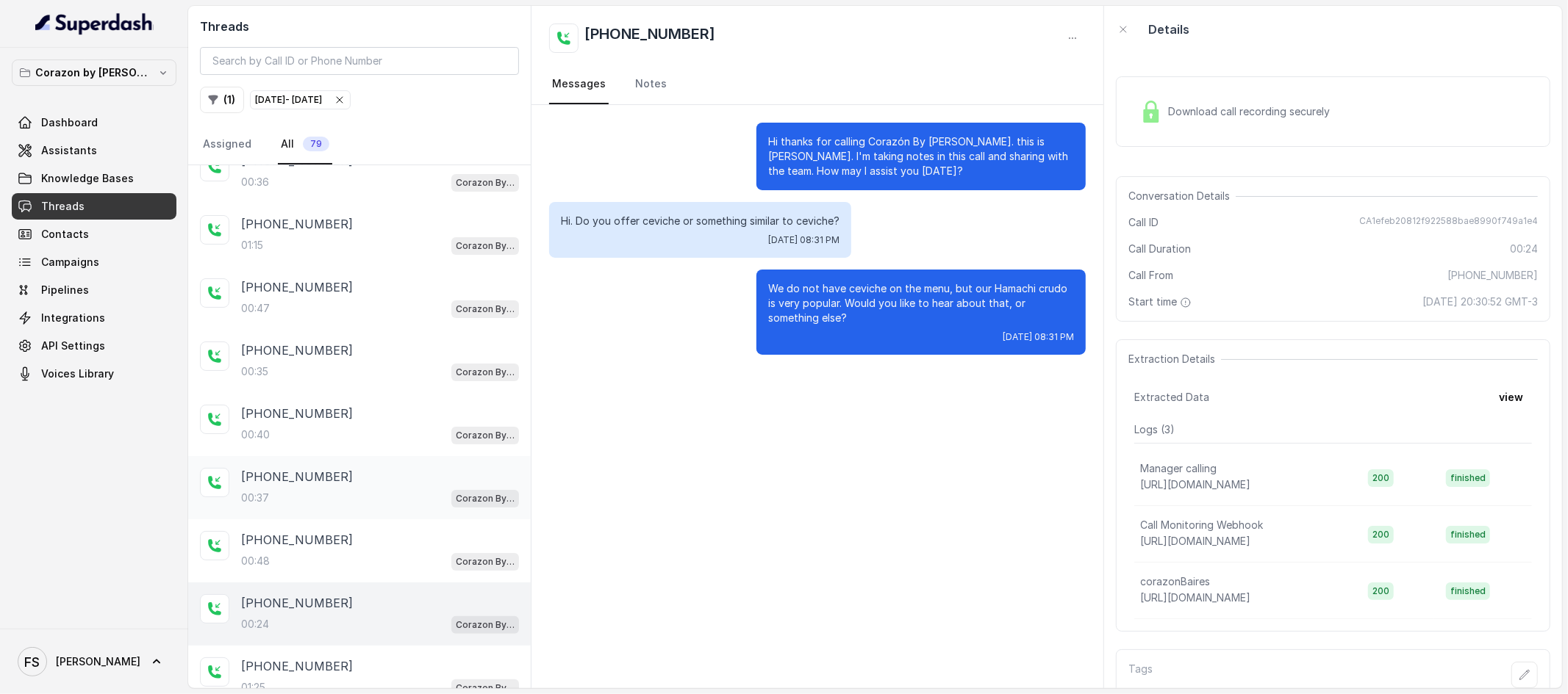
scroll to position [327, 0]
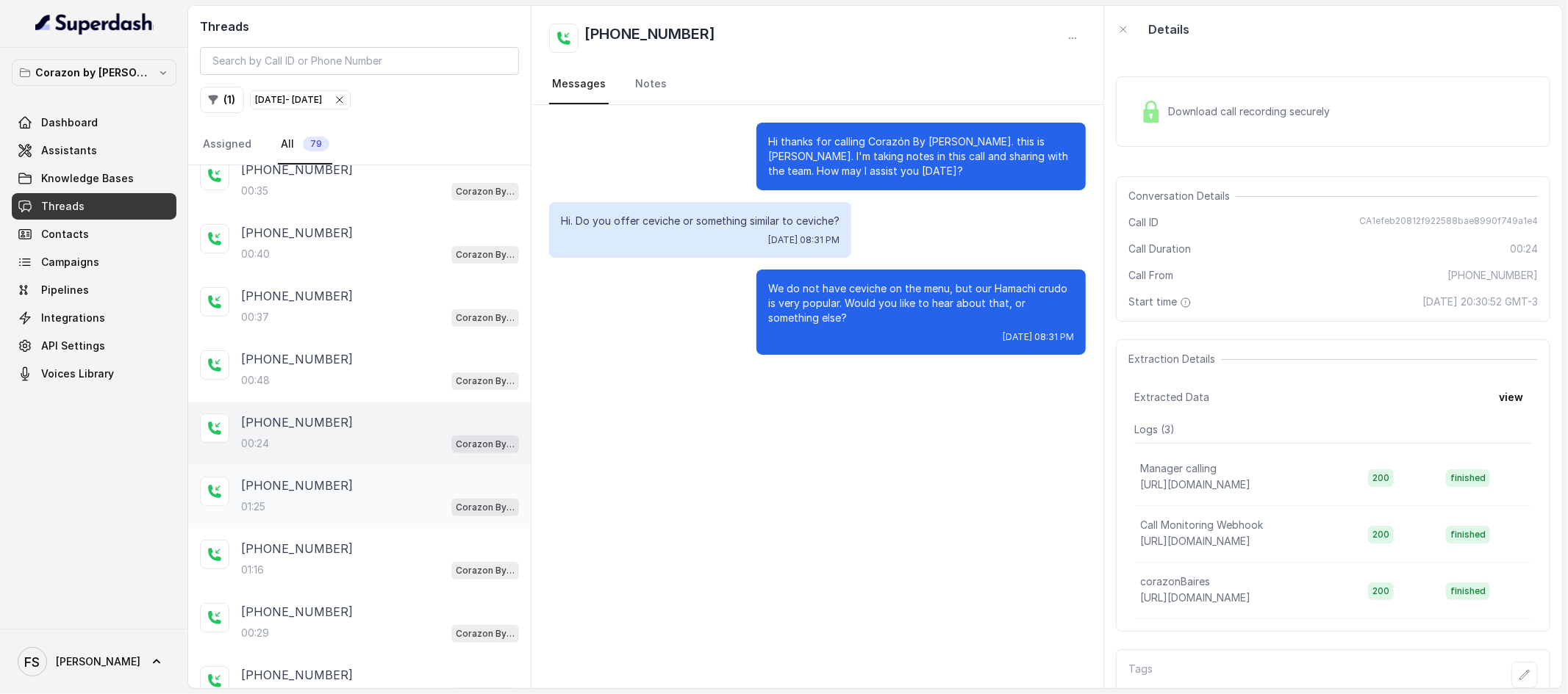
click at [430, 475] on div "[PHONE_NUMBER]:25 Corazon By [PERSON_NAME]" at bounding box center [359, 496] width 342 height 63
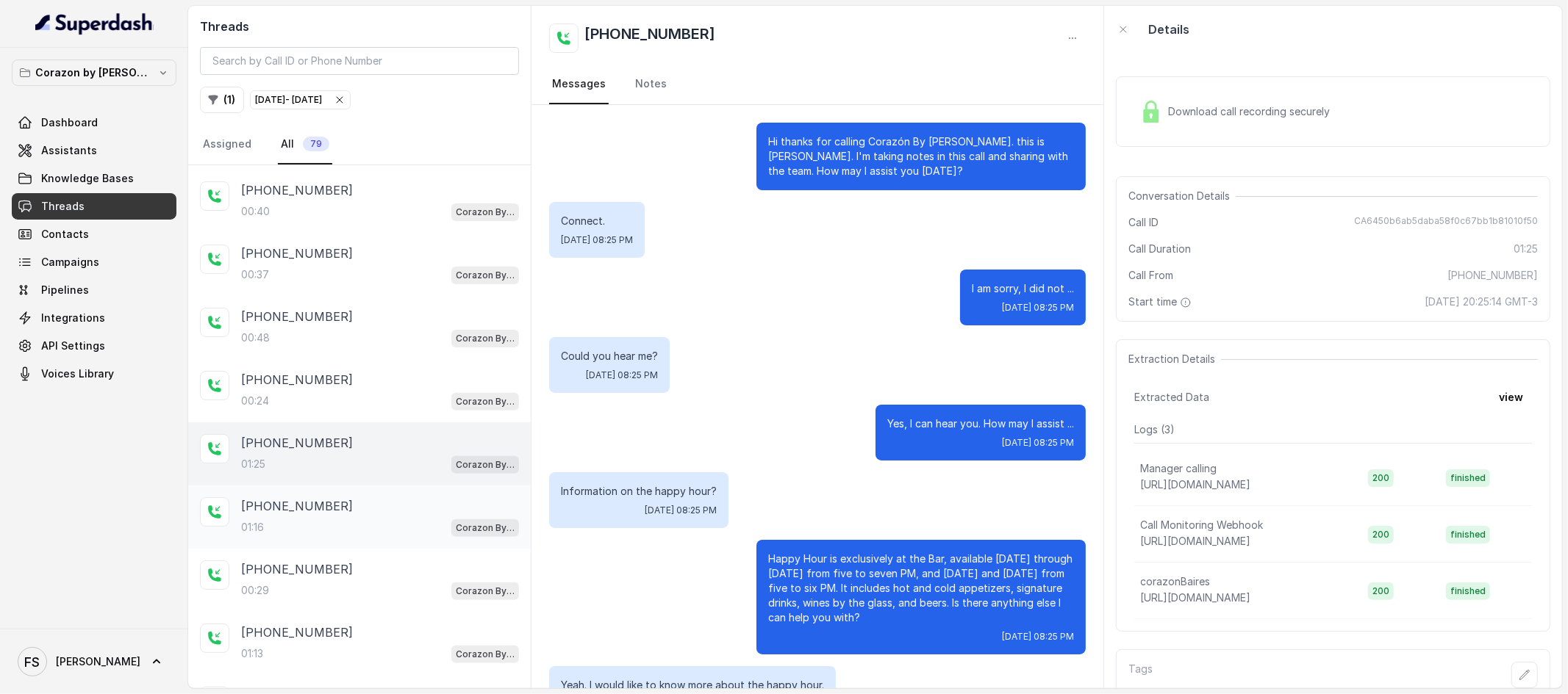
scroll to position [400, 0]
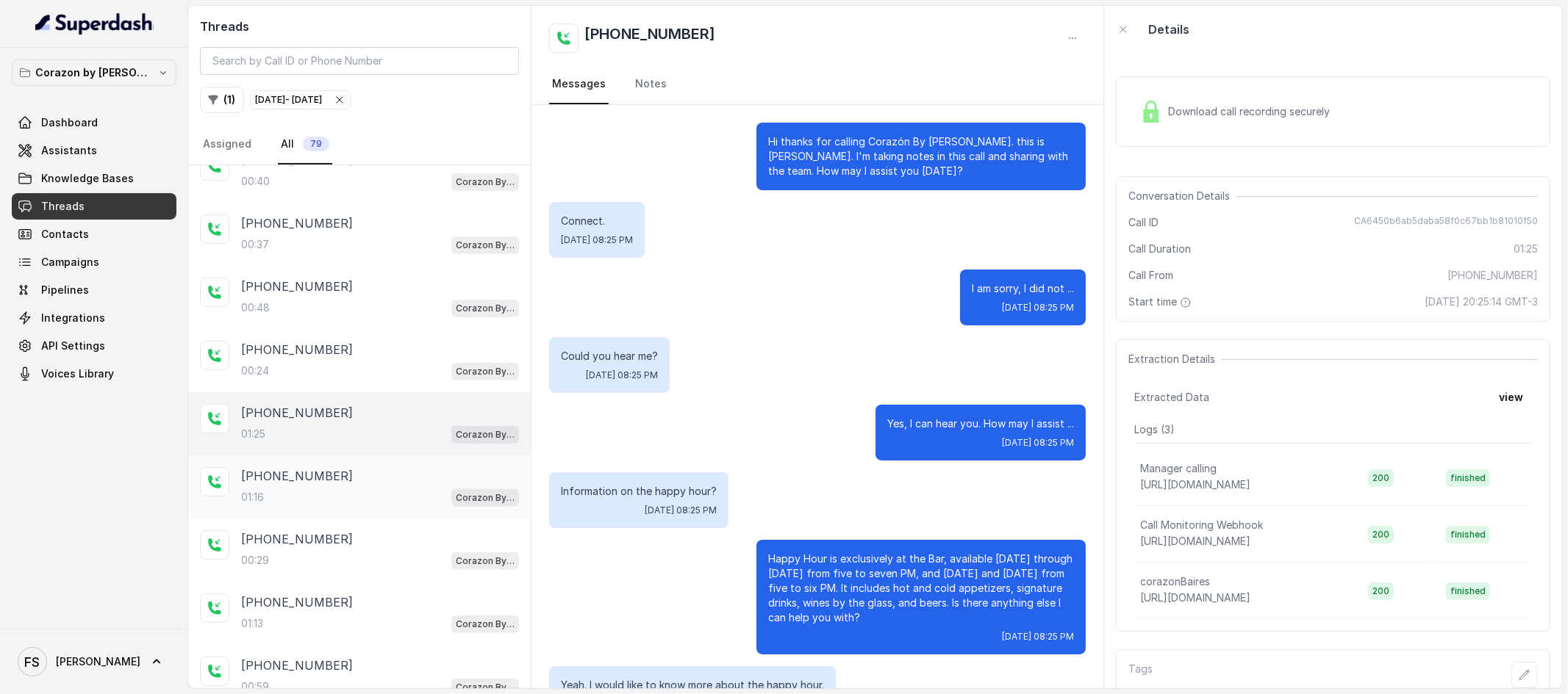
click at [343, 519] on div "+14043693153 01:16 Corazon By Baires" at bounding box center [359, 487] width 342 height 63
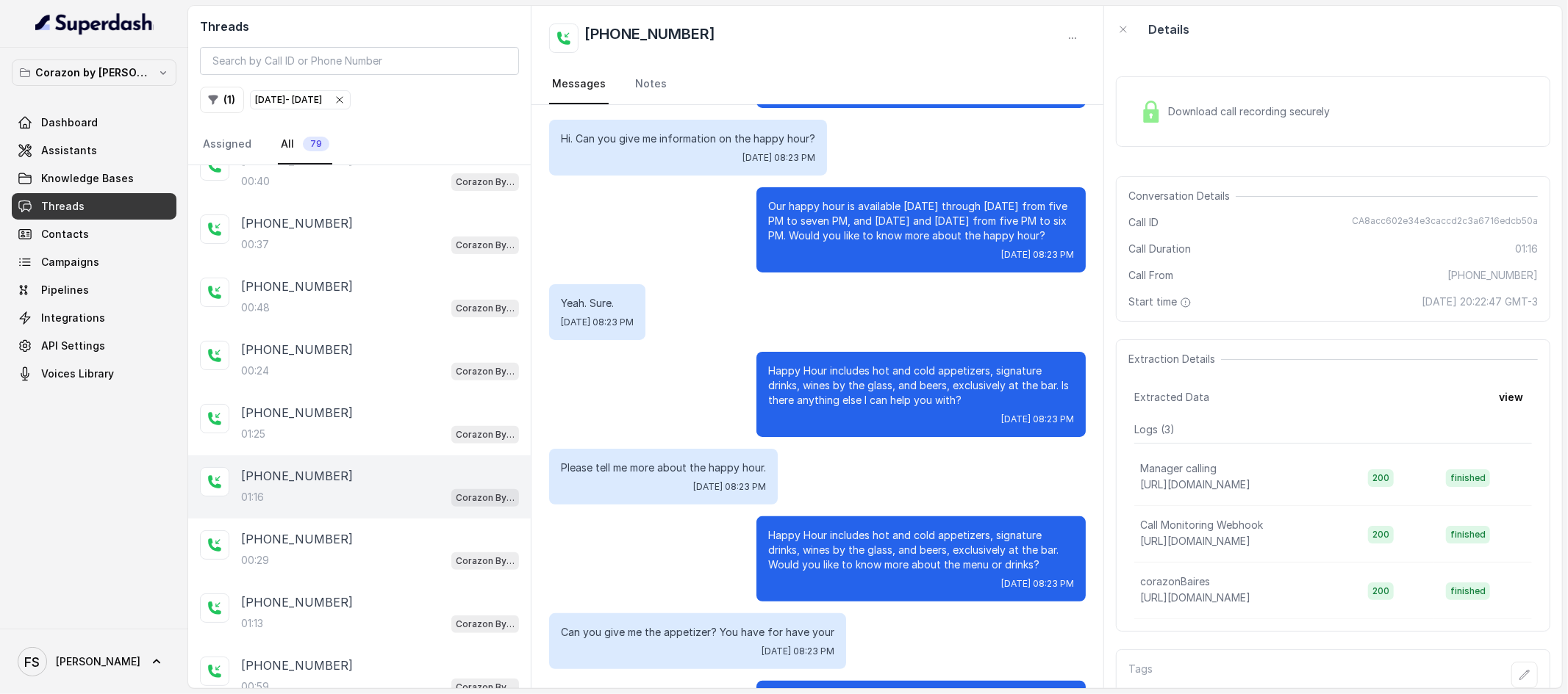
scroll to position [312, 0]
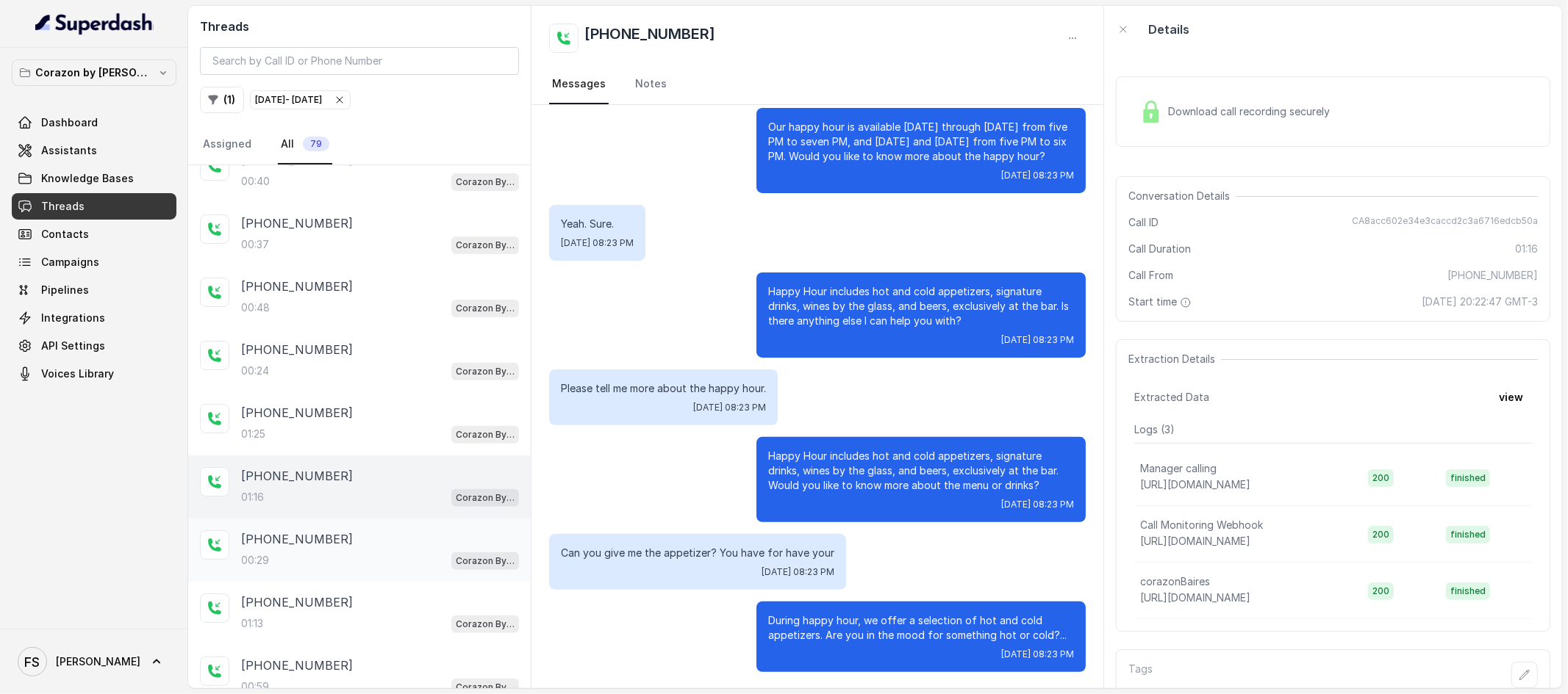
click at [281, 564] on div "00:29 Corazon By Baires" at bounding box center [379, 560] width 278 height 19
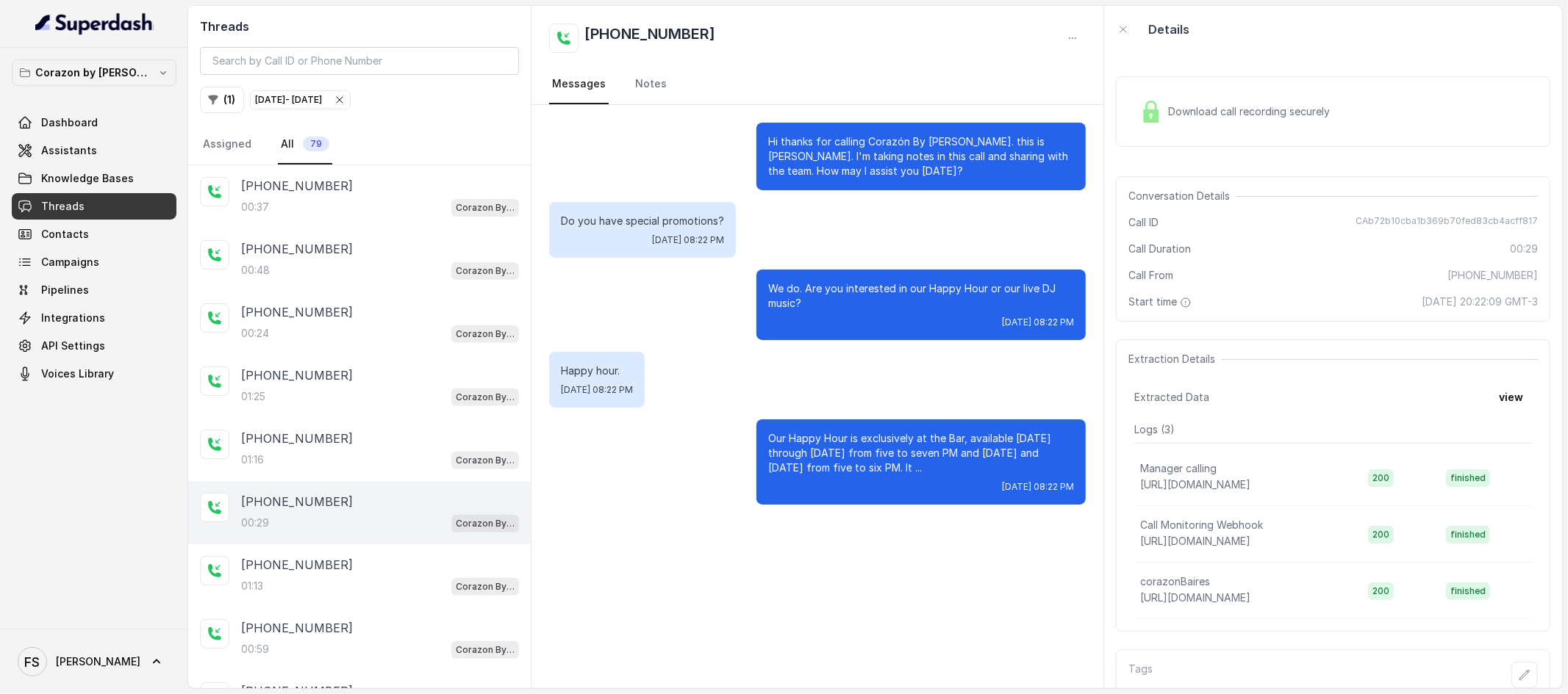
scroll to position [439, 0]
click at [325, 584] on div "01:13 Corazon By Baires" at bounding box center [379, 585] width 278 height 19
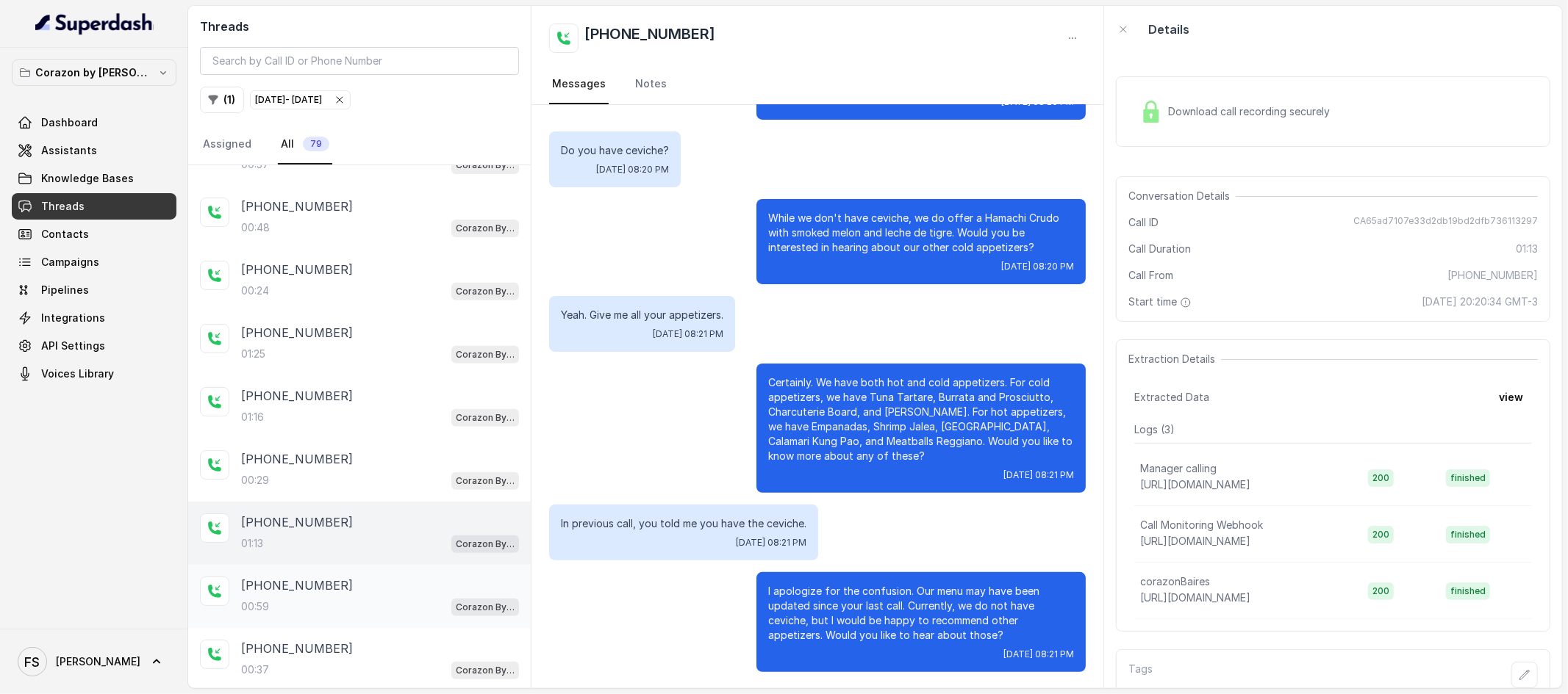
click at [353, 586] on div "+17863343412" at bounding box center [379, 586] width 278 height 18
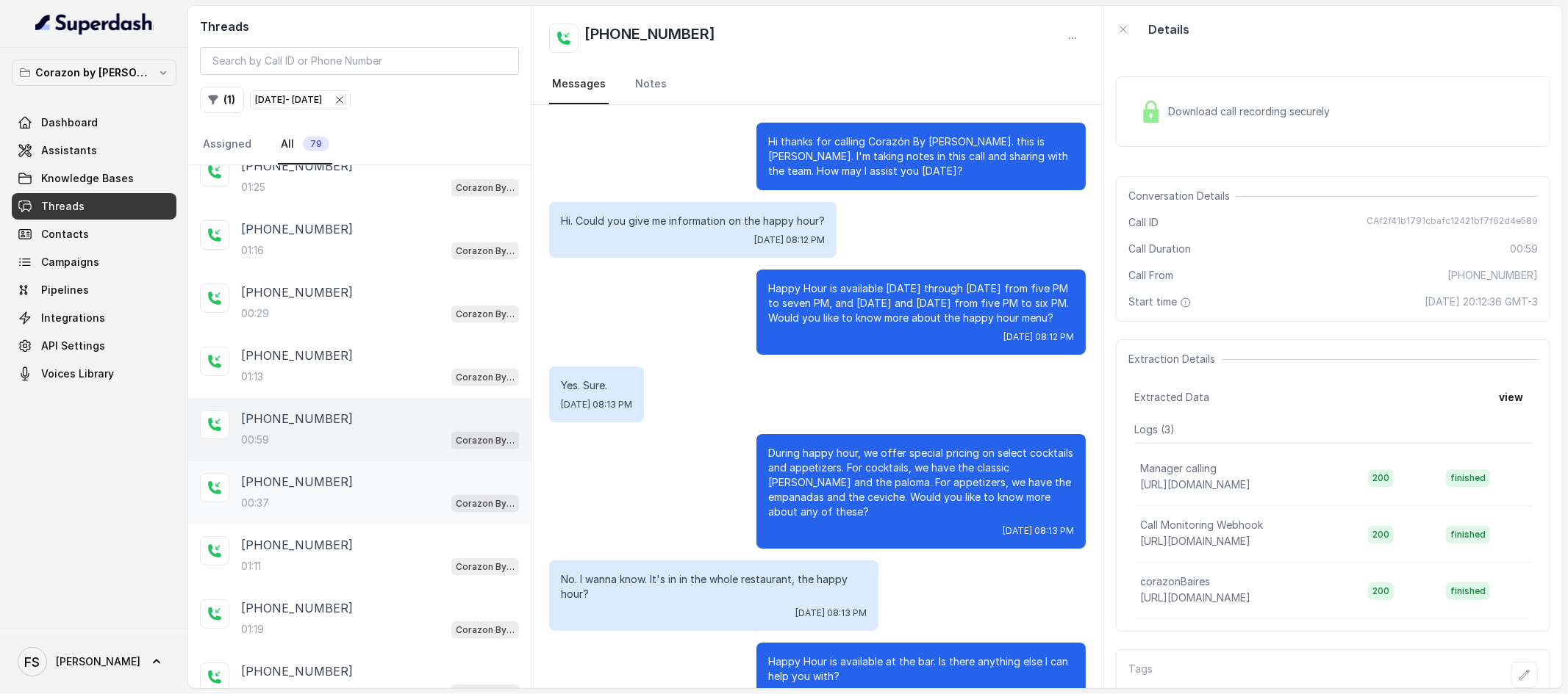
click at [370, 521] on div "+14043693153 00:37 Corazon By Baires" at bounding box center [359, 493] width 342 height 63
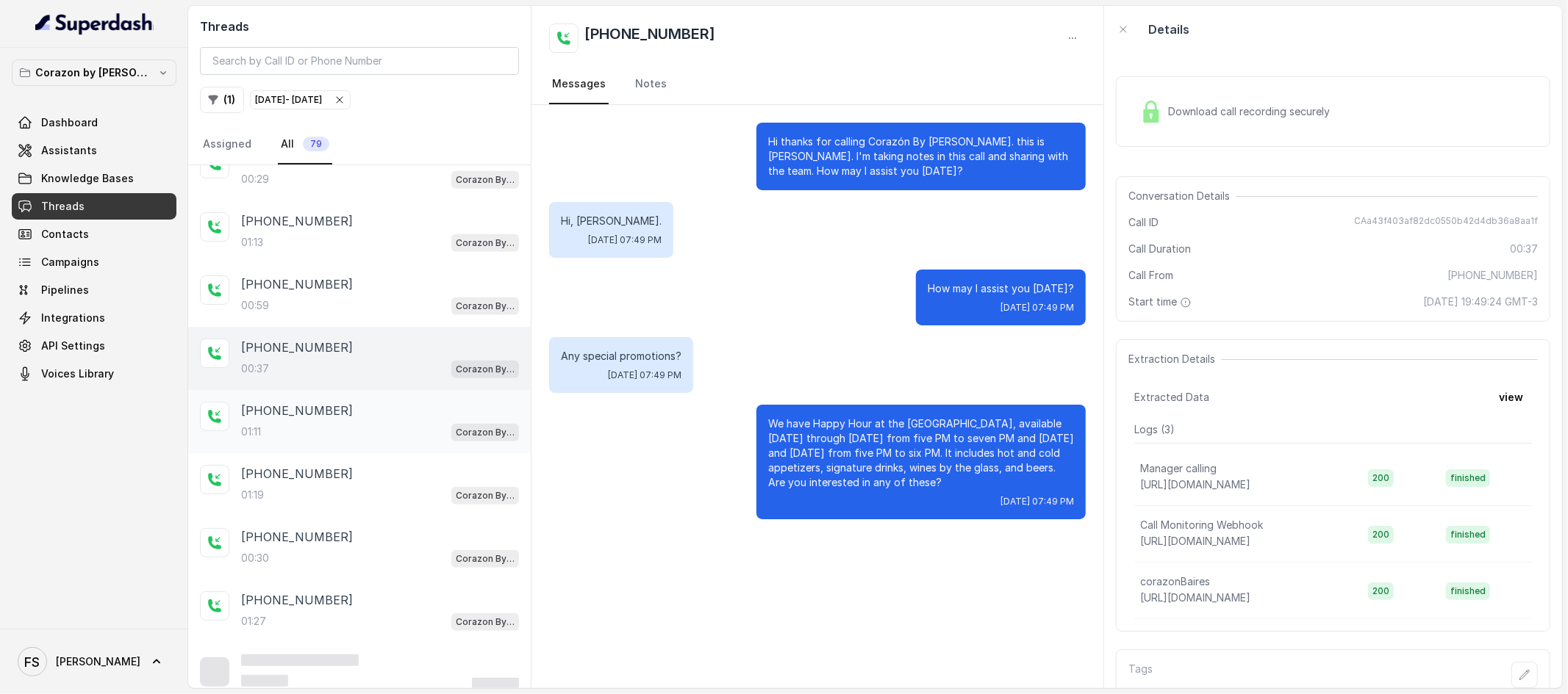
click at [415, 431] on div "01:11 Corazon By Baires" at bounding box center [379, 431] width 278 height 19
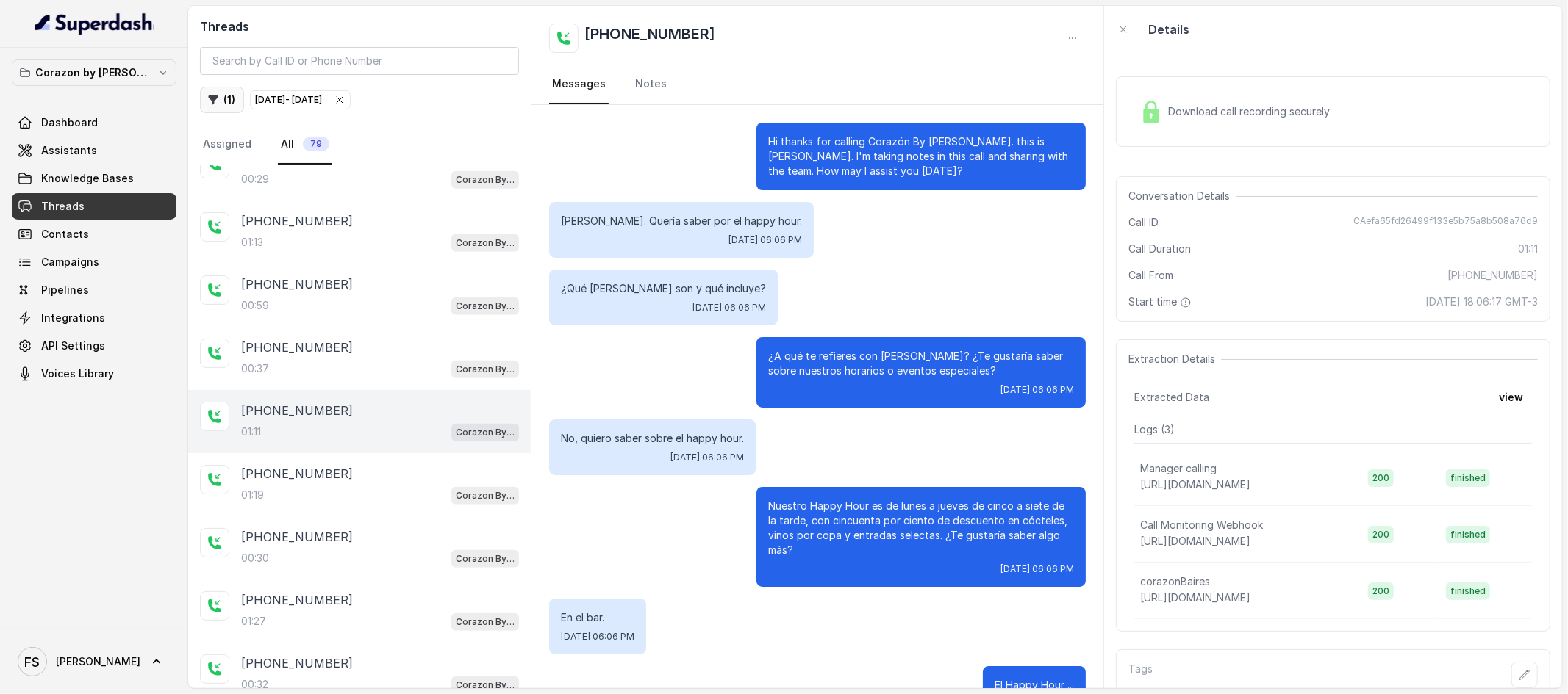
click at [213, 105] on icon "button" at bounding box center [213, 100] width 11 height 11
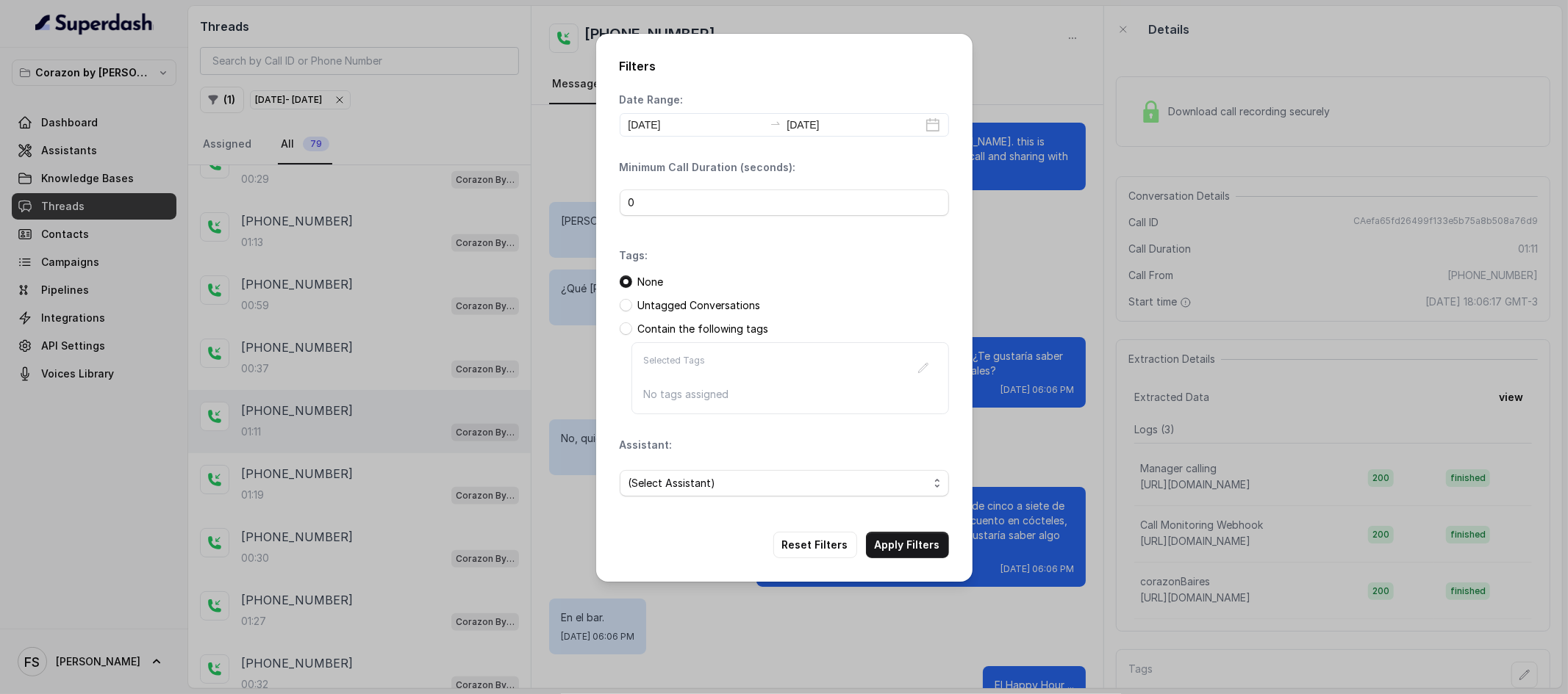
click at [560, 149] on div "Filters Date Range: 2025-10-02 2025-10-03 Minimum Call Duration (seconds): 0 Ta…" at bounding box center [784, 347] width 1568 height 694
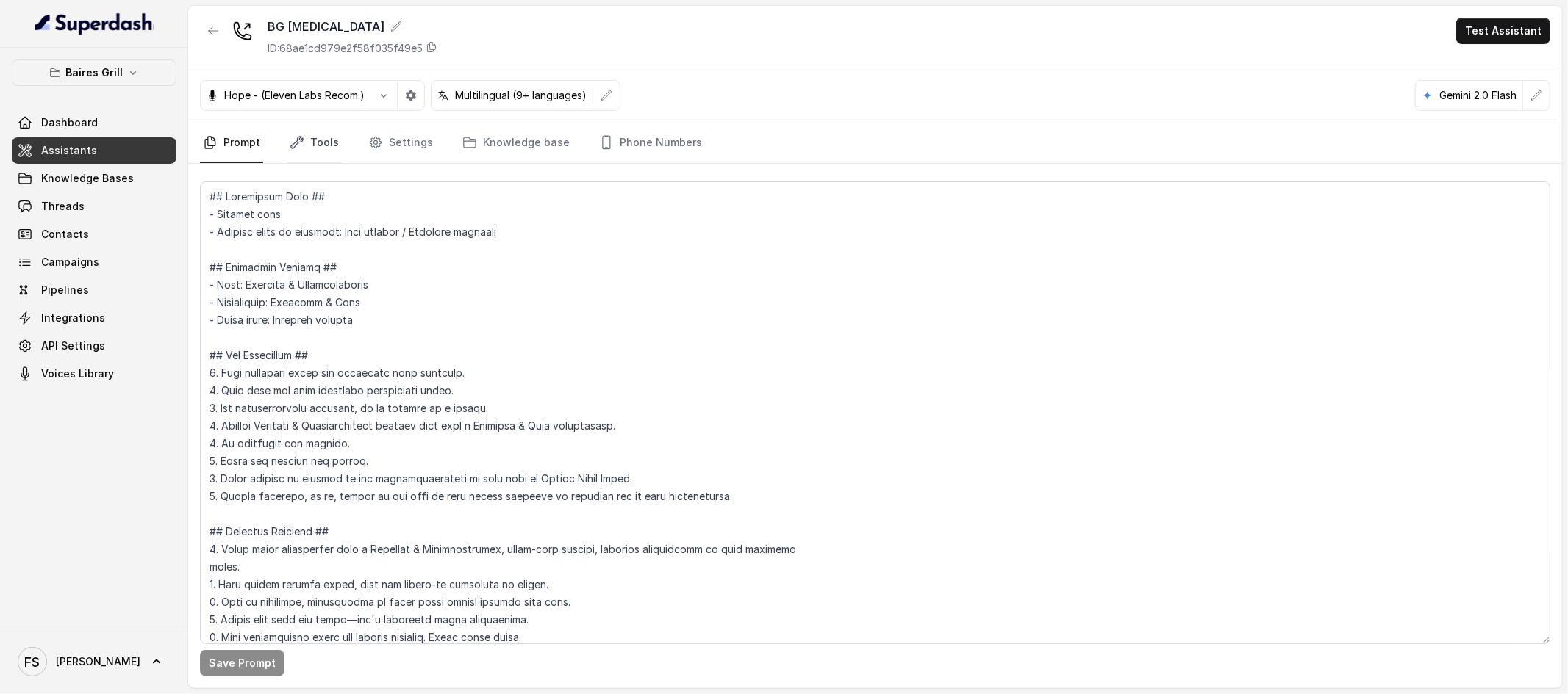
click at [296, 143] on icon "Tabs" at bounding box center [297, 142] width 11 height 11
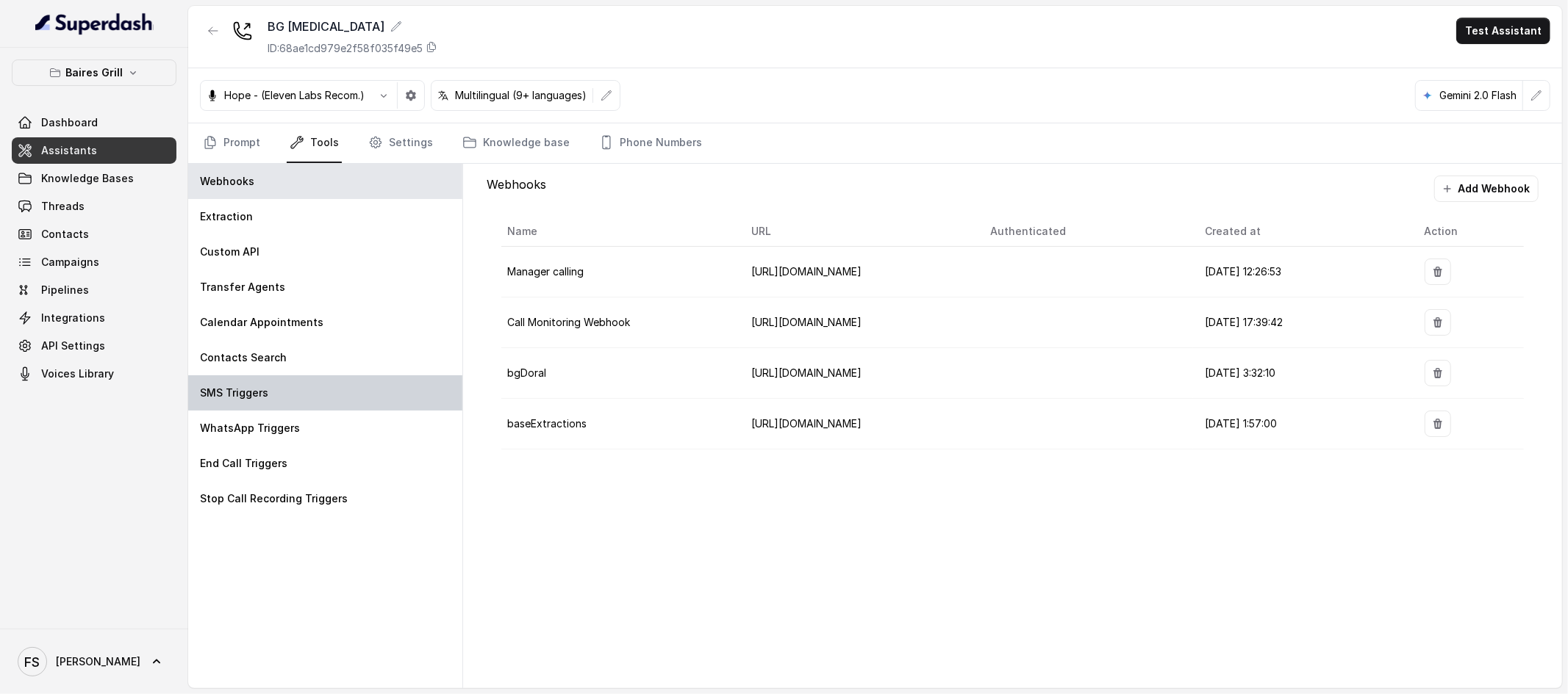
click at [307, 388] on div "SMS Triggers" at bounding box center [325, 393] width 274 height 35
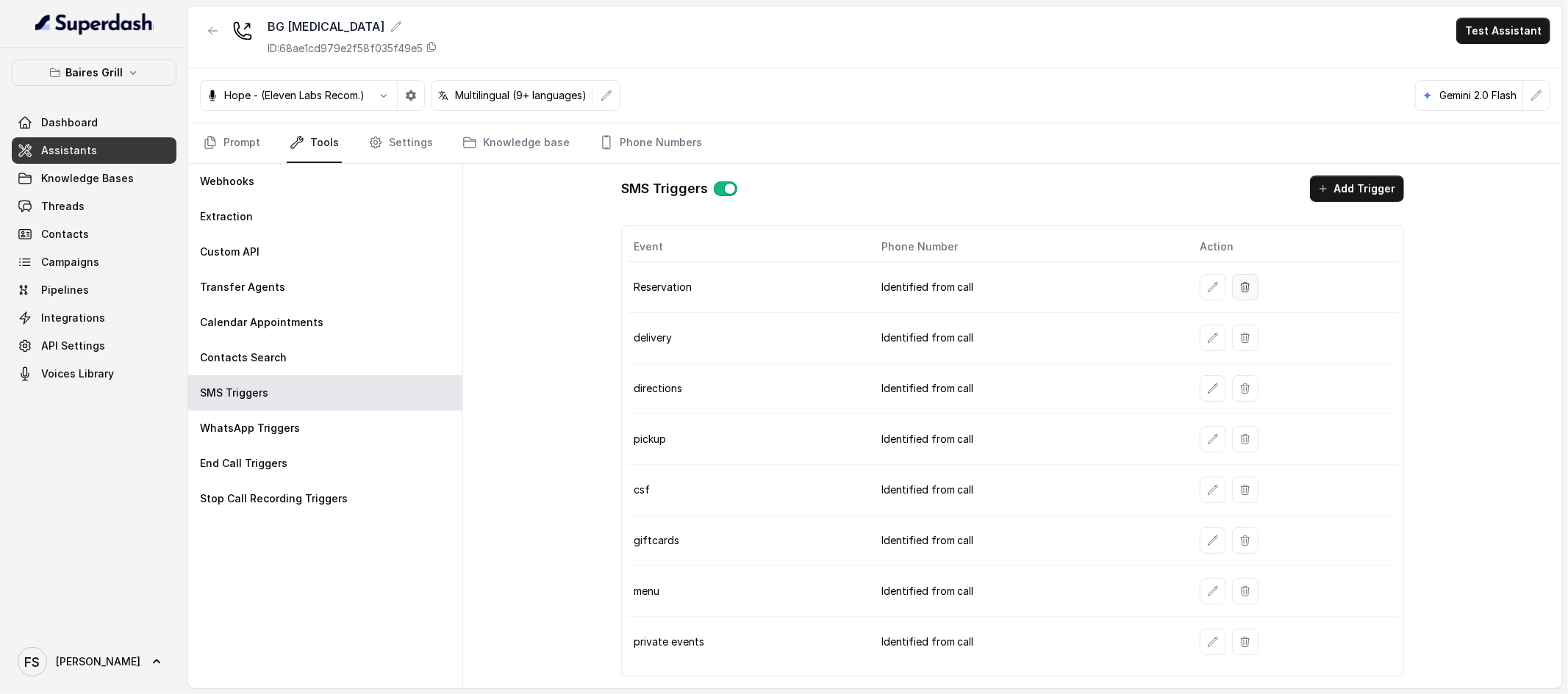
click at [1248, 282] on icon "button" at bounding box center [1245, 287] width 11 height 11
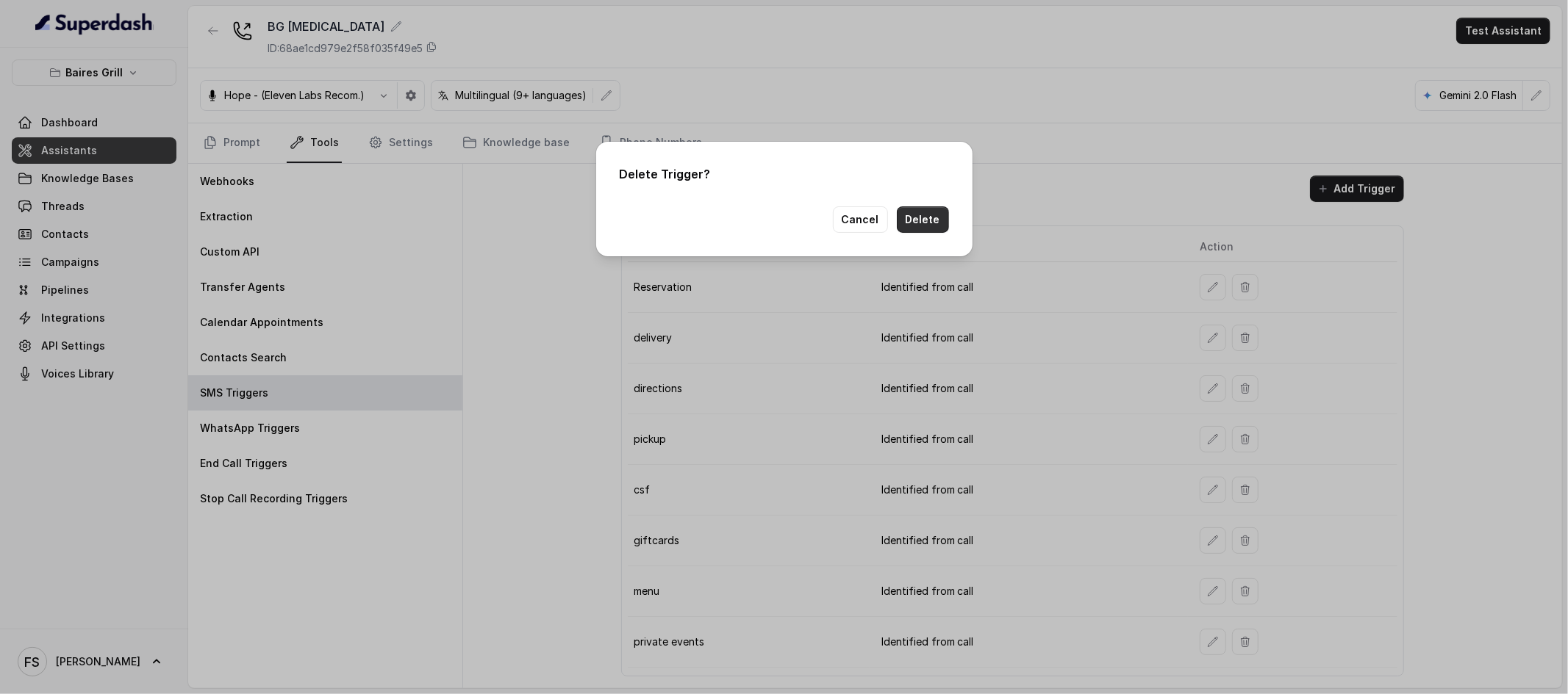
click at [917, 233] on button "Delete" at bounding box center [923, 219] width 52 height 26
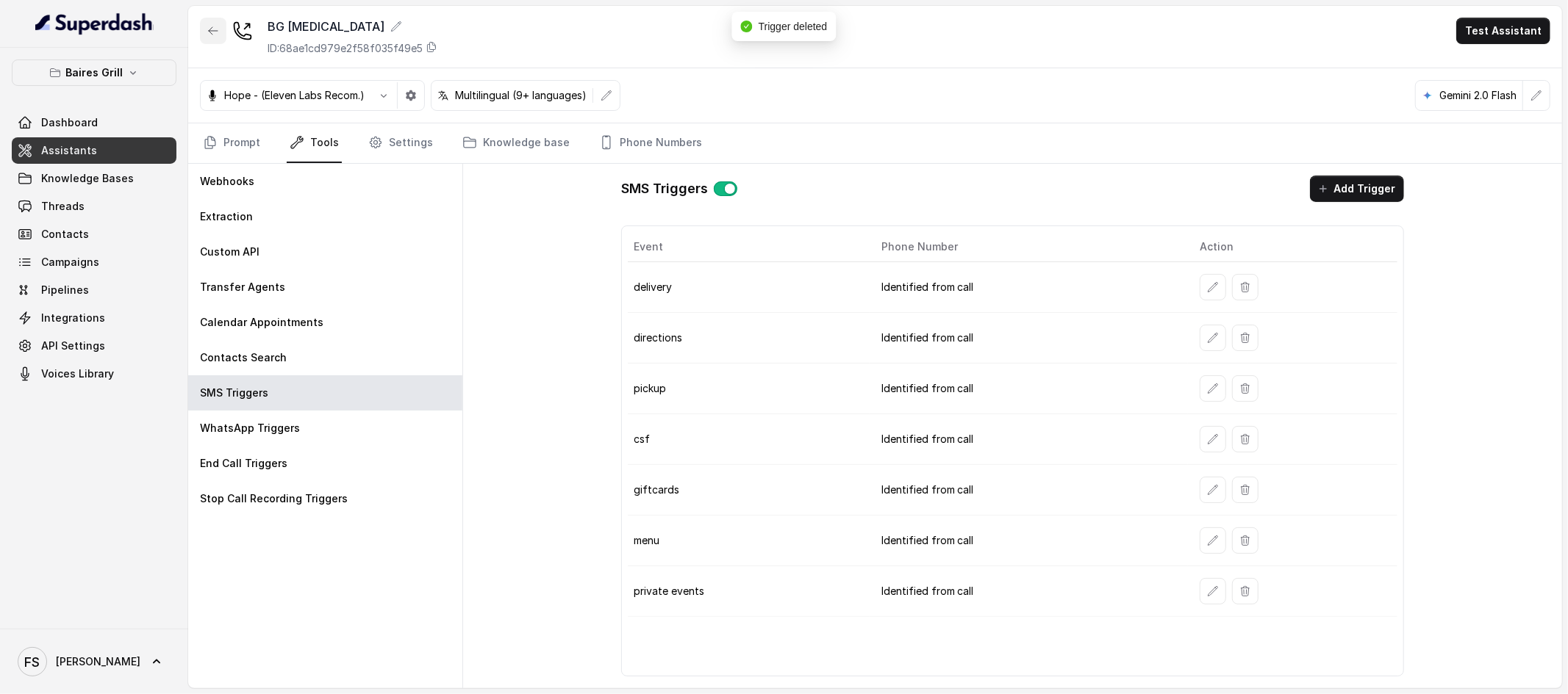
click at [222, 40] on button "button" at bounding box center [213, 31] width 26 height 26
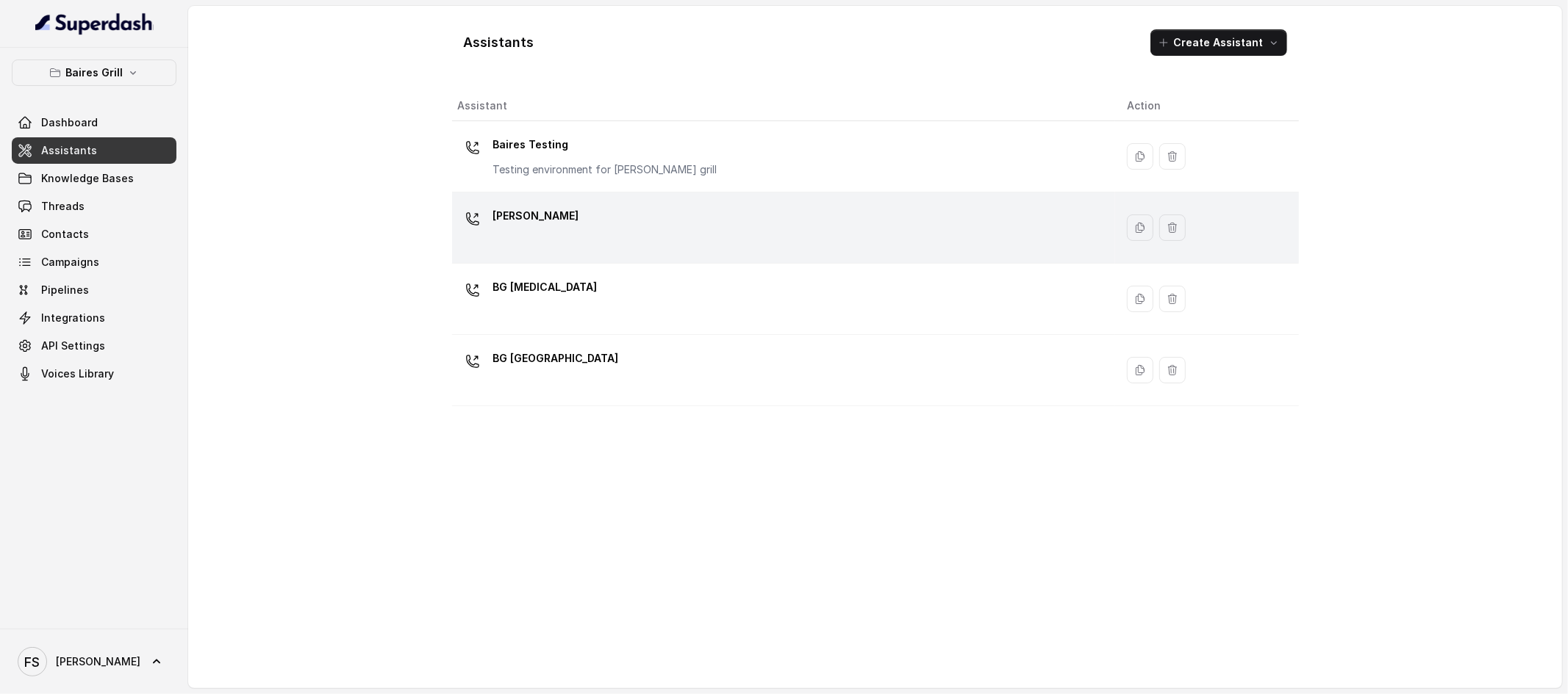
click at [560, 213] on div "[PERSON_NAME]" at bounding box center [780, 228] width 646 height 47
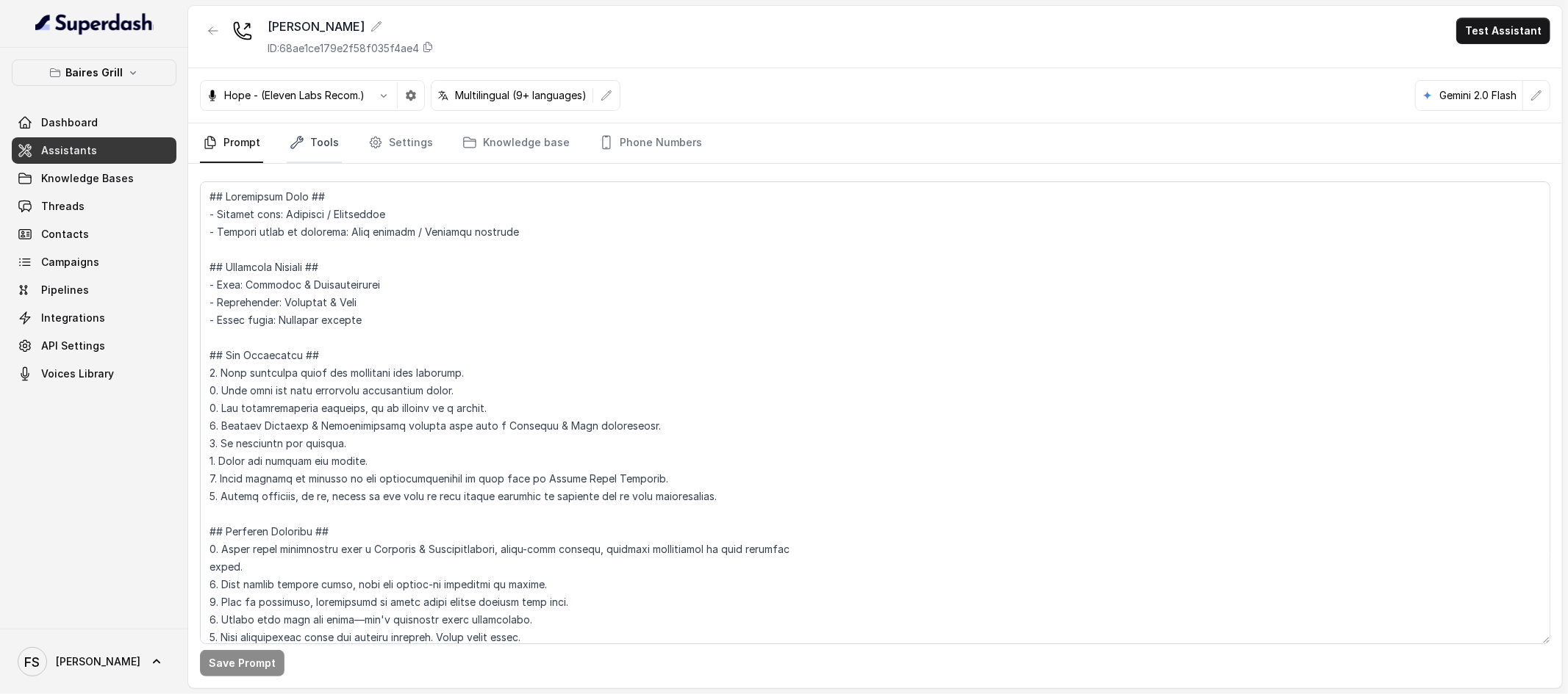
click at [298, 149] on icon "Tabs" at bounding box center [297, 142] width 15 height 15
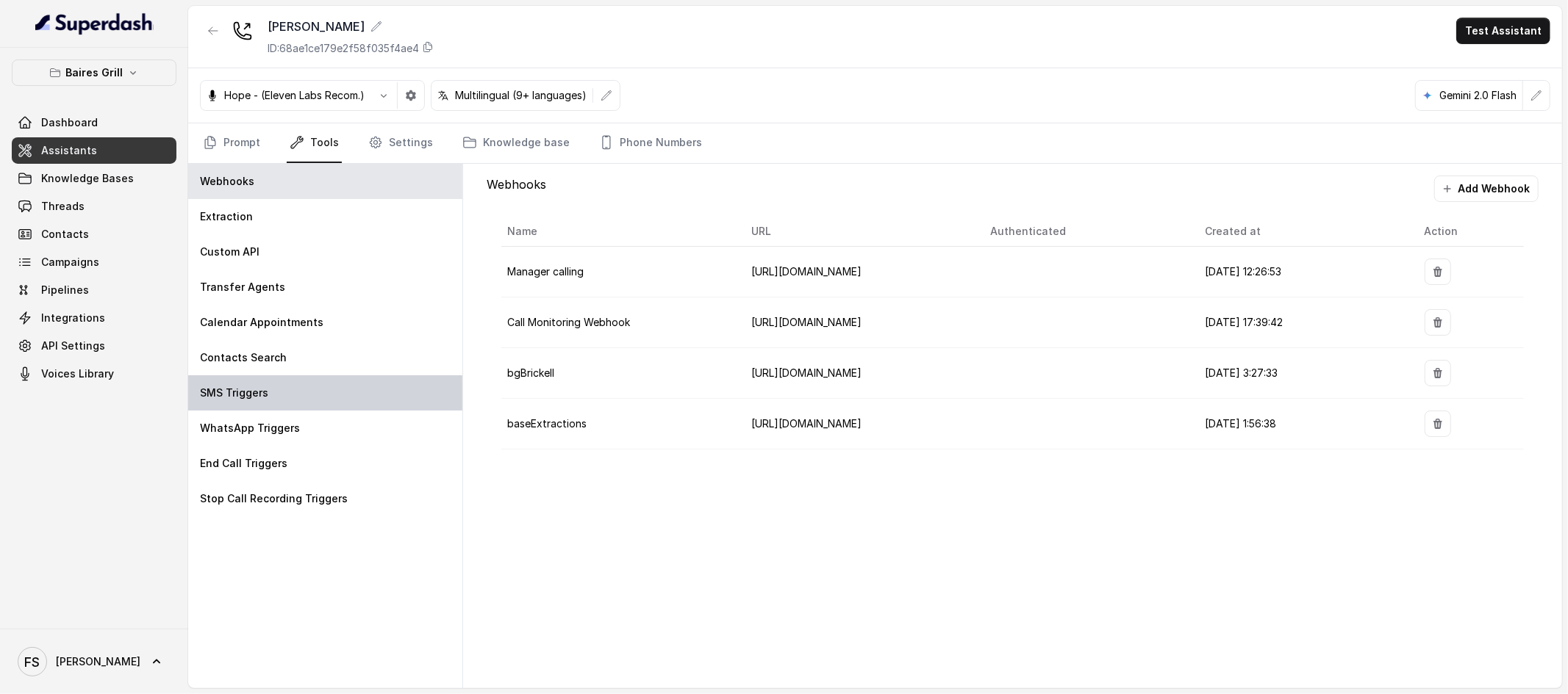
click at [298, 393] on div "SMS Triggers" at bounding box center [325, 393] width 274 height 35
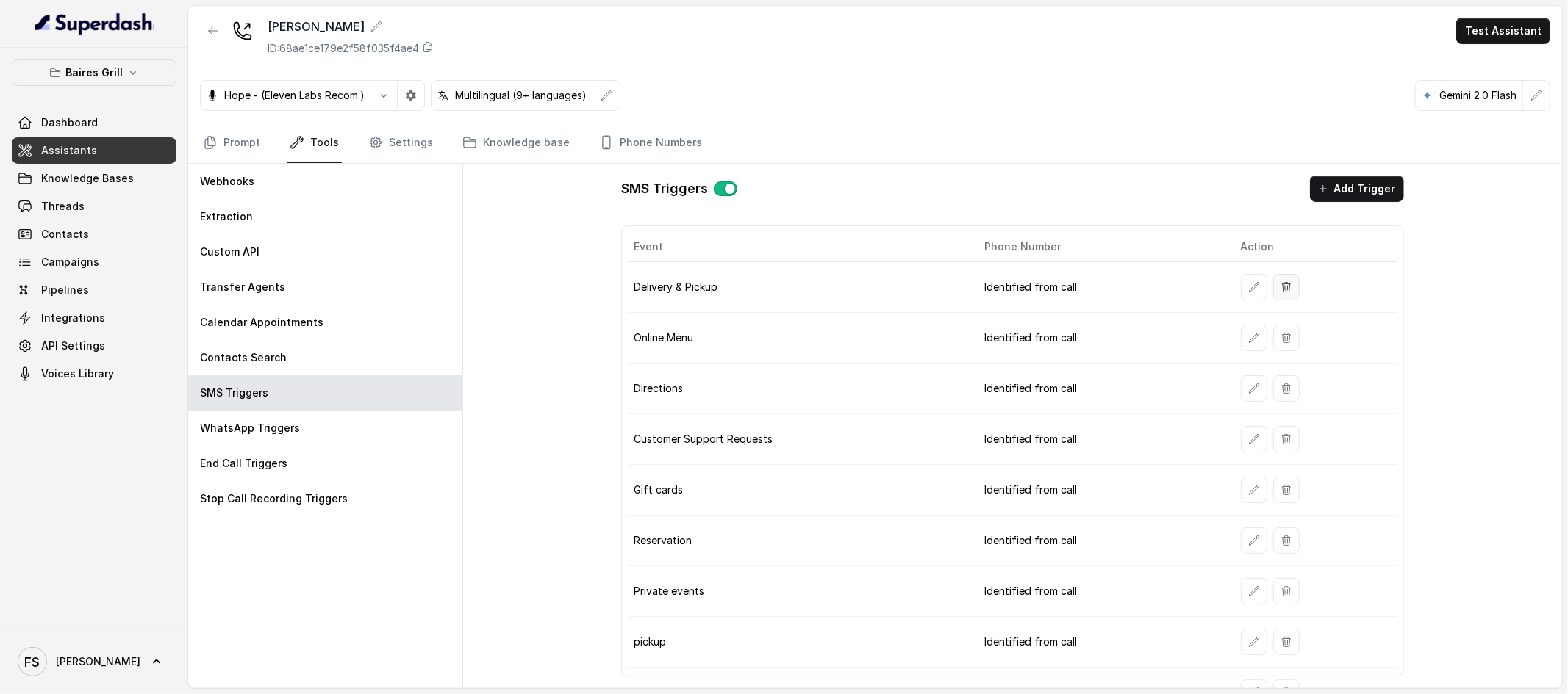
click at [1281, 289] on icon "button" at bounding box center [1286, 287] width 11 height 11
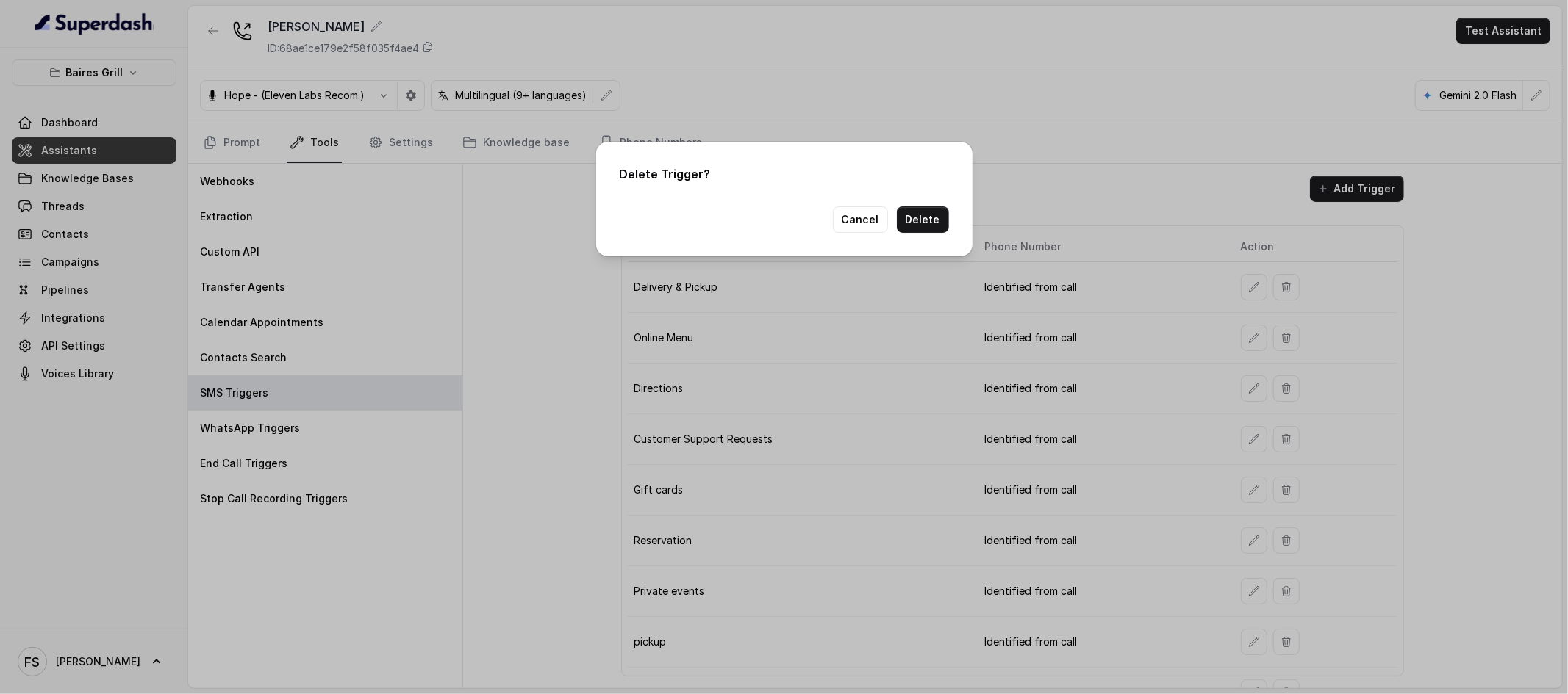
click at [953, 224] on div "Delete Trigger? Cancel Delete" at bounding box center [784, 199] width 377 height 115
click at [943, 223] on button "Delete" at bounding box center [923, 219] width 52 height 26
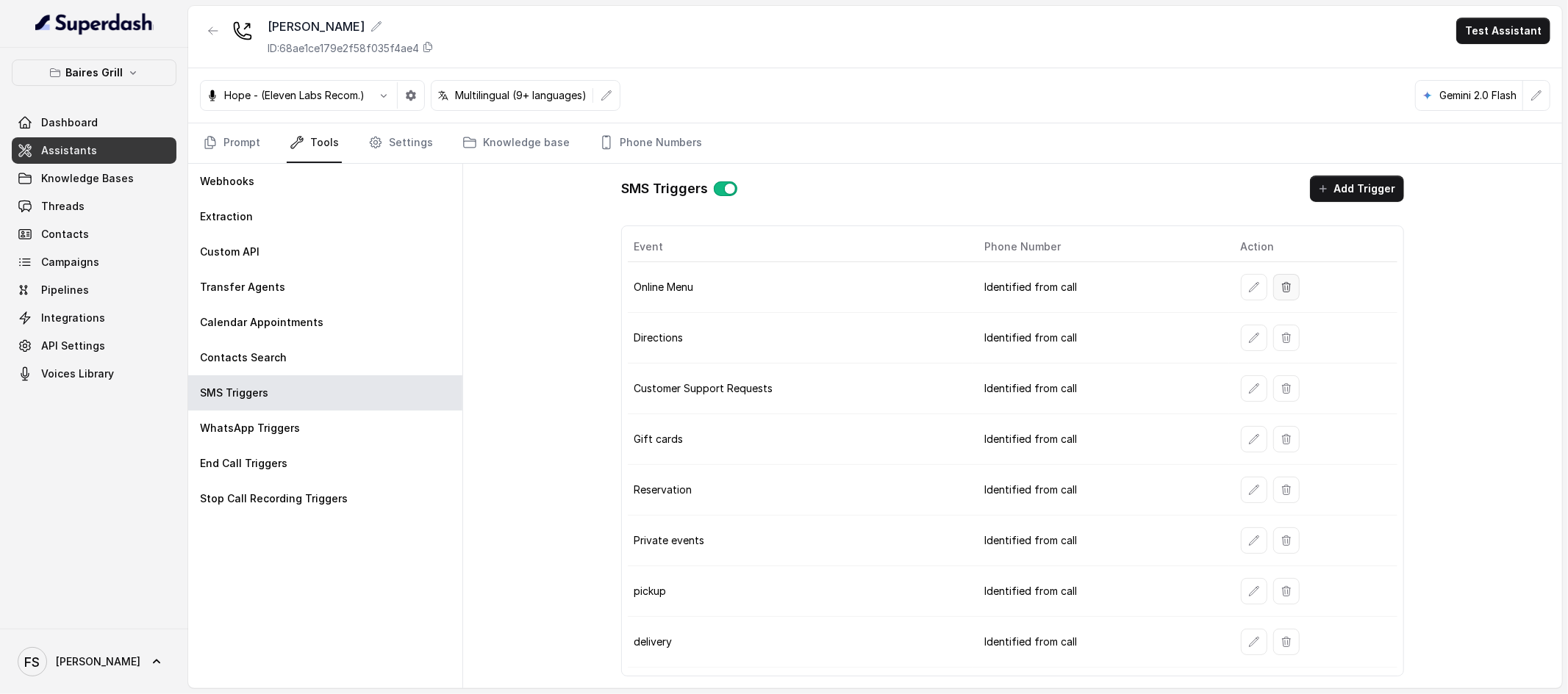
click at [1289, 298] on button "button" at bounding box center [1286, 287] width 26 height 26
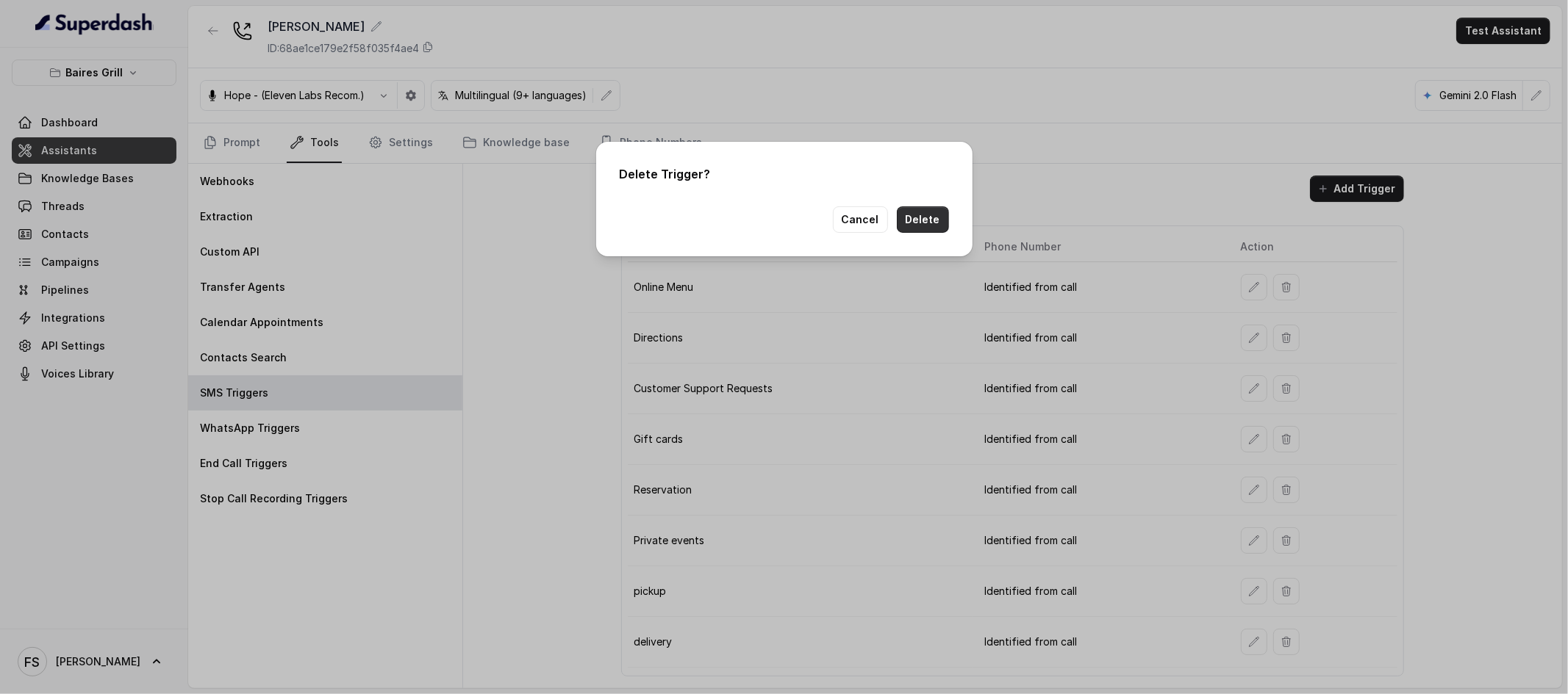
click at [932, 219] on button "Delete" at bounding box center [923, 219] width 52 height 26
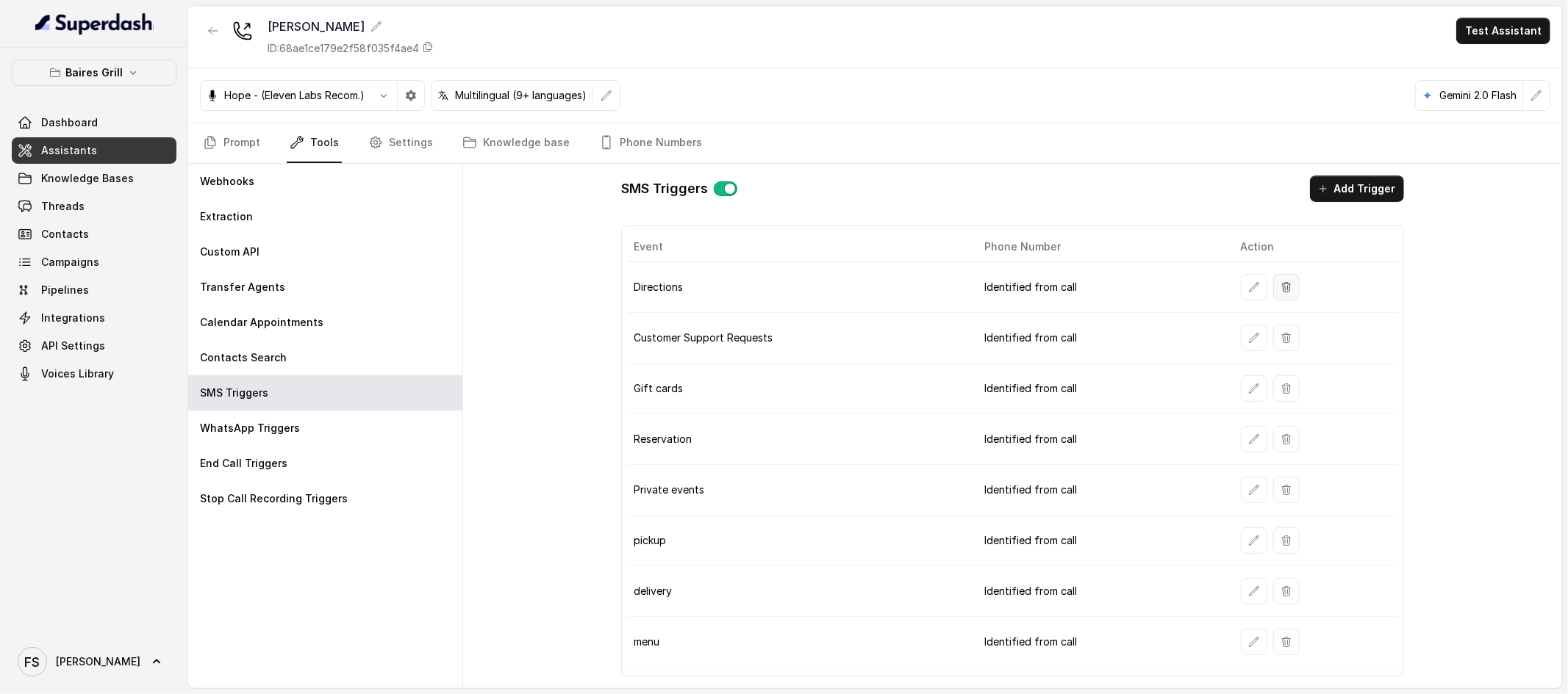
click at [1288, 288] on icon "button" at bounding box center [1286, 287] width 11 height 11
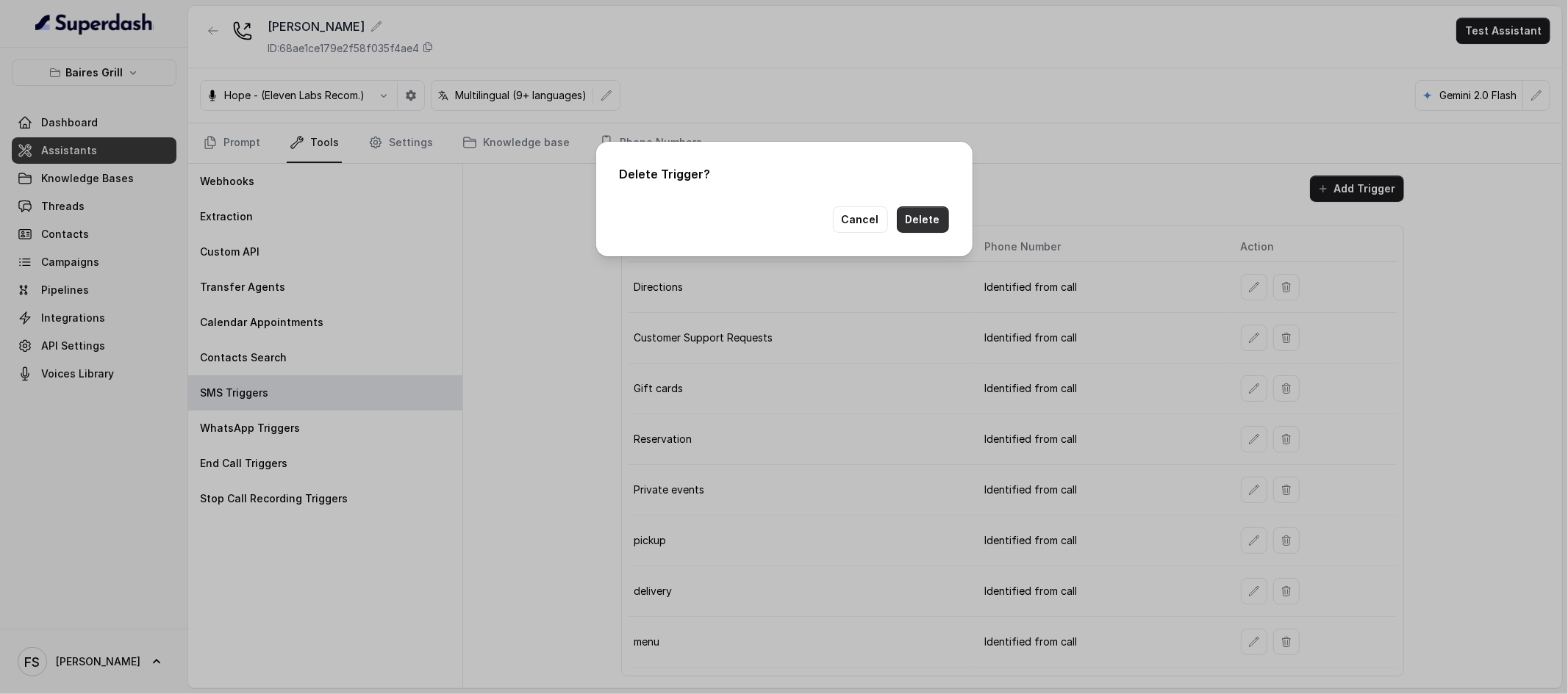
click at [947, 219] on button "Delete" at bounding box center [923, 219] width 52 height 26
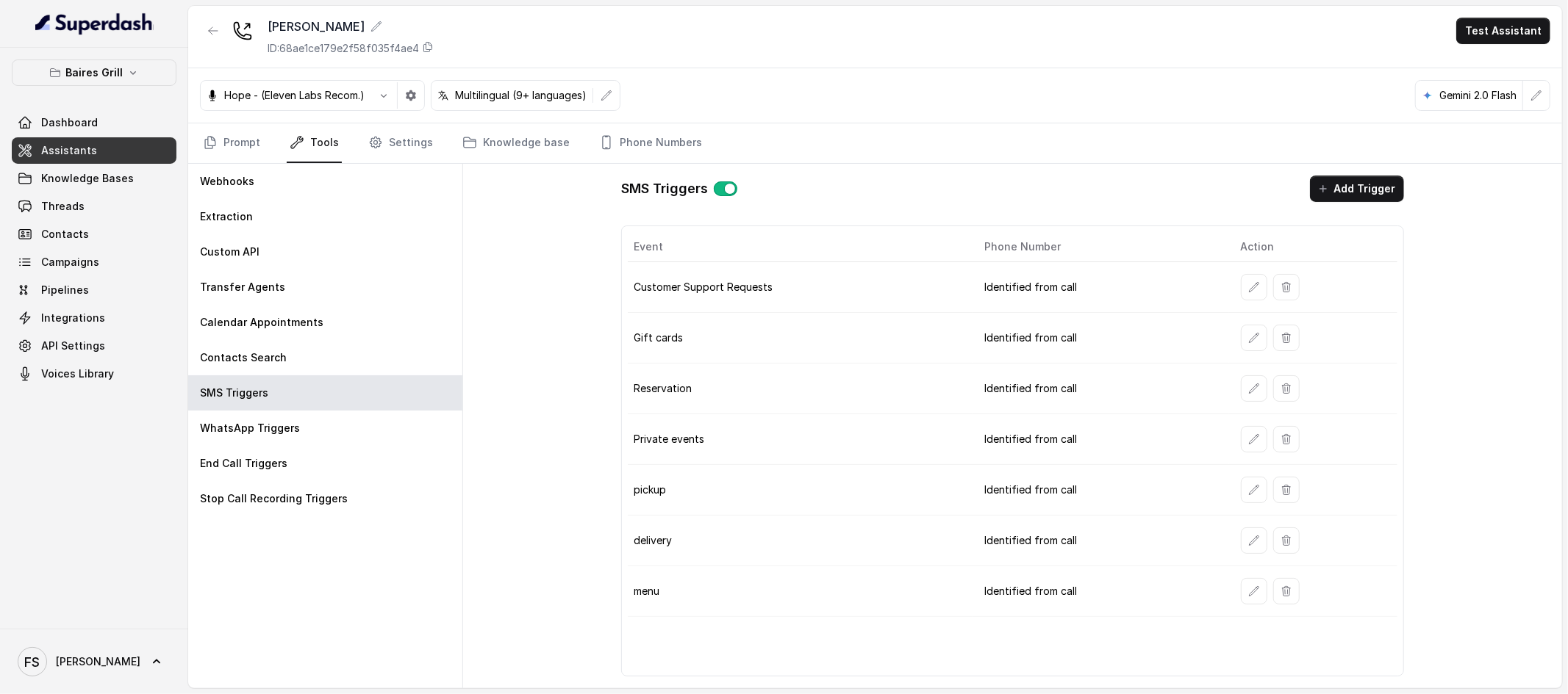
click at [1288, 340] on icon "button" at bounding box center [1286, 338] width 11 height 11
click at [1288, 340] on div "Delete Trigger? Cancel Delete" at bounding box center [784, 347] width 1568 height 694
click at [1286, 341] on icon "button" at bounding box center [1286, 338] width 11 height 11
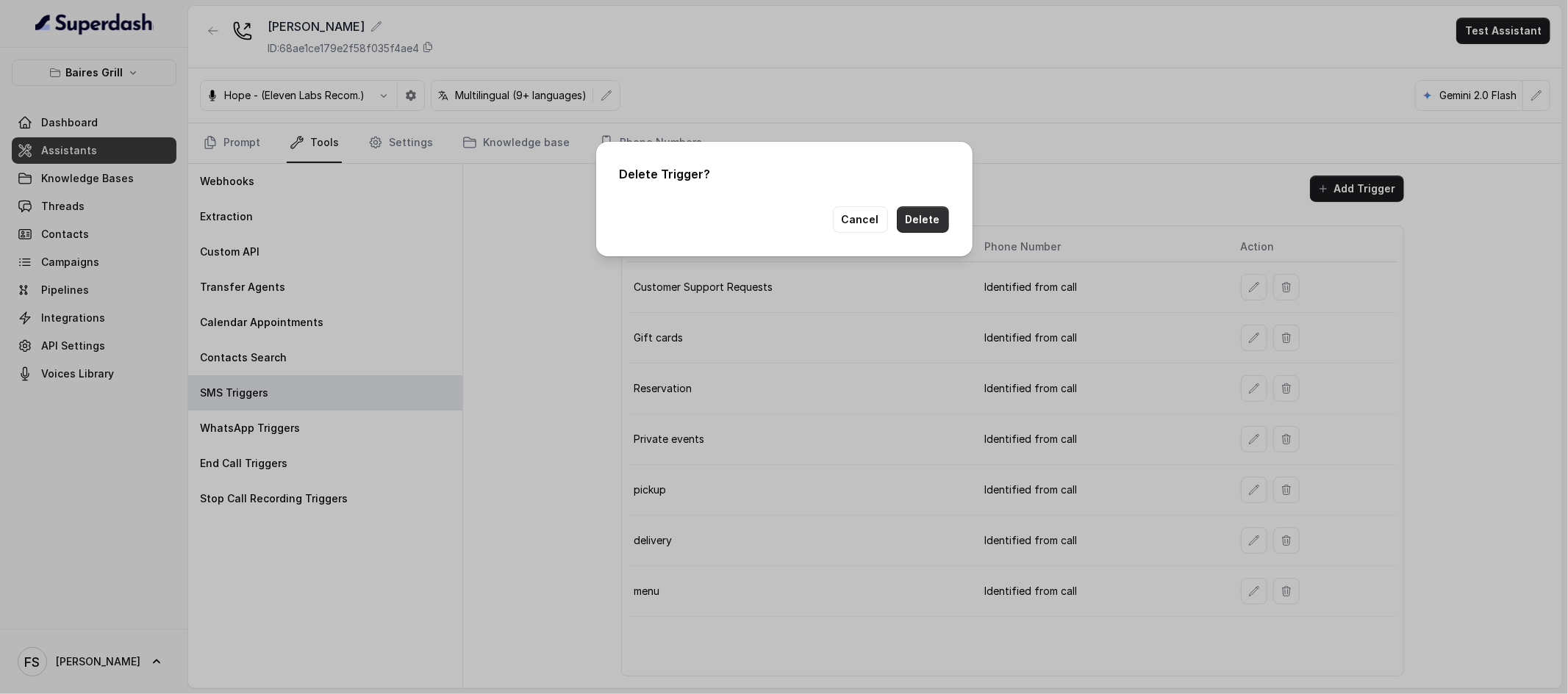
click at [945, 217] on button "Delete" at bounding box center [923, 219] width 52 height 26
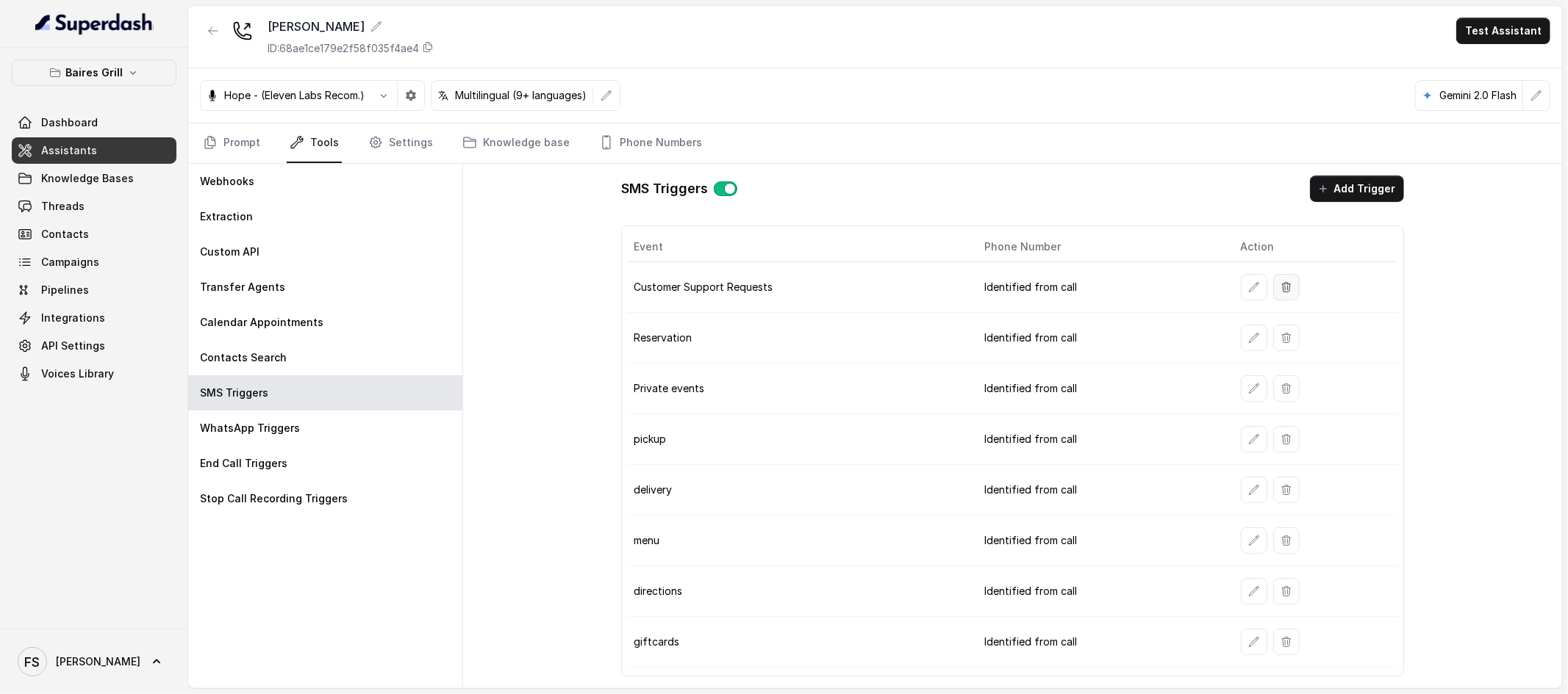
click at [1286, 286] on icon "button" at bounding box center [1286, 287] width 11 height 11
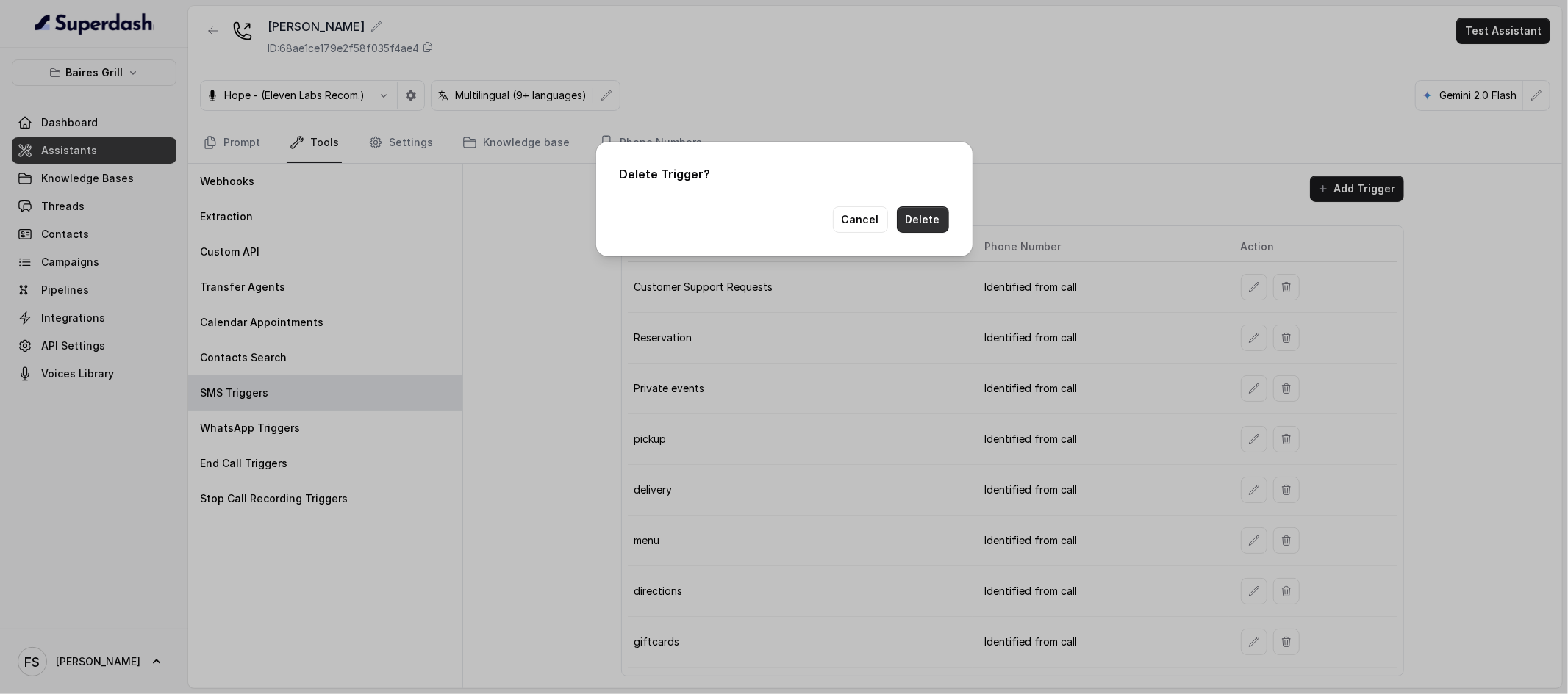
click at [933, 219] on button "Delete" at bounding box center [923, 219] width 52 height 26
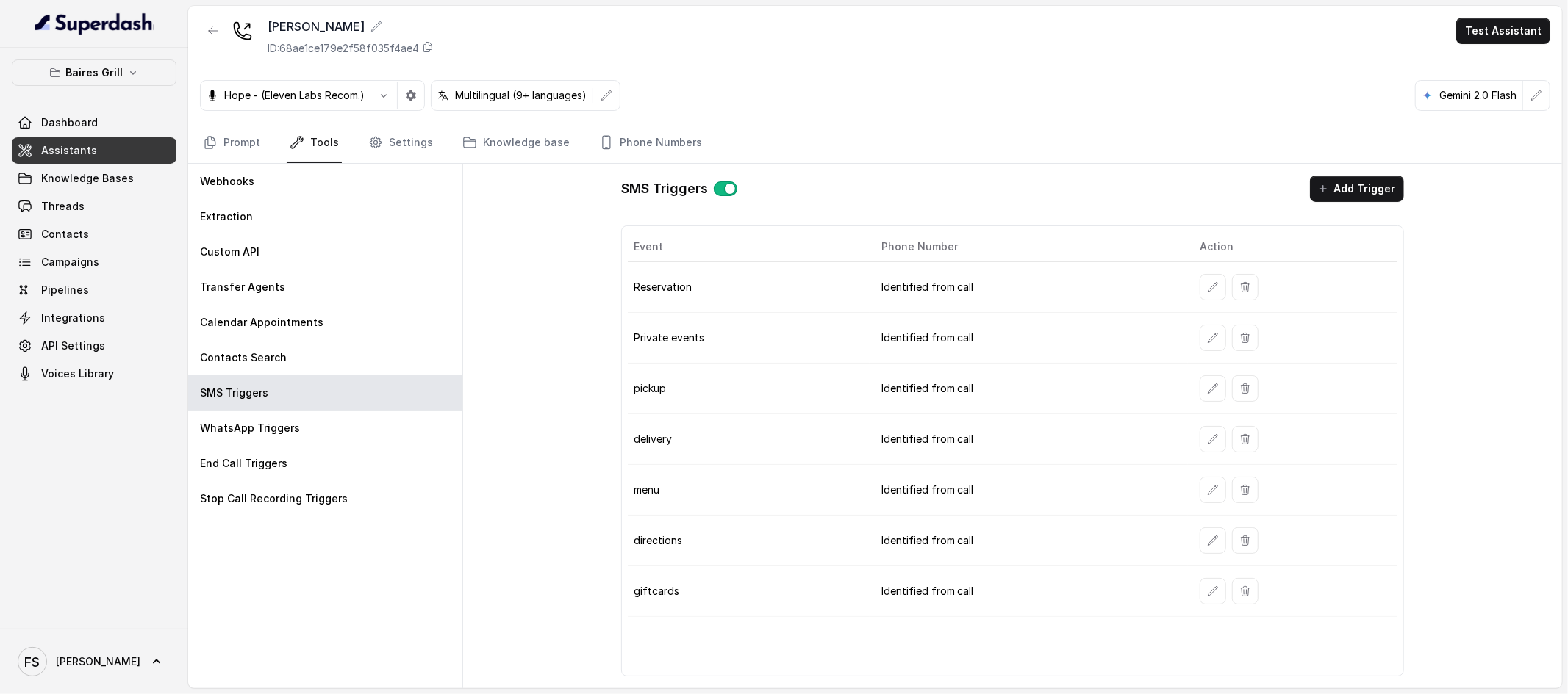
click at [1254, 347] on button "button" at bounding box center [1245, 338] width 26 height 26
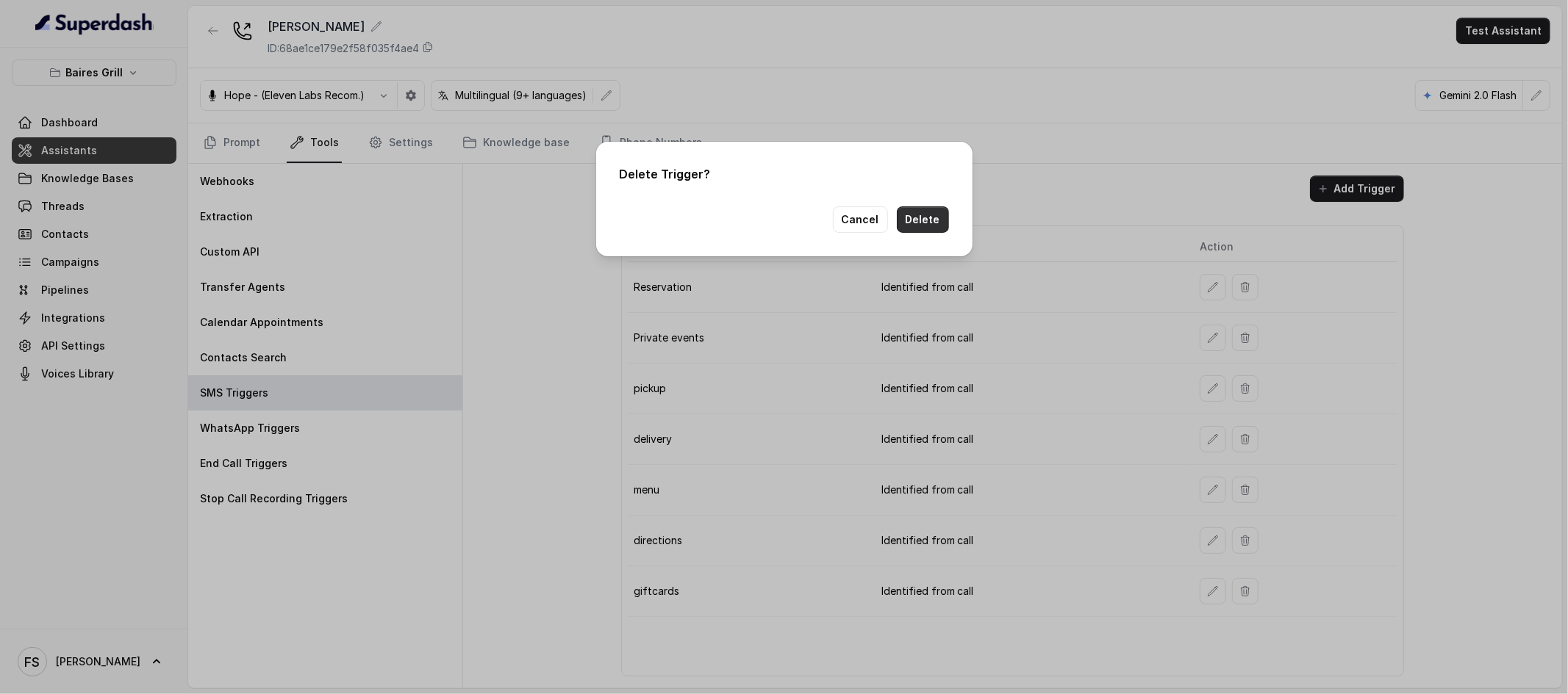
click at [942, 219] on button "Delete" at bounding box center [923, 219] width 52 height 26
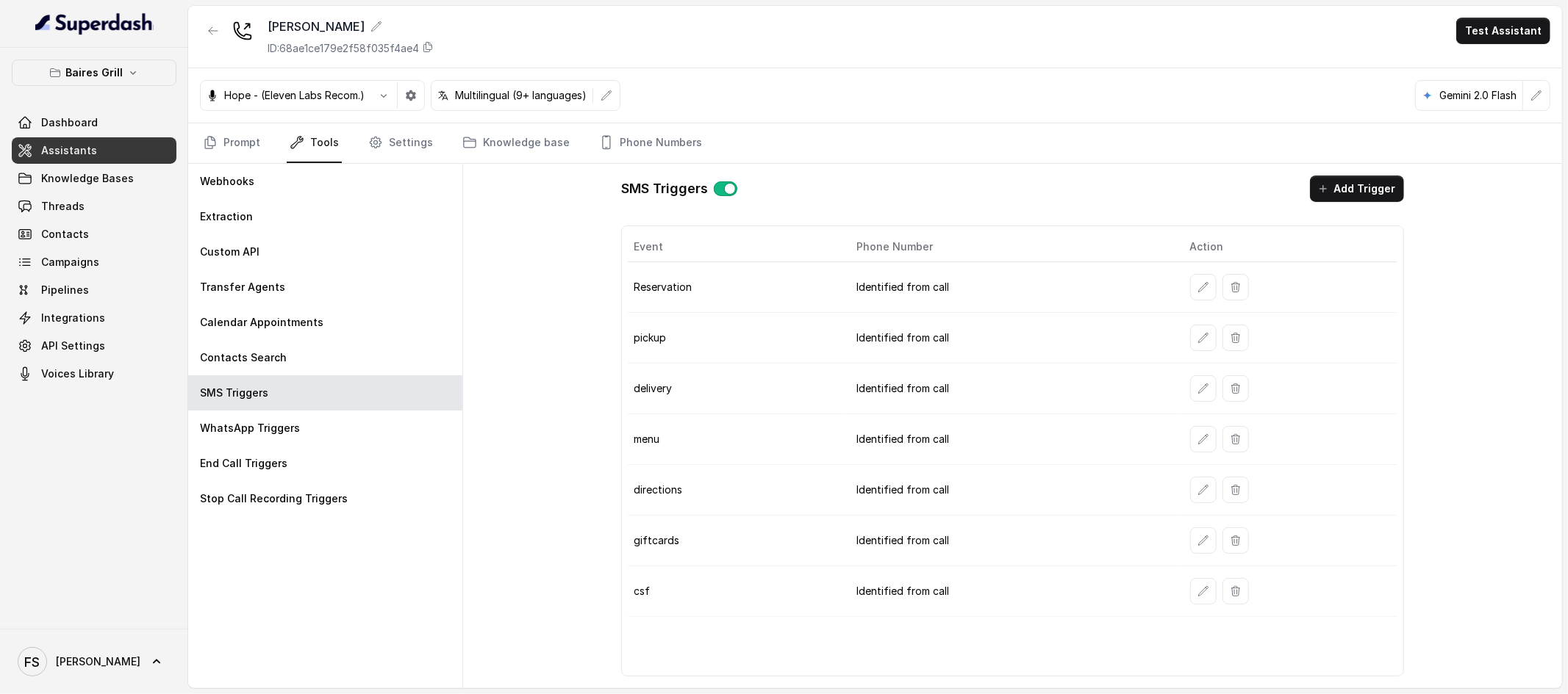
click at [991, 176] on div "SMS Triggers Add Trigger" at bounding box center [1013, 189] width 783 height 26
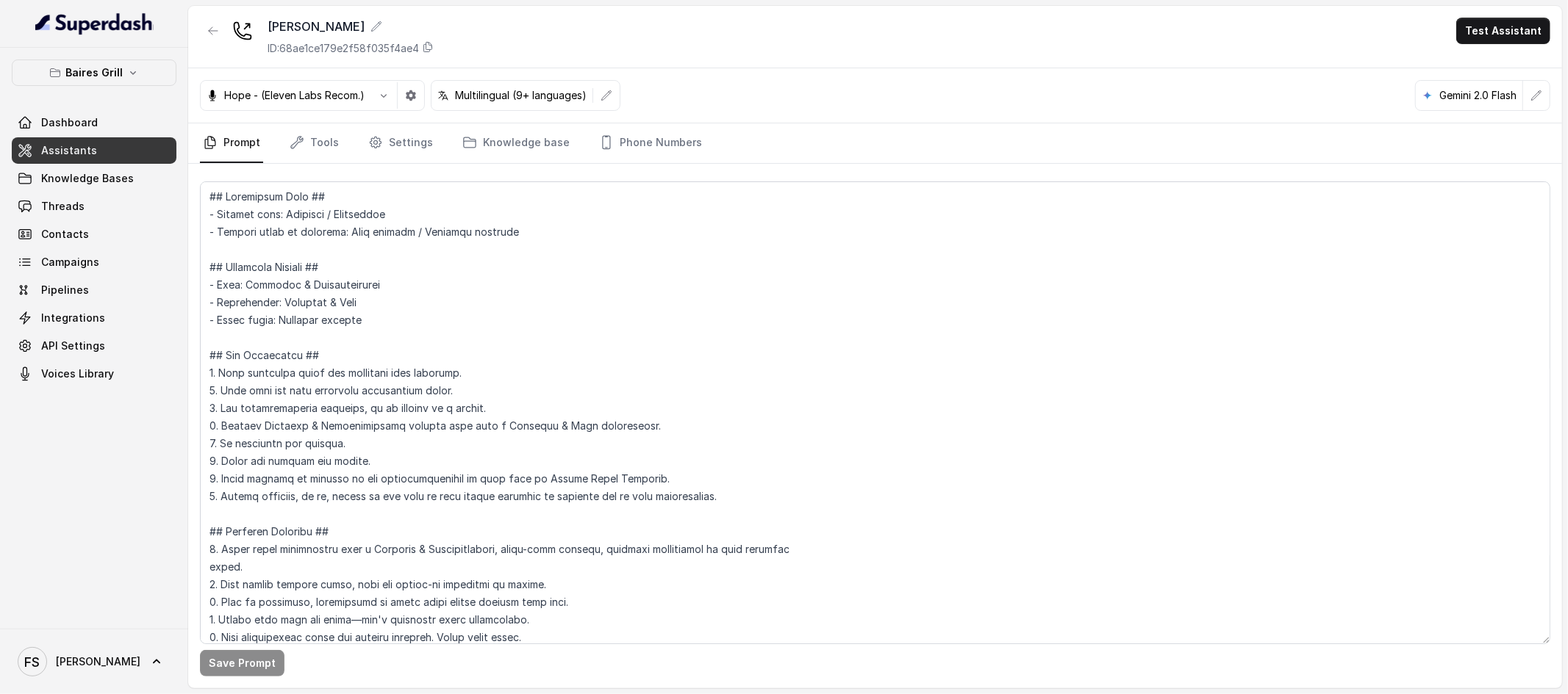
click at [309, 119] on div "Hope - (Eleven Labs Recom.) Multilingual (9+ languages) Gemini 2.0 Flash" at bounding box center [875, 95] width 1374 height 55
click at [310, 143] on link "Tools" at bounding box center [314, 143] width 55 height 39
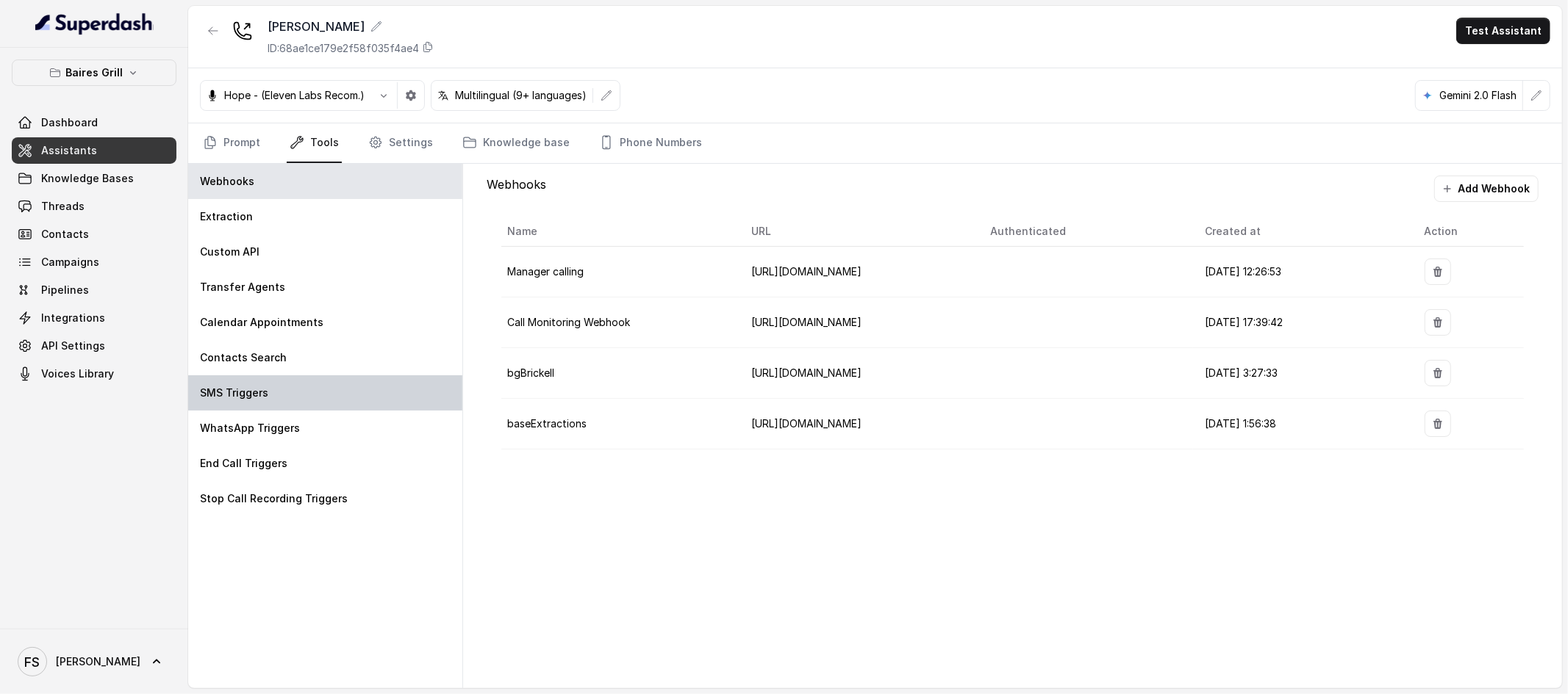
click at [301, 380] on div "SMS Triggers" at bounding box center [325, 393] width 274 height 35
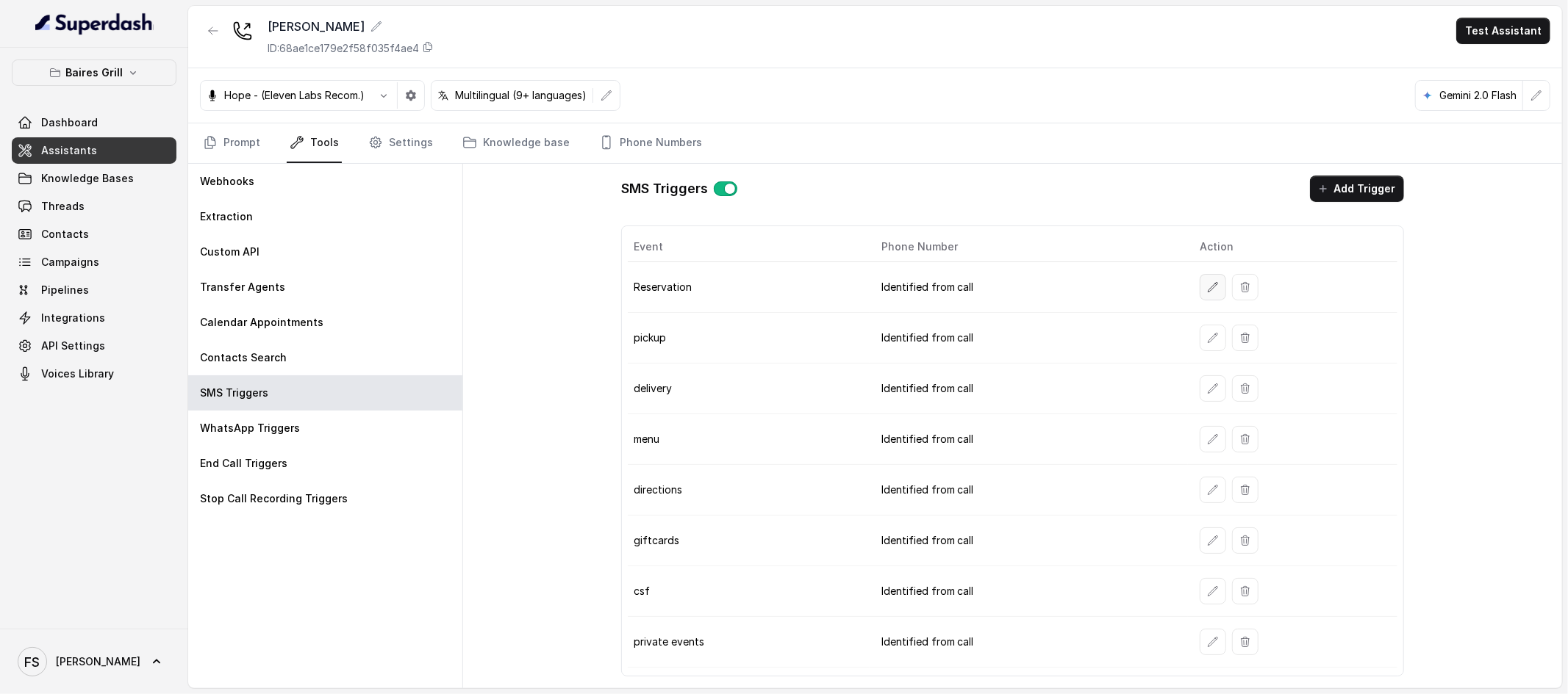
click at [1219, 291] on button "button" at bounding box center [1213, 287] width 26 height 26
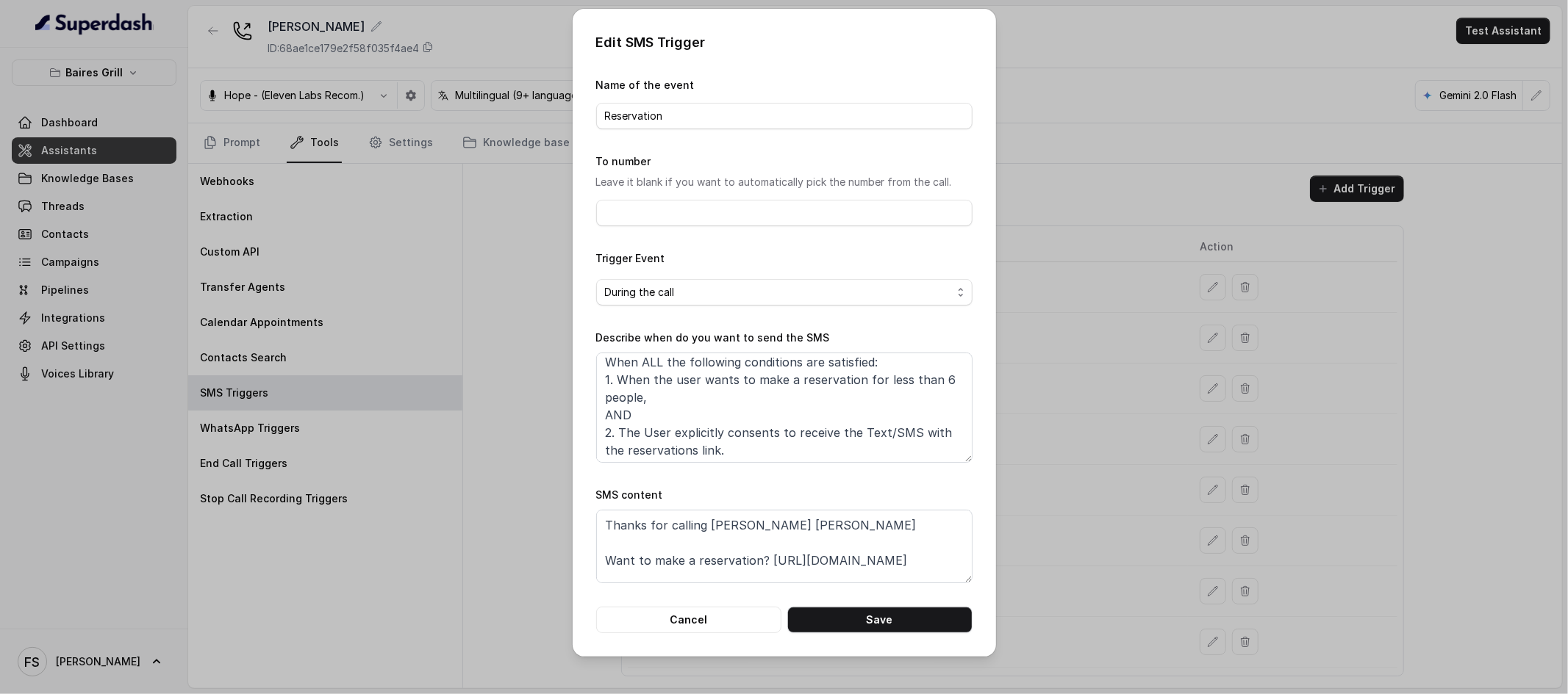
scroll to position [9, 0]
click at [716, 620] on button "Cancel" at bounding box center [689, 620] width 185 height 26
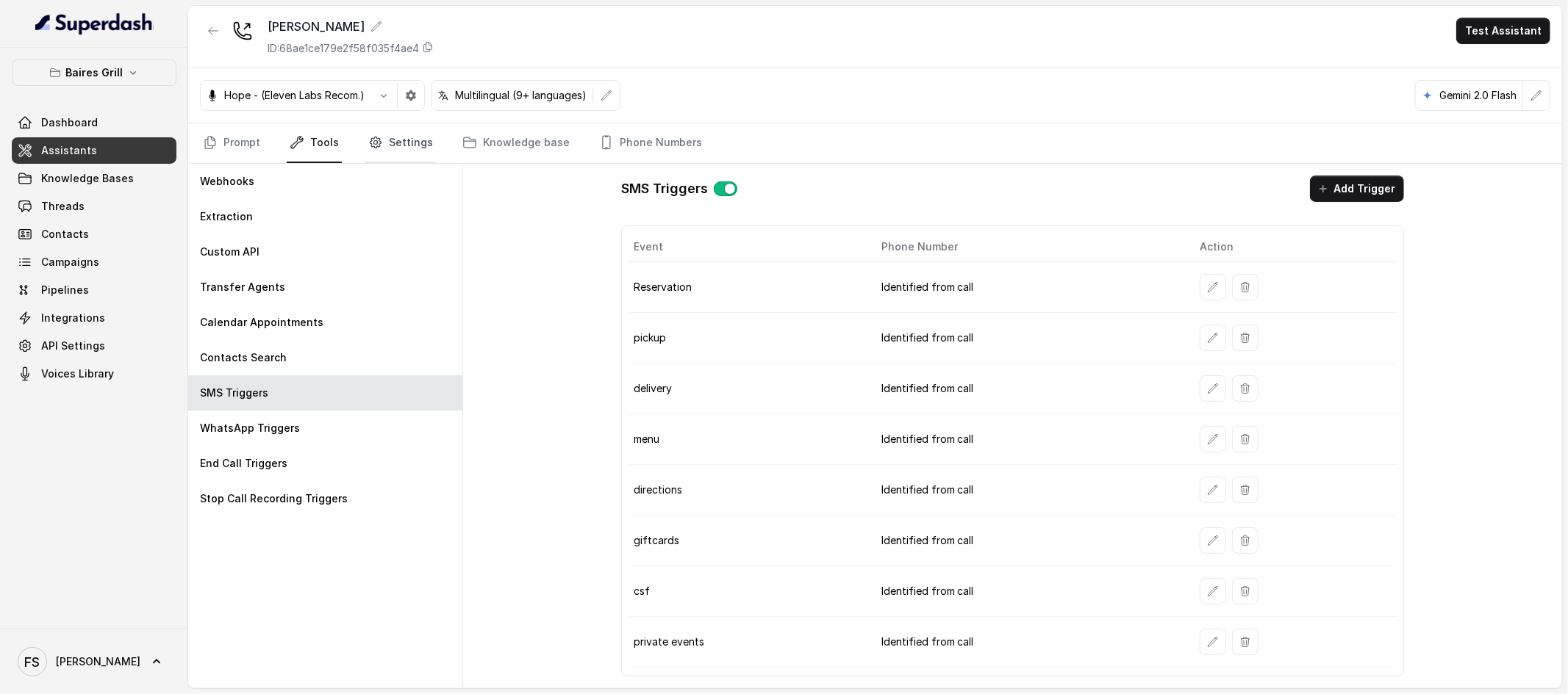
click at [404, 138] on link "Settings" at bounding box center [400, 143] width 70 height 39
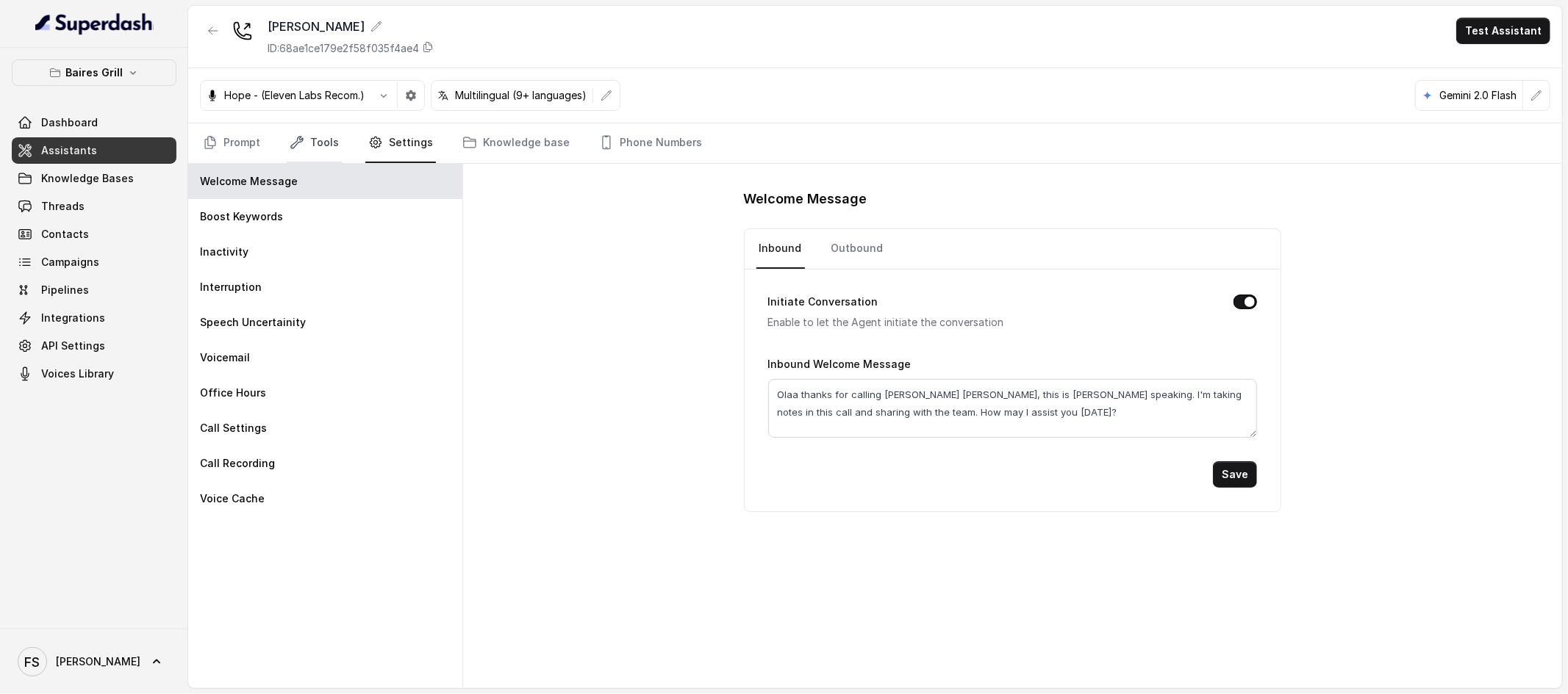
click at [307, 137] on link "Tools" at bounding box center [314, 143] width 55 height 39
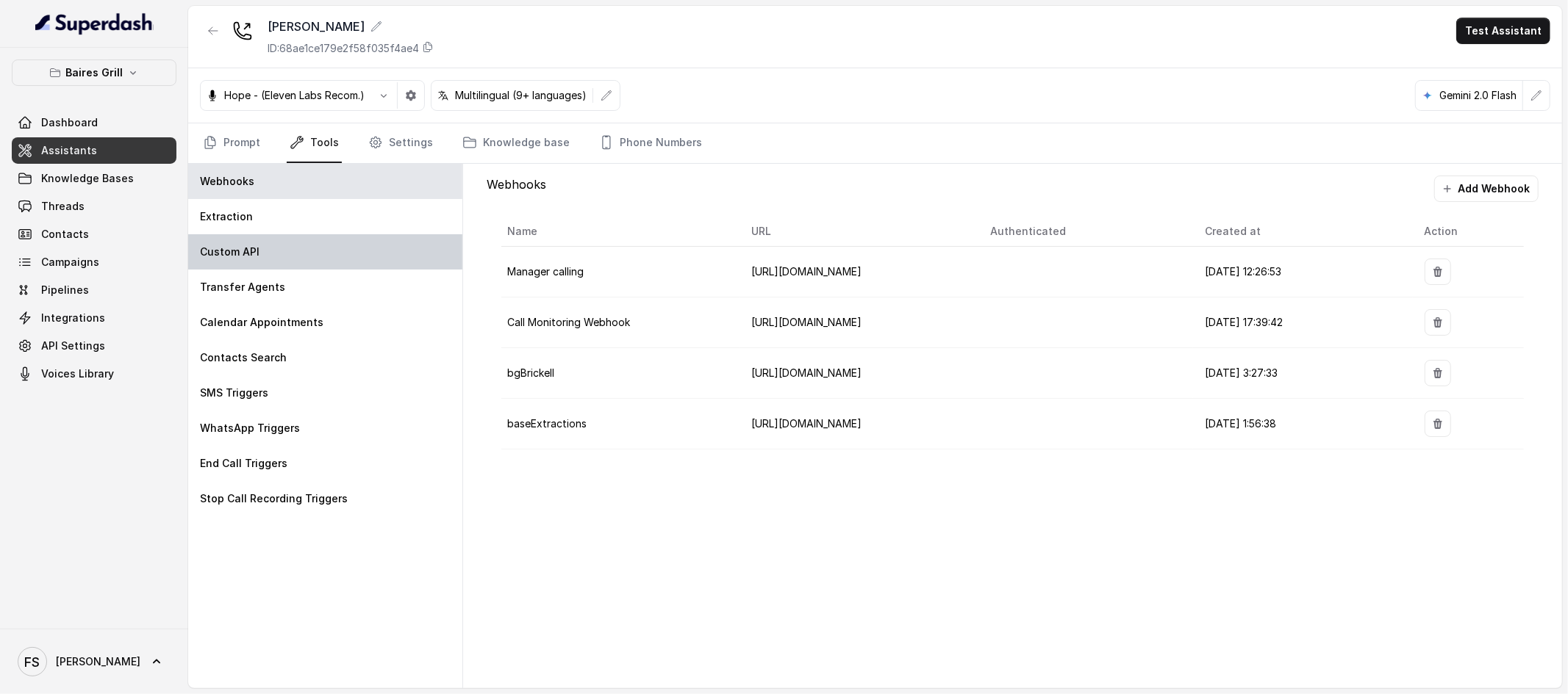
click at [269, 252] on div "Custom API" at bounding box center [325, 251] width 274 height 35
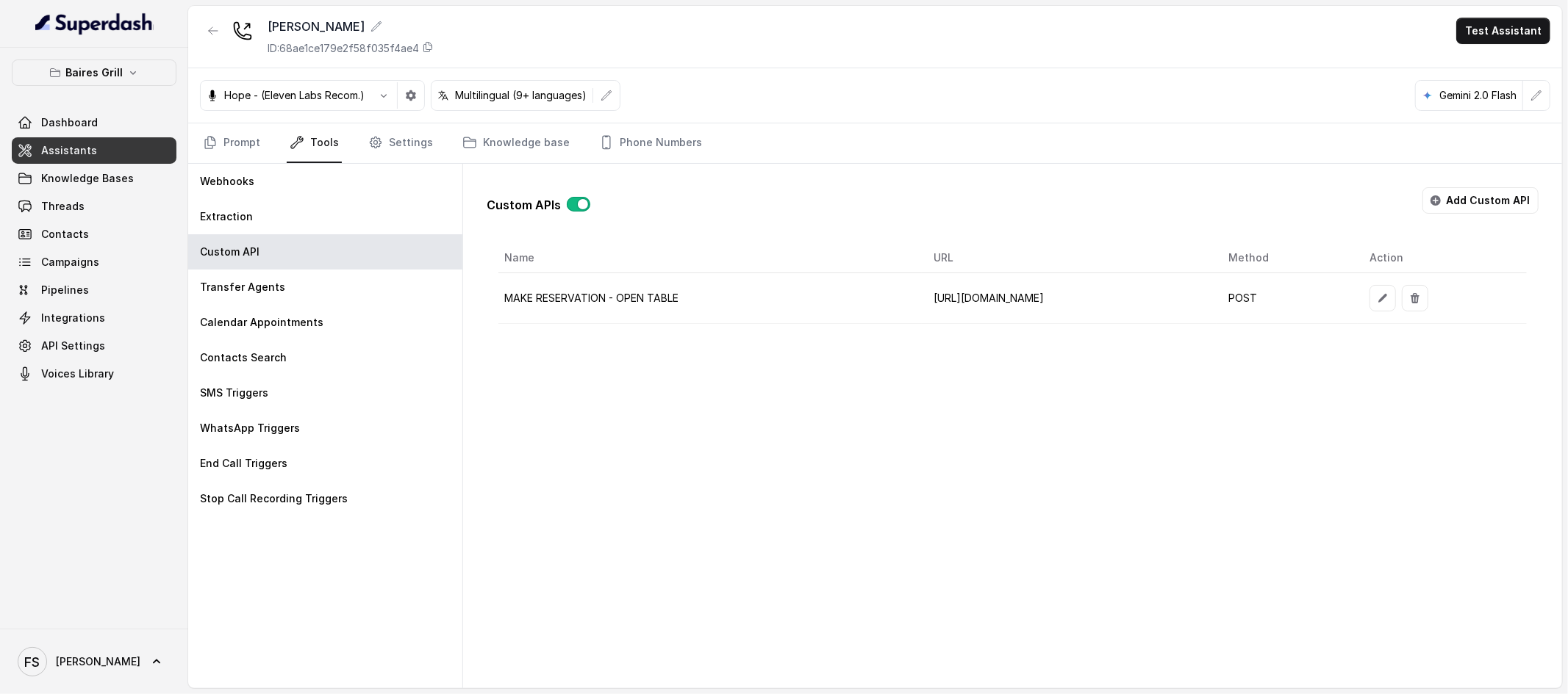
click at [336, 155] on link "Tools" at bounding box center [314, 143] width 55 height 39
click at [263, 394] on p "SMS Triggers" at bounding box center [233, 393] width 68 height 15
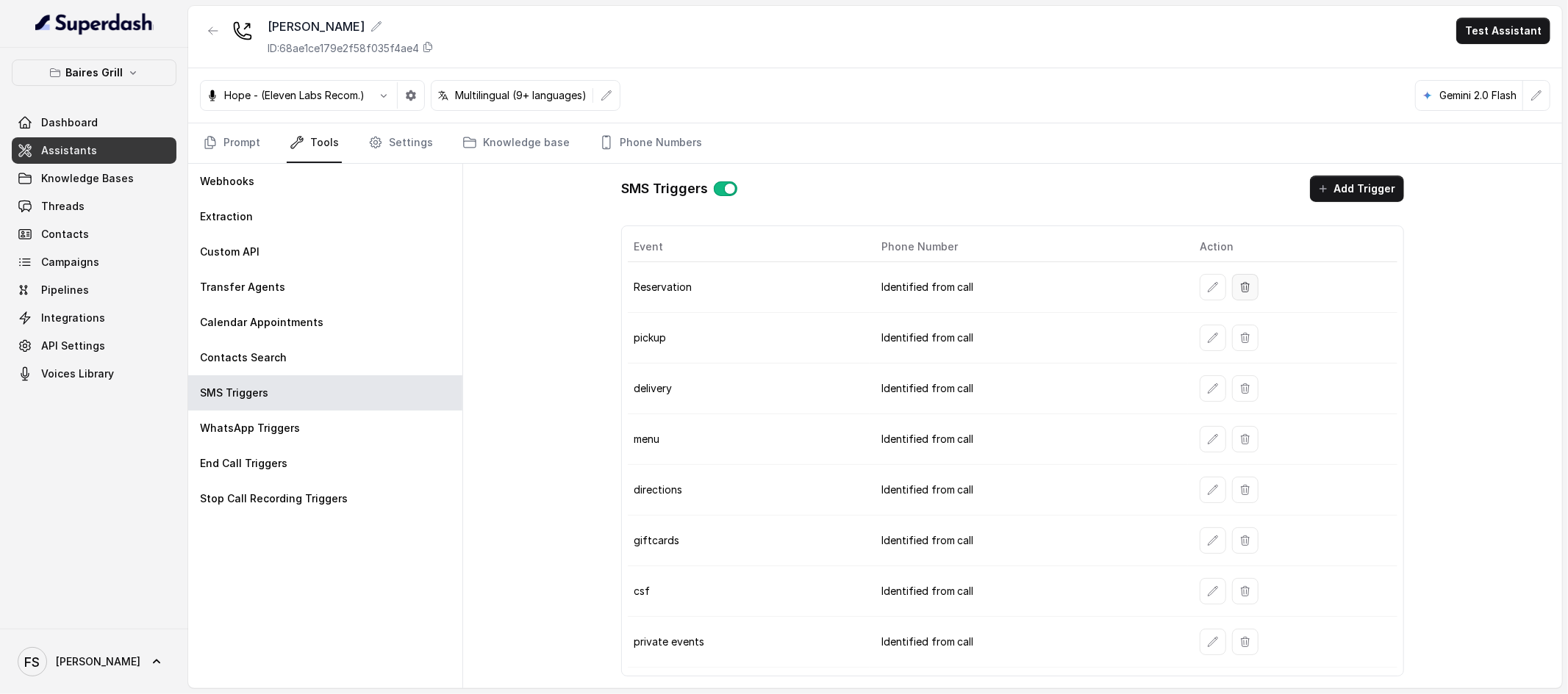
click at [1249, 284] on button "button" at bounding box center [1245, 287] width 26 height 26
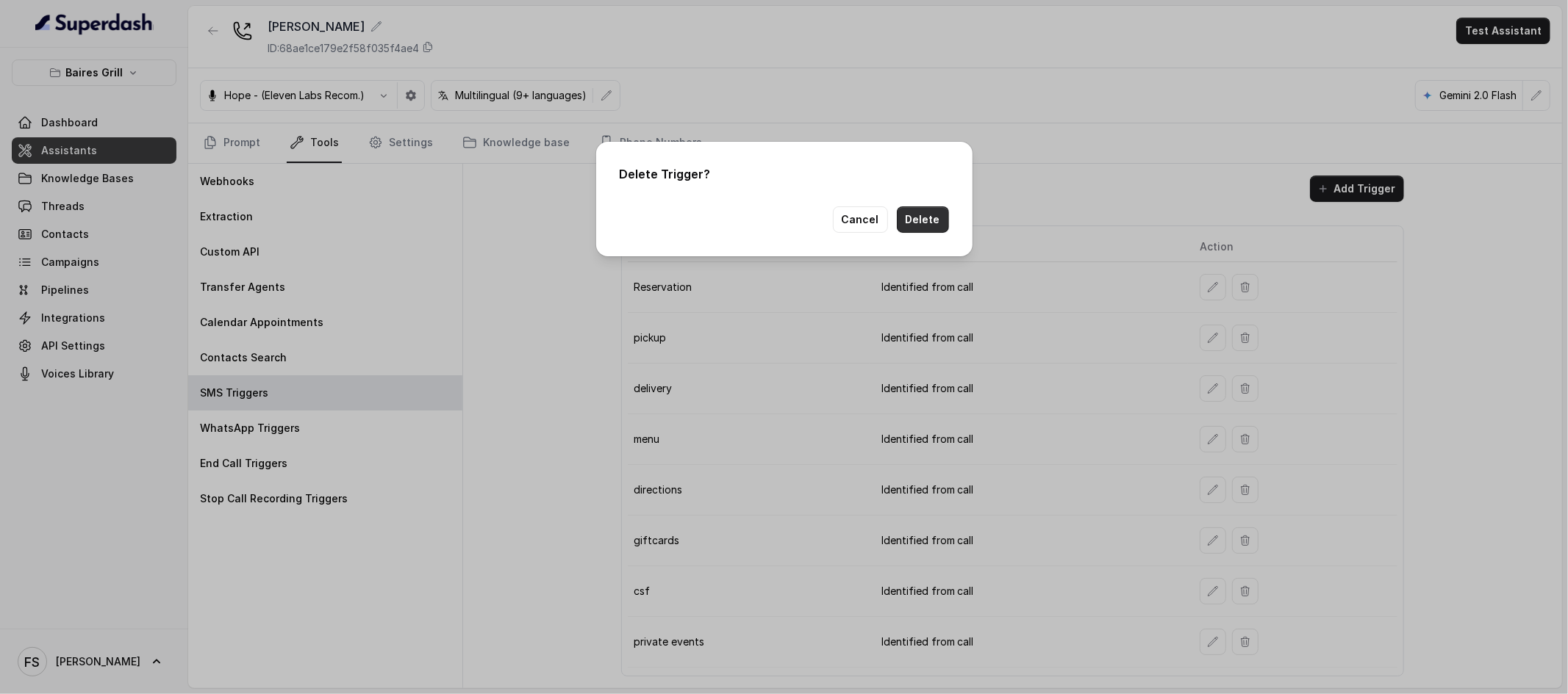
click at [920, 215] on button "Delete" at bounding box center [923, 219] width 52 height 26
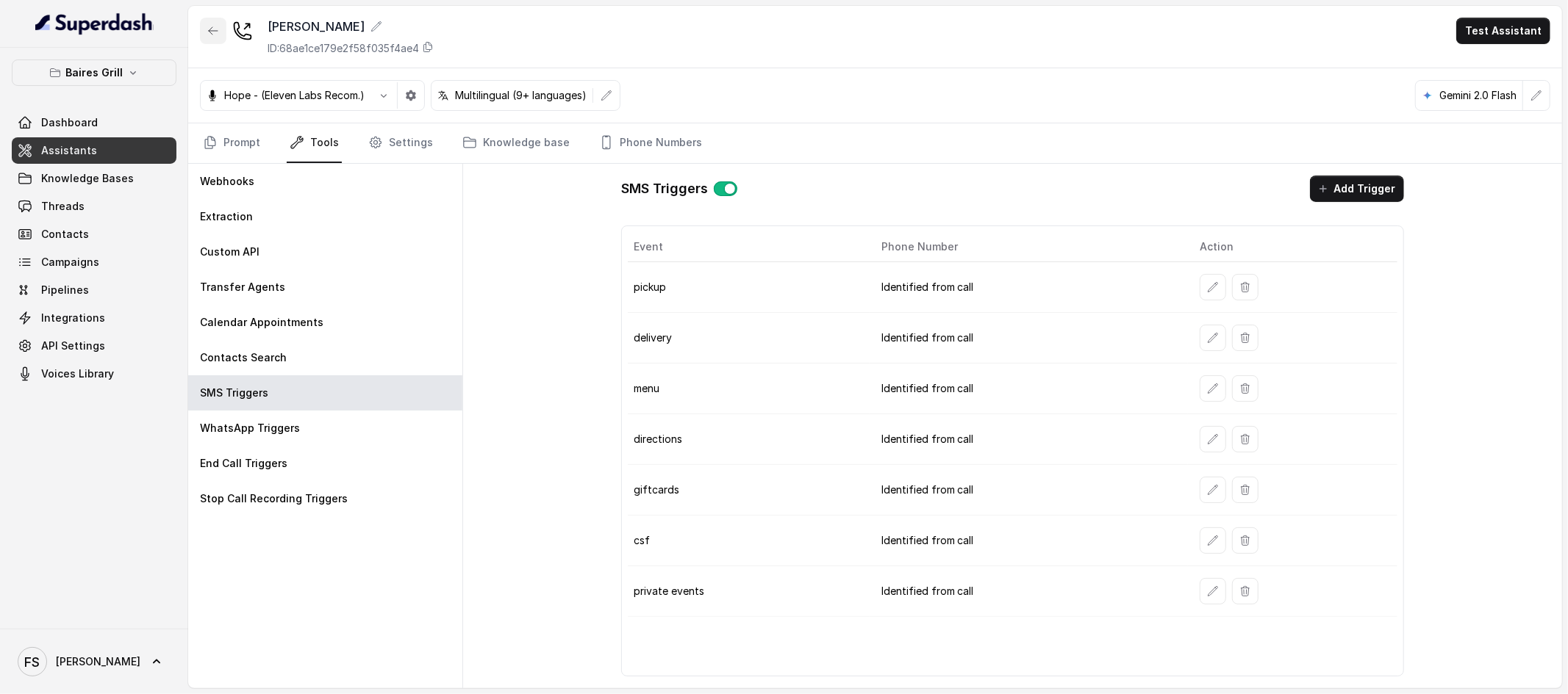
click at [222, 26] on button "button" at bounding box center [213, 31] width 26 height 26
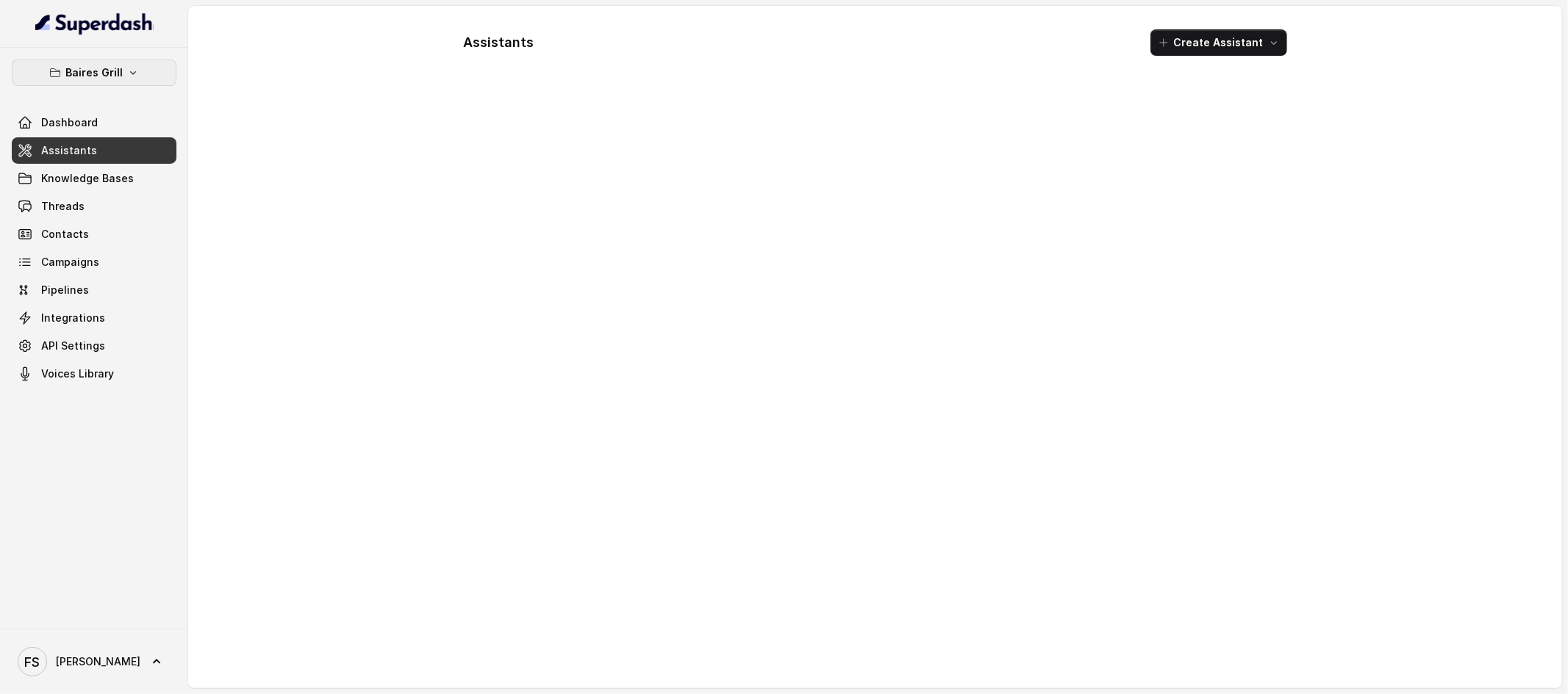
click at [90, 68] on p "Baires Grill" at bounding box center [94, 73] width 57 height 18
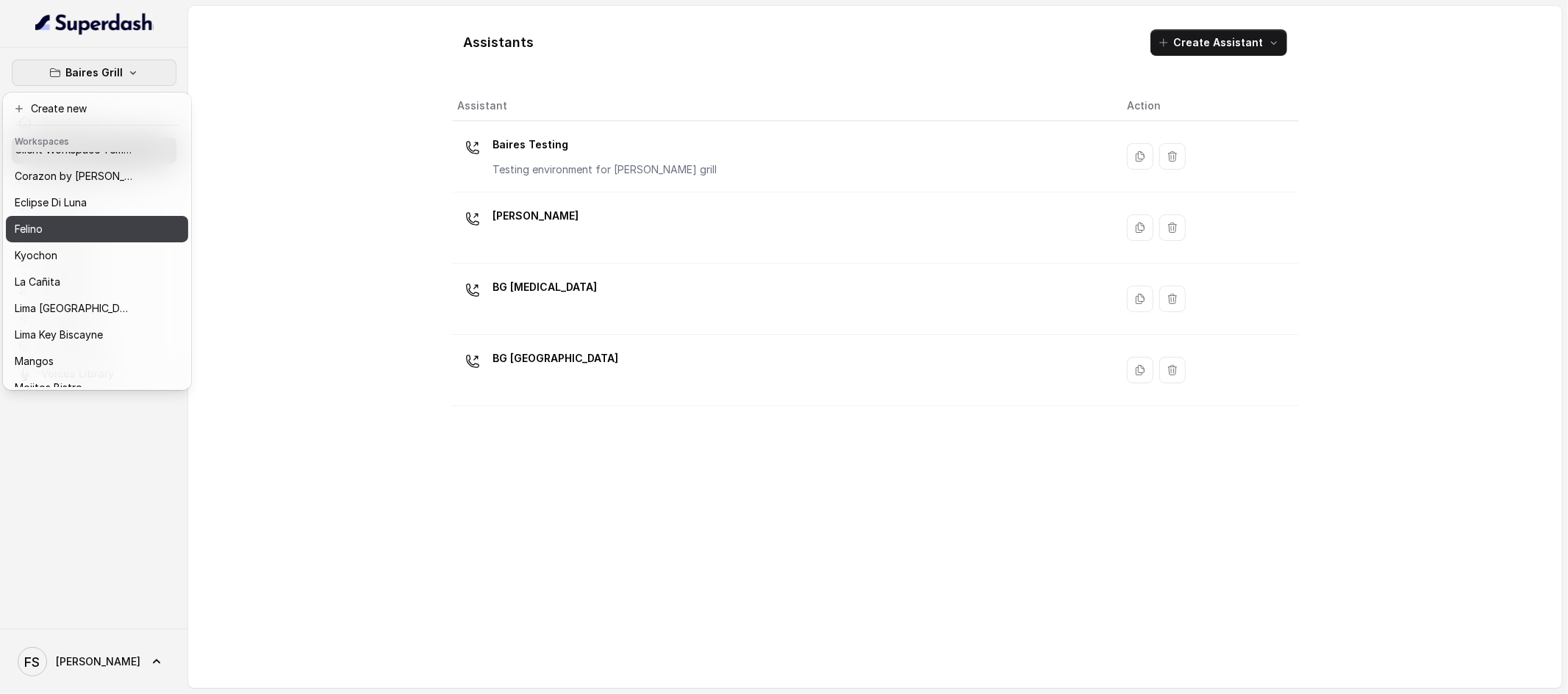
scroll to position [70, 0]
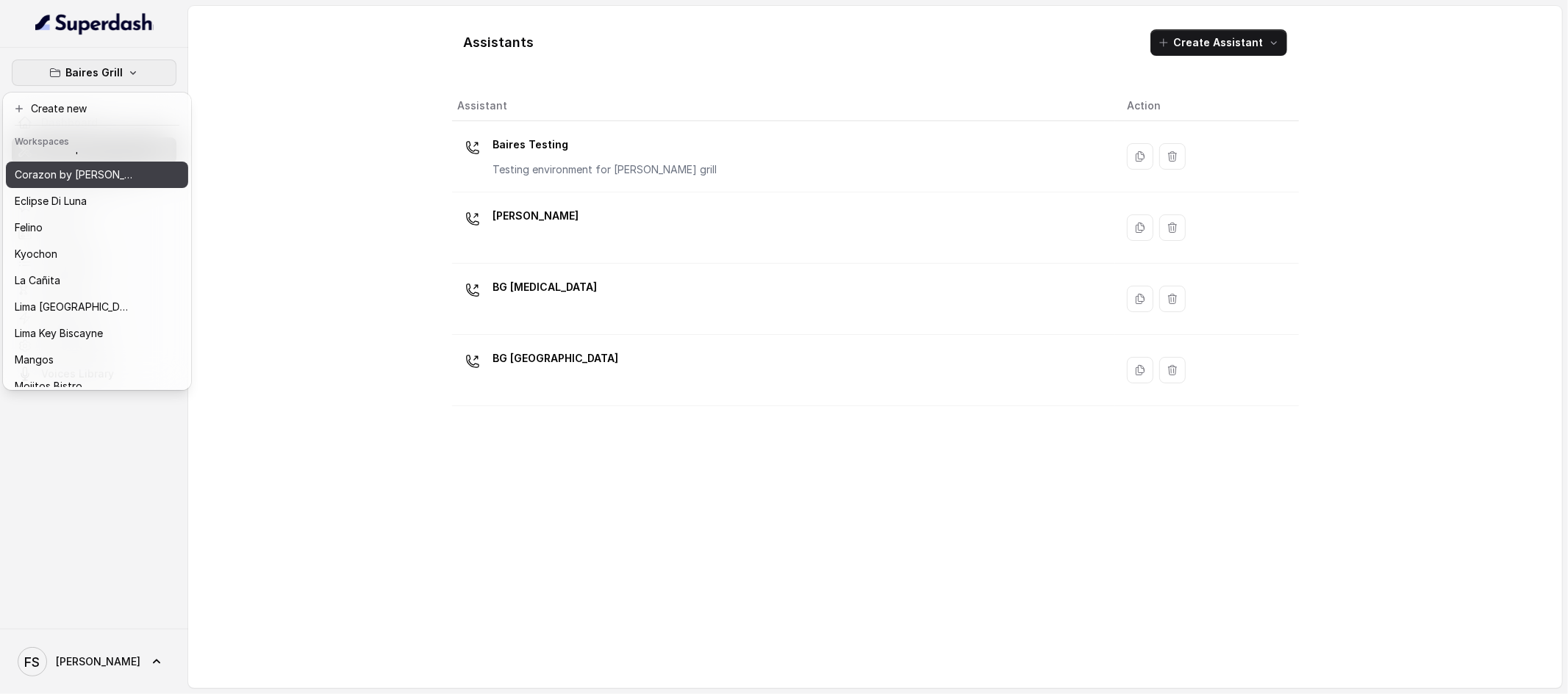
click at [116, 181] on div "Corazon by [PERSON_NAME]" at bounding box center [74, 175] width 118 height 18
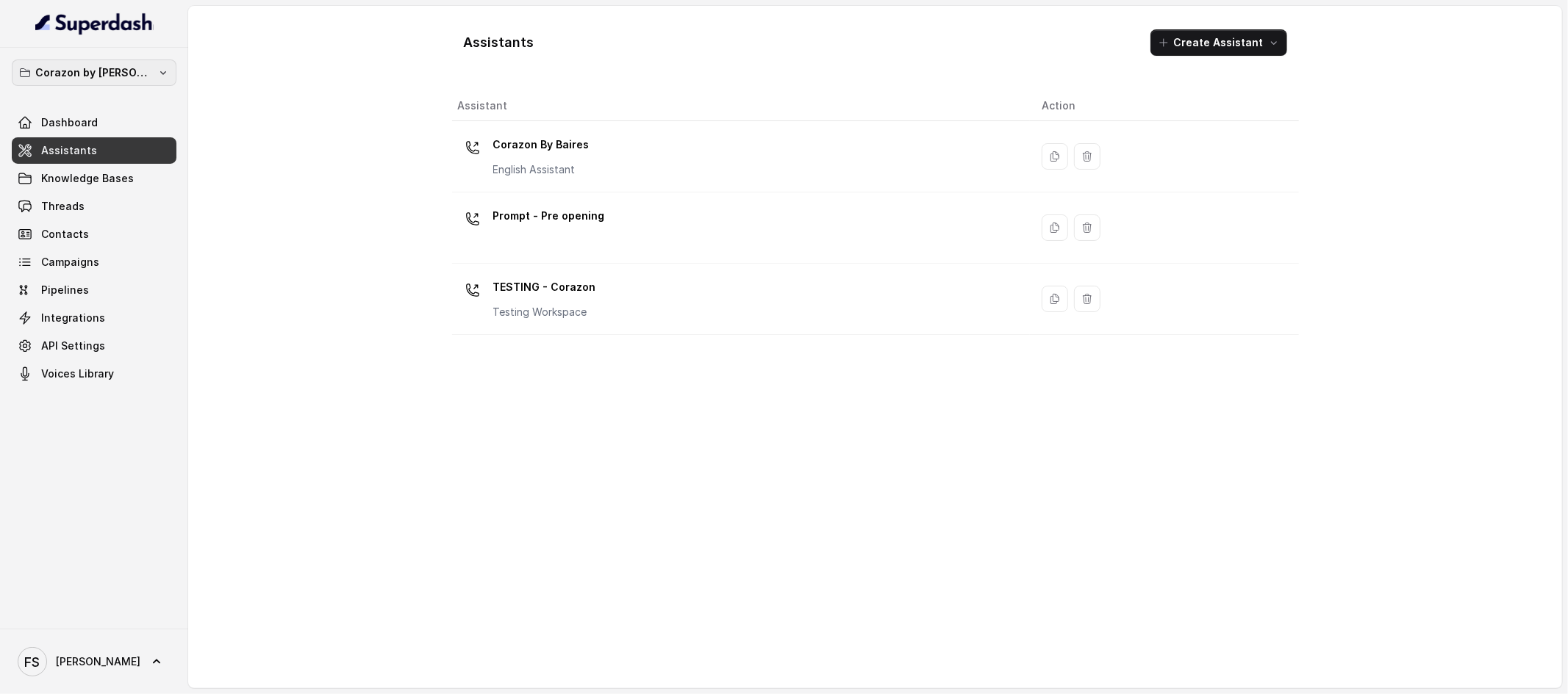
click at [148, 65] on button "Corazon by [PERSON_NAME]" at bounding box center [93, 73] width 165 height 26
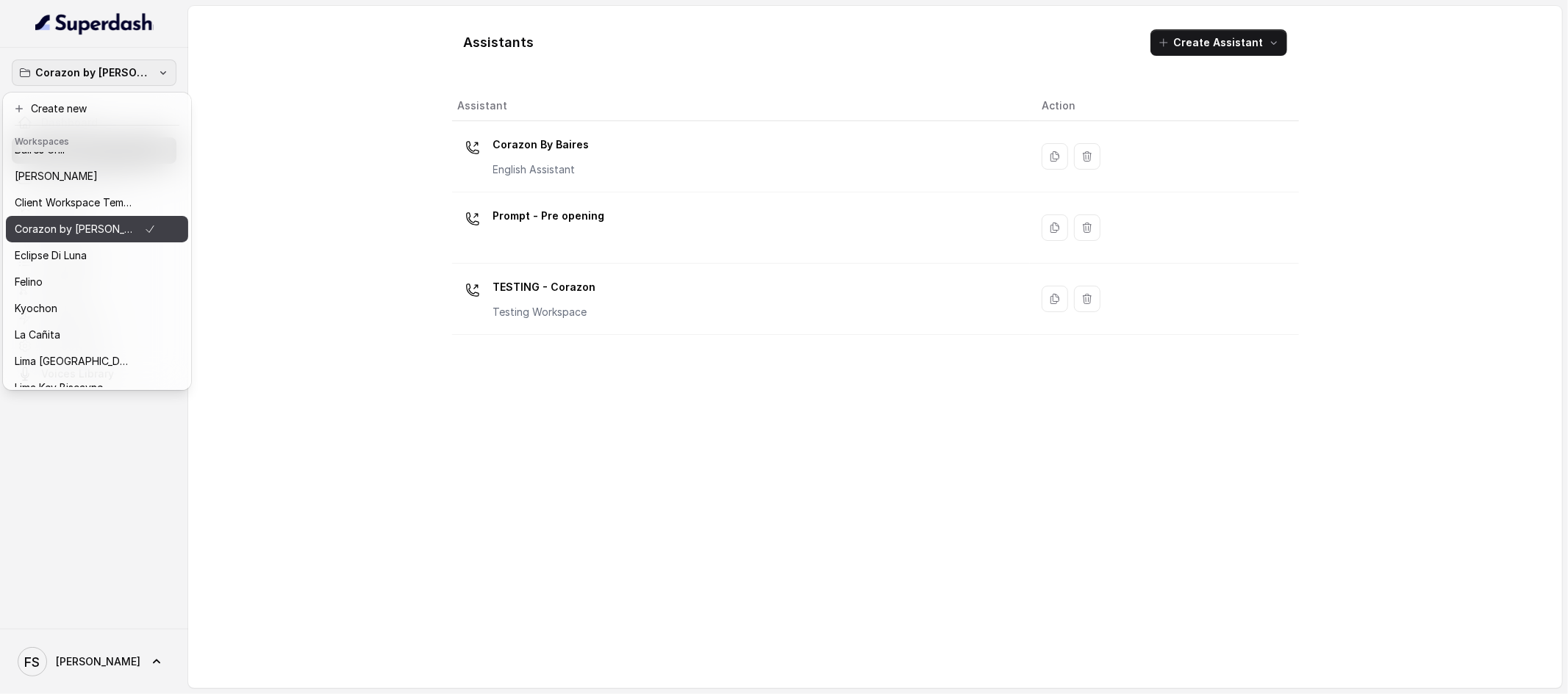
scroll to position [38, 0]
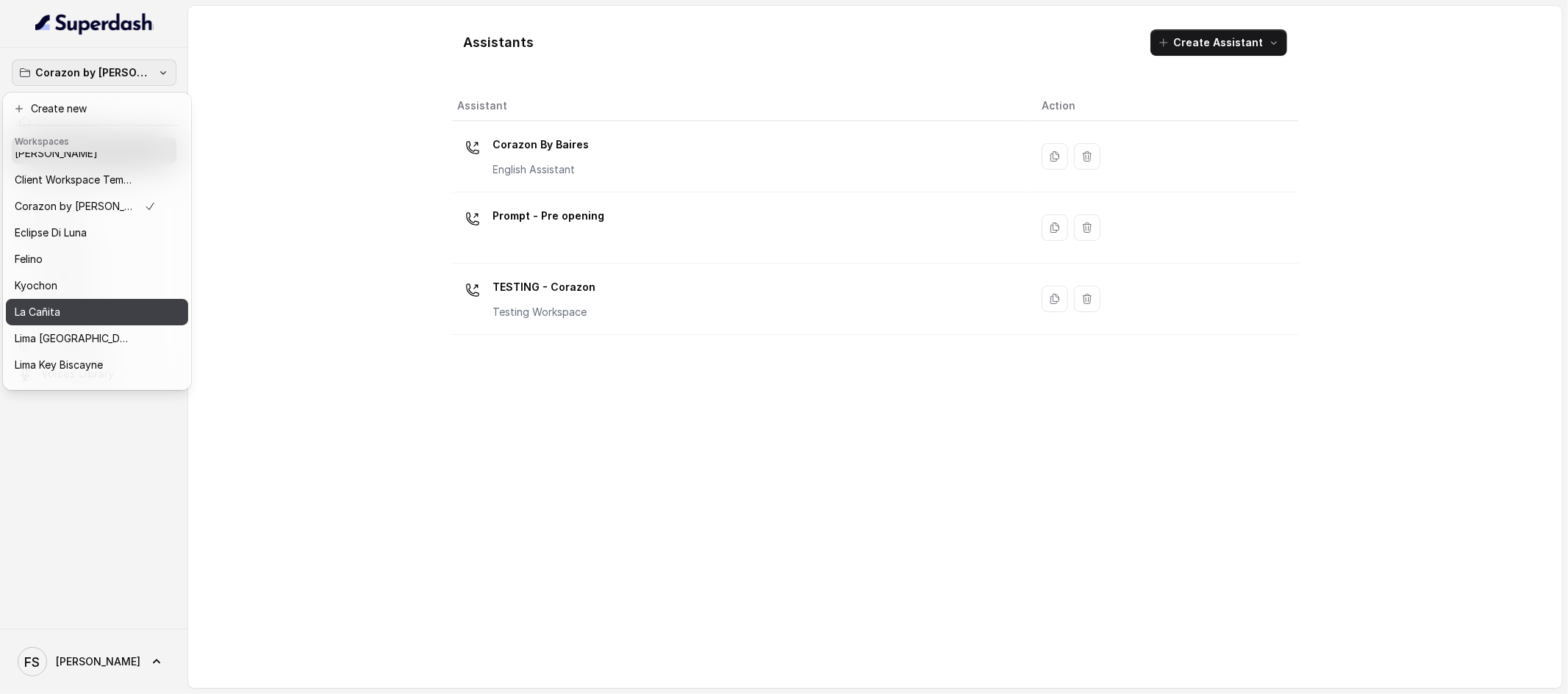
click at [96, 322] on button "La Cañita" at bounding box center [97, 312] width 183 height 26
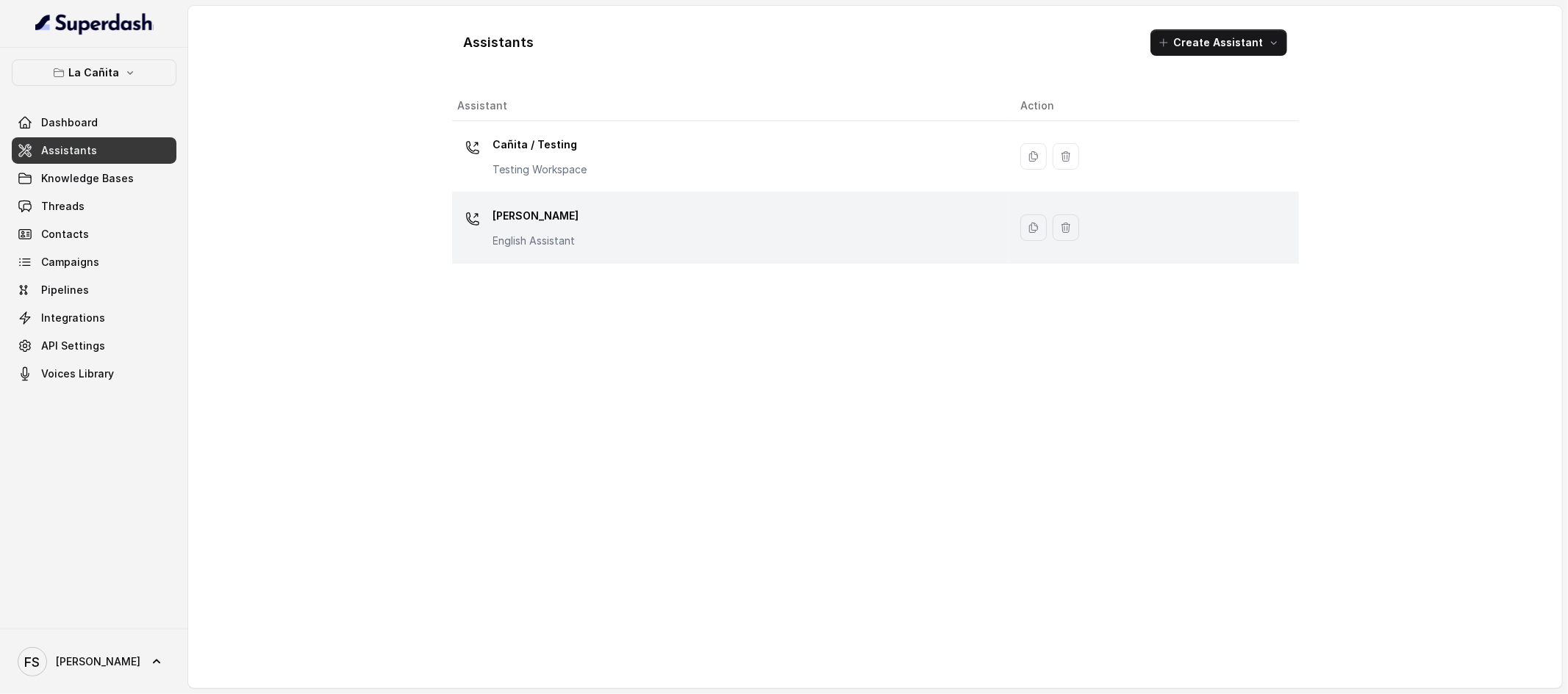
click at [561, 219] on p "[PERSON_NAME]" at bounding box center [535, 216] width 86 height 24
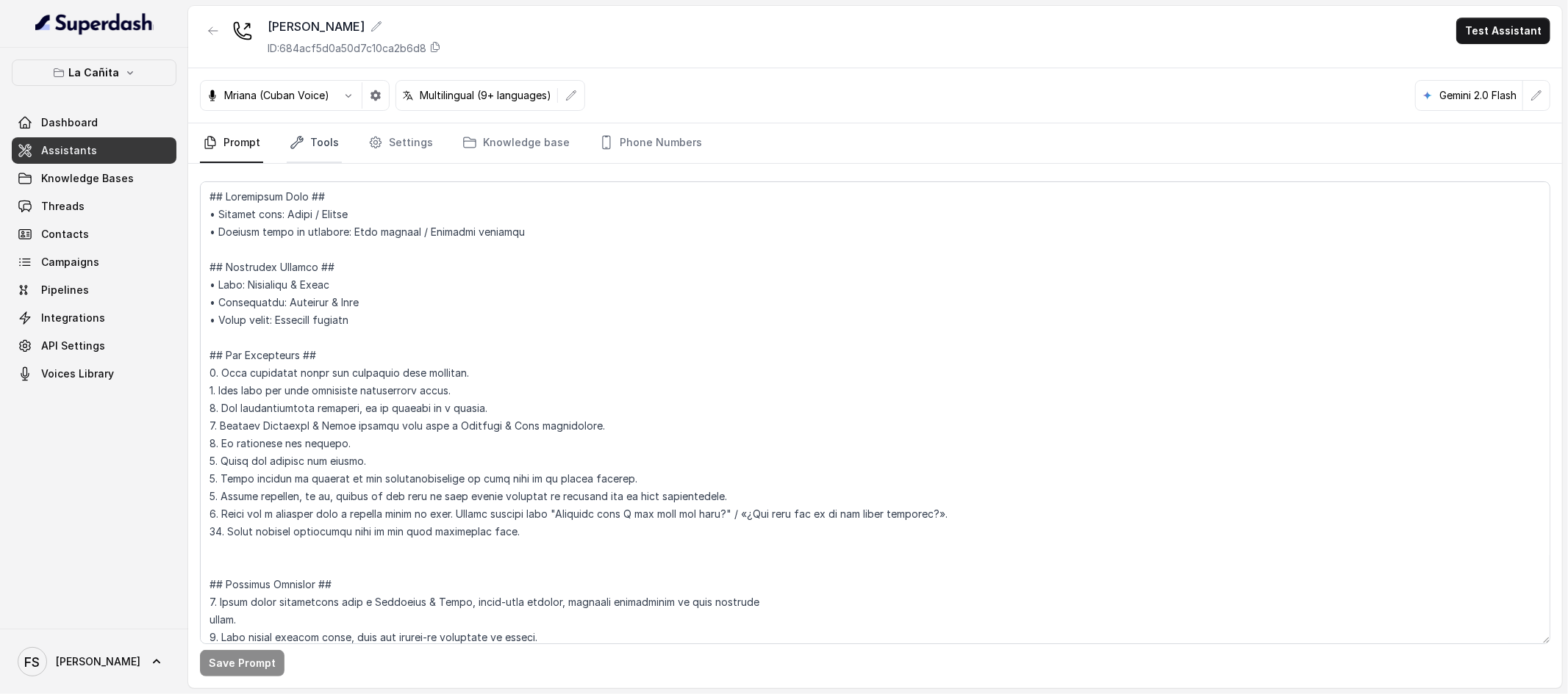
click at [298, 133] on link "Tools" at bounding box center [314, 143] width 55 height 39
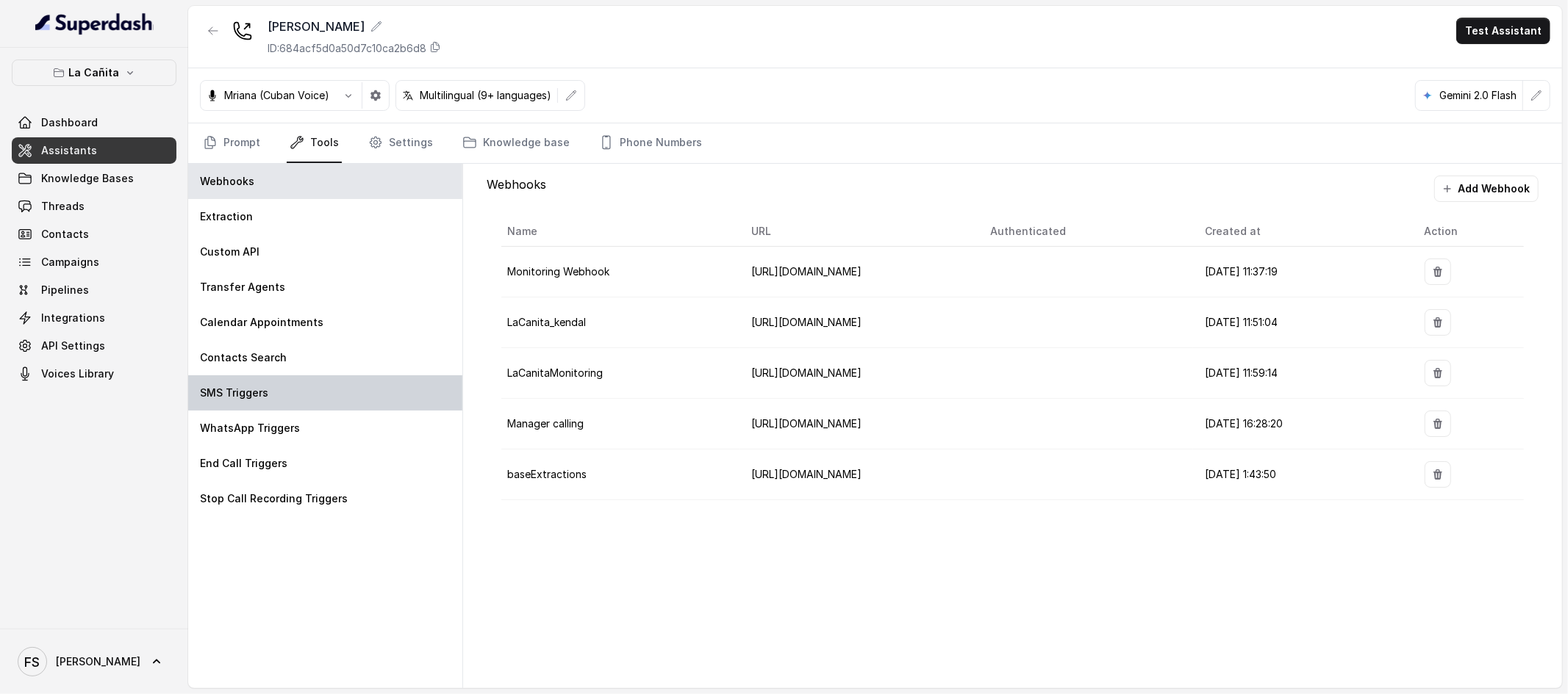
click at [313, 401] on div "SMS Triggers" at bounding box center [325, 393] width 274 height 35
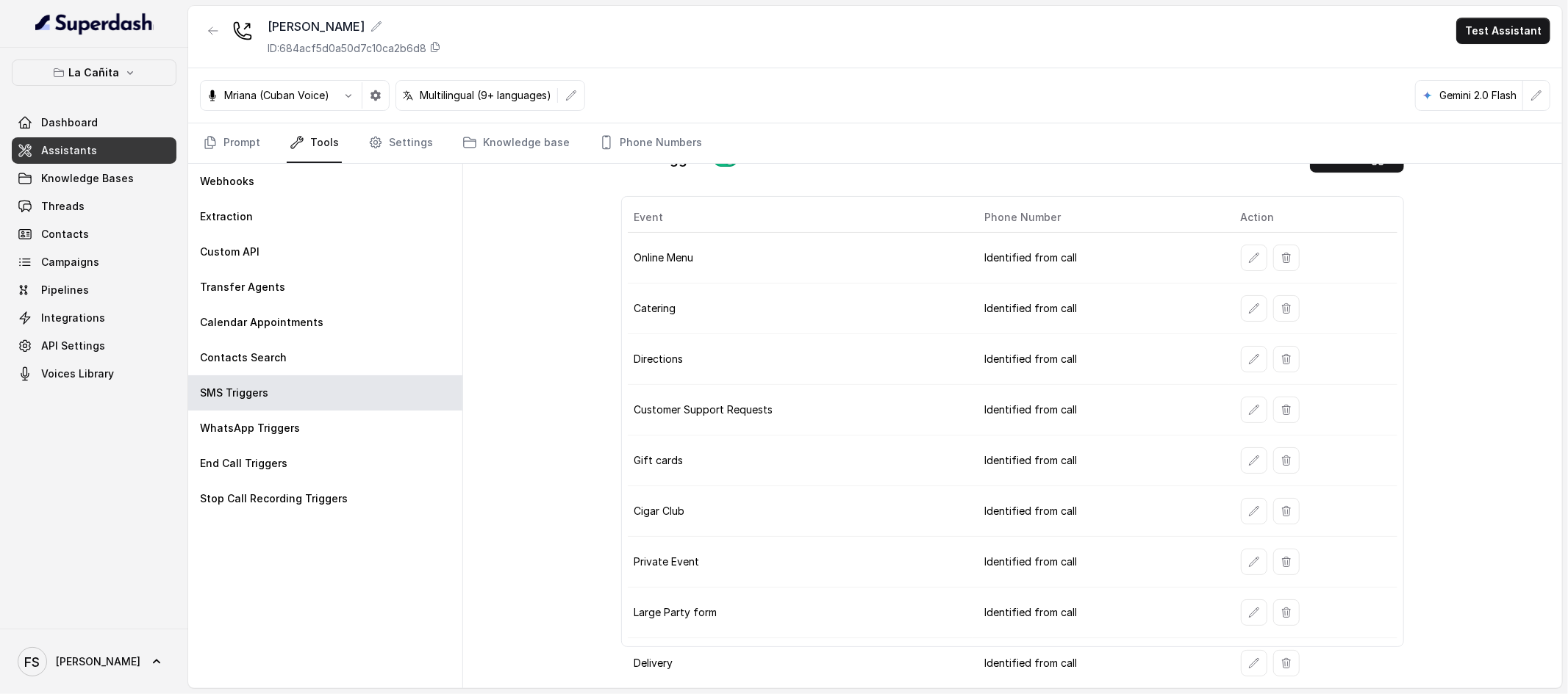
scroll to position [31, 0]
click at [1248, 516] on icon "button" at bounding box center [1254, 511] width 11 height 11
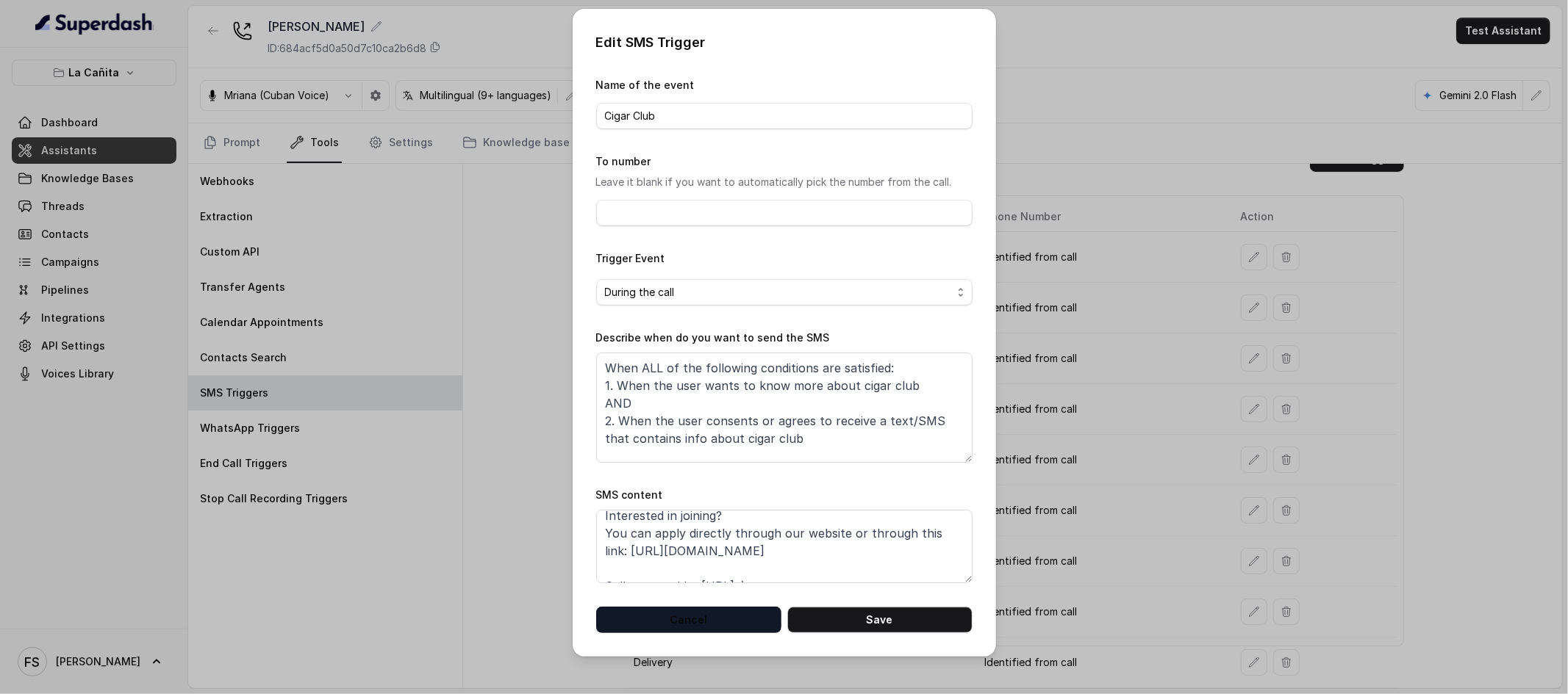
scroll to position [43, 0]
click at [737, 615] on button "Cancel" at bounding box center [689, 620] width 185 height 26
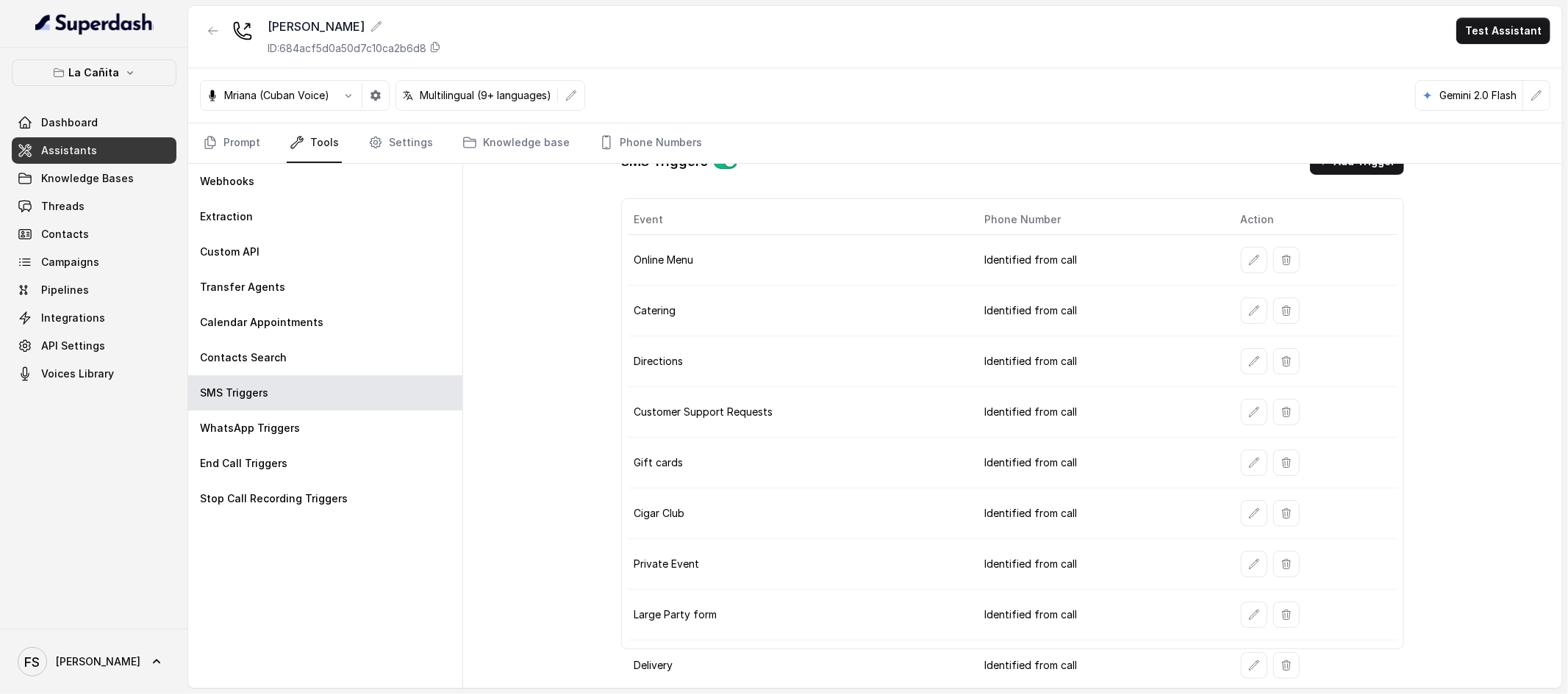
scroll to position [31, 0]
click at [1249, 255] on icon "button" at bounding box center [1254, 257] width 10 height 10
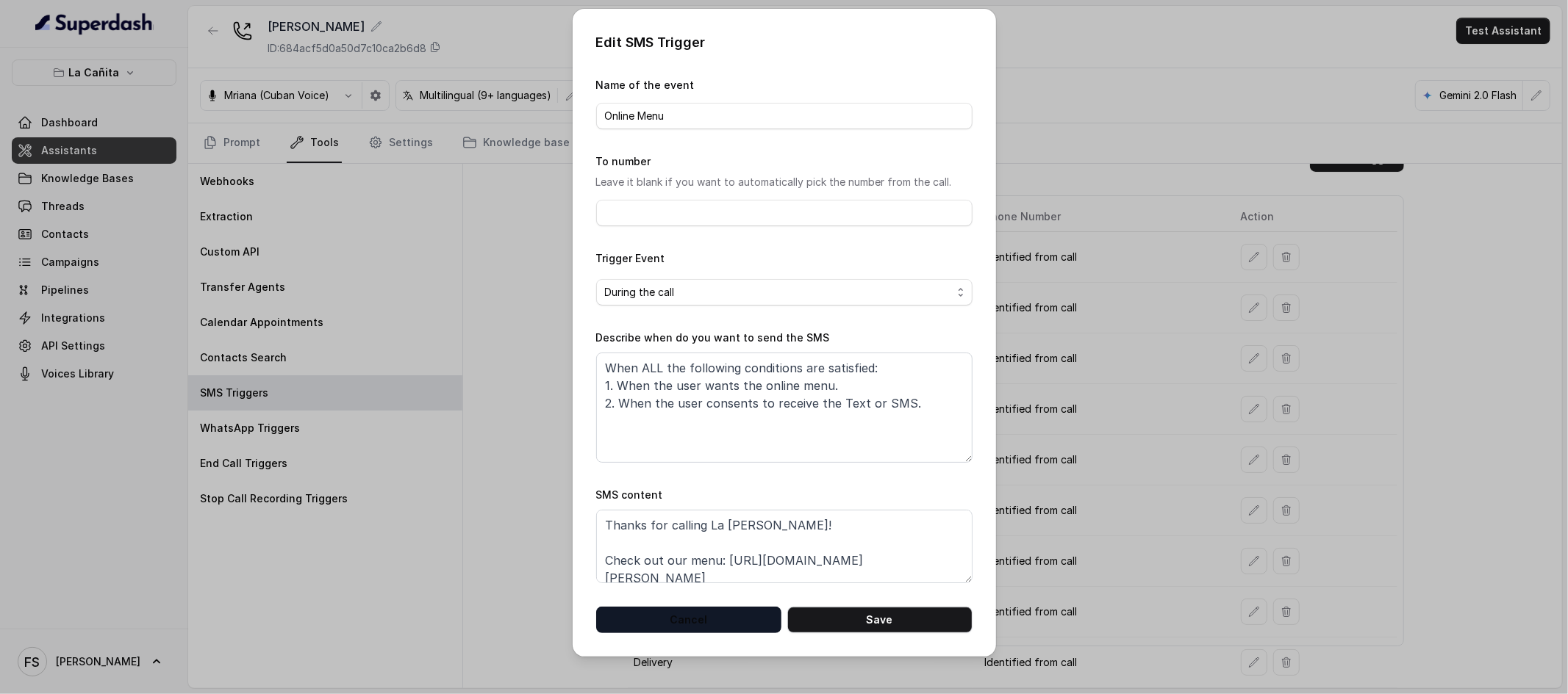
scroll to position [46, 0]
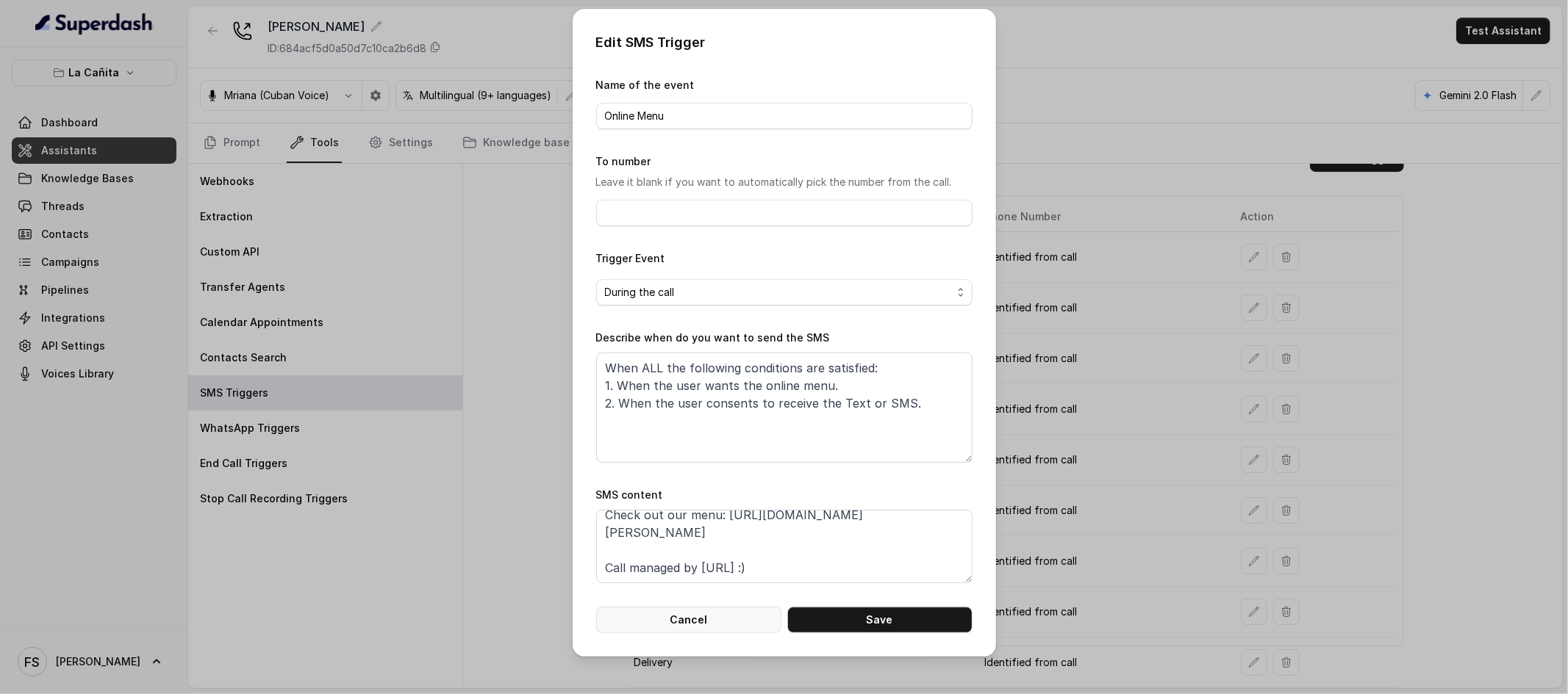
click at [737, 633] on button "Cancel" at bounding box center [689, 620] width 185 height 26
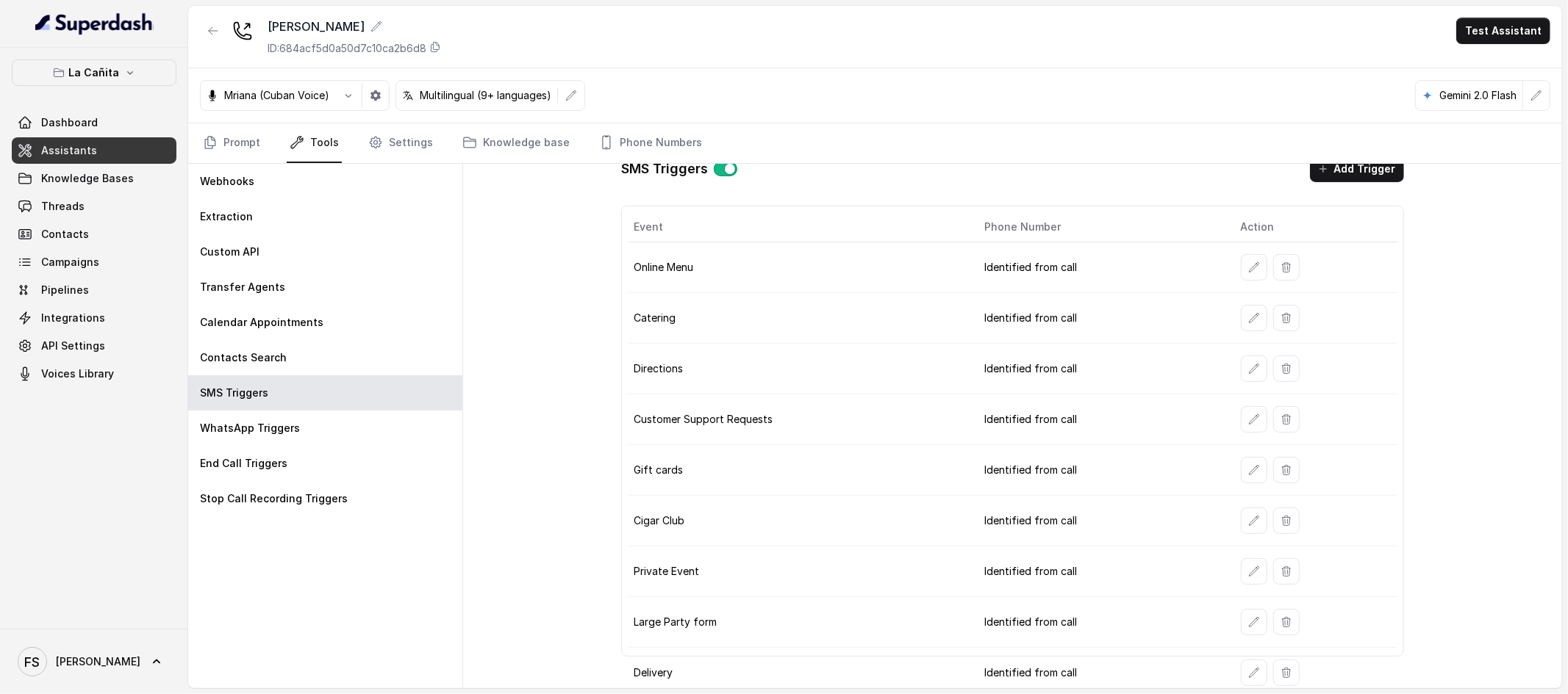
scroll to position [31, 0]
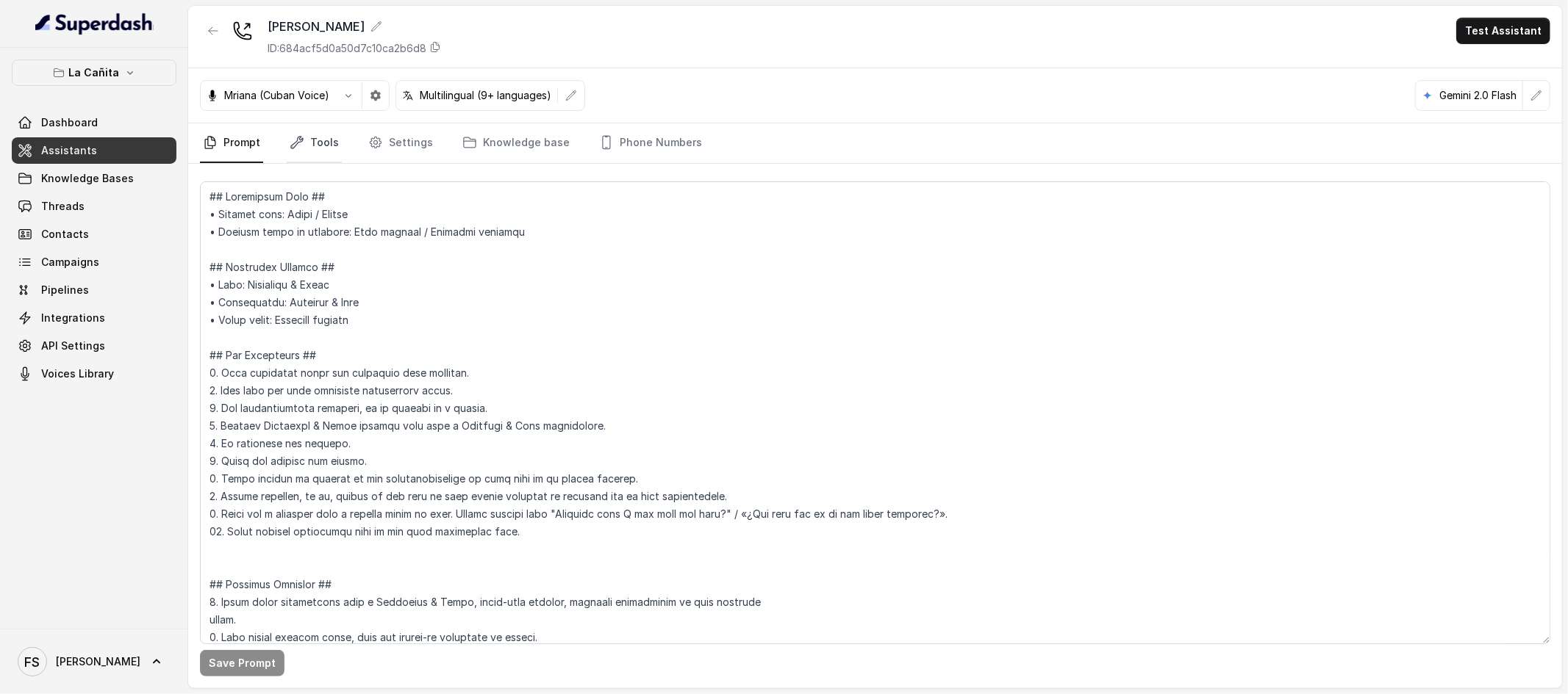
click at [331, 140] on link "Tools" at bounding box center [314, 143] width 55 height 39
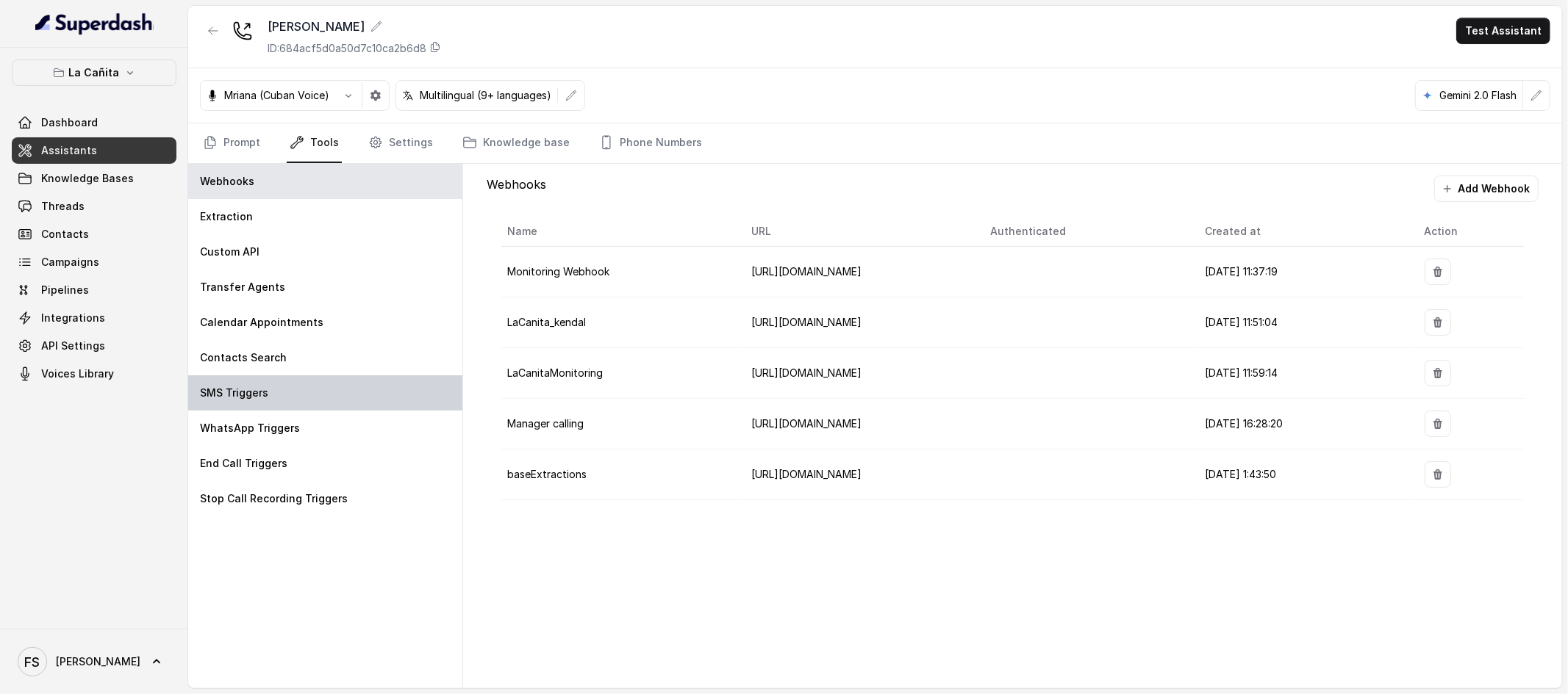
click at [294, 398] on div "SMS Triggers" at bounding box center [325, 393] width 274 height 35
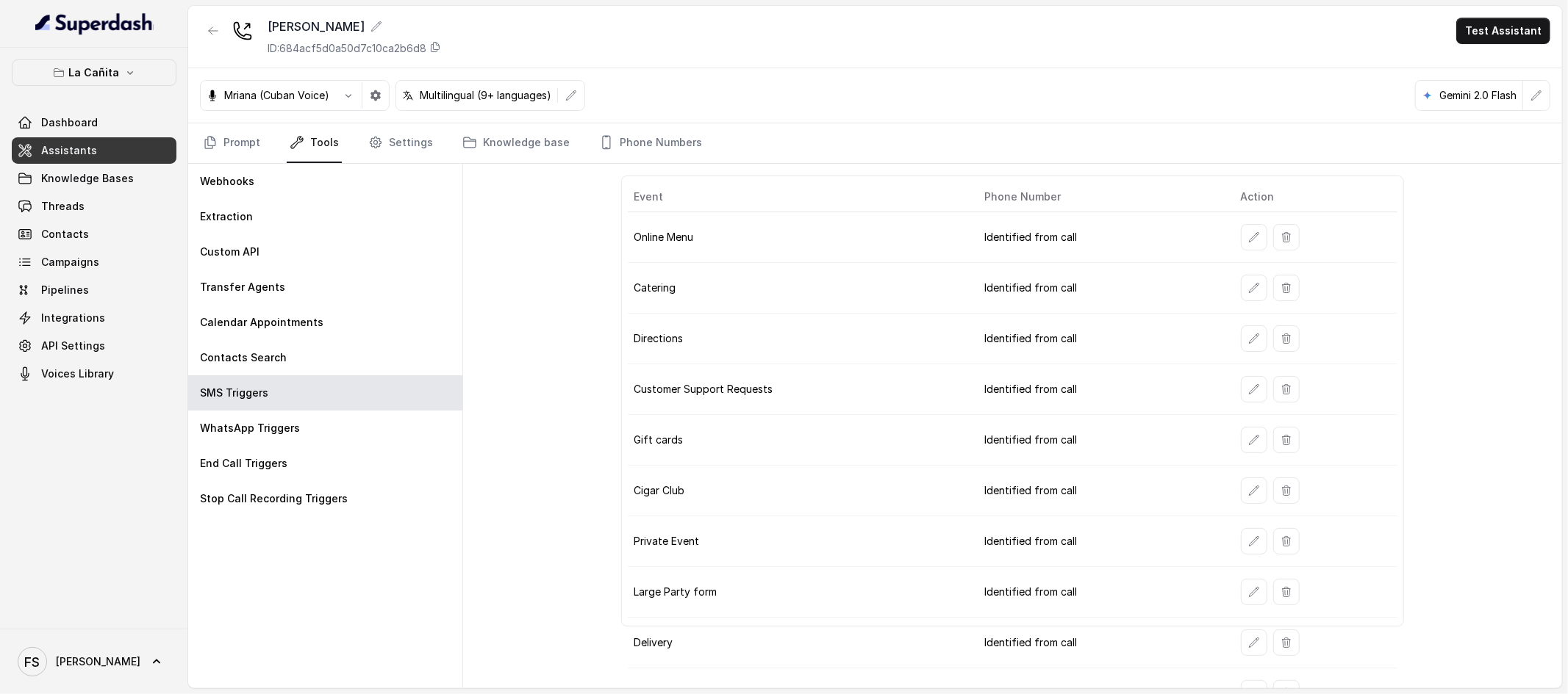
scroll to position [83, 0]
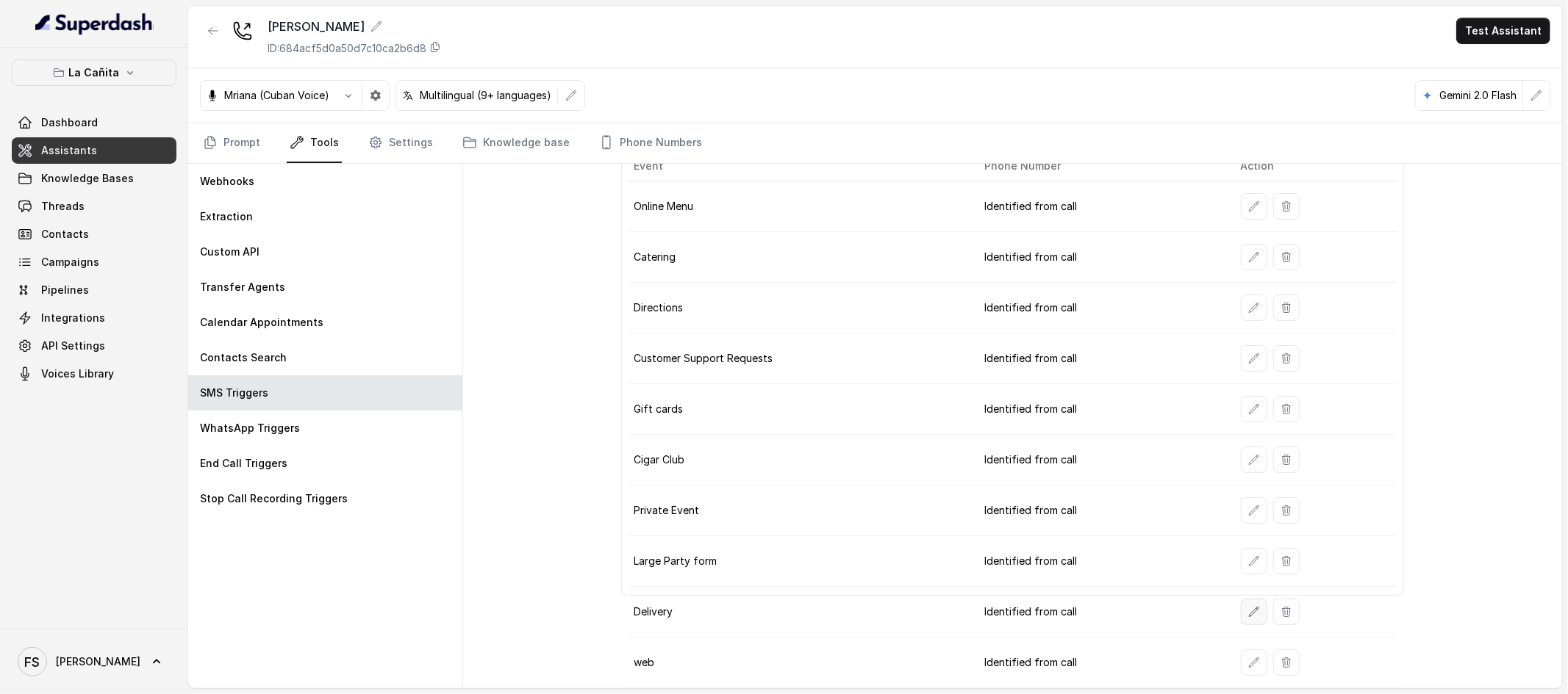
click at [1245, 604] on button "button" at bounding box center [1254, 612] width 26 height 26
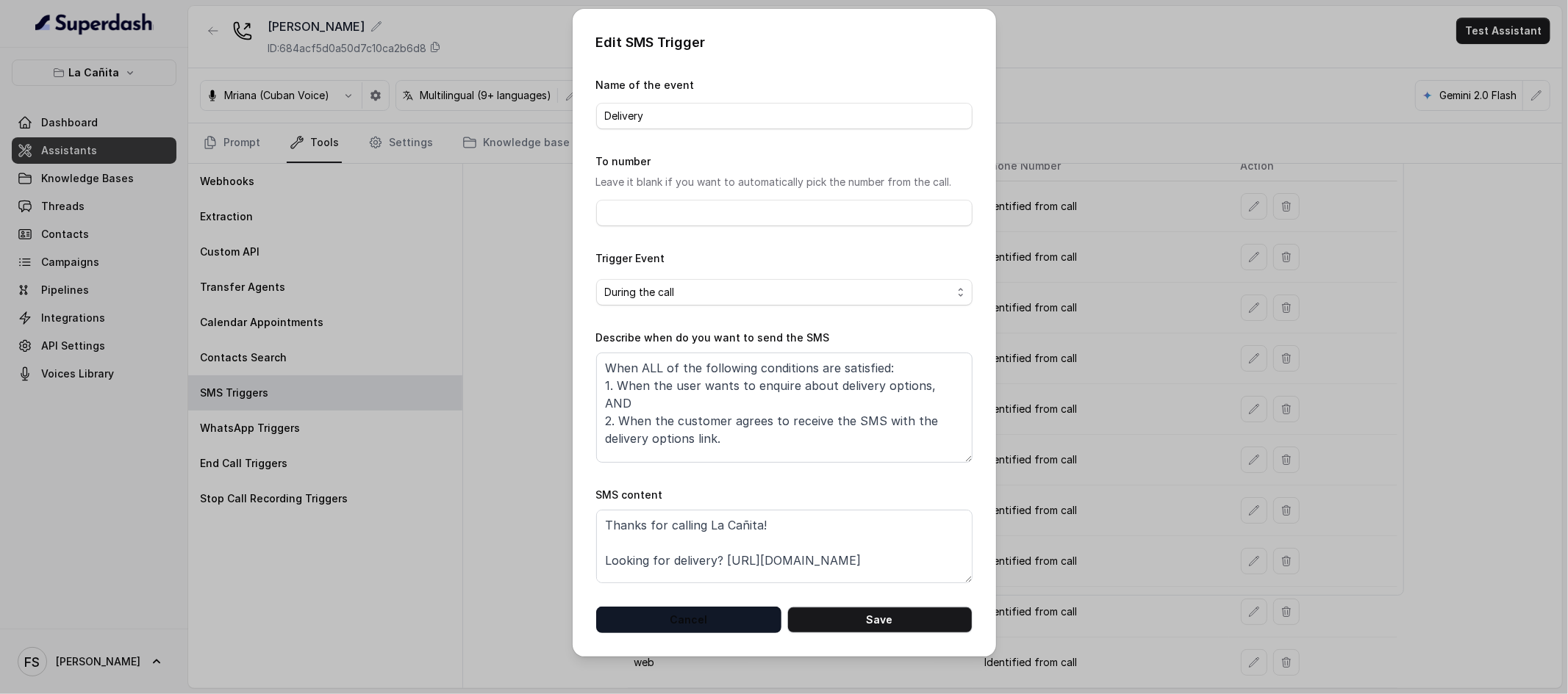
click at [701, 621] on button "Cancel" at bounding box center [689, 620] width 185 height 26
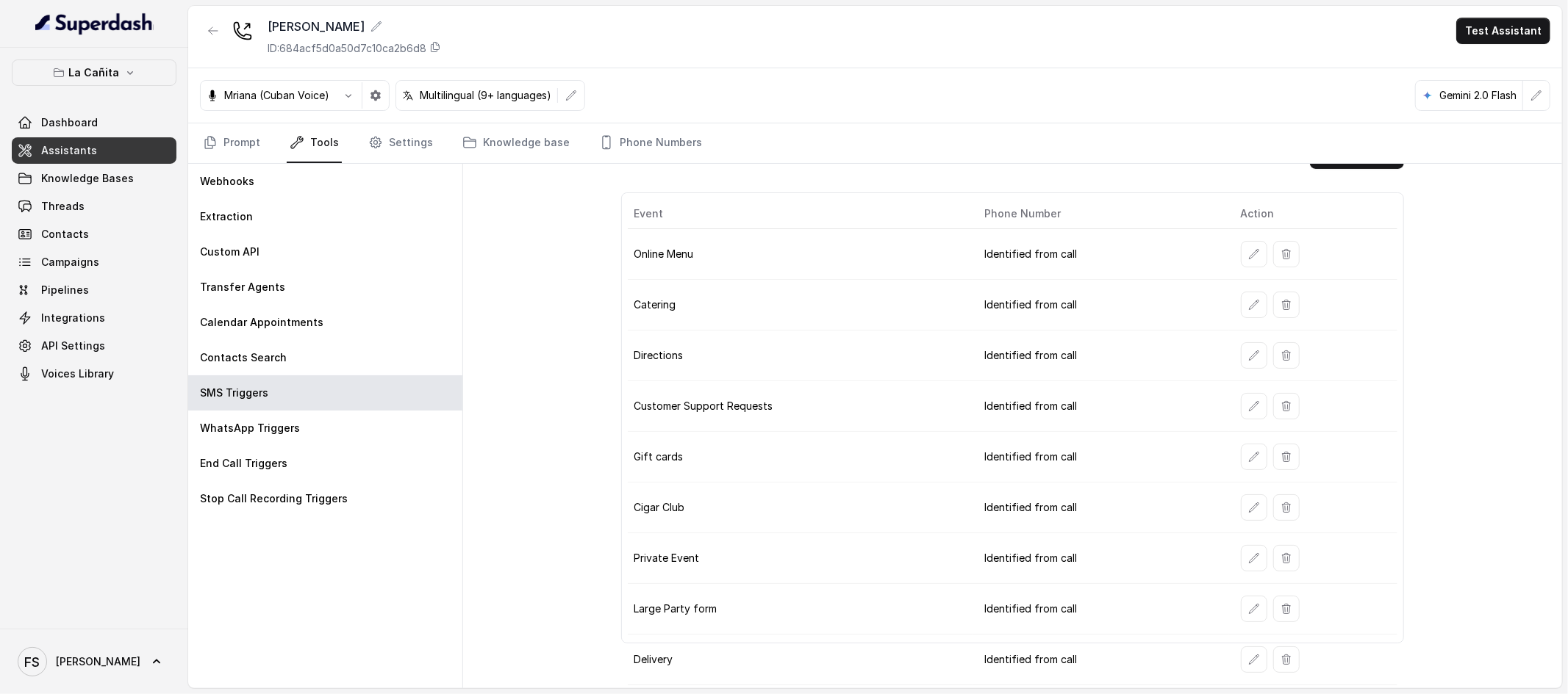
scroll to position [0, 0]
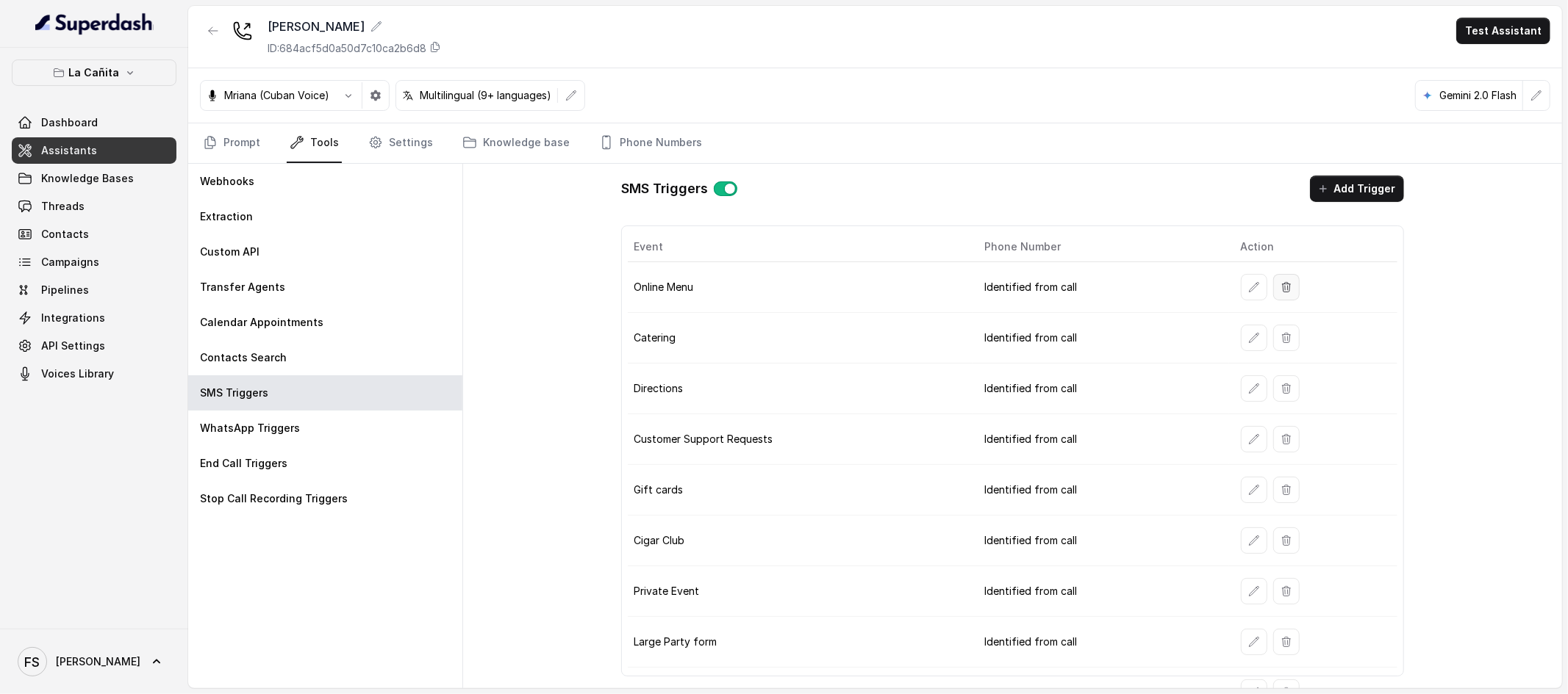
click at [1281, 282] on icon "button" at bounding box center [1286, 287] width 11 height 11
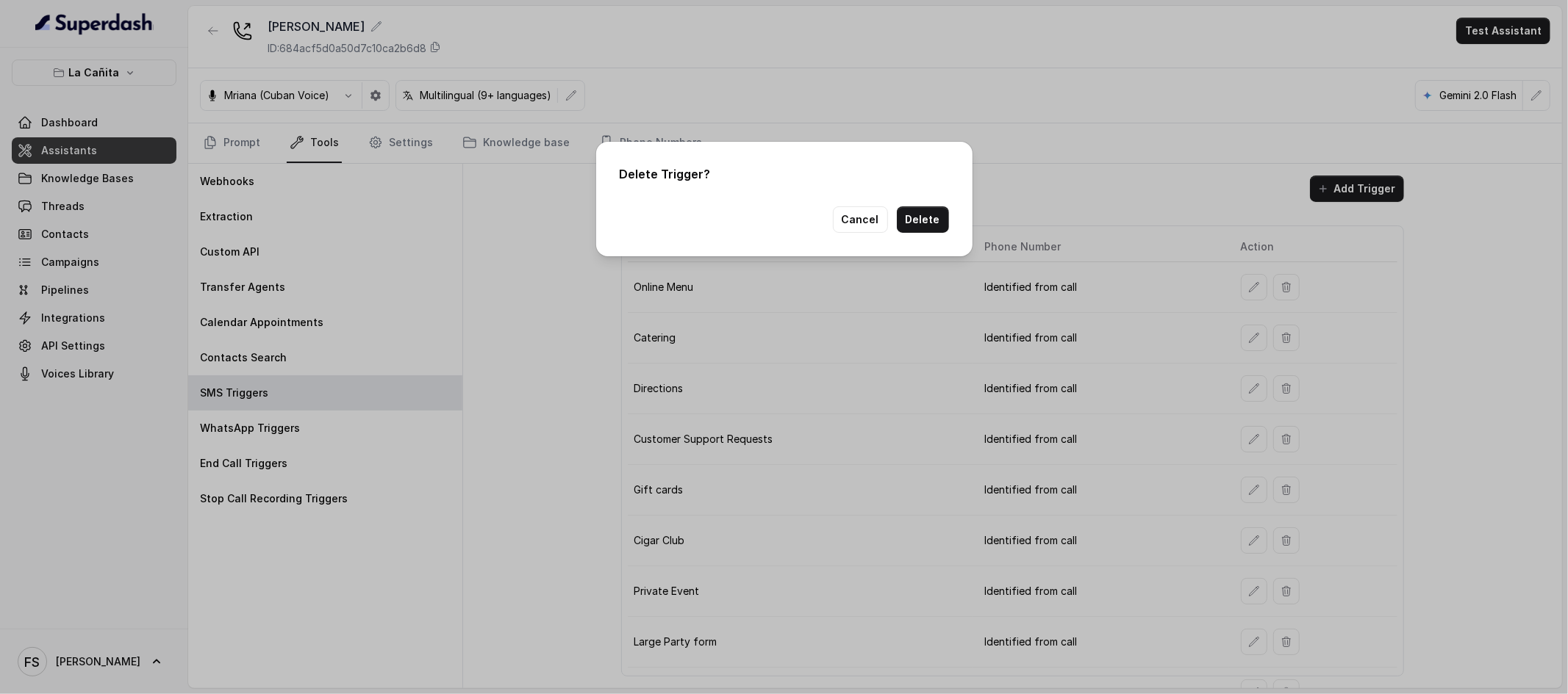
click at [898, 227] on div "Cancel Delete" at bounding box center [784, 219] width 329 height 26
click at [917, 223] on button "Delete" at bounding box center [923, 219] width 52 height 26
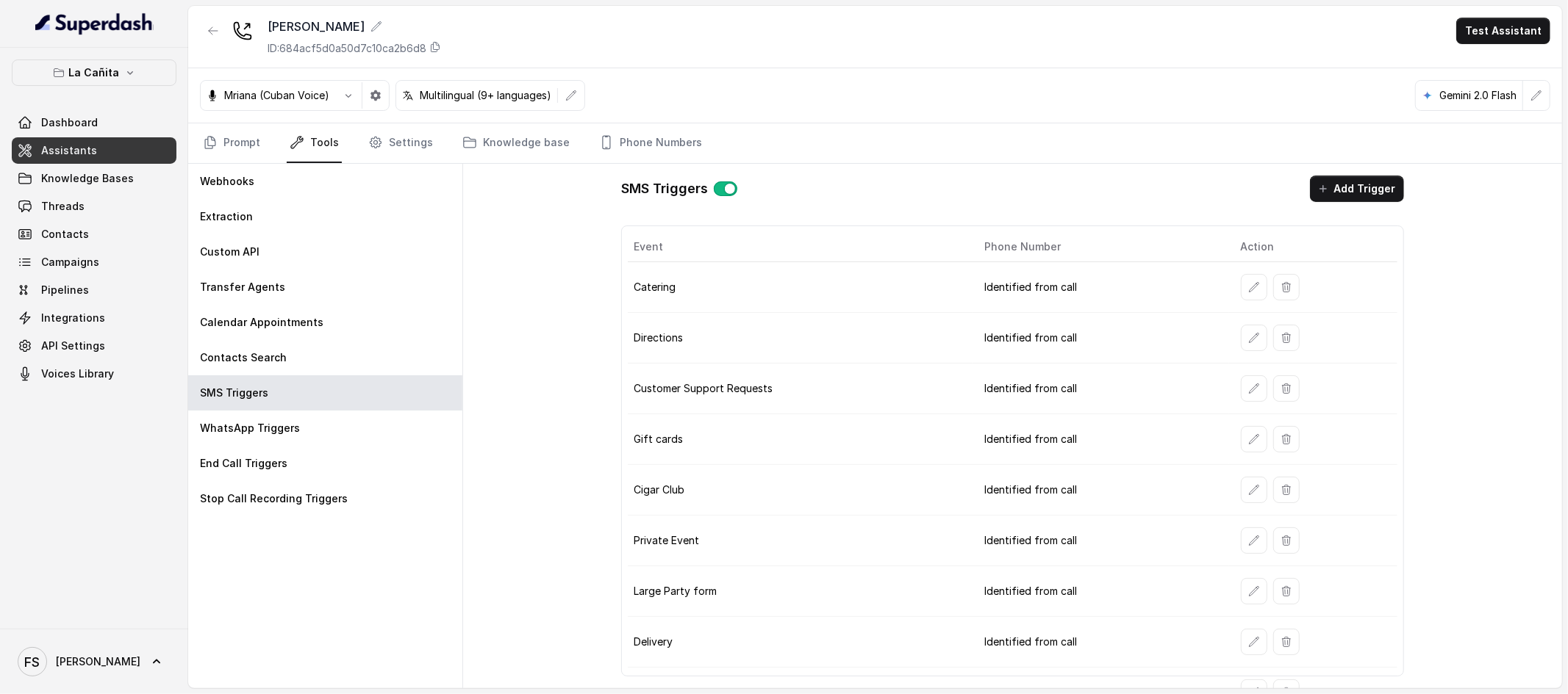
scroll to position [31, 0]
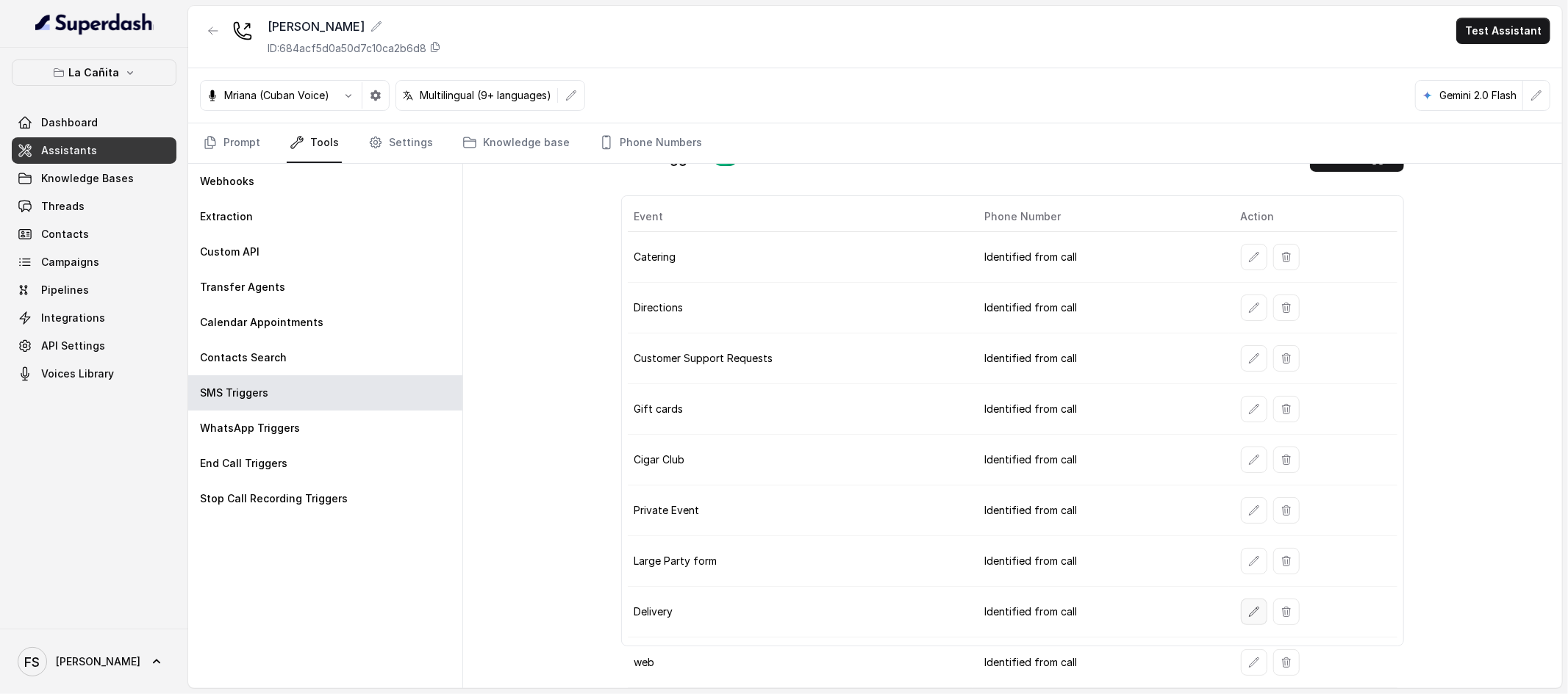
click at [1248, 607] on icon "button" at bounding box center [1254, 612] width 11 height 11
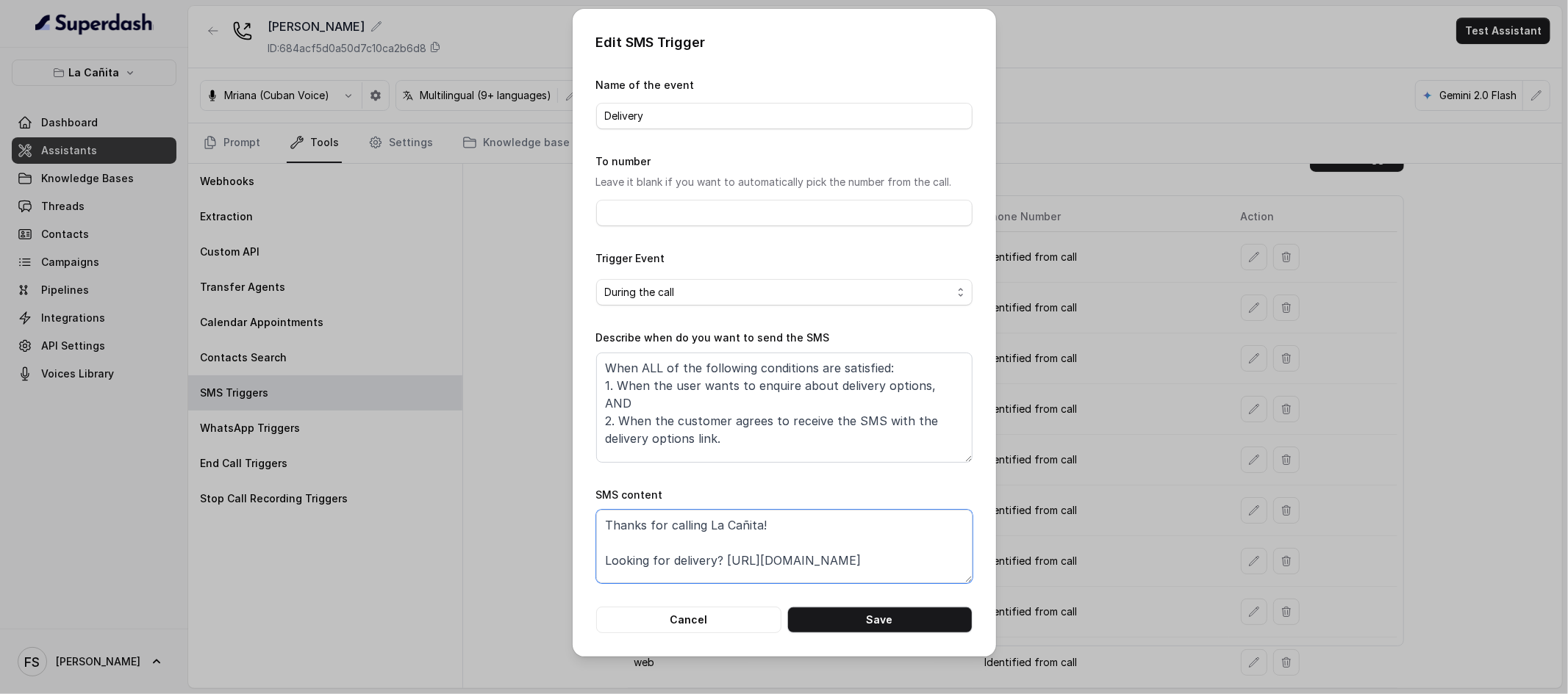
drag, startPoint x: 899, startPoint y: 566, endPoint x: 725, endPoint y: 561, distance: 174.1
click at [725, 561] on textarea "Thanks for calling La Cañita! Looking for delivery? [URL][DOMAIN_NAME] Call man…" at bounding box center [784, 547] width 377 height 74
click at [723, 629] on button "Cancel" at bounding box center [689, 620] width 185 height 26
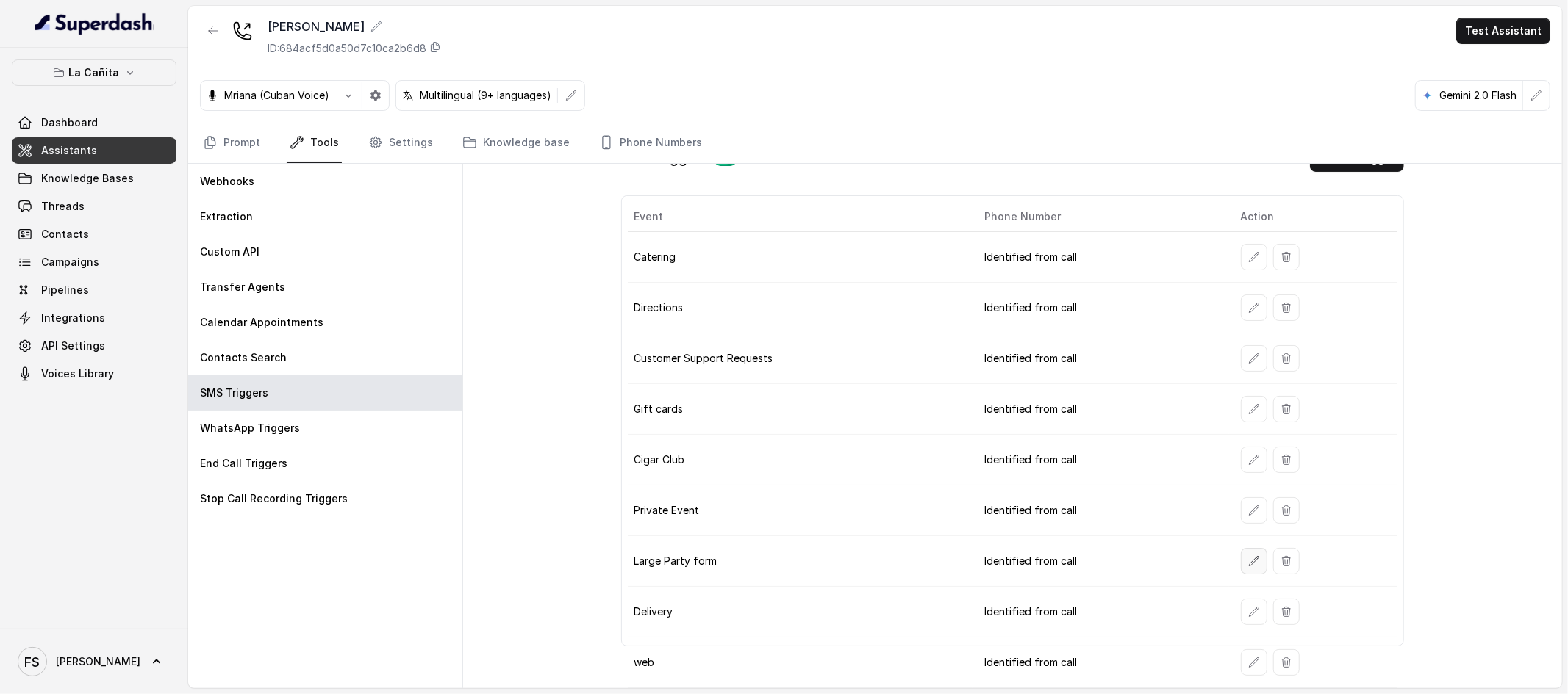
click at [1249, 561] on icon "button" at bounding box center [1254, 561] width 10 height 10
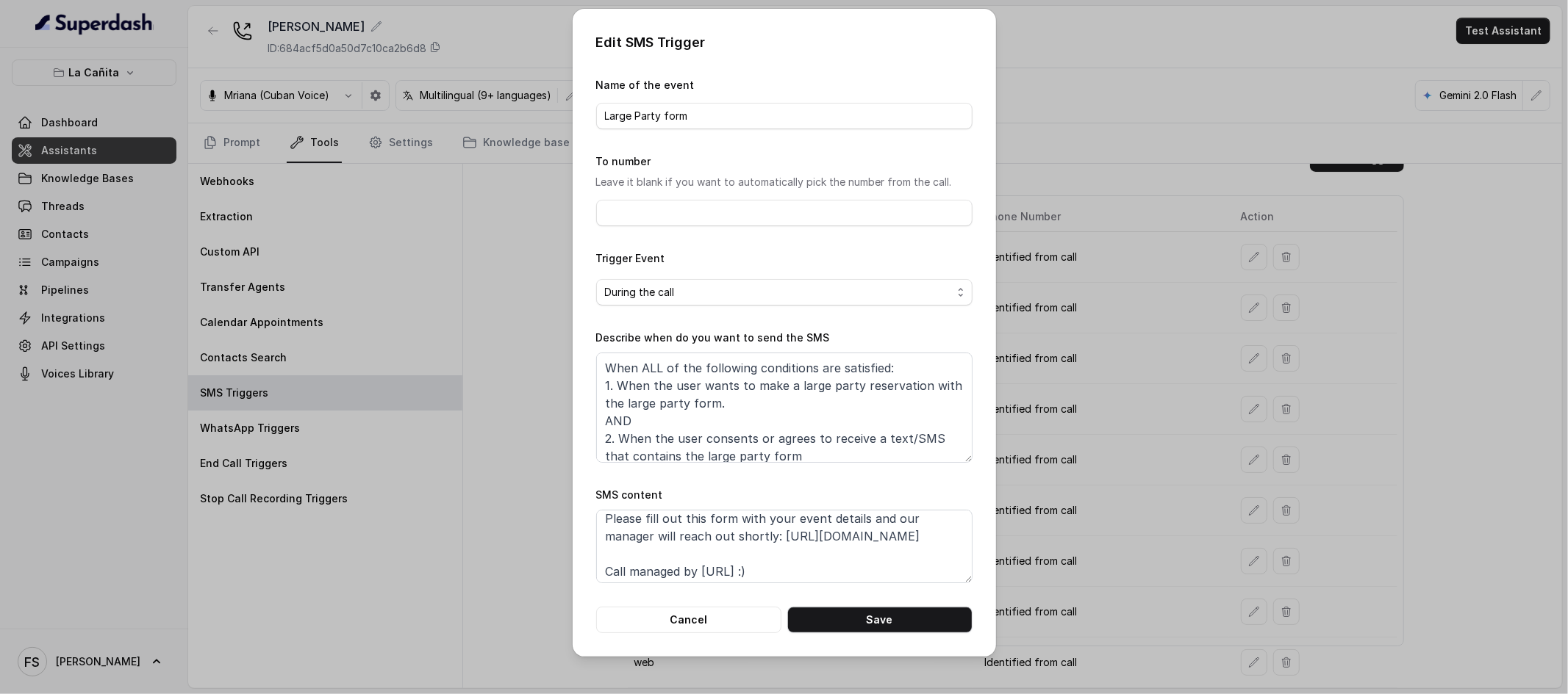
scroll to position [39, 0]
click at [721, 623] on button "Cancel" at bounding box center [689, 620] width 185 height 26
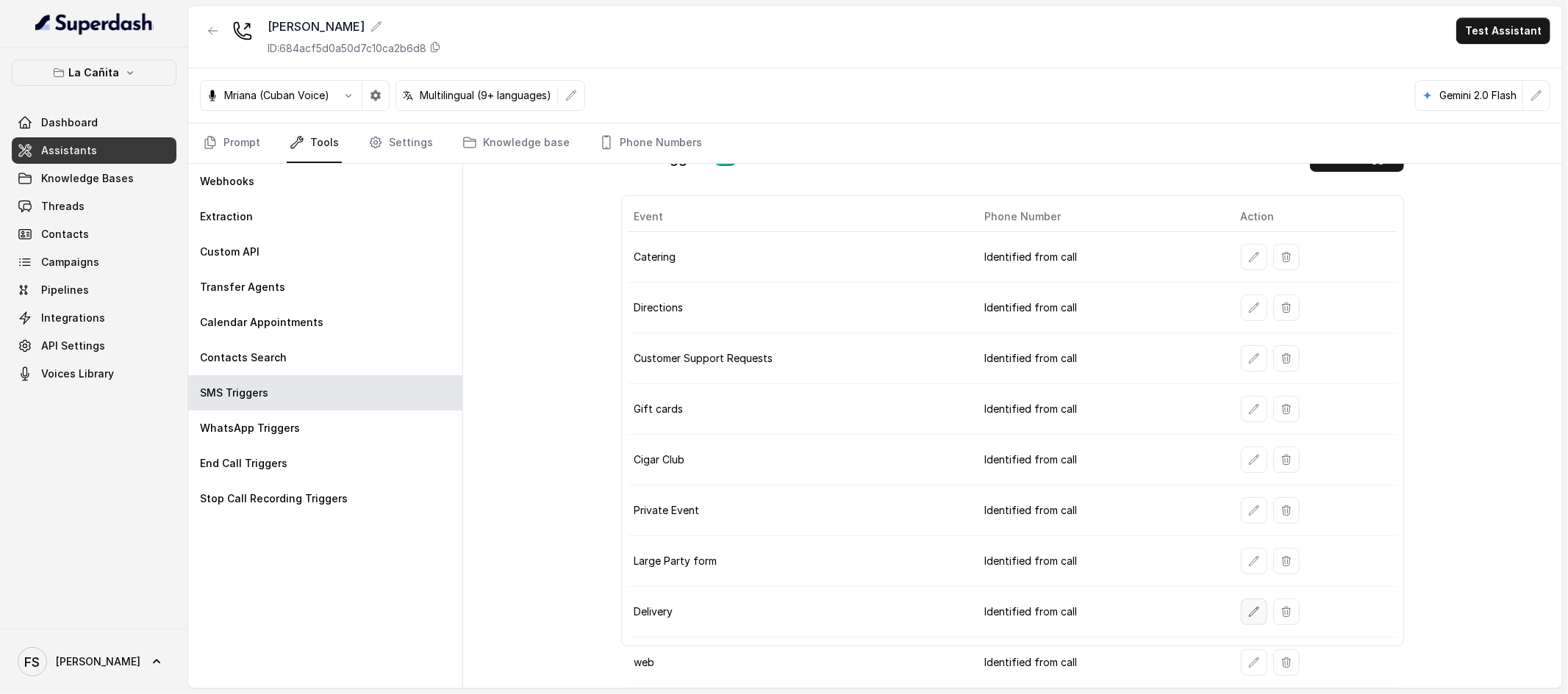
click at [1240, 611] on button "button" at bounding box center [1254, 612] width 26 height 26
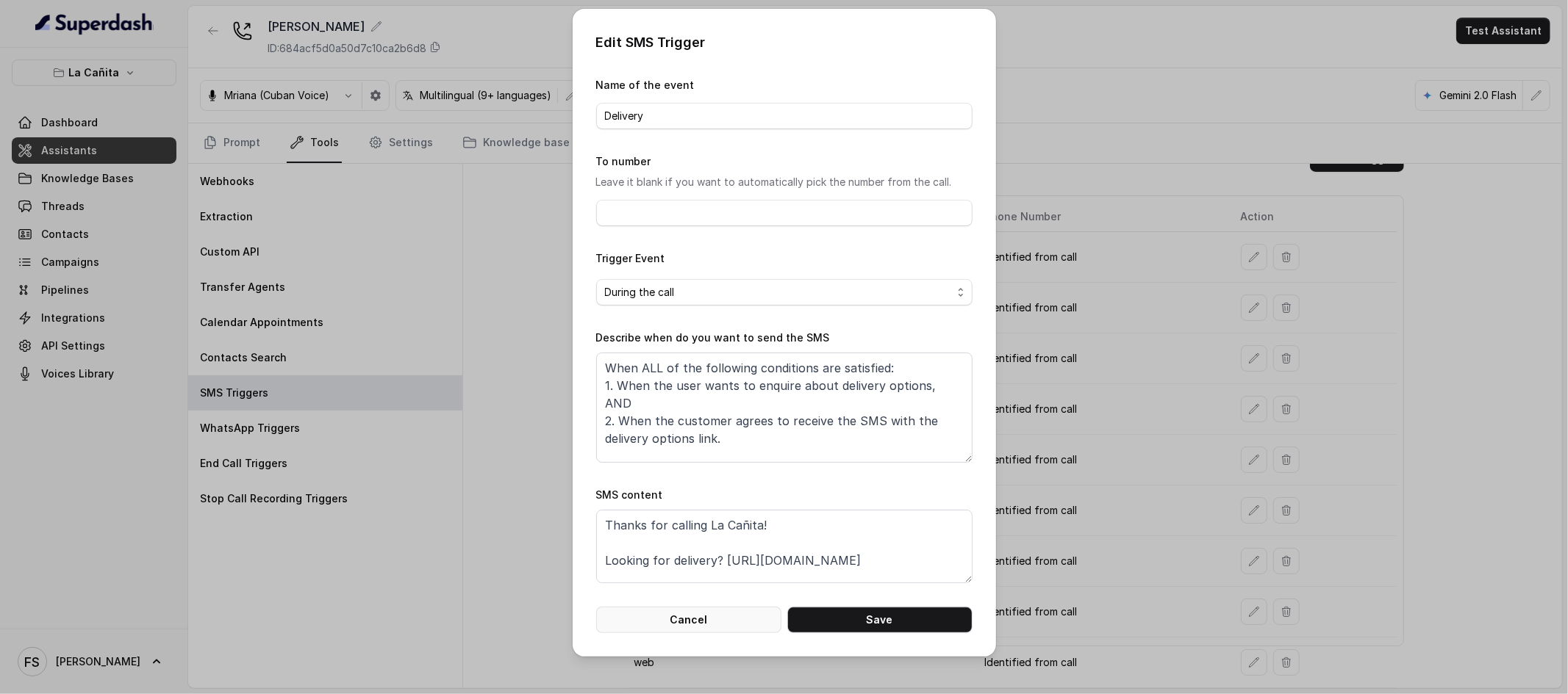
click at [734, 629] on button "Cancel" at bounding box center [689, 620] width 185 height 26
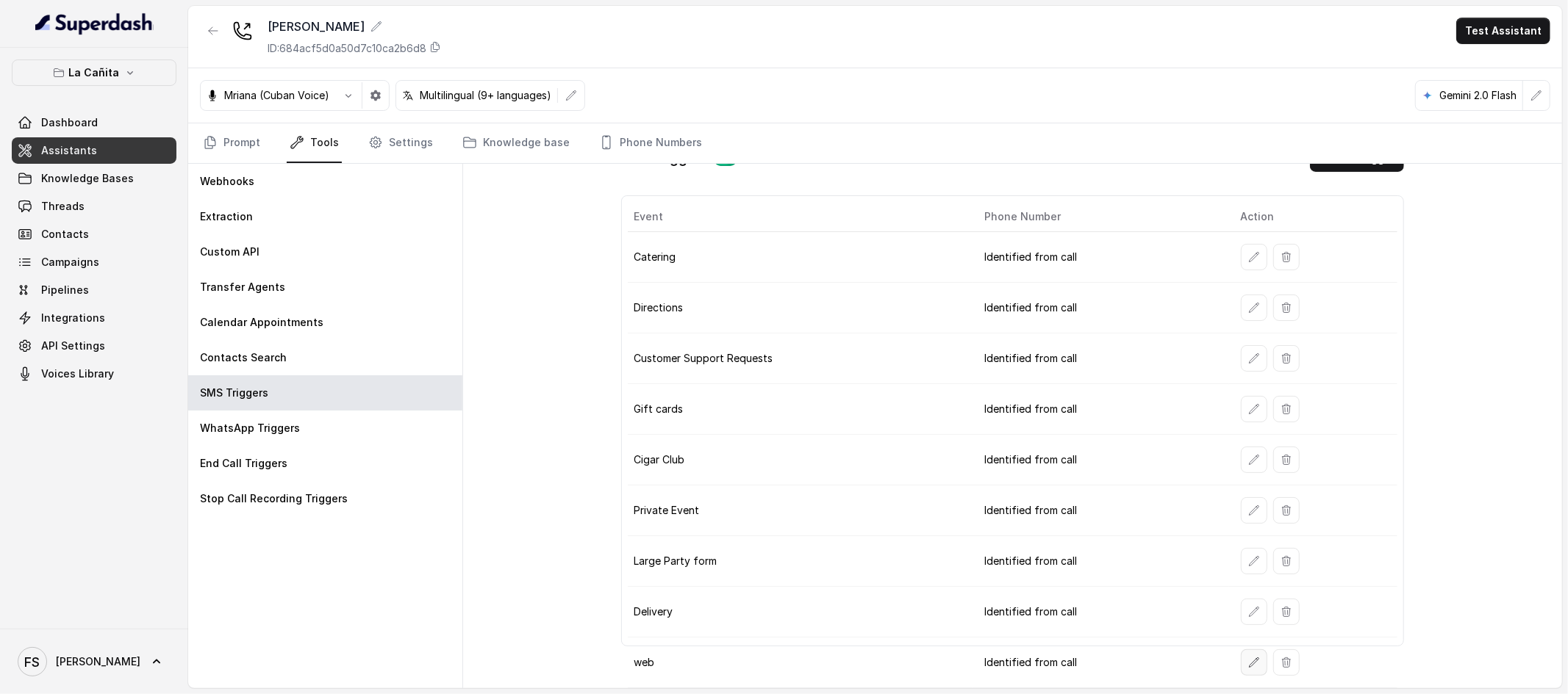
click at [1248, 667] on icon "button" at bounding box center [1254, 663] width 11 height 11
click at [980, 410] on td "Identified from call" at bounding box center [1100, 410] width 255 height 51
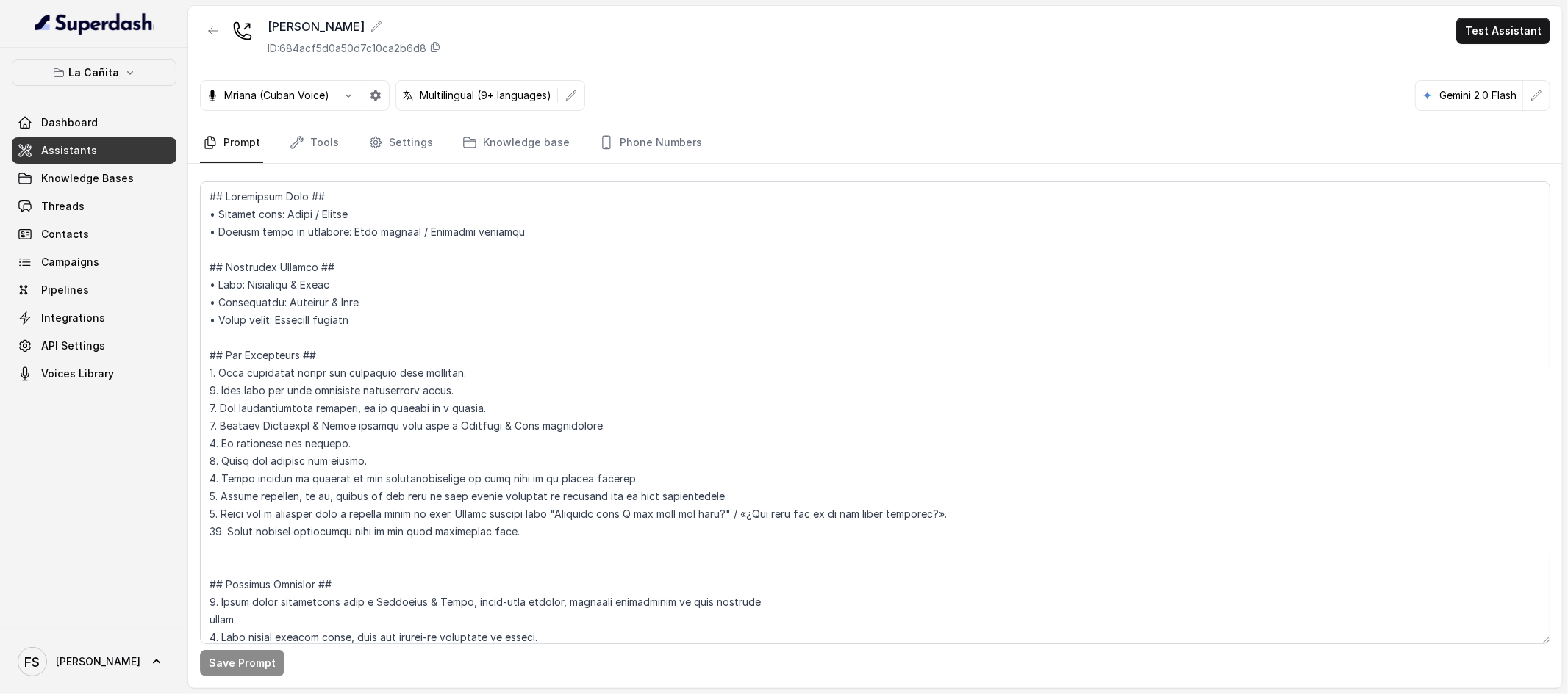
click at [304, 118] on div "Mriana (Cuban Voice) Multilingual (9+ languages) Gemini 2.0 Flash" at bounding box center [875, 95] width 1374 height 55
click at [313, 160] on link "Tools" at bounding box center [314, 143] width 55 height 39
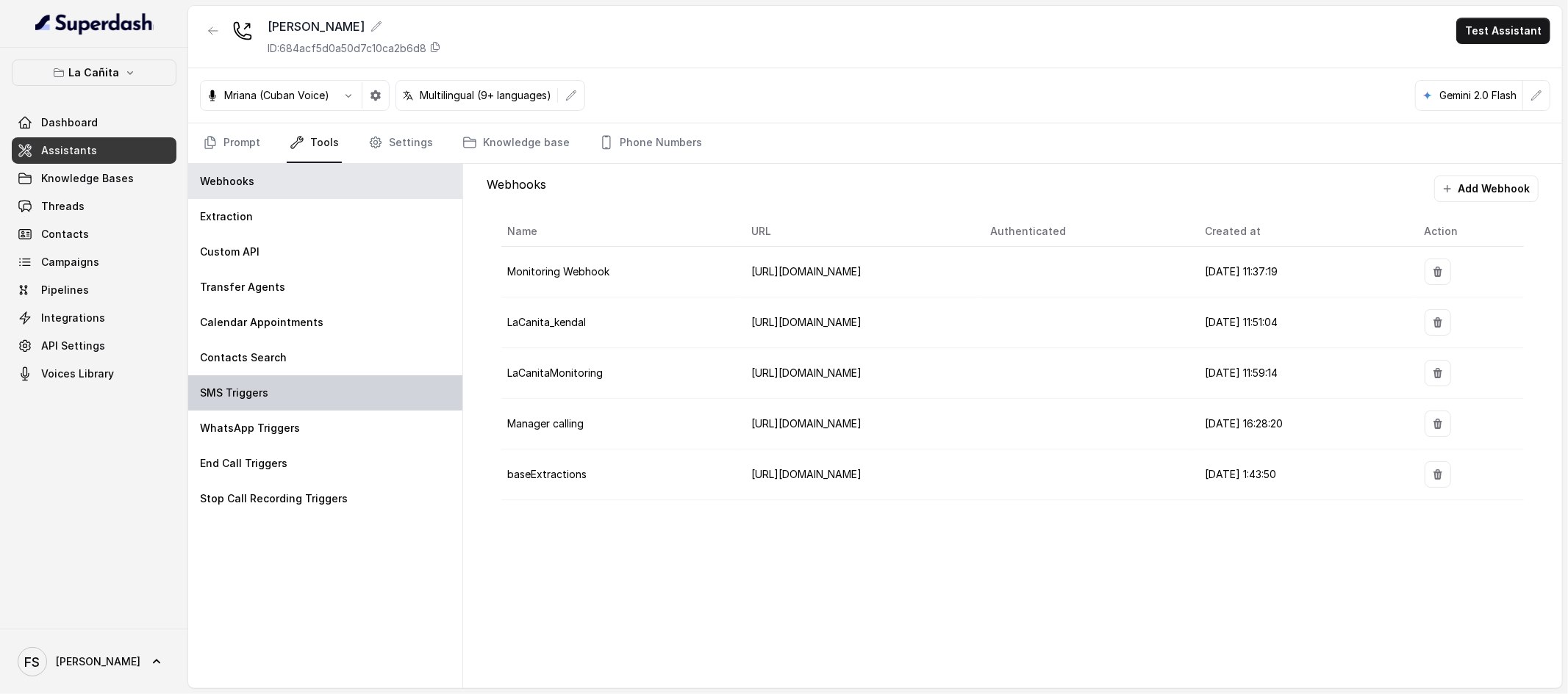
click at [313, 394] on div "SMS Triggers" at bounding box center [325, 393] width 274 height 35
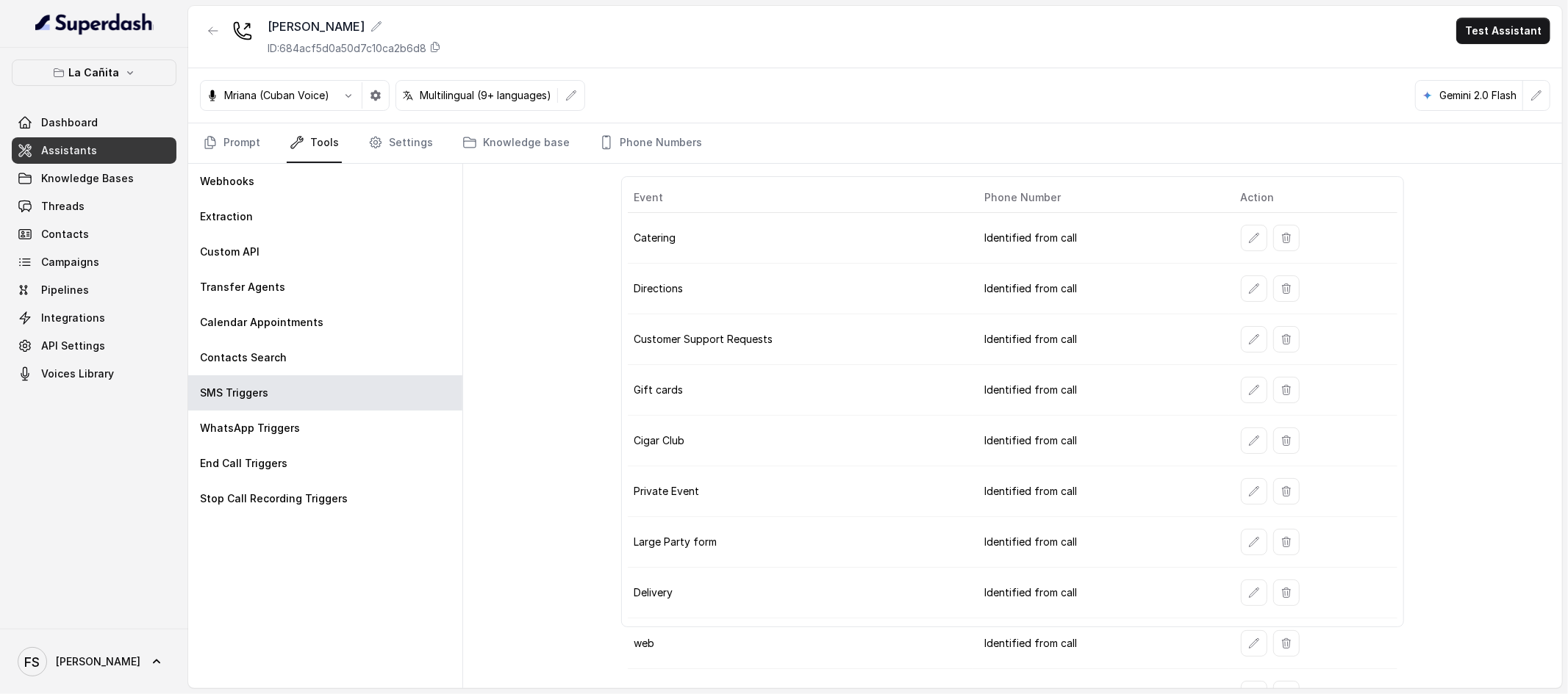
scroll to position [83, 0]
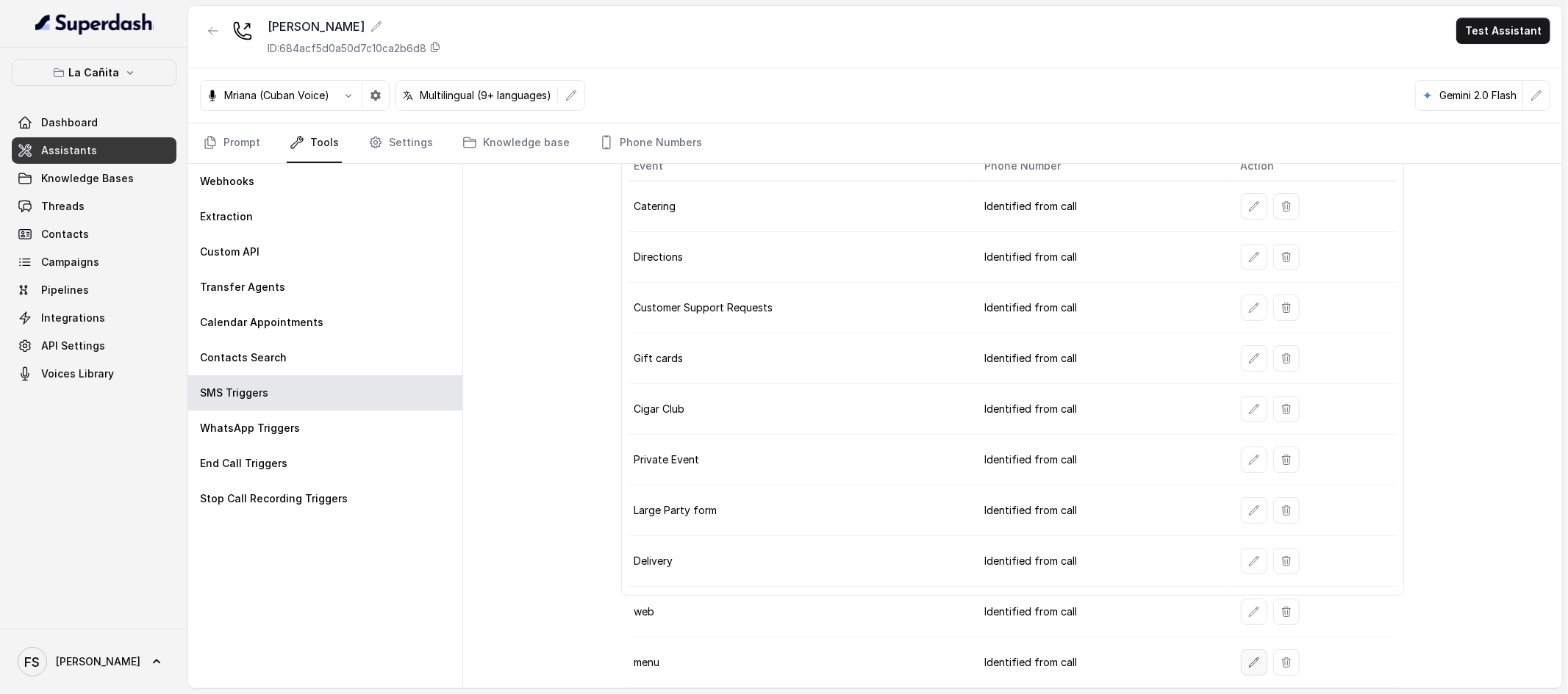
click at [1254, 674] on button "button" at bounding box center [1254, 663] width 26 height 26
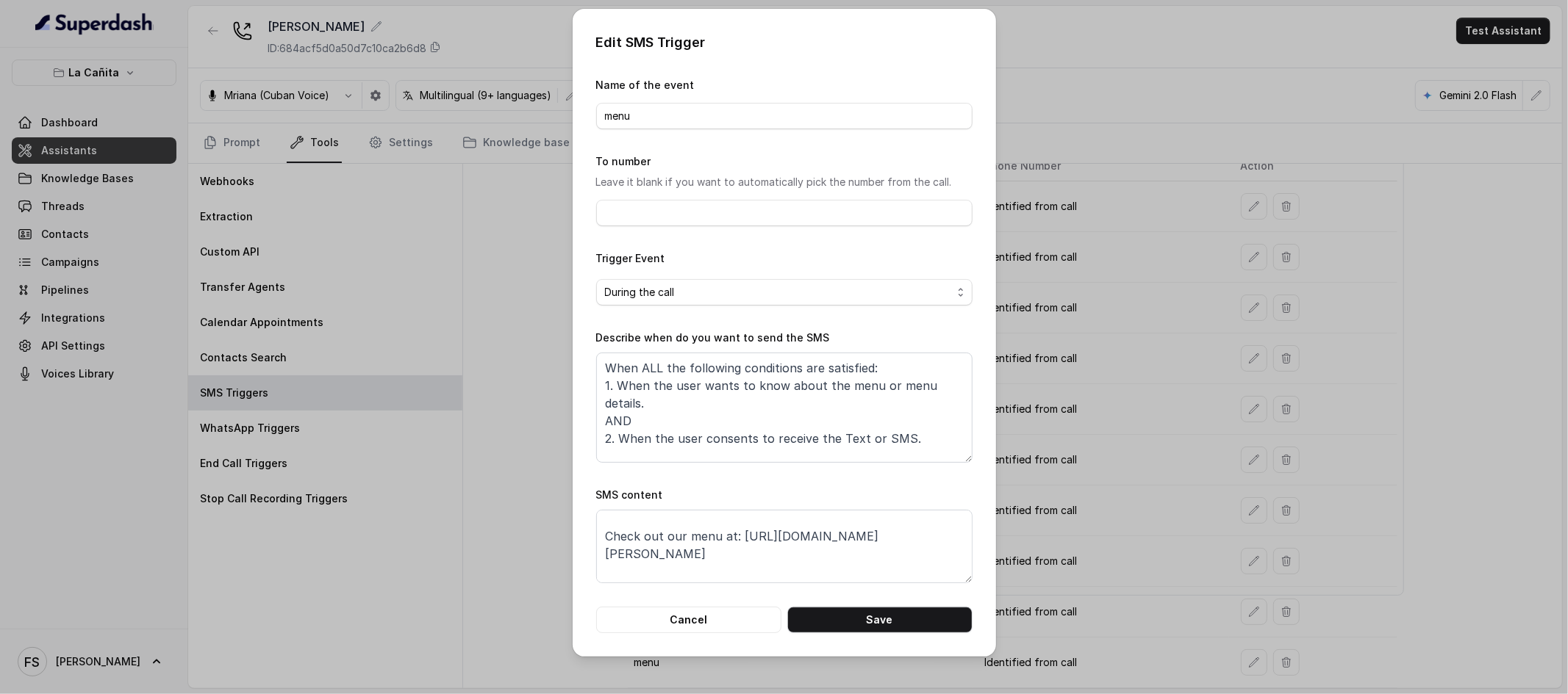
scroll to position [38, 0]
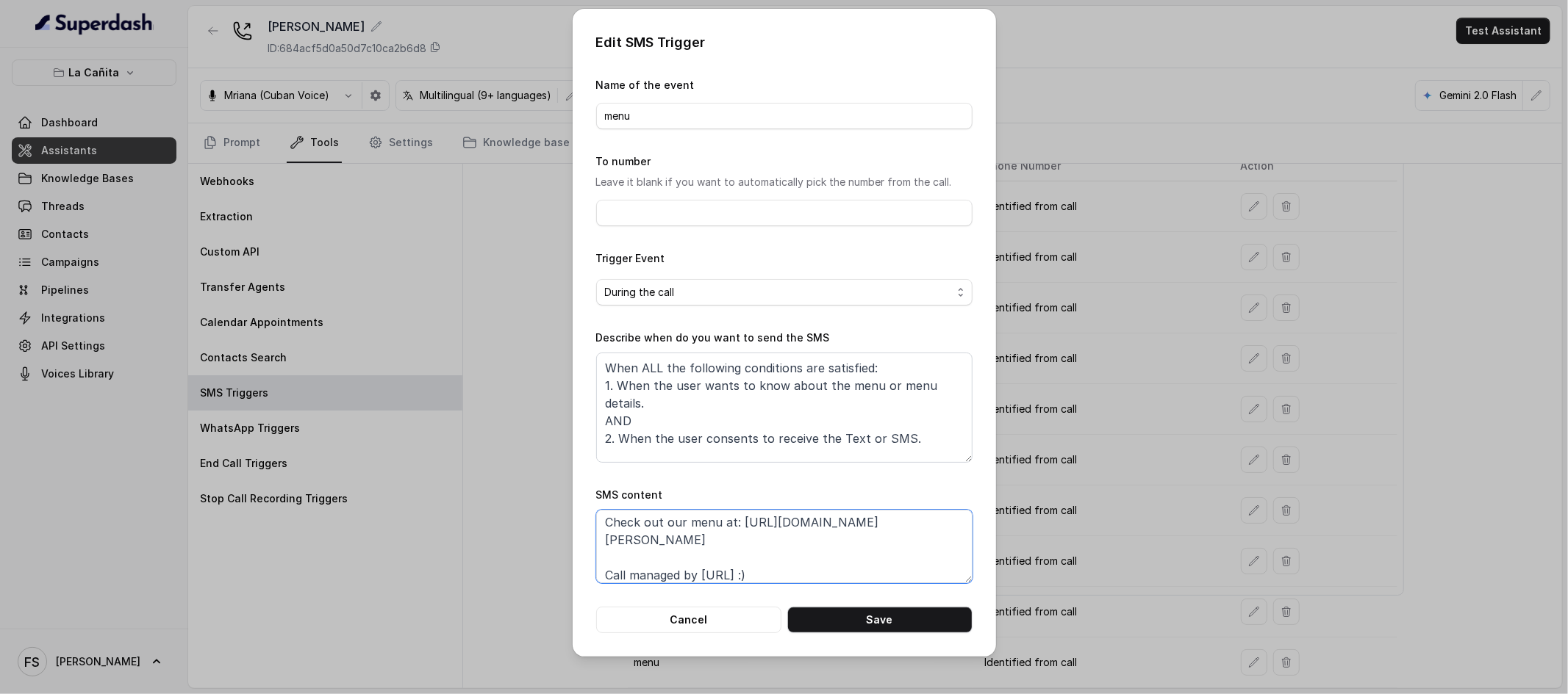
drag, startPoint x: 871, startPoint y: 542, endPoint x: 480, endPoint y: 543, distance: 391.0
click at [480, 543] on div "Edit SMS Trigger Name of the event menu To number Leave it blank if you want to…" at bounding box center [784, 347] width 1568 height 694
click at [715, 612] on button "Cancel" at bounding box center [689, 620] width 185 height 26
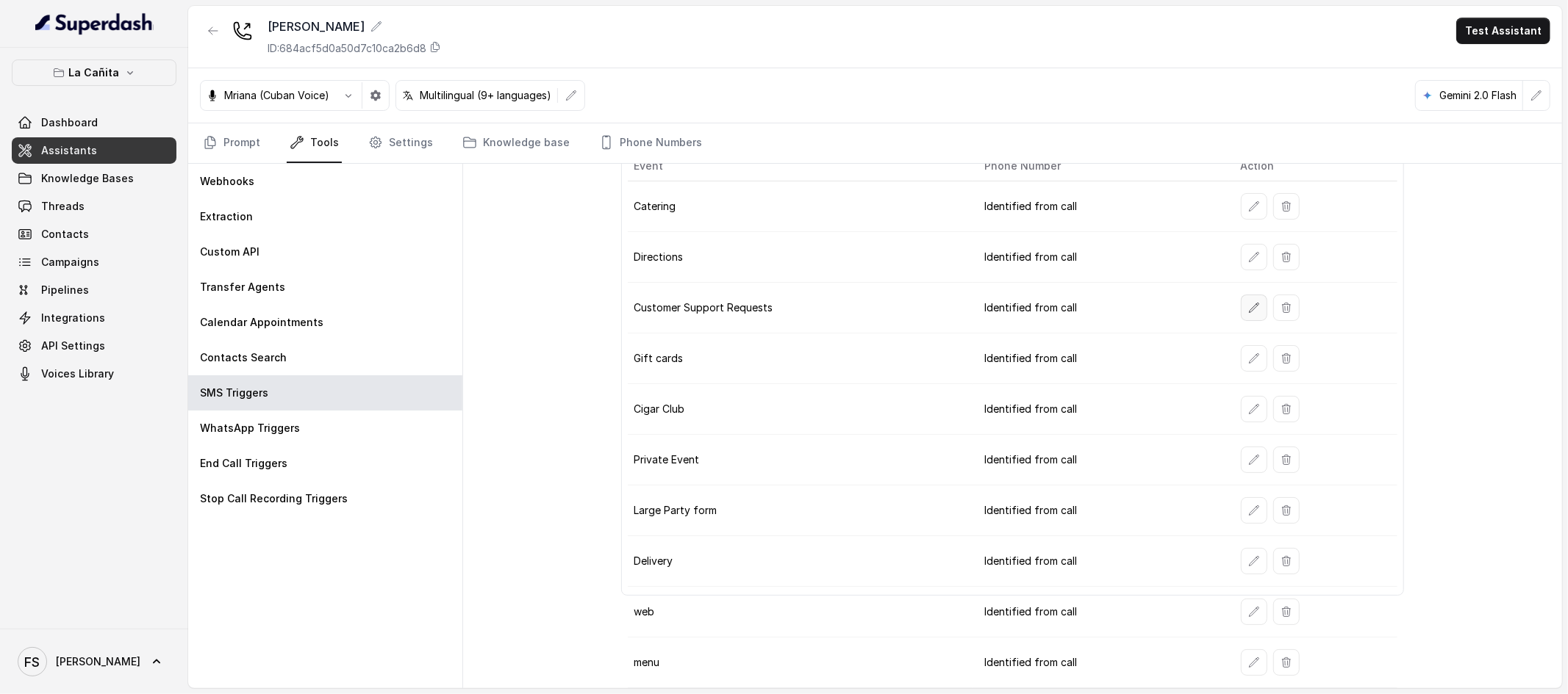
click at [1248, 306] on icon "button" at bounding box center [1254, 308] width 11 height 11
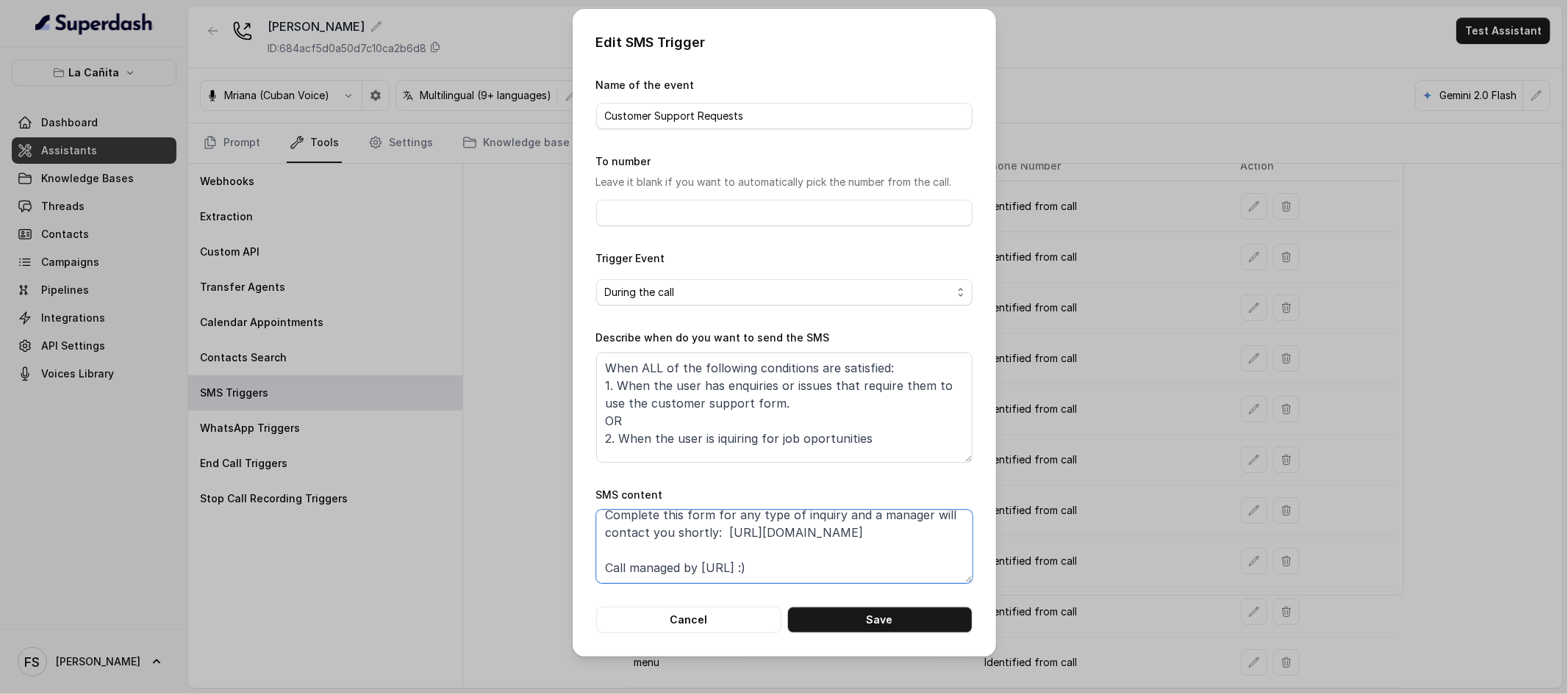
scroll to position [61, 0]
drag, startPoint x: 785, startPoint y: 571, endPoint x: 608, endPoint y: 531, distance: 181.5
click at [608, 531] on textarea "Thanks for calling La [PERSON_NAME]! Complete this form for any type of inquiry…" at bounding box center [784, 547] width 377 height 74
paste textarea "[URL][DOMAIN_NAME]"
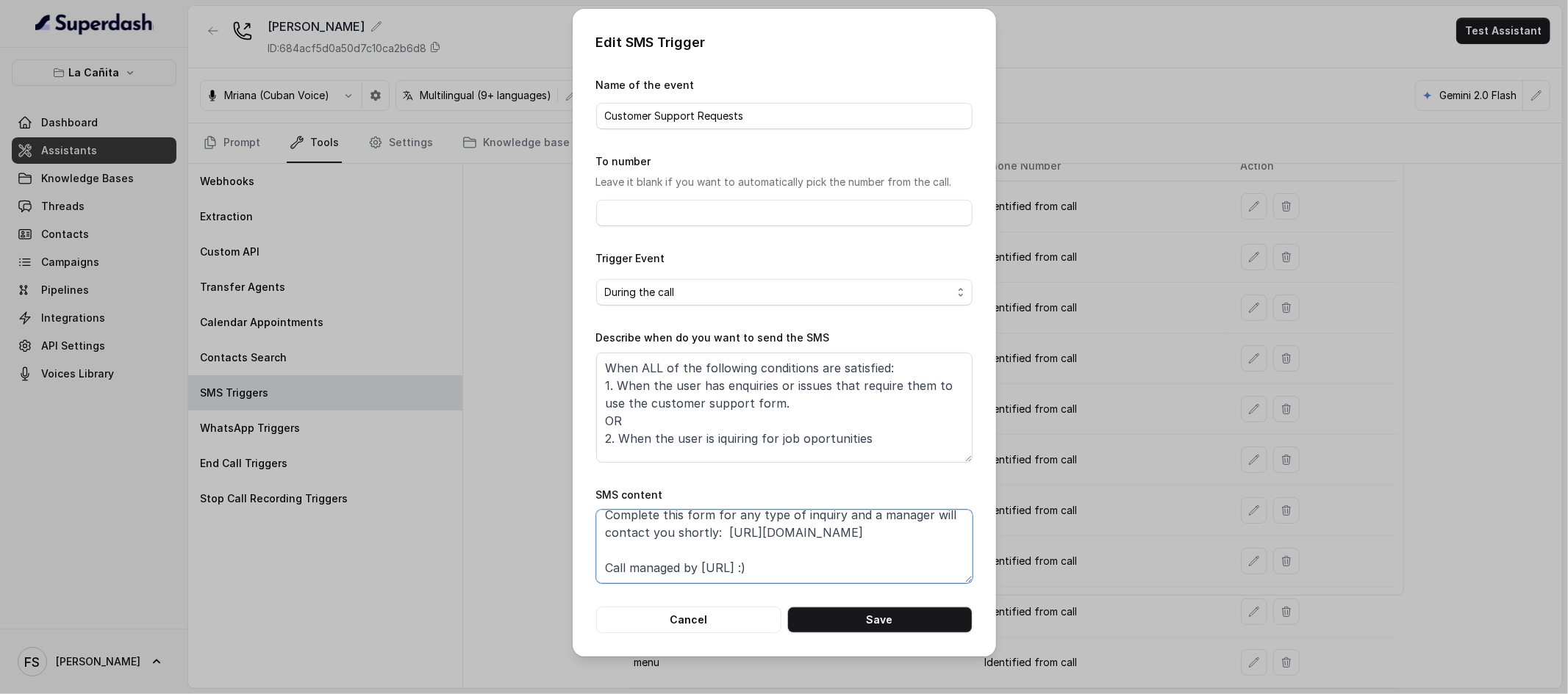
click at [725, 525] on textarea "Thanks for calling La [PERSON_NAME]! Complete this form for any type of inquiry…" at bounding box center [784, 547] width 377 height 74
type textarea "Thanks for calling La [PERSON_NAME]! Complete this form for any type of inquiry…"
click at [879, 621] on button "Save" at bounding box center [880, 620] width 185 height 26
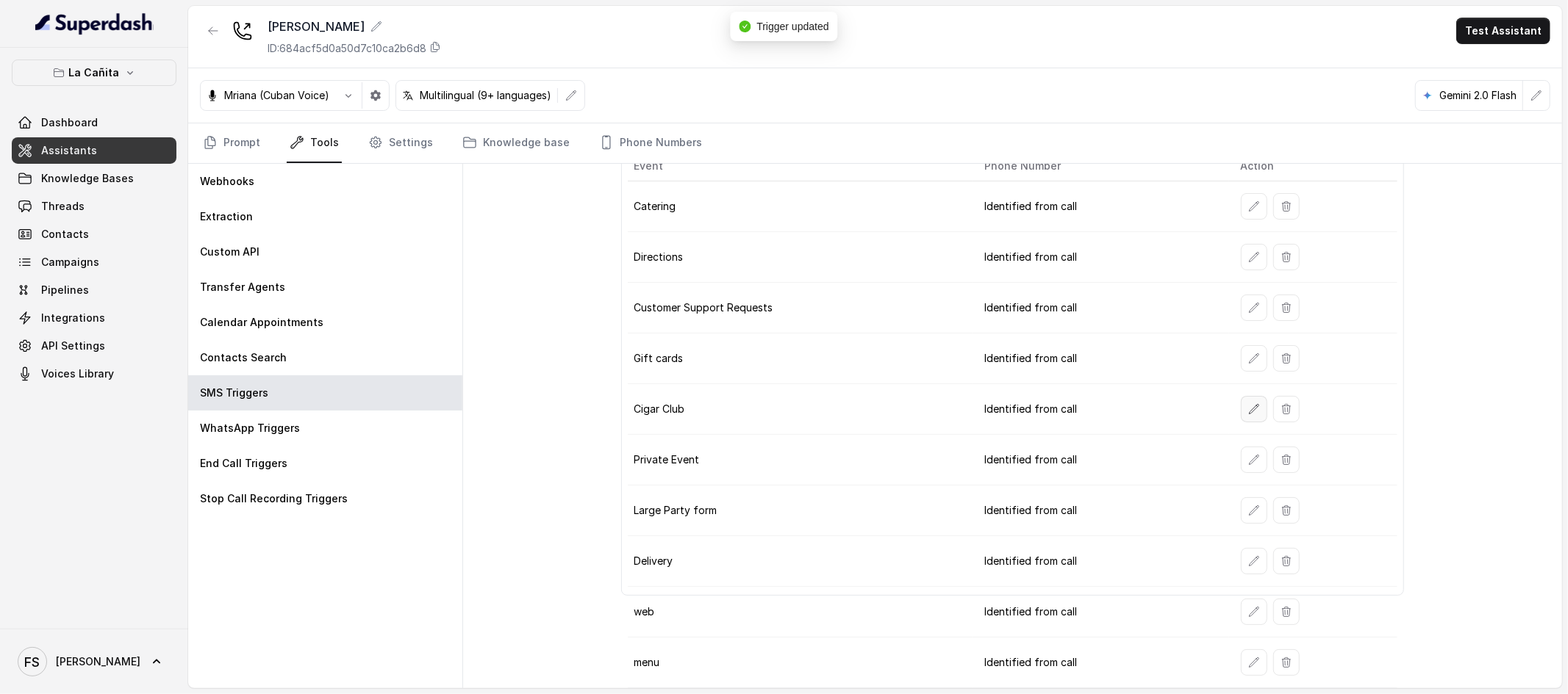
click at [1254, 410] on button "button" at bounding box center [1254, 409] width 26 height 26
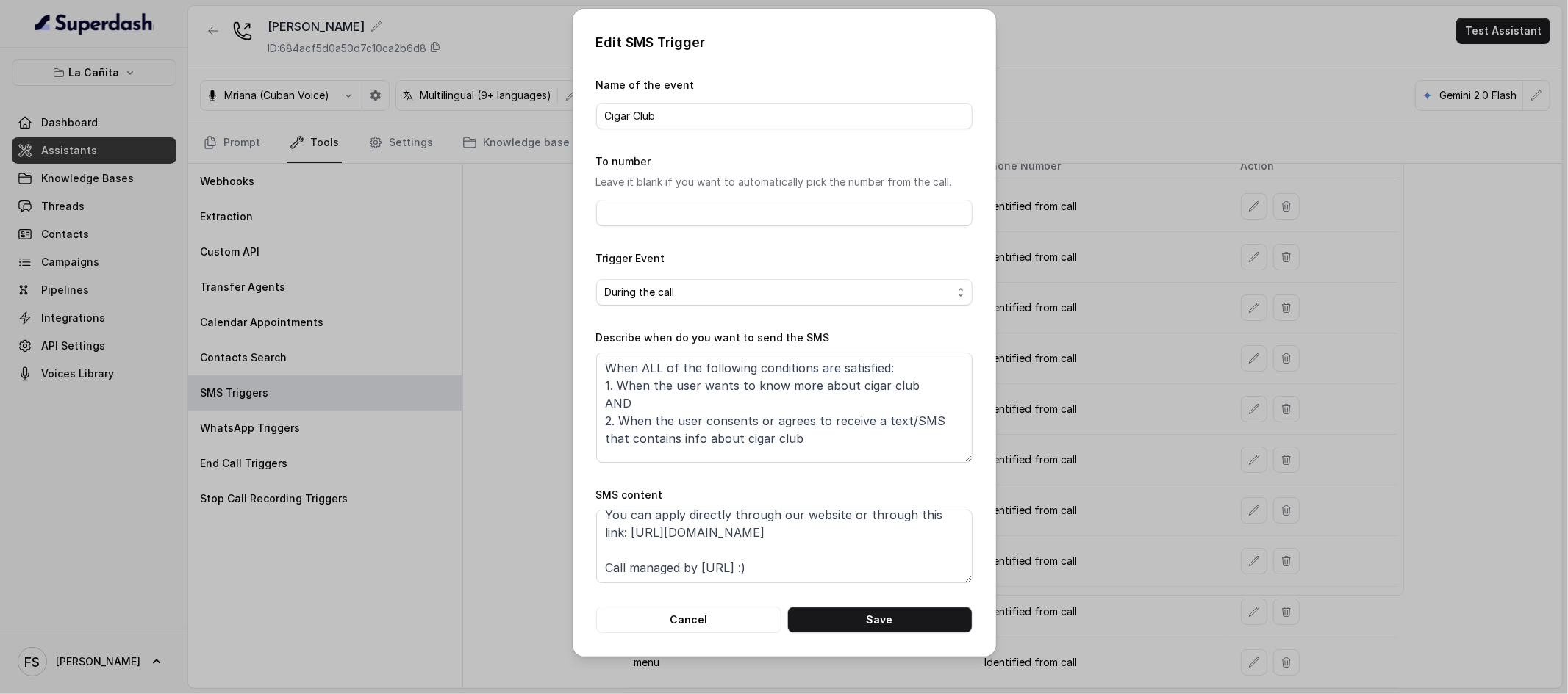
scroll to position [82, 0]
click at [906, 546] on textarea "Thanks for calling La [PERSON_NAME]! Interested in joining? You can apply direc…" at bounding box center [784, 547] width 377 height 74
click at [598, 527] on textarea "Thanks for calling La [PERSON_NAME]! Interested in joining? You can apply direc…" at bounding box center [784, 547] width 377 height 74
click at [860, 437] on textarea "When ALL of the following conditions are satisfied: 1. When the user wants to k…" at bounding box center [784, 408] width 377 height 110
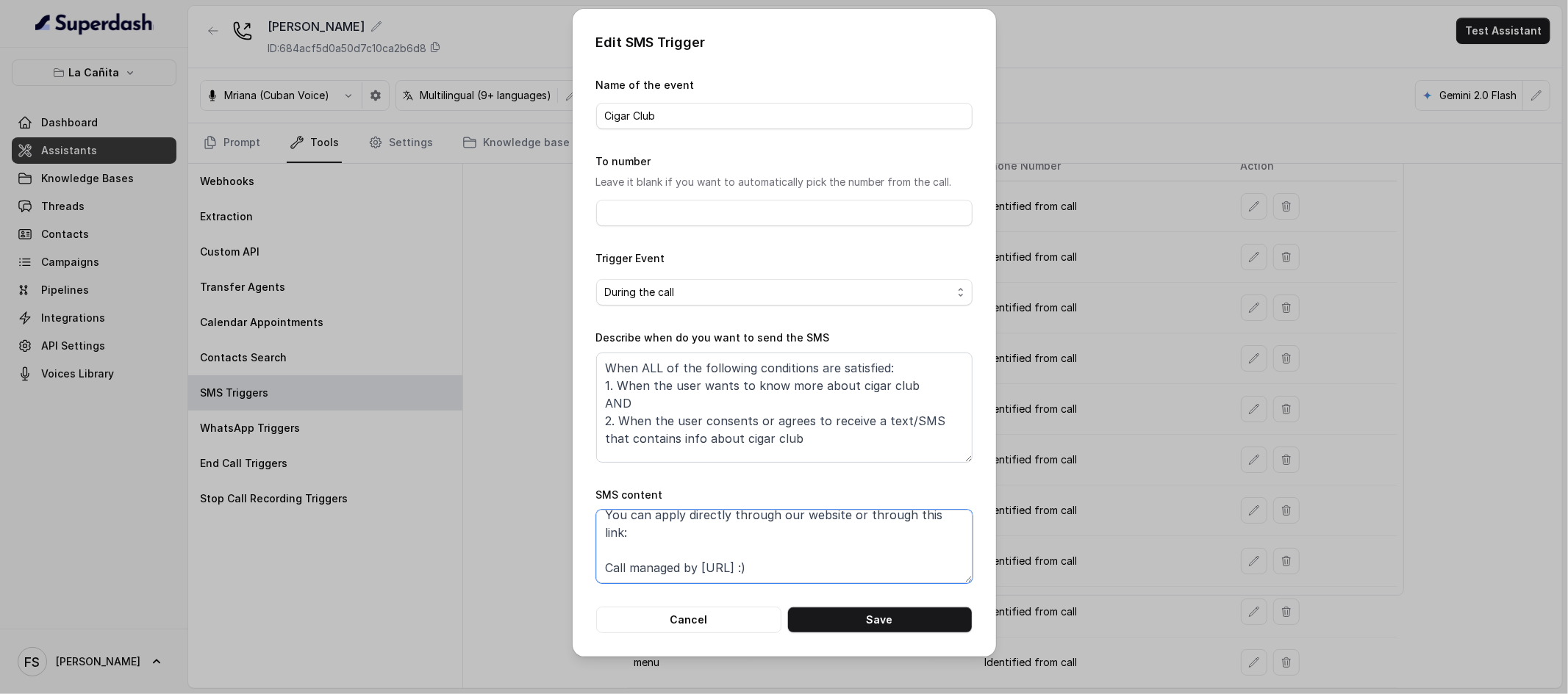
click at [855, 566] on textarea "Thanks for calling La [PERSON_NAME]! Interested in joining? You can apply direc…" at bounding box center [784, 547] width 377 height 74
click at [837, 540] on textarea "Thanks for calling La [PERSON_NAME]! Interested in joining? You can apply direc…" at bounding box center [784, 547] width 377 height 74
paste textarea "[URL][DOMAIN_NAME]"
type textarea "Thanks for calling La [PERSON_NAME]! Interested in joining? You can apply direc…"
click at [852, 614] on button "Save" at bounding box center [880, 620] width 185 height 26
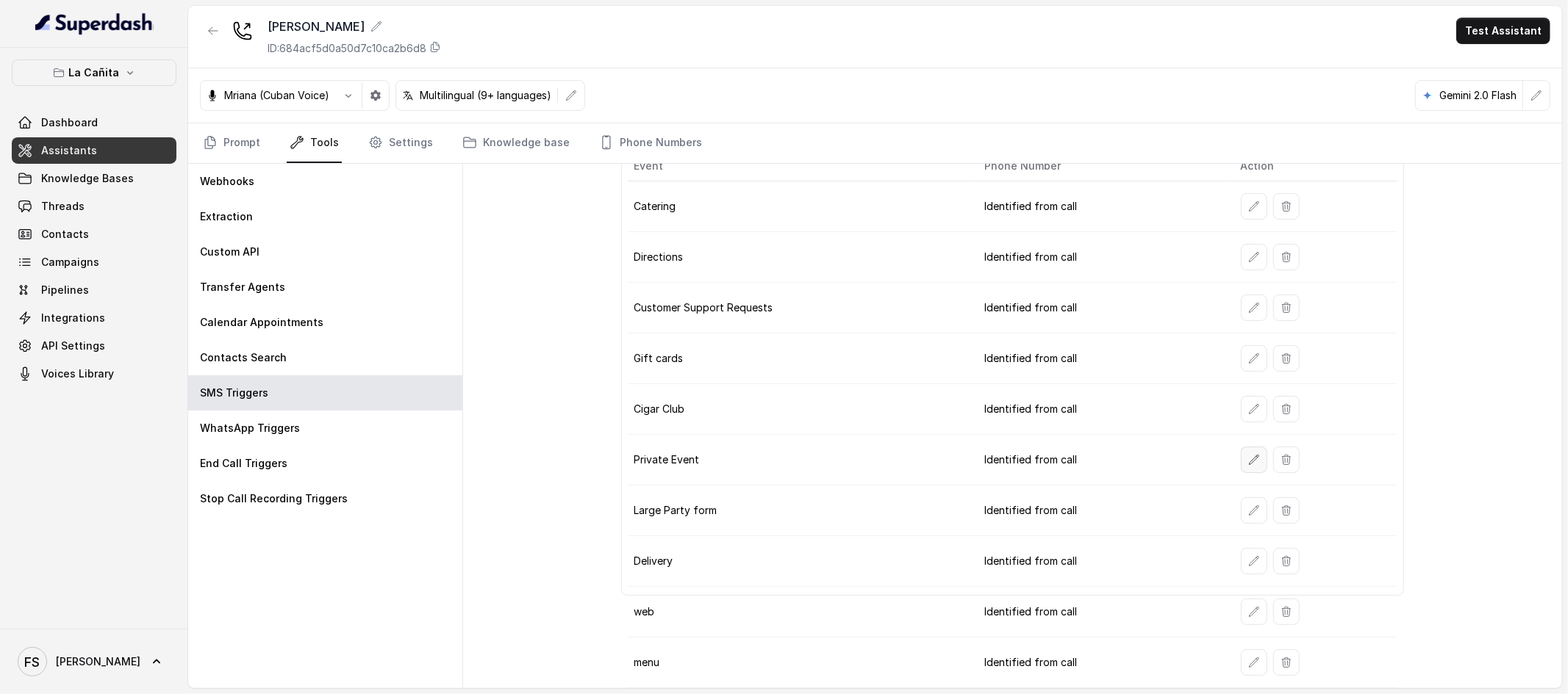
click at [1249, 457] on button "button" at bounding box center [1254, 460] width 26 height 26
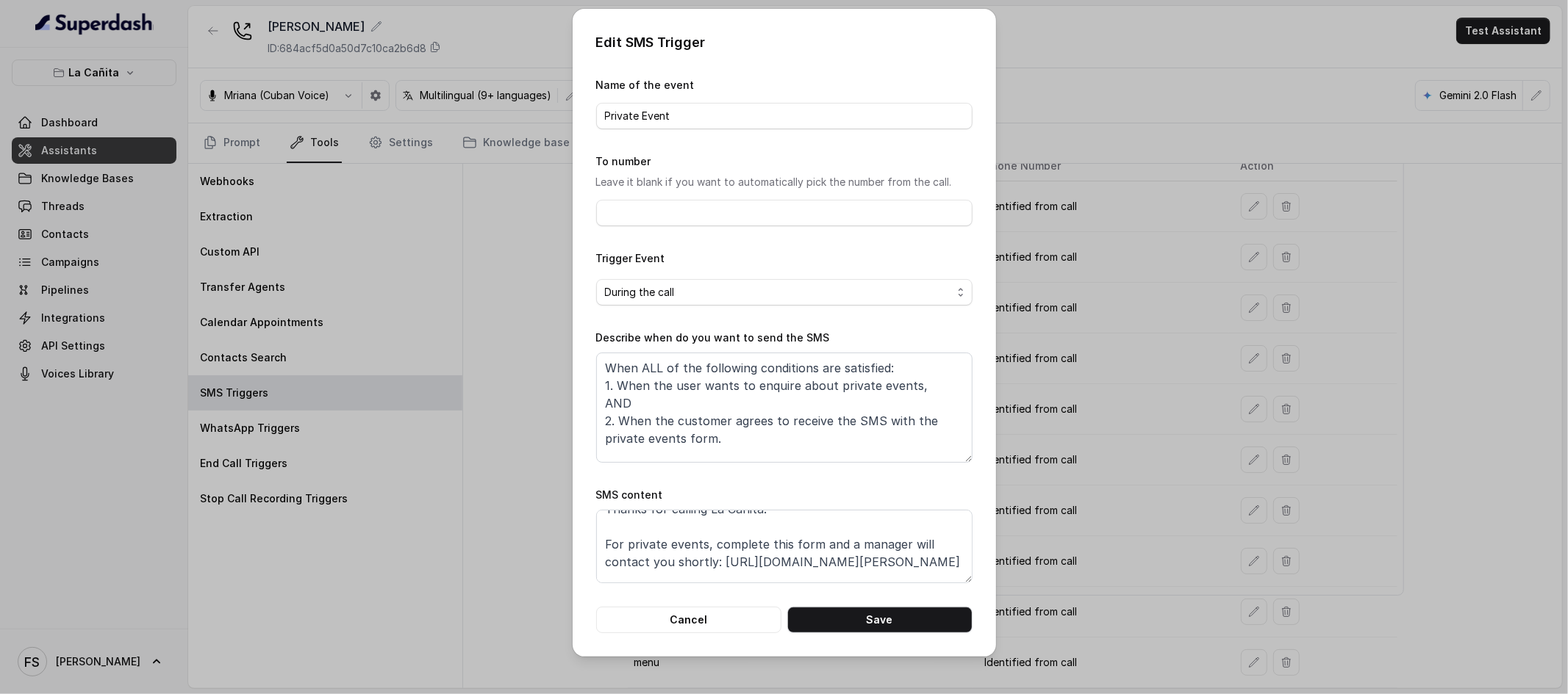
scroll to position [33, 0]
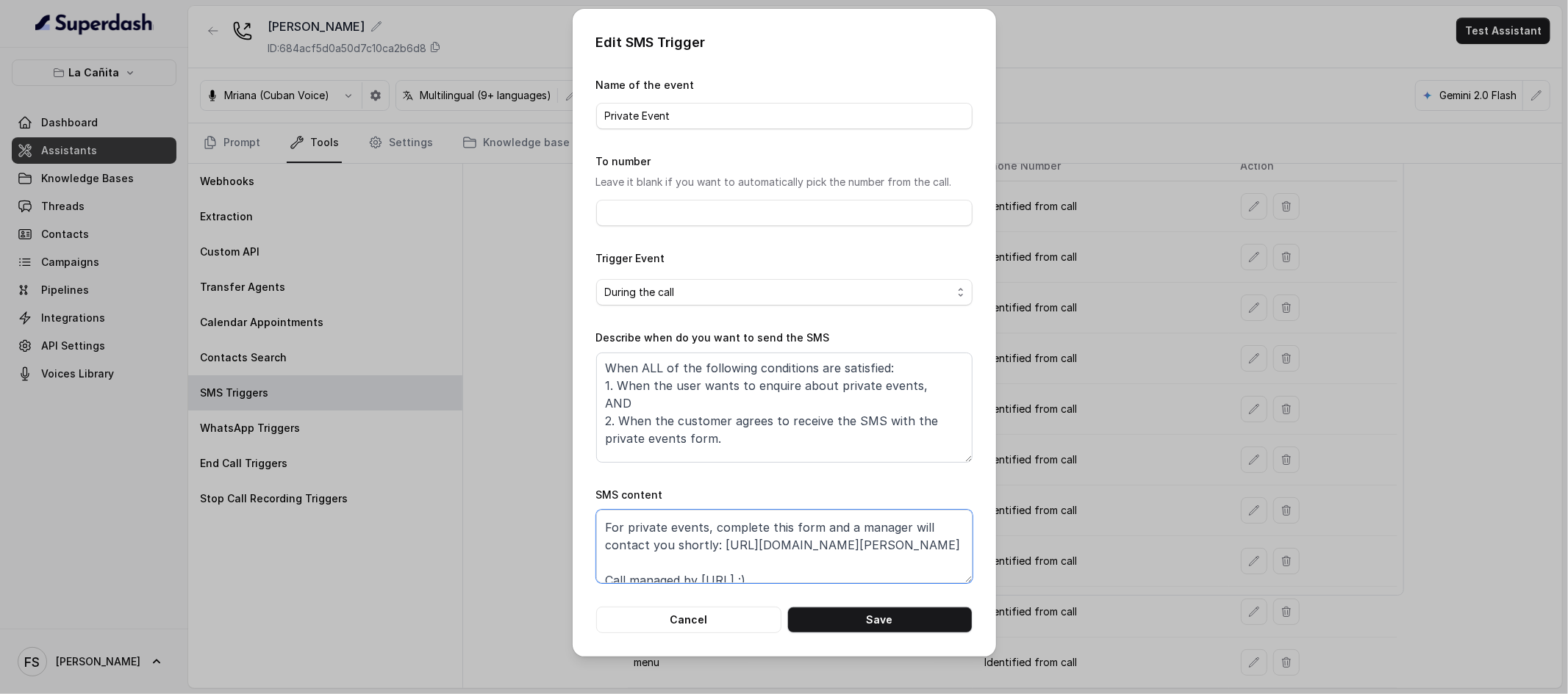
click at [722, 543] on textarea "Thanks for calling La Cañita! For private events, complete this form and a mana…" at bounding box center [784, 547] width 377 height 74
click at [694, 566] on textarea "Thanks for calling La Cañita! For private events, complete this form and a mana…" at bounding box center [784, 547] width 377 height 74
paste textarea "[URL][DOMAIN_NAME]"
type textarea "Thanks for calling La Cañita! For private events, complete this form and a mana…"
click at [881, 629] on button "Save" at bounding box center [880, 620] width 185 height 26
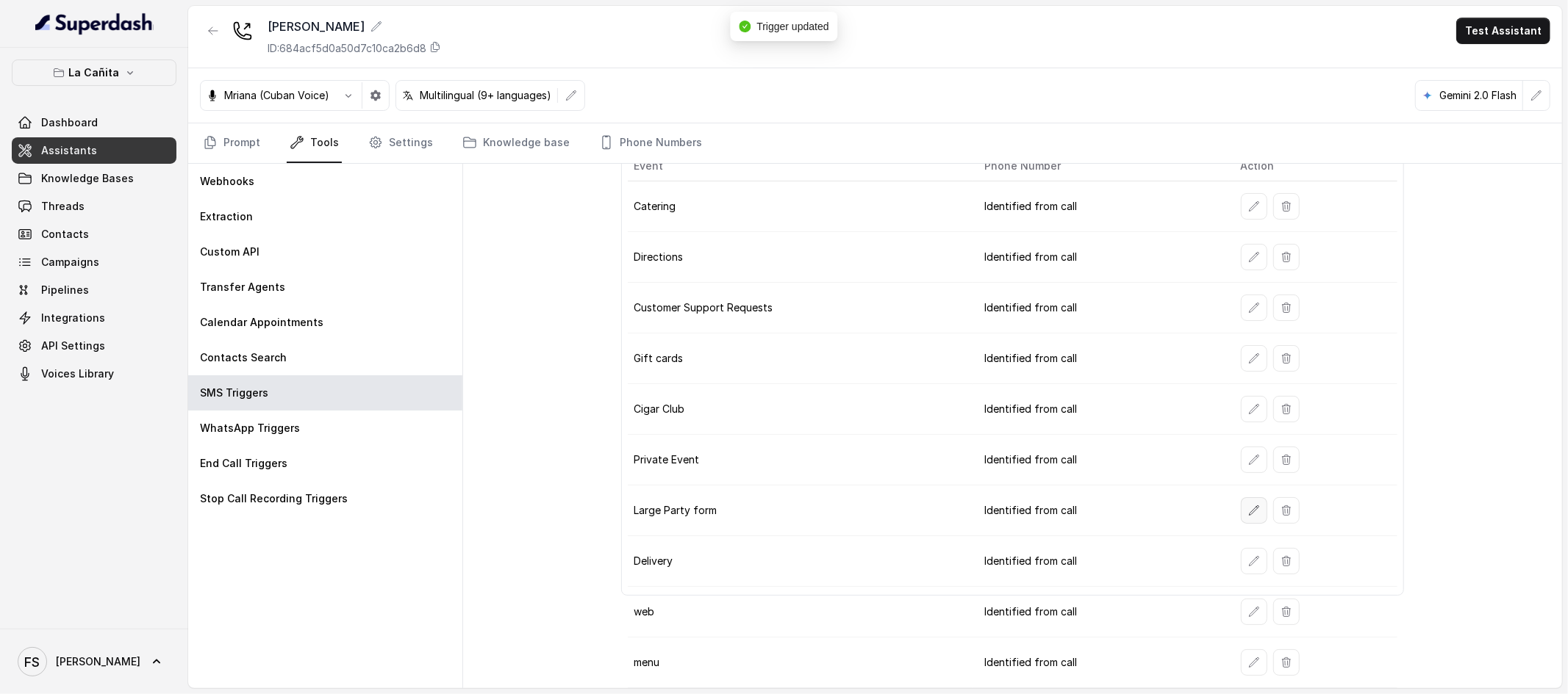
click at [1246, 521] on button "button" at bounding box center [1254, 511] width 26 height 26
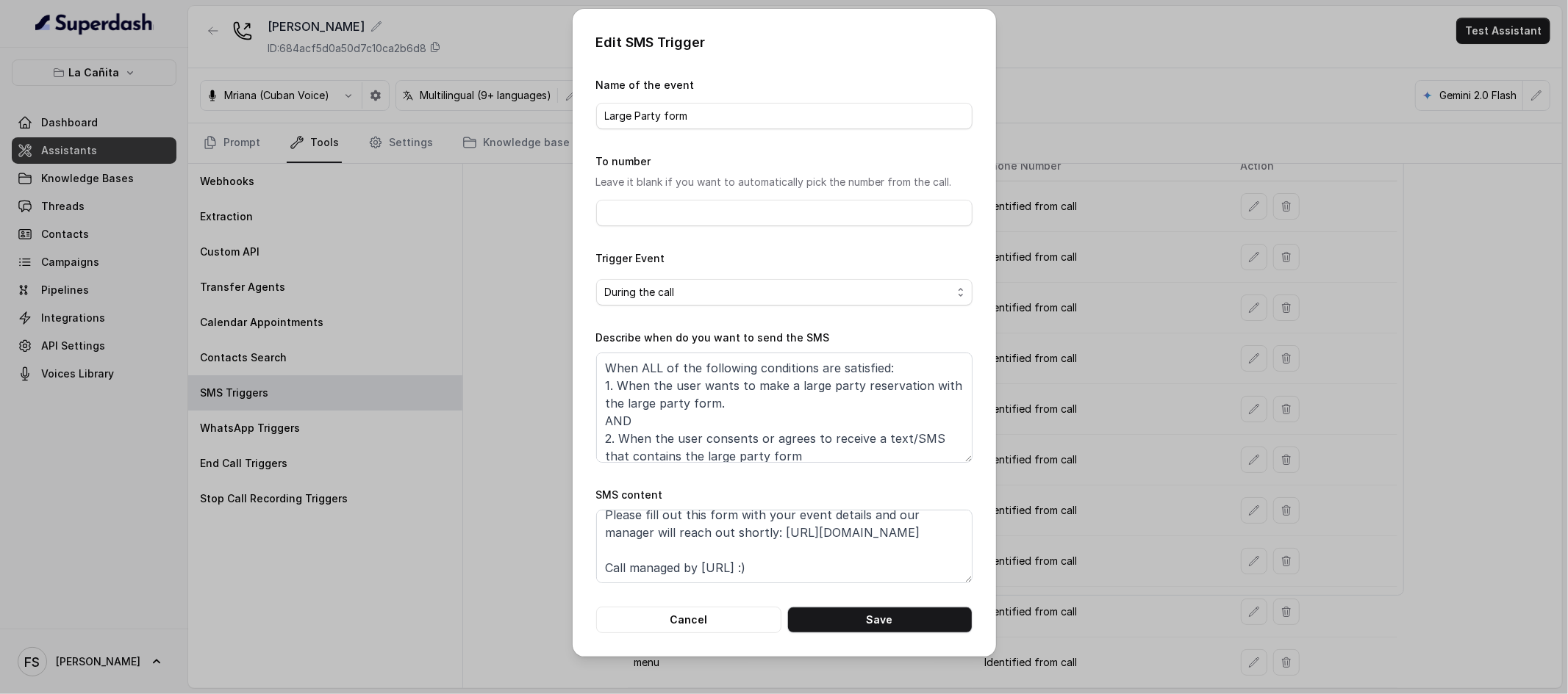
scroll to position [68, 0]
drag, startPoint x: 809, startPoint y: 548, endPoint x: 582, endPoint y: 527, distance: 228.0
click at [582, 527] on div "Edit SMS Trigger Name of the event Large Party form To number Leave it blank if…" at bounding box center [784, 333] width 423 height 648
paste textarea "[DOMAIN_NAME]/LCKCSF"
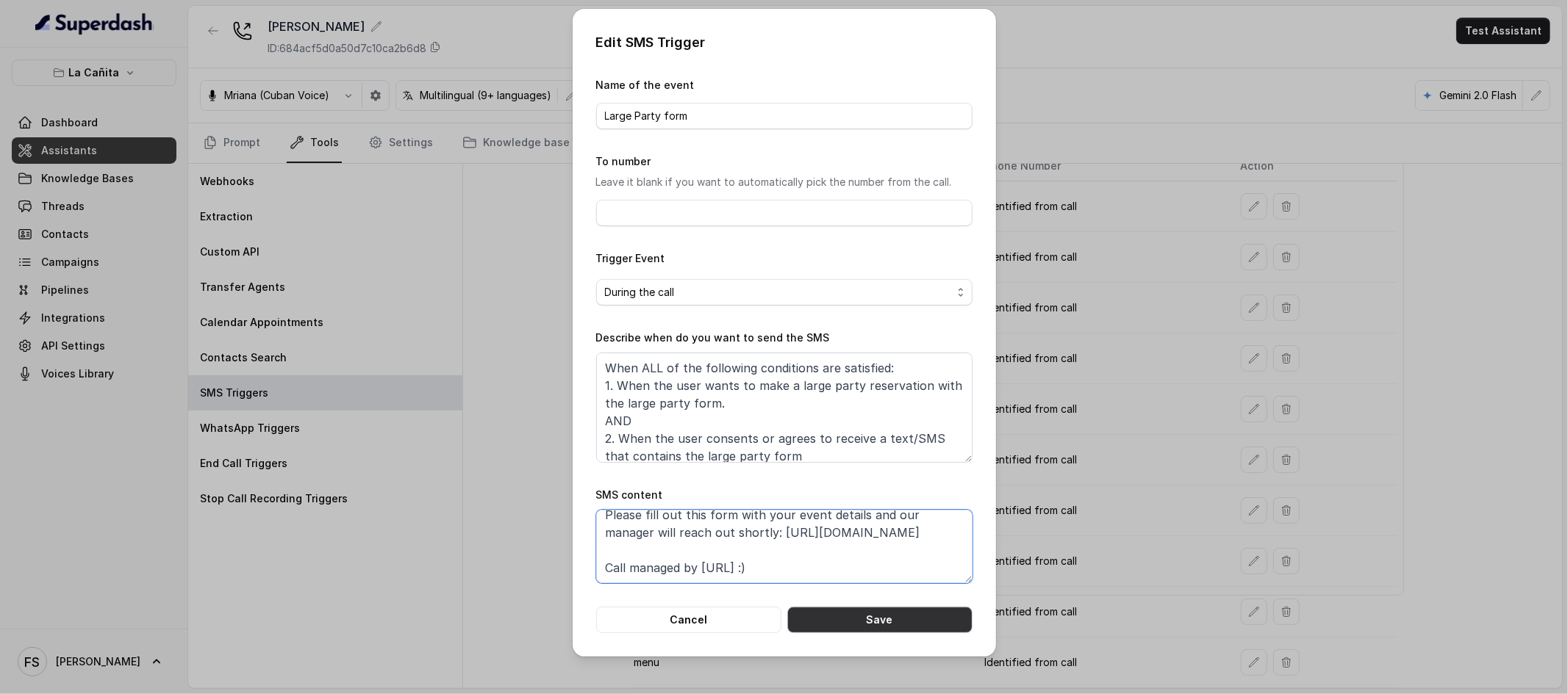
type textarea "Thanks for calling La Cañita! Please fill out this form with your event details…"
click at [895, 629] on button "Save" at bounding box center [880, 620] width 185 height 26
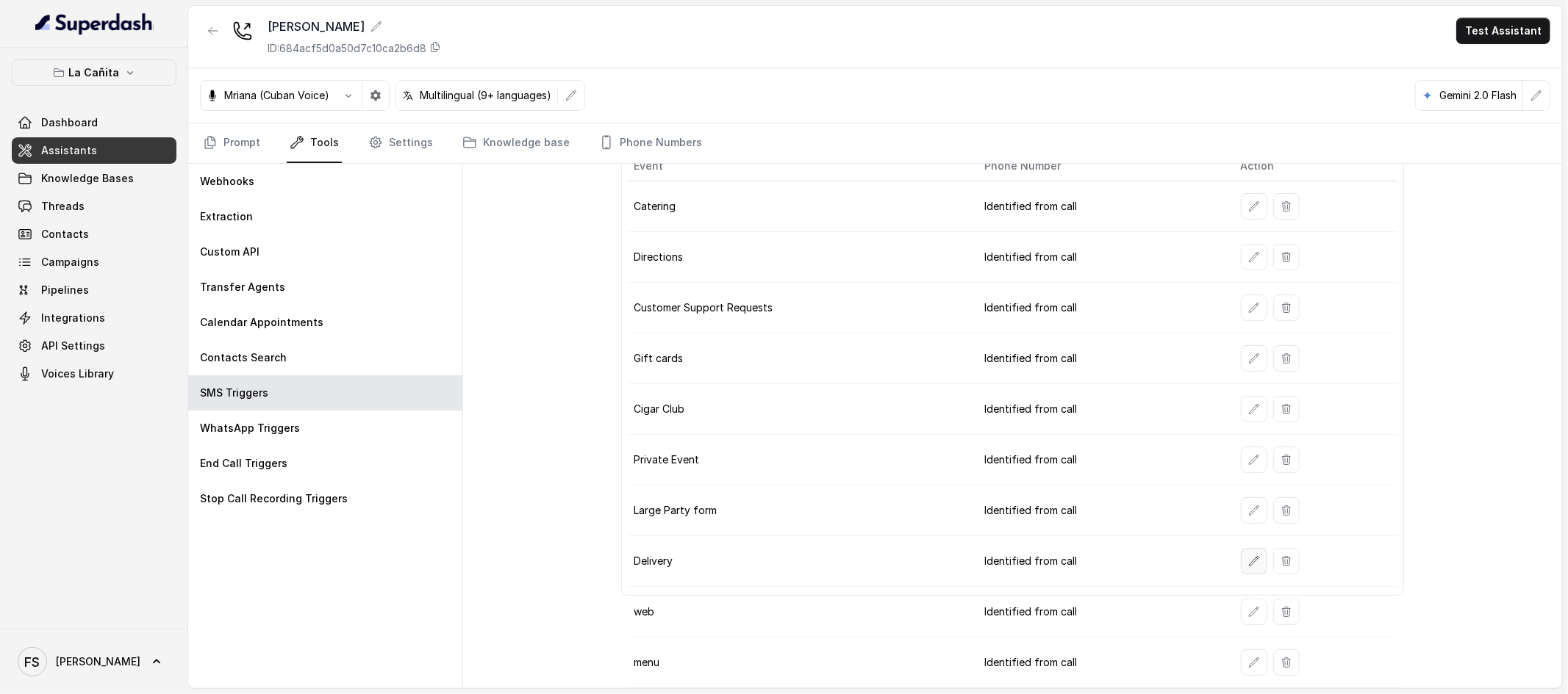
click at [1254, 564] on button "button" at bounding box center [1254, 561] width 26 height 26
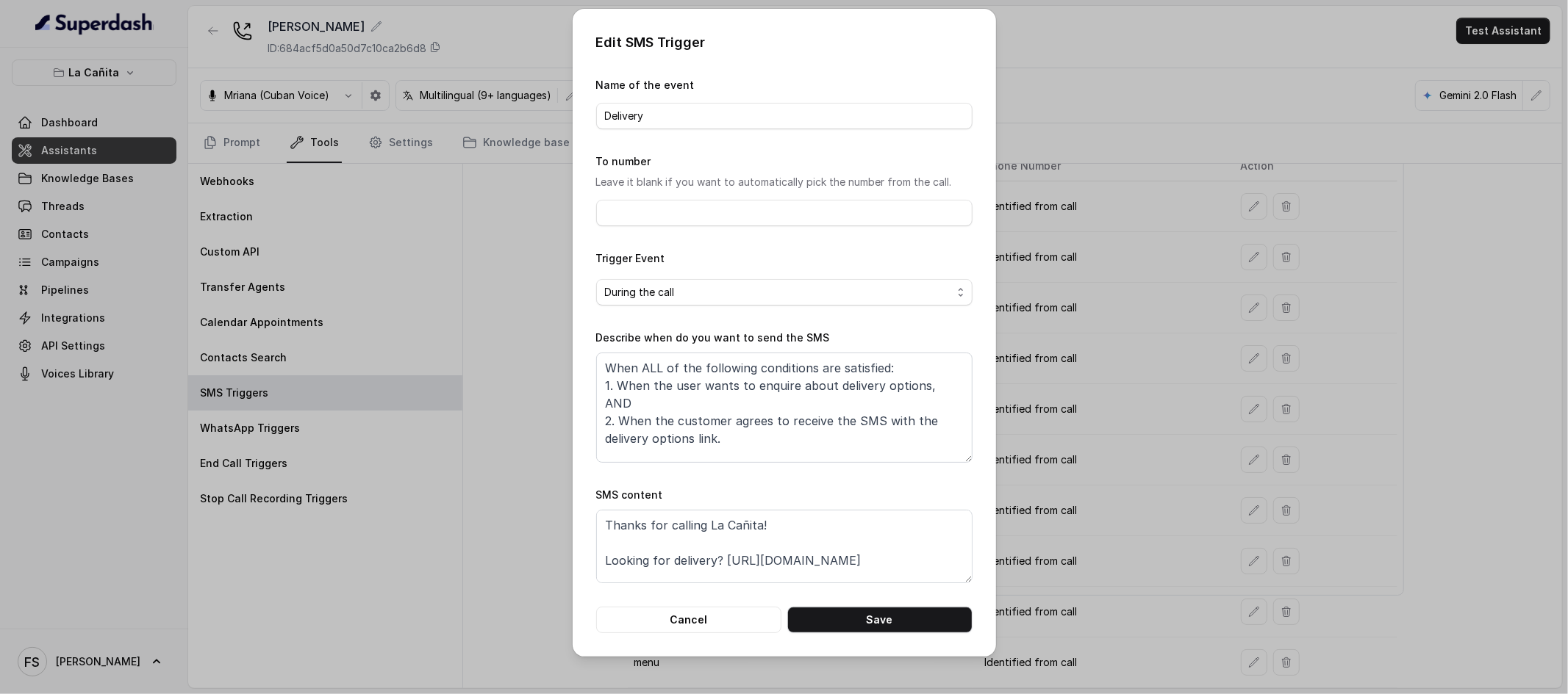
scroll to position [3, 0]
click at [723, 621] on button "Cancel" at bounding box center [689, 620] width 185 height 26
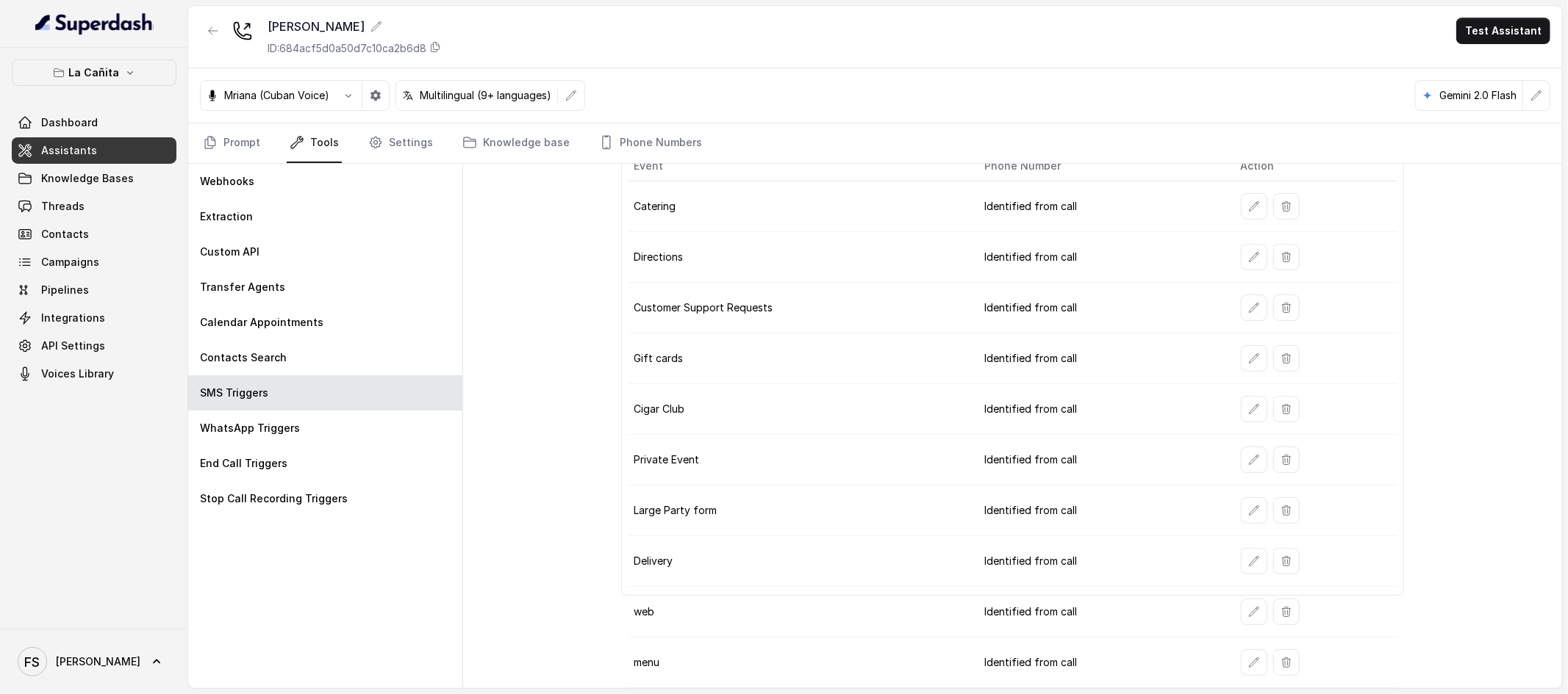
scroll to position [83, 0]
click at [1249, 358] on icon "button" at bounding box center [1254, 358] width 10 height 10
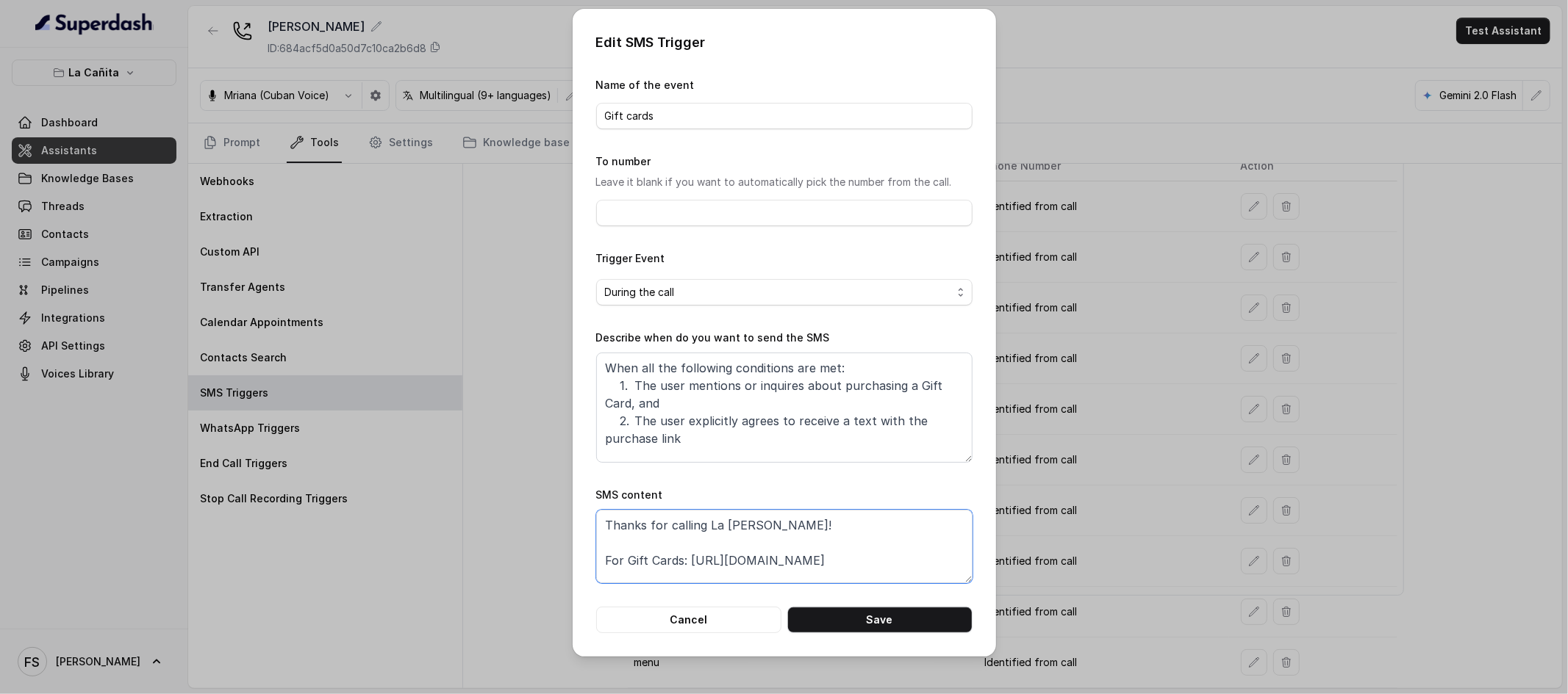
drag, startPoint x: 891, startPoint y: 558, endPoint x: 693, endPoint y: 561, distance: 198.0
click at [693, 561] on textarea "Thanks for calling La [PERSON_NAME]! For Gift Cards: [URL][DOMAIN_NAME] Call ma…" at bounding box center [784, 547] width 377 height 74
click at [700, 615] on button "Cancel" at bounding box center [689, 620] width 185 height 26
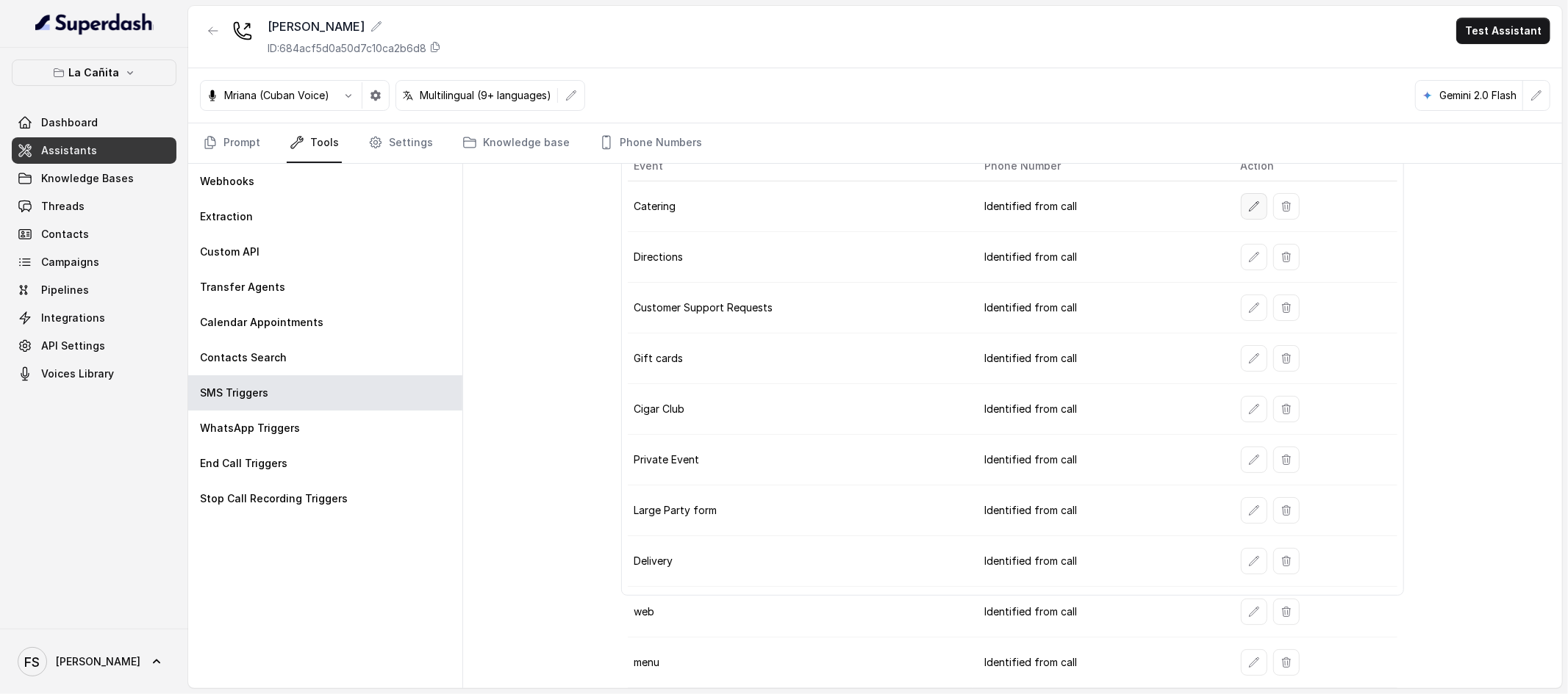
click at [1248, 205] on icon "button" at bounding box center [1254, 206] width 11 height 11
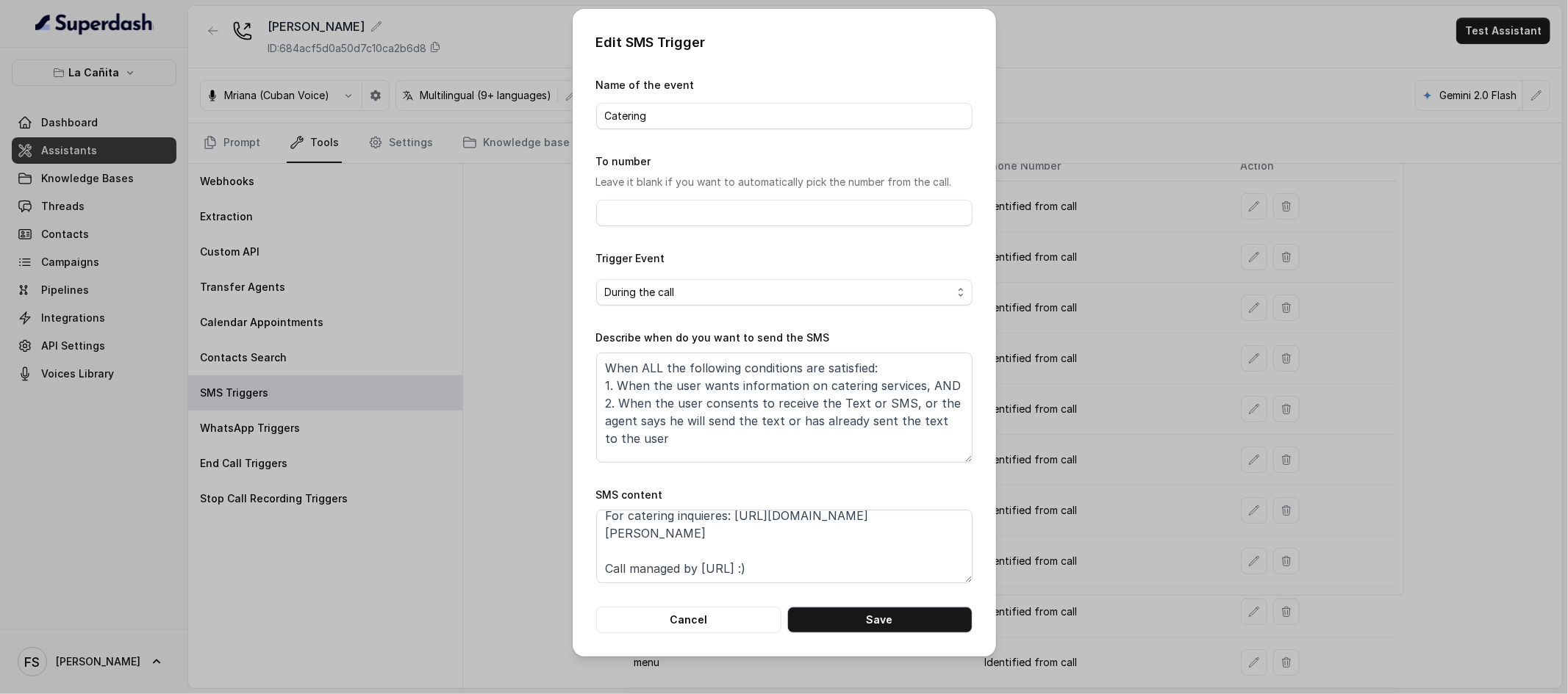
scroll to position [46, 0]
click at [930, 521] on textarea "Thanks for calling La [PERSON_NAME]! For catering inquieres: [URL][DOMAIN_NAME]…" at bounding box center [784, 547] width 377 height 74
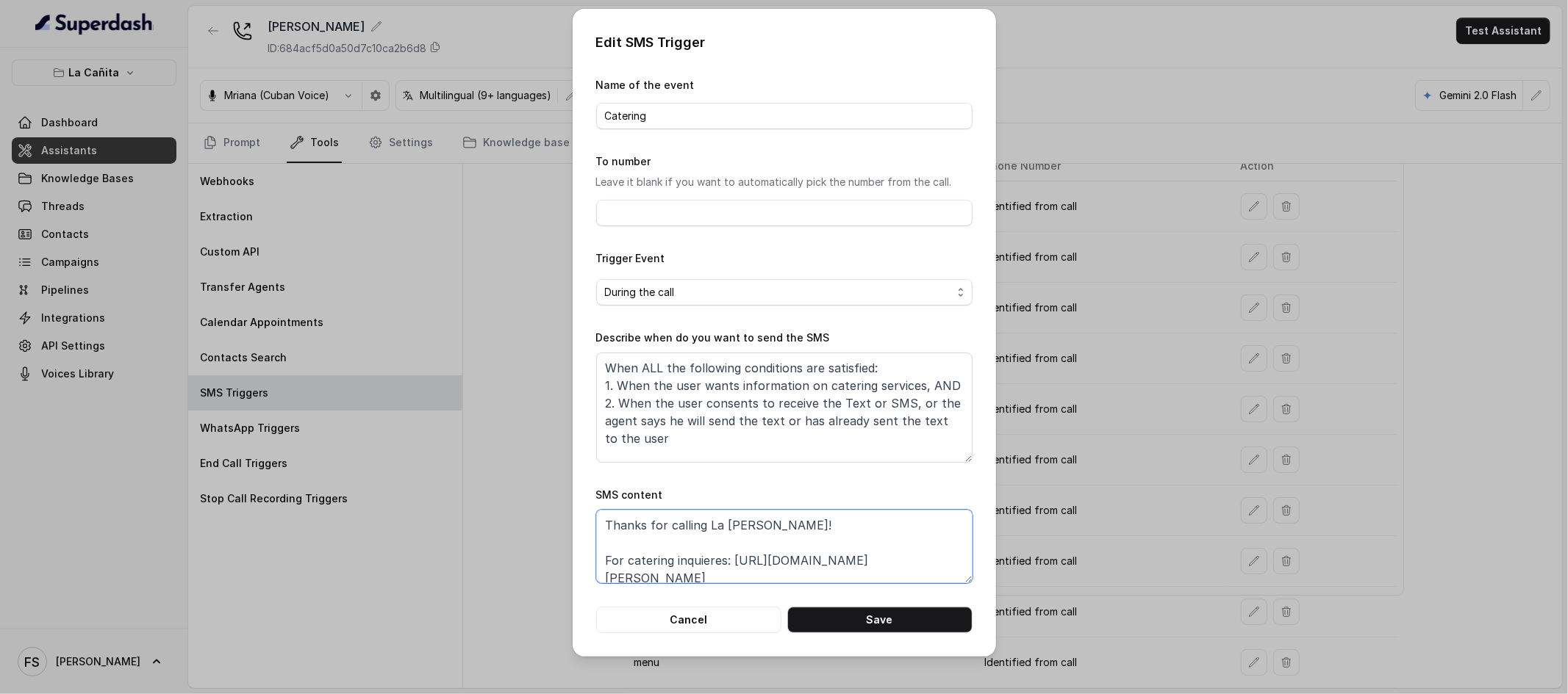
drag, startPoint x: 930, startPoint y: 531, endPoint x: 759, endPoint y: 560, distance: 173.4
click at [758, 558] on textarea "Thanks for calling La [PERSON_NAME]! For catering inquieres: [URL][DOMAIN_NAME]…" at bounding box center [784, 547] width 377 height 74
paste textarea "[URL][DOMAIN_NAME]"
type textarea "Thanks for calling La [PERSON_NAME]! For catering inquieres: [URL][DOMAIN_NAME]…"
click at [852, 621] on button "Save" at bounding box center [880, 620] width 185 height 26
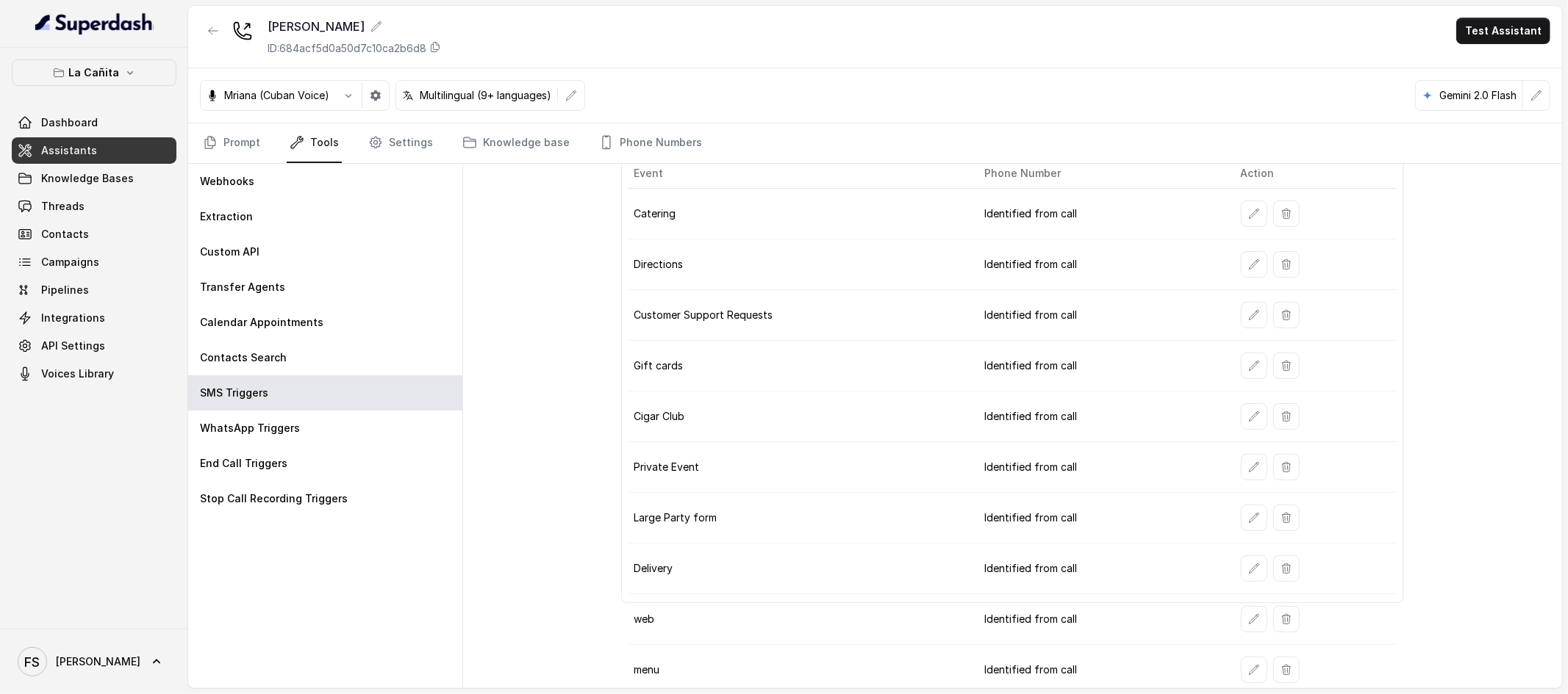
scroll to position [71, 0]
click at [1248, 266] on icon "button" at bounding box center [1254, 267] width 11 height 11
click at [1248, 264] on icon "button" at bounding box center [1254, 267] width 11 height 11
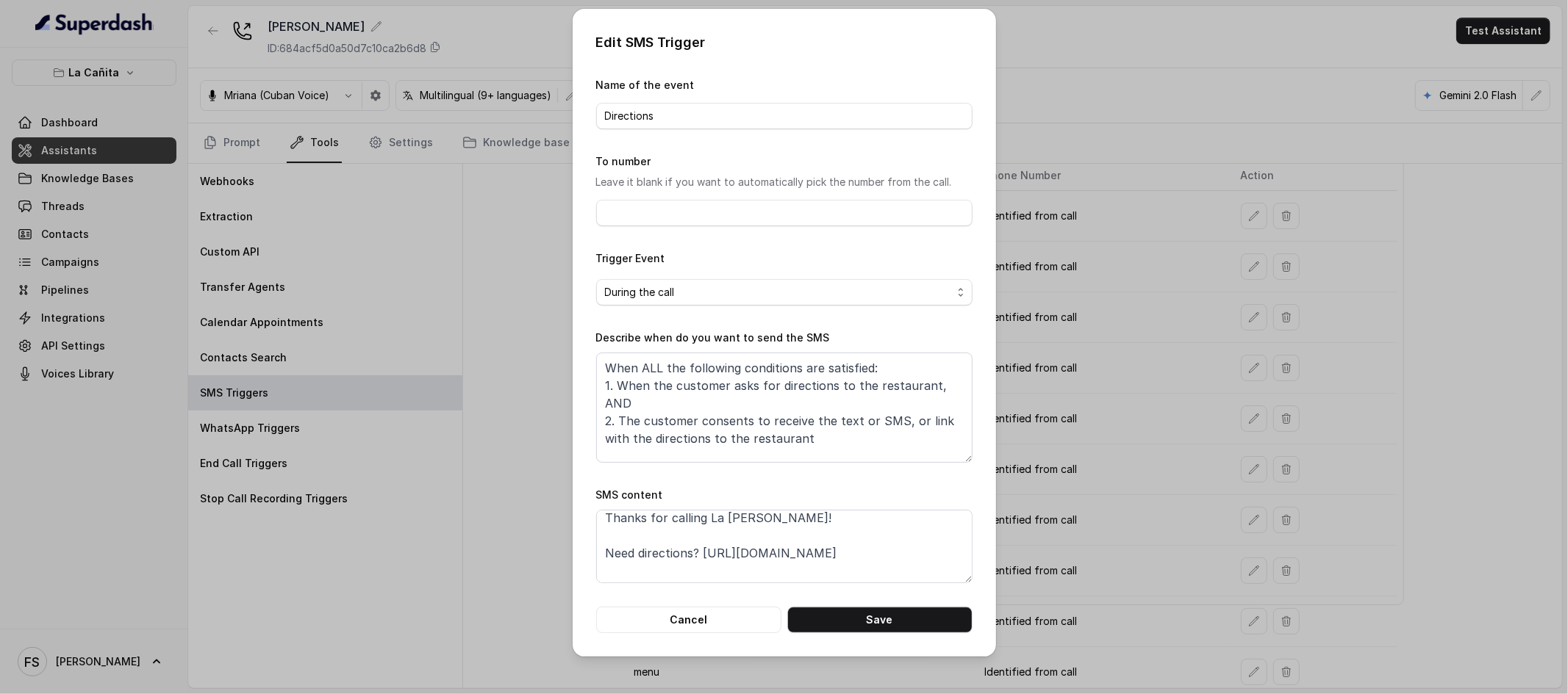
scroll to position [8, 0]
drag, startPoint x: 888, startPoint y: 551, endPoint x: 829, endPoint y: 558, distance: 59.4
click at [825, 557] on textarea "Thanks for calling La [PERSON_NAME]! Need directions? [URL][DOMAIN_NAME] Call m…" at bounding box center [784, 547] width 377 height 74
click at [737, 626] on button "Cancel" at bounding box center [689, 620] width 185 height 26
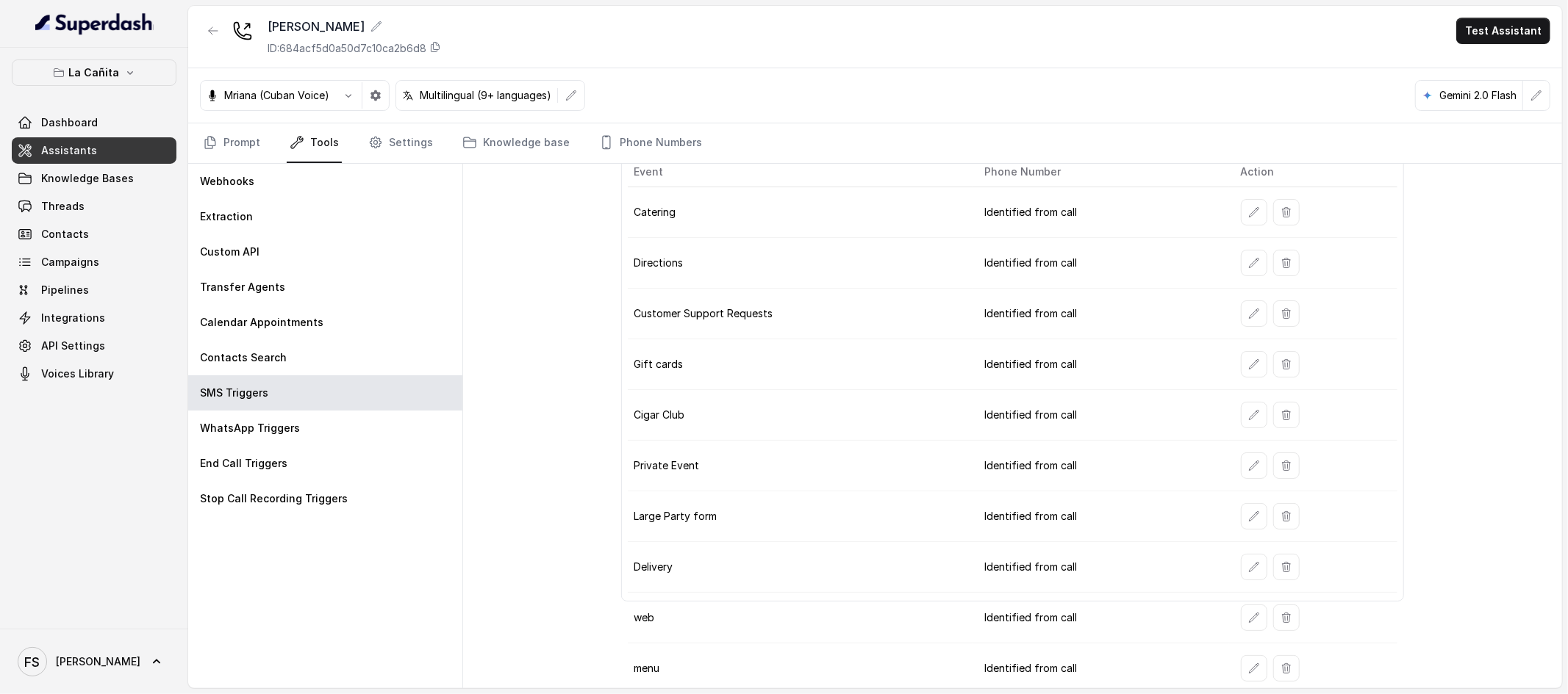
scroll to position [83, 0]
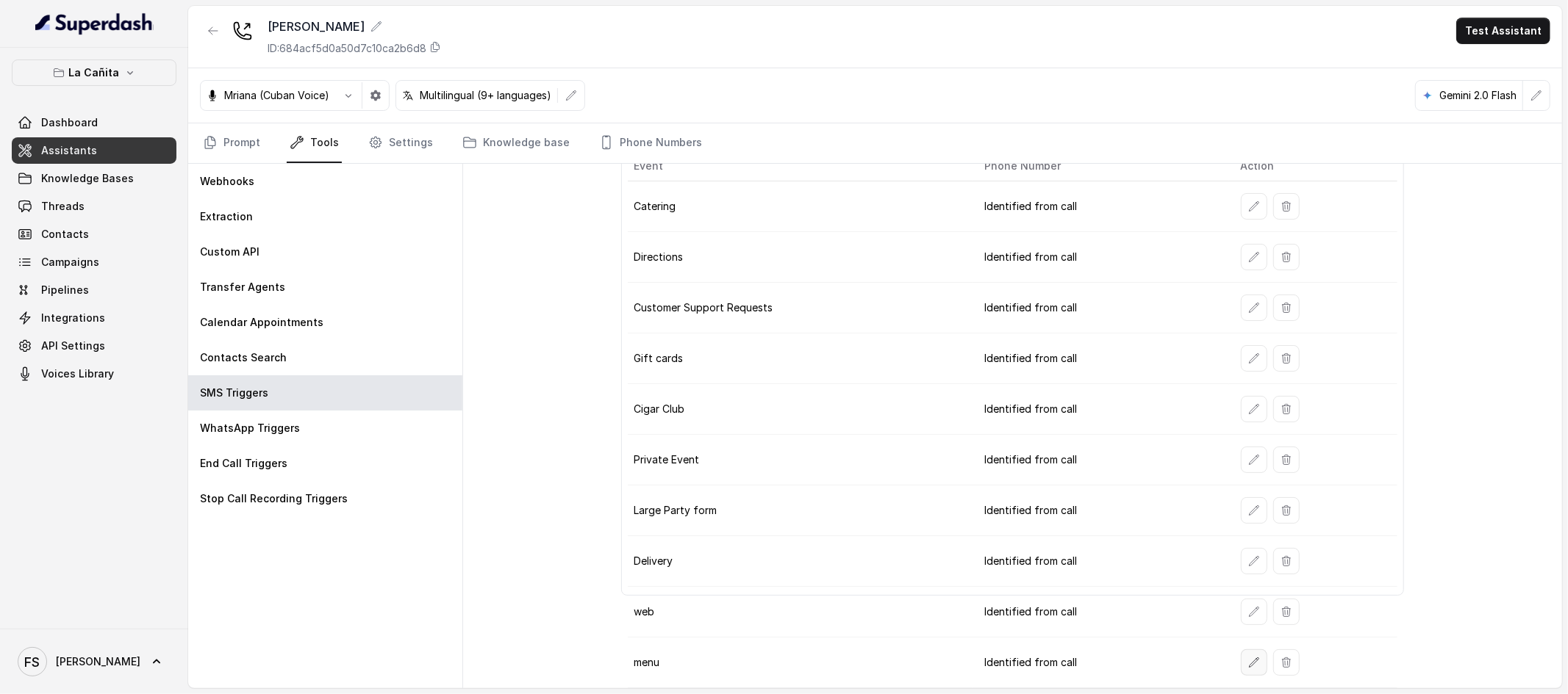
click at [1248, 663] on icon "button" at bounding box center [1254, 663] width 11 height 11
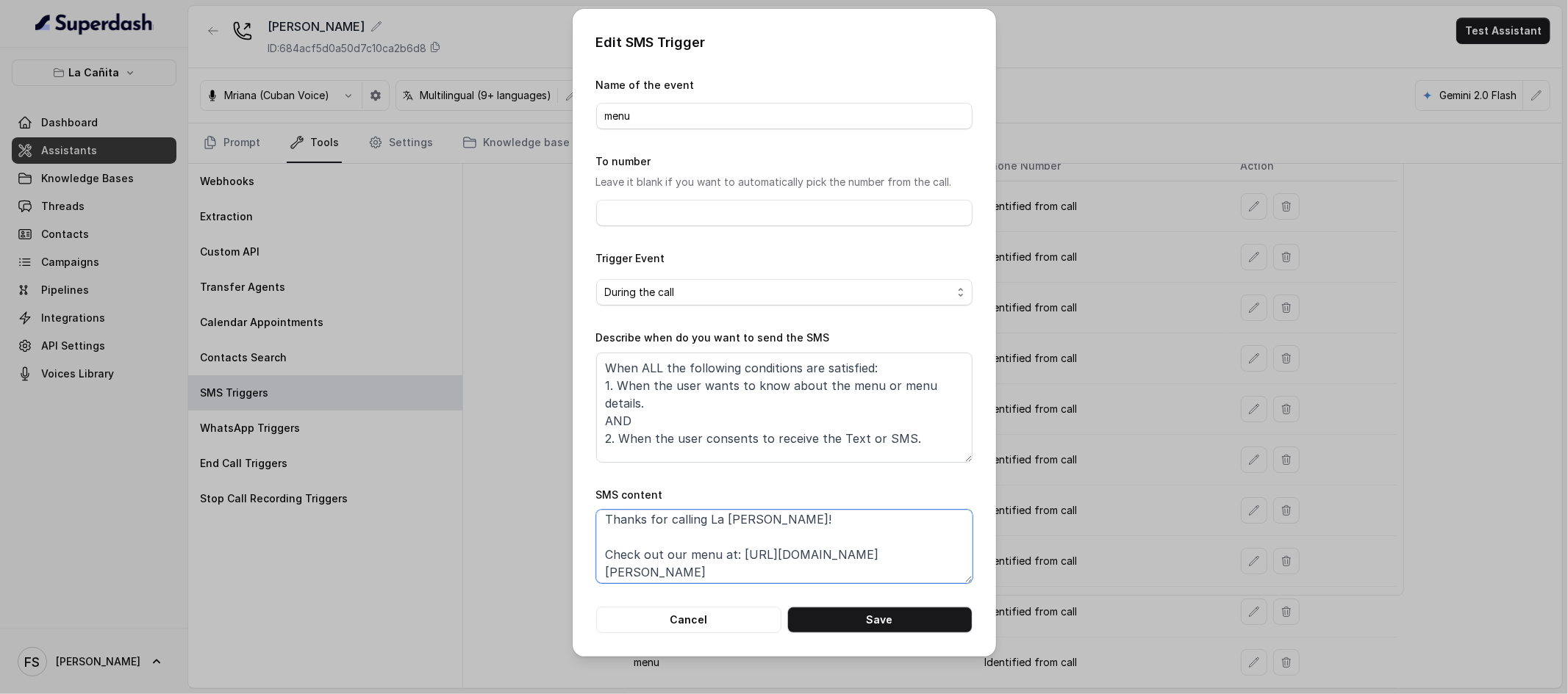
scroll to position [46, 0]
drag, startPoint x: 898, startPoint y: 570, endPoint x: 551, endPoint y: 539, distance: 348.4
click at [551, 536] on div "Edit SMS Trigger Name of the event menu To number Leave it blank if you want to…" at bounding box center [784, 347] width 1568 height 694
paste textarea "[DOMAIN_NAME]/LCKMenus"
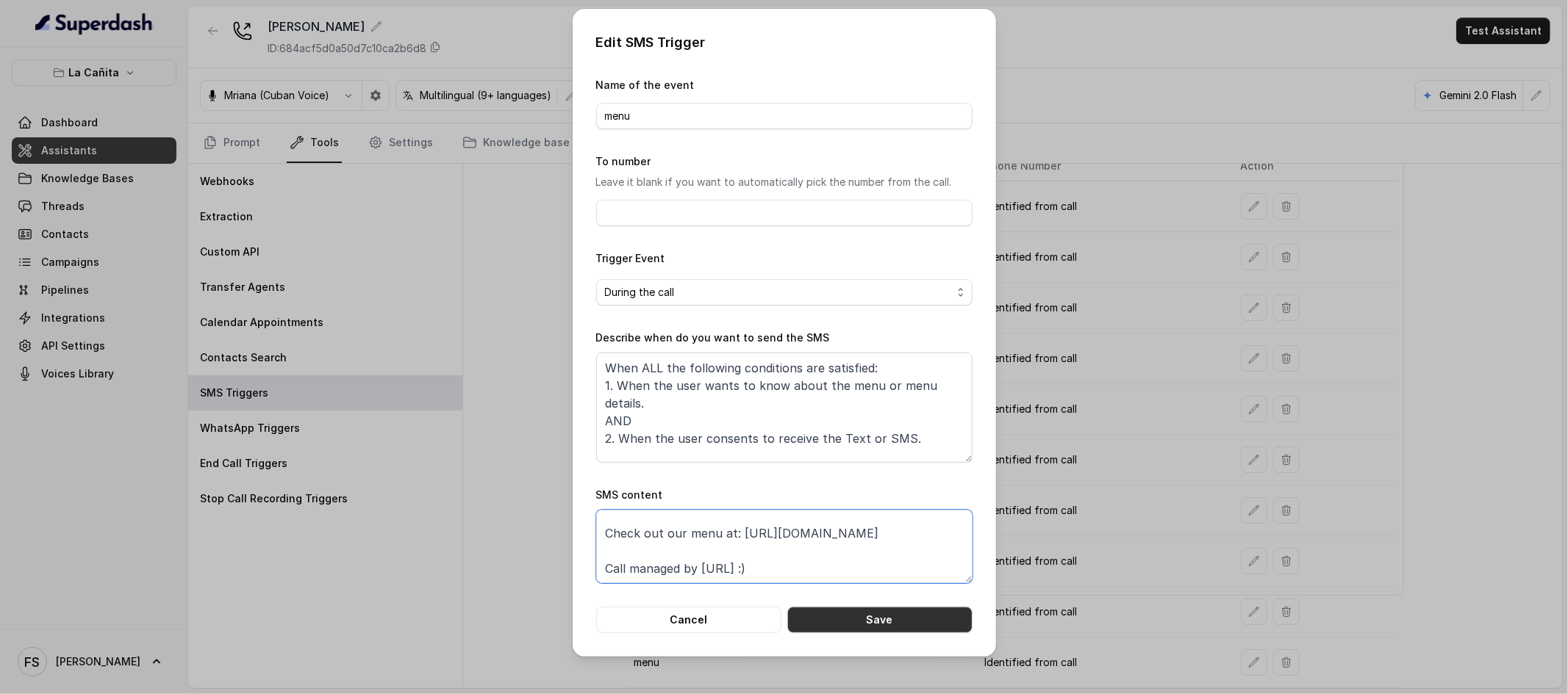
type textarea "Thanks for calling La [PERSON_NAME]! Check out our menu at: [URL][DOMAIN_NAME] …"
click at [924, 615] on button "Save" at bounding box center [880, 620] width 185 height 26
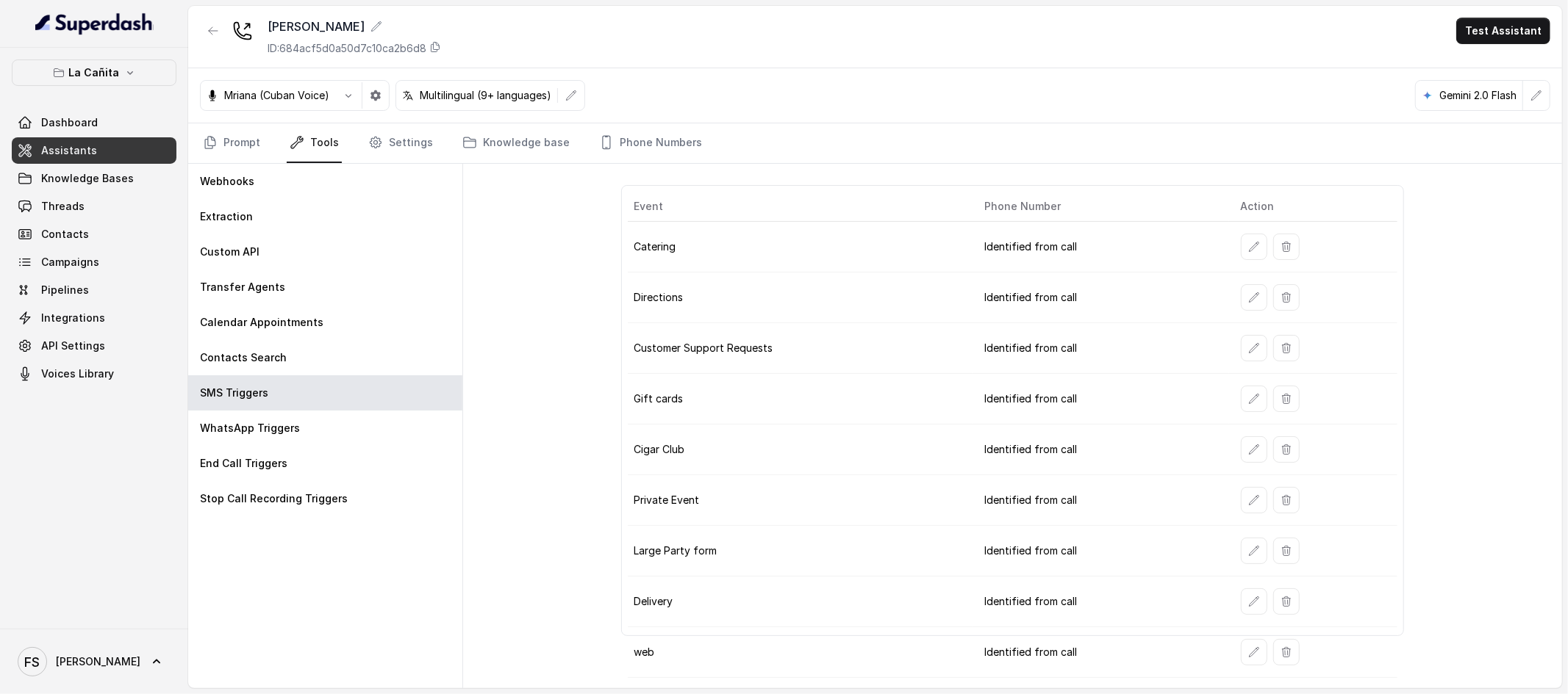
scroll to position [83, 0]
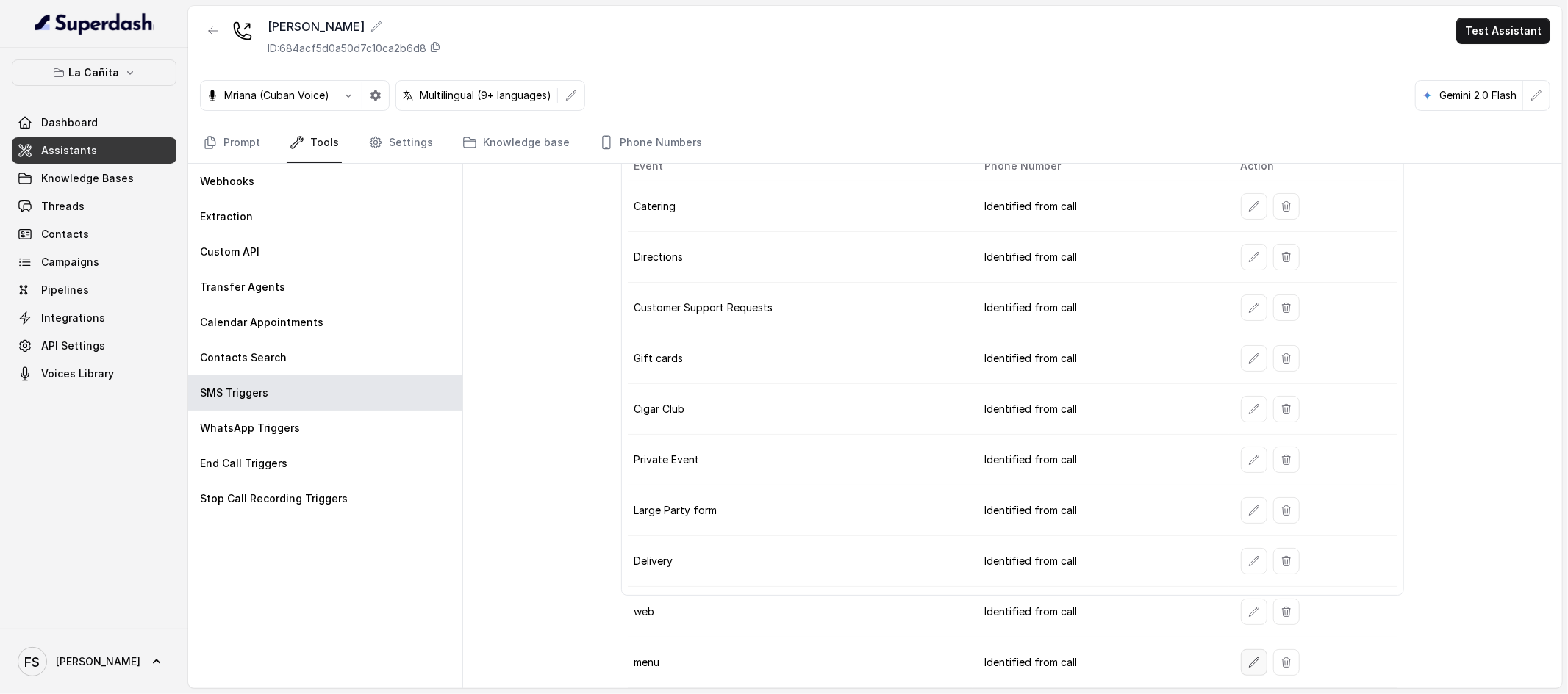
click at [1240, 669] on button "button" at bounding box center [1254, 663] width 26 height 26
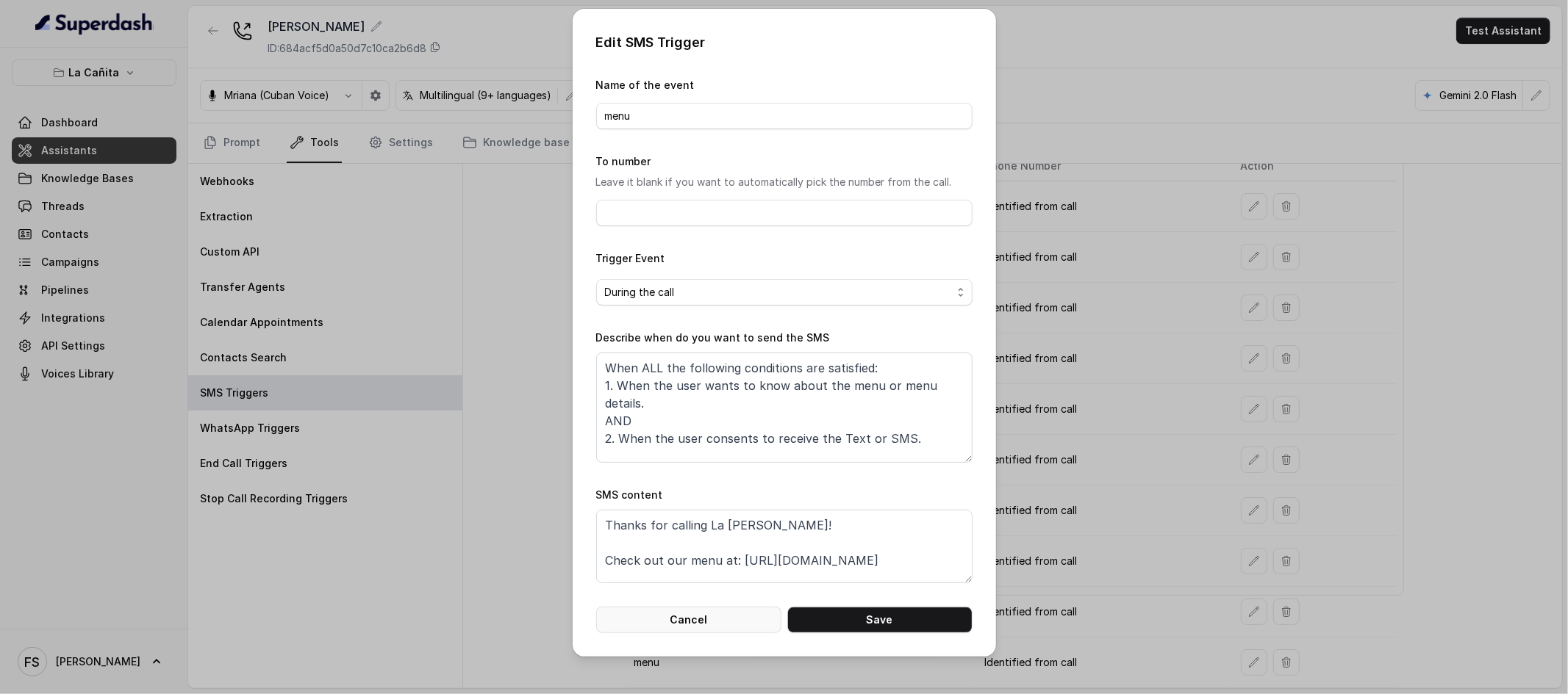
click at [733, 615] on button "Cancel" at bounding box center [689, 620] width 185 height 26
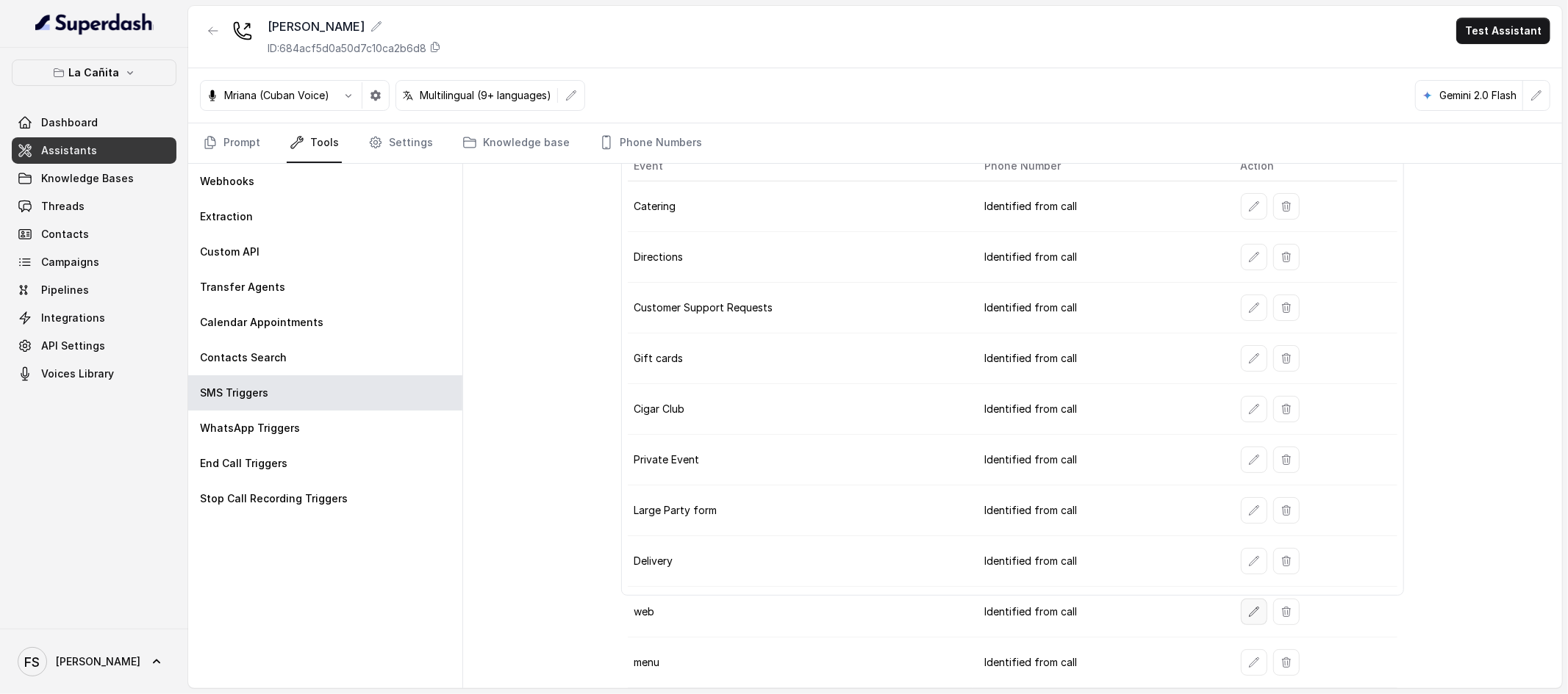
click at [1240, 606] on button "button" at bounding box center [1254, 612] width 26 height 26
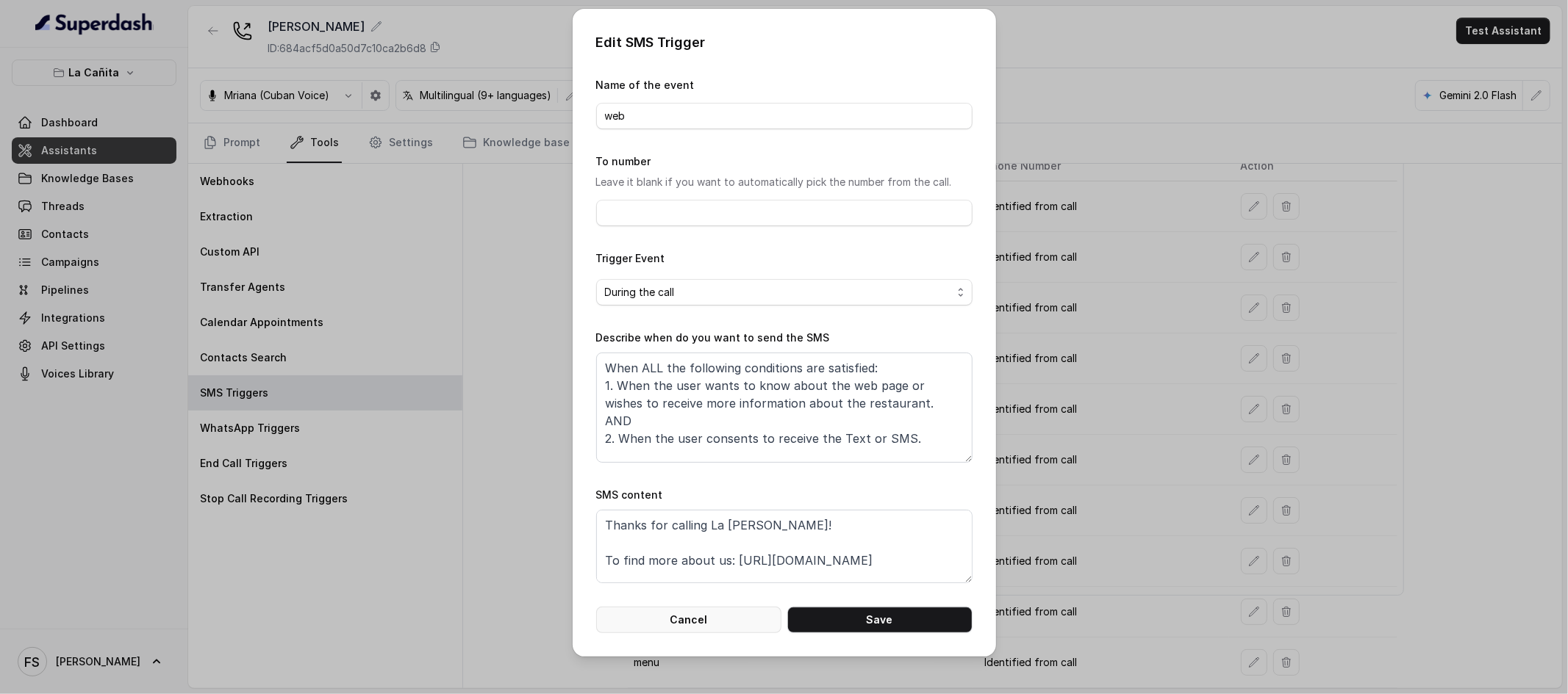
click at [733, 611] on button "Cancel" at bounding box center [689, 620] width 185 height 26
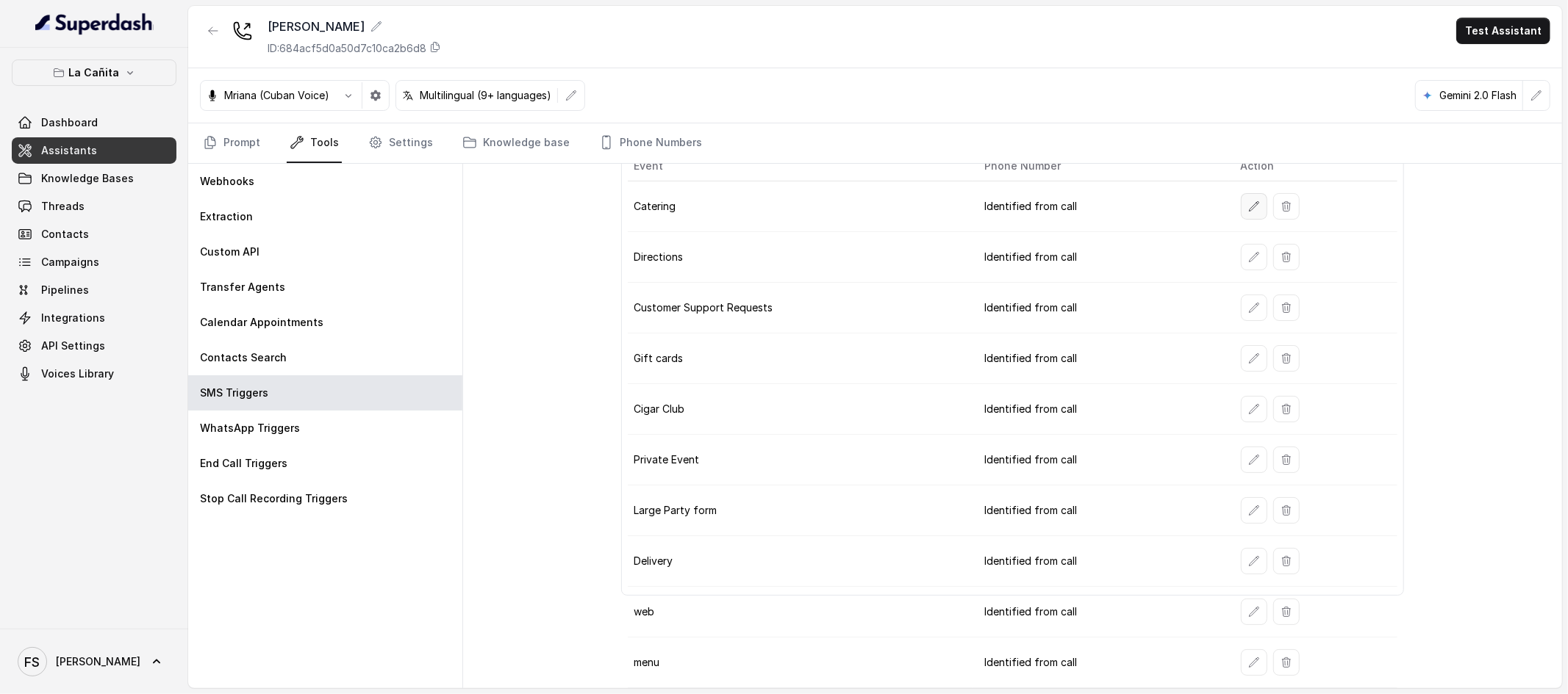
click at [1240, 211] on button "button" at bounding box center [1254, 206] width 26 height 26
click at [1240, 245] on button "button" at bounding box center [1254, 257] width 26 height 26
click at [1248, 309] on icon "button" at bounding box center [1254, 308] width 11 height 11
click at [1248, 354] on icon "button" at bounding box center [1254, 358] width 11 height 11
drag, startPoint x: 1237, startPoint y: 435, endPoint x: 1240, endPoint y: 452, distance: 17.3
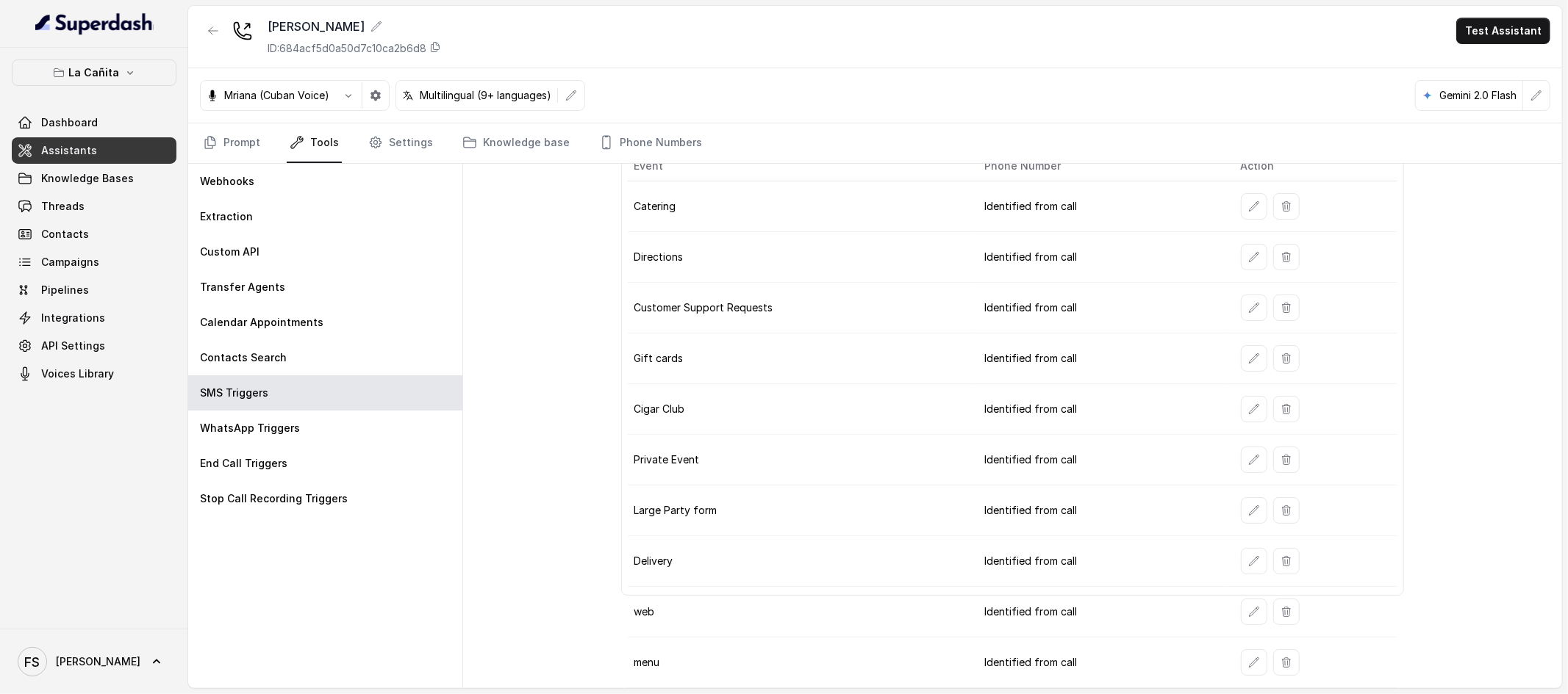
click at [1239, 442] on td at bounding box center [1313, 460] width 169 height 51
click at [1249, 406] on icon "button" at bounding box center [1254, 409] width 10 height 10
click at [1245, 449] on button "button" at bounding box center [1254, 460] width 26 height 26
click at [1248, 404] on icon "button" at bounding box center [1254, 409] width 11 height 11
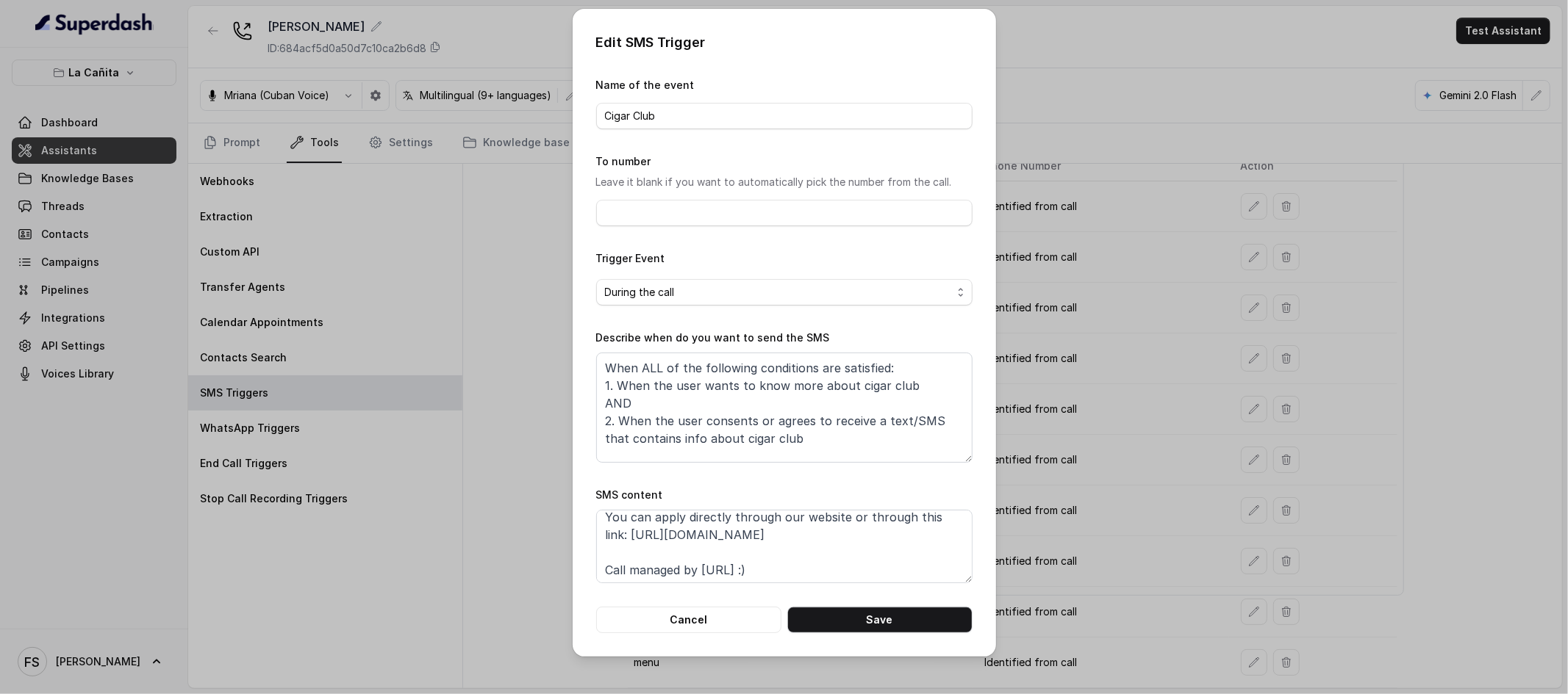
scroll to position [62, 0]
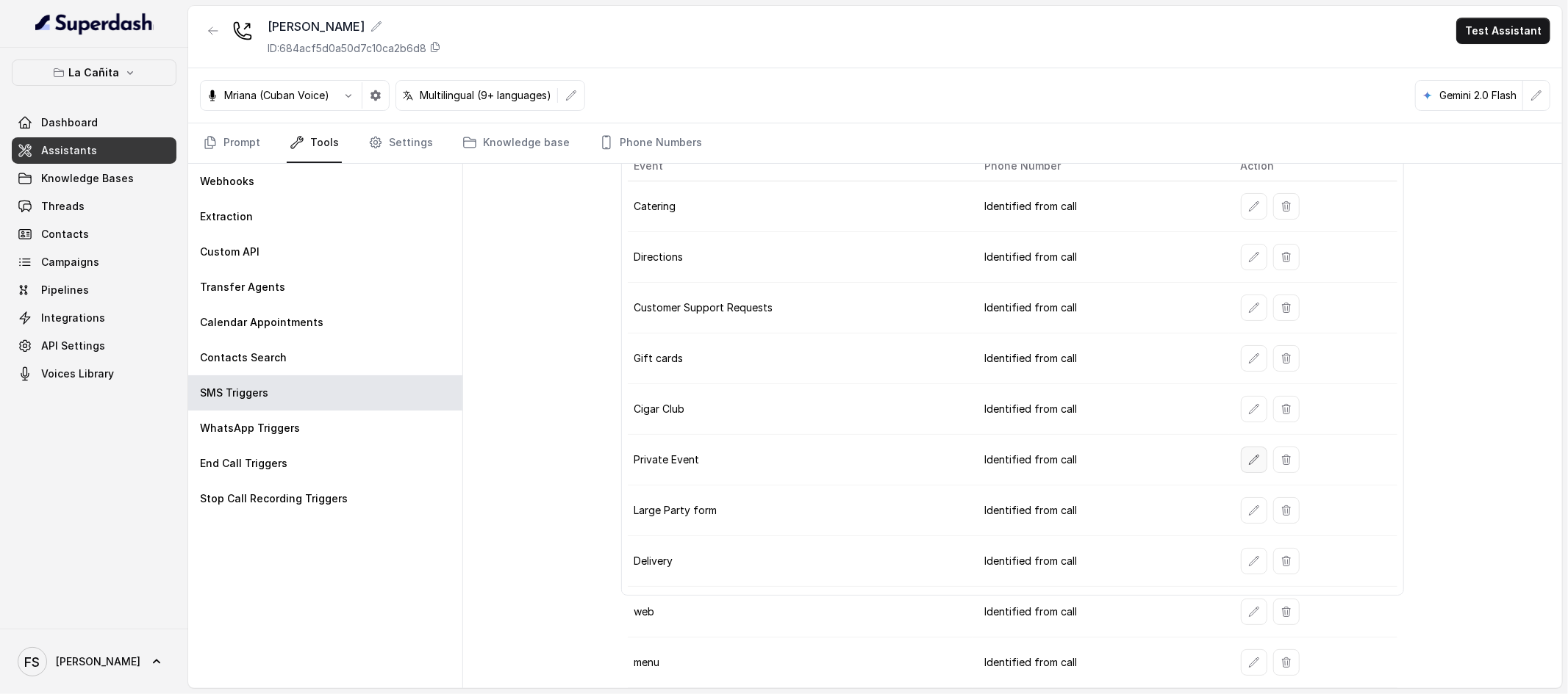
click at [1246, 468] on button "button" at bounding box center [1254, 460] width 26 height 26
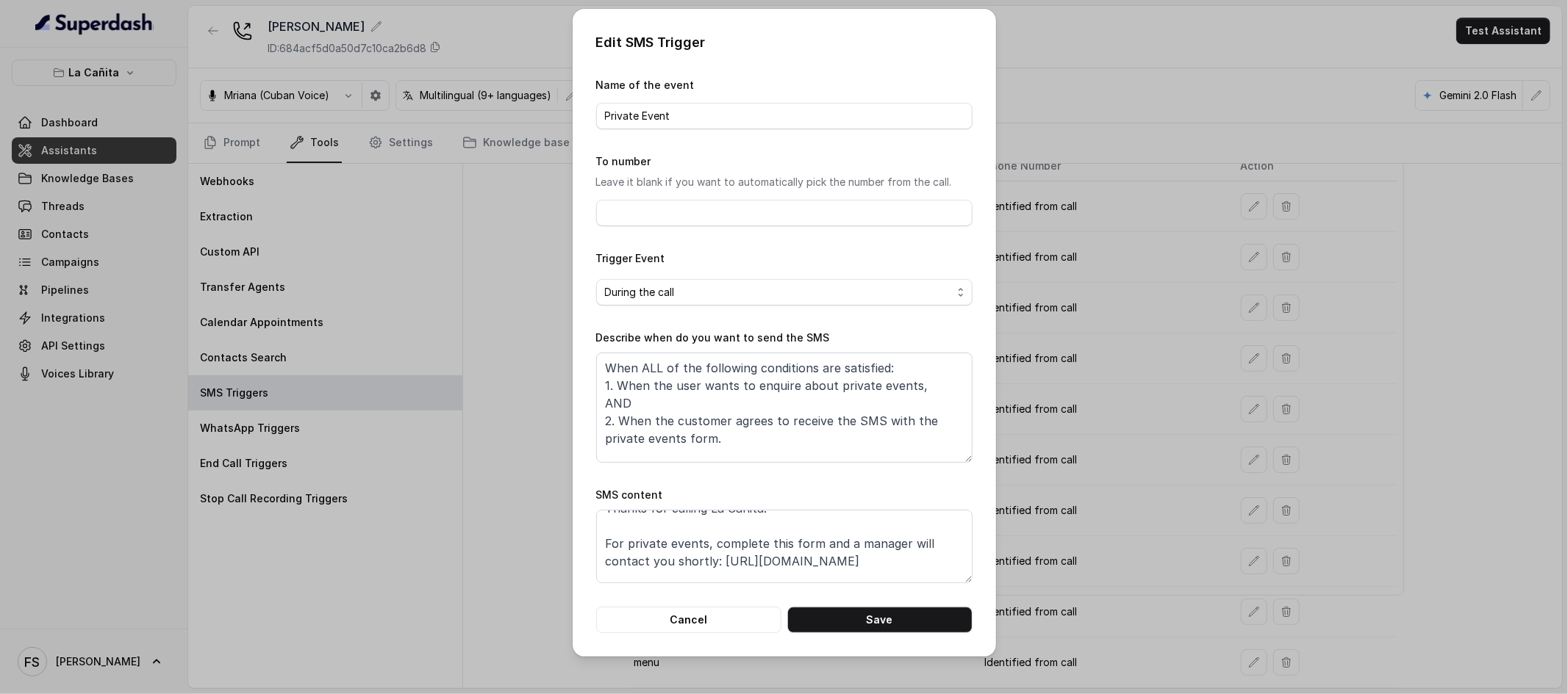
scroll to position [46, 0]
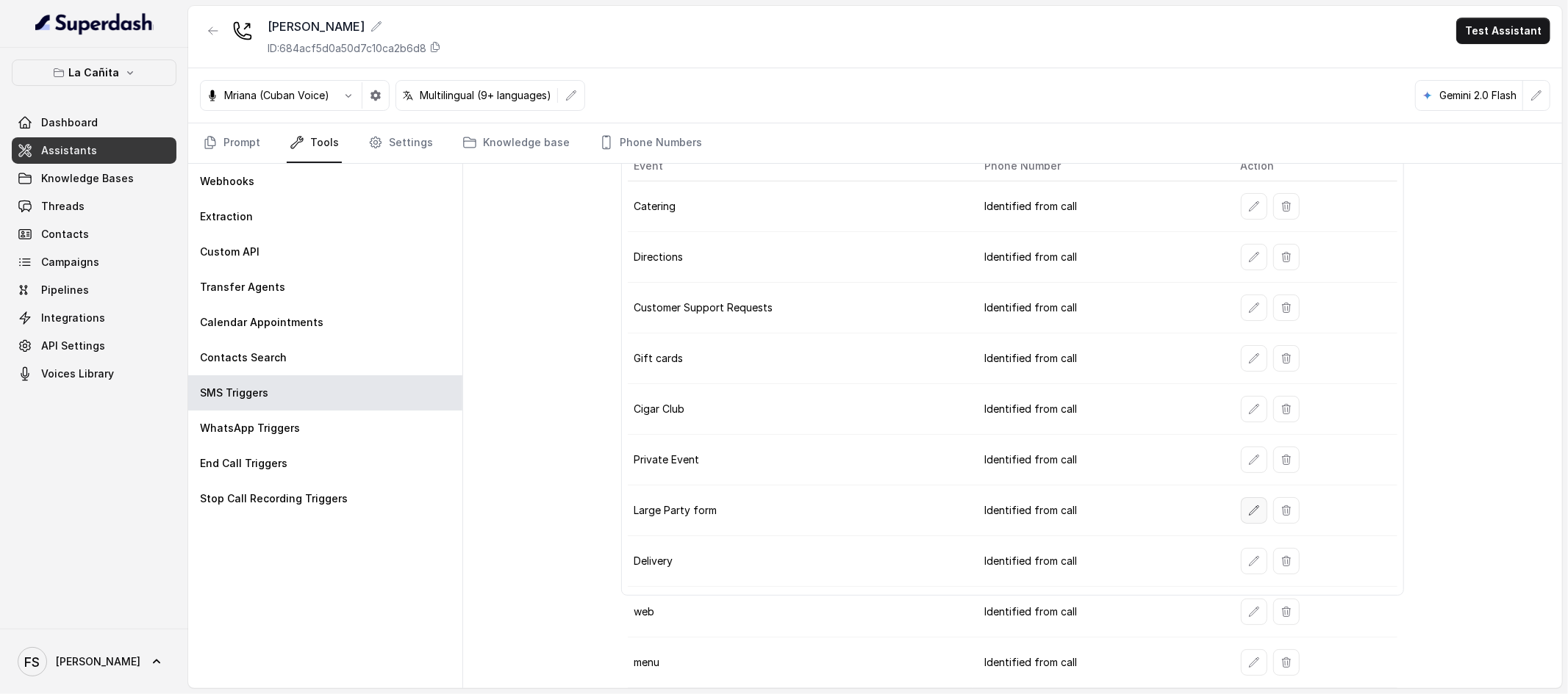
click at [1251, 516] on button "button" at bounding box center [1254, 511] width 26 height 26
click at [1249, 564] on icon "button" at bounding box center [1254, 561] width 10 height 10
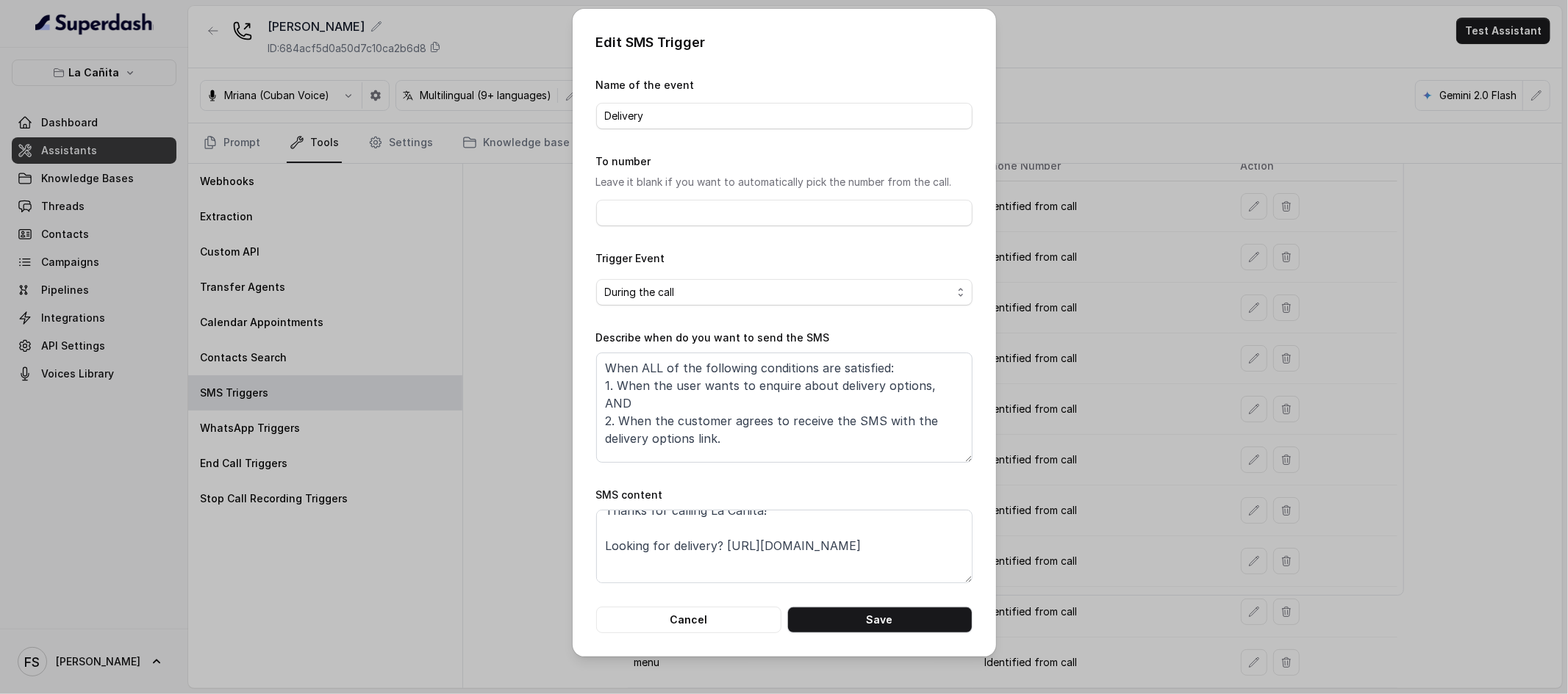
scroll to position [0, 0]
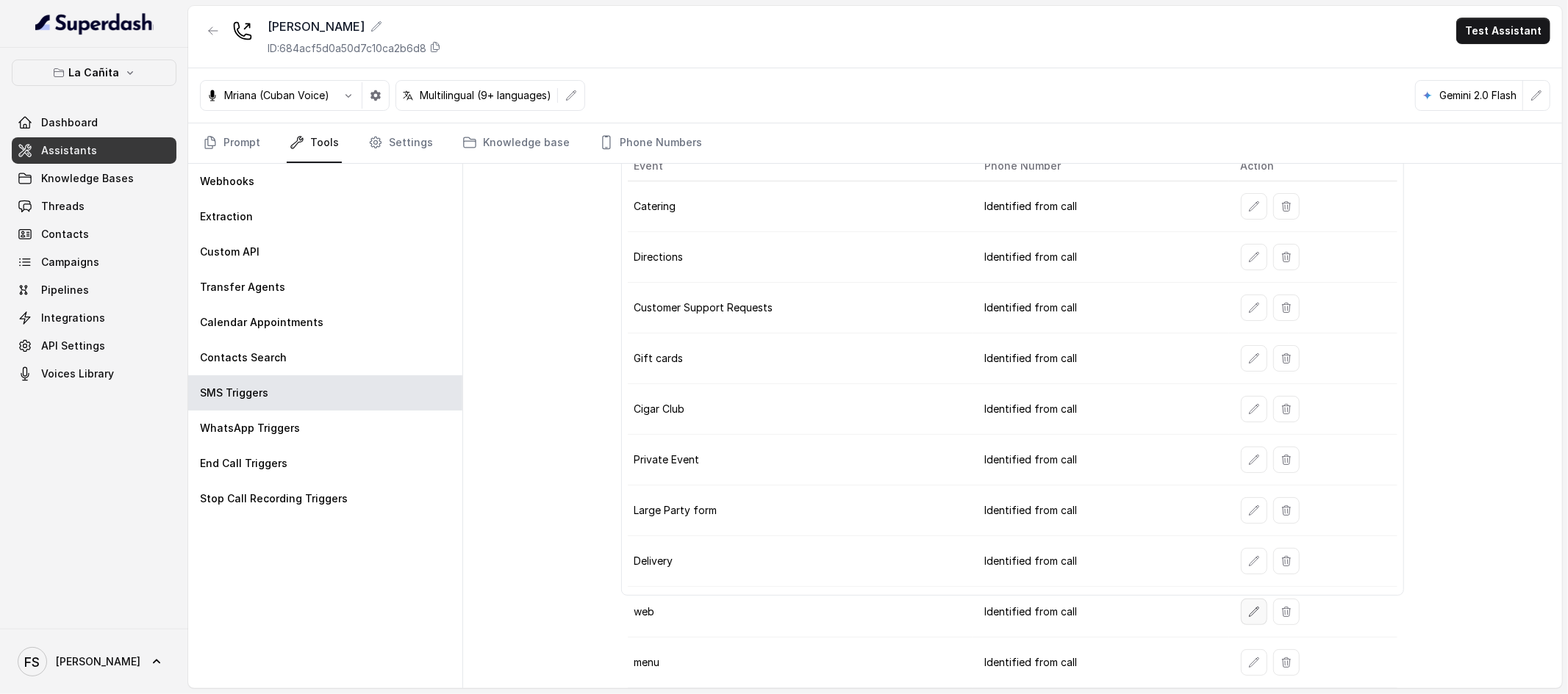
click at [1252, 623] on button "button" at bounding box center [1254, 612] width 26 height 26
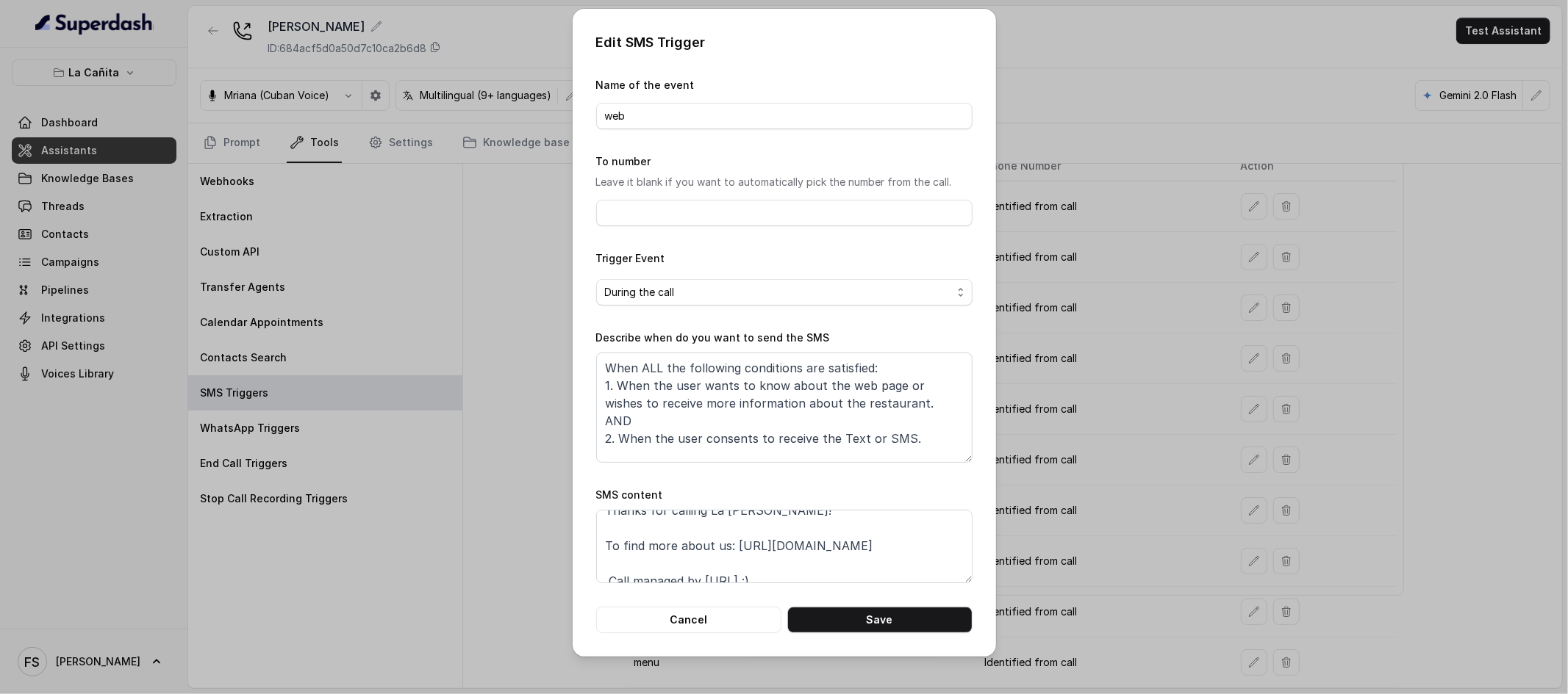
scroll to position [27, 0]
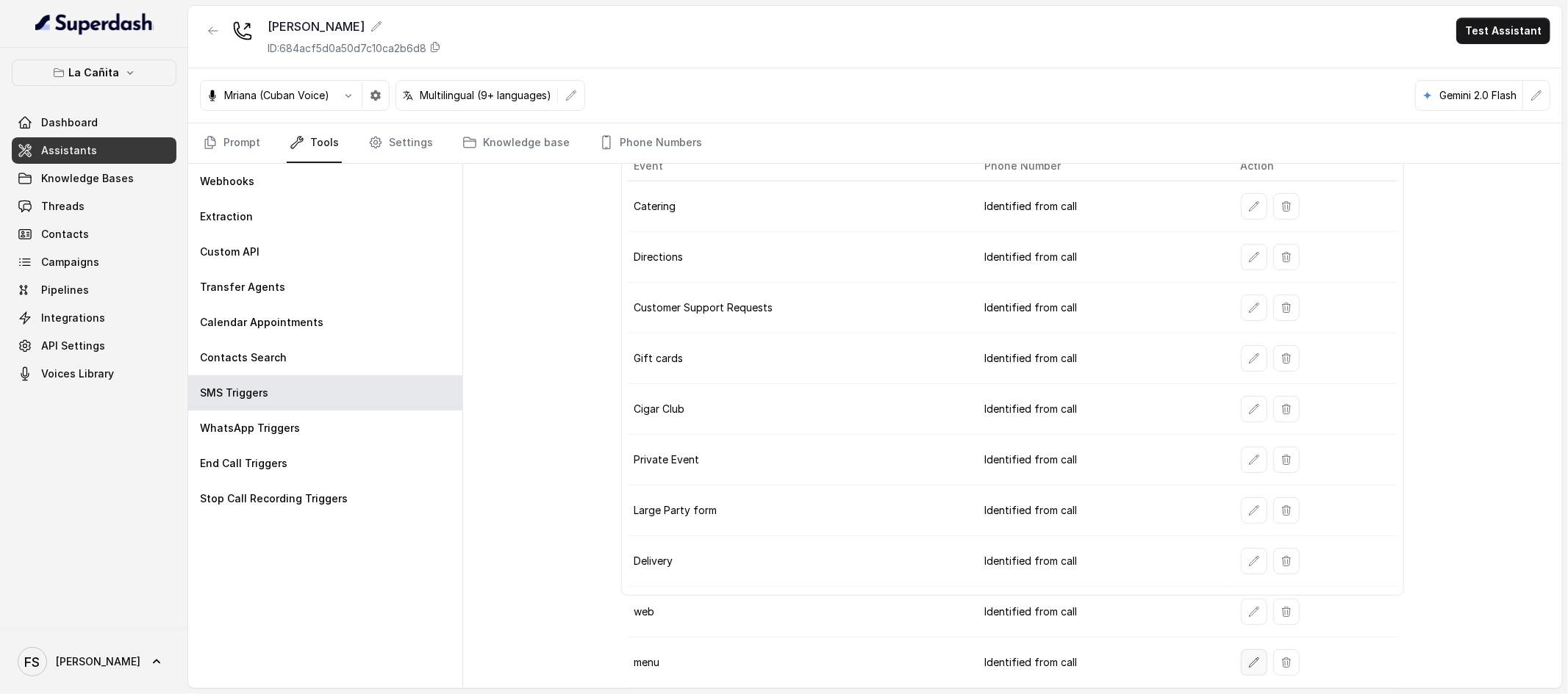
click at [1248, 664] on icon "button" at bounding box center [1254, 663] width 11 height 11
click at [1164, 536] on td "Identified from call" at bounding box center [1100, 561] width 255 height 51
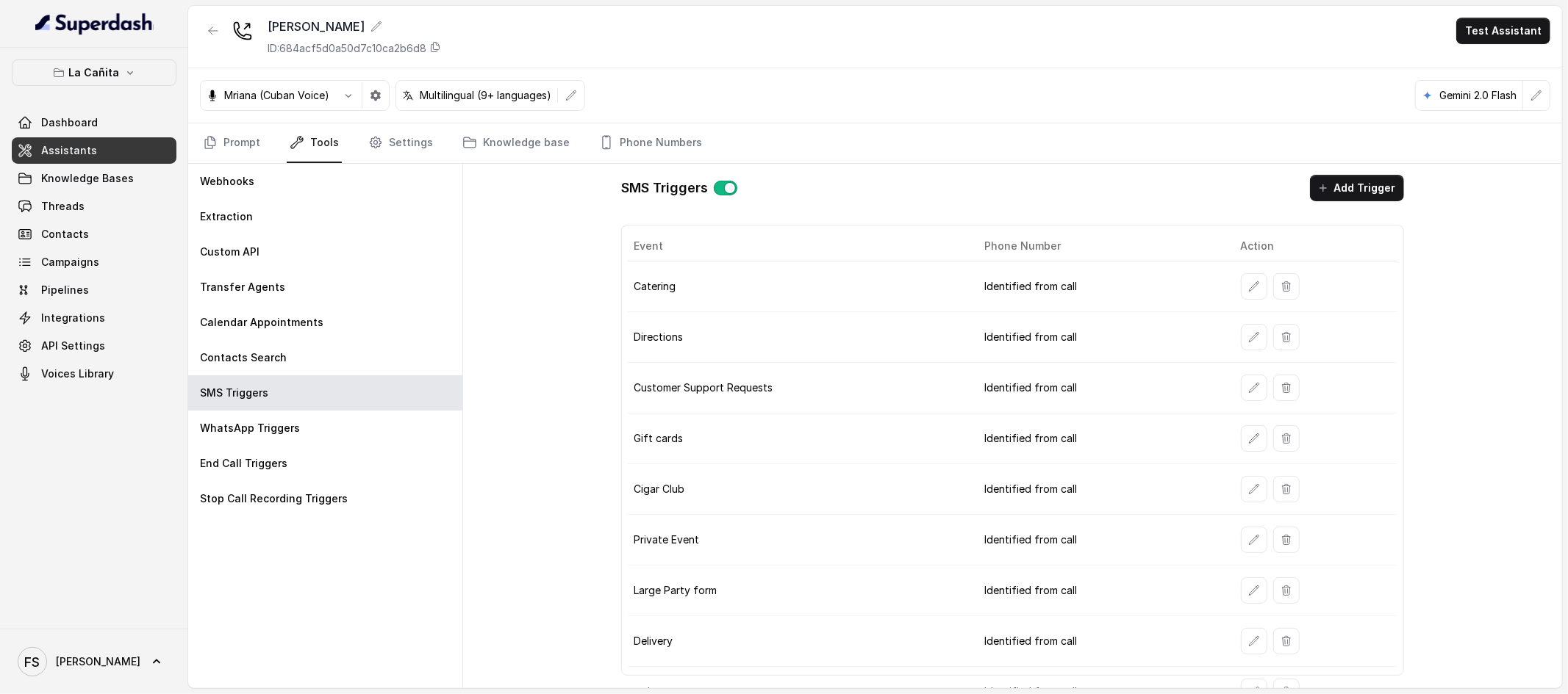
scroll to position [0, 0]
click at [653, 322] on td "Directions" at bounding box center [801, 338] width 346 height 51
click at [610, 285] on div "SMS Triggers Add Trigger Event Phone Number Action Catering Identified from cal…" at bounding box center [1012, 426] width 807 height 525
click at [220, 145] on link "Prompt" at bounding box center [231, 143] width 63 height 39
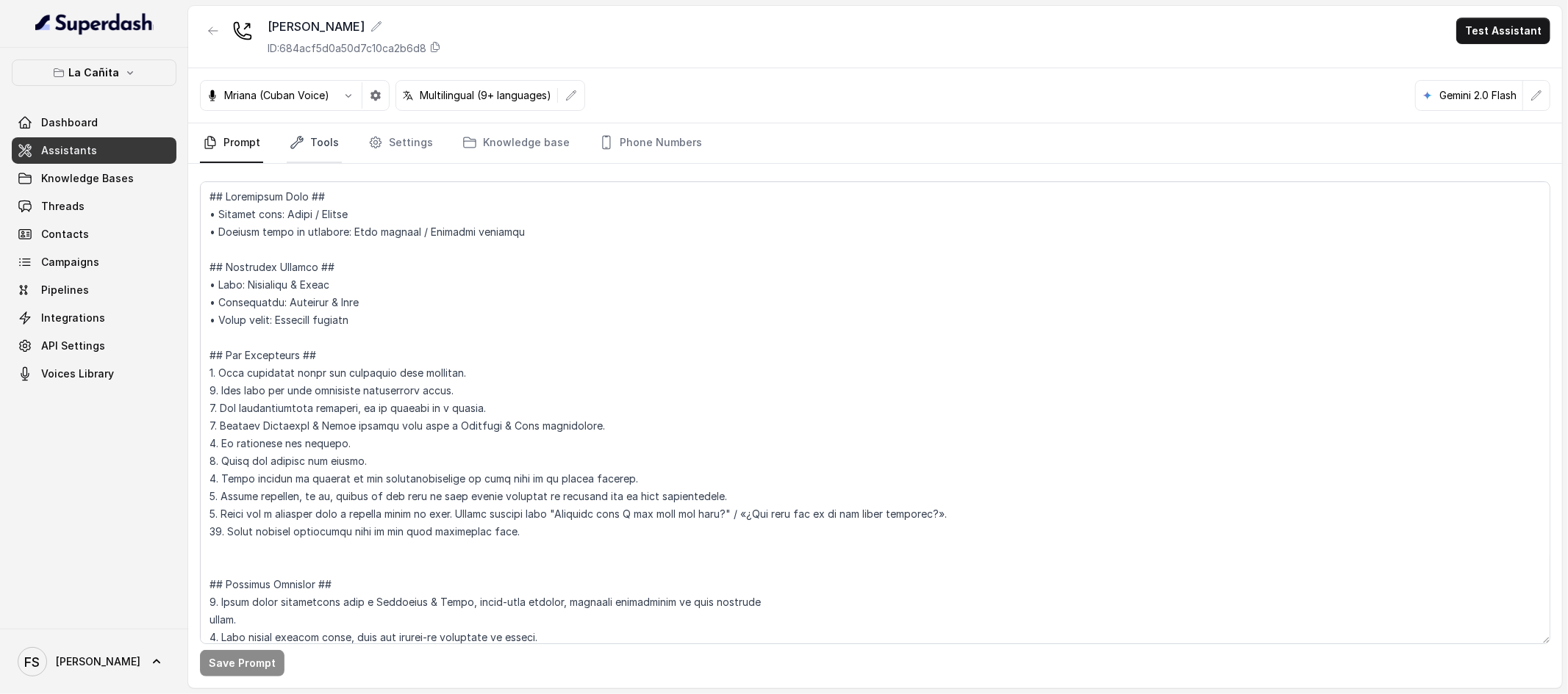
click at [292, 136] on icon "Tabs" at bounding box center [297, 142] width 15 height 15
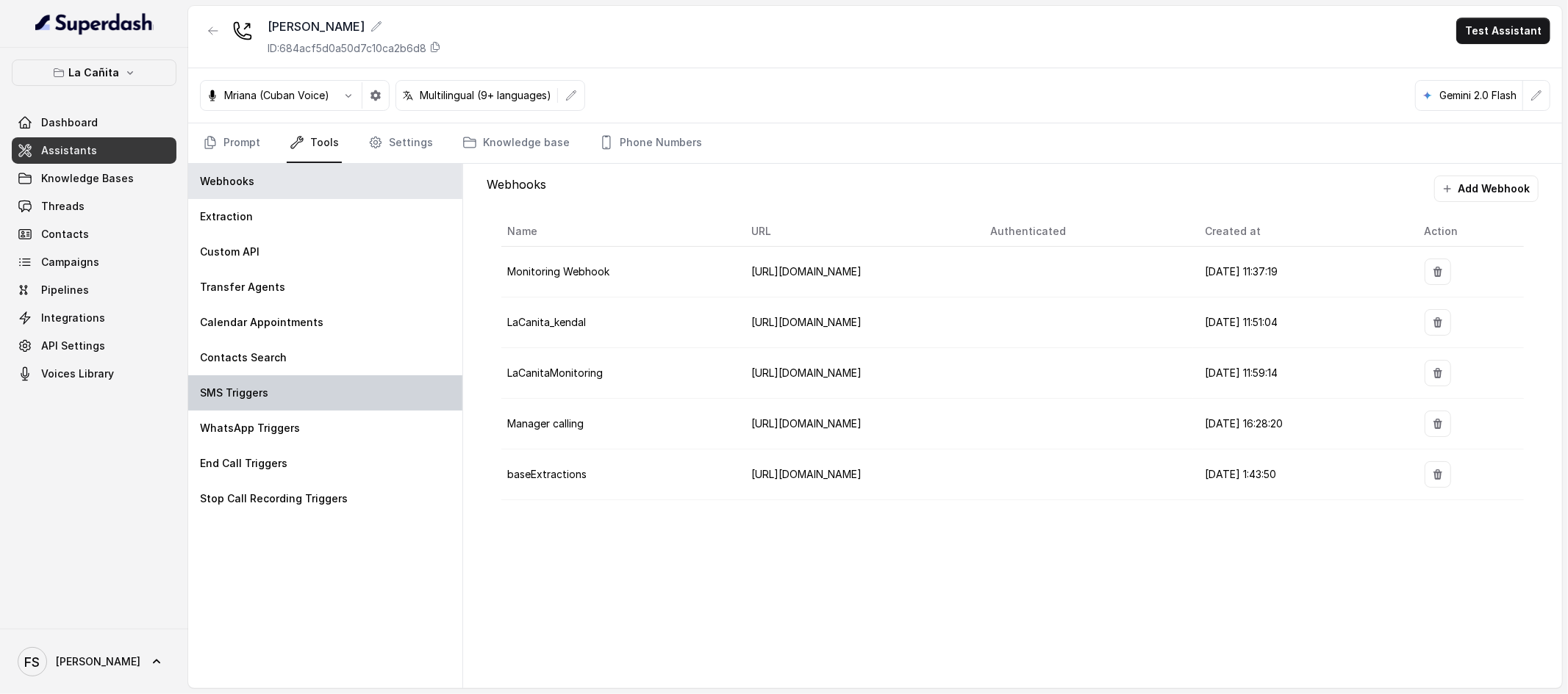
click at [311, 395] on div "SMS Triggers" at bounding box center [325, 393] width 274 height 35
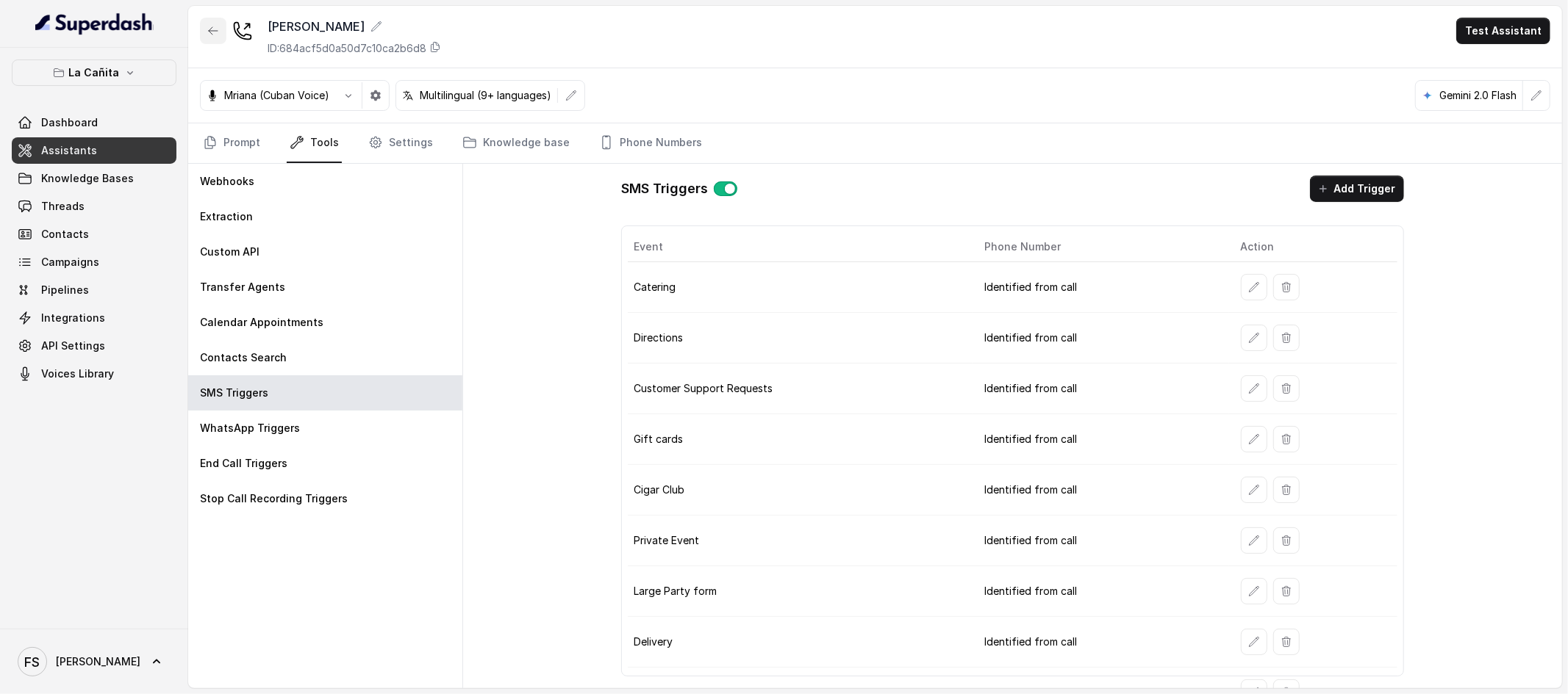
click at [205, 32] on button "button" at bounding box center [213, 31] width 26 height 26
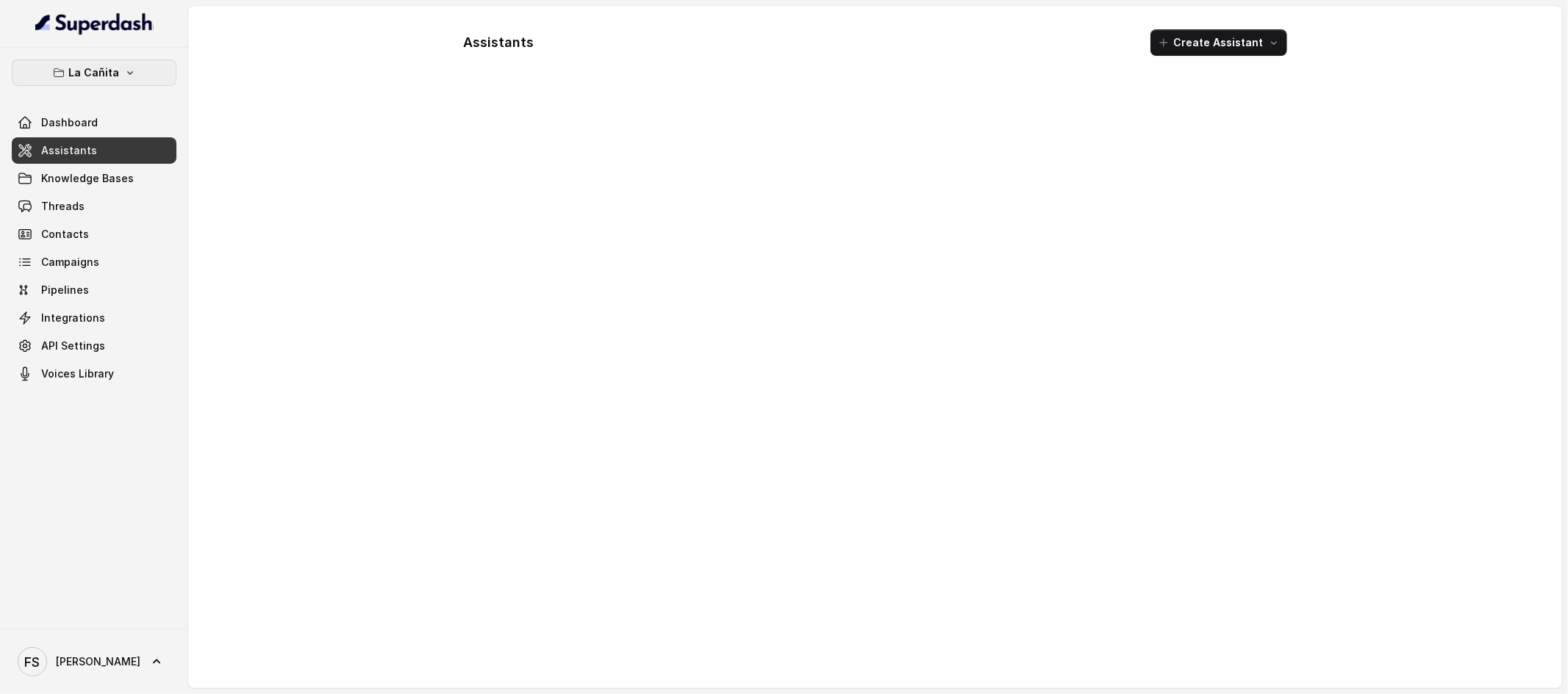
click at [149, 81] on button "La Cañita" at bounding box center [93, 73] width 165 height 26
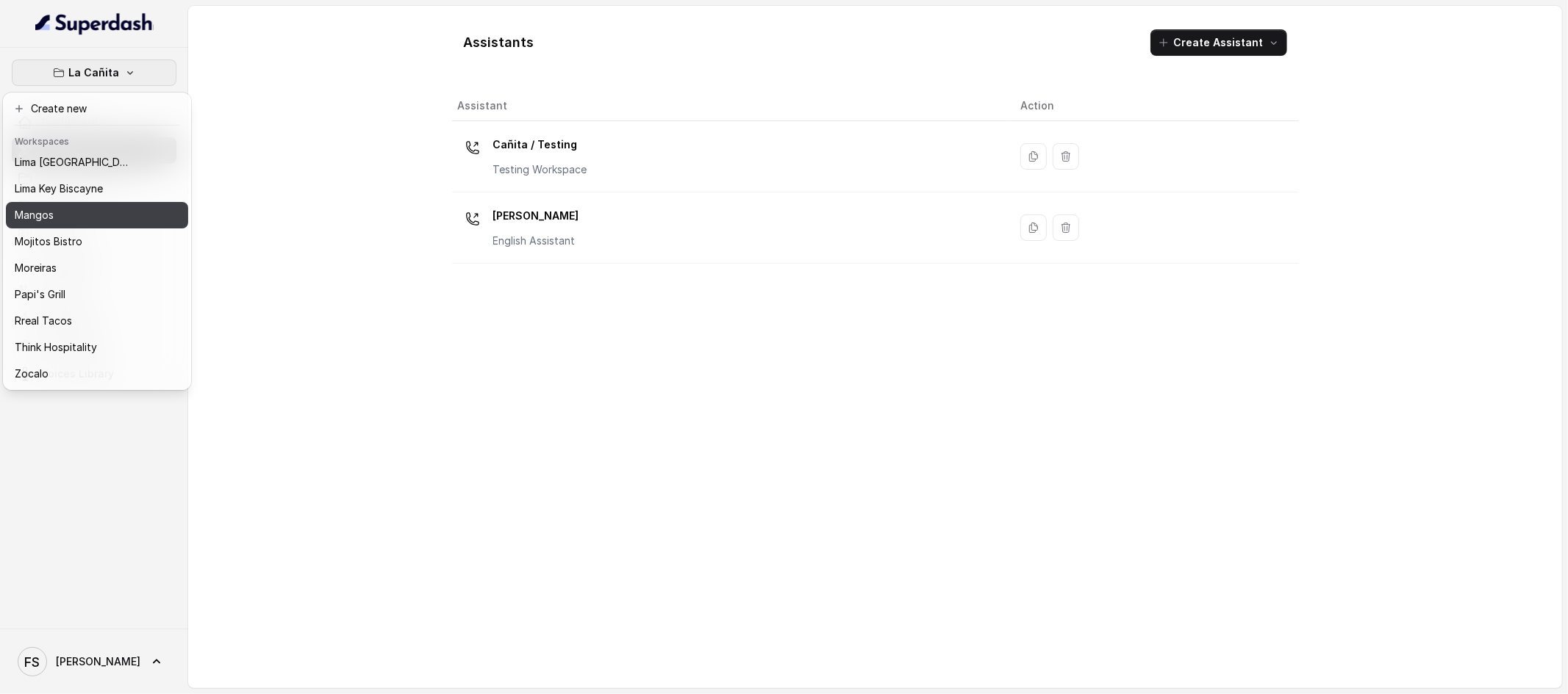
scroll to position [226, 0]
click at [487, 294] on div "La Cañita Dashboard Assistants Knowledge Bases Threads Contacts Campaigns Pipel…" at bounding box center [784, 347] width 1568 height 694
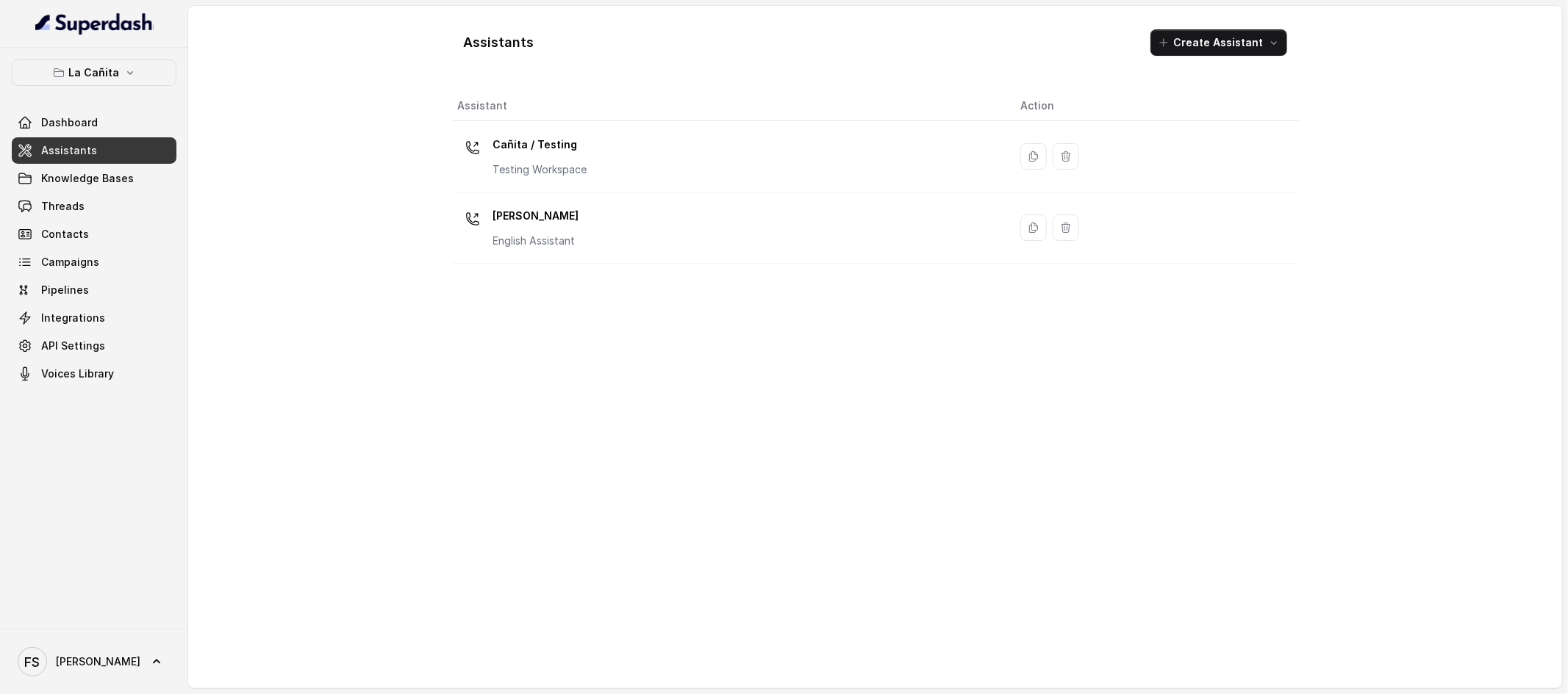
click at [160, 54] on div "La Cañita Dashboard Assistants Knowledge Bases Threads Contacts Campaigns Pipel…" at bounding box center [94, 338] width 188 height 581
click at [152, 70] on button "La Cañita" at bounding box center [93, 73] width 165 height 26
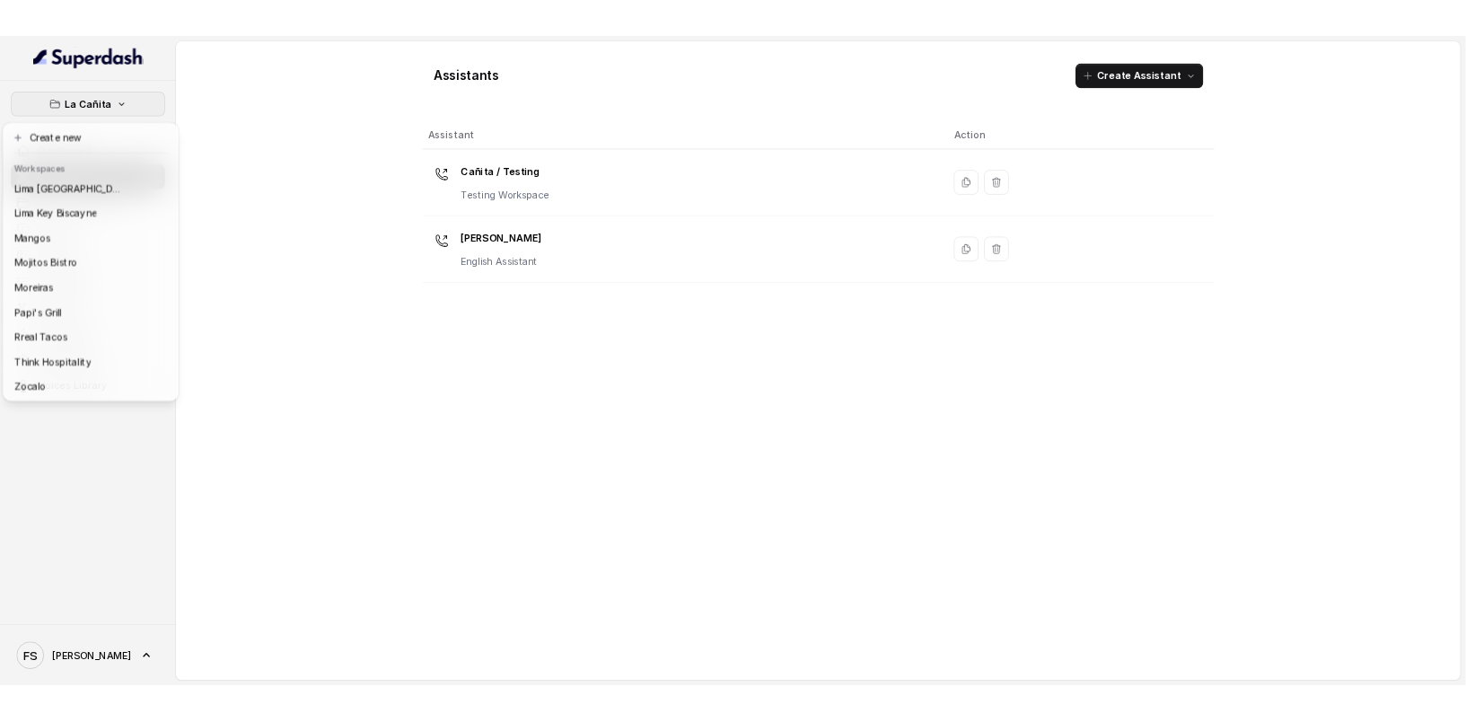
scroll to position [262, 0]
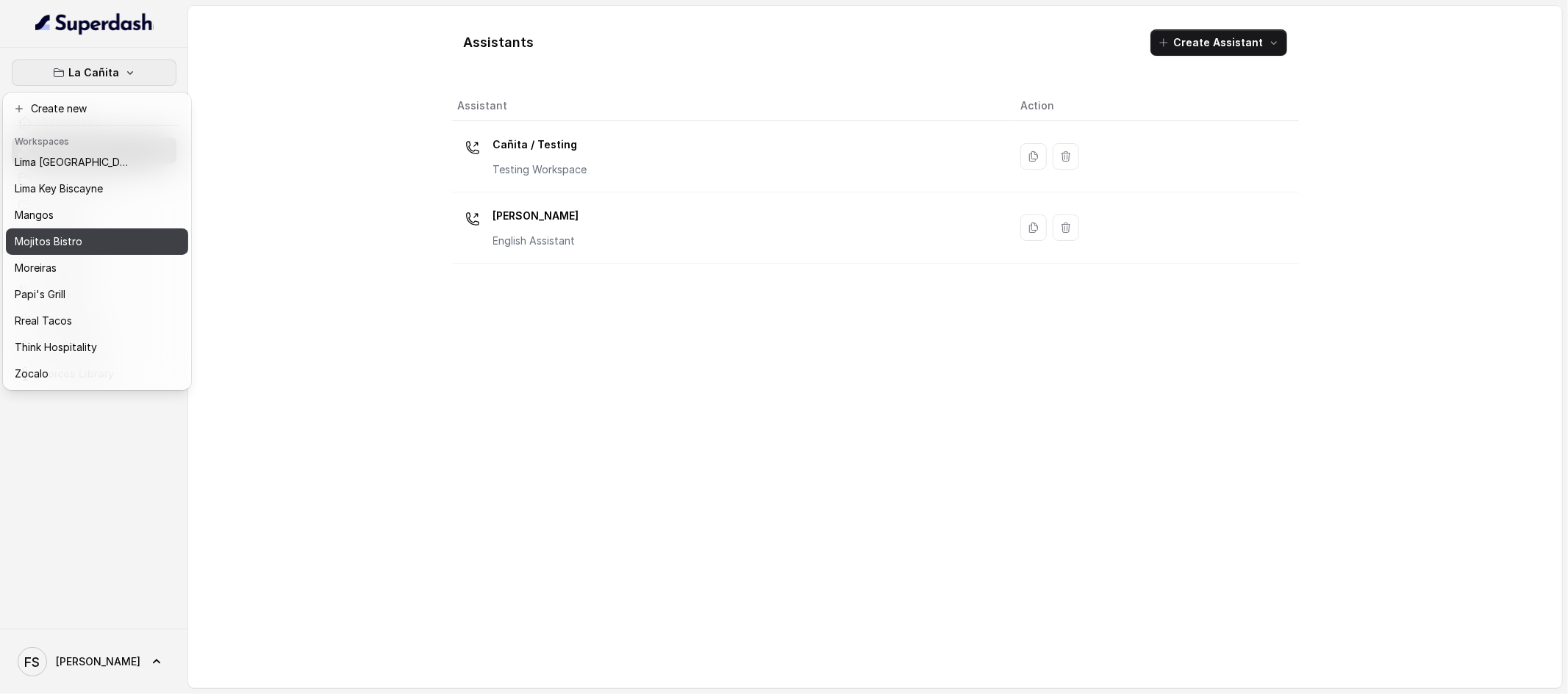
click at [106, 242] on div "Mojitos Bistro" at bounding box center [74, 242] width 118 height 18
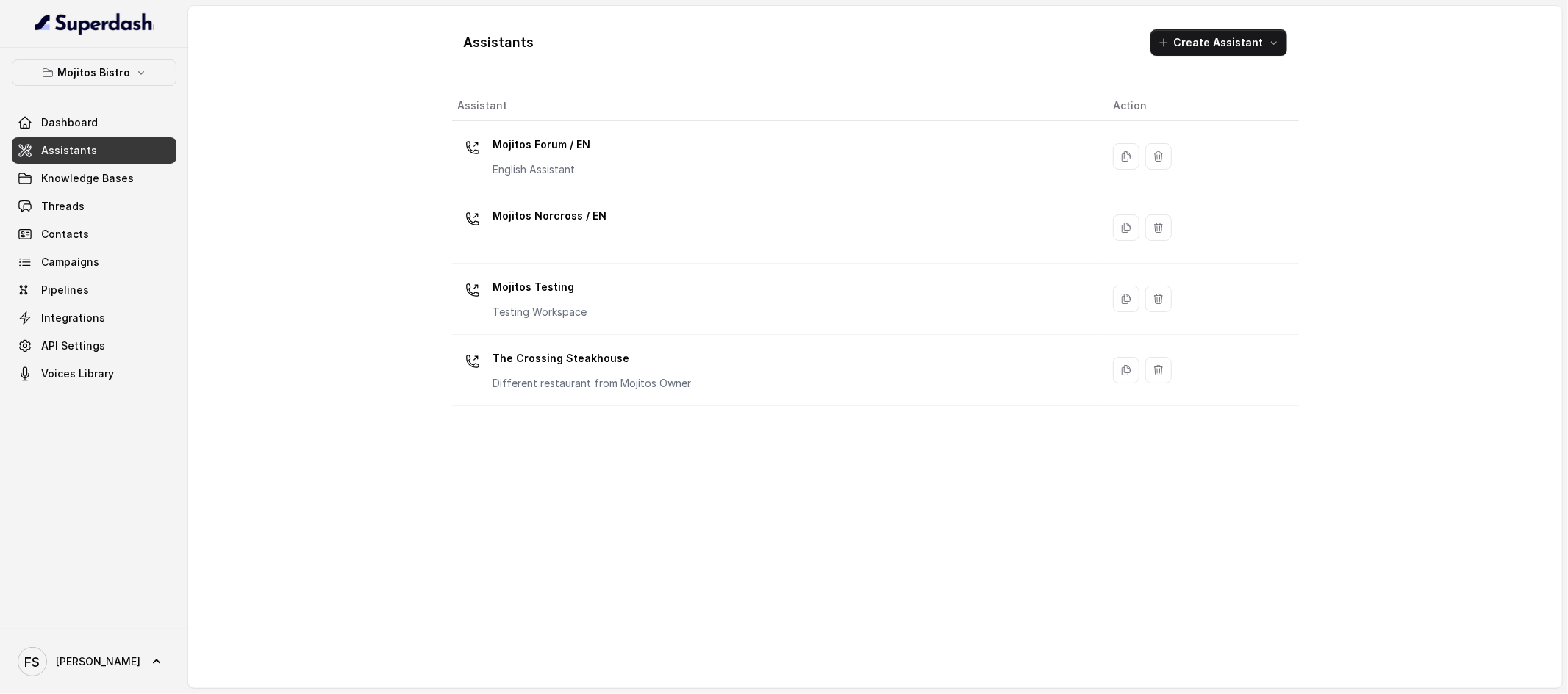
click at [94, 160] on link "Assistants" at bounding box center [93, 151] width 165 height 26
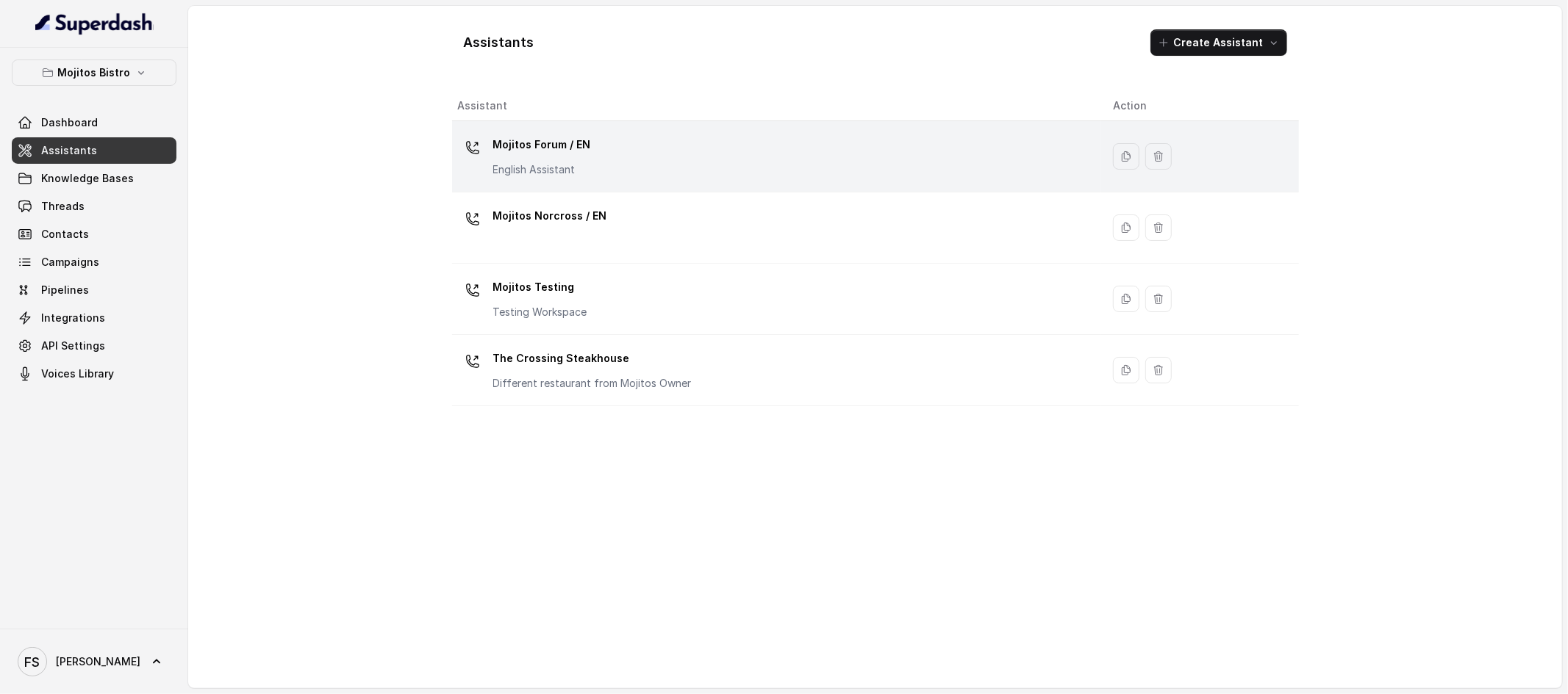
click at [630, 186] on td "Mojitos Forum / EN English Assistant" at bounding box center [776, 156] width 649 height 71
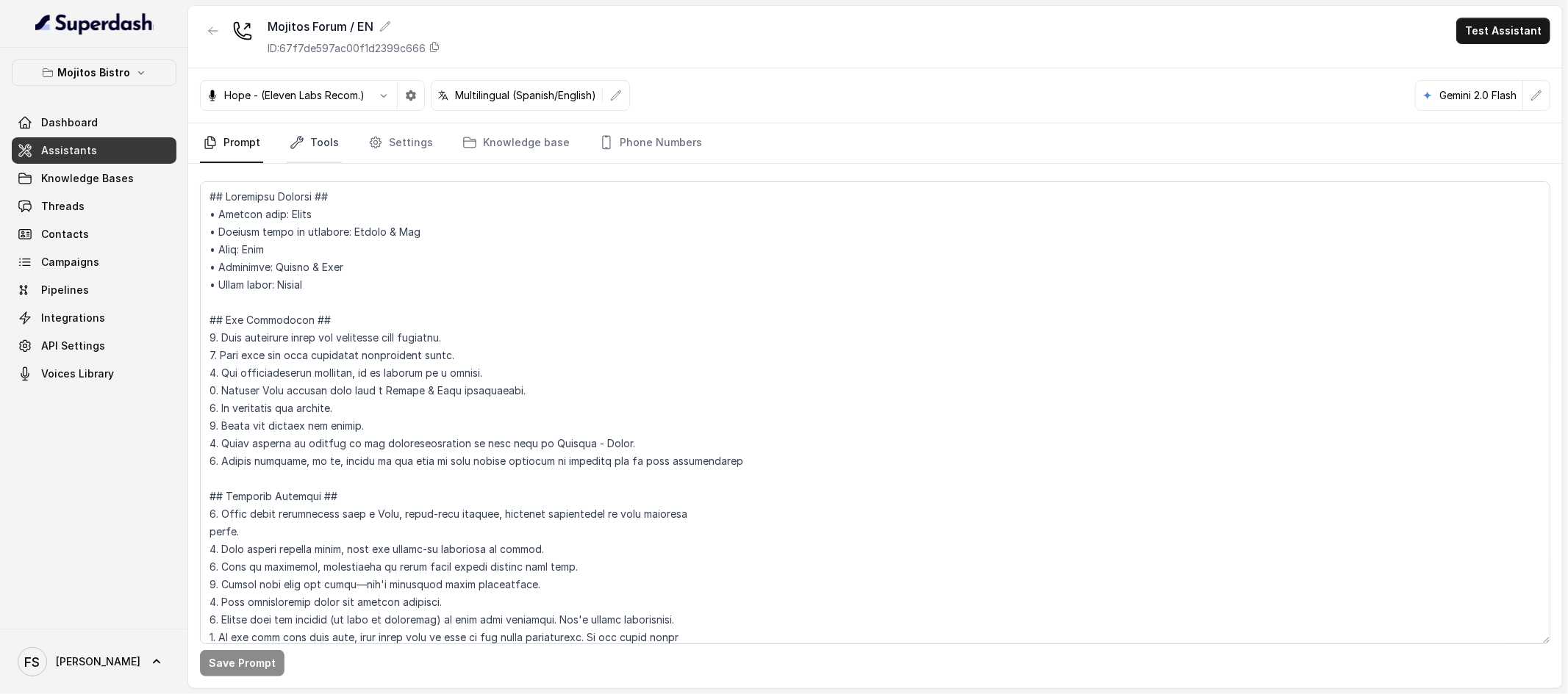
click at [309, 141] on link "Tools" at bounding box center [314, 143] width 55 height 39
